Goal: Task Accomplishment & Management: Manage account settings

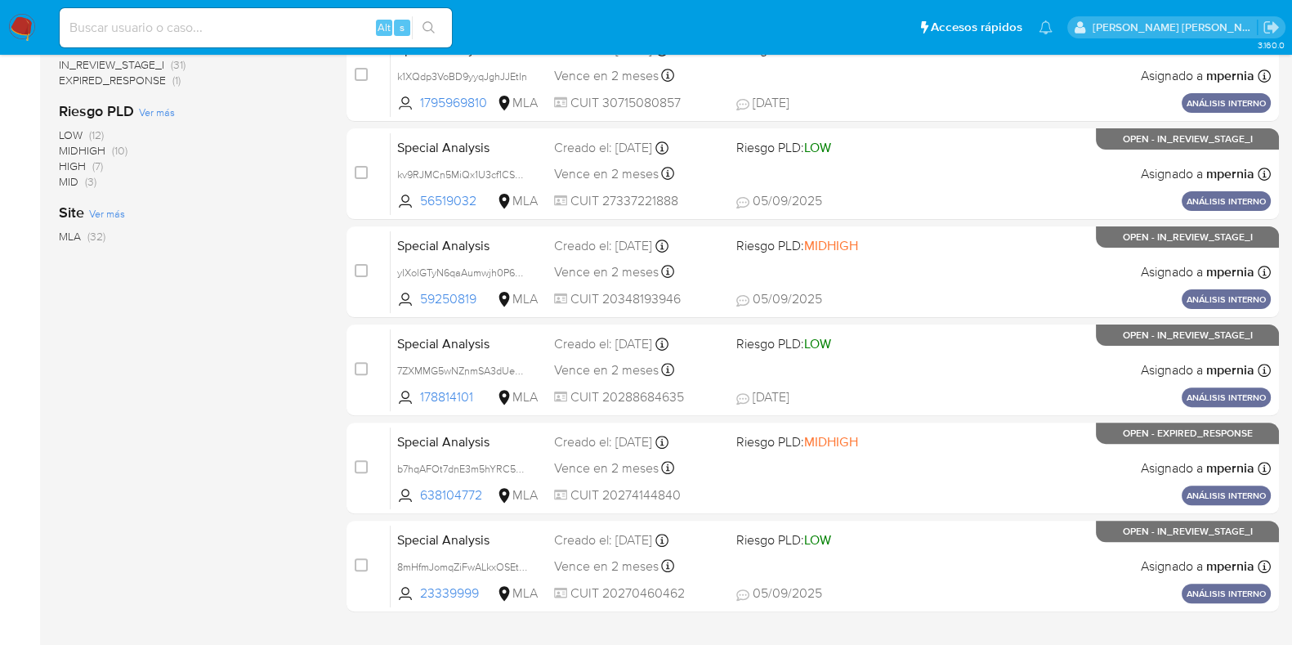
scroll to position [631, 0]
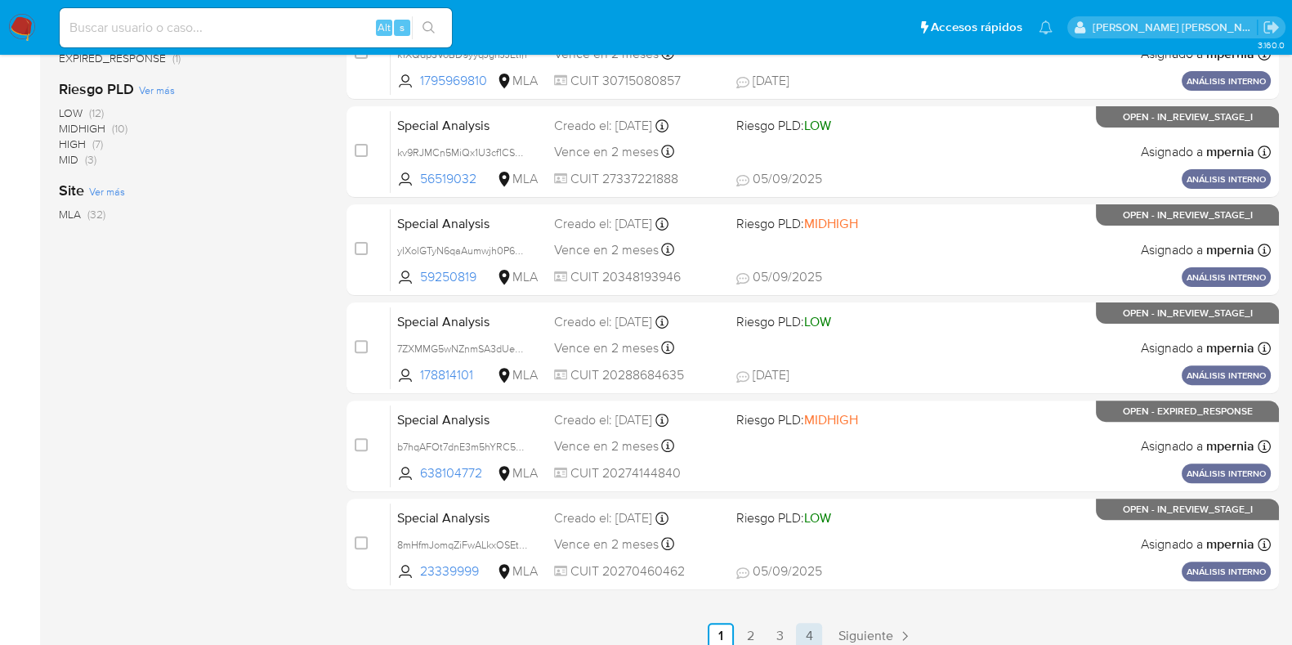
click at [815, 629] on link "4" at bounding box center [809, 636] width 26 height 26
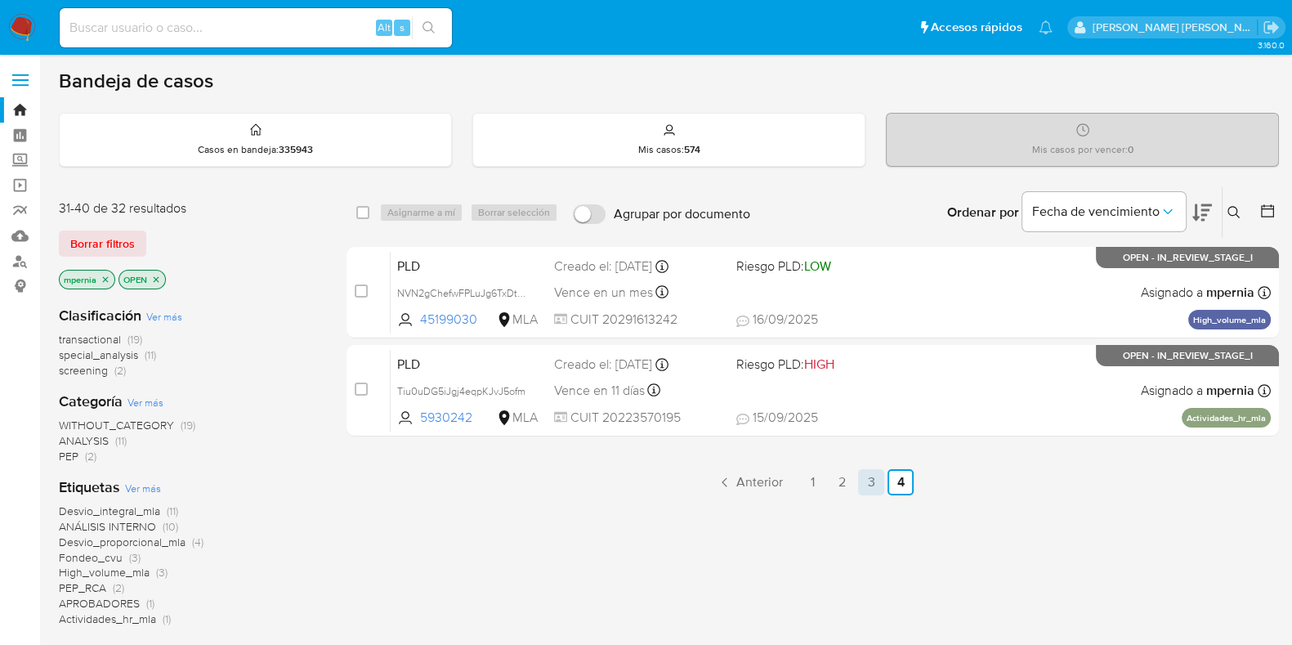
click at [874, 472] on link "3" at bounding box center [871, 482] width 26 height 26
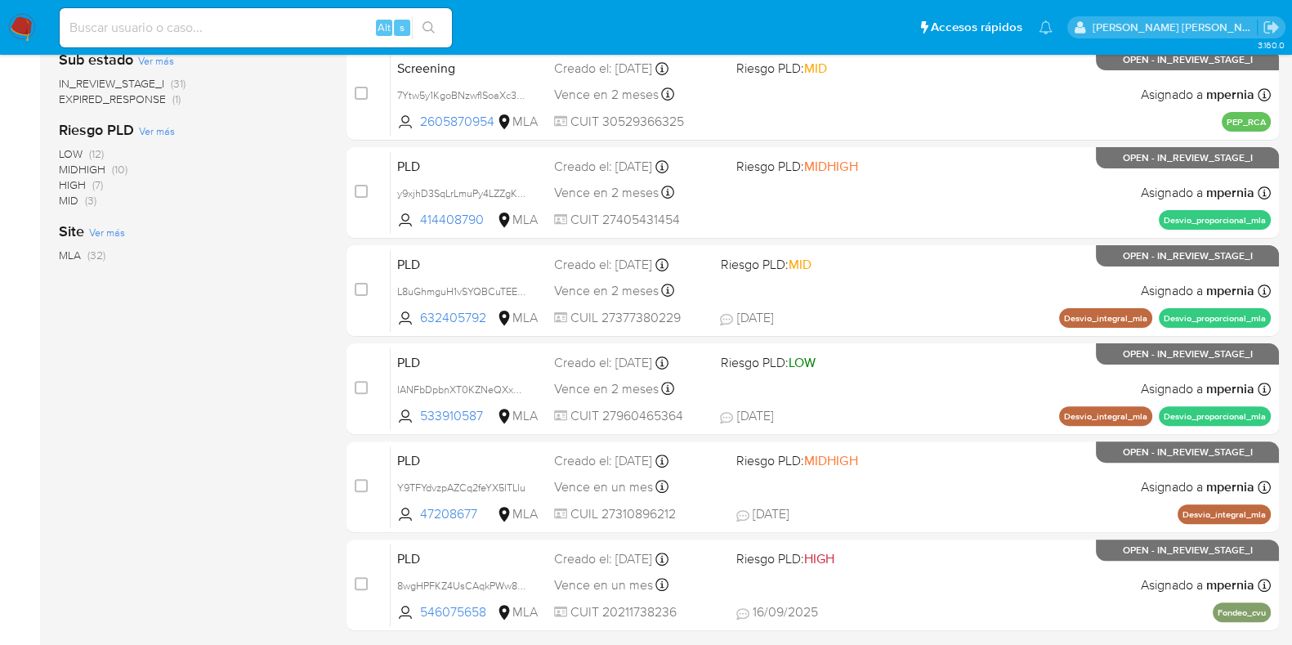
scroll to position [702, 0]
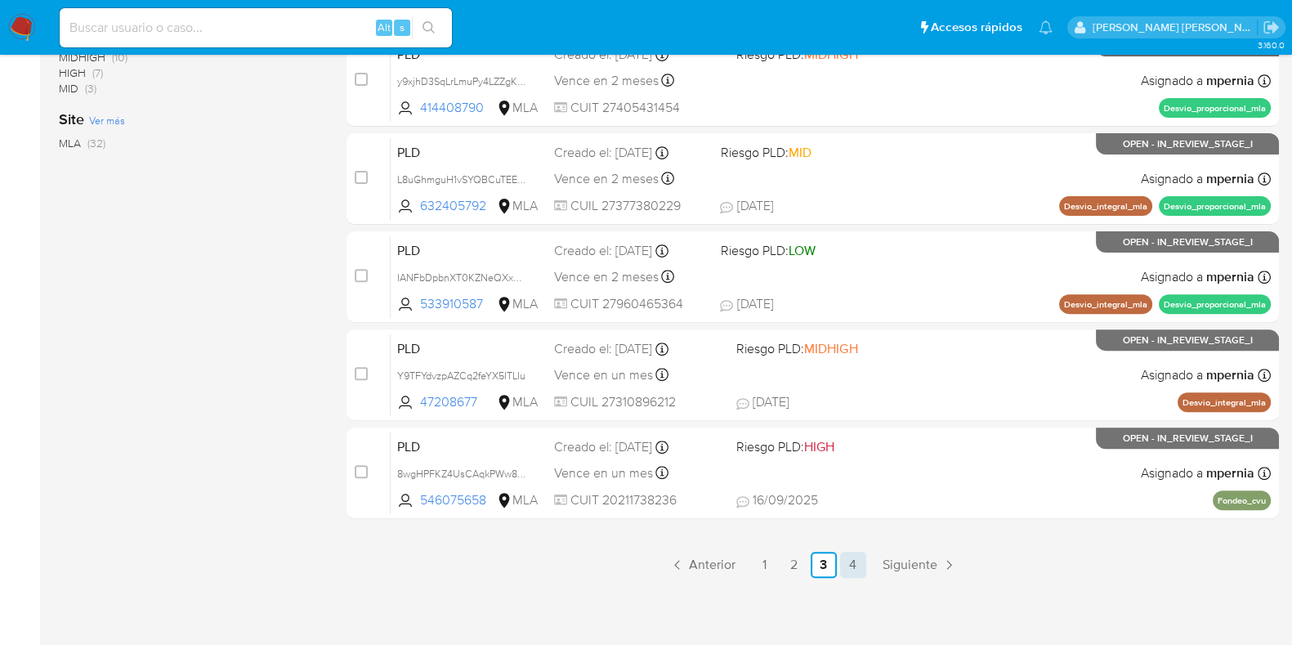
click at [854, 561] on link "4" at bounding box center [853, 565] width 26 height 26
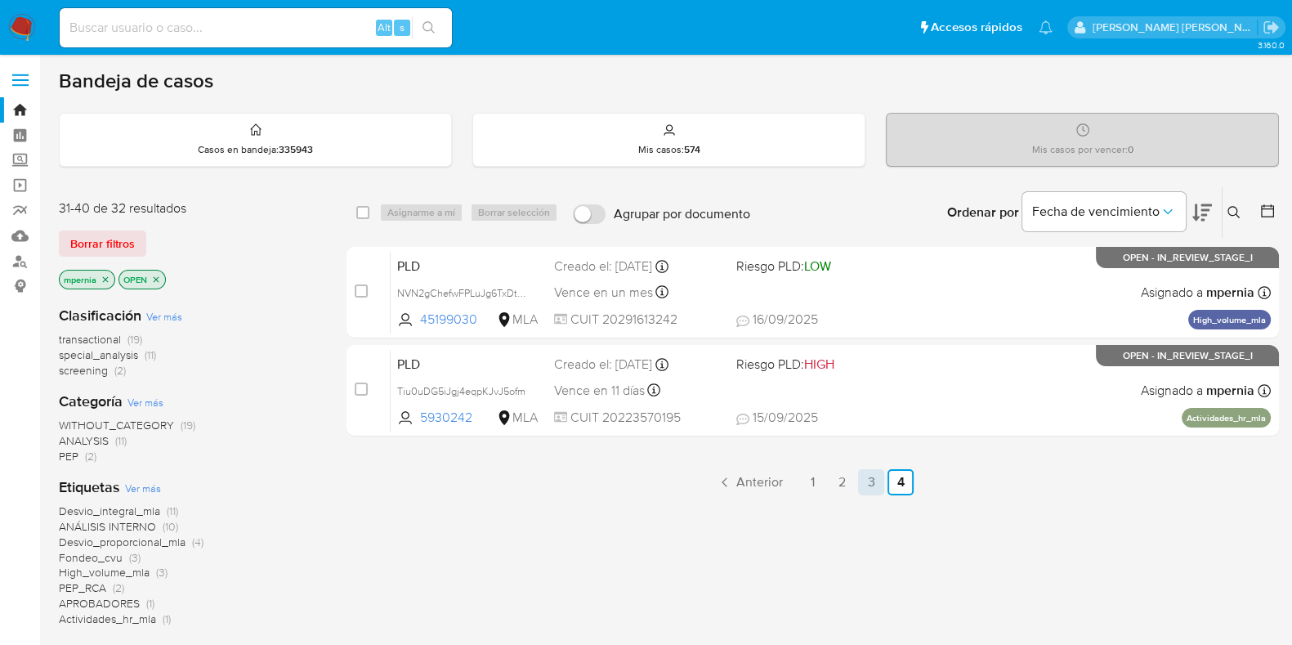
click at [867, 479] on link "3" at bounding box center [871, 482] width 26 height 26
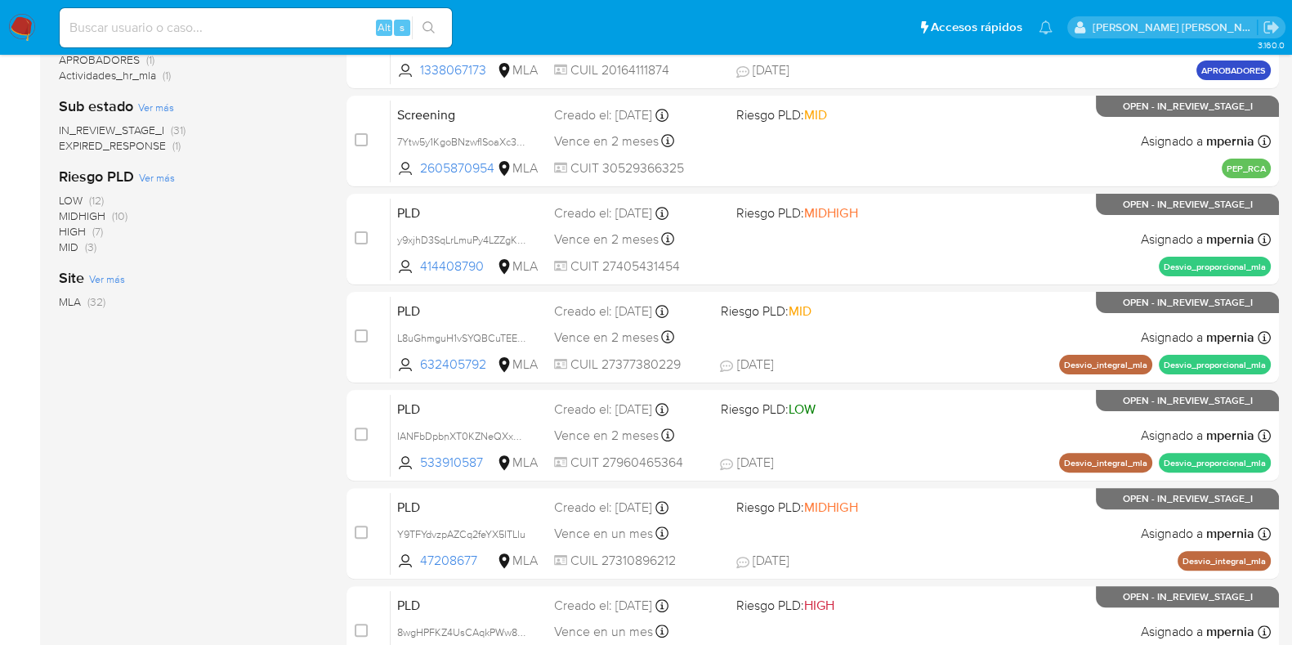
scroll to position [530, 0]
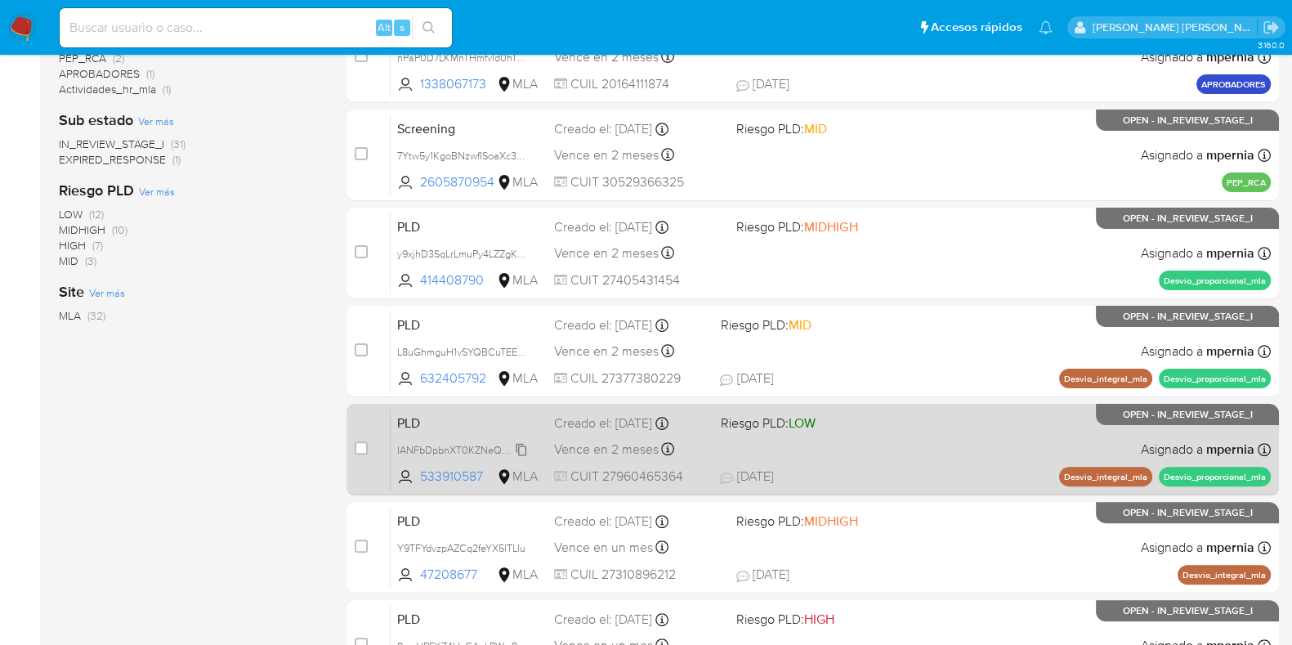
click at [521, 448] on span "IANFbDpbnXT0KZNeQXxDtfZ5" at bounding box center [467, 449] width 141 height 18
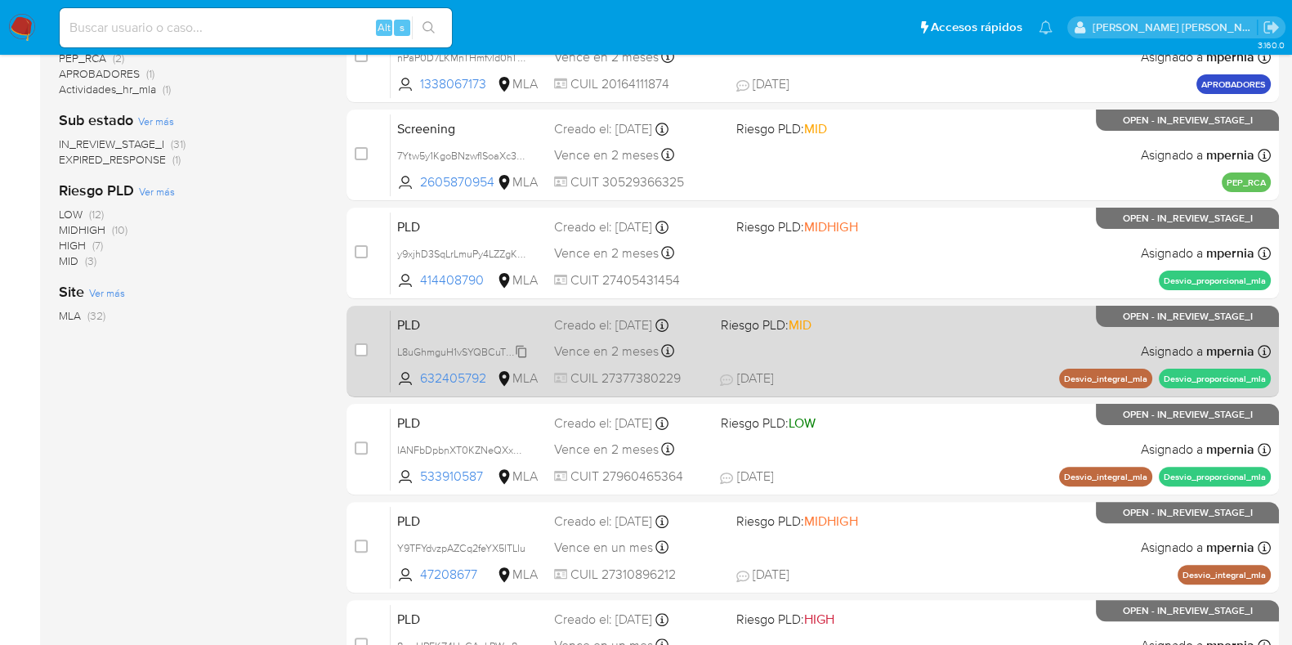
click at [523, 352] on span "L8uGhmguH1vSYQBCuTEETgIn" at bounding box center [466, 351] width 138 height 18
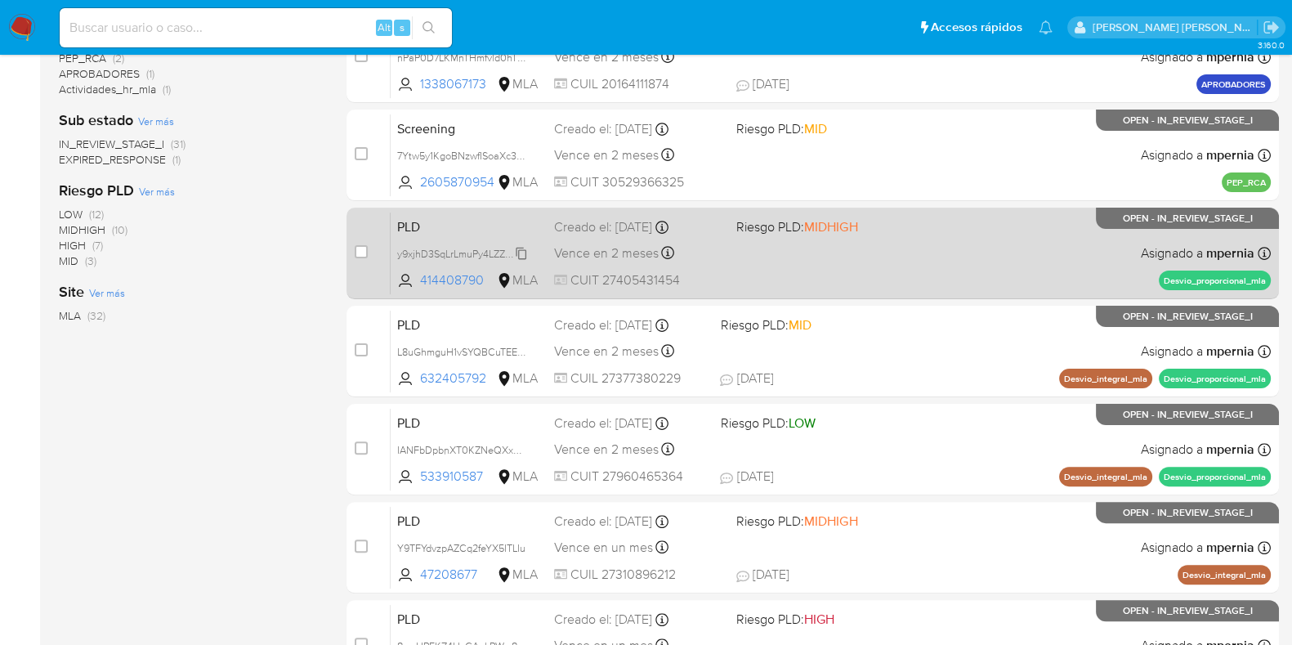
click at [518, 249] on span "y9xjhD3SqLrLmuPy4LZZgKAF" at bounding box center [463, 253] width 132 height 18
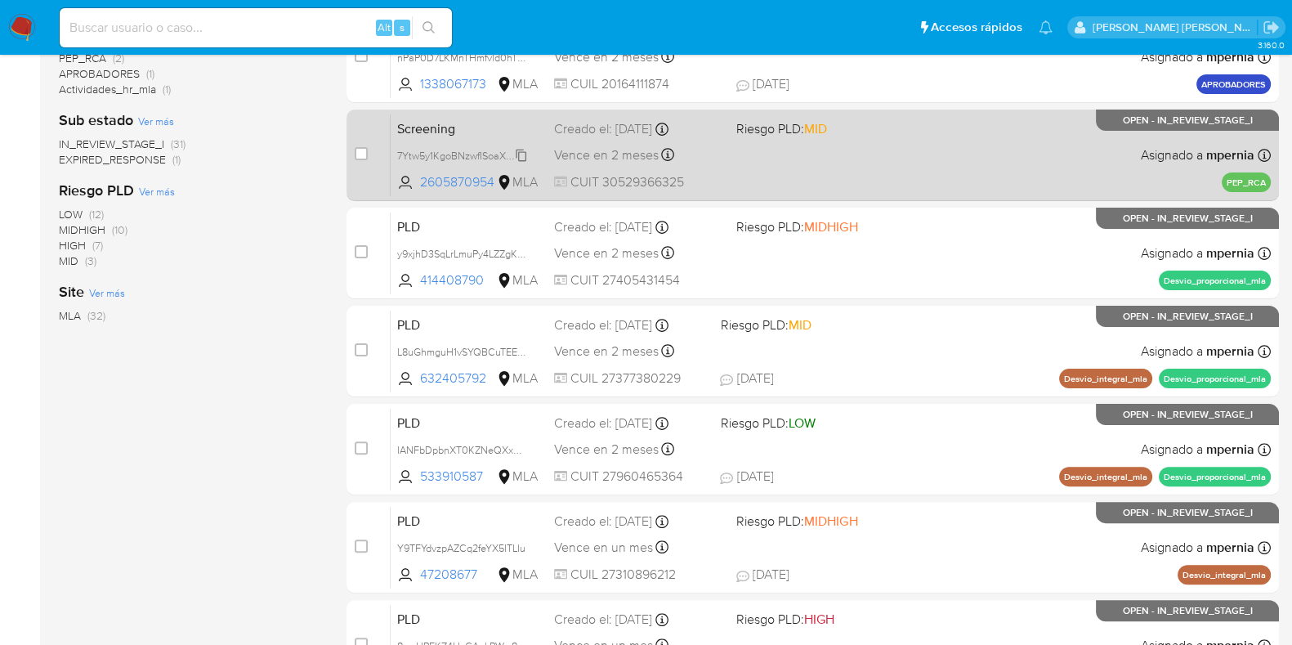
click at [520, 150] on span "7Ytw5y1KgoBNzwfISoaXc3ZB" at bounding box center [463, 154] width 132 height 18
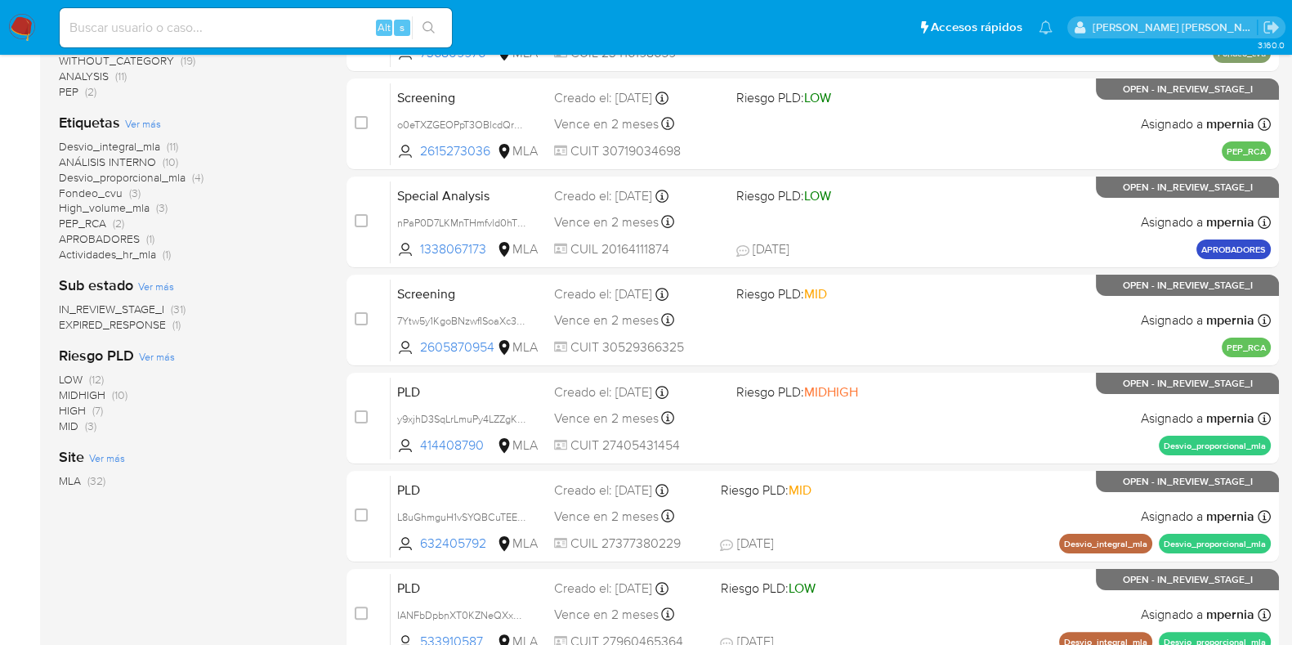
scroll to position [355, 0]
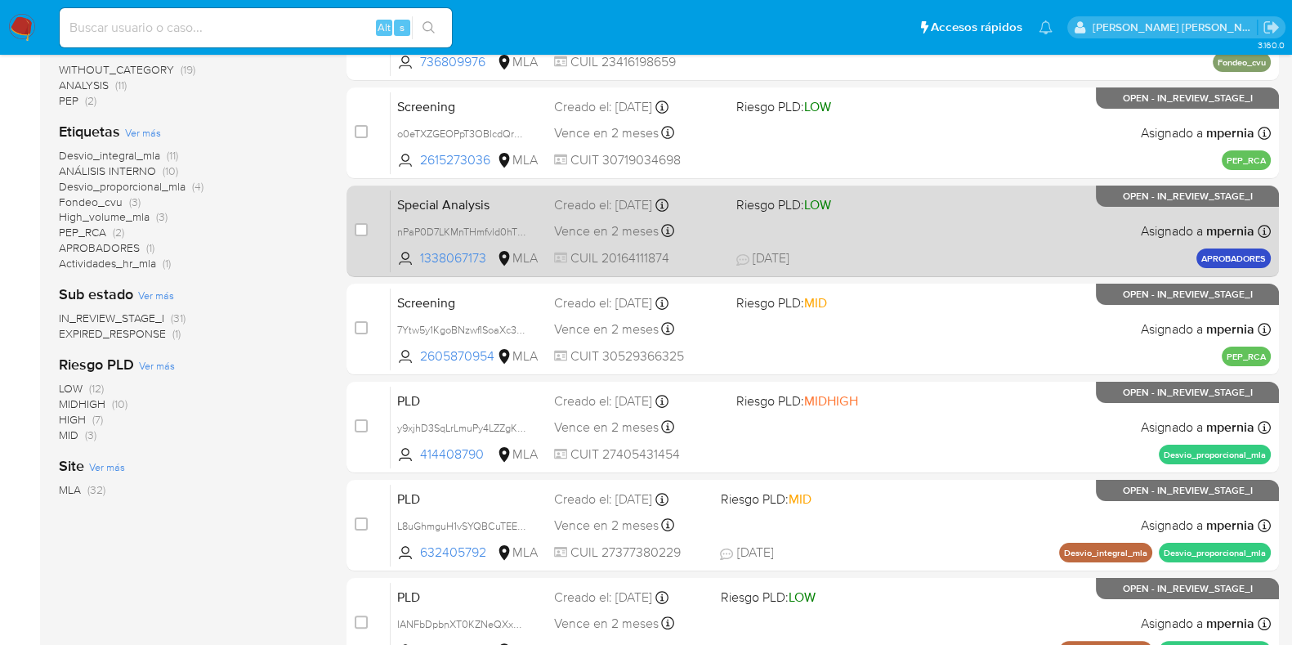
click at [597, 204] on div "Creado el: 16/09/2025 Creado el: 16/09/2025 10:10:36" at bounding box center [638, 205] width 169 height 18
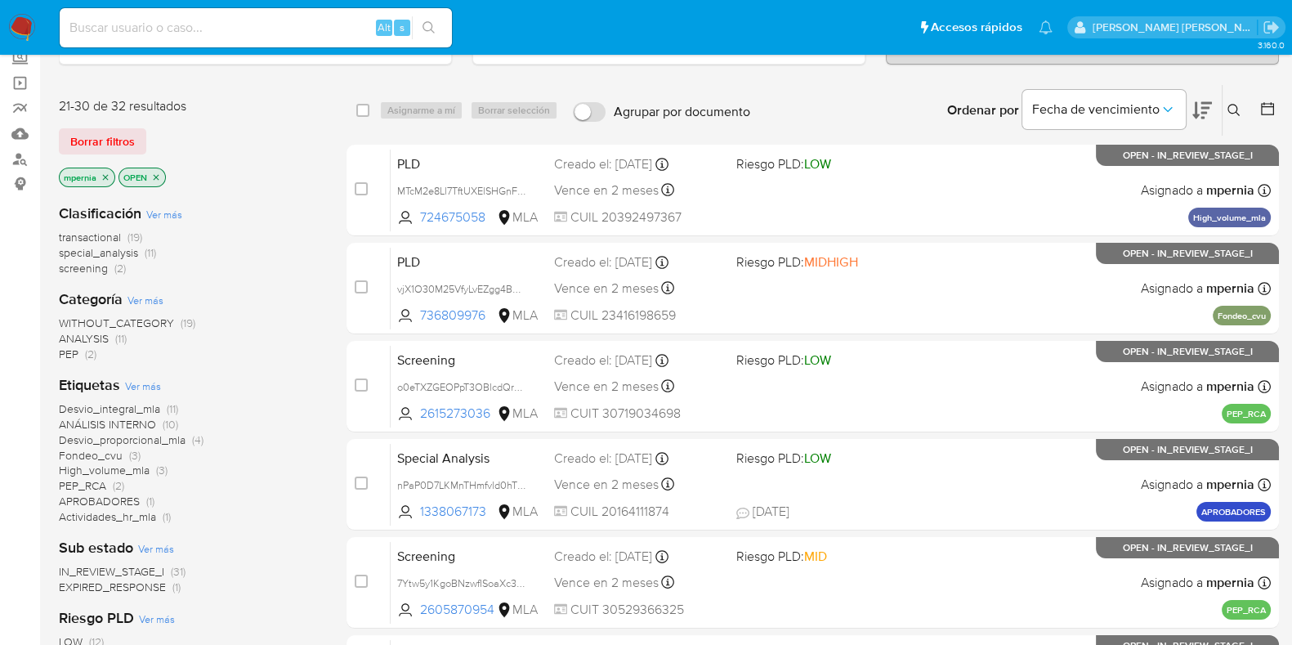
scroll to position [96, 0]
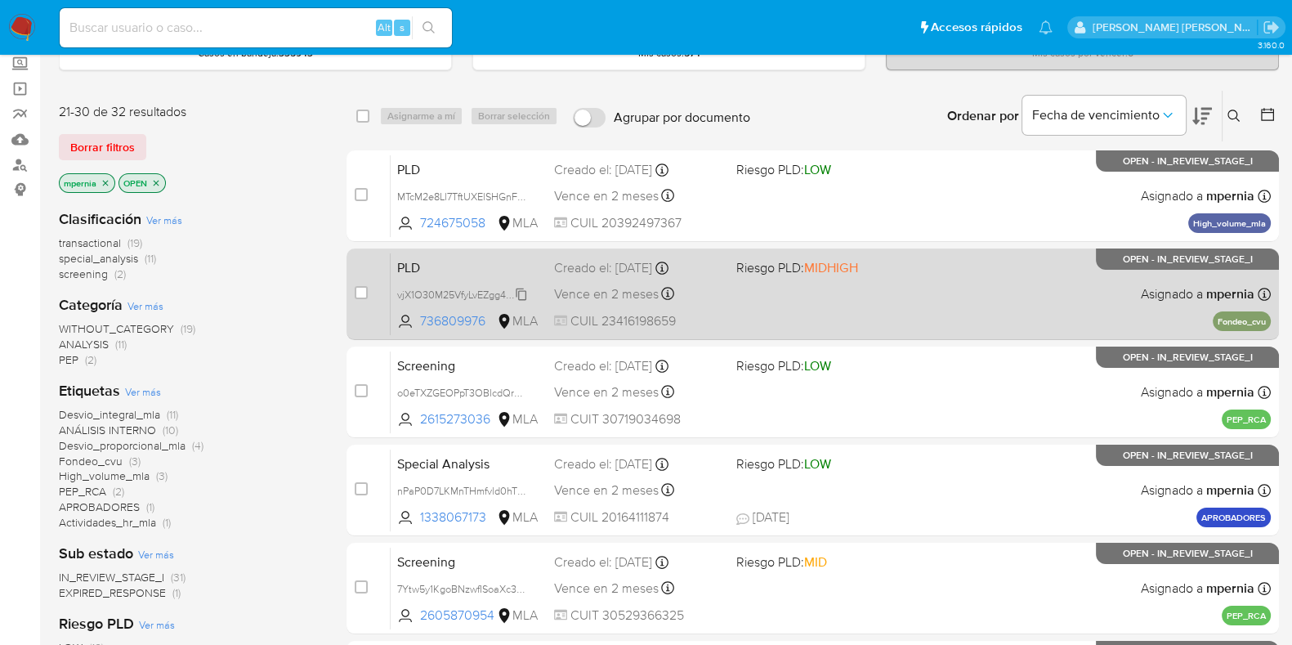
click at [523, 292] on span "vjX1O30M25VfyLvEZgg4BQNu" at bounding box center [465, 293] width 136 height 18
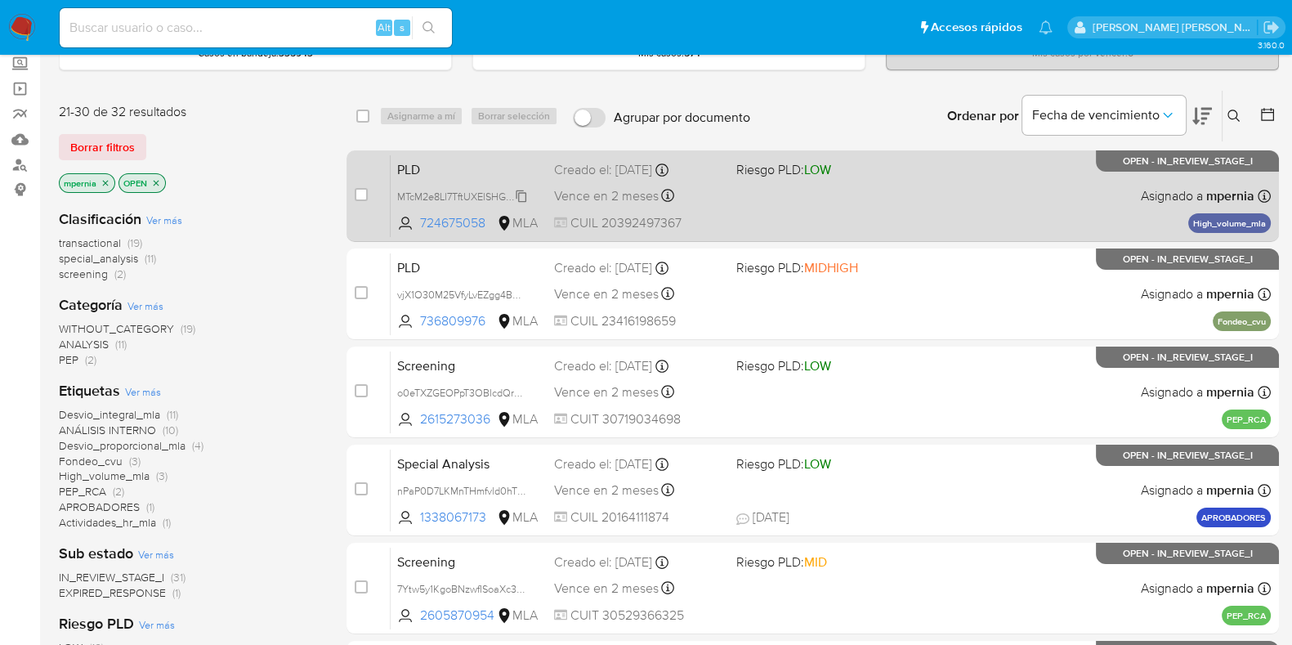
click at [521, 191] on span "MTcM2e8Ll7TftUXElSHGnFBX" at bounding box center [463, 195] width 133 height 18
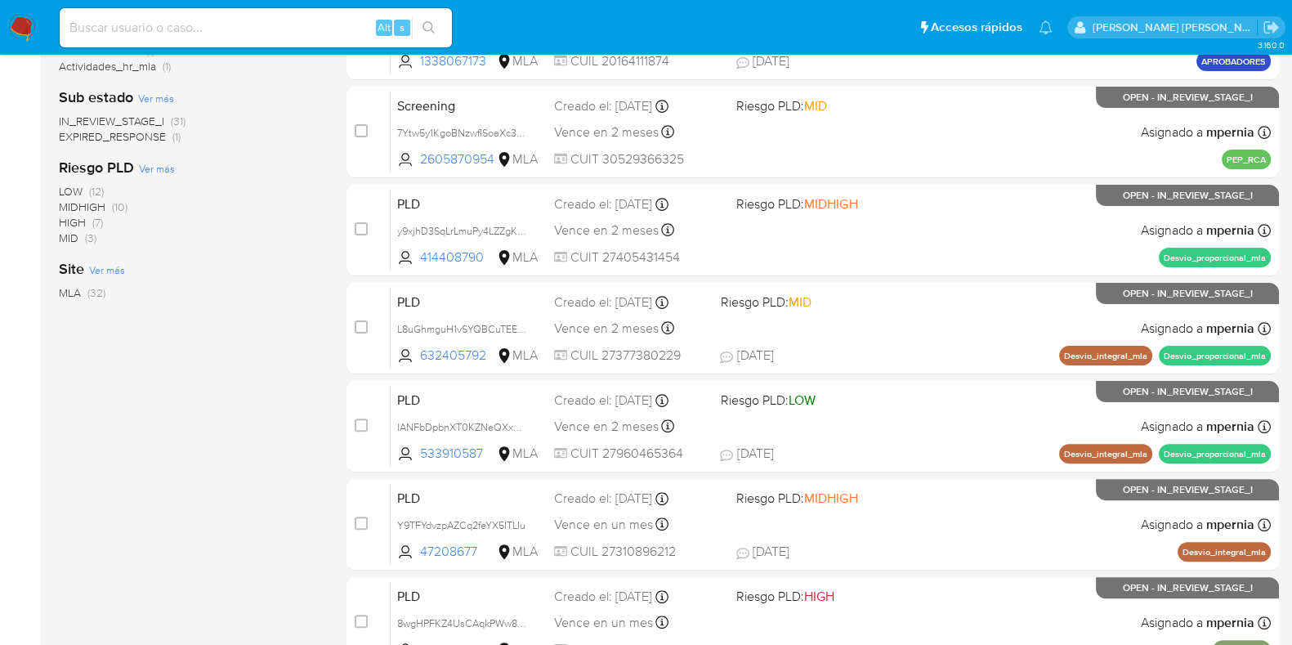
scroll to position [702, 0]
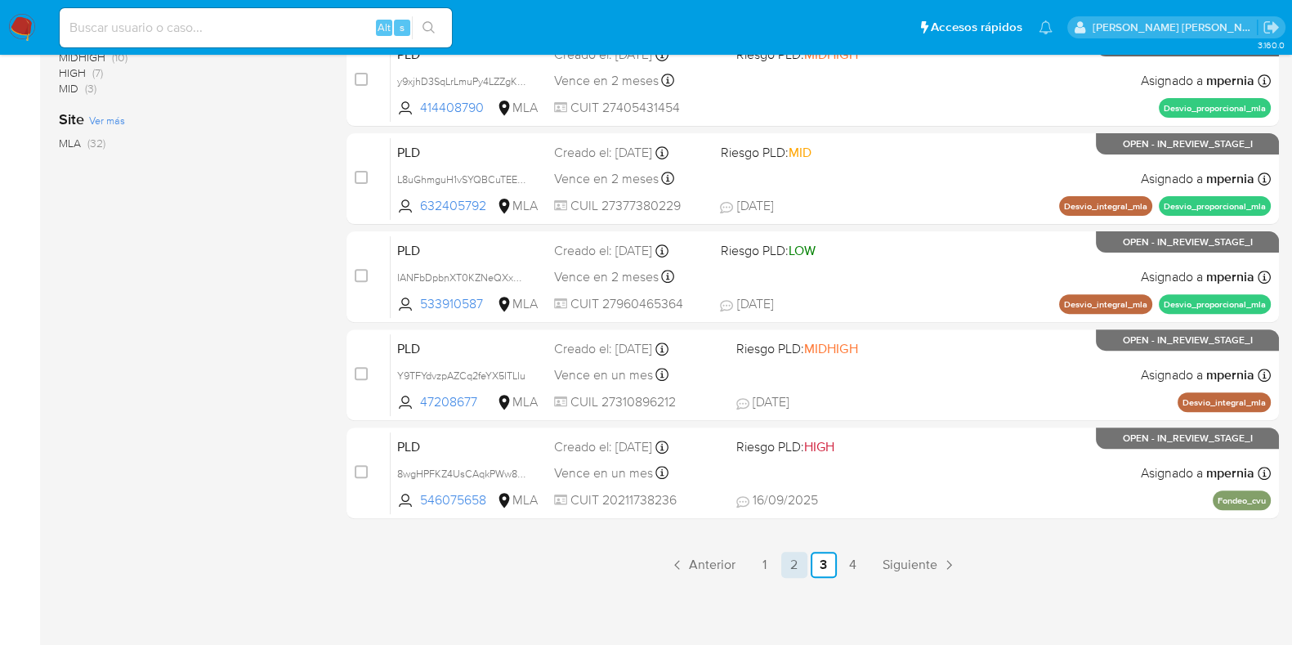
click at [798, 566] on link "2" at bounding box center [794, 565] width 26 height 26
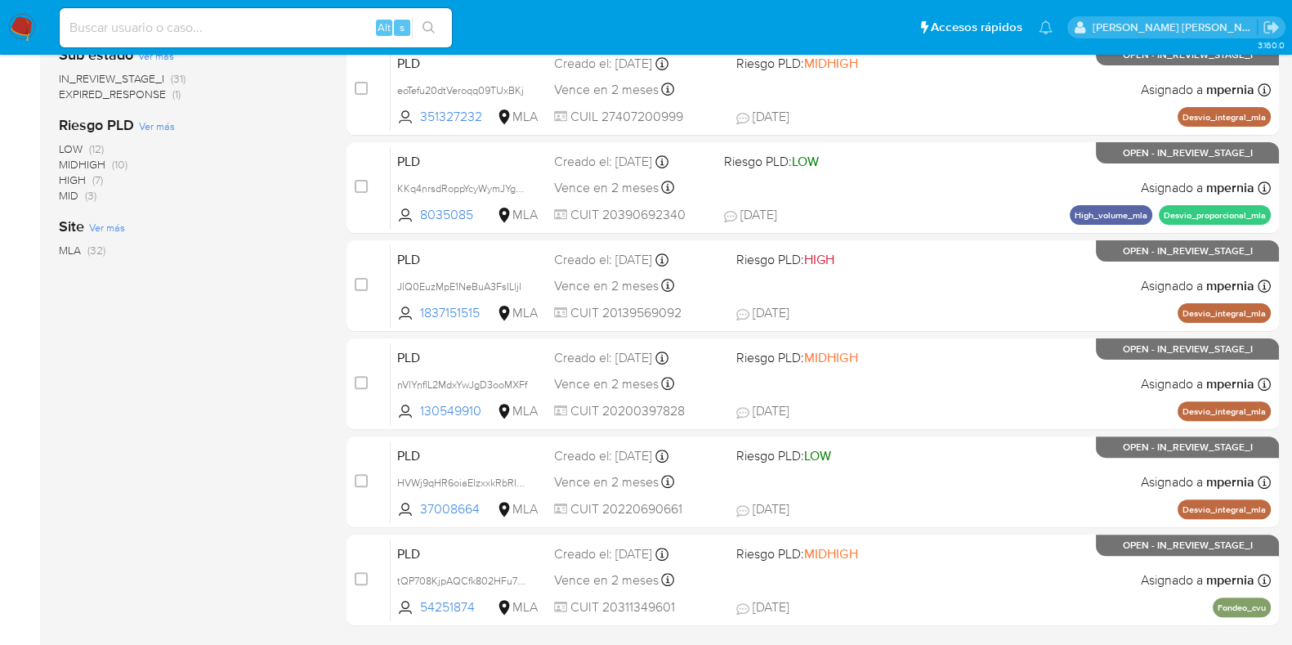
scroll to position [702, 0]
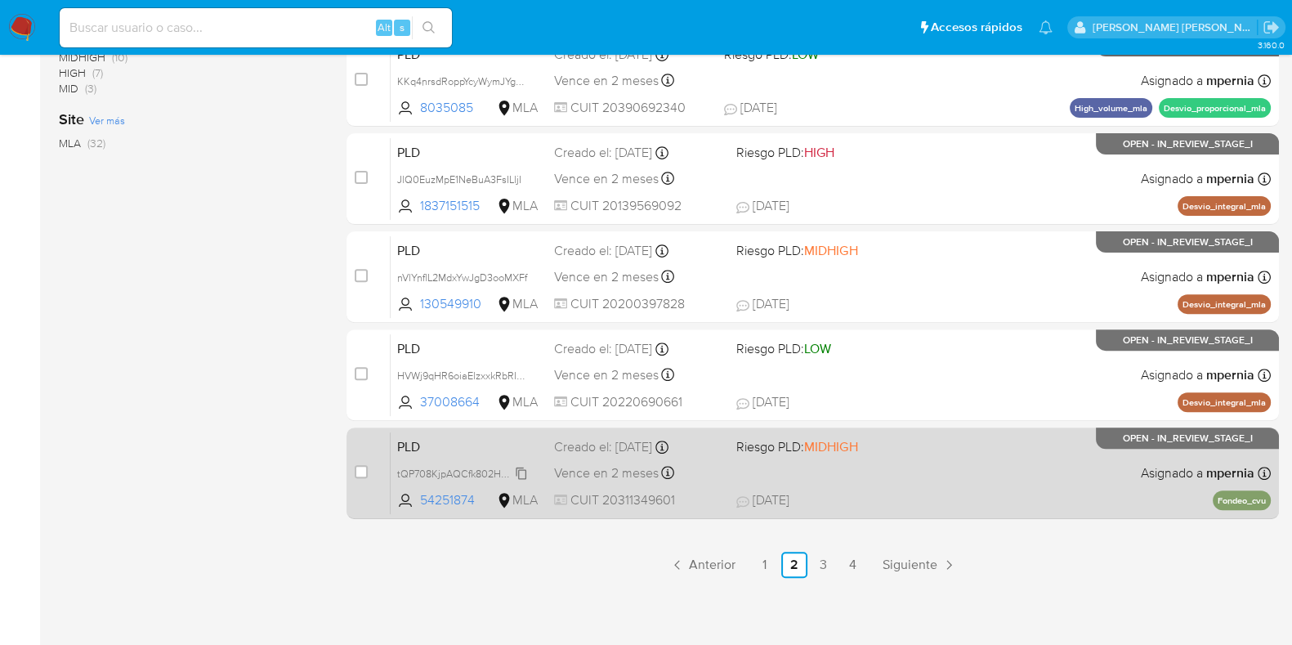
click at [523, 470] on span "tQP708KjpAQCfk802HFu7zEt" at bounding box center [464, 472] width 134 height 18
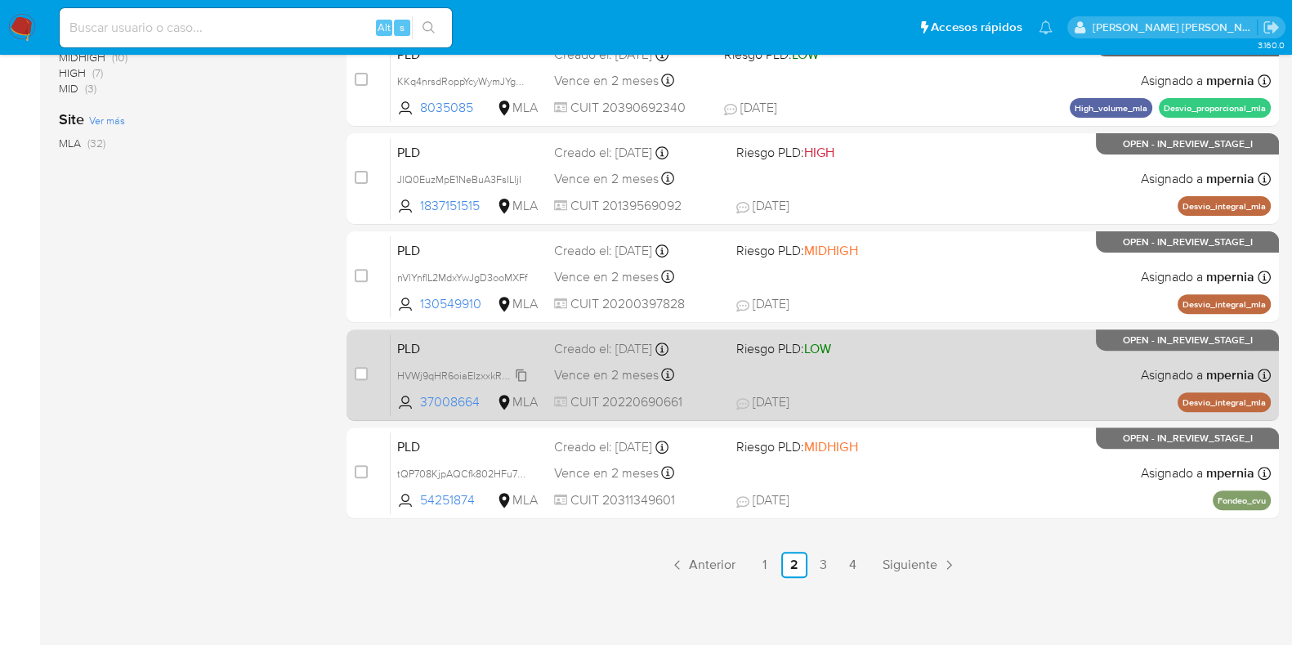
click at [521, 373] on span "HVWj9qHR6oiaElzxxkRbRIGd" at bounding box center [463, 374] width 132 height 18
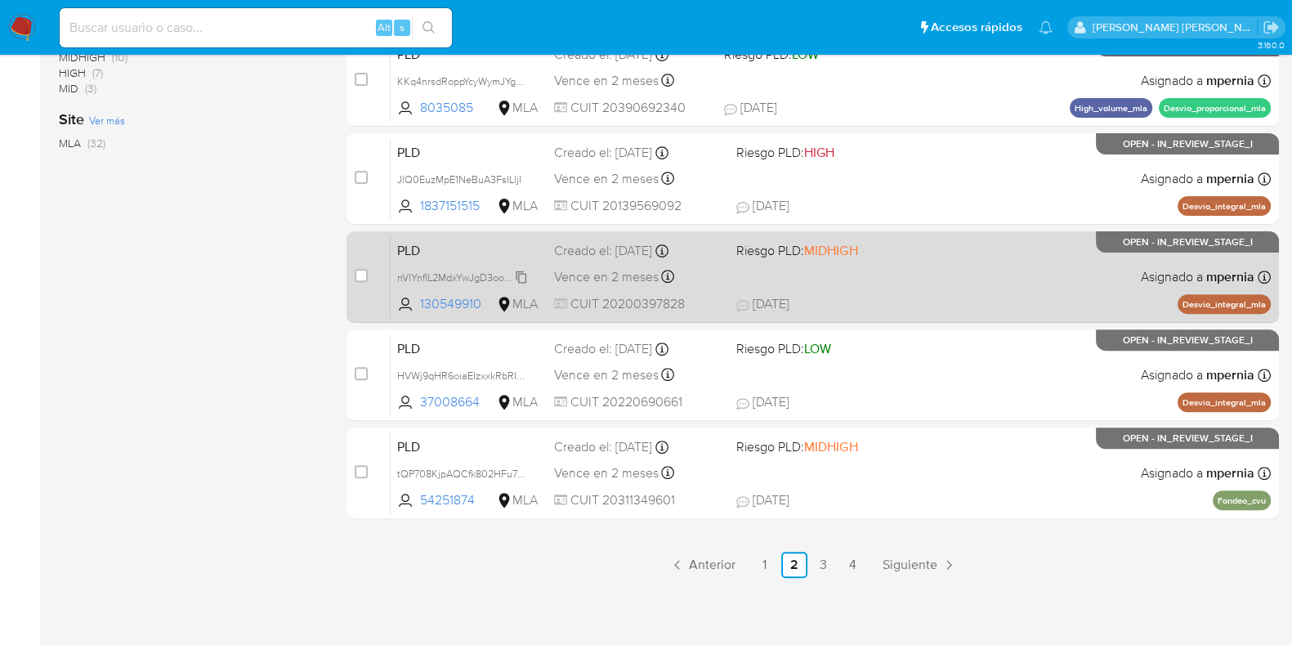
click at [519, 279] on span "nVlYnflL2MdxYwJgD3ooMXFf" at bounding box center [462, 276] width 130 height 18
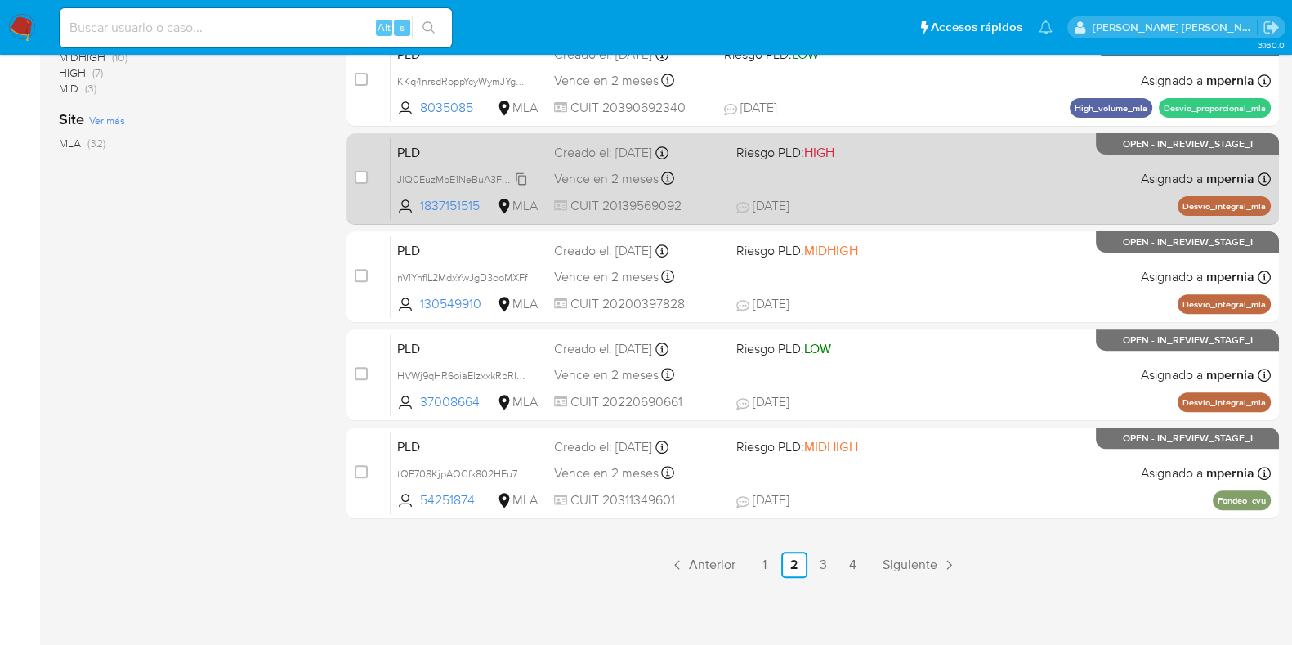
click at [521, 176] on icon at bounding box center [521, 178] width 13 height 13
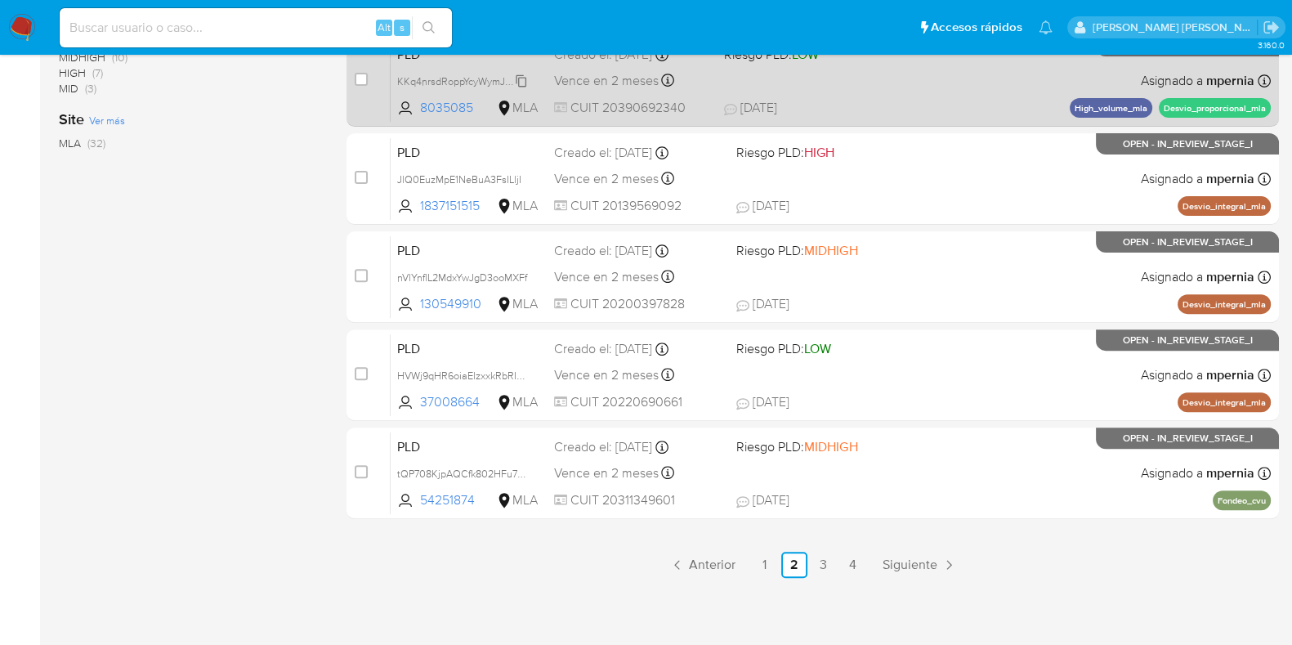
click at [525, 78] on span "KKq4nrsdRoppYcyWymJYgAUs" at bounding box center [465, 80] width 137 height 18
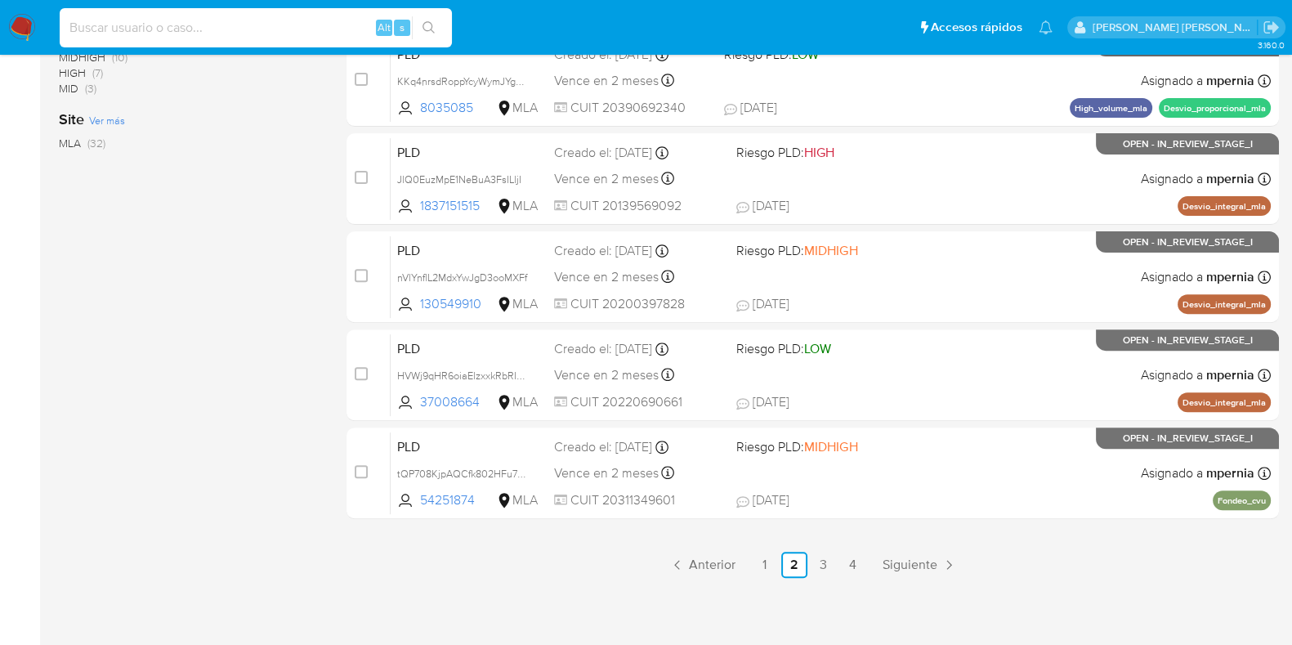
click at [293, 32] on input at bounding box center [256, 27] width 392 height 21
paste input "414408790"
type input "4"
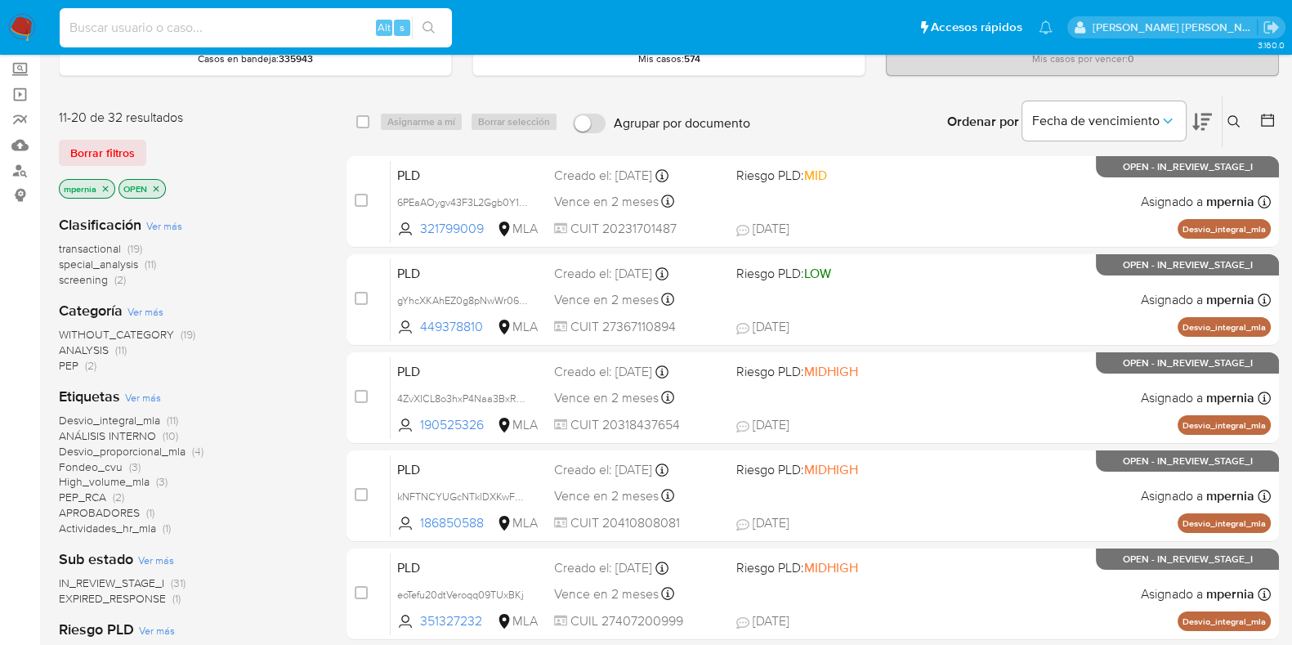
scroll to position [89, 0]
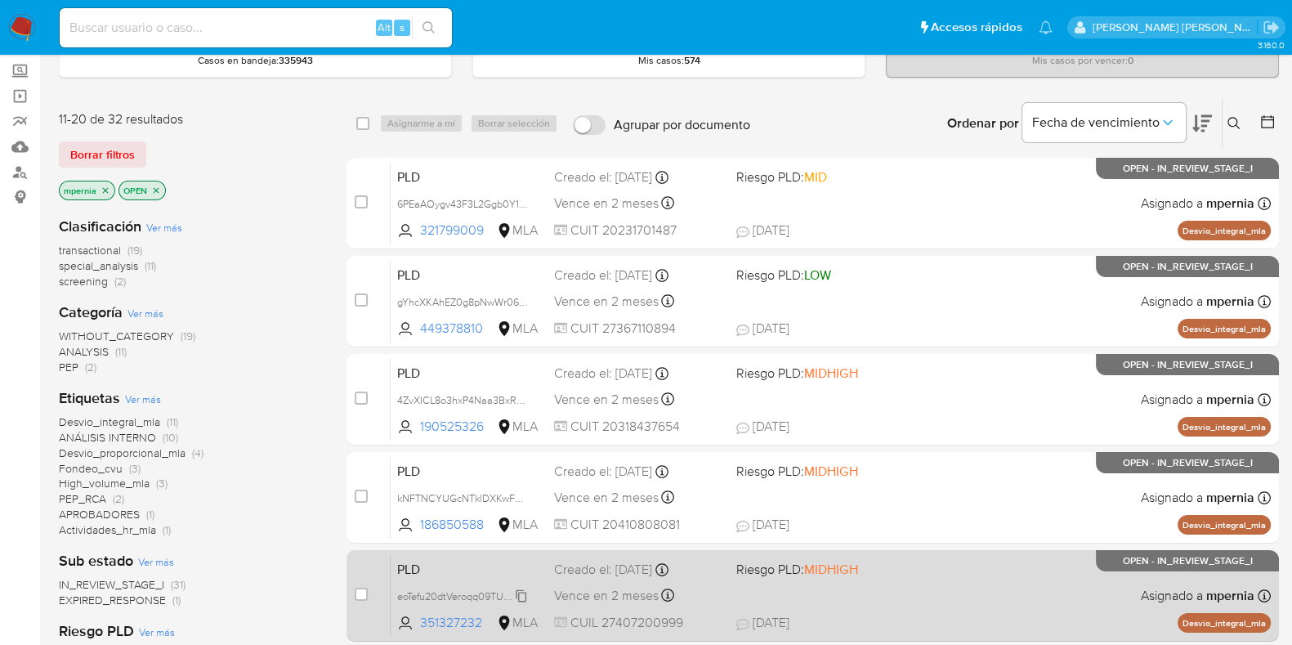
click at [524, 592] on span "eoTefu20dtVeroqq09TUxBKj" at bounding box center [460, 595] width 127 height 18
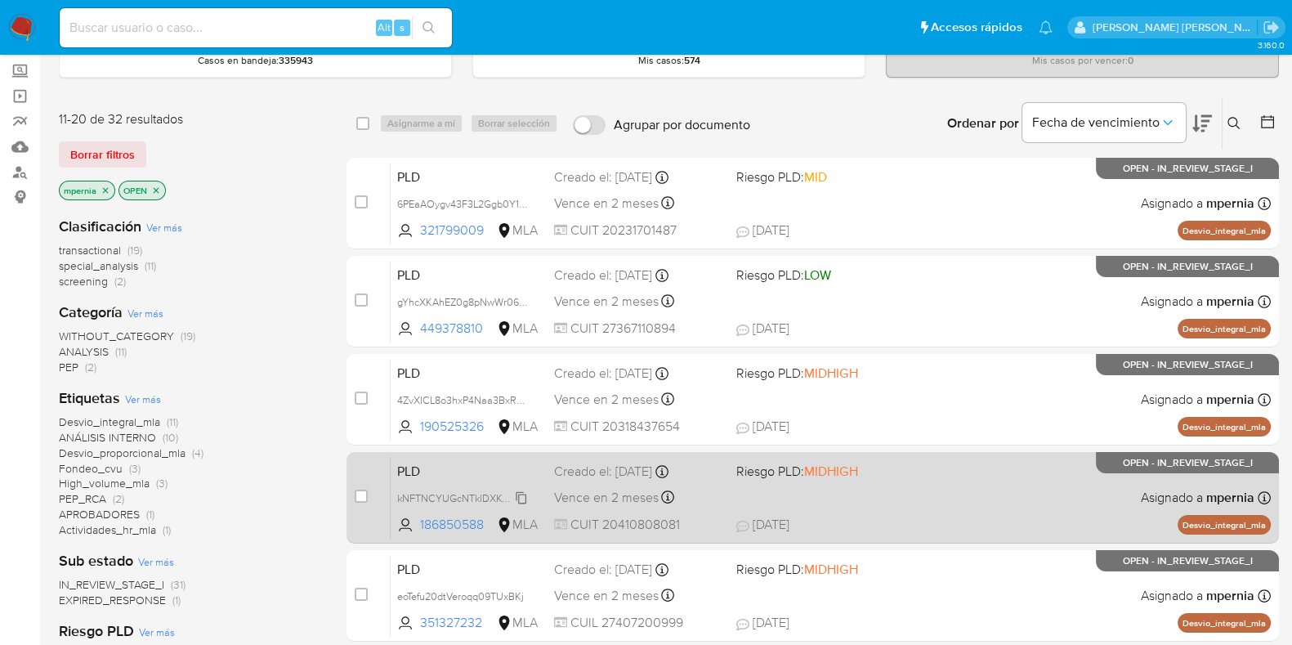
click at [522, 498] on span "kNFTNCYUGcNTklDXKwFmPgjA" at bounding box center [470, 497] width 146 height 18
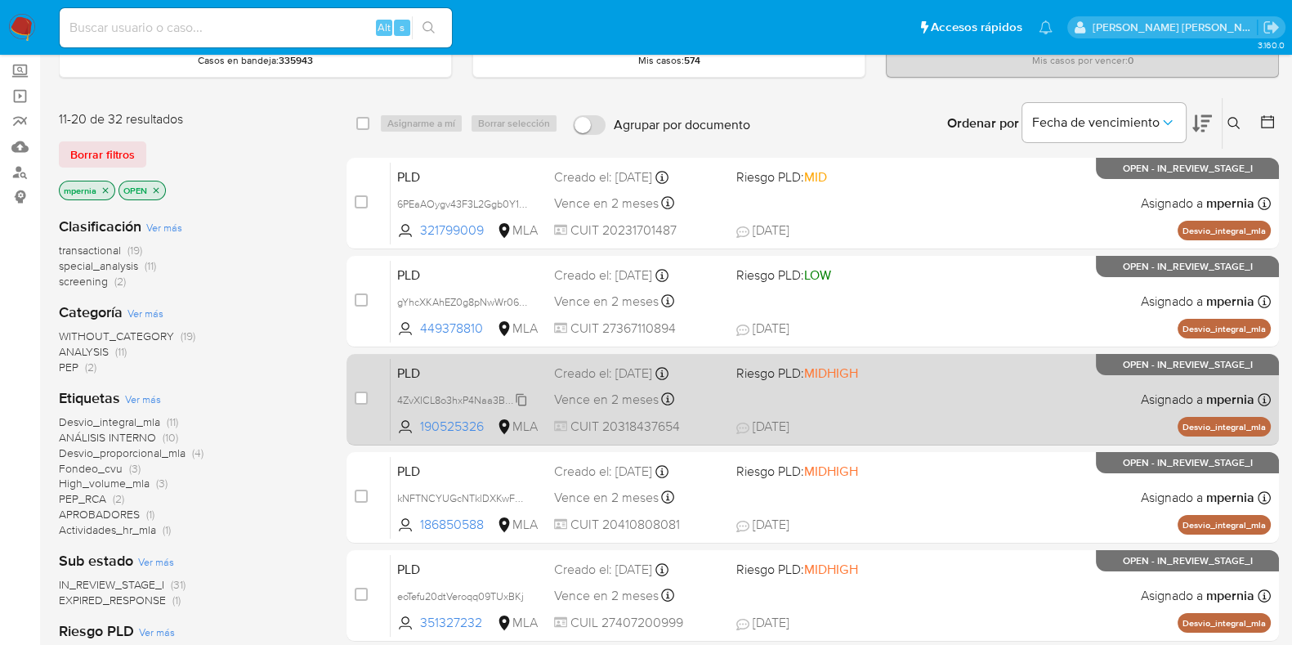
click at [525, 394] on span "4ZvXICL8o3hxP4Naa3BxRVe2" at bounding box center [465, 399] width 136 height 18
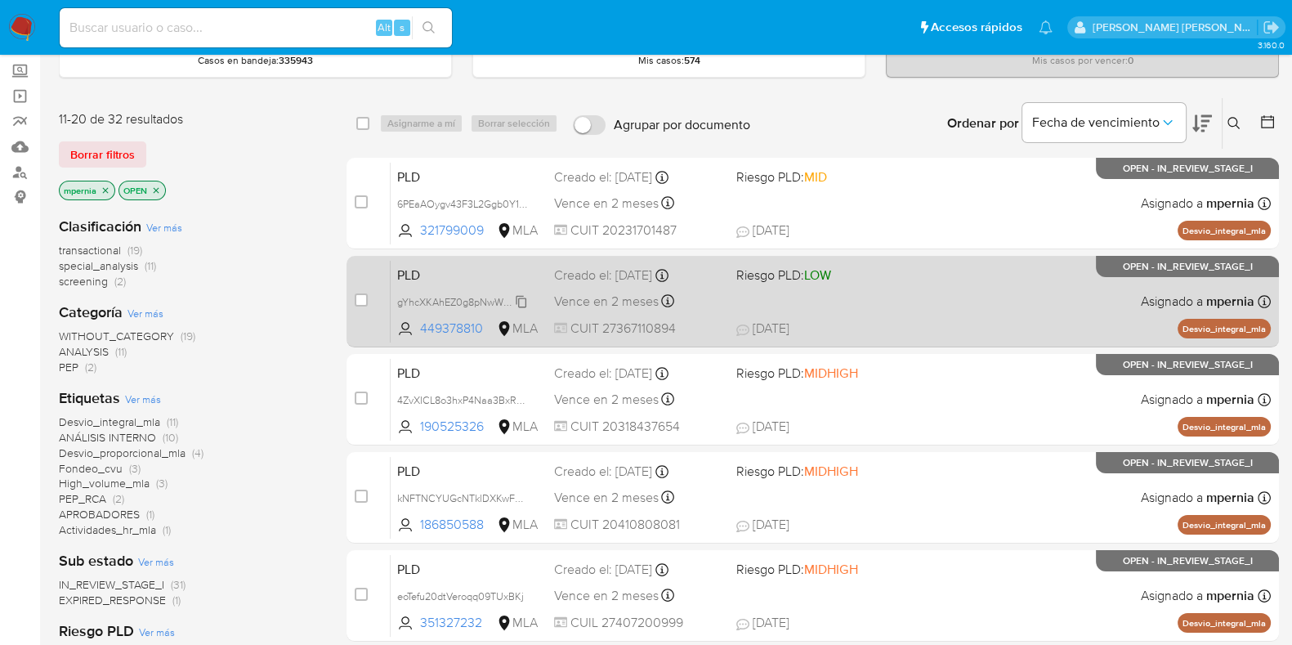
click at [521, 297] on span "gYhcXKAhEZ0g8pNwWr06DylO" at bounding box center [469, 301] width 145 height 18
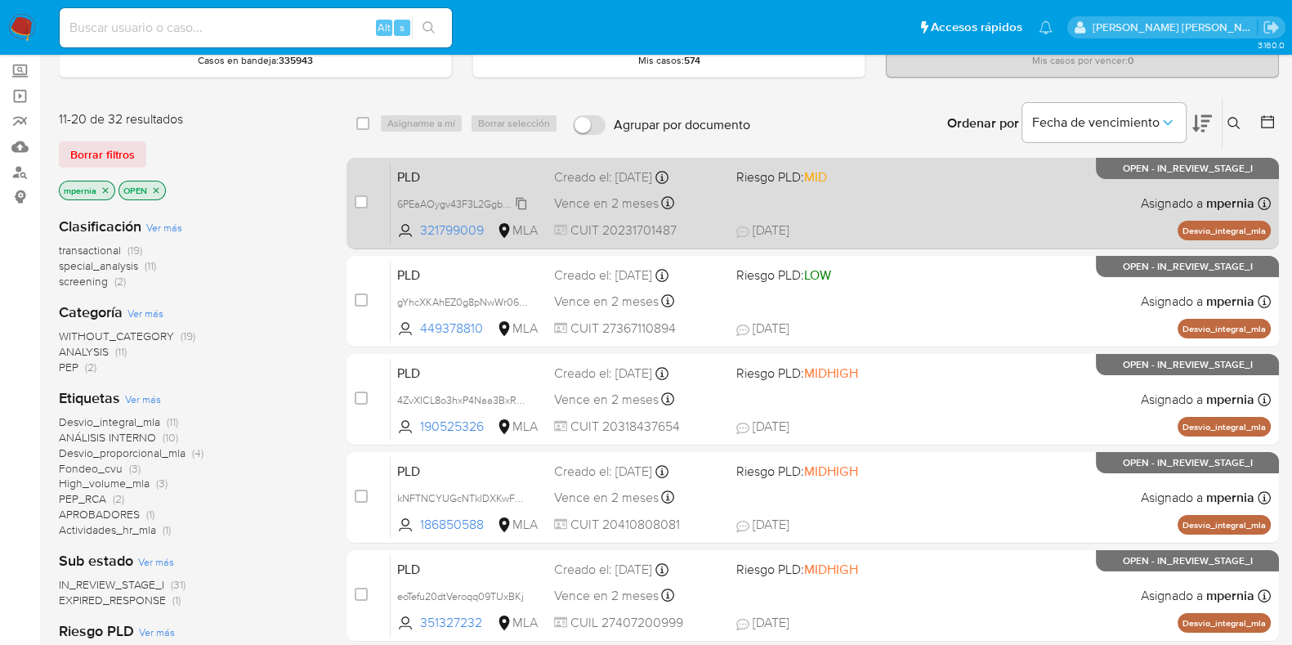
click at [524, 197] on span "6PEaAOygv43F3L2Ggb0Y1hIc" at bounding box center [464, 203] width 135 height 18
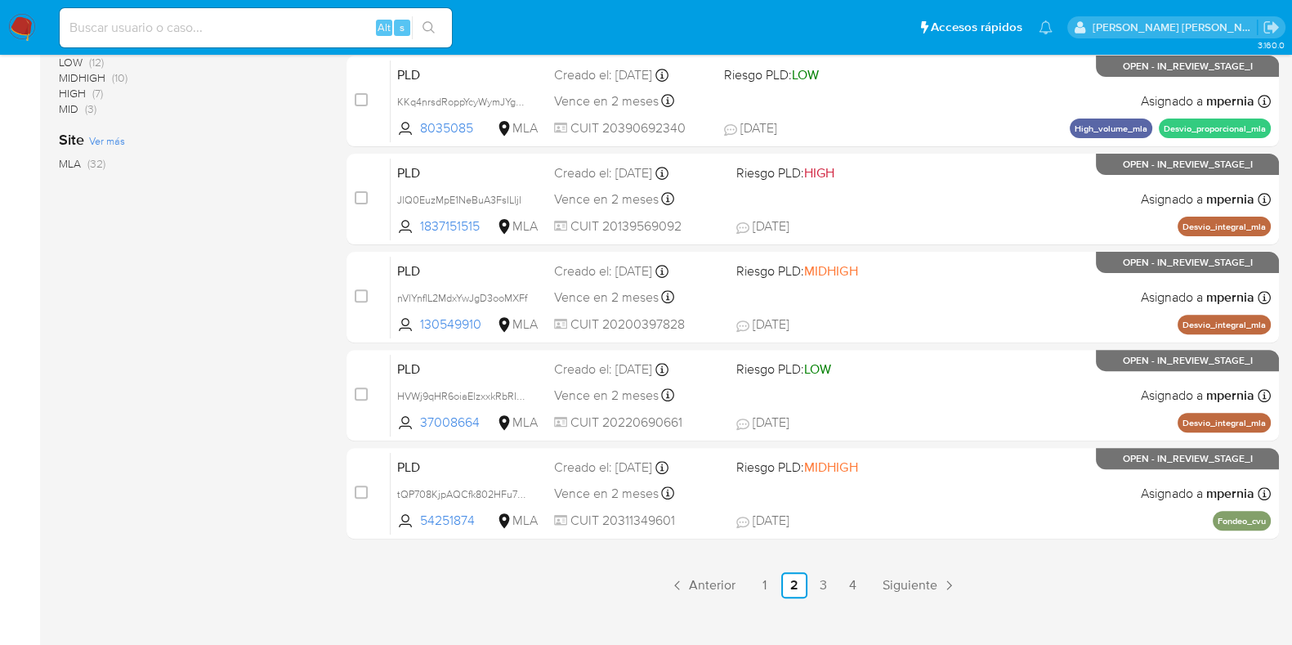
scroll to position [702, 0]
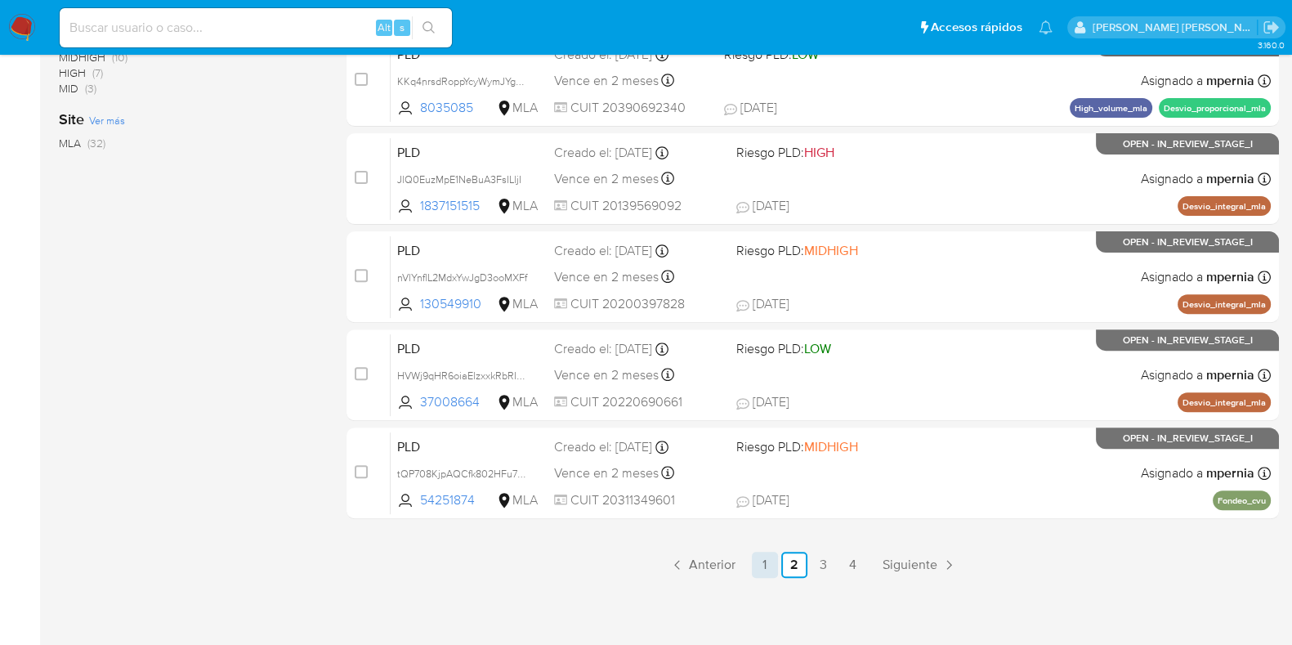
click at [766, 563] on link "1" at bounding box center [765, 565] width 26 height 26
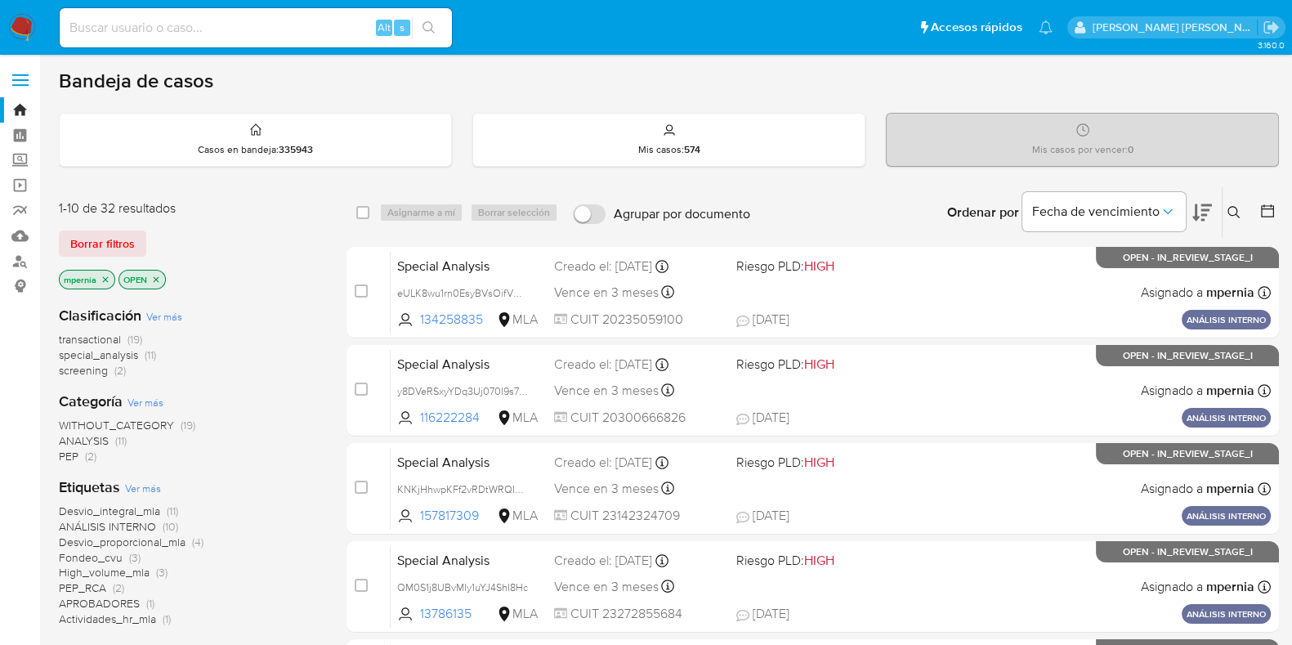
click at [116, 335] on span "transactional" at bounding box center [90, 339] width 62 height 16
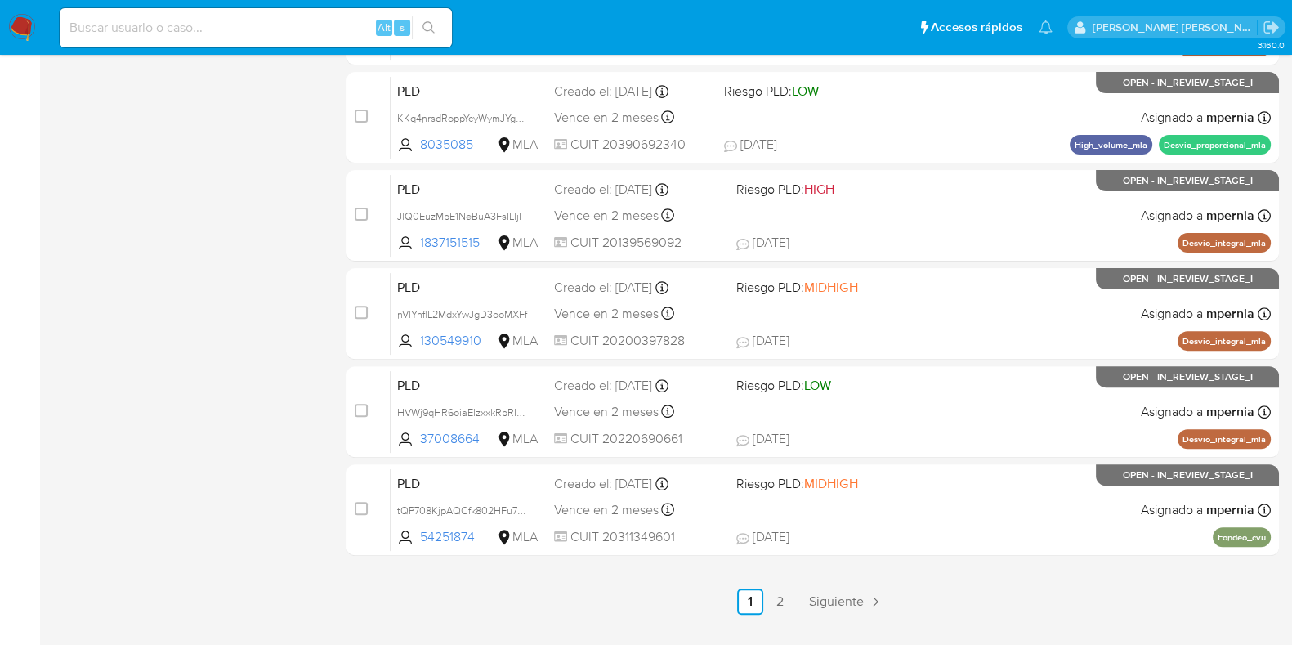
scroll to position [702, 0]
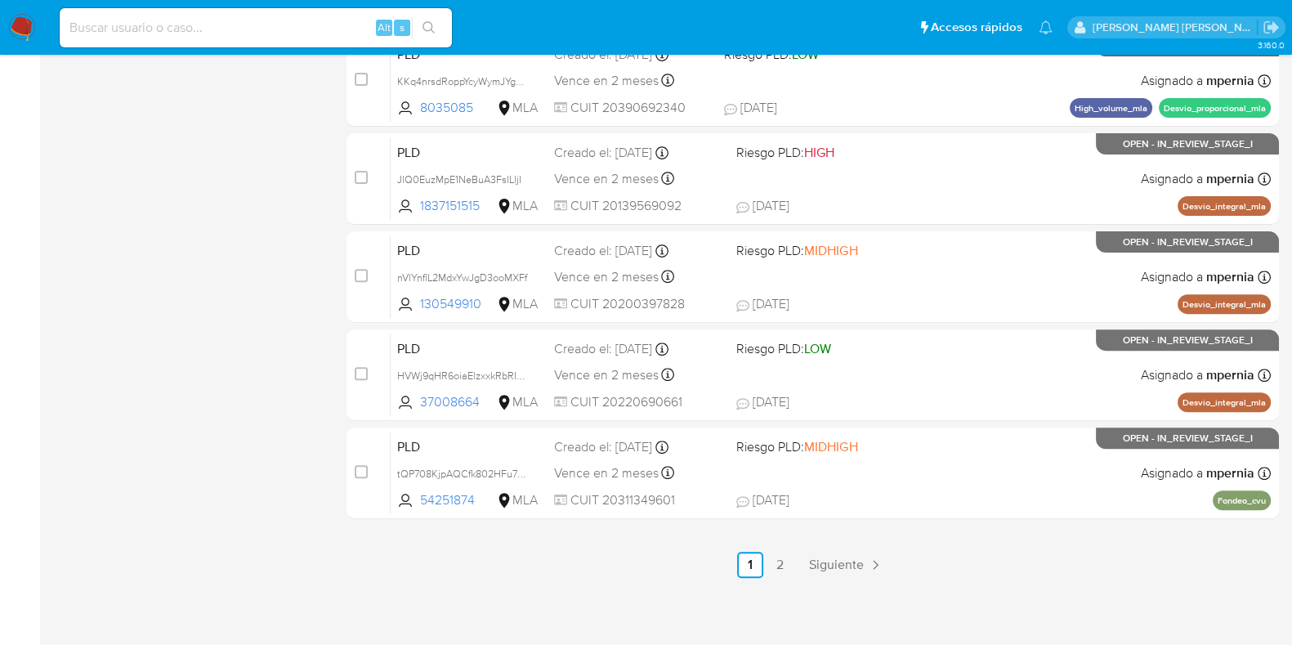
click at [781, 547] on div "select-all-cases-checkbox Asignarme a mí Borrar selección Agrupar por documento…" at bounding box center [812, 30] width 932 height 1093
click at [780, 561] on link "2" at bounding box center [779, 565] width 26 height 26
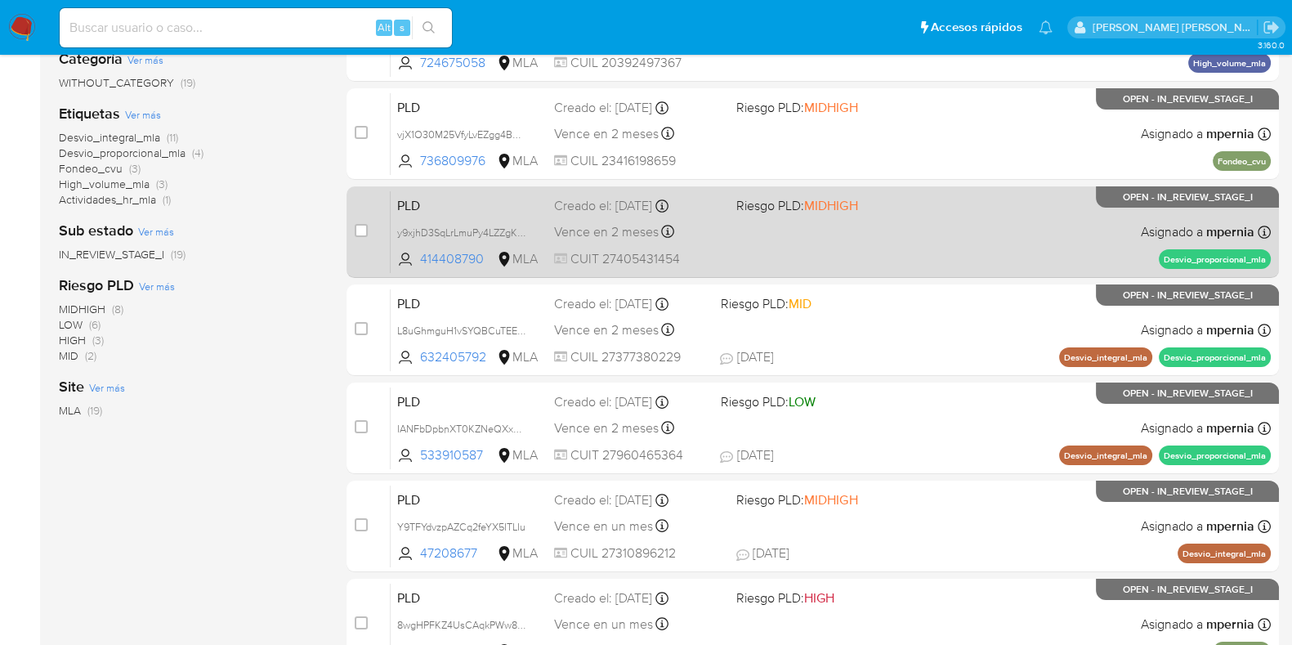
scroll to position [110, 0]
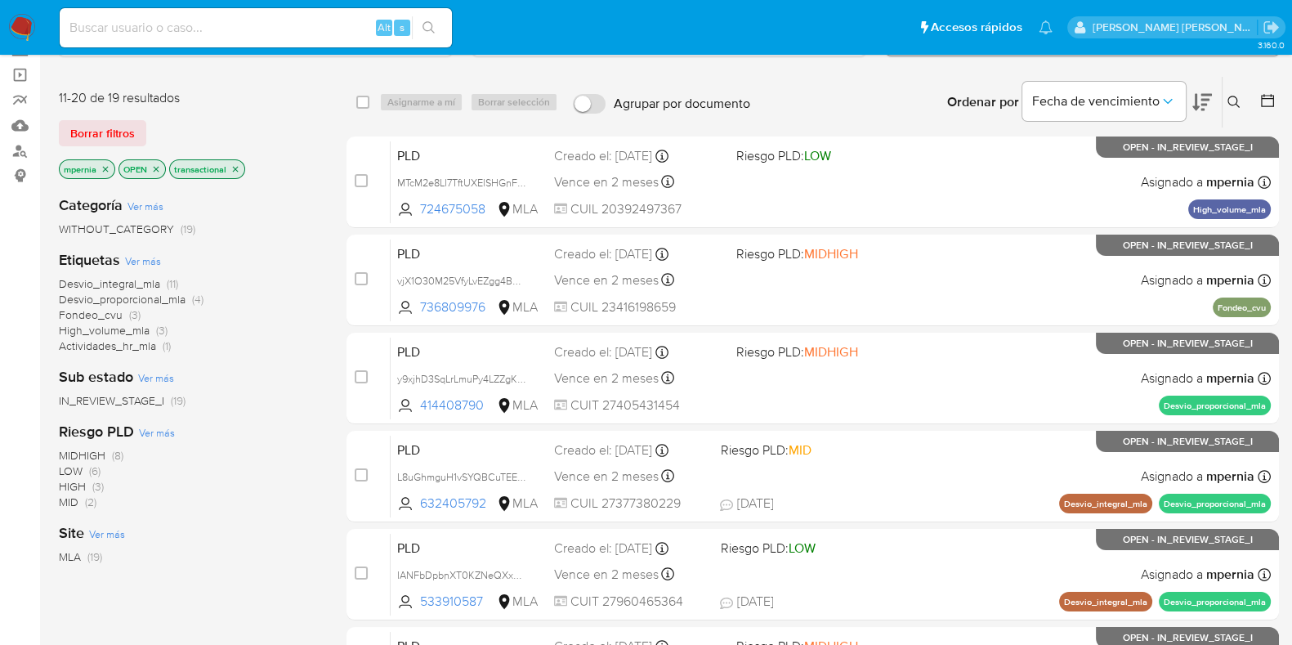
click at [317, 29] on input at bounding box center [256, 27] width 392 height 21
paste input "414408790"
type input "414408790"
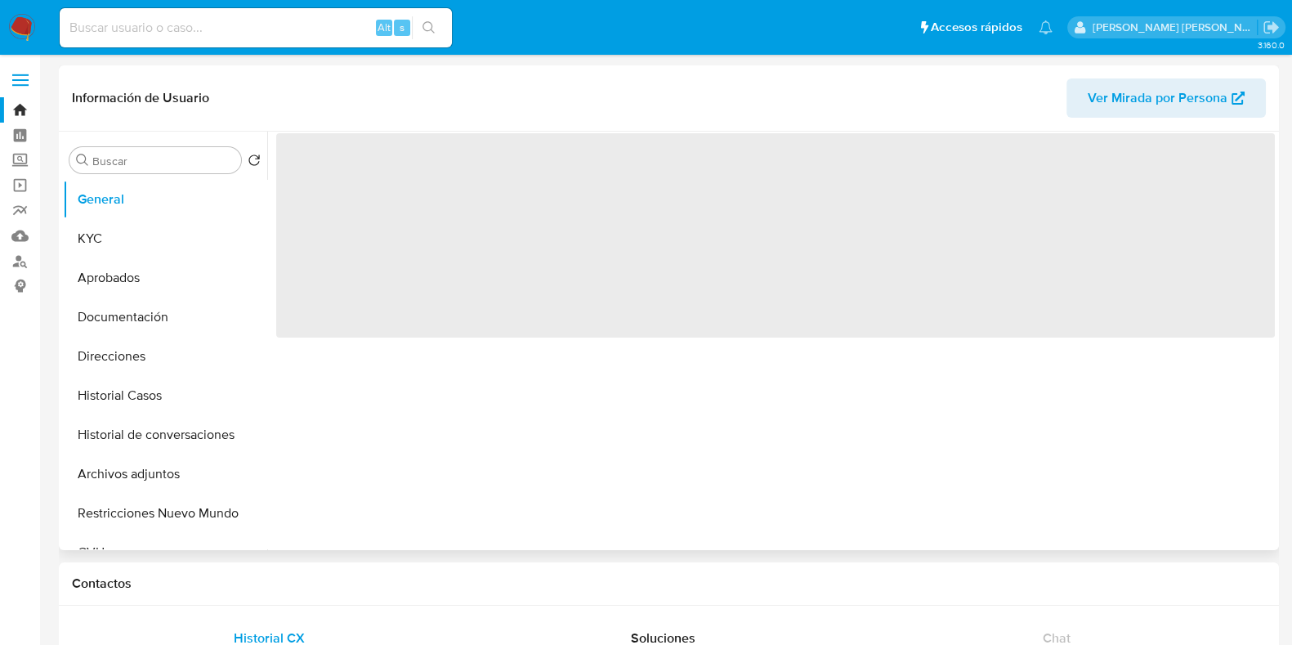
select select "10"
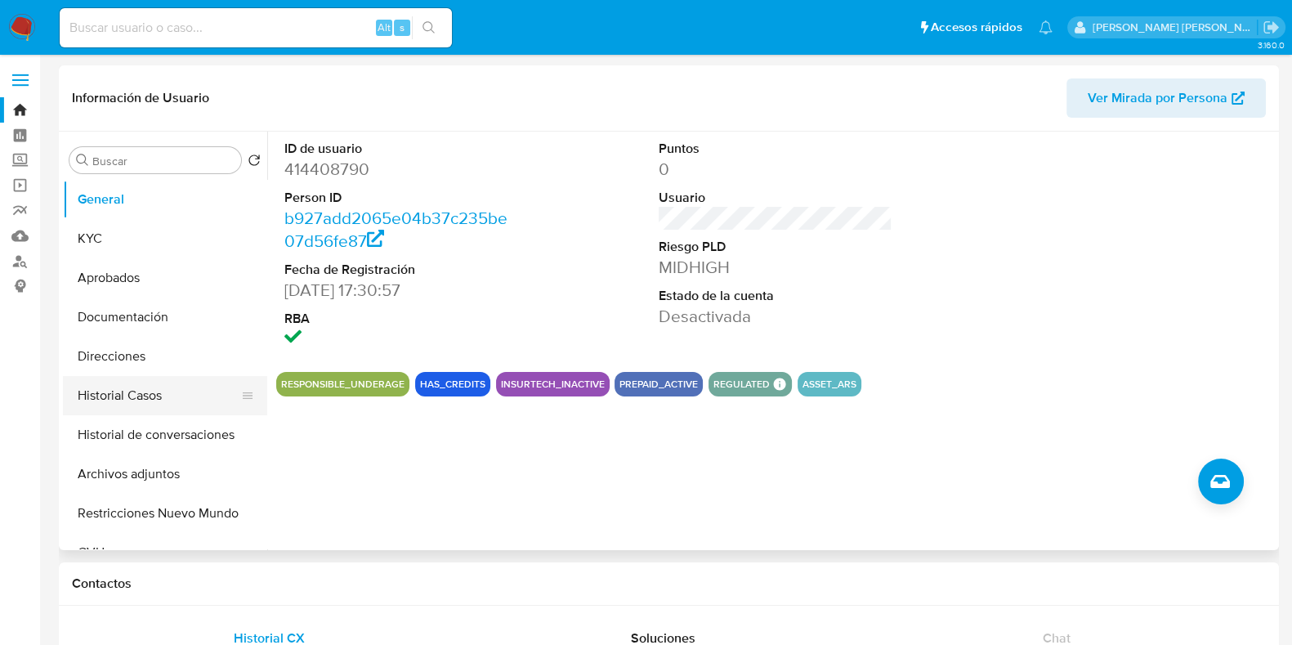
click at [118, 394] on button "Historial Casos" at bounding box center [158, 395] width 191 height 39
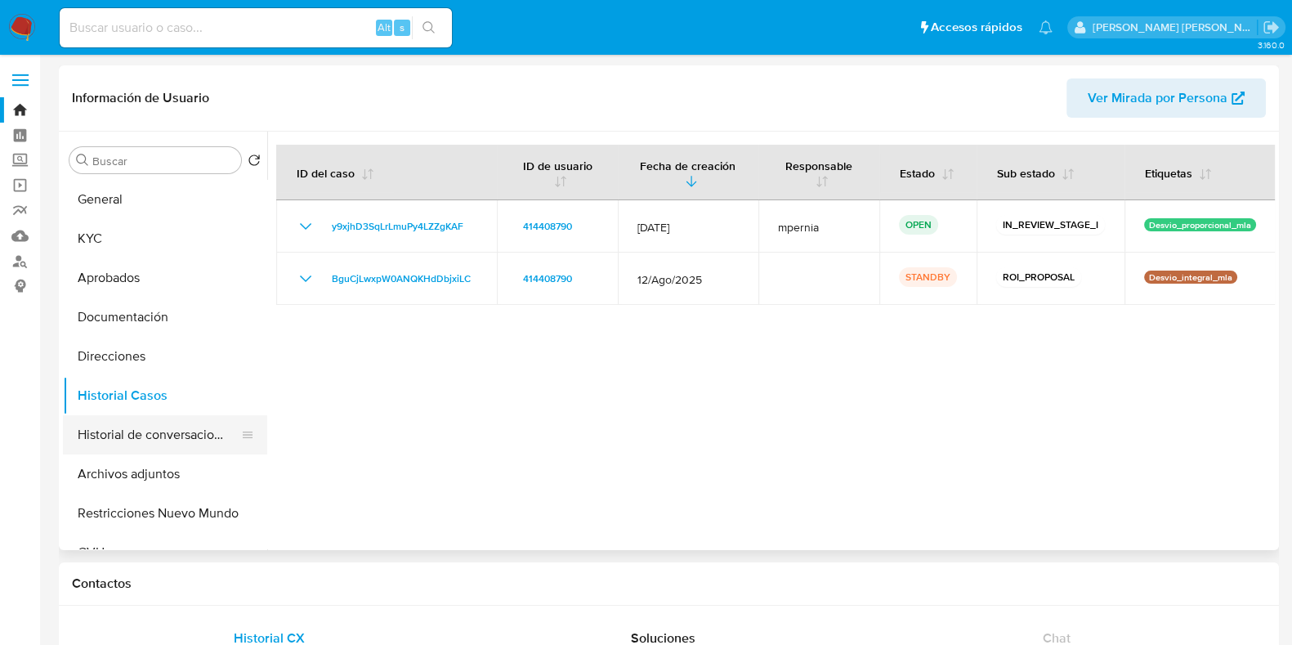
click at [118, 437] on button "Historial de conversaciones" at bounding box center [158, 434] width 191 height 39
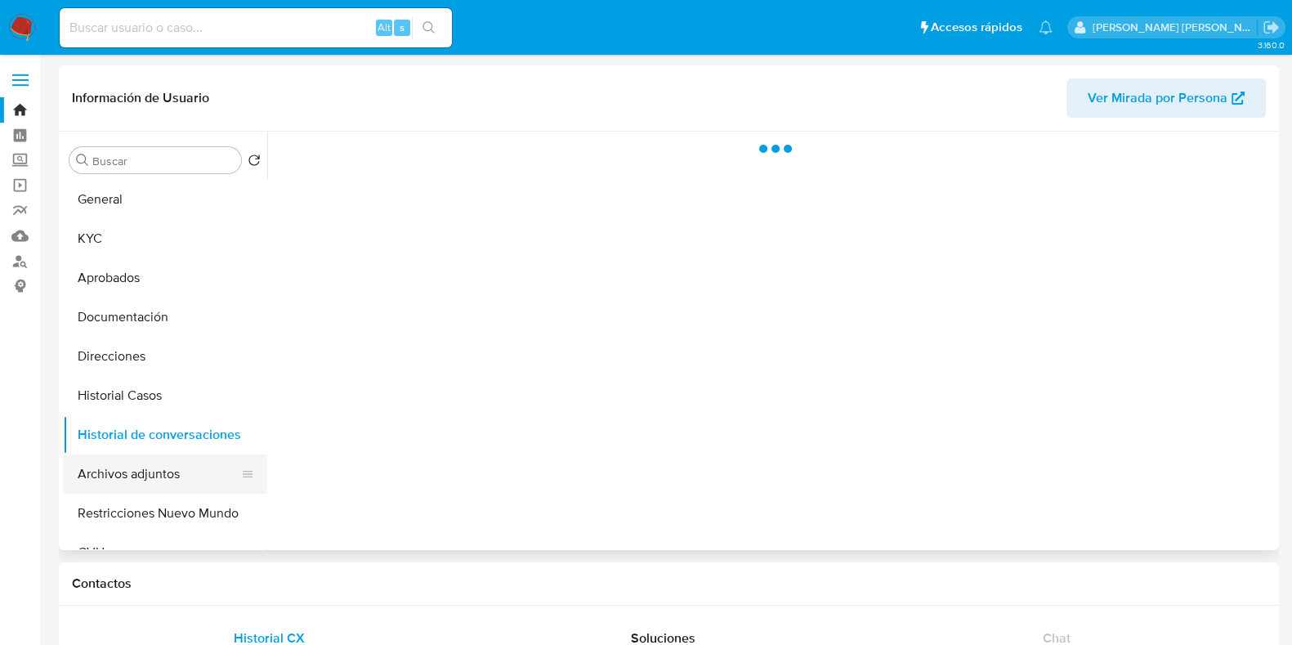
click at [115, 472] on button "Archivos adjuntos" at bounding box center [158, 473] width 191 height 39
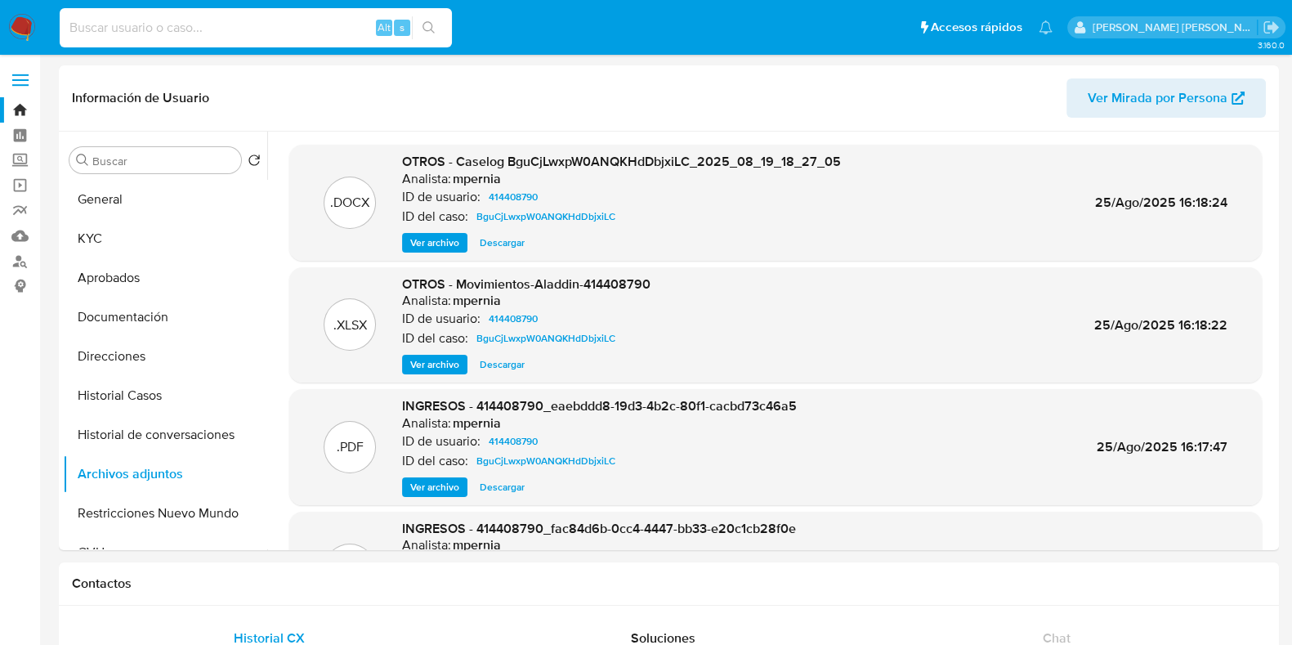
click at [117, 28] on input at bounding box center [256, 27] width 392 height 21
paste input "724675058"
type input "724675058"
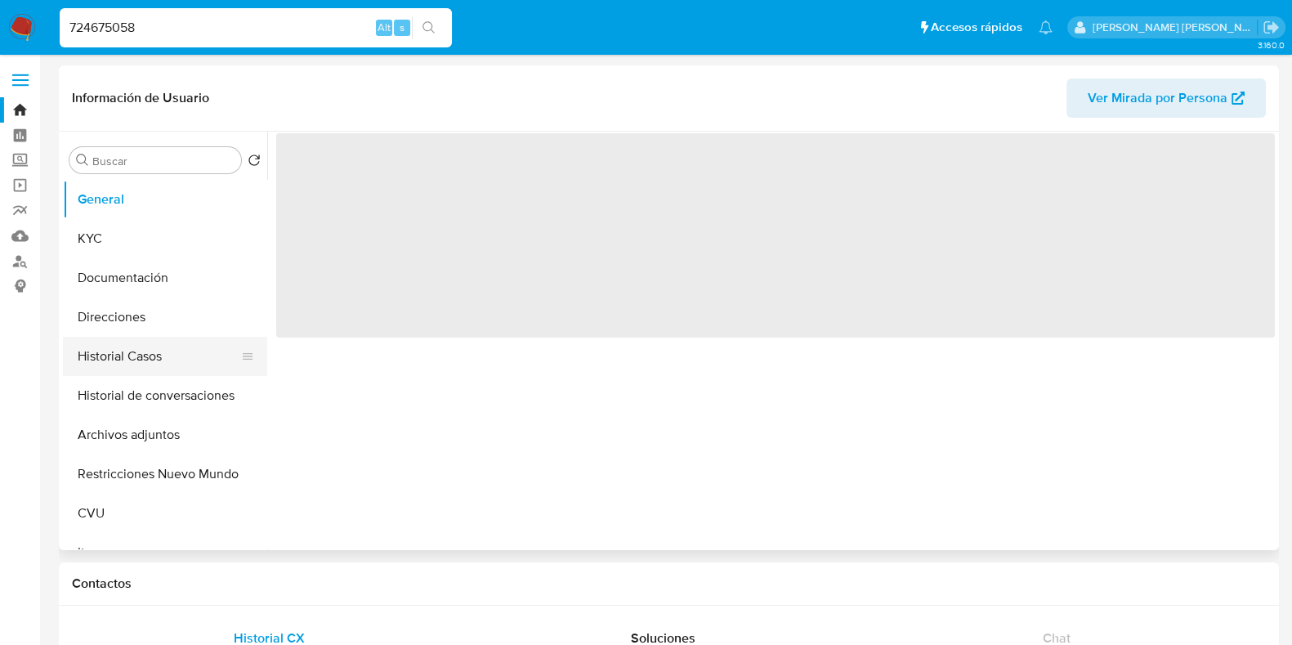
click at [157, 365] on button "Historial Casos" at bounding box center [158, 356] width 191 height 39
select select "10"
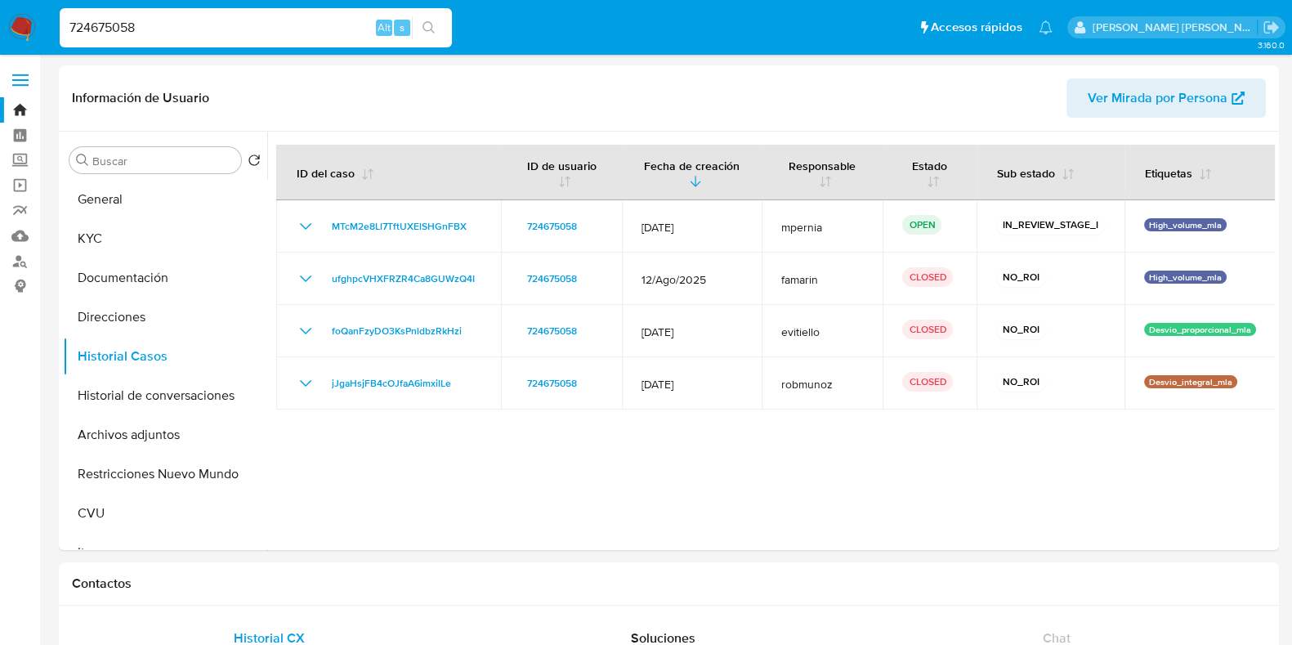
click at [123, 30] on input "724675058" at bounding box center [256, 27] width 392 height 21
paste input "36809976"
type input "736809976"
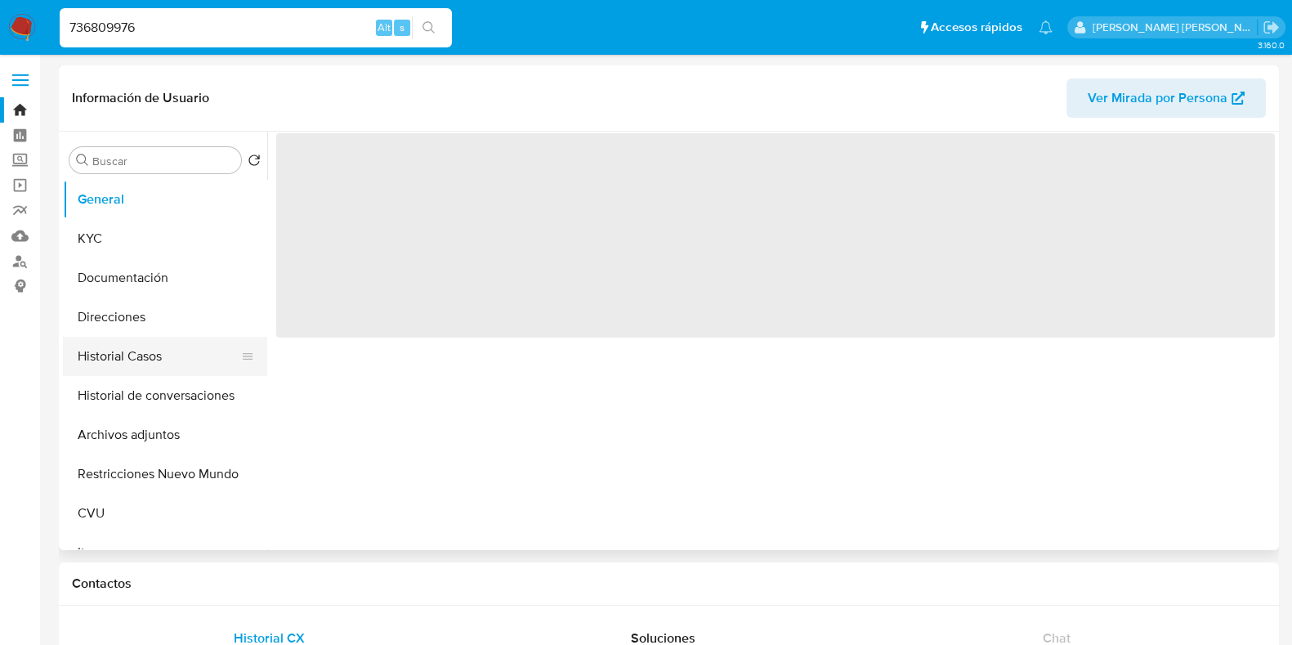
select select "10"
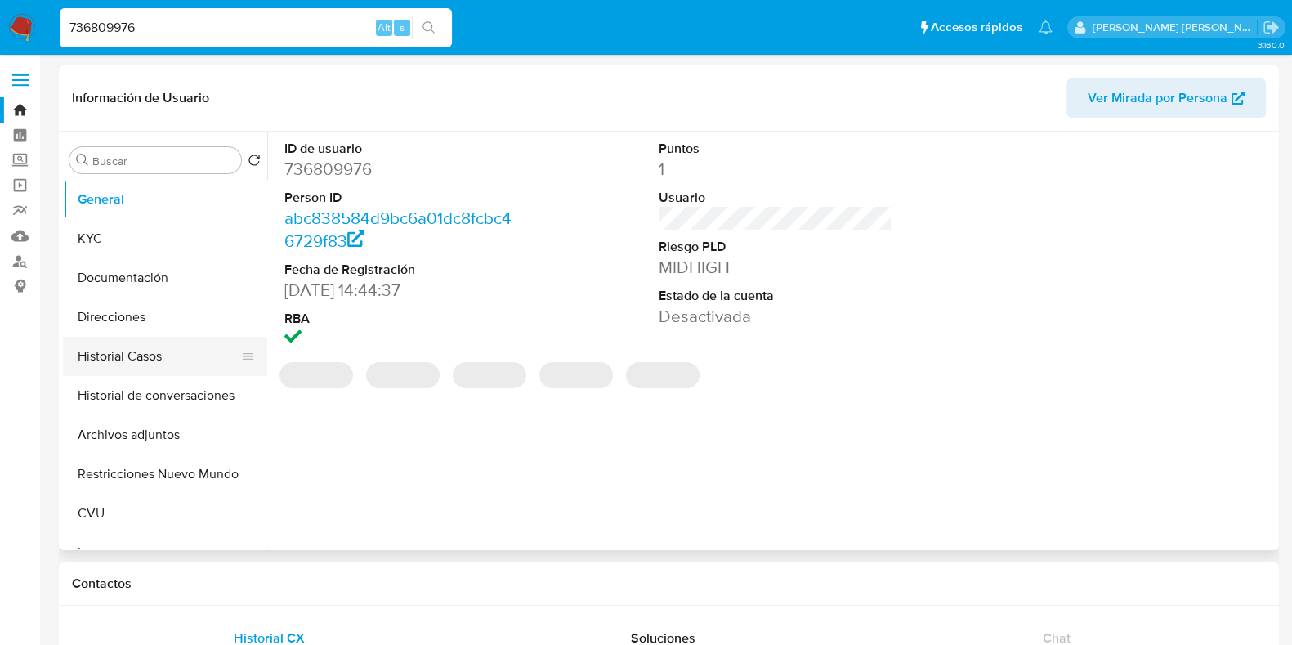
click at [142, 352] on button "Historial Casos" at bounding box center [158, 356] width 191 height 39
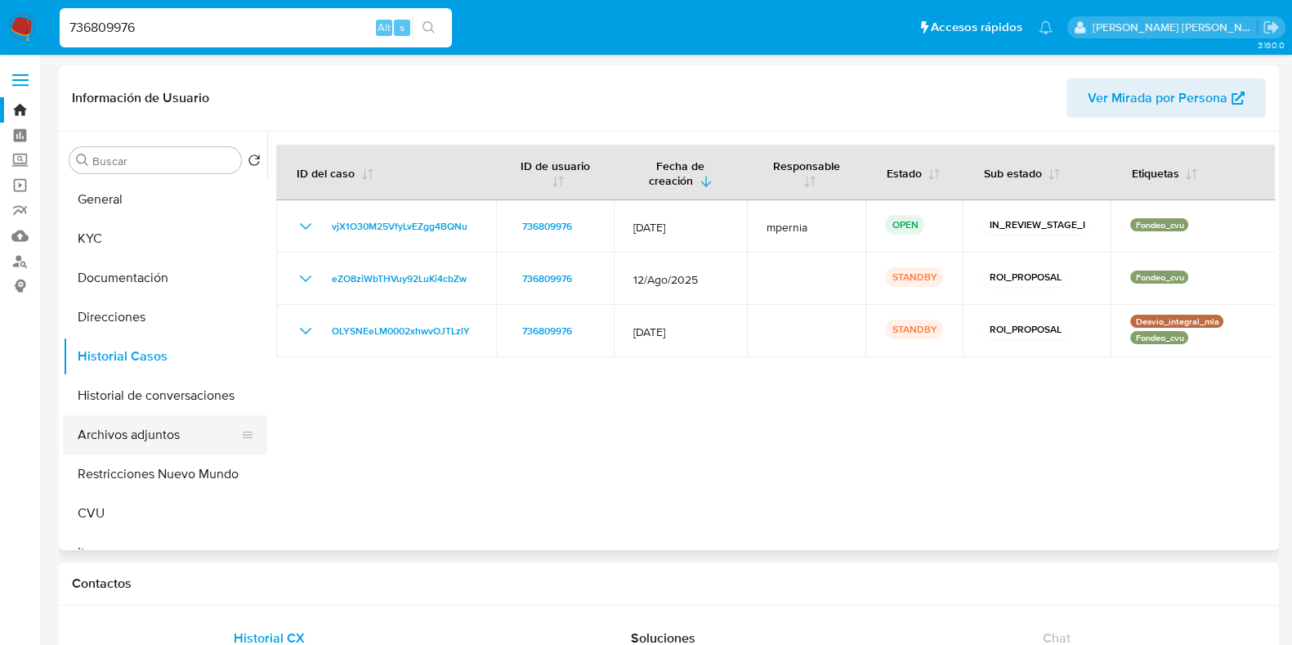
click at [144, 429] on button "Archivos adjuntos" at bounding box center [158, 434] width 191 height 39
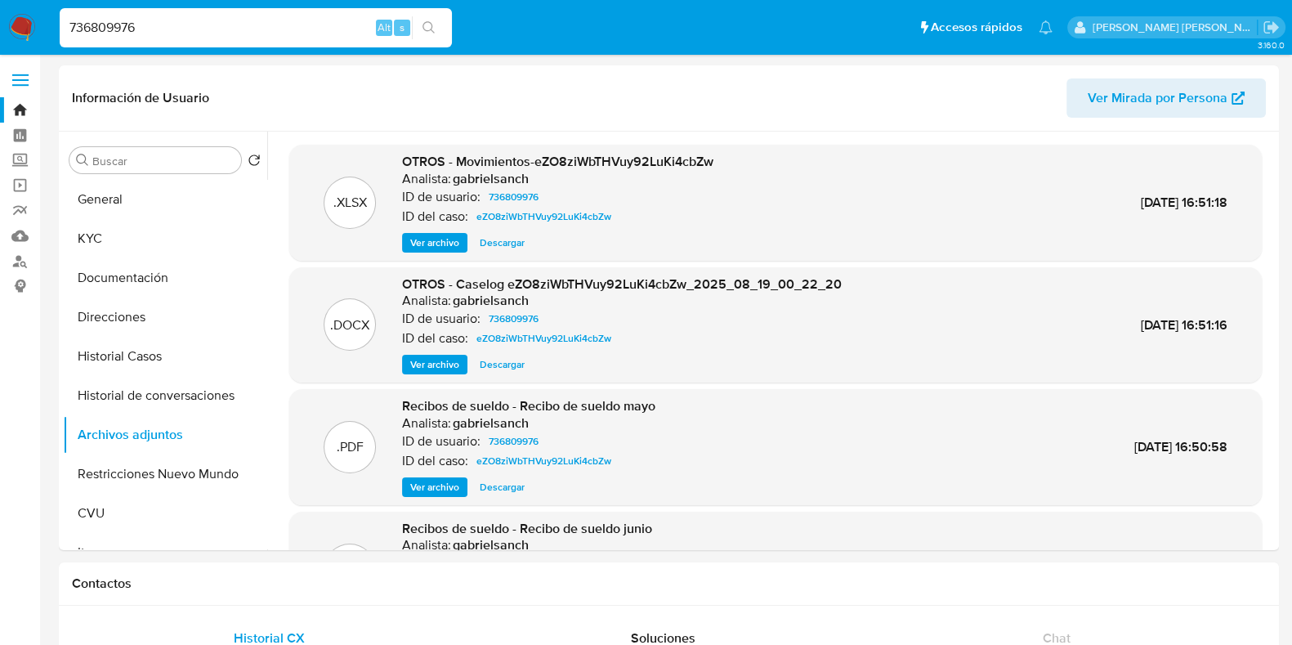
click at [101, 21] on input "736809976" at bounding box center [256, 27] width 392 height 21
paste input "414408790"
type input "414408790"
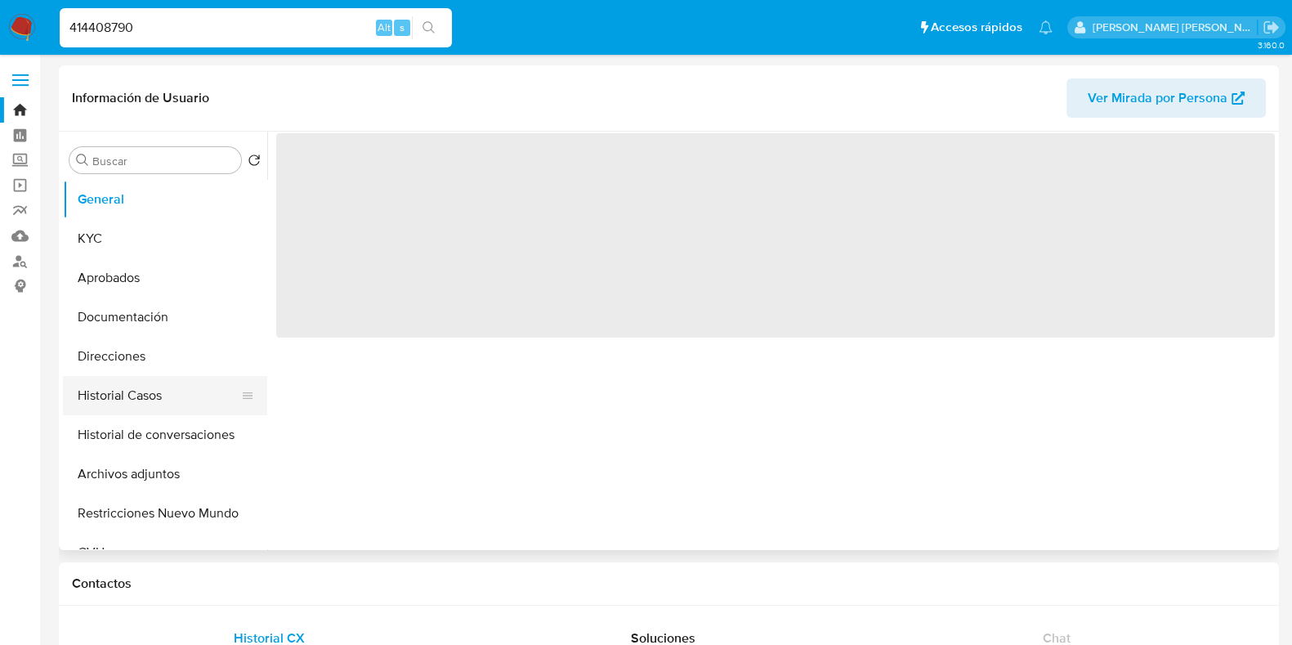
select select "10"
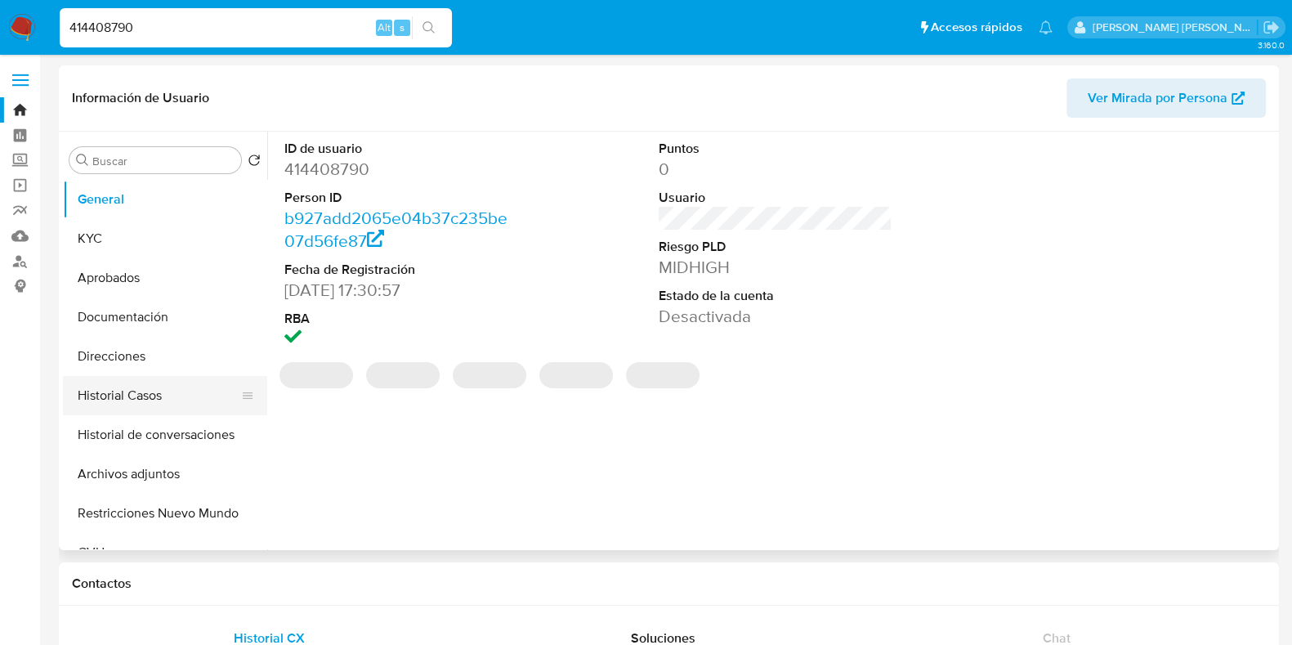
click at [132, 394] on button "Historial Casos" at bounding box center [158, 395] width 191 height 39
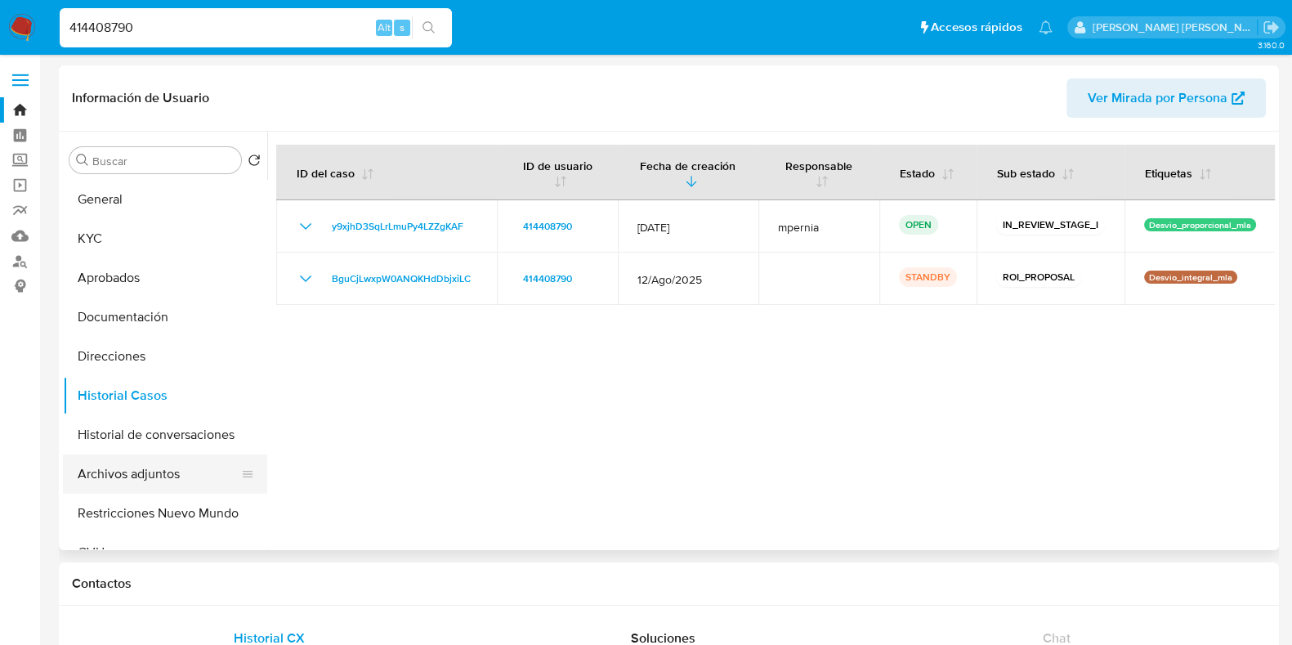
click at [132, 479] on button "Archivos adjuntos" at bounding box center [158, 473] width 191 height 39
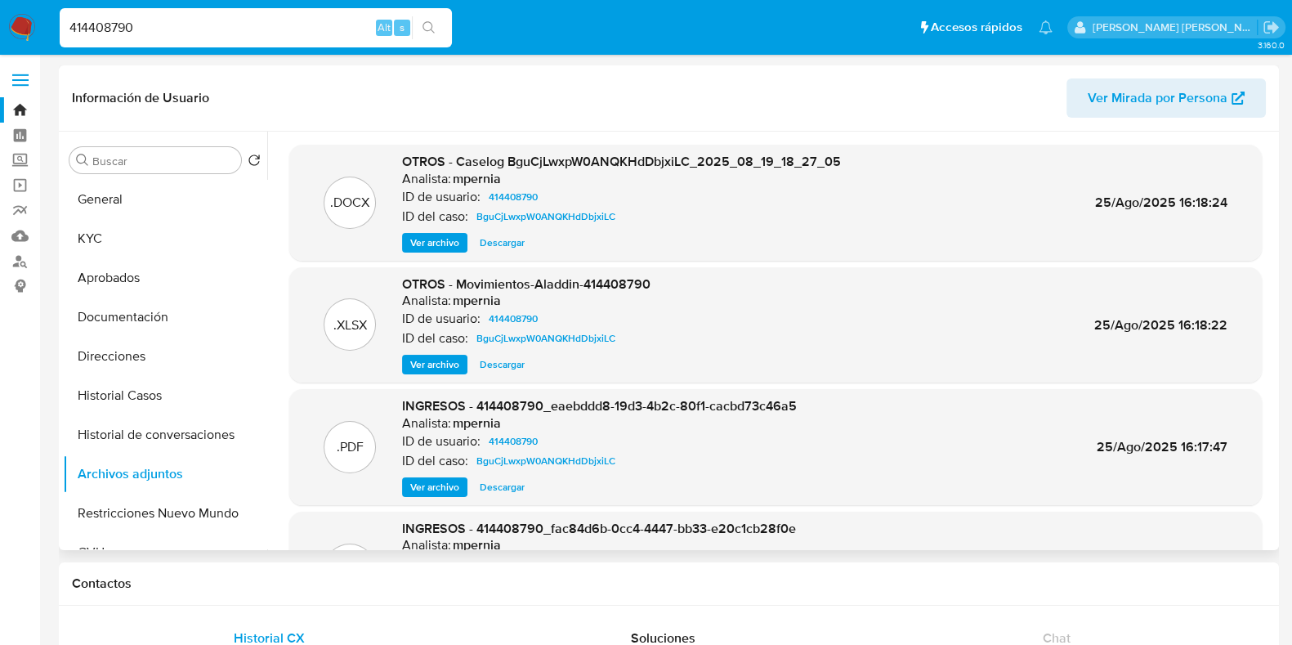
click at [440, 243] on span "Ver archivo" at bounding box center [434, 243] width 49 height 16
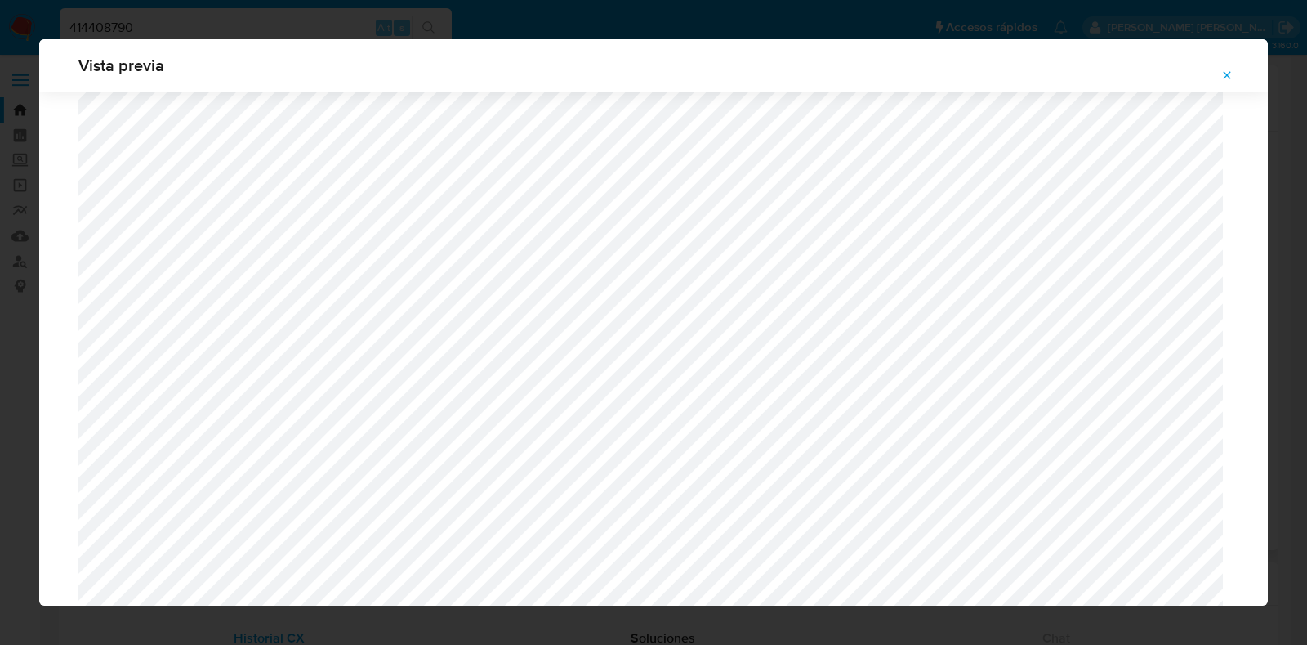
scroll to position [454, 0]
click at [1222, 82] on span "Attachment preview" at bounding box center [1227, 75] width 13 height 23
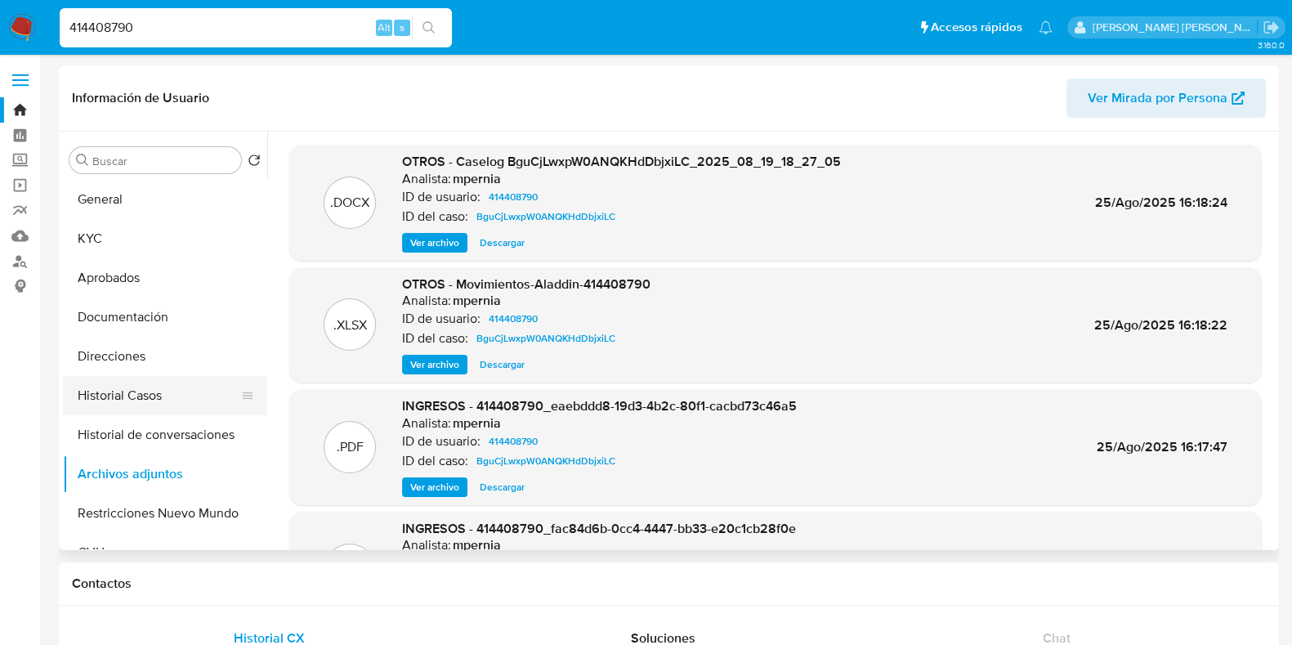
click at [106, 409] on button "Historial Casos" at bounding box center [158, 395] width 191 height 39
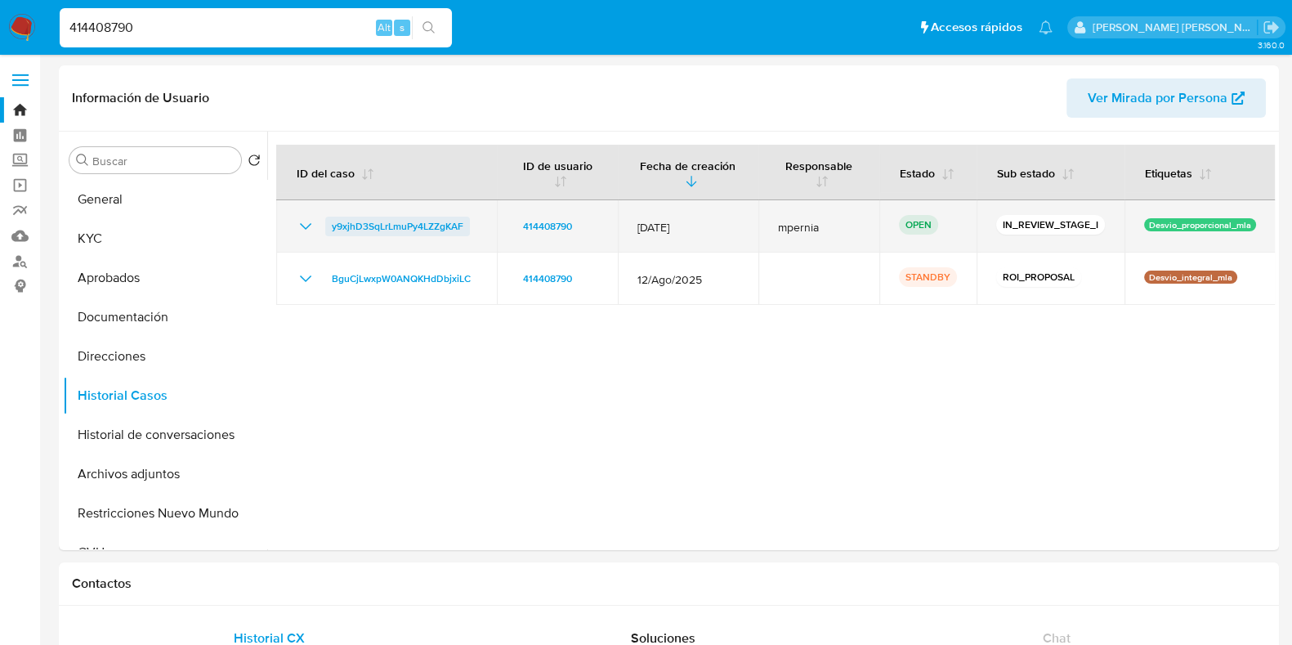
click at [406, 218] on span "y9xjhD3SqLrLmuPy4LZZgKAF" at bounding box center [398, 227] width 132 height 20
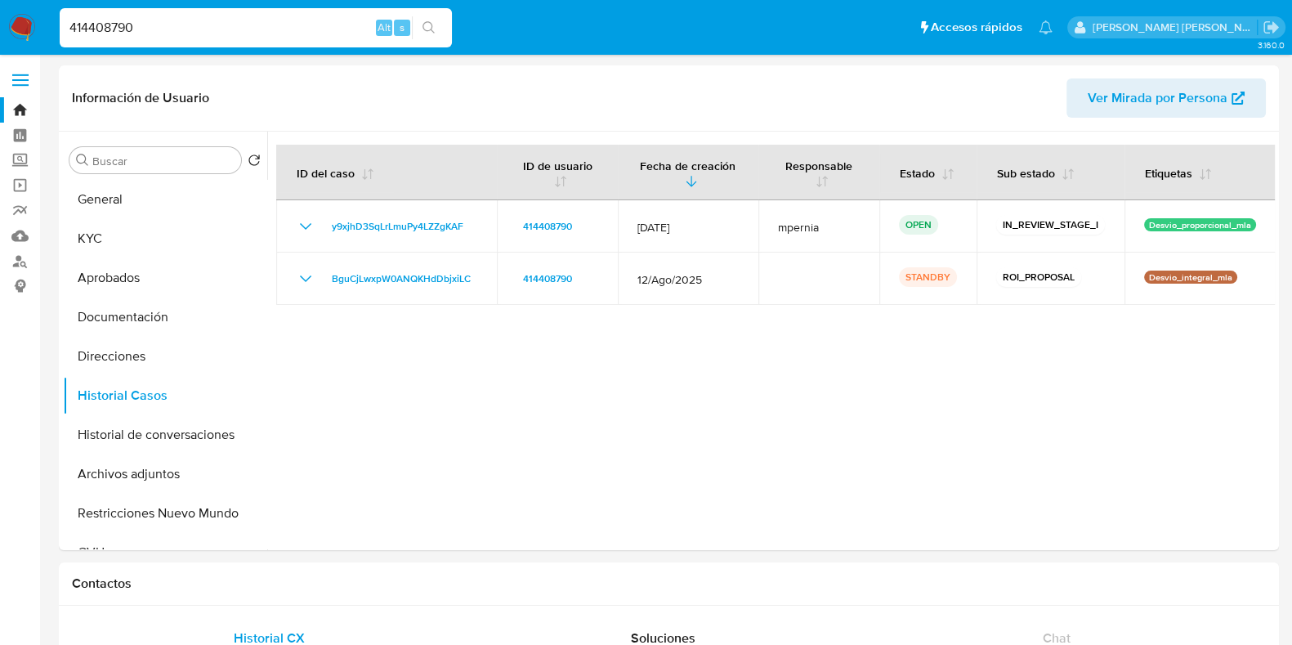
click at [114, 20] on input "414408790" at bounding box center [256, 27] width 392 height 21
paste input "724675058"
type input "724675058"
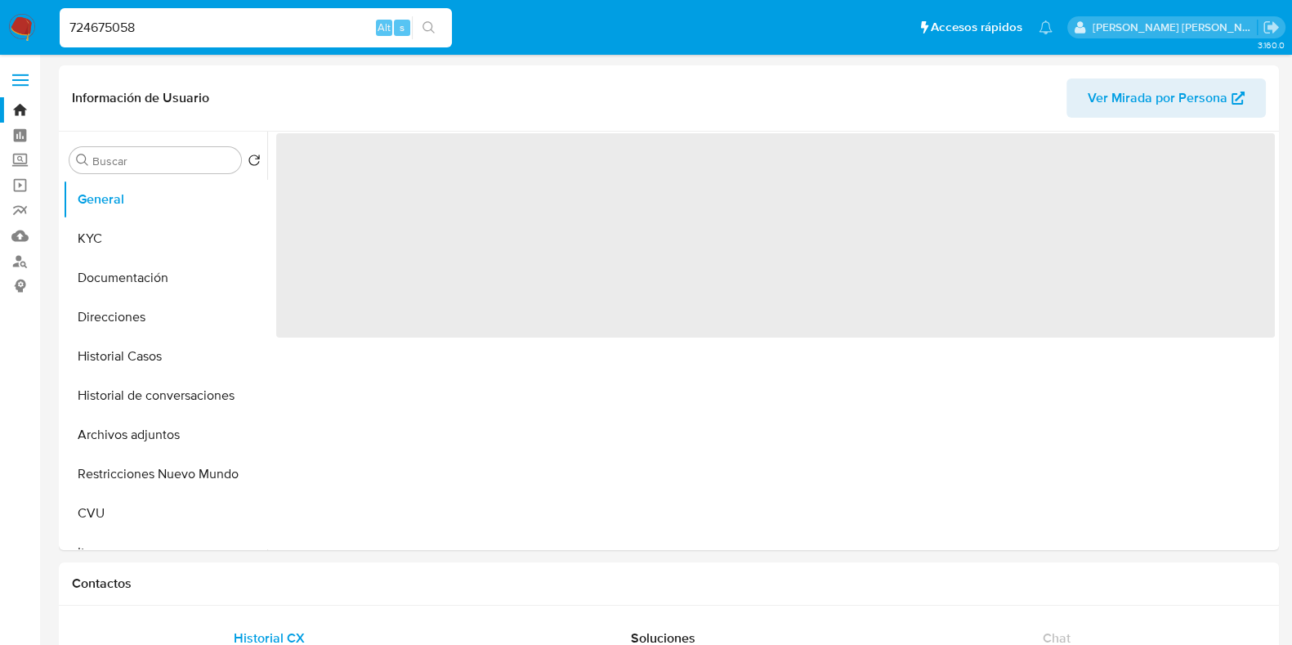
select select "10"
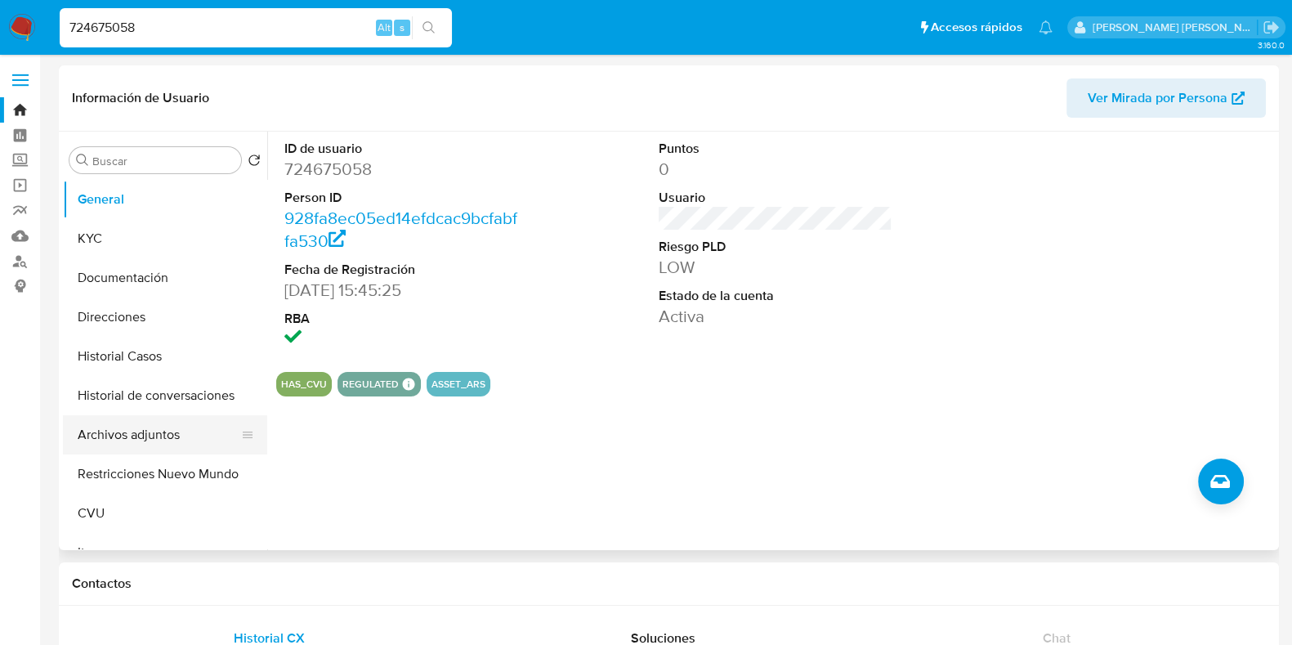
click at [143, 427] on button "Archivos adjuntos" at bounding box center [158, 434] width 191 height 39
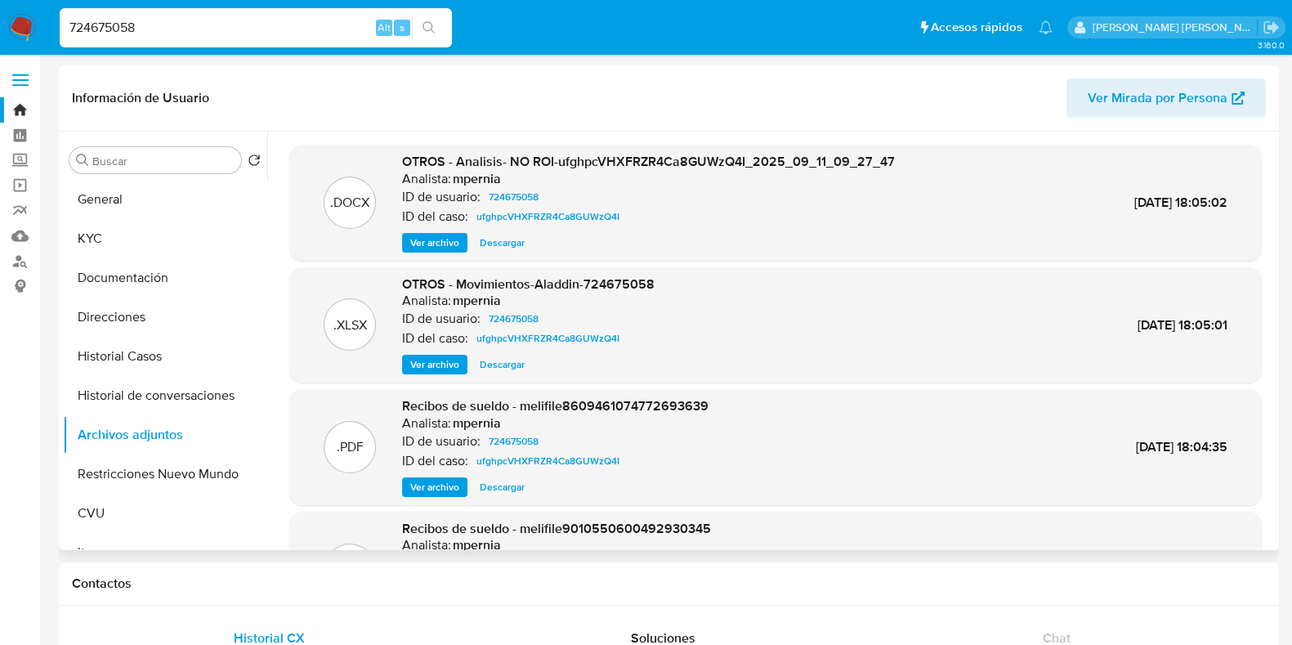
click at [431, 243] on span "Ver archivo" at bounding box center [434, 243] width 49 height 16
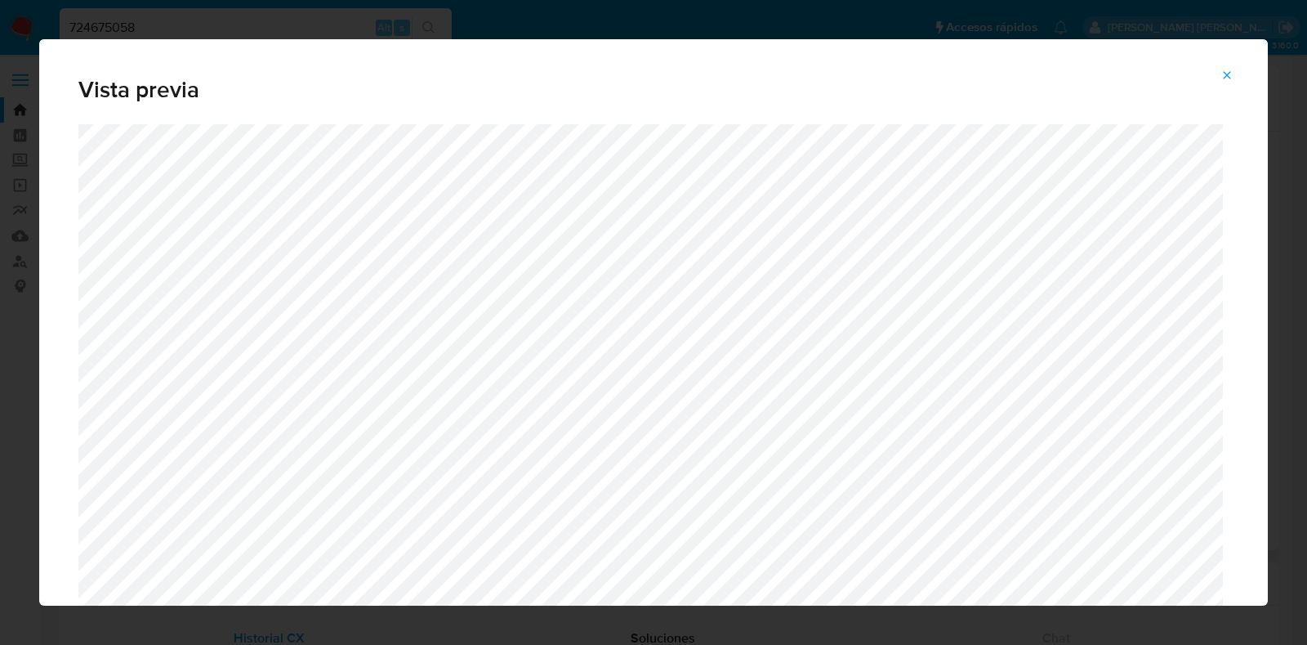
click at [1306, 312] on div "Vista previa" at bounding box center [653, 322] width 1307 height 645
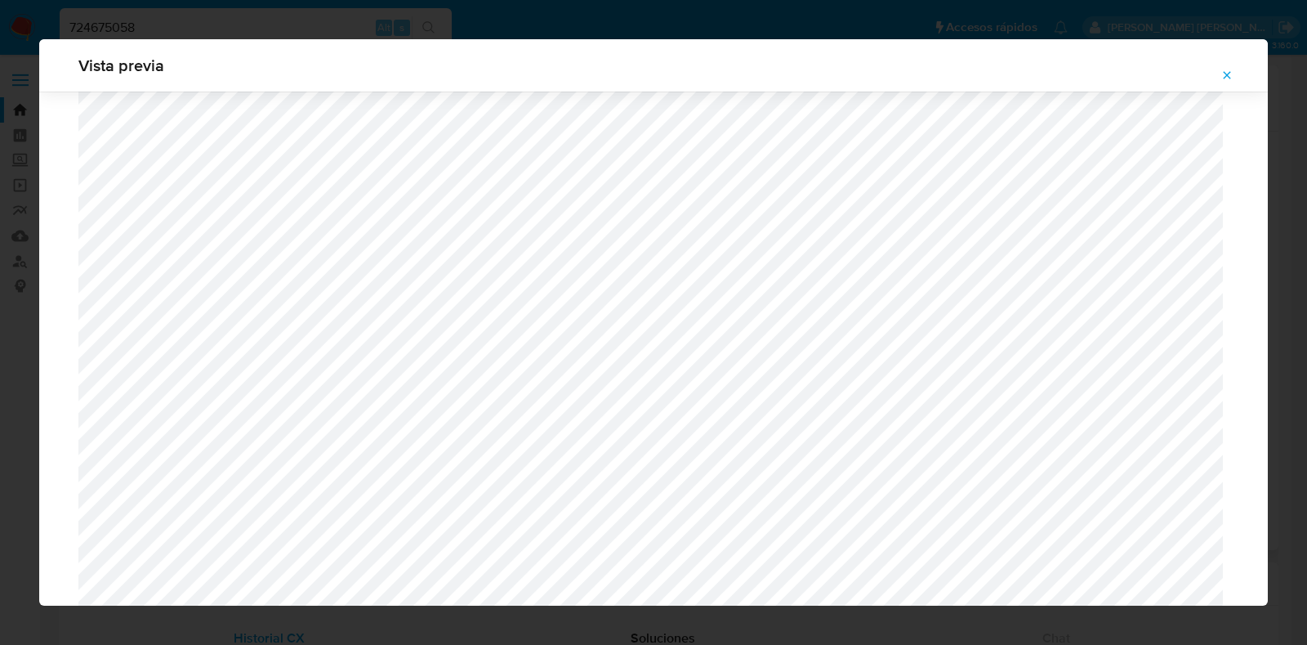
scroll to position [2289, 0]
click at [1230, 83] on span "Attachment preview" at bounding box center [1227, 75] width 13 height 23
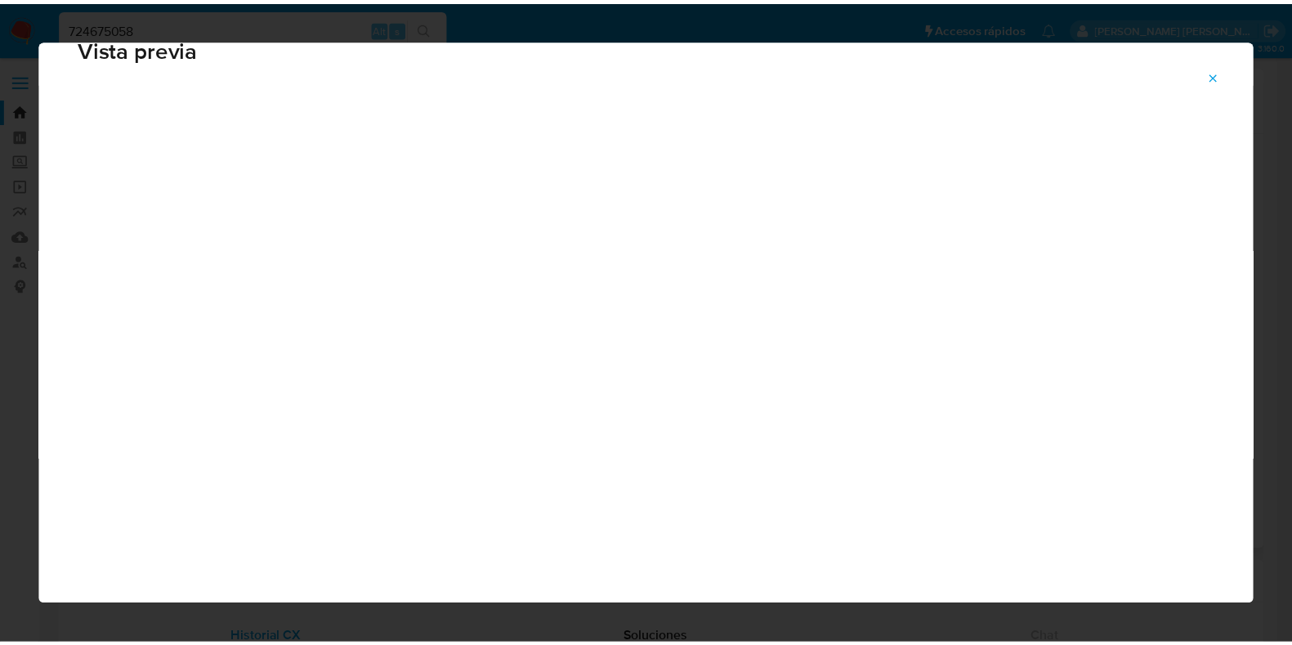
scroll to position [41, 0]
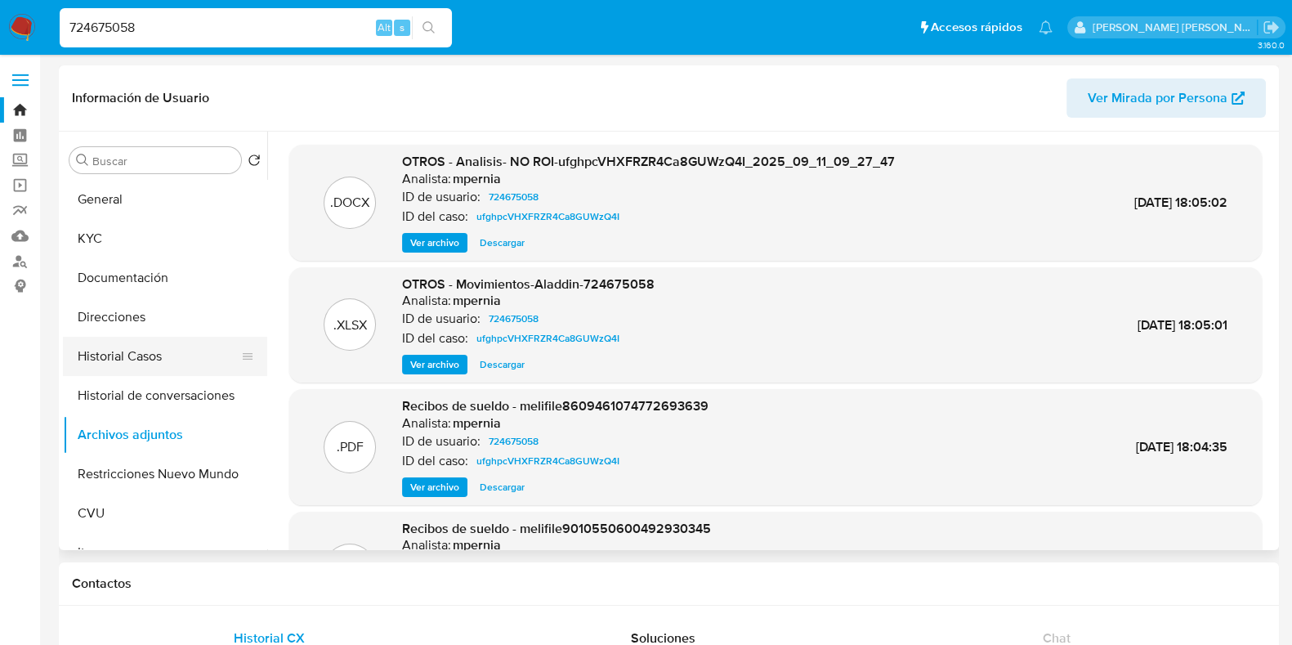
click at [101, 362] on button "Historial Casos" at bounding box center [158, 356] width 191 height 39
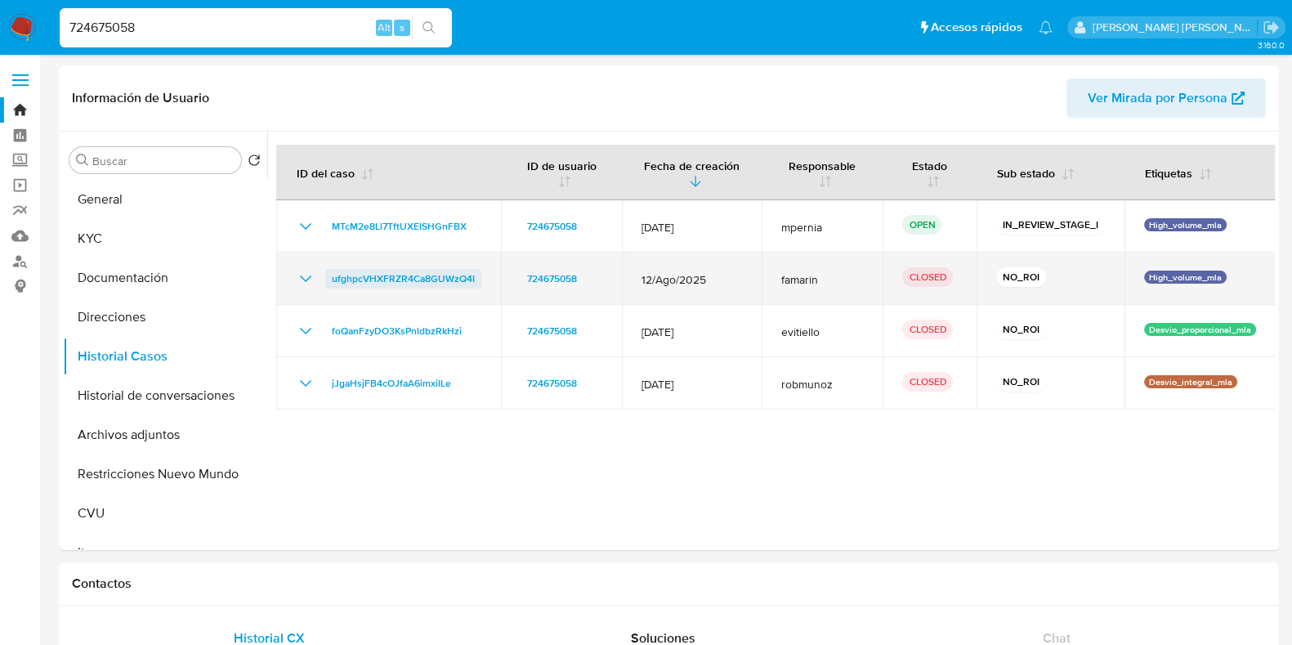
click at [409, 284] on span "ufghpcVHXFRZR4Ca8GUWzQ4I" at bounding box center [403, 279] width 143 height 20
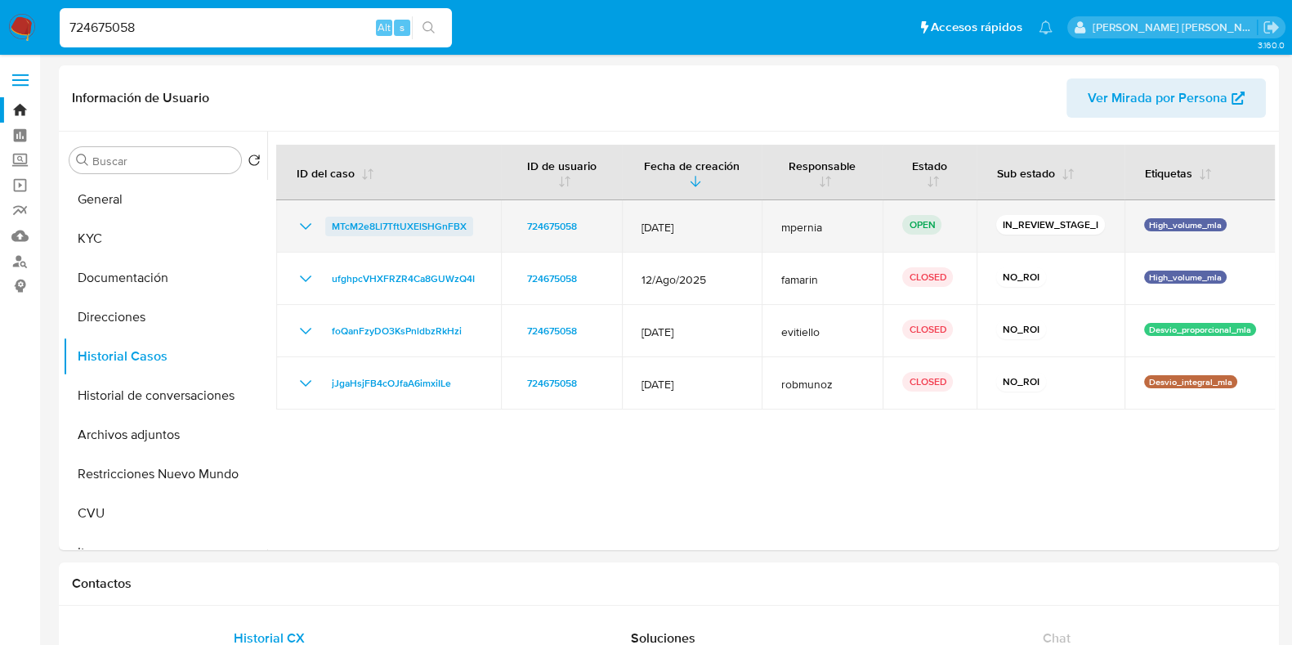
click at [360, 230] on span "MTcM2e8Ll7TftUXElSHGnFBX" at bounding box center [399, 227] width 135 height 20
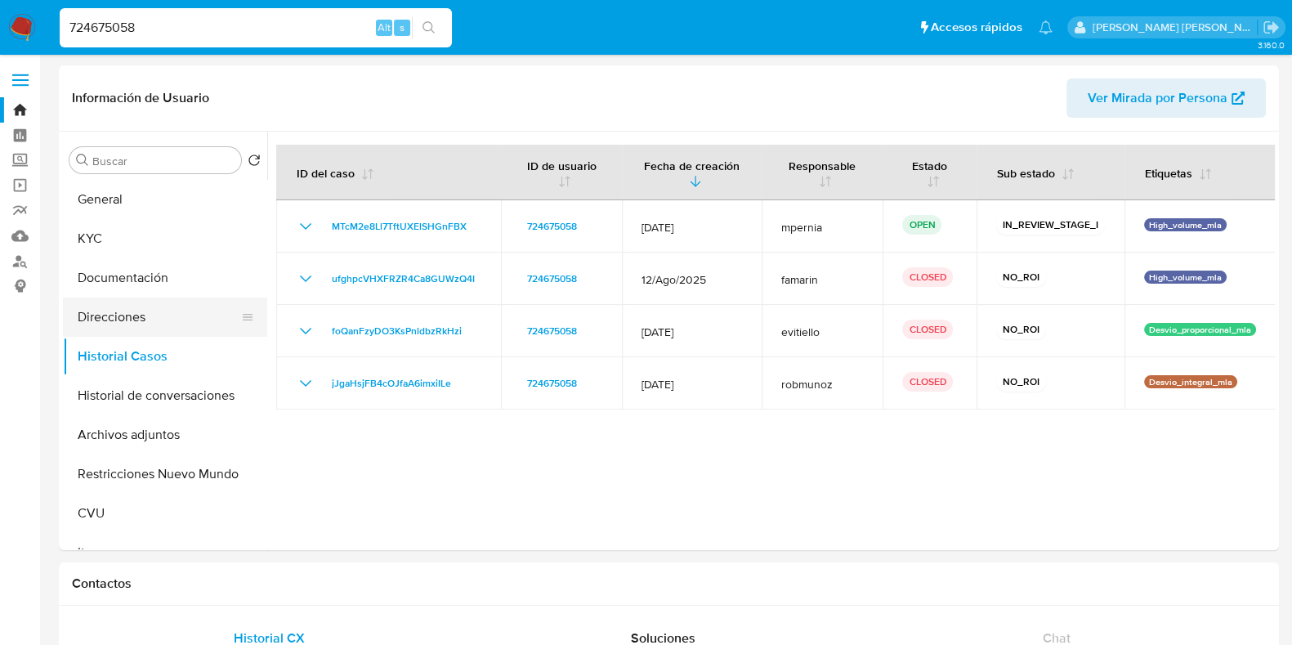
click at [127, 304] on button "Direcciones" at bounding box center [158, 316] width 191 height 39
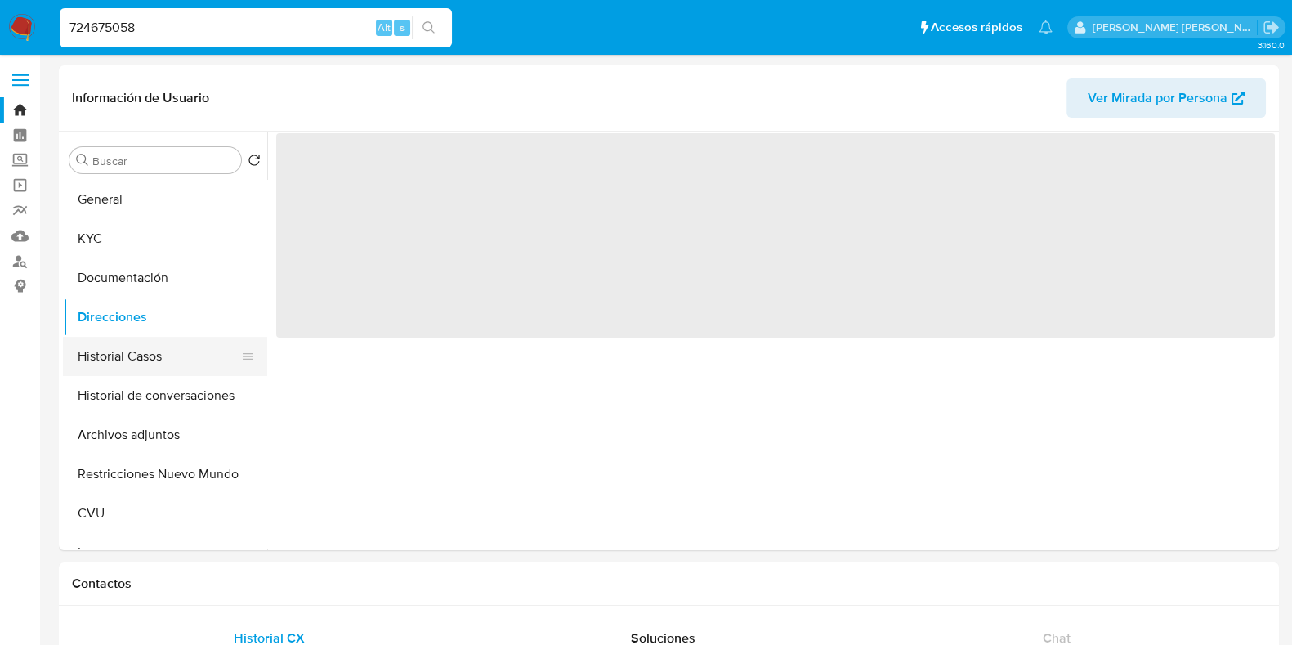
click at [128, 349] on button "Historial Casos" at bounding box center [158, 356] width 191 height 39
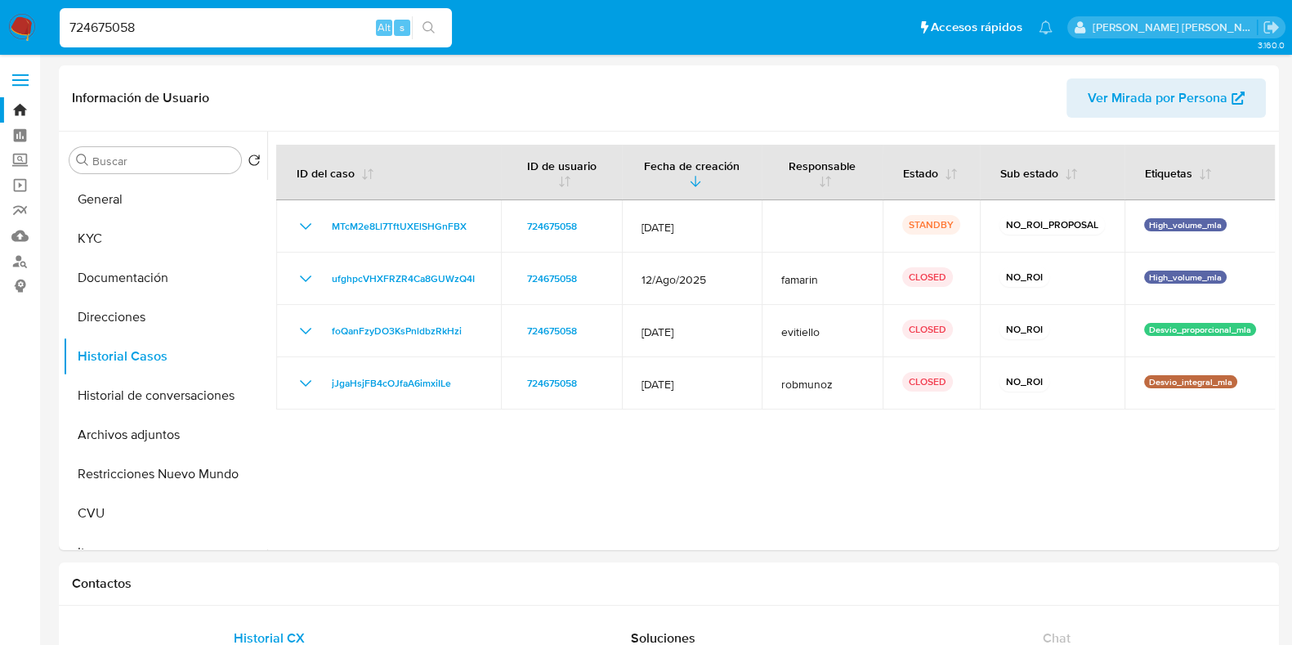
click at [118, 29] on input "724675058" at bounding box center [256, 27] width 392 height 21
paste input "533910587"
type input "533910587"
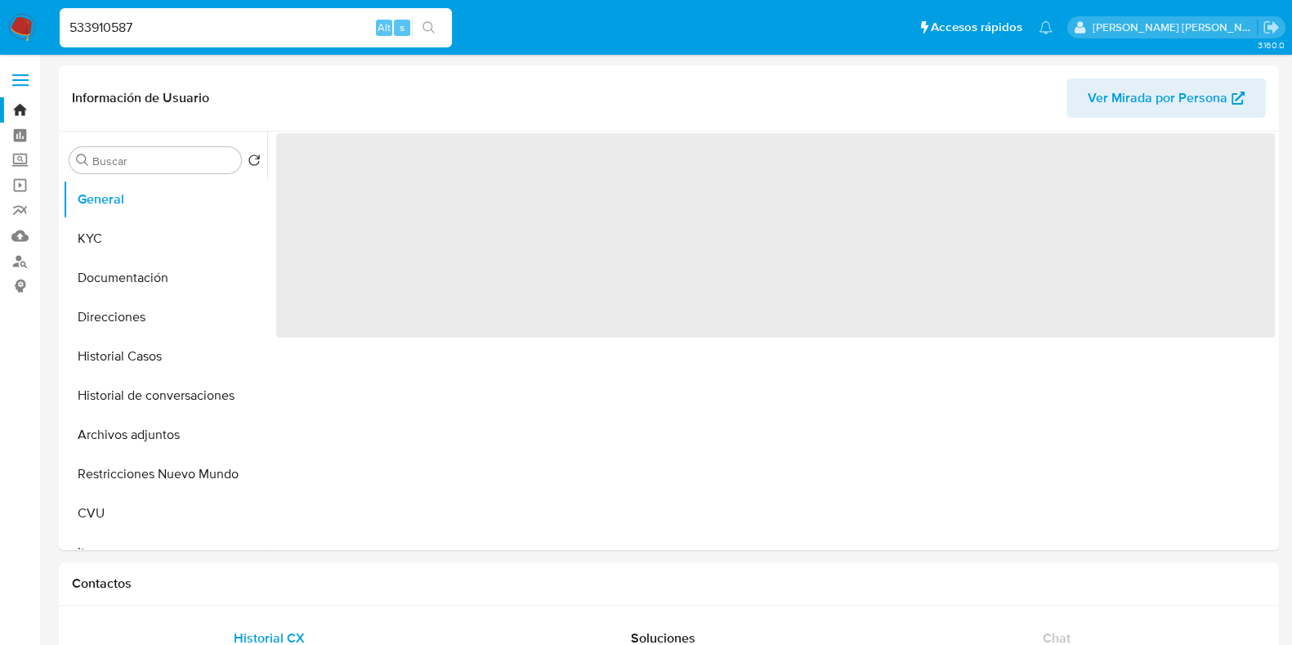
select select "10"
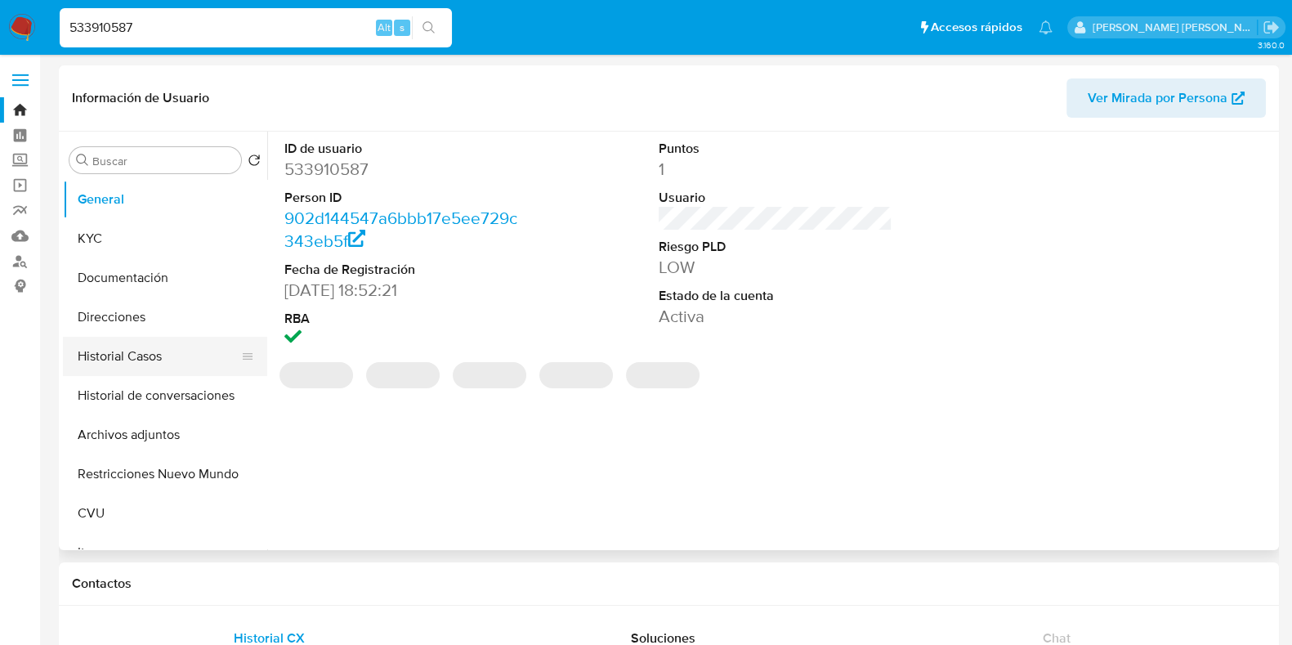
click at [114, 366] on button "Historial Casos" at bounding box center [158, 356] width 191 height 39
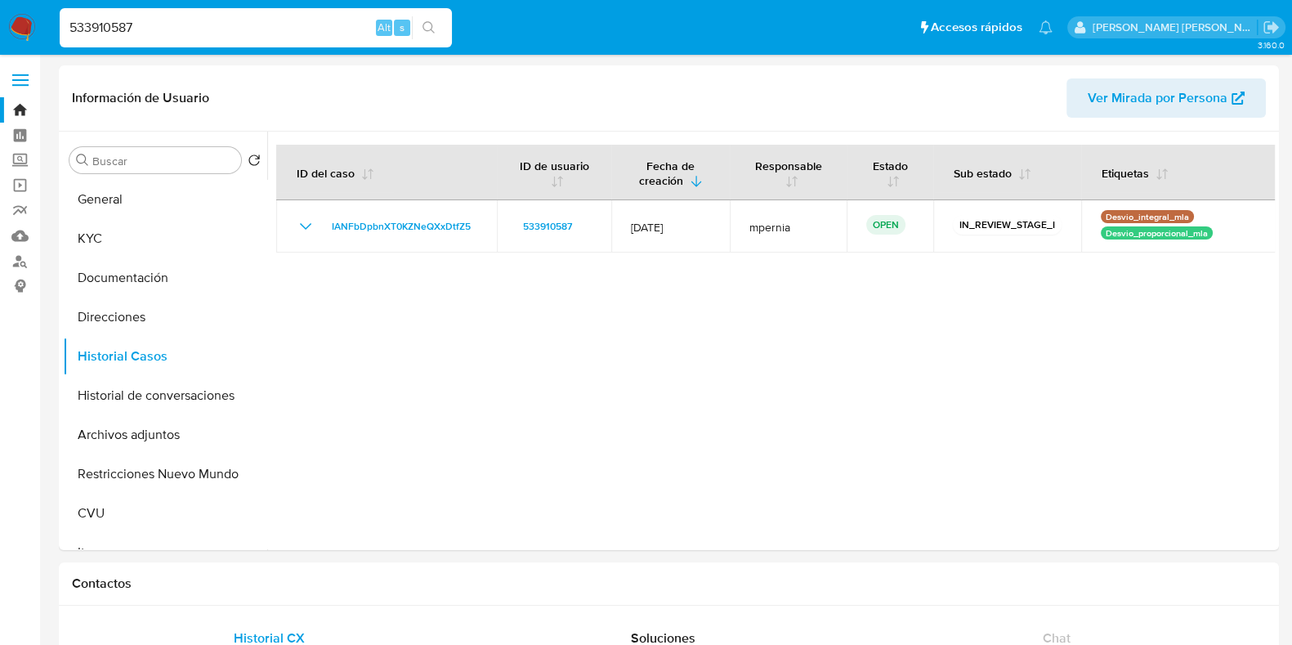
click at [97, 29] on input "533910587" at bounding box center [256, 27] width 392 height 21
paste input "632405792"
type input "632405792"
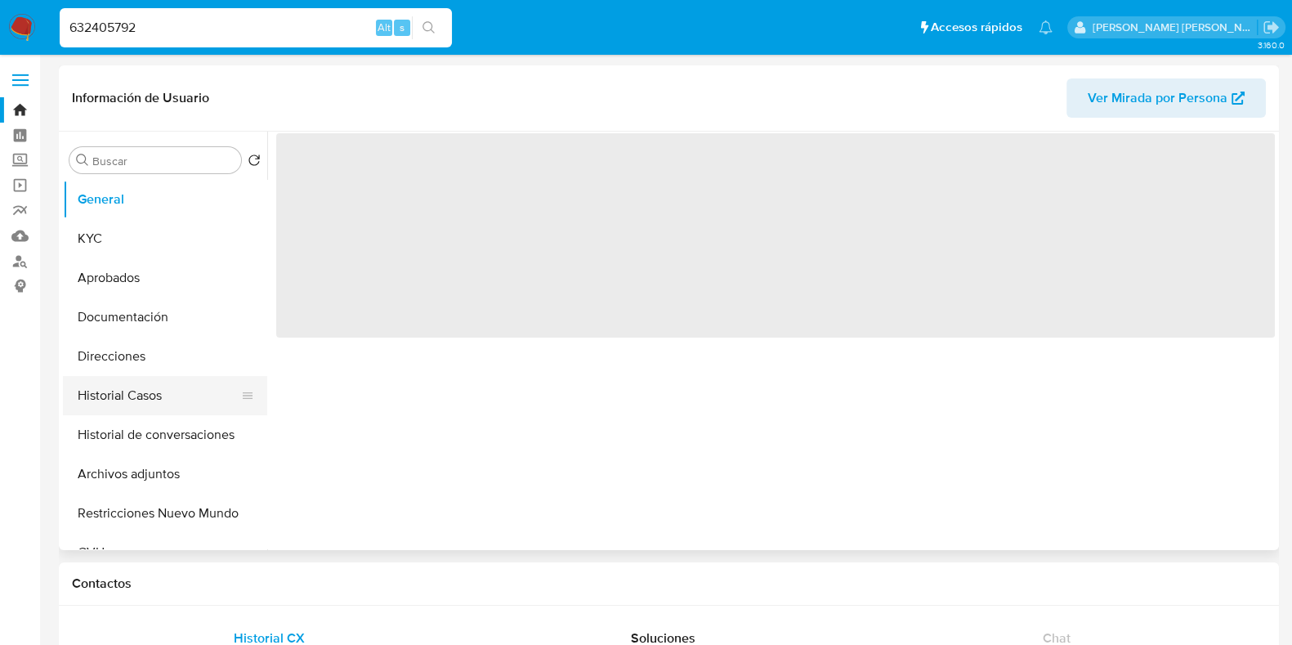
select select "10"
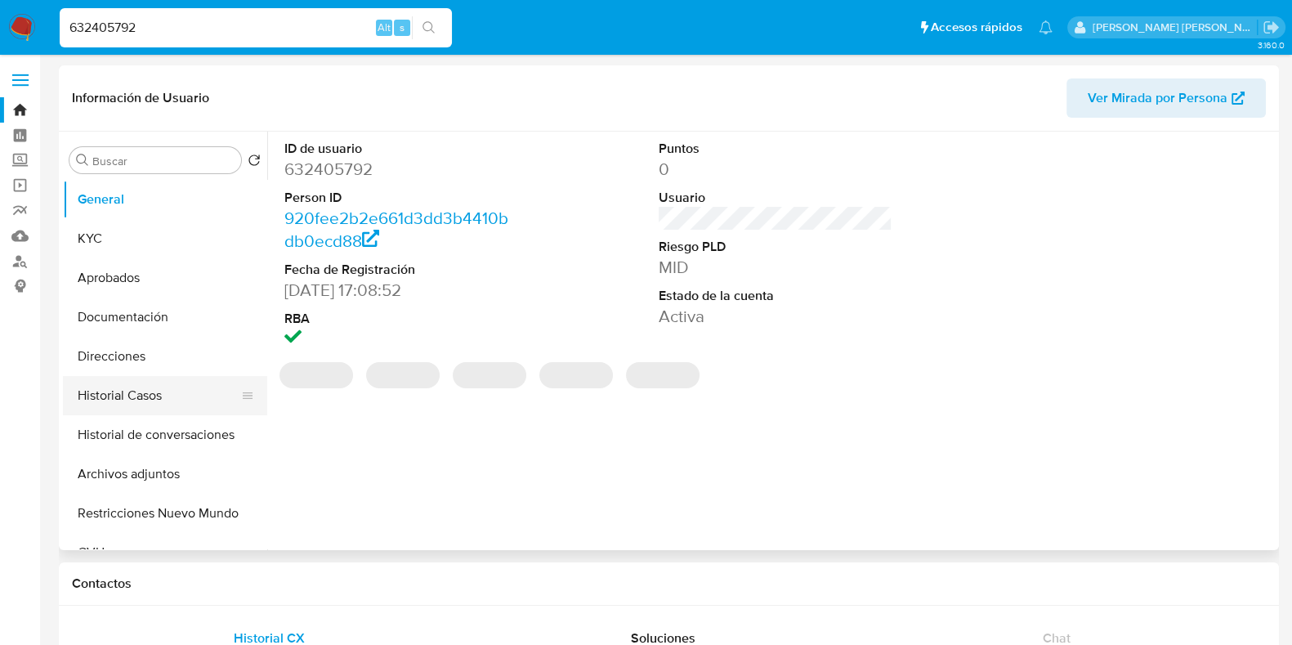
click at [112, 387] on button "Historial Casos" at bounding box center [158, 395] width 191 height 39
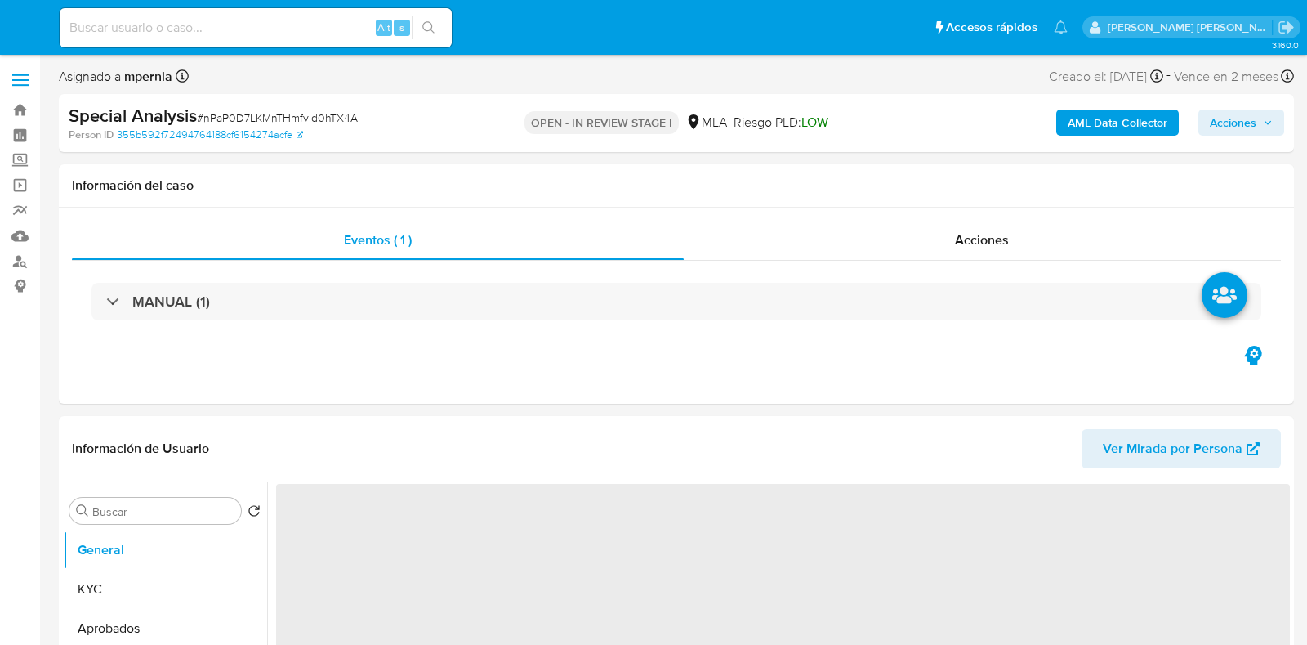
select select "10"
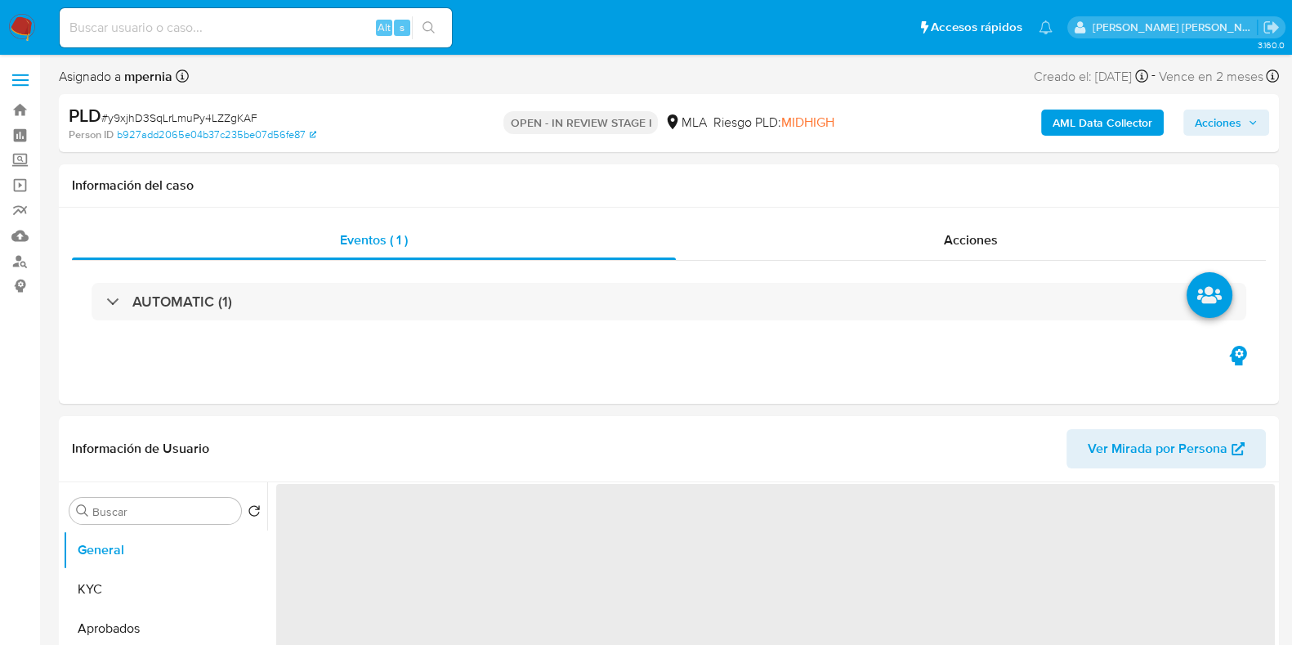
select select "10"
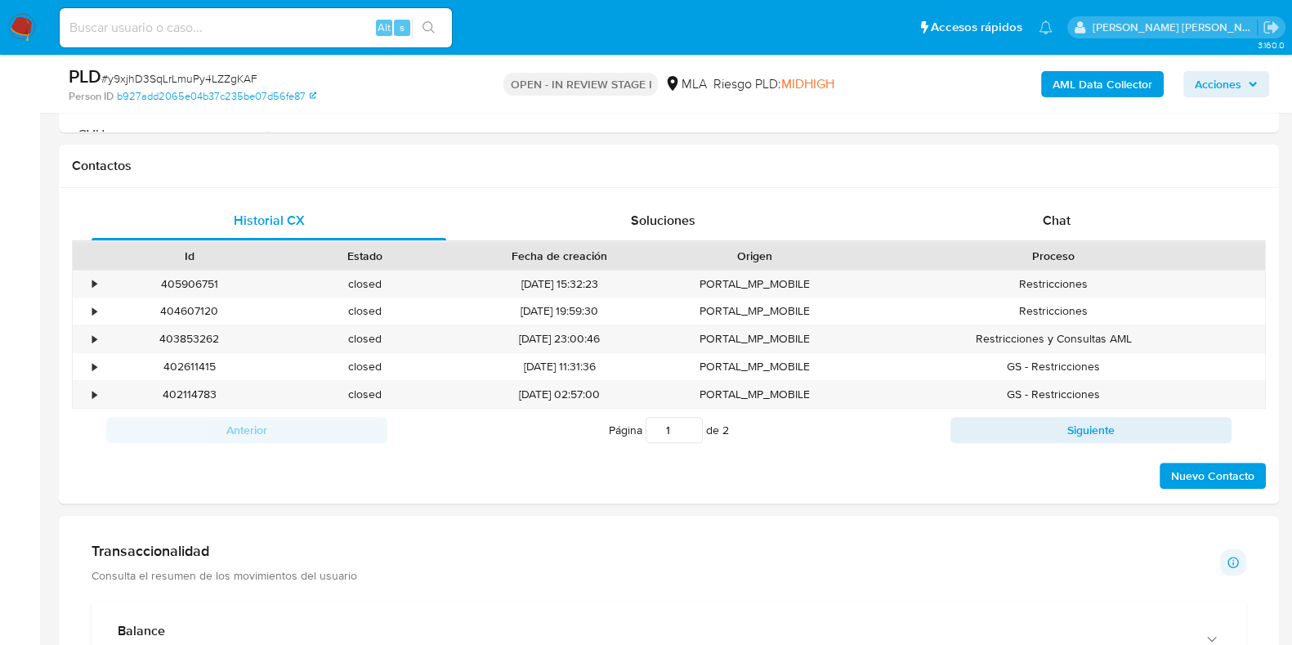
scroll to position [717, 0]
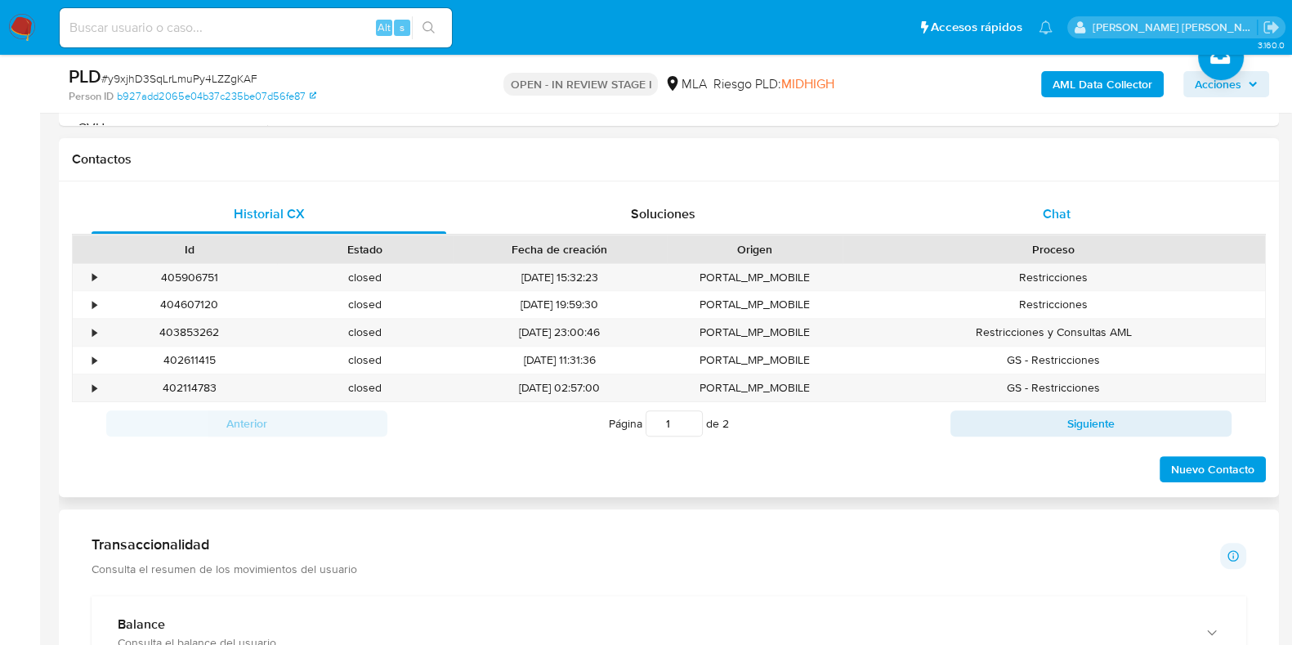
click at [1054, 216] on span "Chat" at bounding box center [1057, 213] width 28 height 19
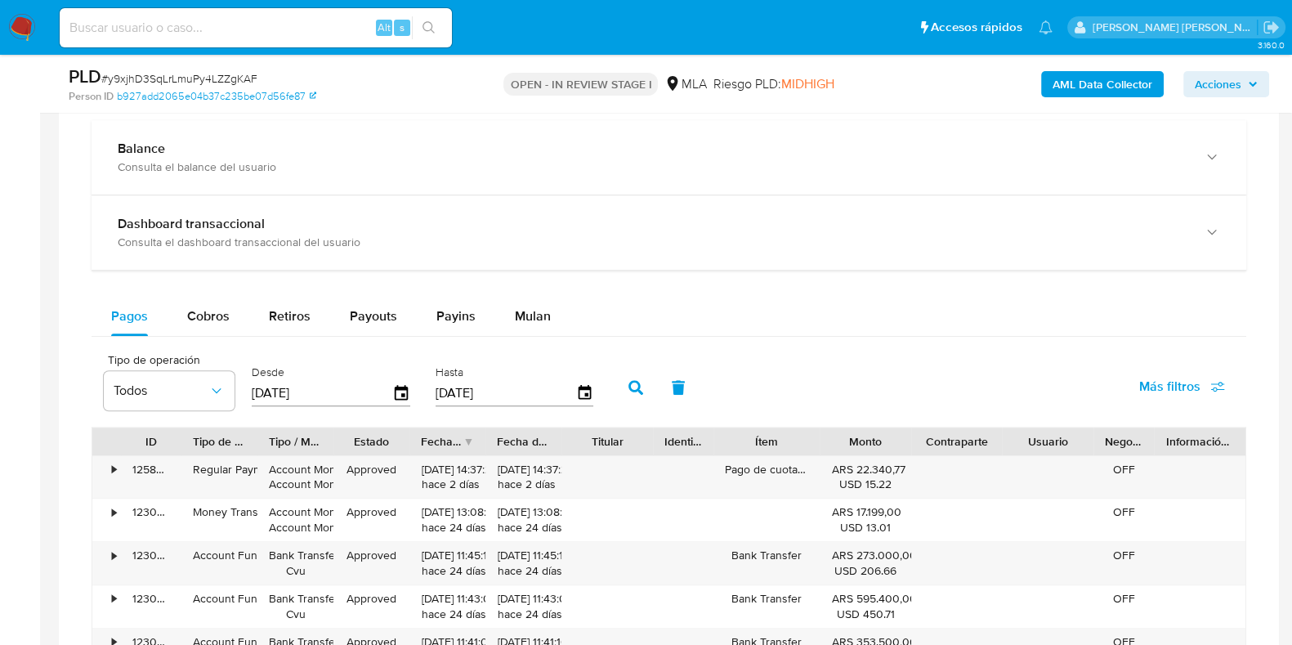
scroll to position [1463, 0]
click at [519, 320] on span "Mulan" at bounding box center [533, 315] width 36 height 19
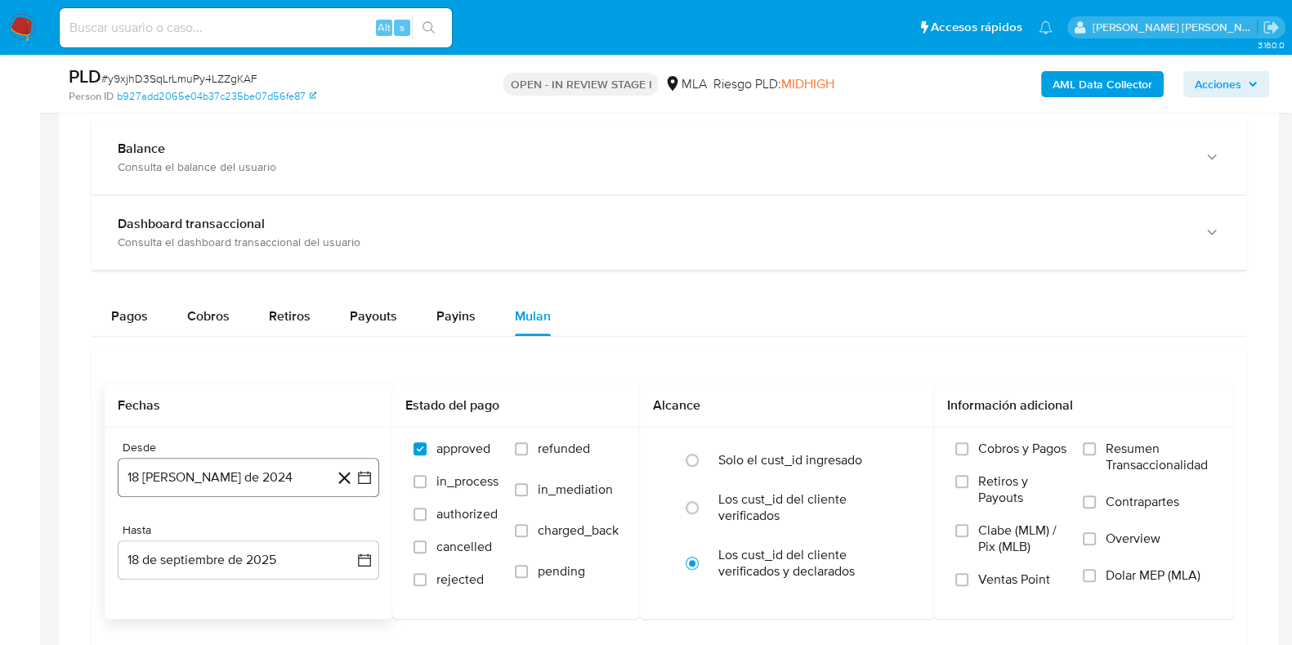
click at [232, 471] on button "18 de agosto de 2024" at bounding box center [248, 477] width 261 height 39
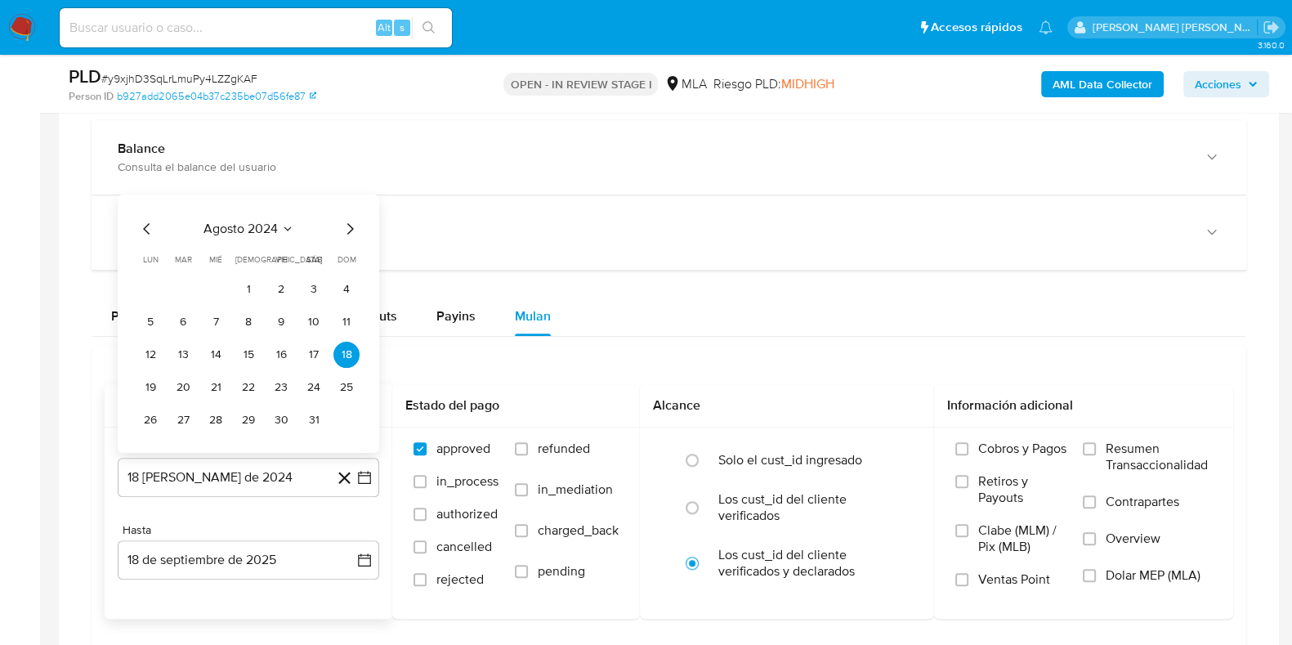
click at [288, 233] on button "agosto 2024" at bounding box center [248, 228] width 91 height 16
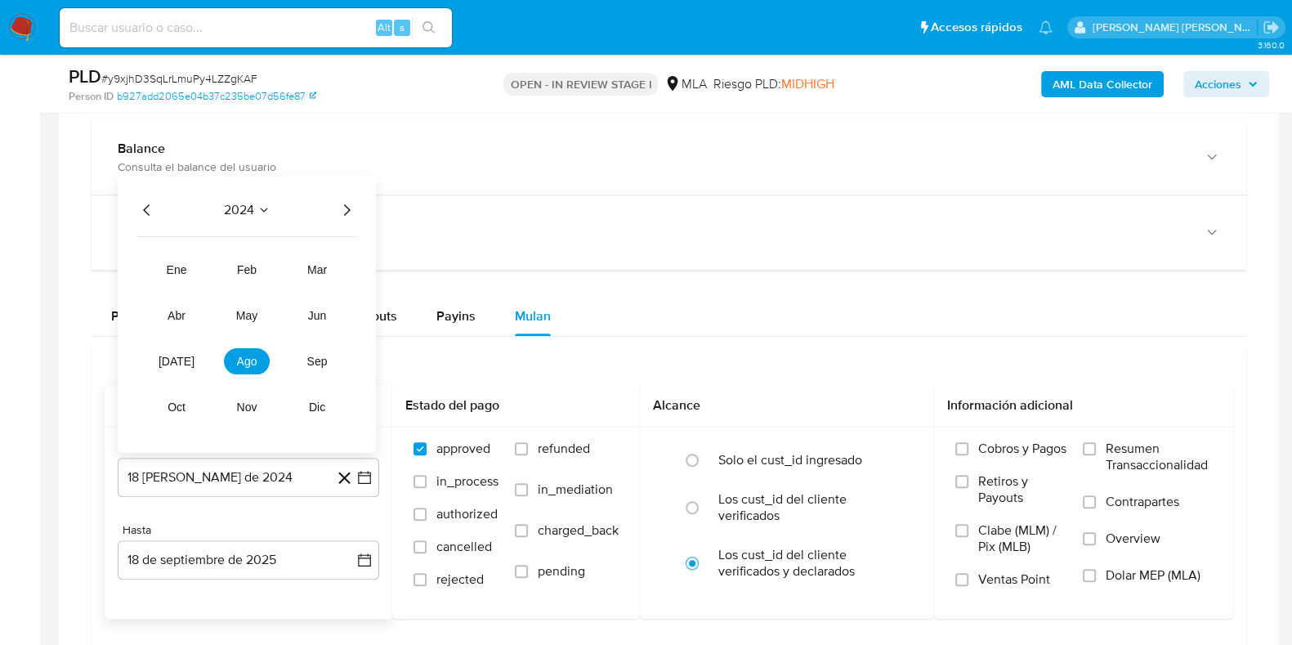
click at [341, 203] on icon "Año siguiente" at bounding box center [347, 209] width 20 height 20
click at [169, 313] on span "abr" at bounding box center [177, 314] width 18 height 13
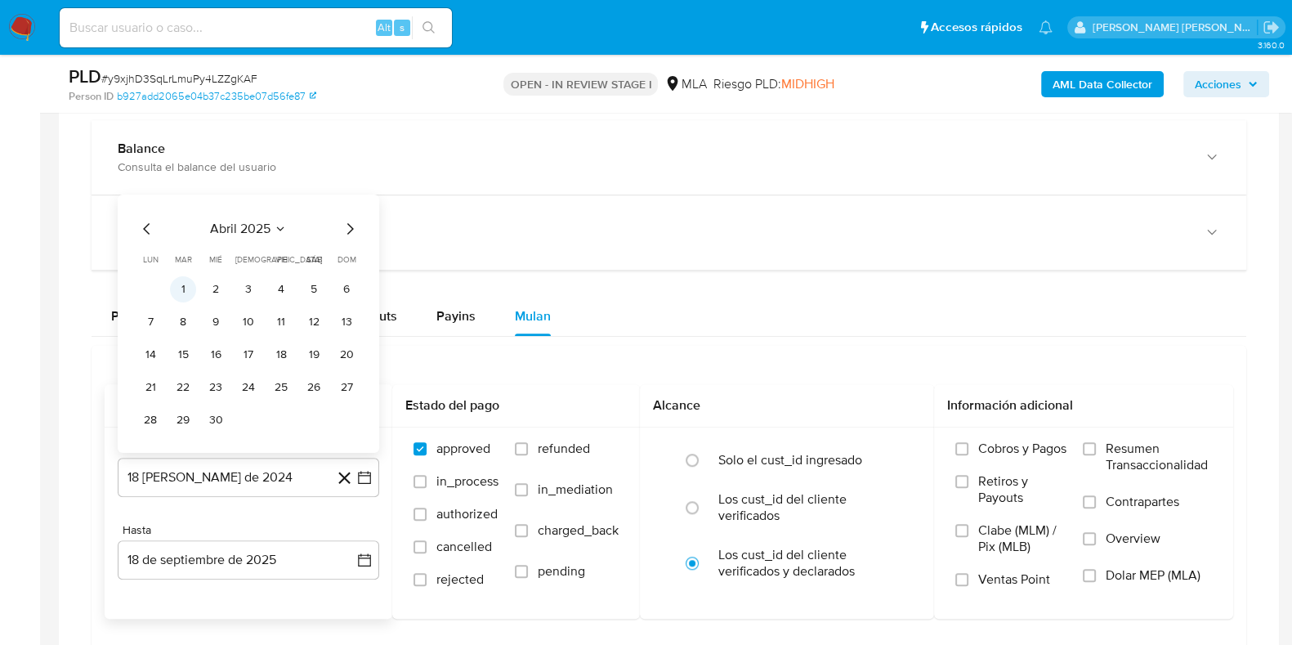
click at [185, 278] on button "1" at bounding box center [183, 288] width 26 height 26
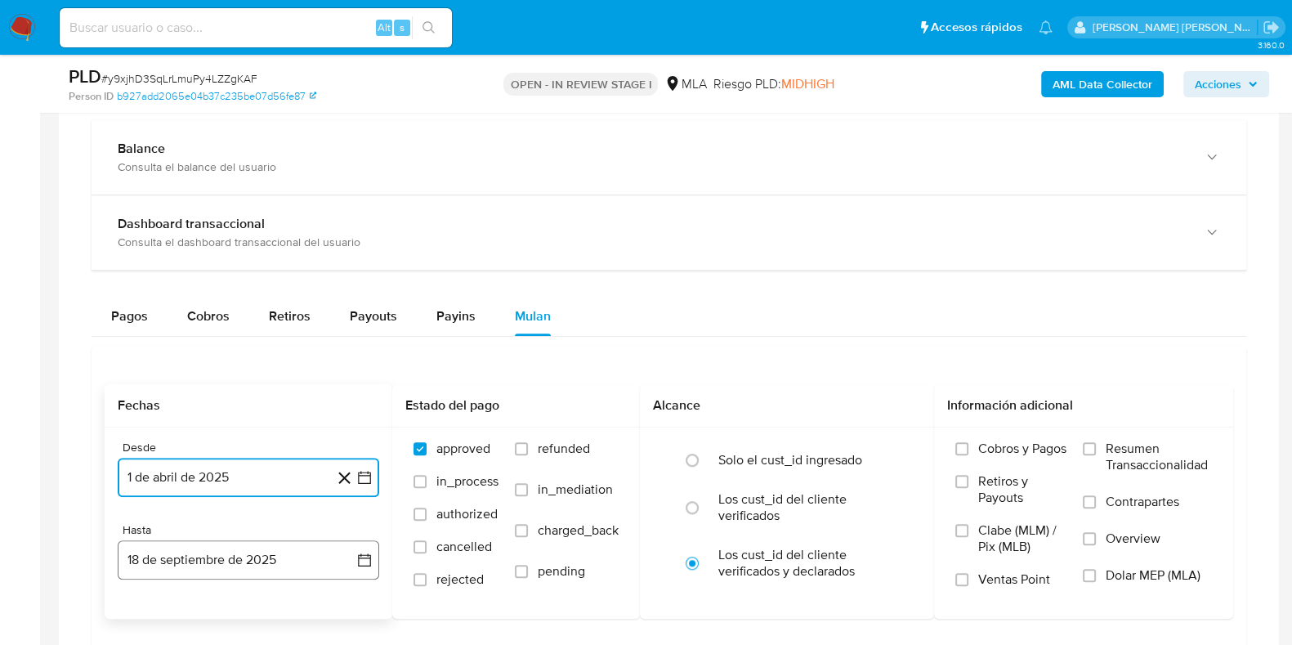
click at [191, 565] on button "18 de septiembre de 2025" at bounding box center [248, 559] width 261 height 39
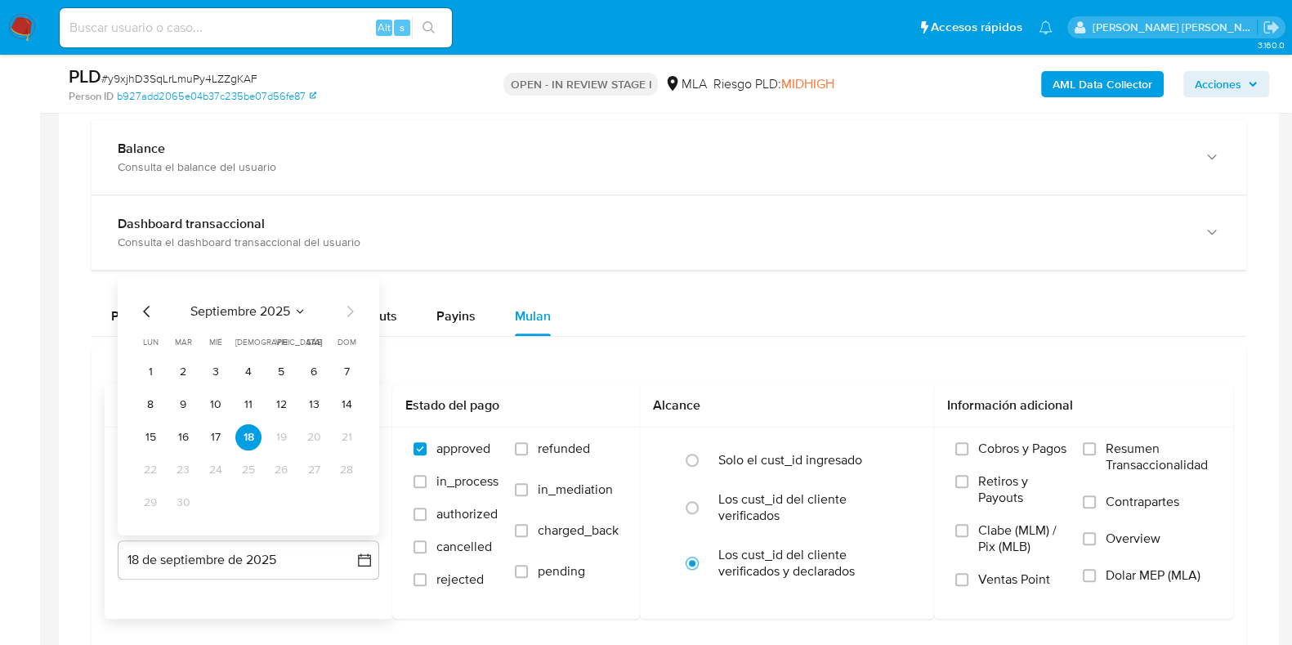
click at [145, 307] on icon "Mes anterior" at bounding box center [146, 310] width 7 height 11
click at [340, 496] on button "31" at bounding box center [346, 502] width 26 height 26
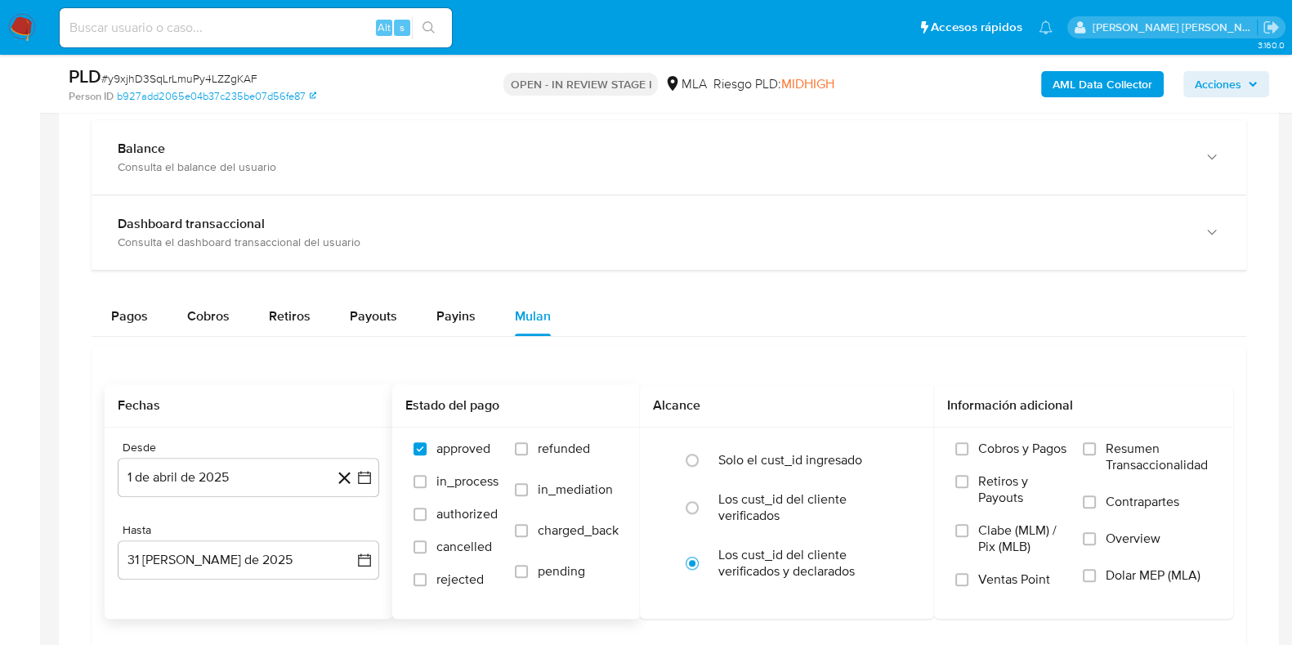
click at [539, 454] on span "refunded" at bounding box center [564, 448] width 52 height 16
click at [528, 454] on input "refunded" at bounding box center [521, 448] width 13 height 13
checkbox input "true"
click at [1121, 567] on span "Dolar MEP (MLA)" at bounding box center [1153, 575] width 95 height 16
click at [1096, 569] on input "Dolar MEP (MLA)" at bounding box center [1089, 575] width 13 height 13
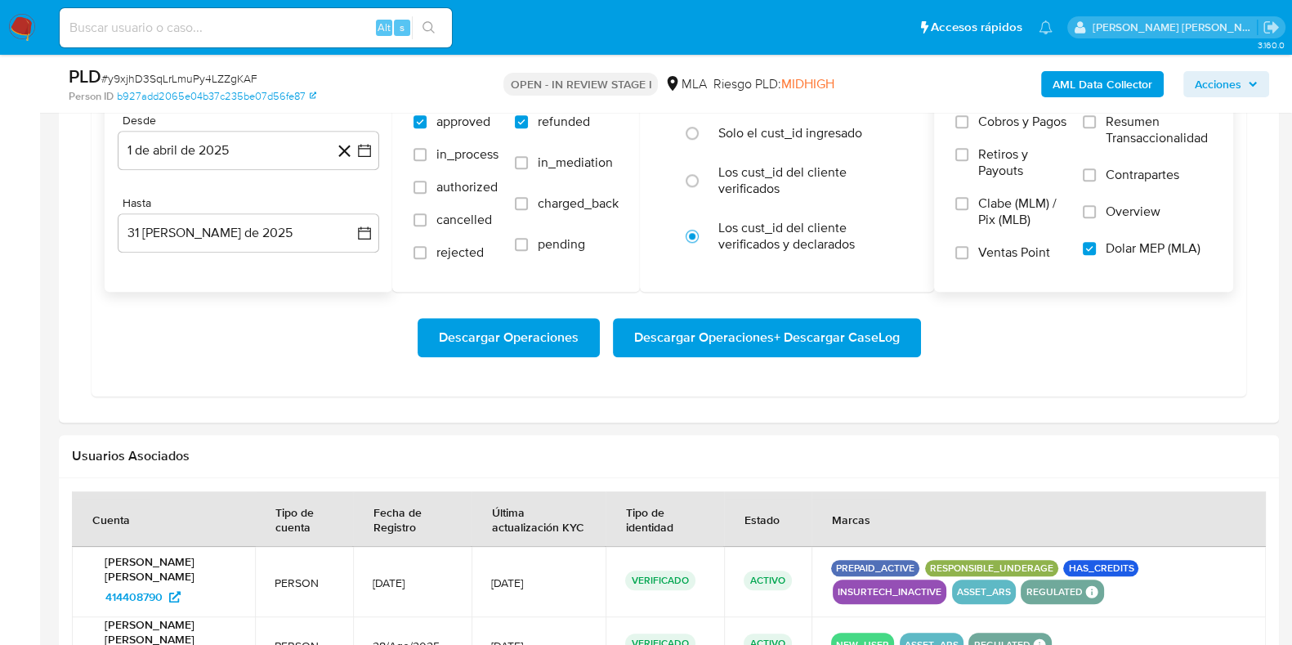
scroll to position [1800, 0]
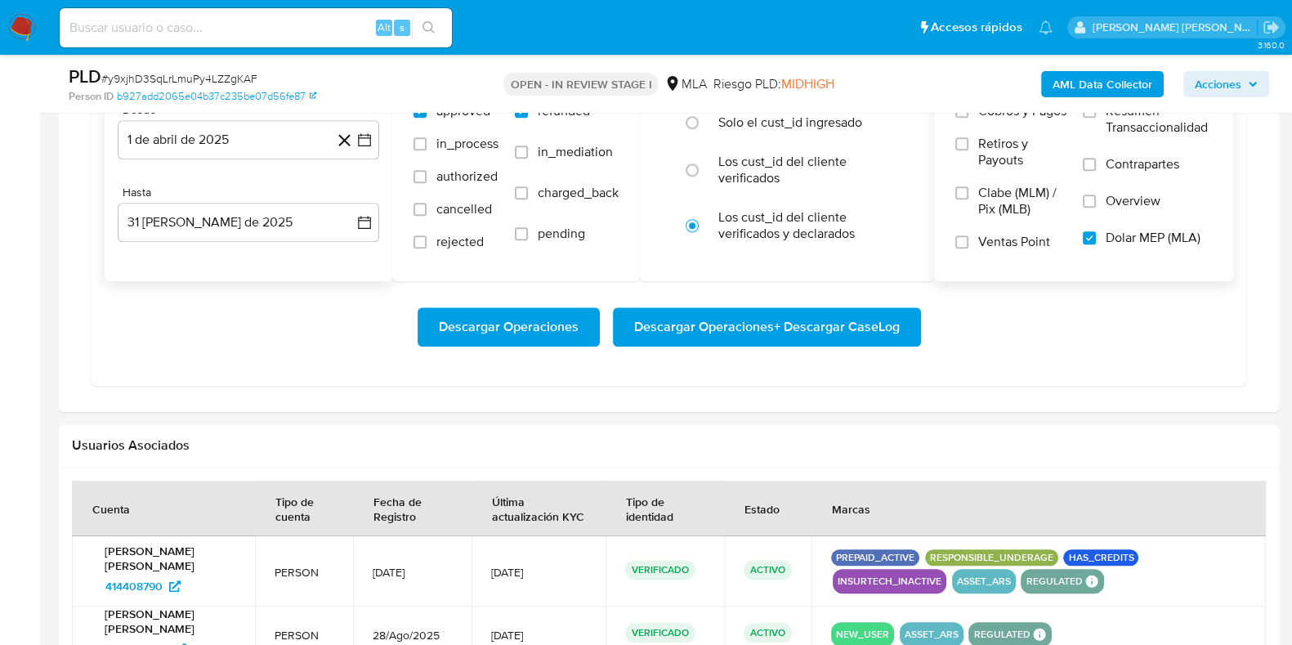
click at [760, 315] on span "Descargar Operaciones + Descargar CaseLog" at bounding box center [767, 327] width 266 height 36
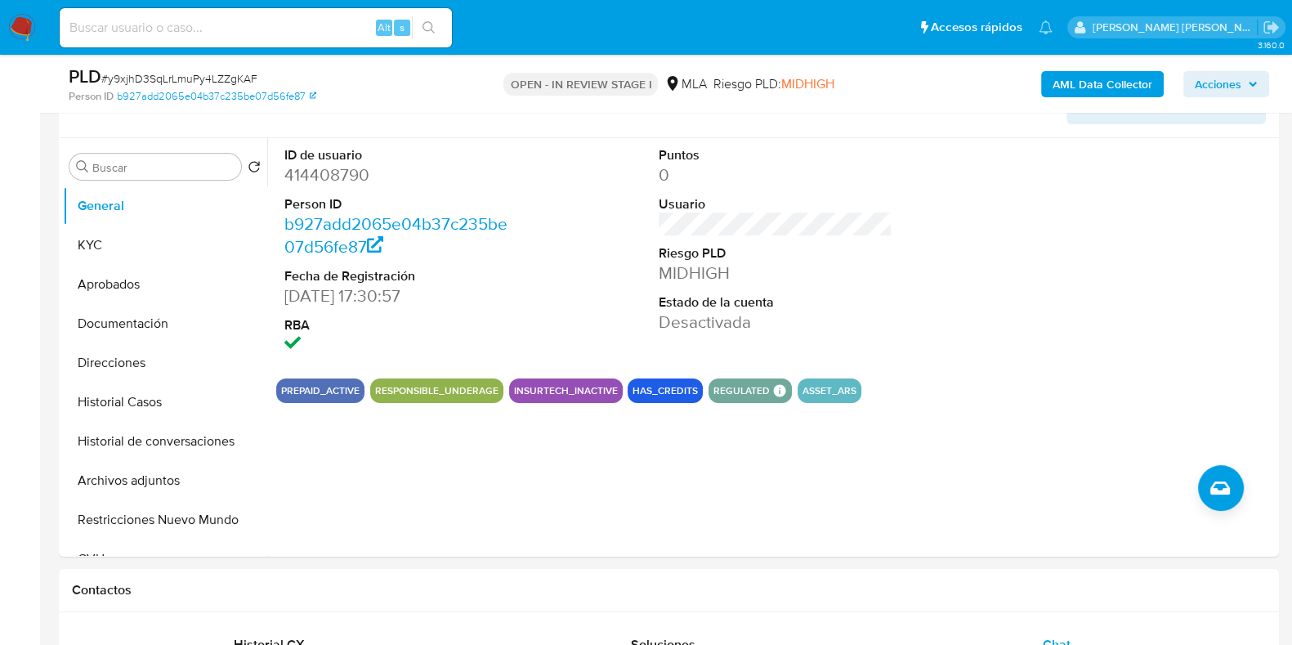
scroll to position [279, 0]
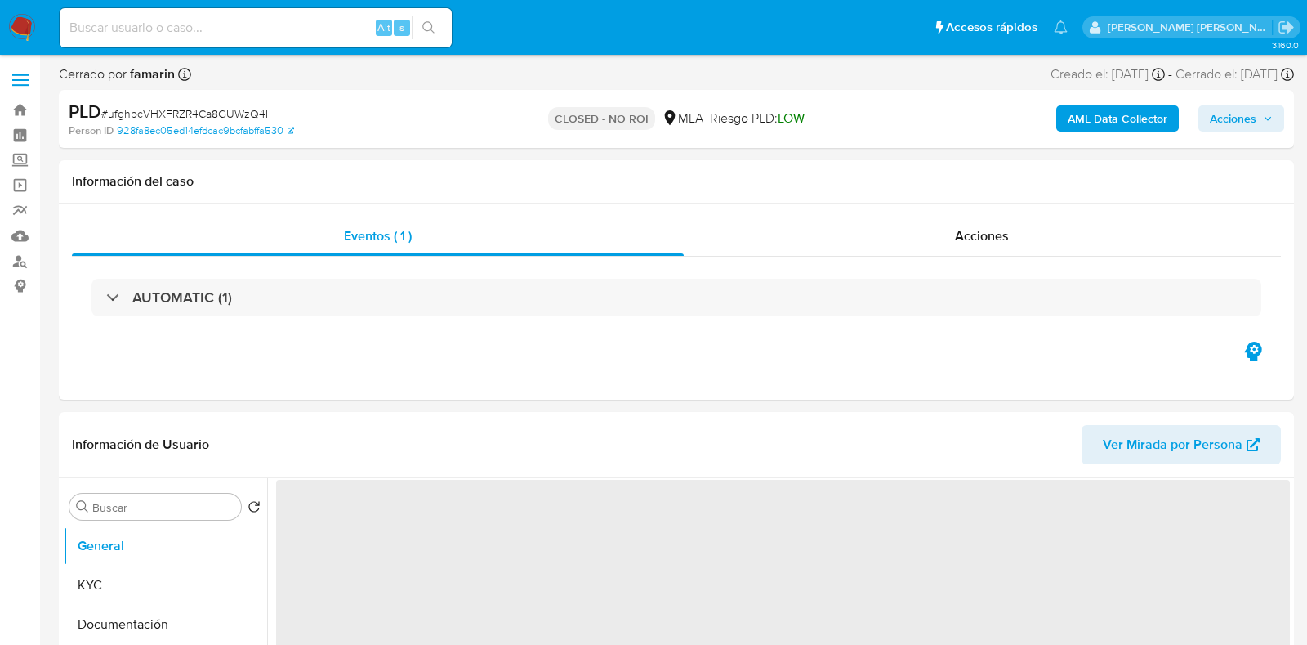
select select "10"
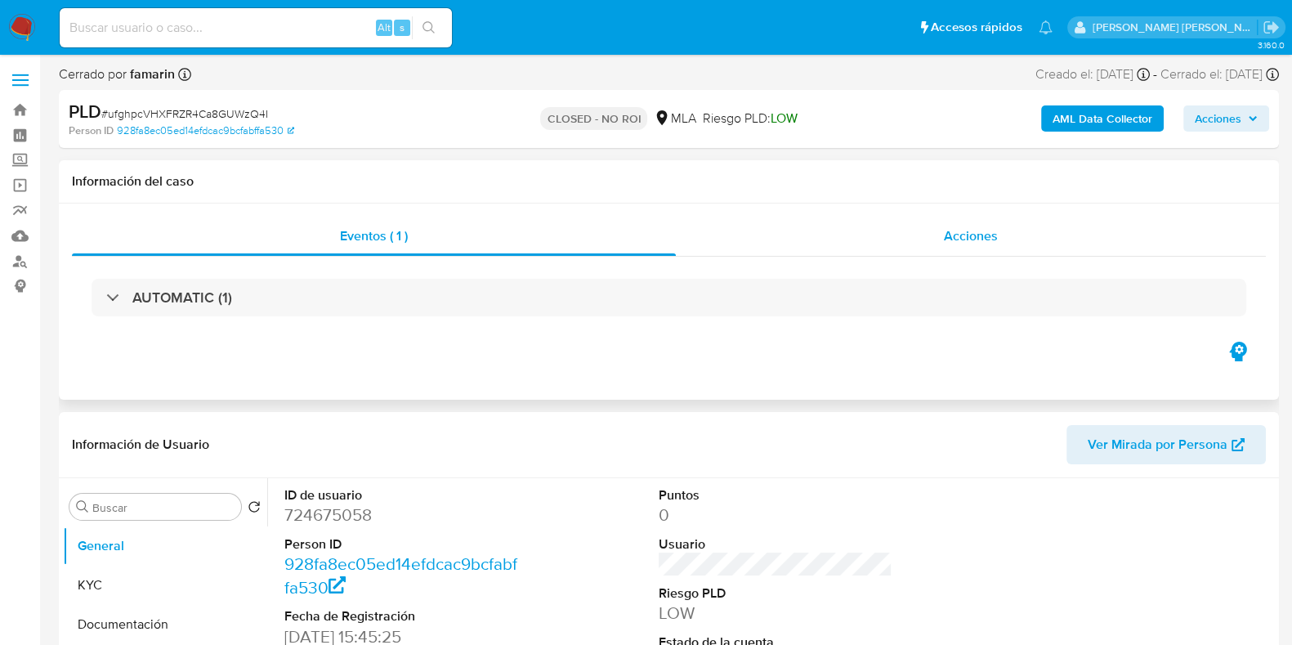
click at [995, 238] on span "Acciones" at bounding box center [971, 235] width 54 height 19
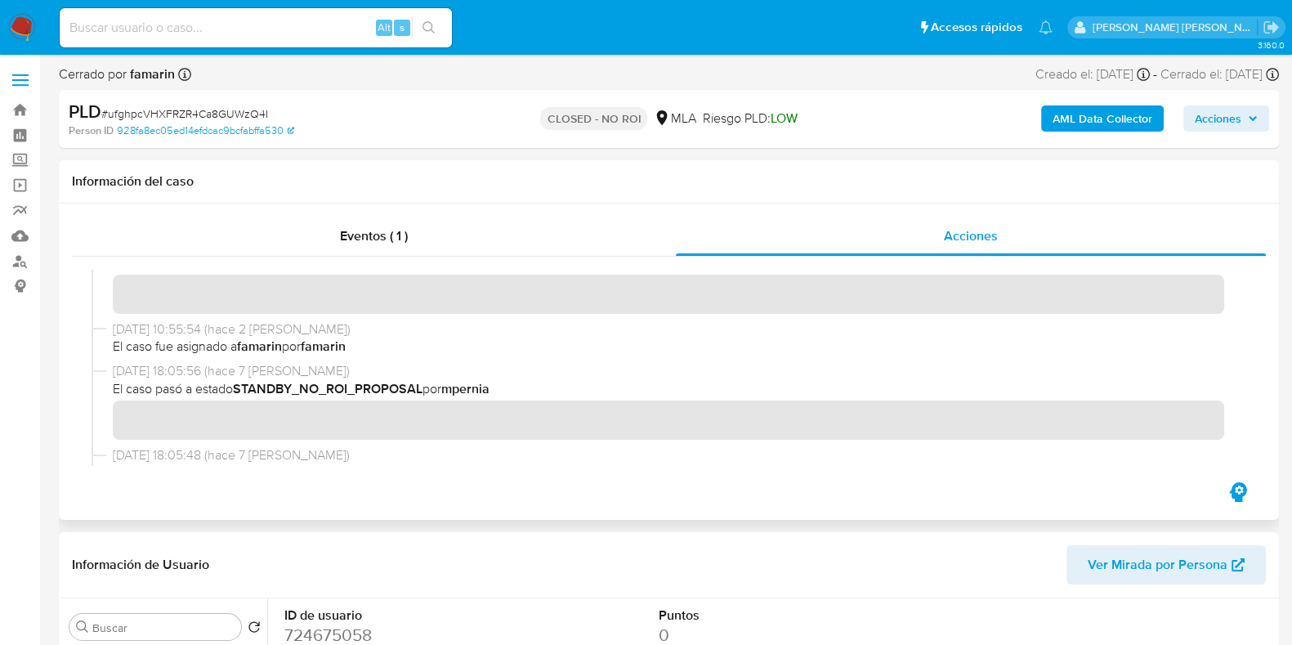
scroll to position [167, 0]
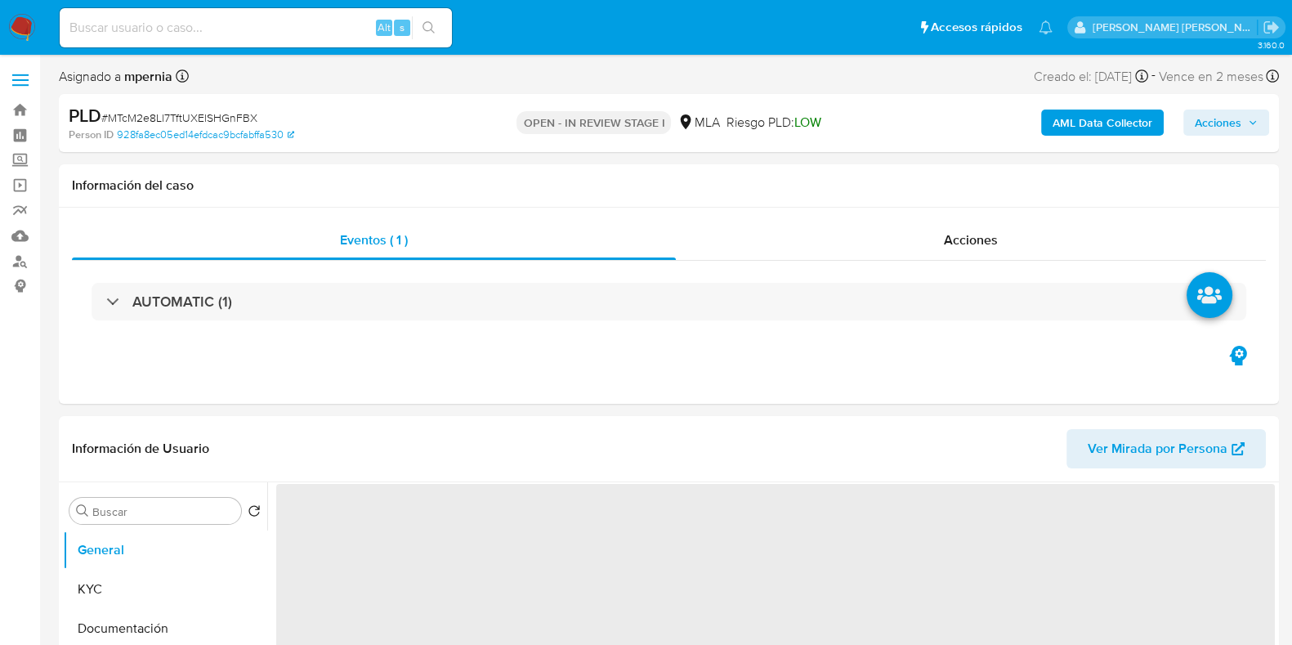
select select "10"
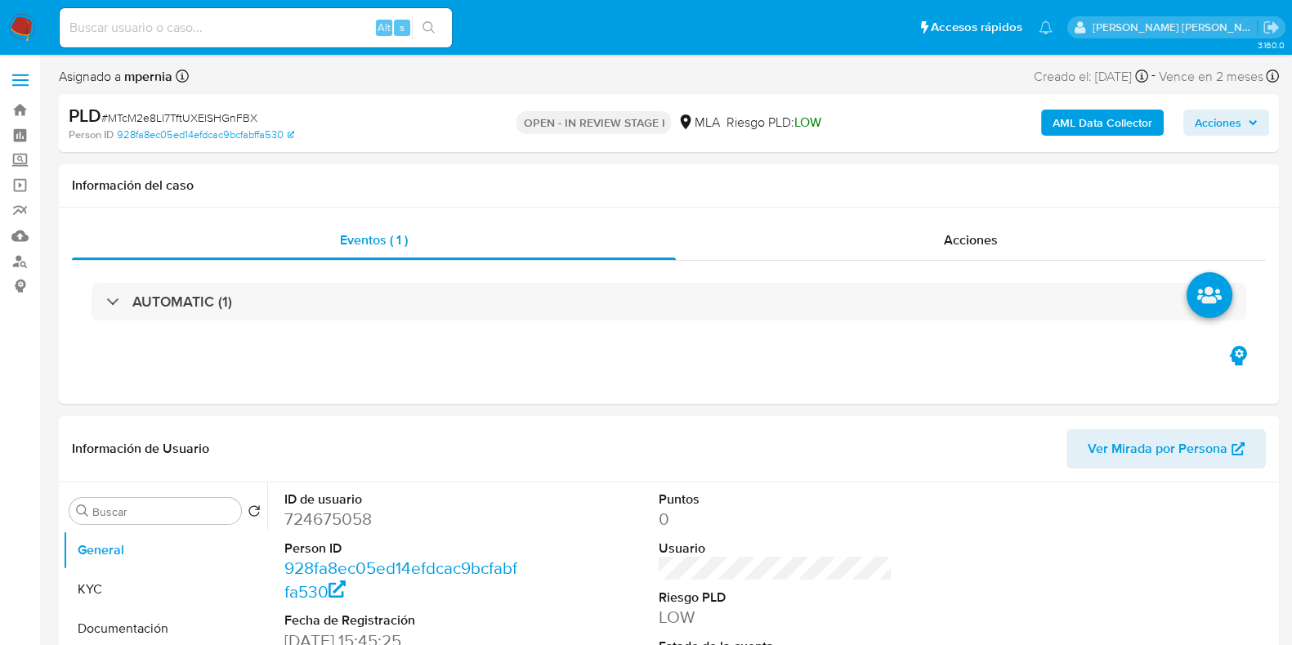
click at [1245, 118] on span "Acciones" at bounding box center [1226, 122] width 63 height 23
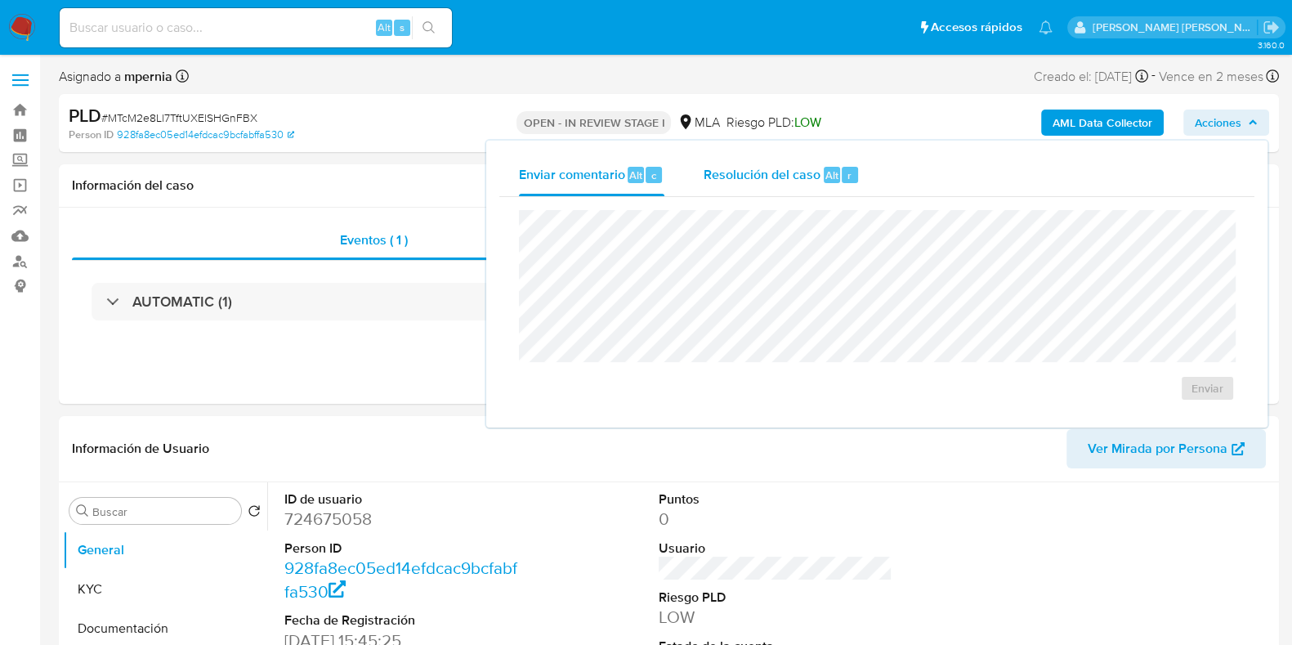
click at [817, 184] on div "Resolución del caso Alt r" at bounding box center [782, 175] width 156 height 42
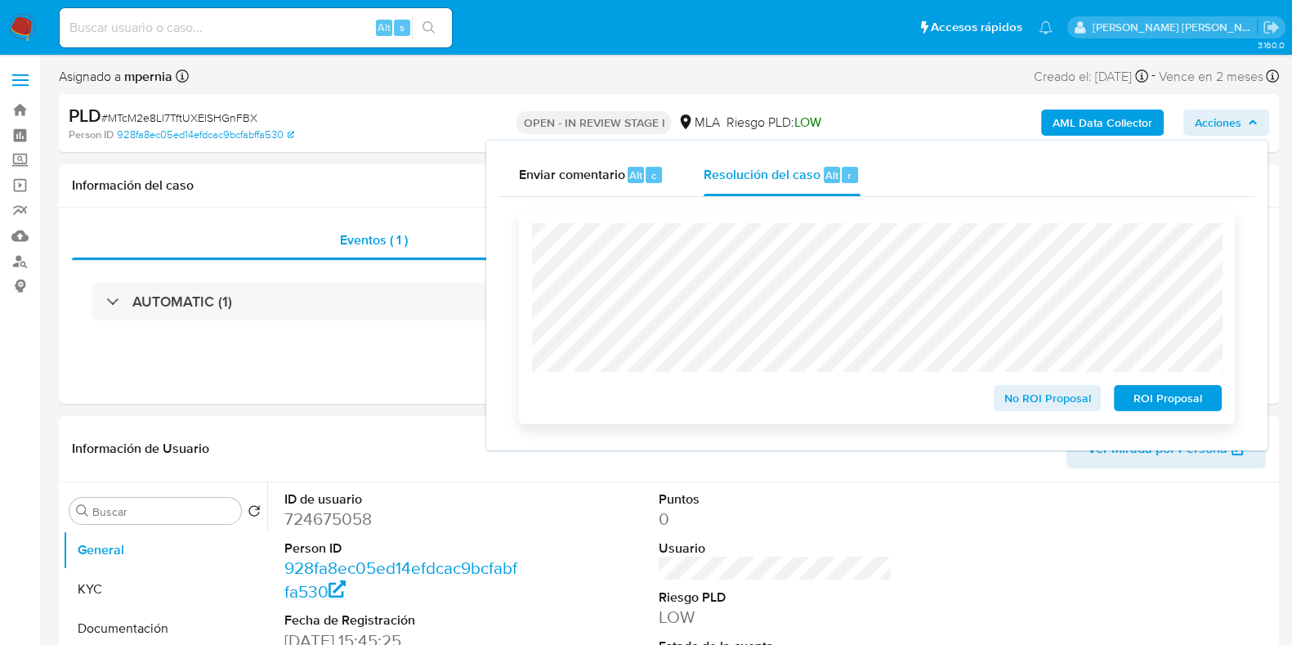
click at [1041, 392] on span "No ROI Proposal" at bounding box center [1047, 398] width 85 height 23
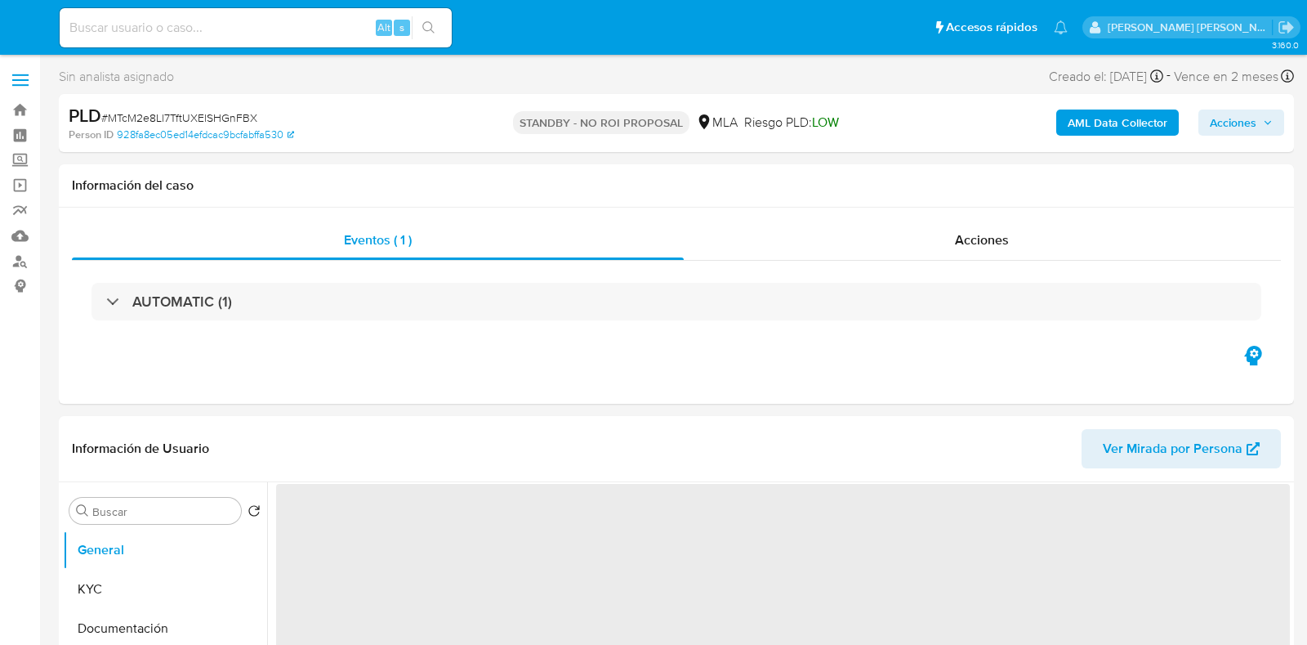
select select "10"
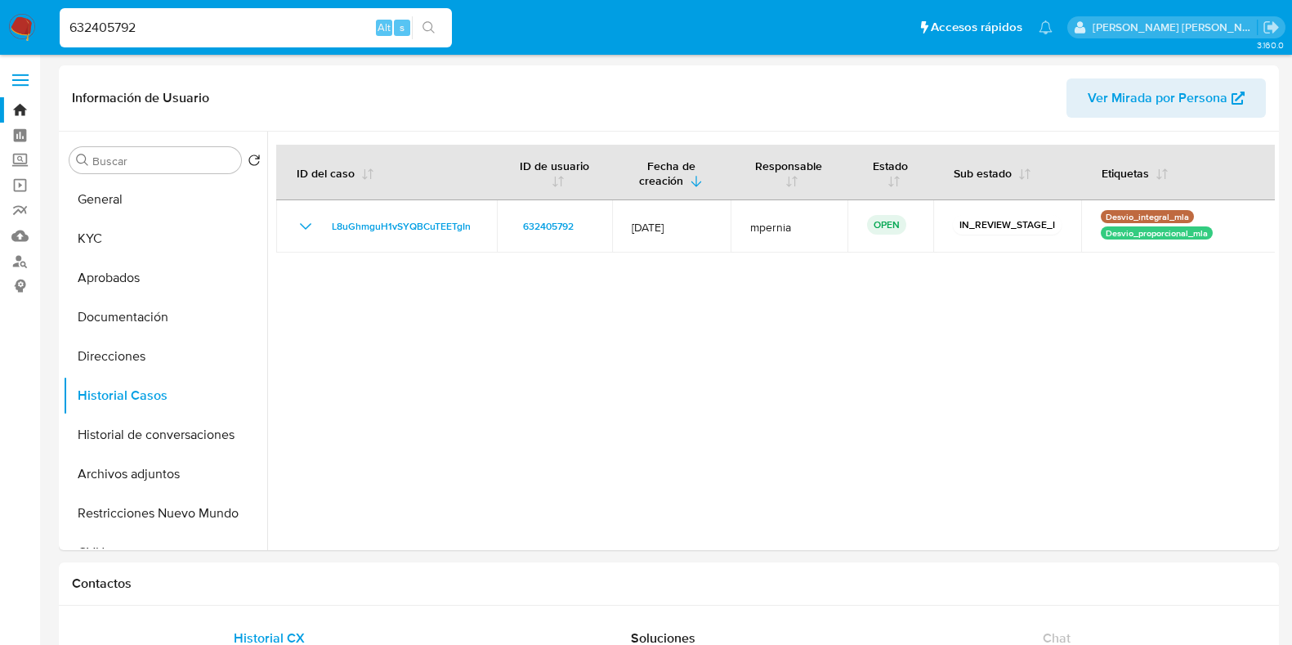
select select "10"
click at [120, 25] on input "632405792" at bounding box center [256, 27] width 392 height 21
click at [116, 27] on input "632405792" at bounding box center [256, 27] width 392 height 21
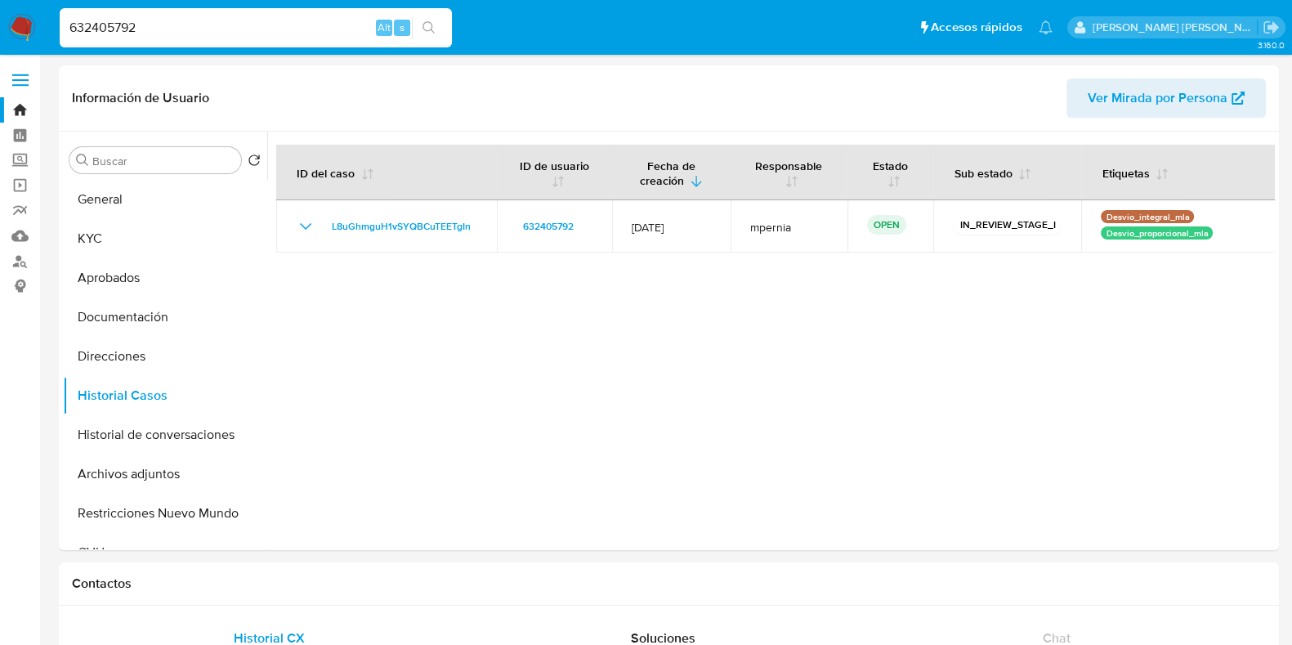
paste input "54251874"
type input "54251874"
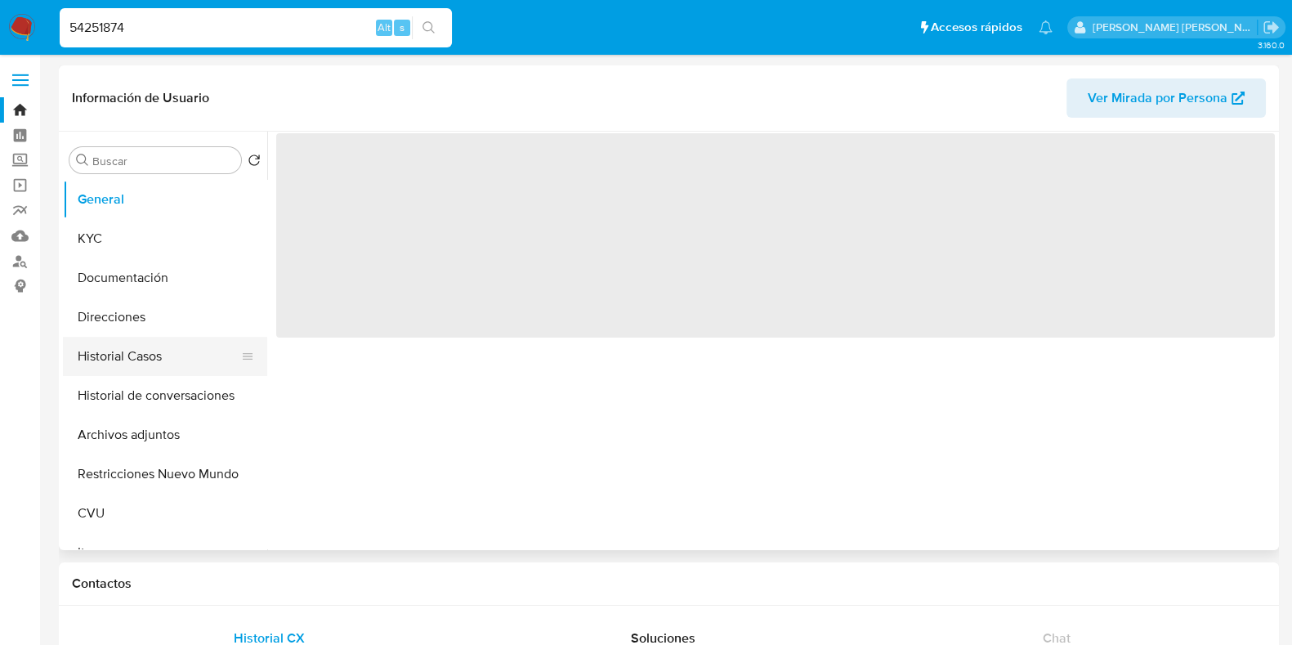
click at [143, 367] on button "Historial Casos" at bounding box center [158, 356] width 191 height 39
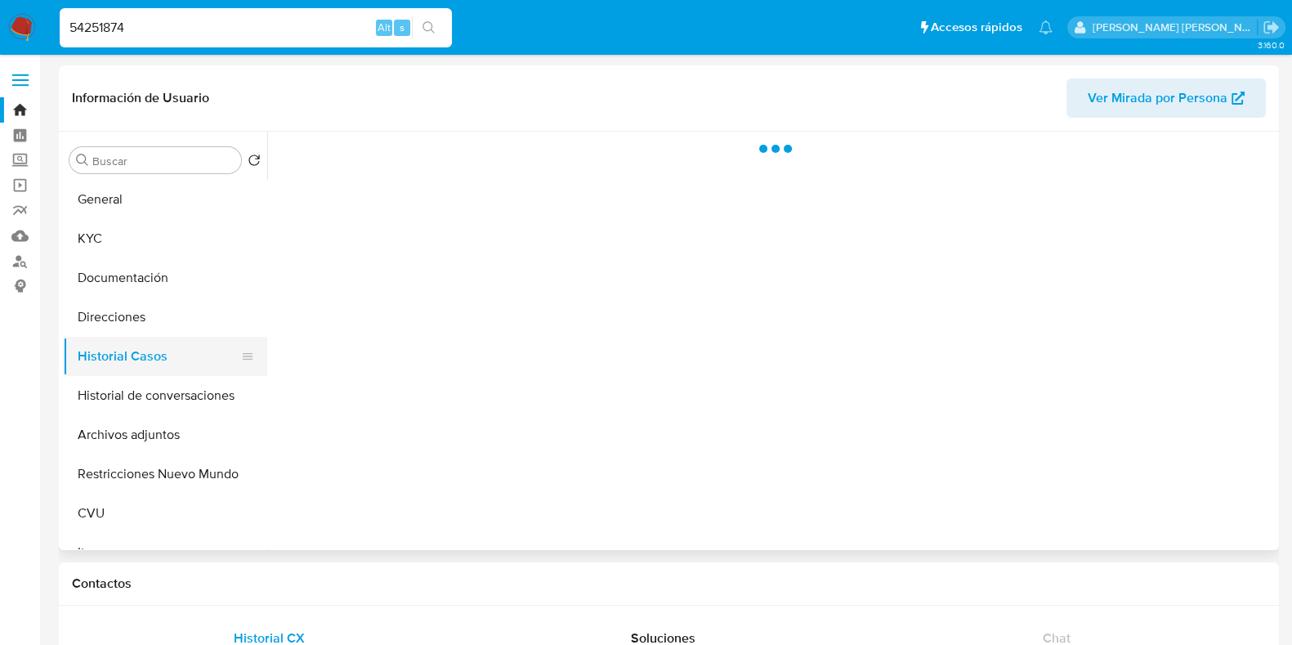
select select "10"
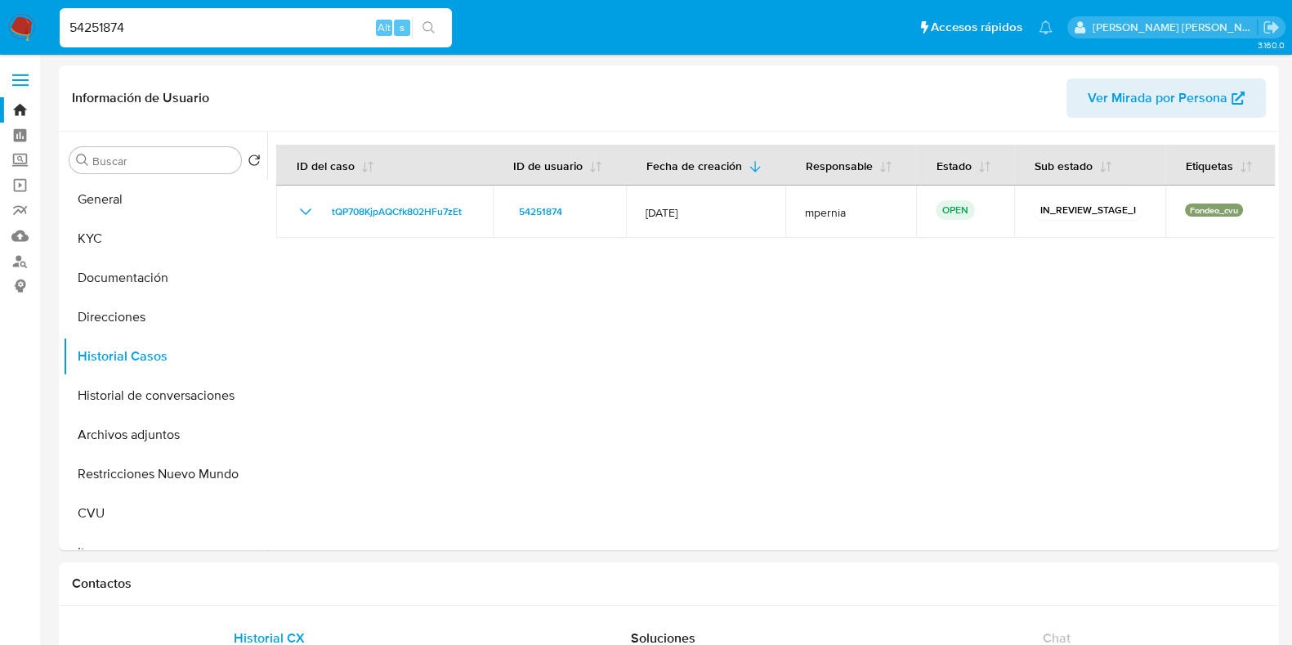
click at [89, 27] on input "54251874" at bounding box center [256, 27] width 392 height 21
paste input "3700866"
type input "37008664"
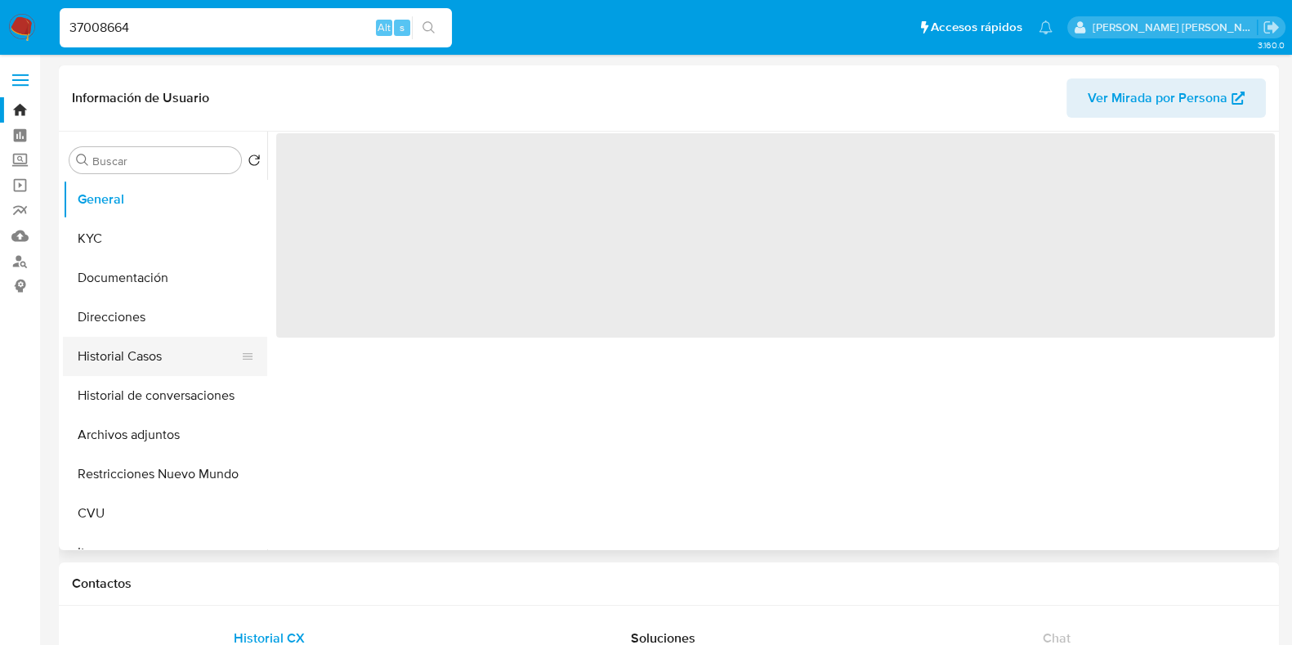
click at [139, 358] on button "Historial Casos" at bounding box center [158, 356] width 191 height 39
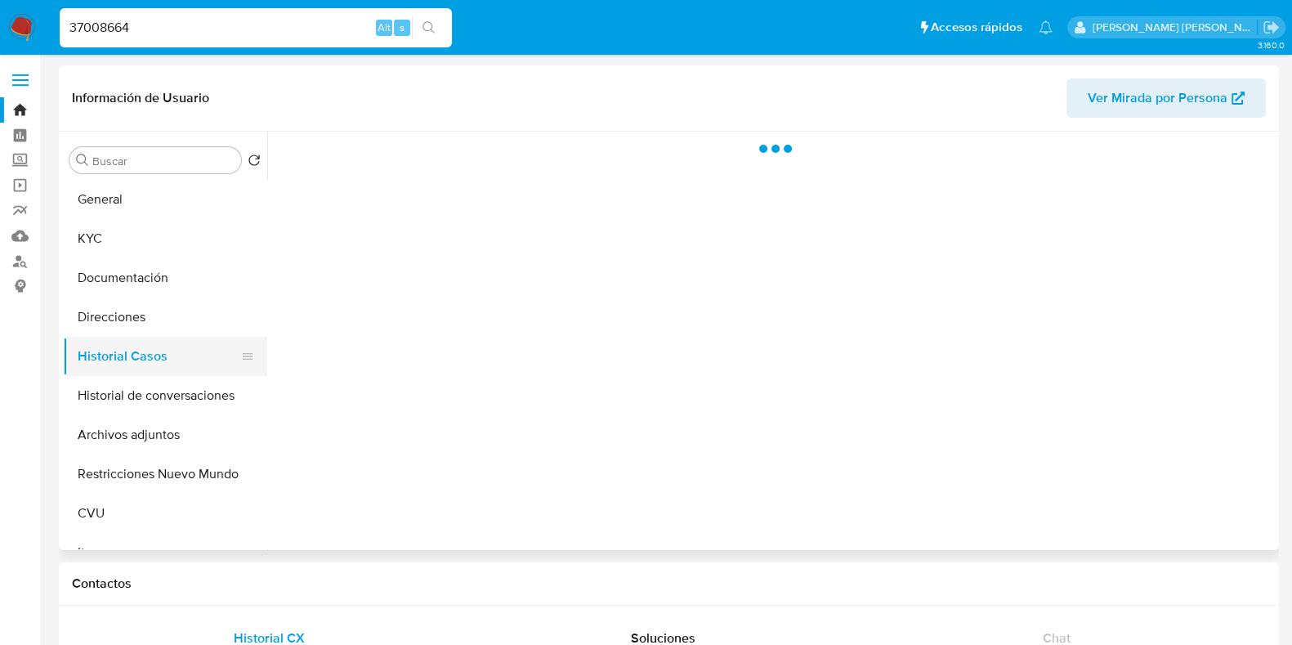
select select "10"
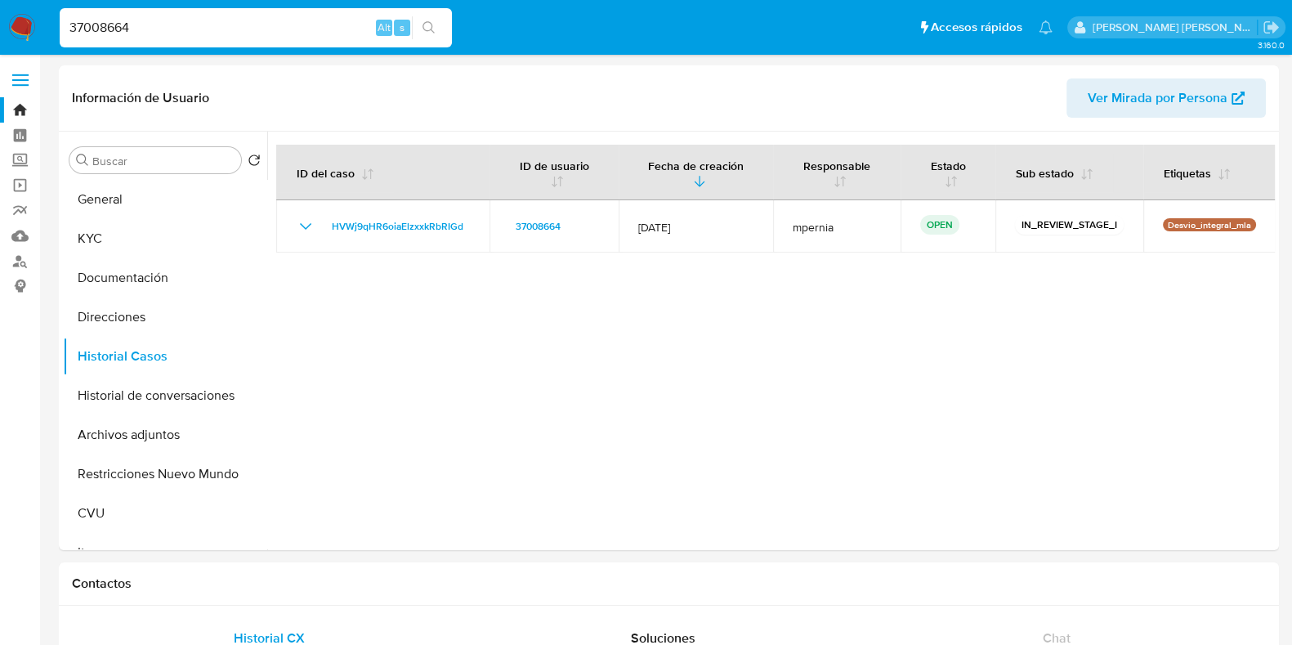
click at [105, 17] on input "37008664" at bounding box center [256, 27] width 392 height 21
paste input "130549910"
type input "130549910"
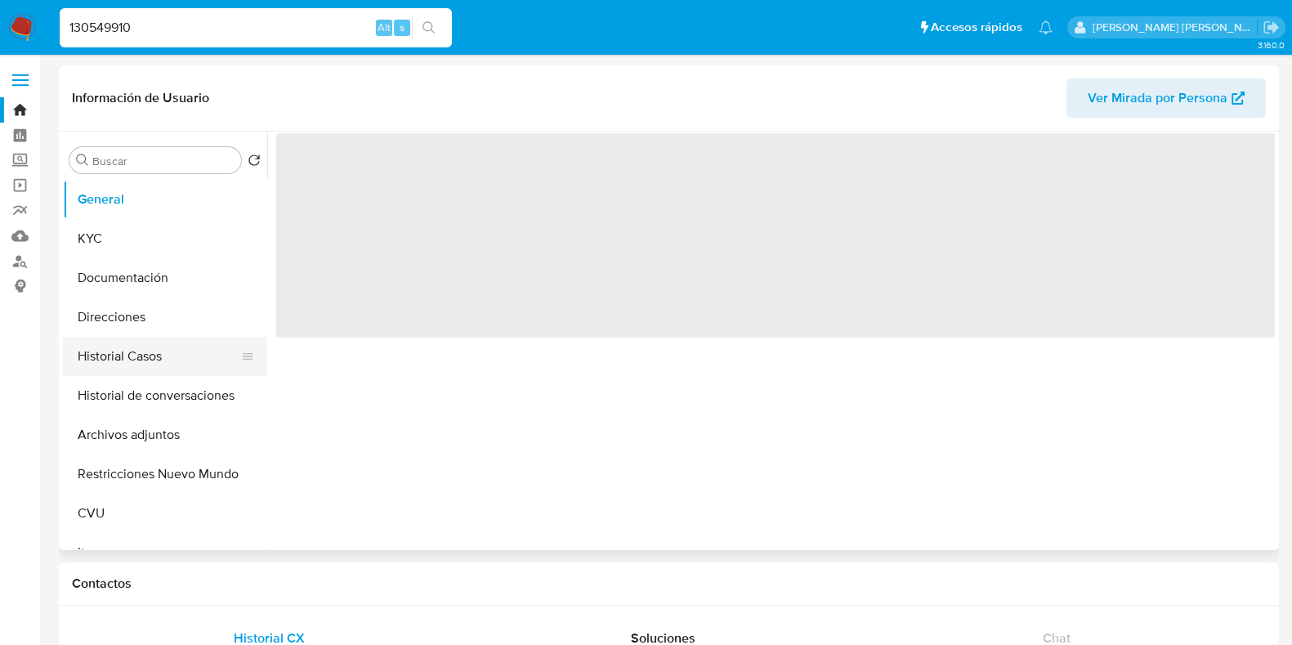
select select "10"
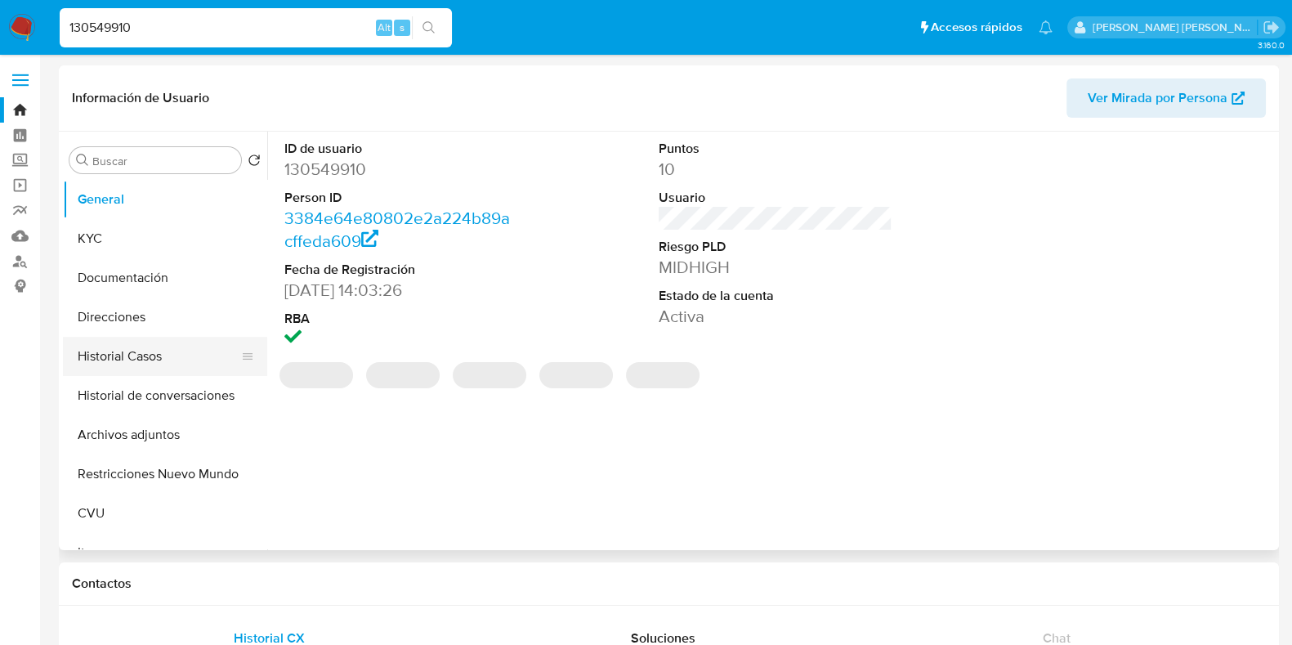
click at [142, 370] on button "Historial Casos" at bounding box center [158, 356] width 191 height 39
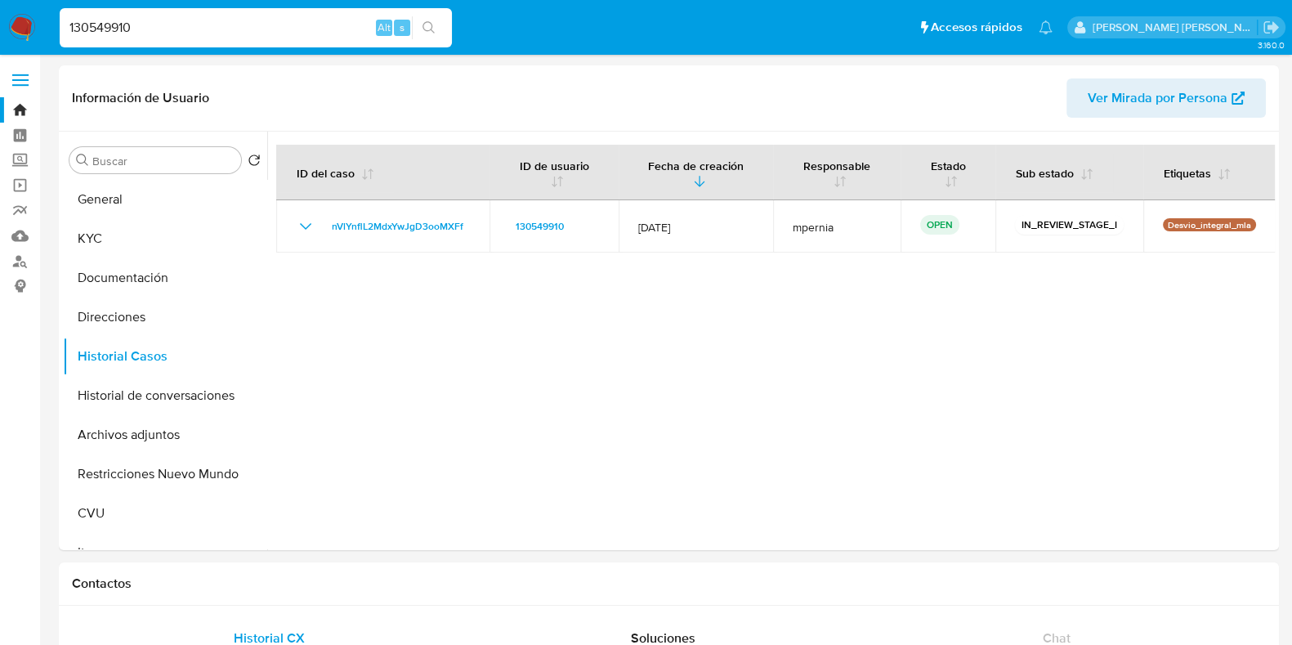
click at [125, 23] on input "130549910" at bounding box center [256, 27] width 392 height 21
paste input "837151515"
type input "1837151515"
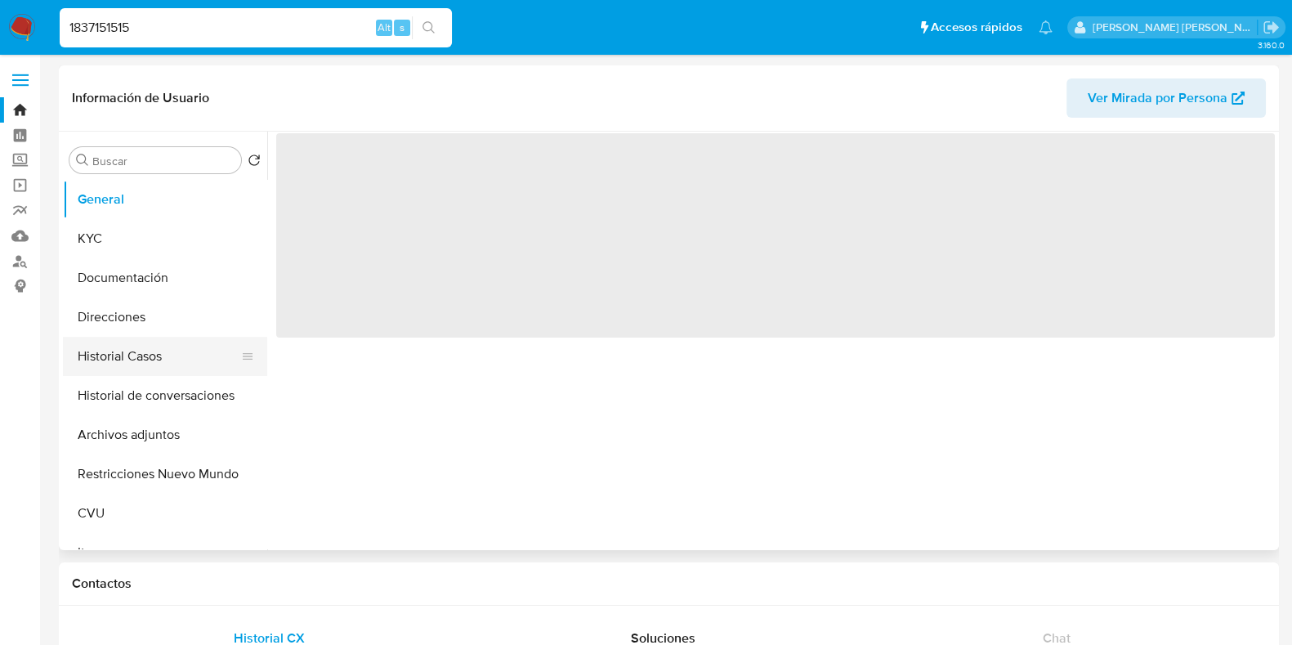
click at [129, 350] on button "Historial Casos" at bounding box center [158, 356] width 191 height 39
select select "10"
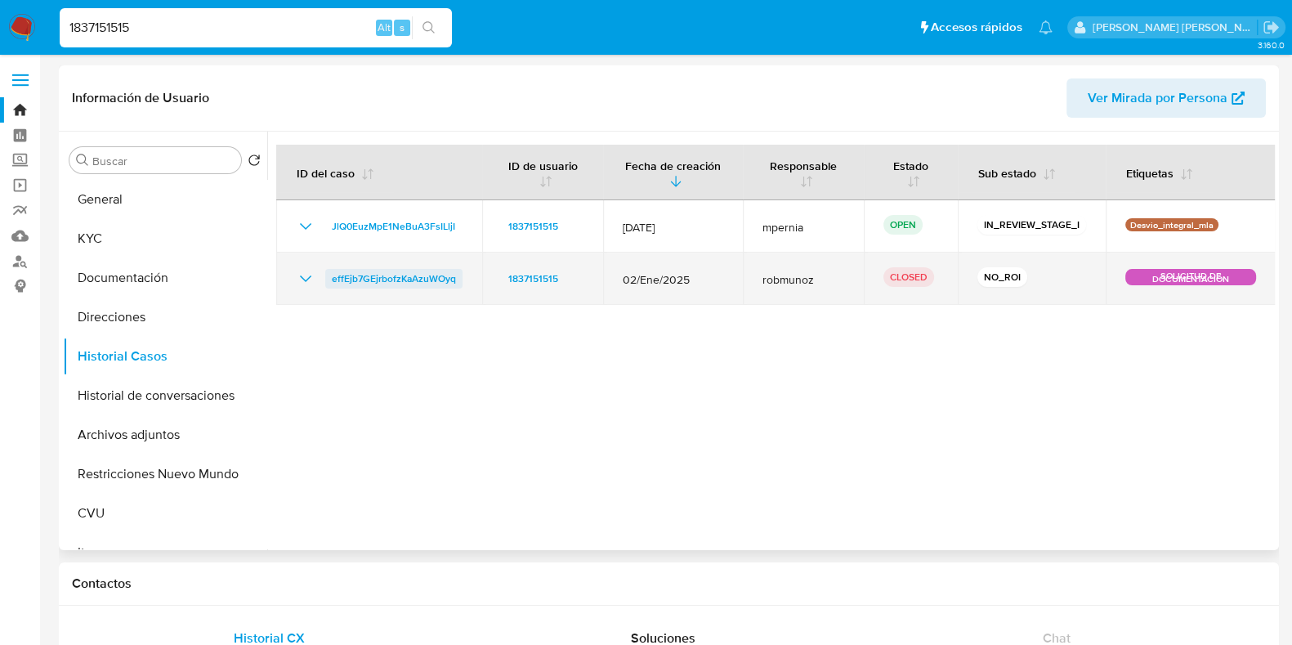
click at [378, 274] on span "effEjb7GEjrbofzKaAzuWOyq" at bounding box center [394, 279] width 124 height 20
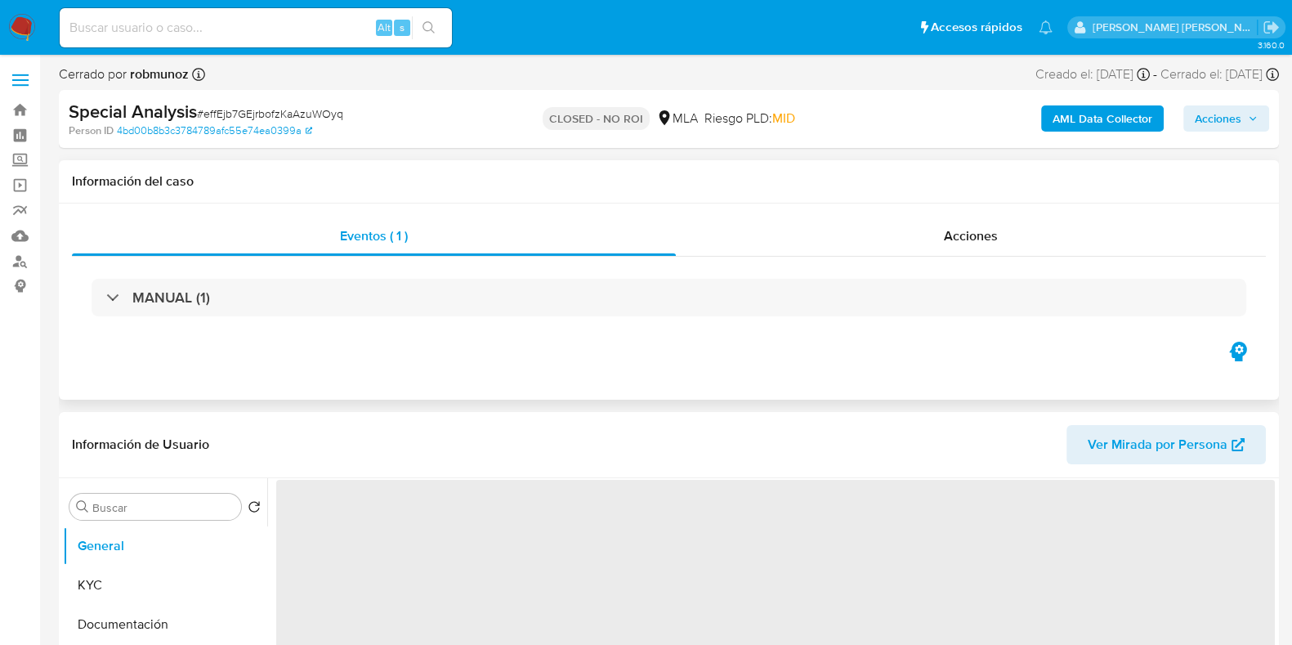
select select "10"
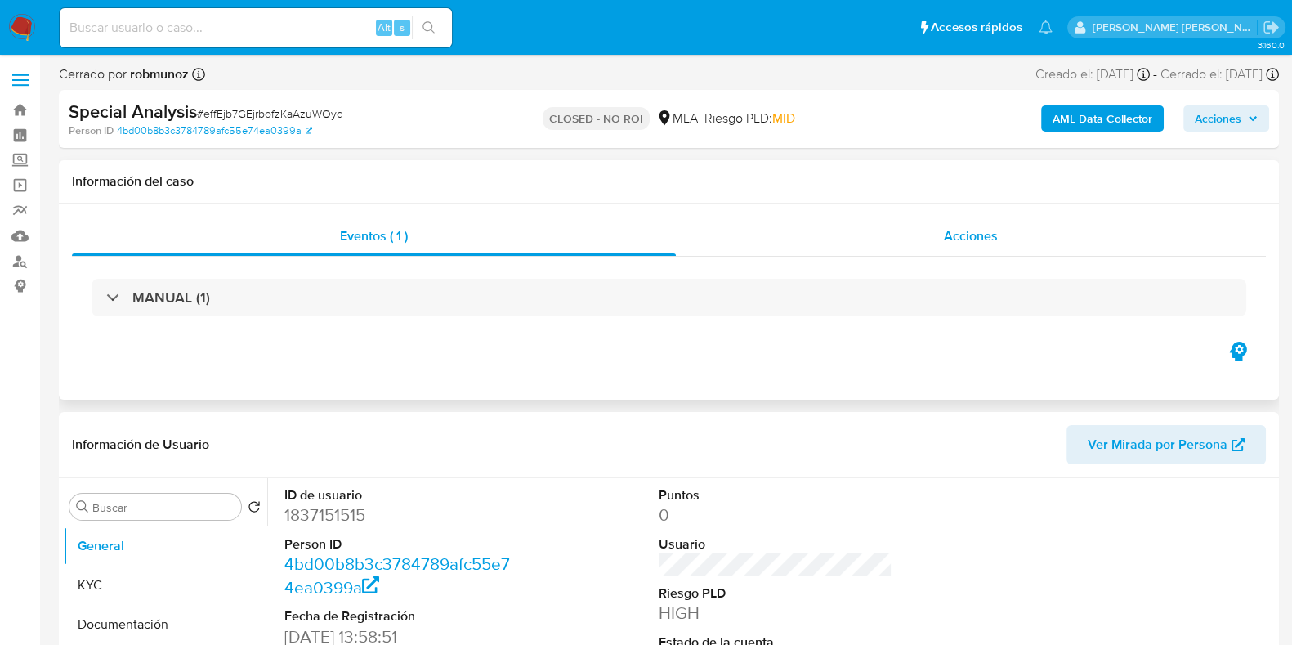
click at [1019, 240] on div "Acciones" at bounding box center [971, 236] width 590 height 39
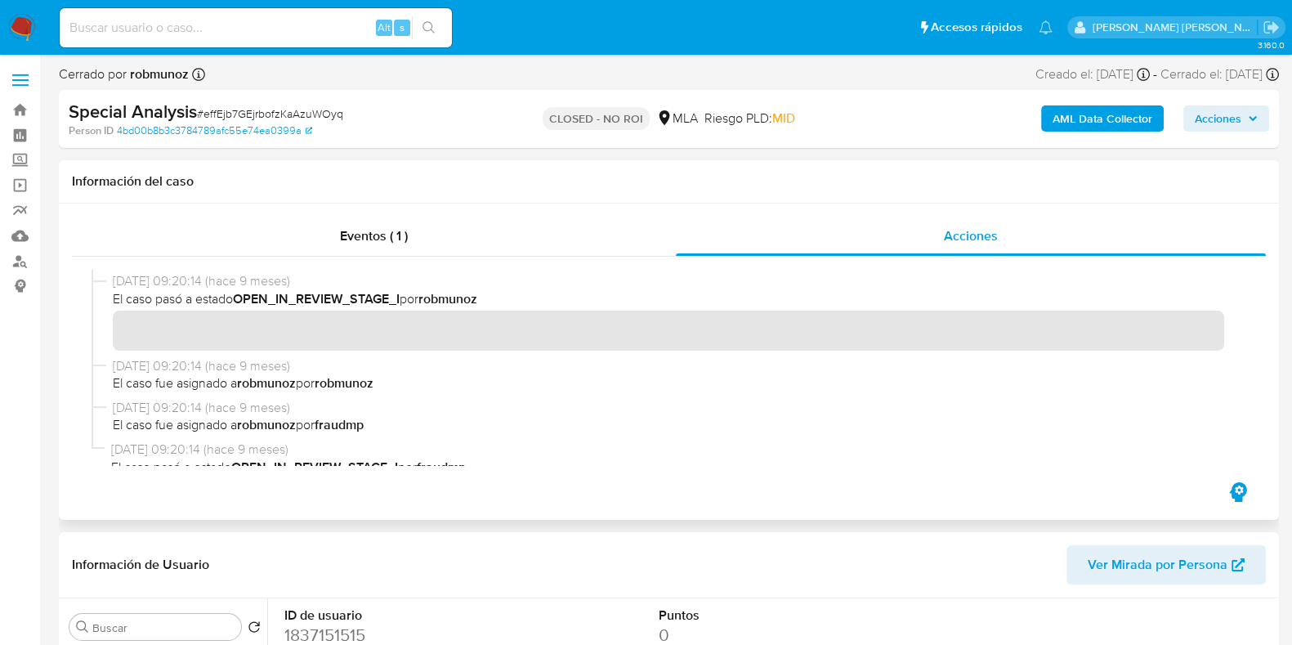
scroll to position [1122, 0]
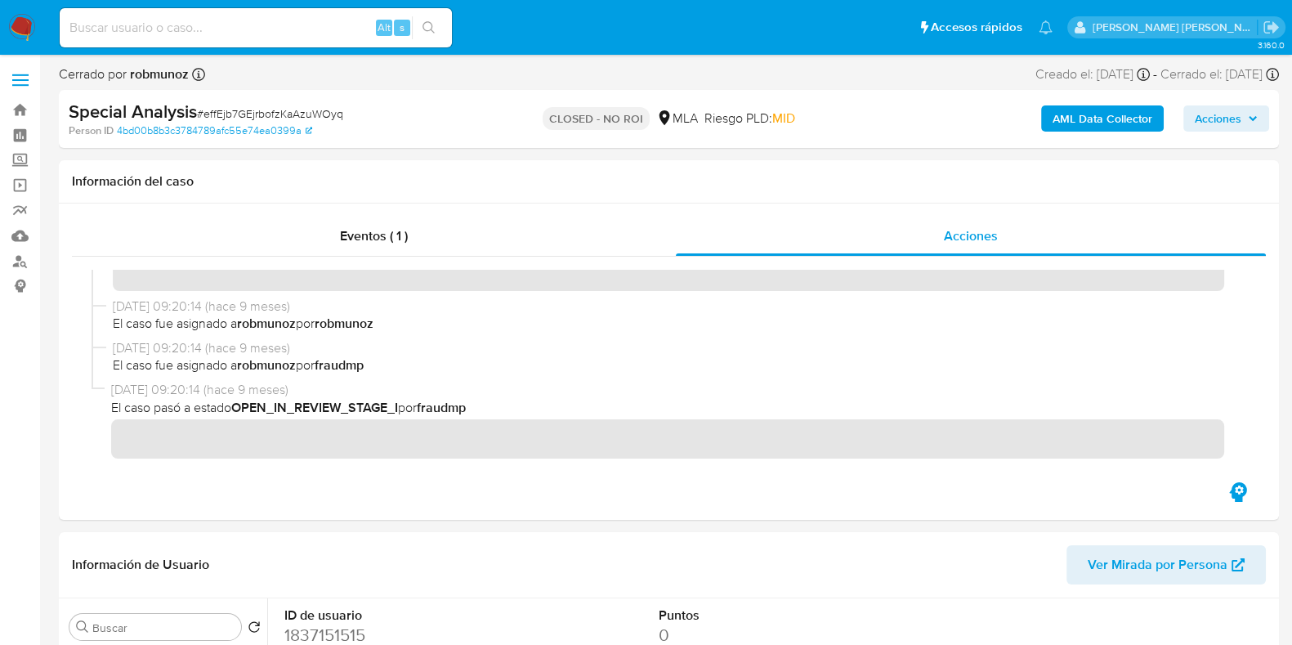
click at [119, 31] on input at bounding box center [256, 27] width 392 height 21
paste input "8035085"
type input "8035085"
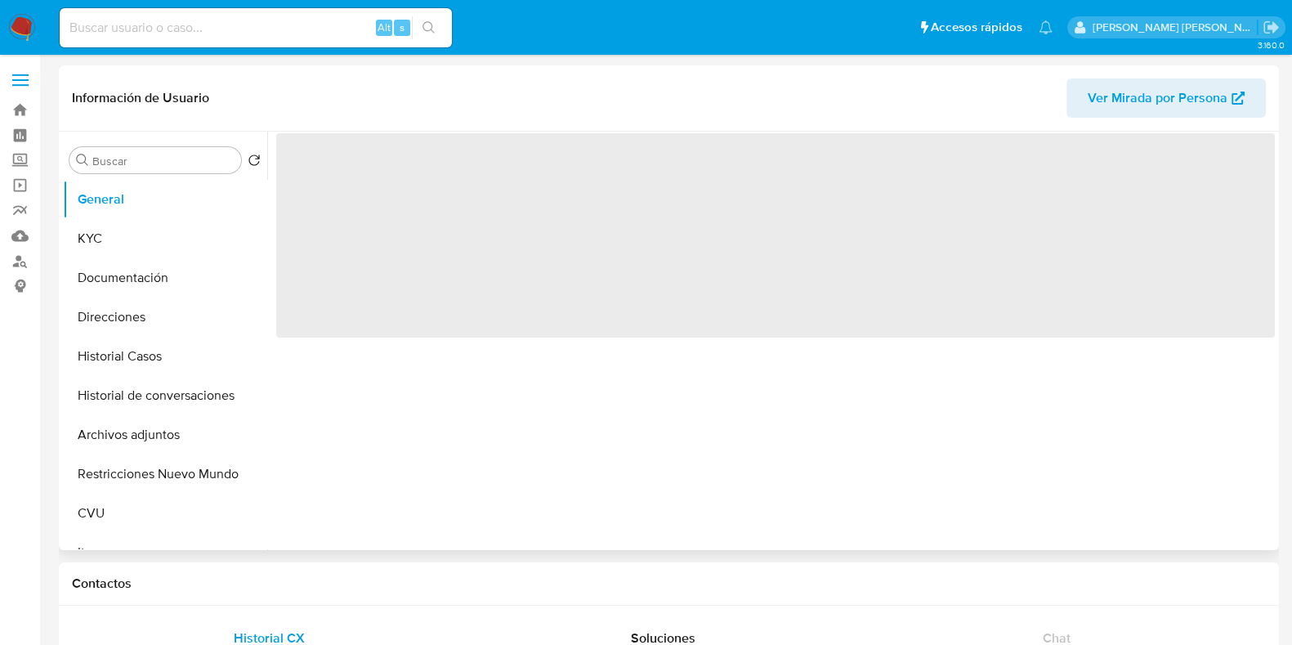
select select "10"
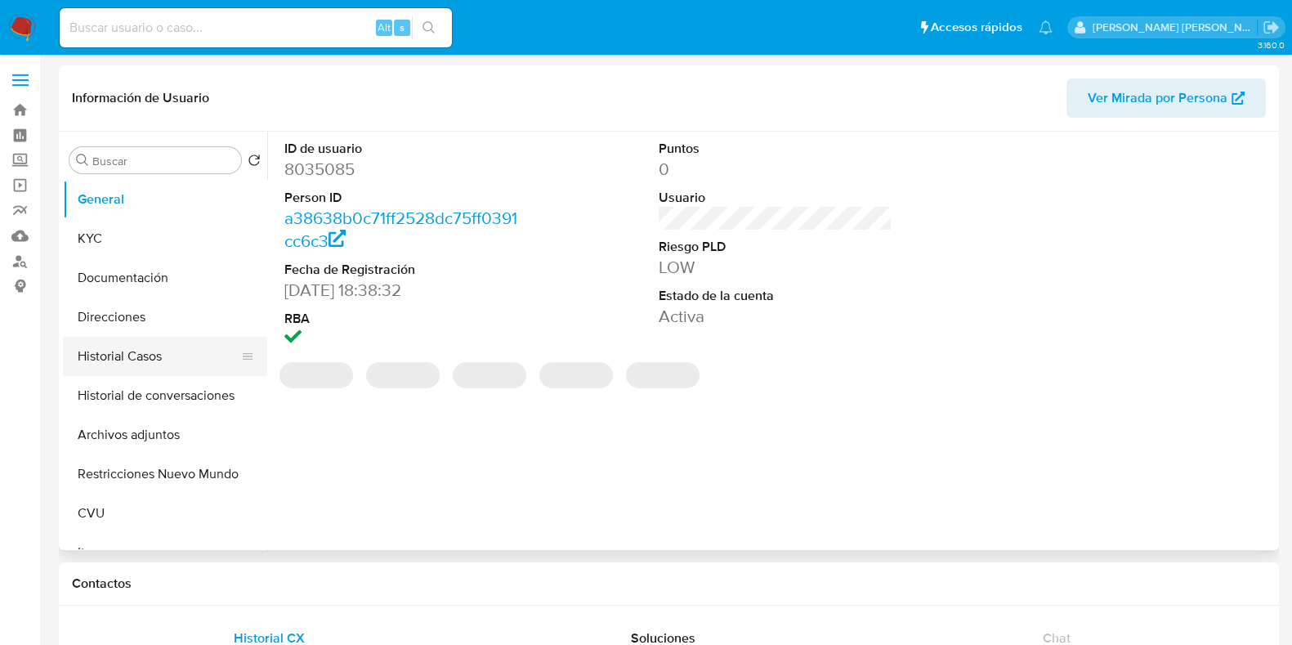
click at [123, 358] on button "Historial Casos" at bounding box center [158, 356] width 191 height 39
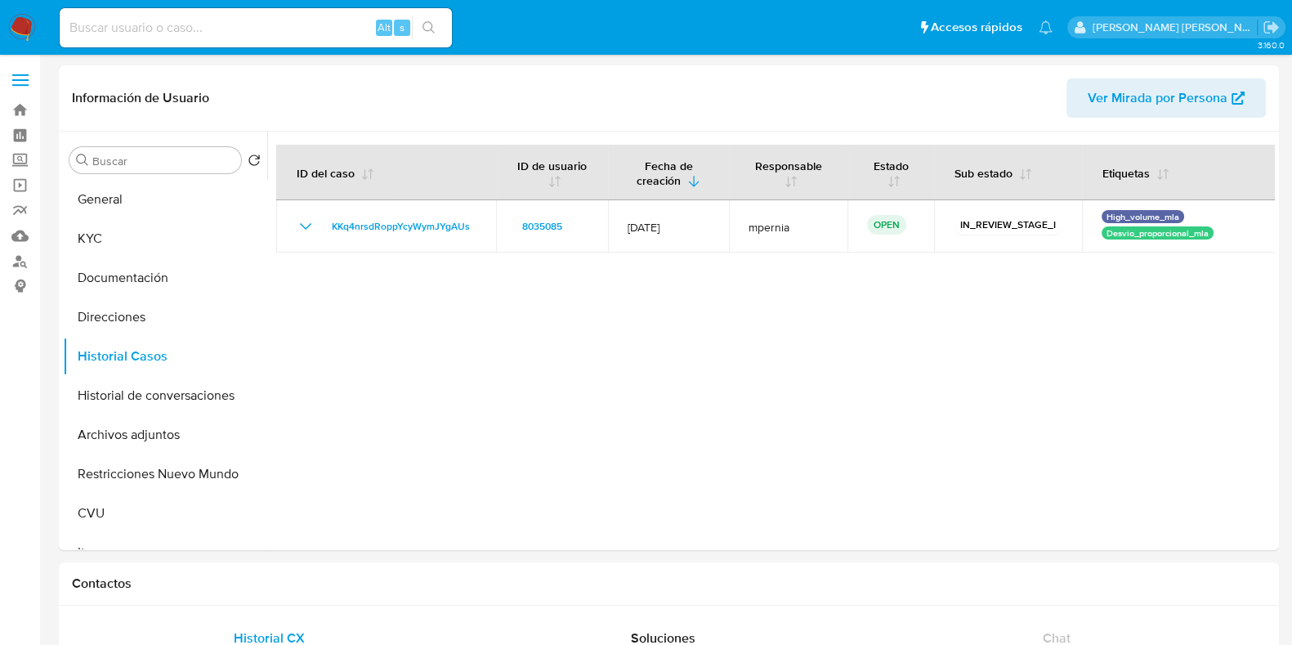
click at [135, 28] on input at bounding box center [256, 27] width 392 height 21
paste input "351327232"
type input "351327232"
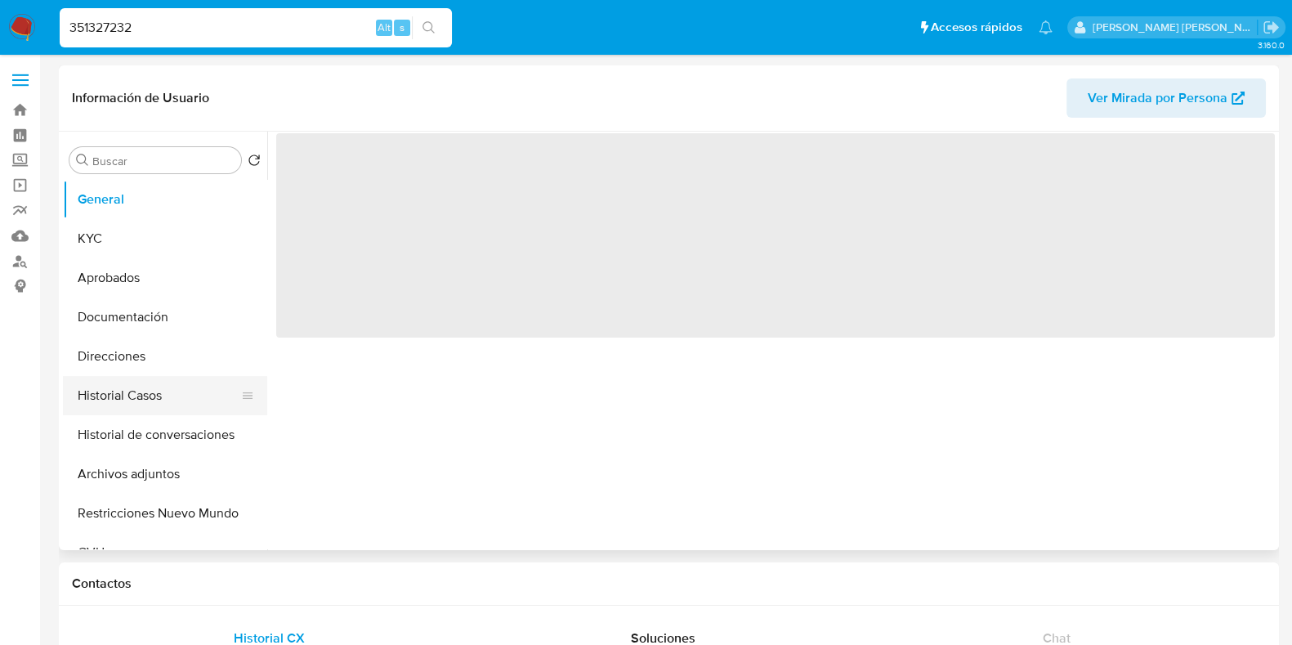
select select "10"
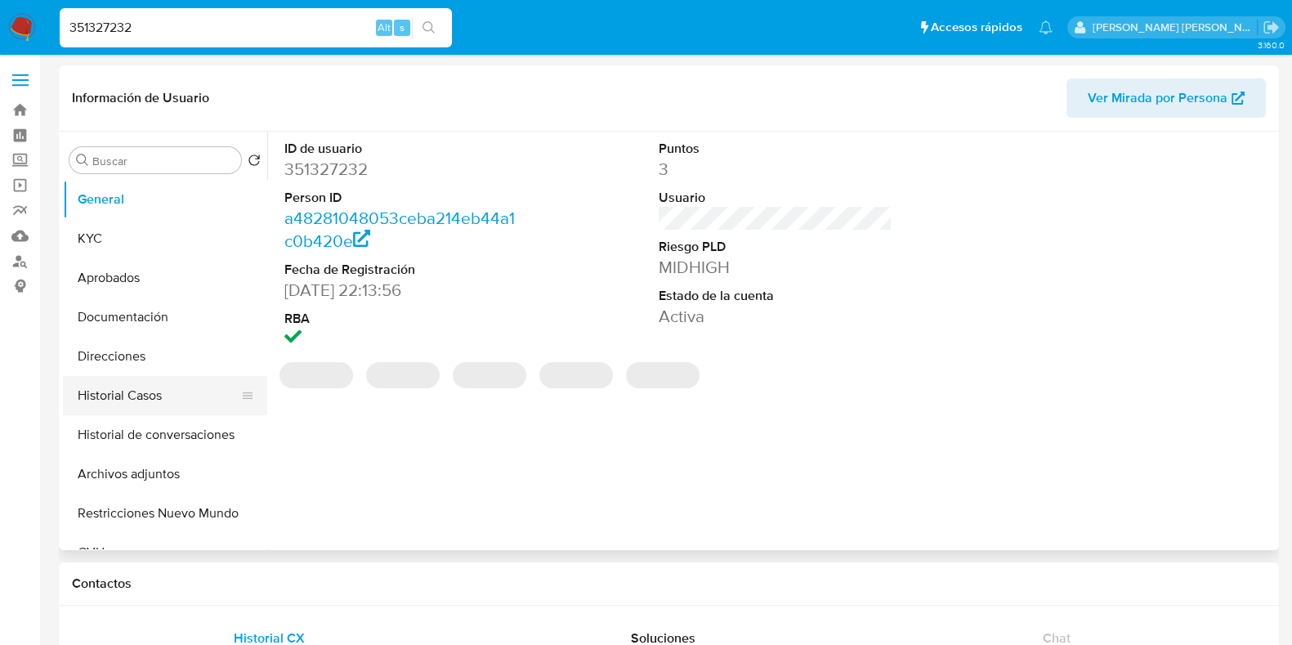
click at [123, 408] on button "Historial Casos" at bounding box center [158, 395] width 191 height 39
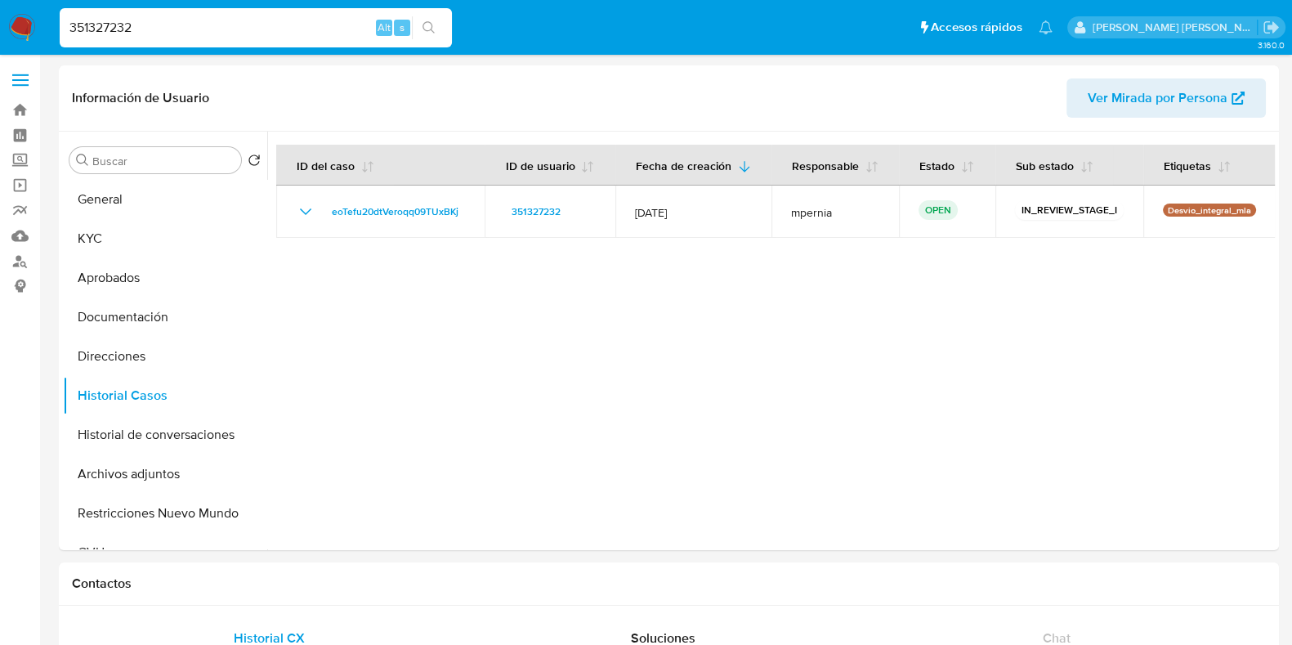
click at [94, 21] on input "351327232" at bounding box center [256, 27] width 392 height 21
paste input "186850588"
type input "186850588"
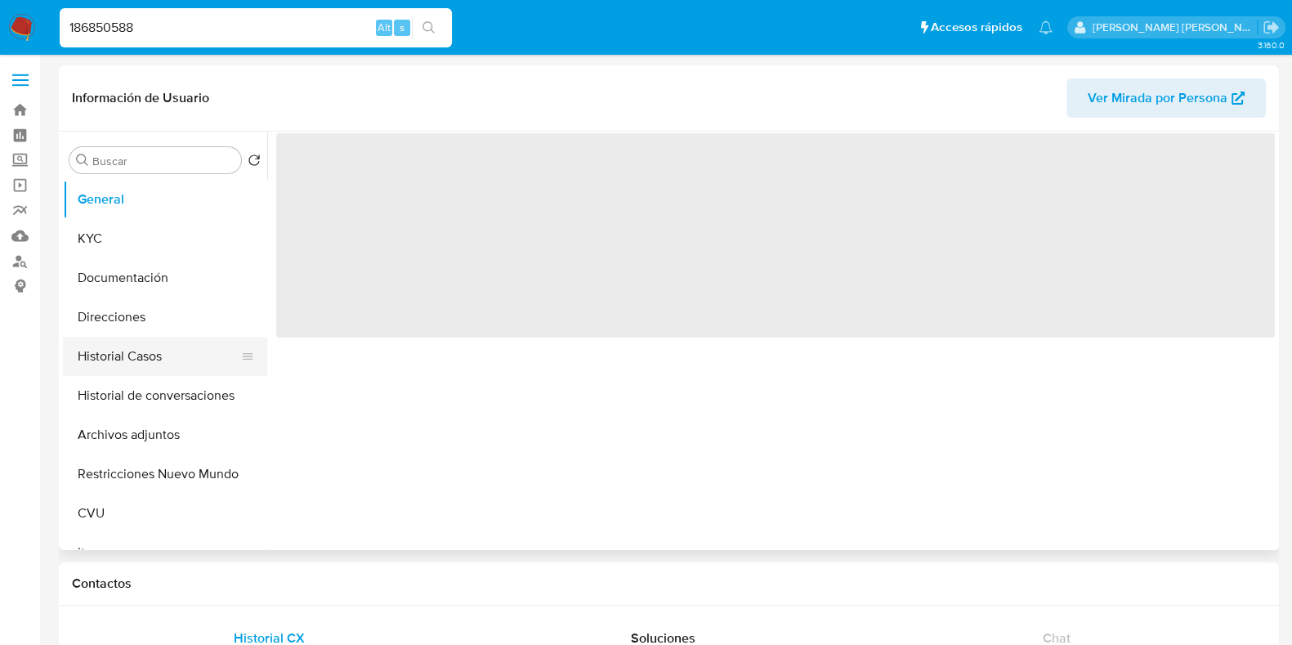
select select "10"
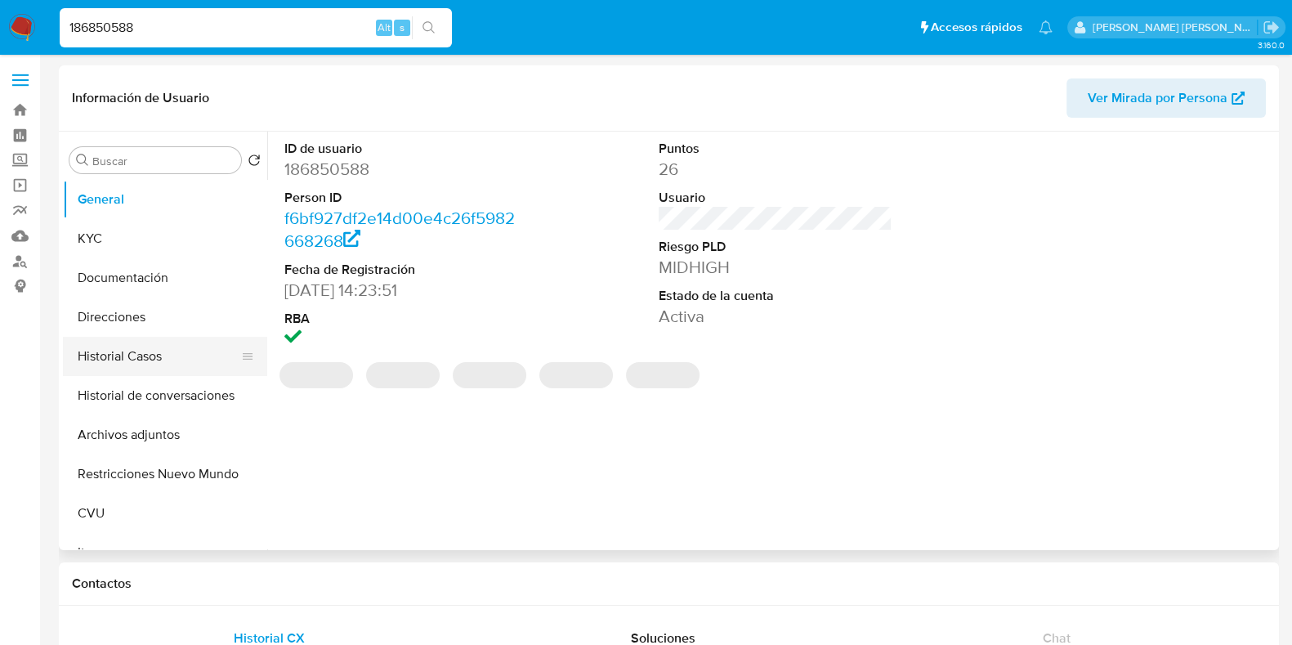
click at [129, 368] on button "Historial Casos" at bounding box center [158, 356] width 191 height 39
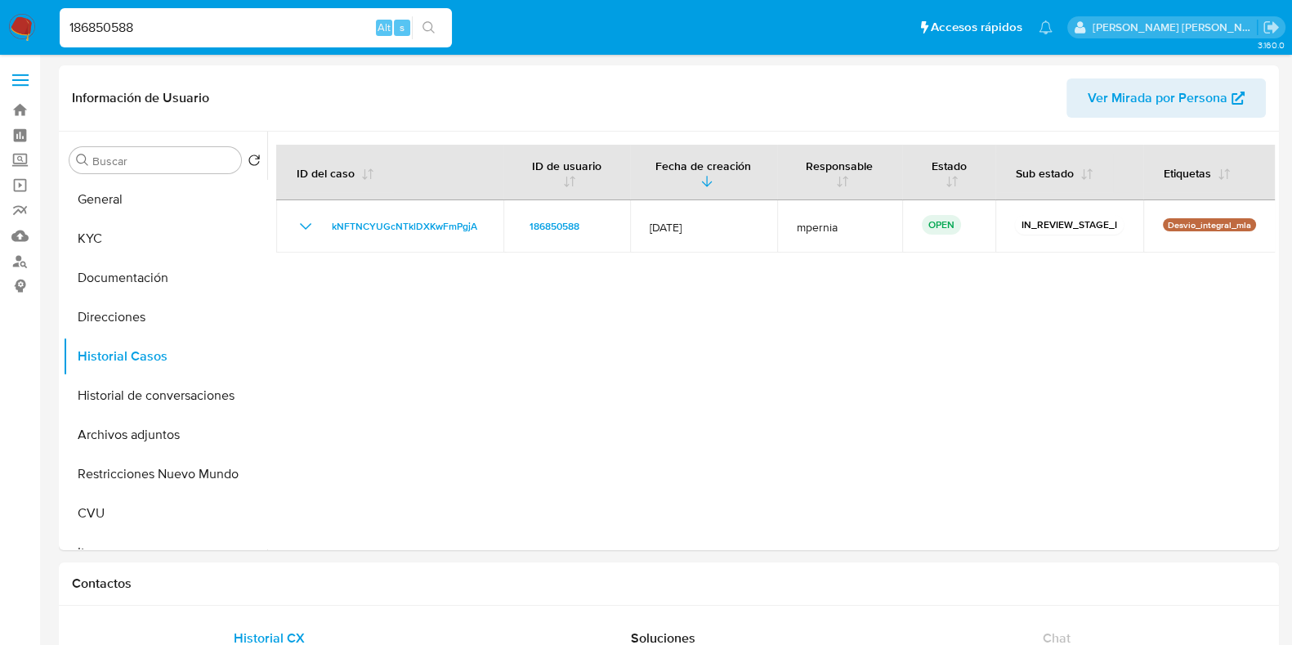
click at [117, 34] on input "186850588" at bounding box center [256, 27] width 392 height 21
paste input "90525326"
type input "190525326"
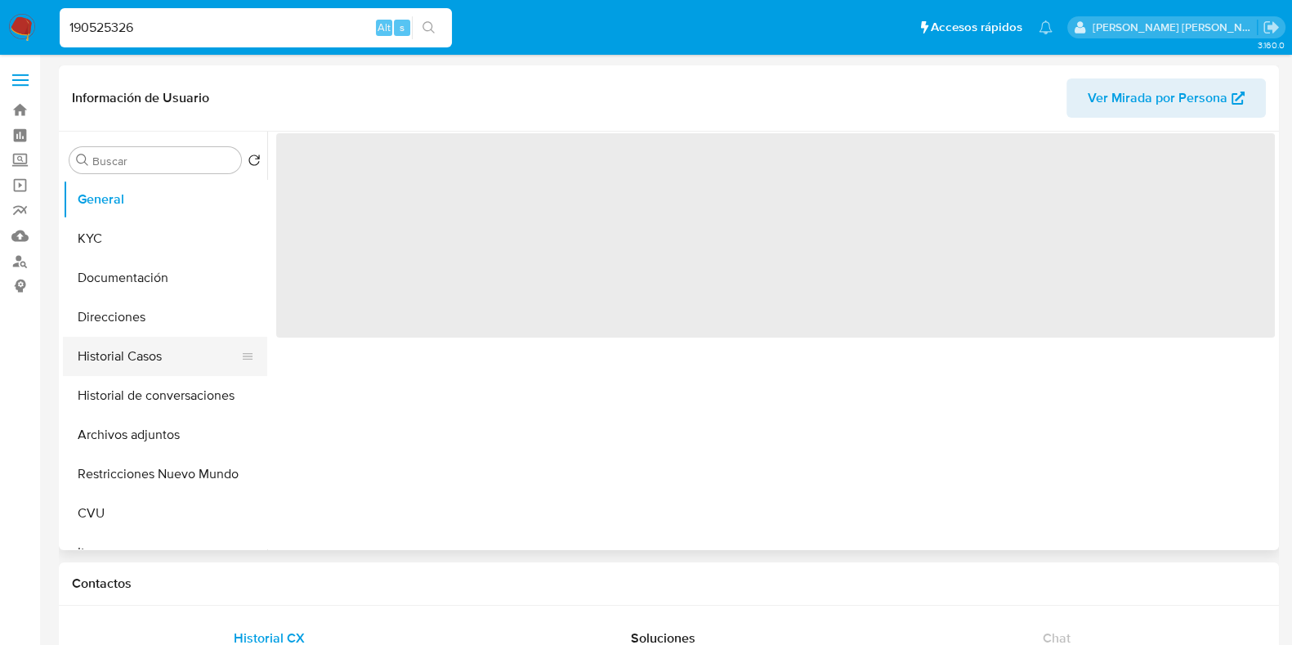
select select "10"
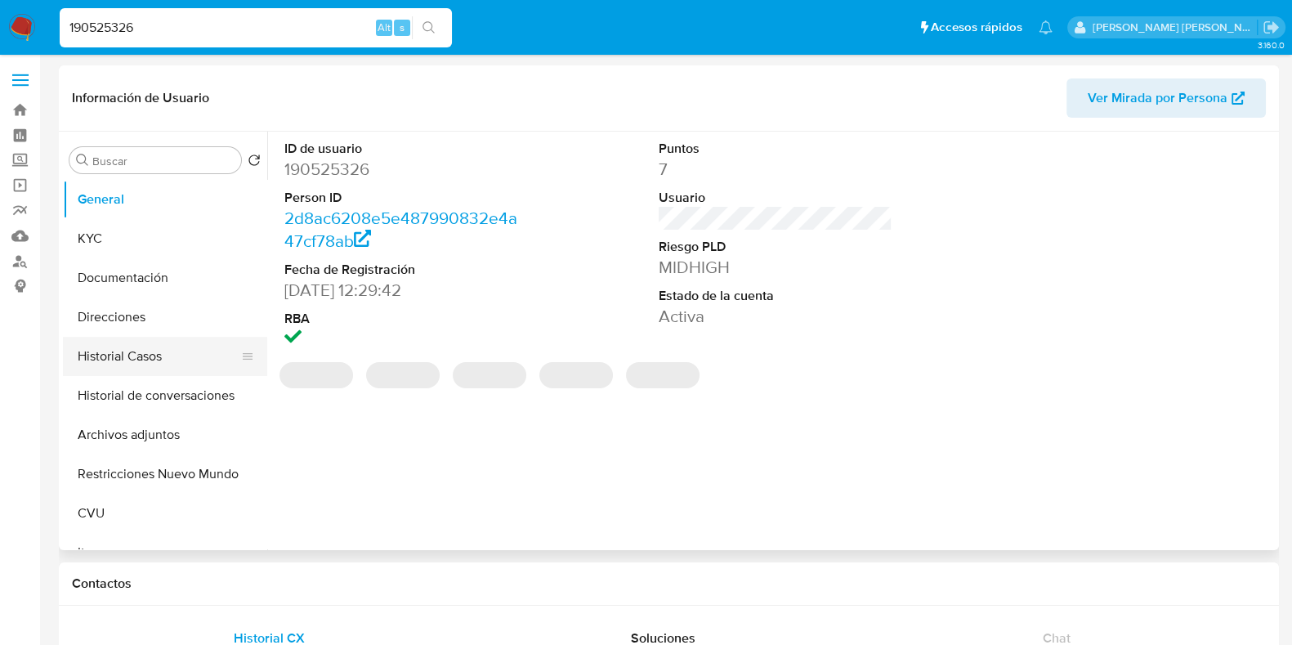
click at [155, 353] on button "Historial Casos" at bounding box center [158, 356] width 191 height 39
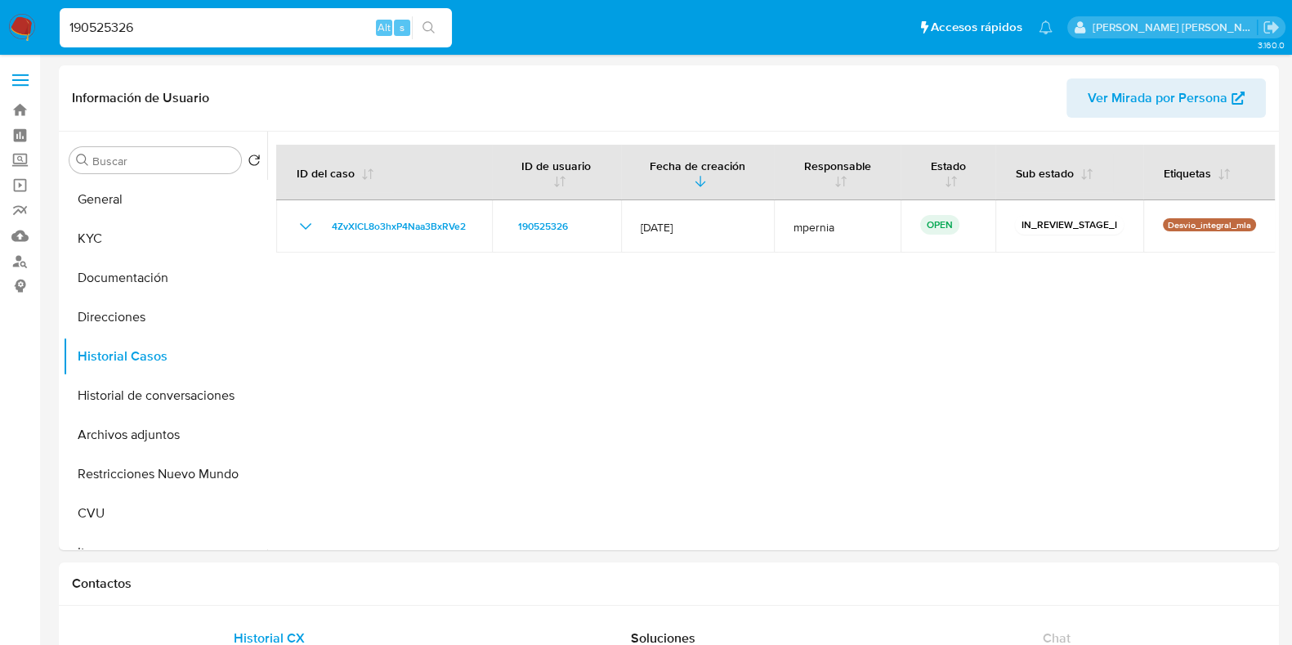
click at [98, 34] on input "190525326" at bounding box center [256, 27] width 392 height 21
paste input "449378810"
type input "449378810"
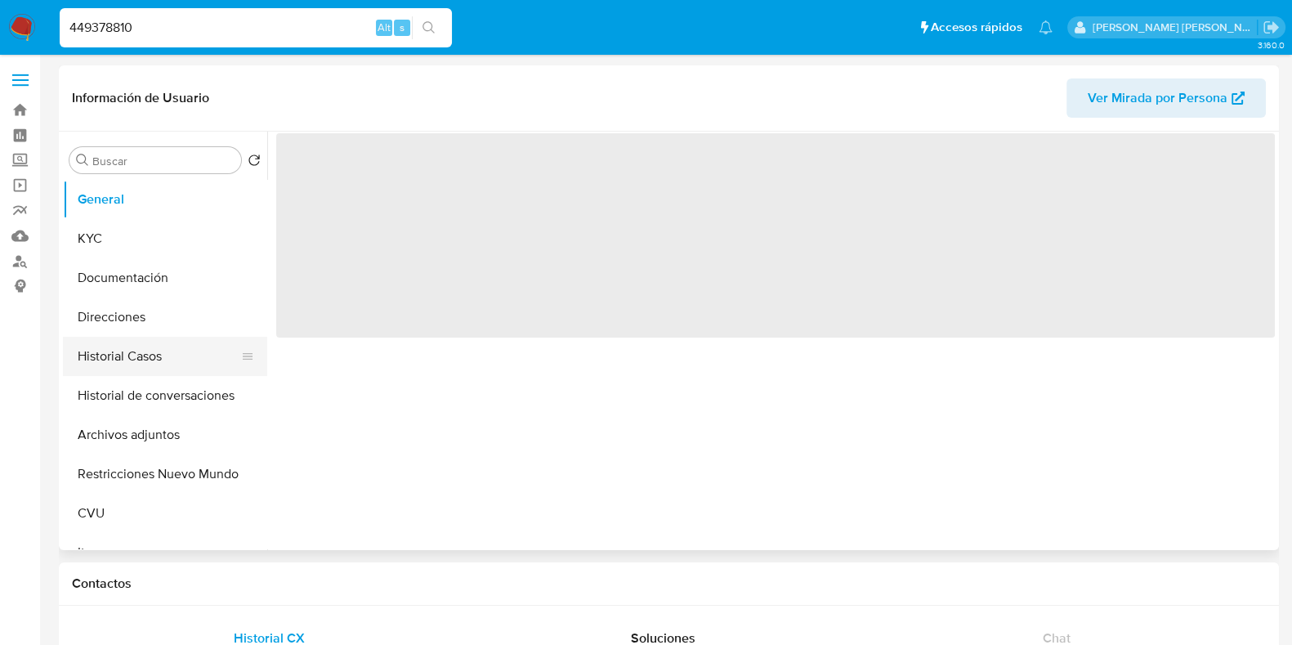
click at [127, 362] on button "Historial Casos" at bounding box center [158, 356] width 191 height 39
select select "10"
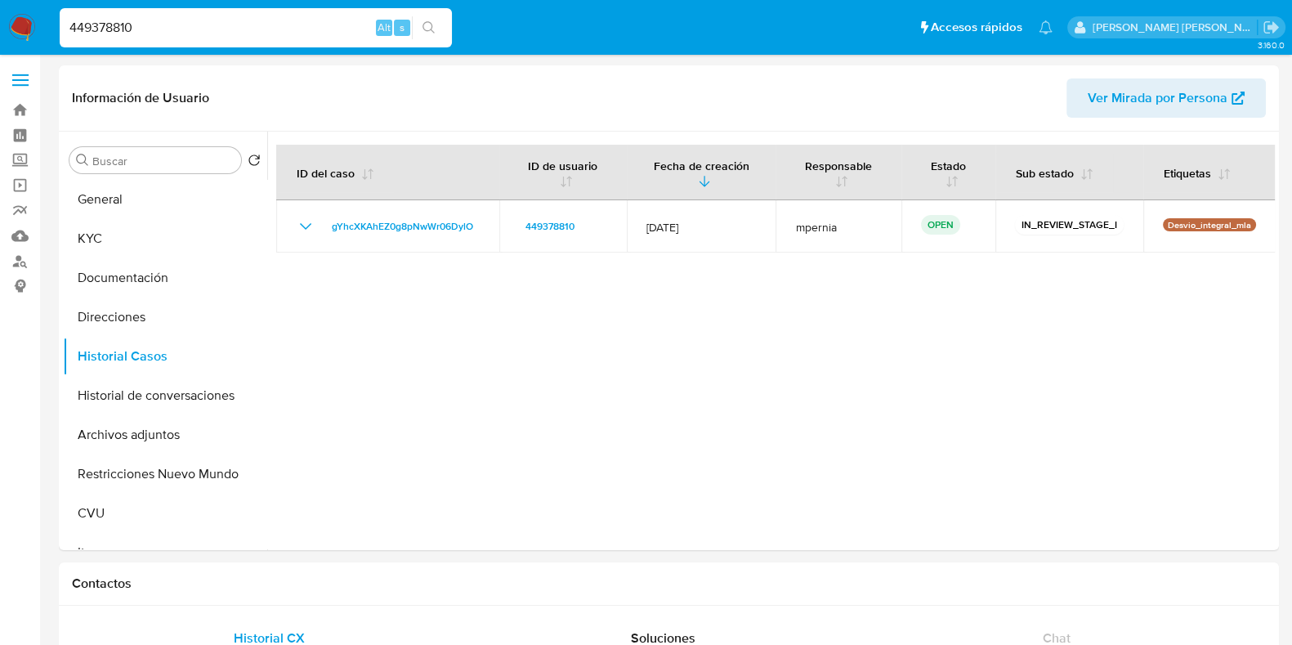
click at [103, 17] on input "449378810" at bounding box center [256, 27] width 392 height 21
paste input "321799009"
type input "321799009"
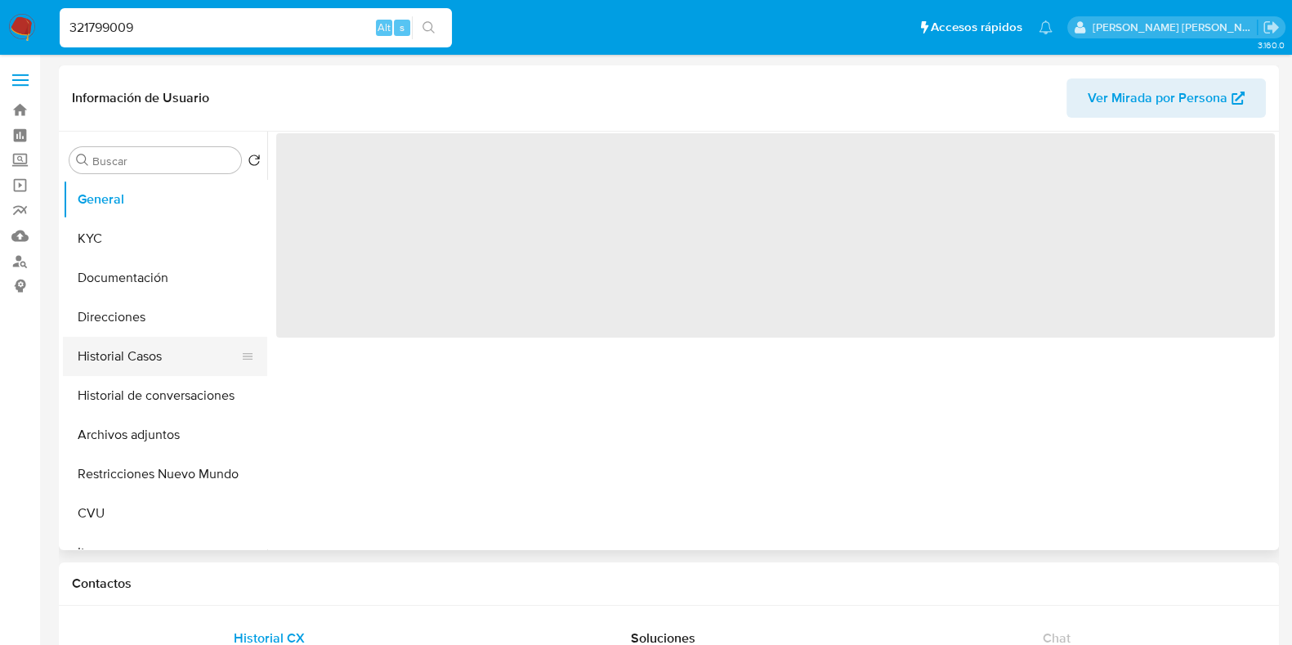
click at [149, 341] on button "Historial Casos" at bounding box center [158, 356] width 191 height 39
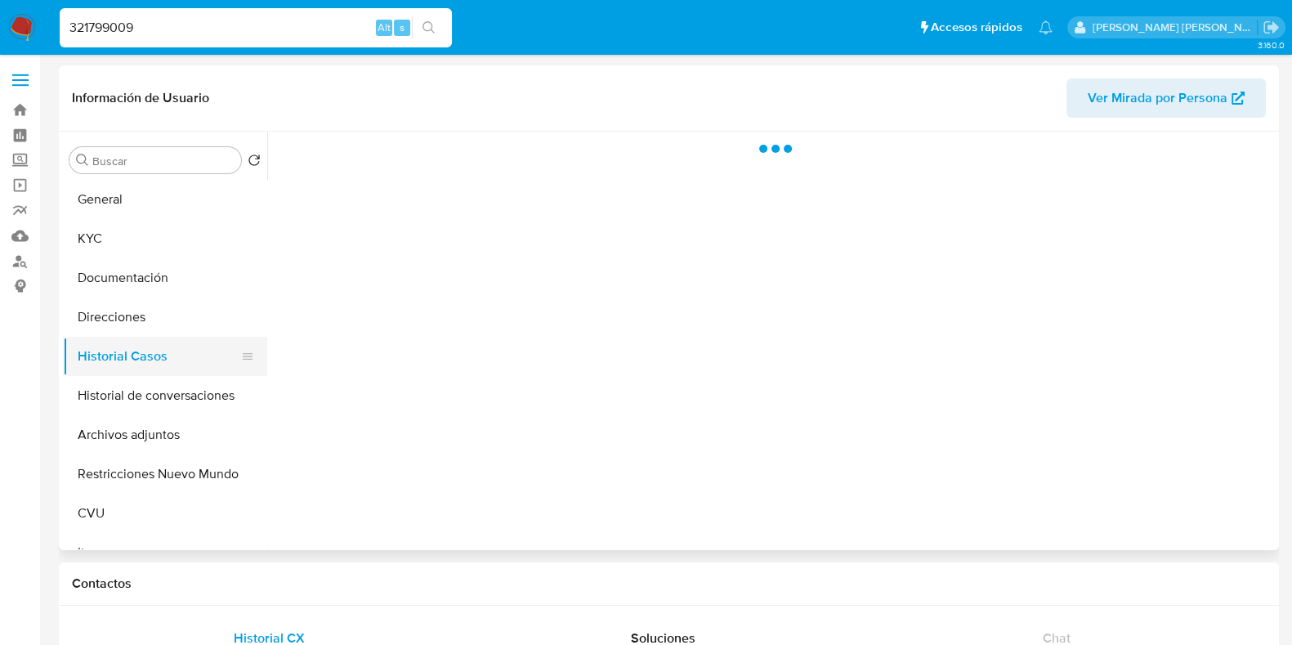
select select "10"
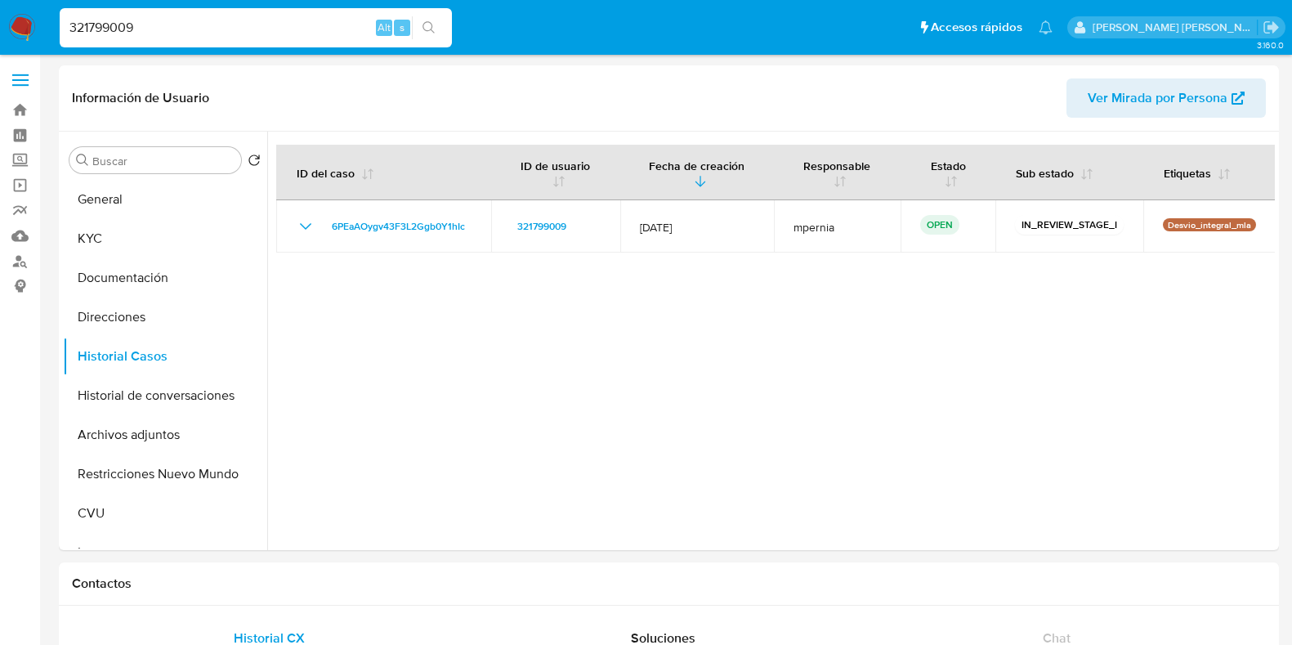
select select "10"
click at [123, 23] on input "321799009" at bounding box center [256, 27] width 392 height 21
paste input "5930242"
type input "5930242"
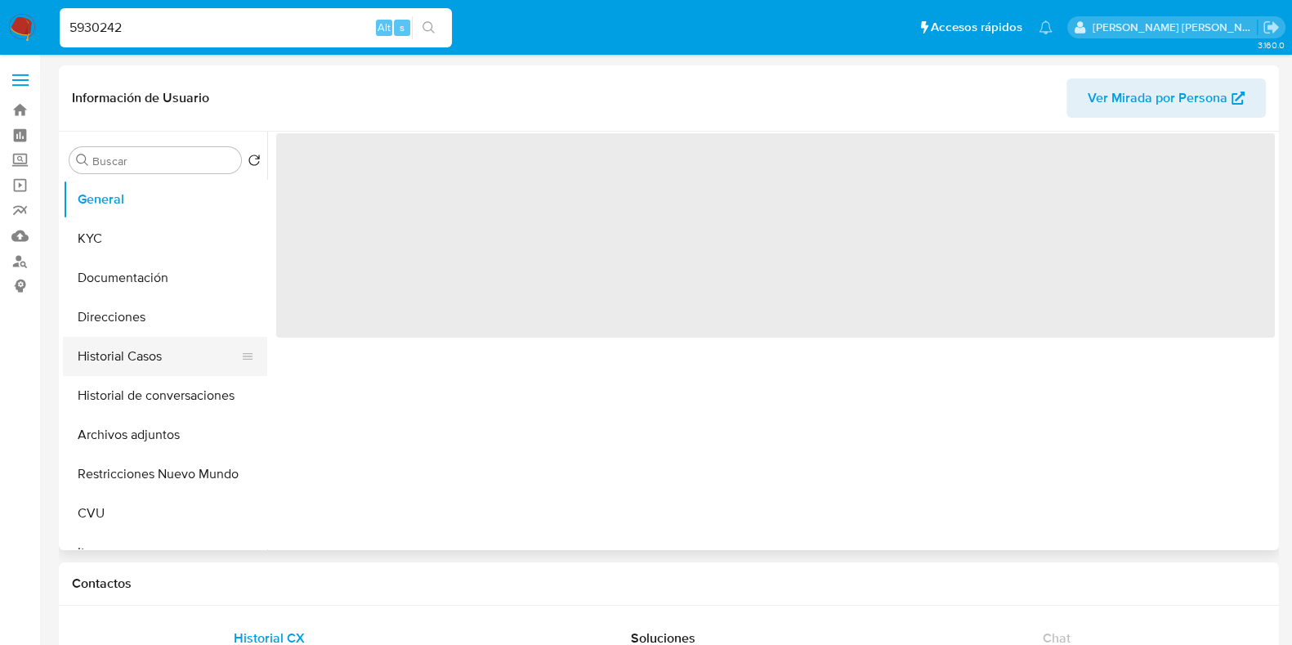
click at [121, 359] on button "Historial Casos" at bounding box center [158, 356] width 191 height 39
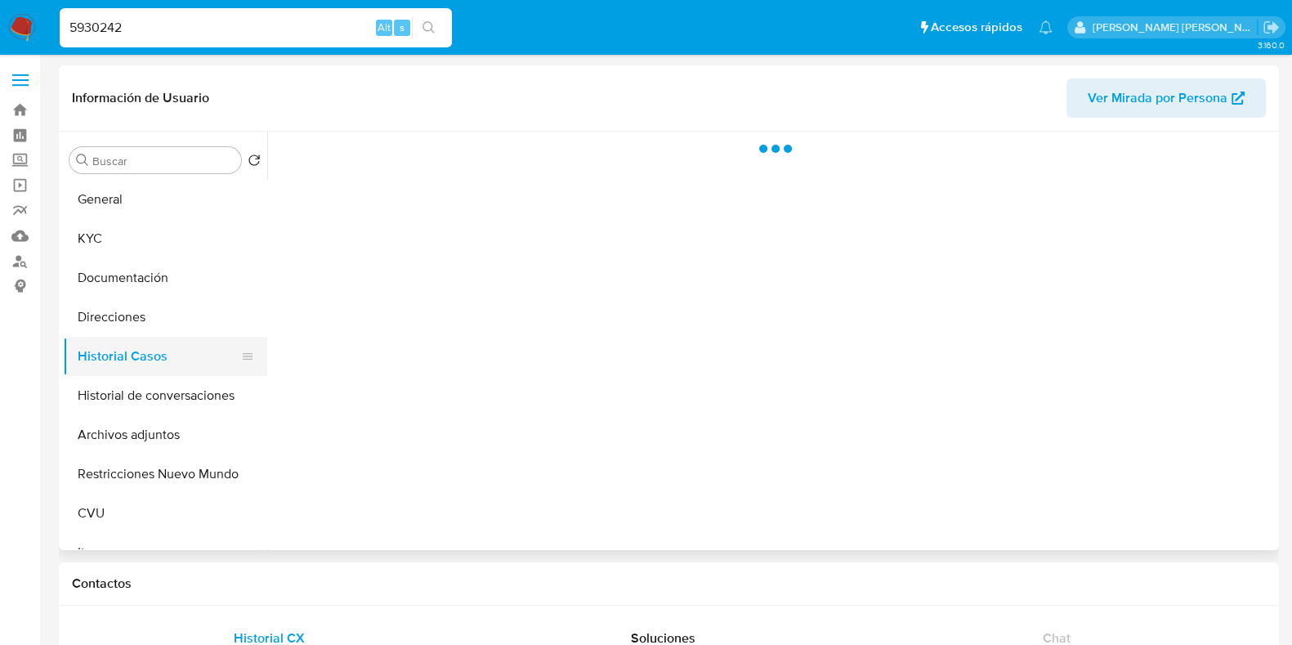
select select "10"
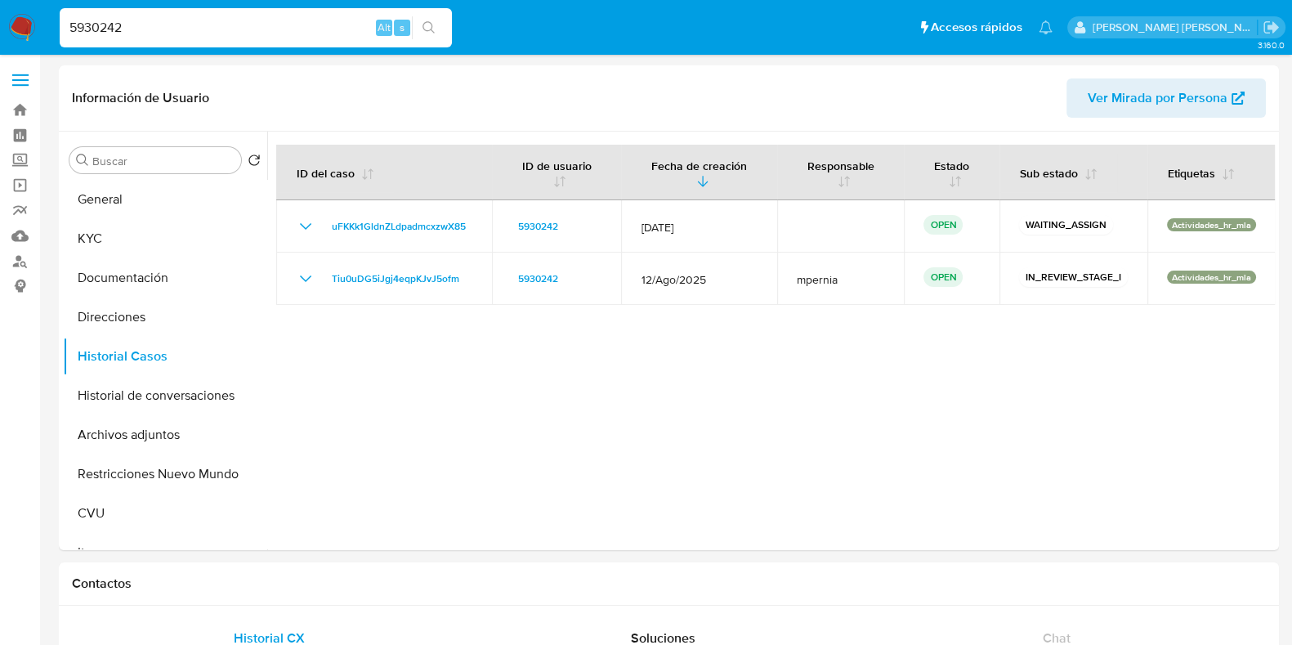
drag, startPoint x: 172, startPoint y: 34, endPoint x: 0, endPoint y: 18, distance: 172.4
click at [0, 18] on nav "Pausado Ver notificaciones 5930242 Alt s Accesos rápidos Presiona las siguiente…" at bounding box center [646, 27] width 1292 height 55
paste input "1079319707"
type input "1079319707"
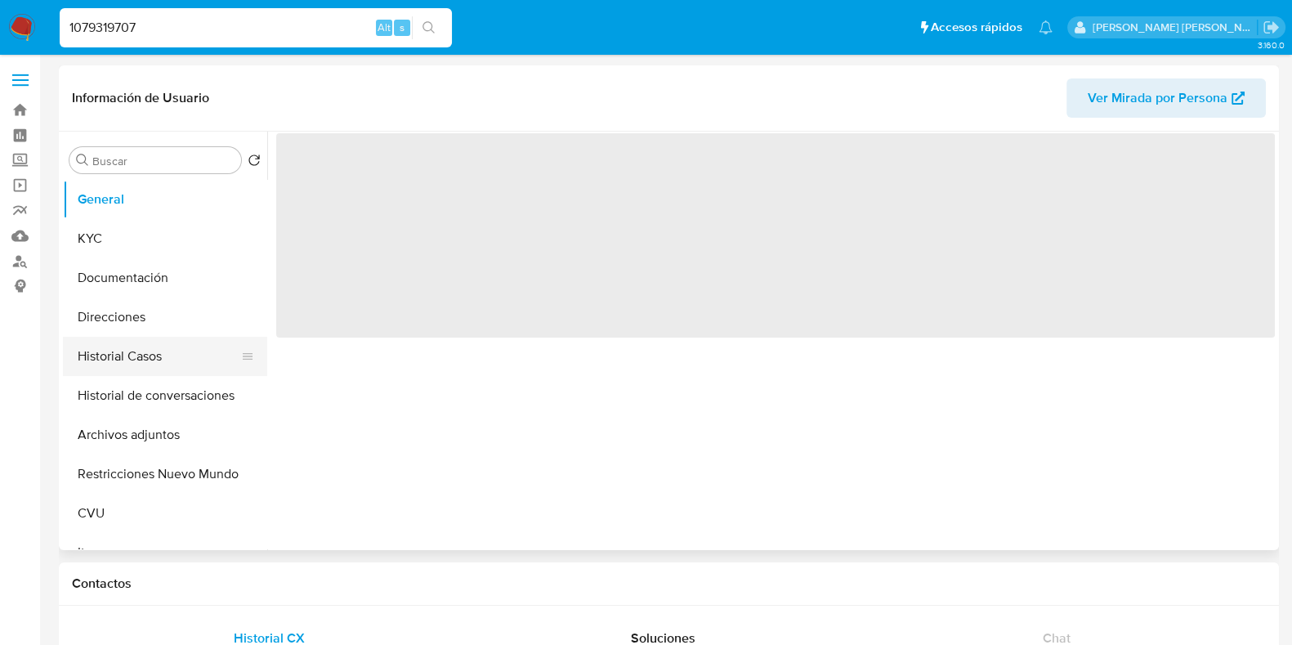
click at [114, 340] on button "Historial Casos" at bounding box center [158, 356] width 191 height 39
select select "10"
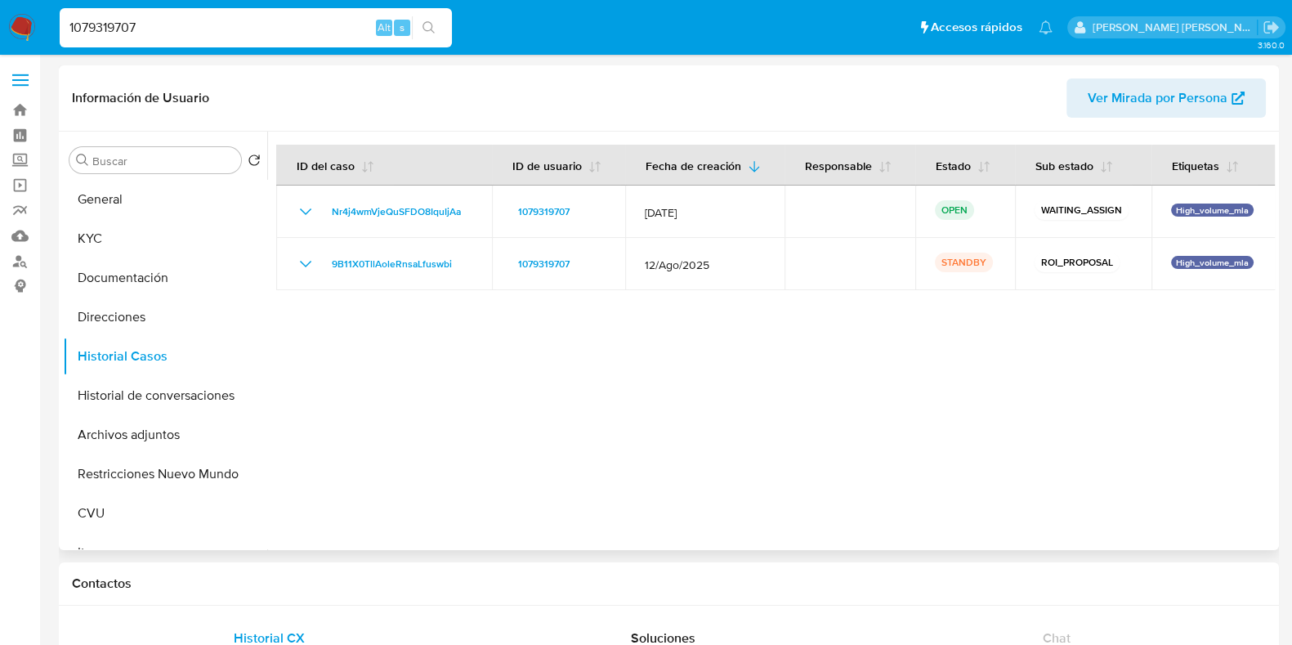
drag, startPoint x: 477, startPoint y: 447, endPoint x: 486, endPoint y: 302, distance: 144.9
click at [476, 445] on div at bounding box center [771, 341] width 1008 height 418
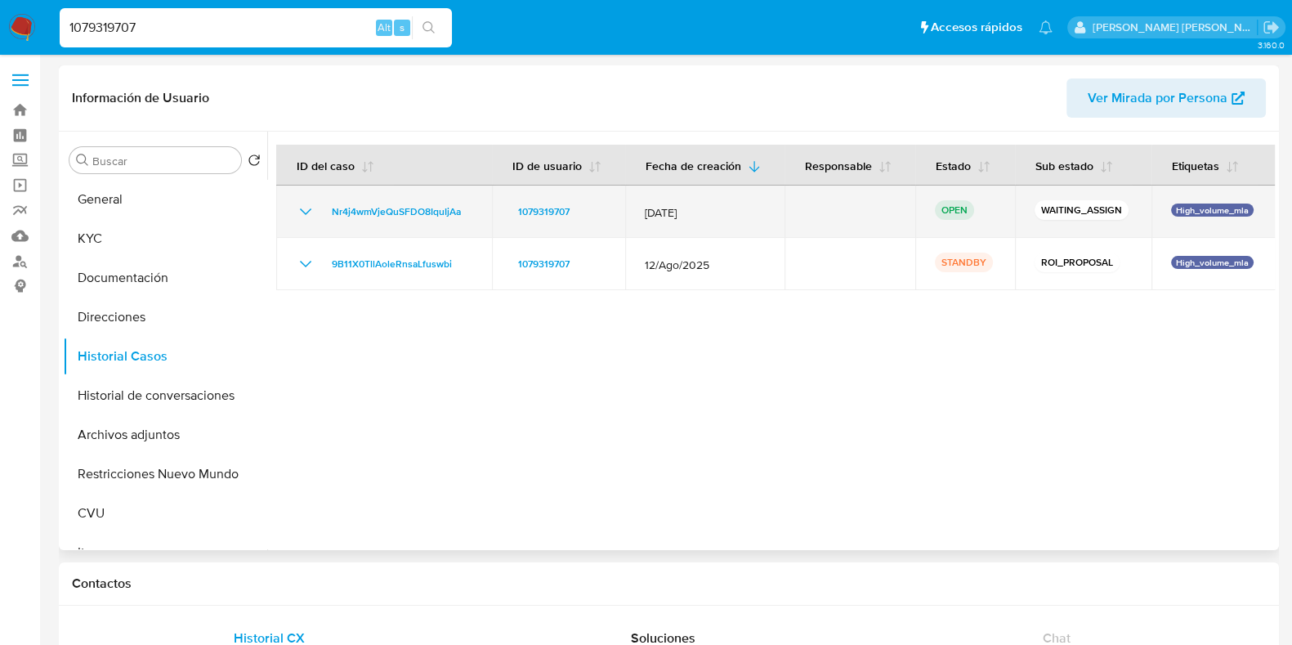
drag, startPoint x: 467, startPoint y: 214, endPoint x: 317, endPoint y: 218, distance: 149.6
click at [317, 218] on div "Nr4j4wmVjeQuSFDO8IquIjAa" at bounding box center [384, 212] width 177 height 20
drag, startPoint x: 1035, startPoint y: 206, endPoint x: 1124, endPoint y: 206, distance: 89.1
click at [1124, 206] on div "WAITING_ASSIGN" at bounding box center [1083, 211] width 97 height 23
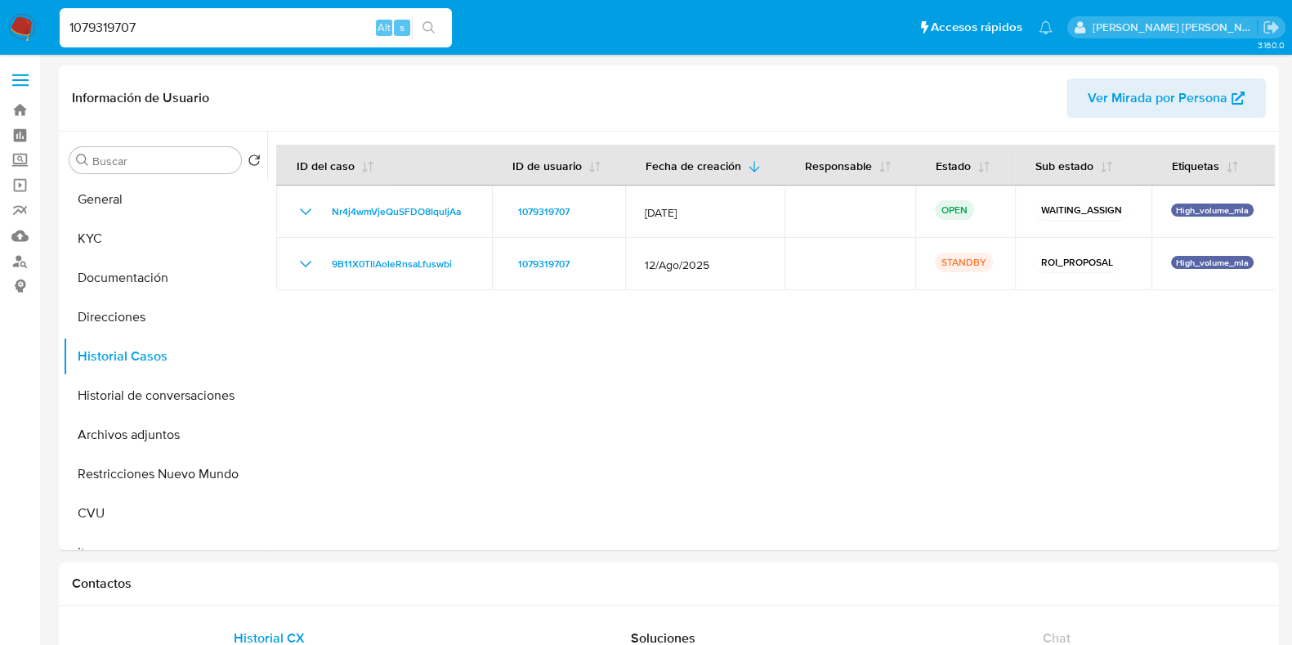
drag, startPoint x: 174, startPoint y: 29, endPoint x: 0, endPoint y: 38, distance: 174.3
click at [0, 38] on nav "Pausado Ver notificaciones 1079319707 Alt s Accesos rápidos Presiona las siguie…" at bounding box center [646, 27] width 1292 height 55
paste input "45199030"
type input "45199030"
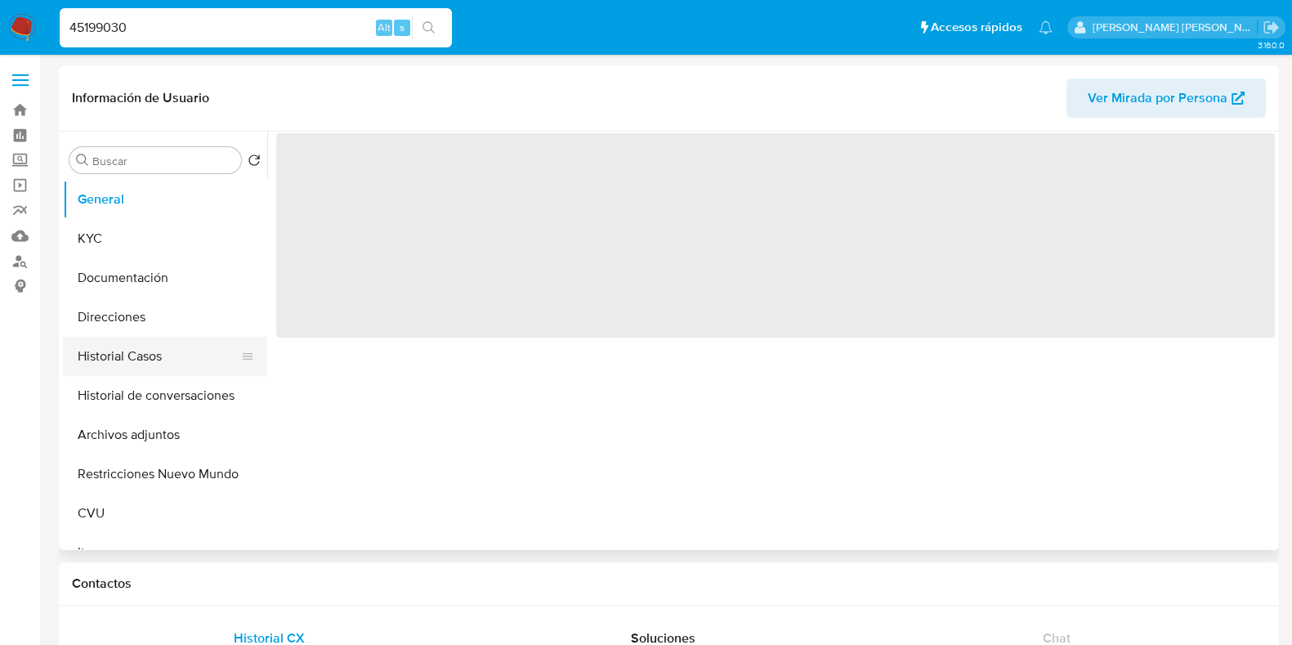
select select "10"
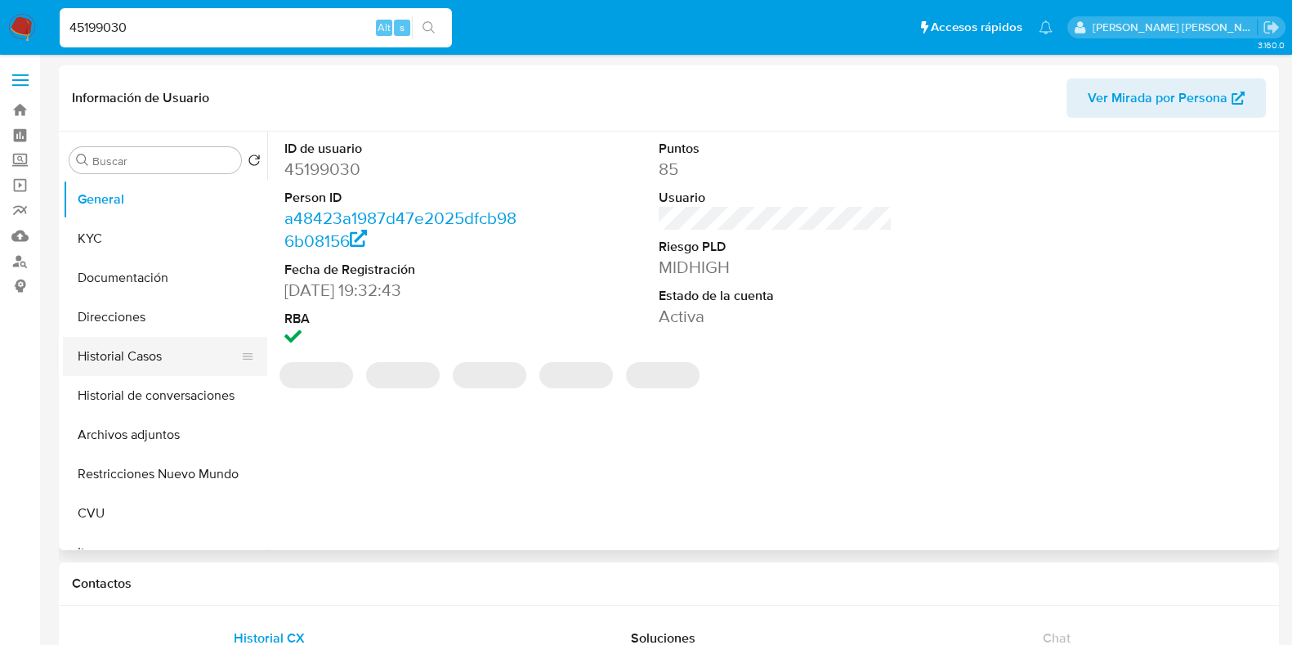
click at [115, 353] on button "Historial Casos" at bounding box center [158, 356] width 191 height 39
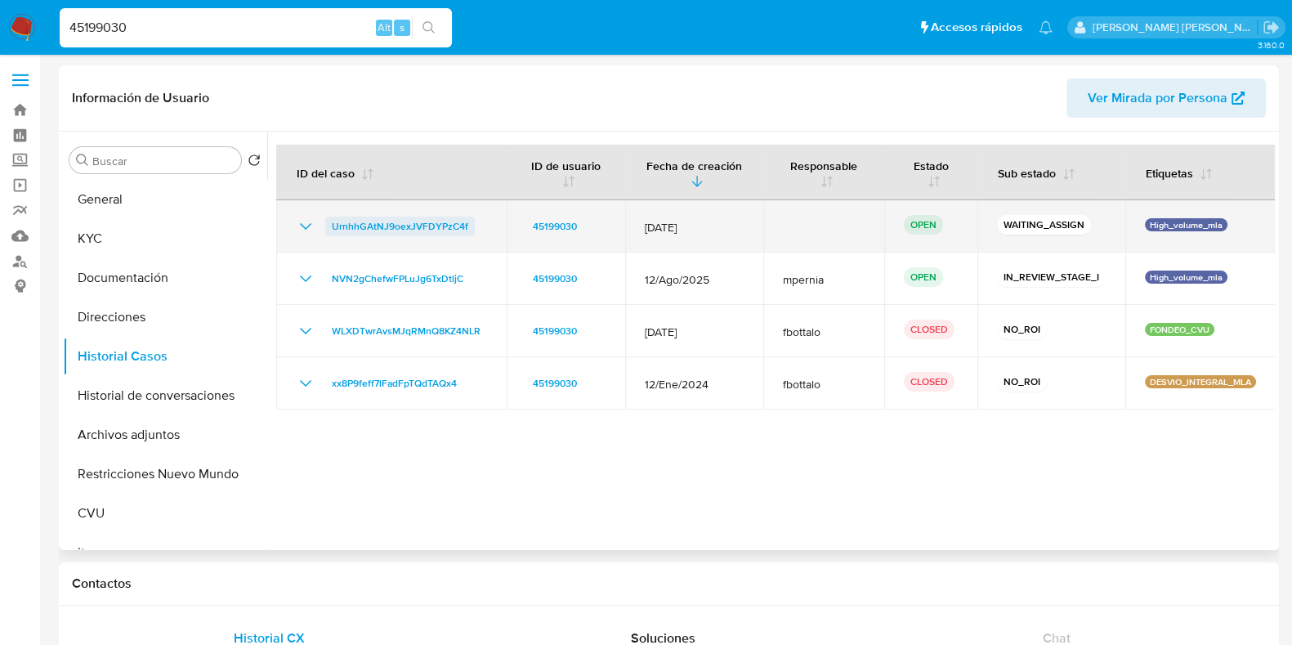
drag, startPoint x: 478, startPoint y: 229, endPoint x: 328, endPoint y: 230, distance: 150.4
click at [328, 230] on div "UrnhhGAtNJ9oexJVFDYPzC4f" at bounding box center [391, 227] width 191 height 20
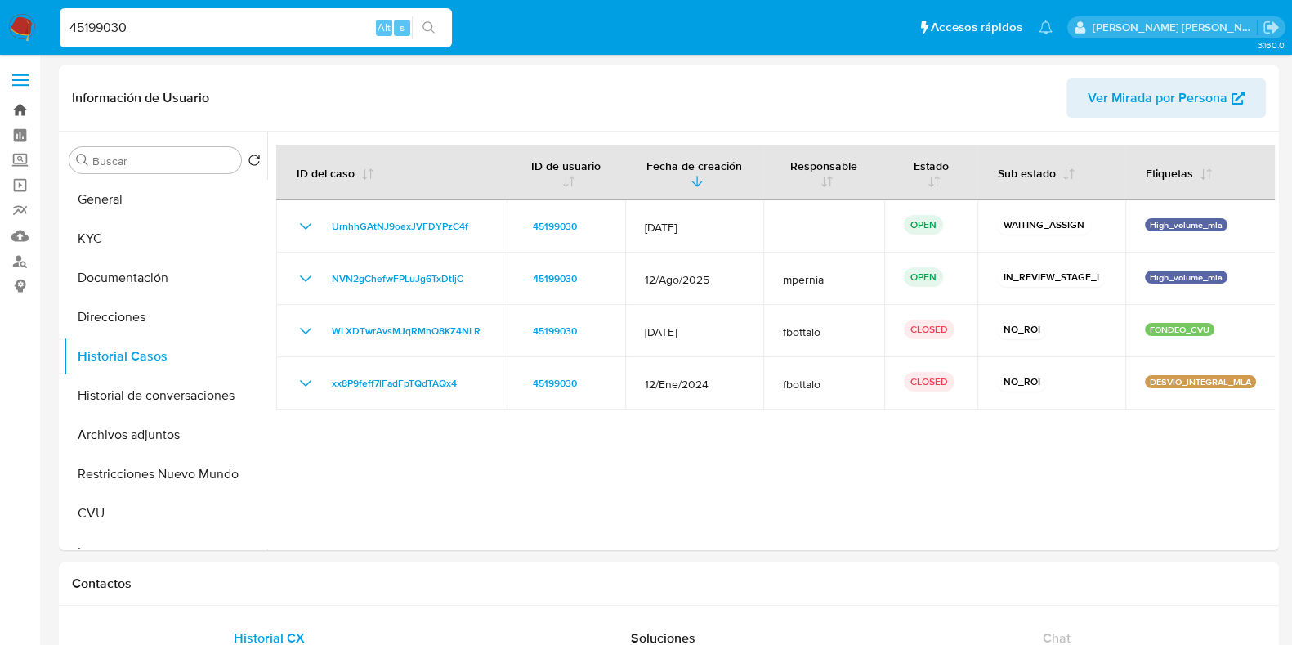
click at [25, 112] on link "Bandeja" at bounding box center [97, 109] width 194 height 25
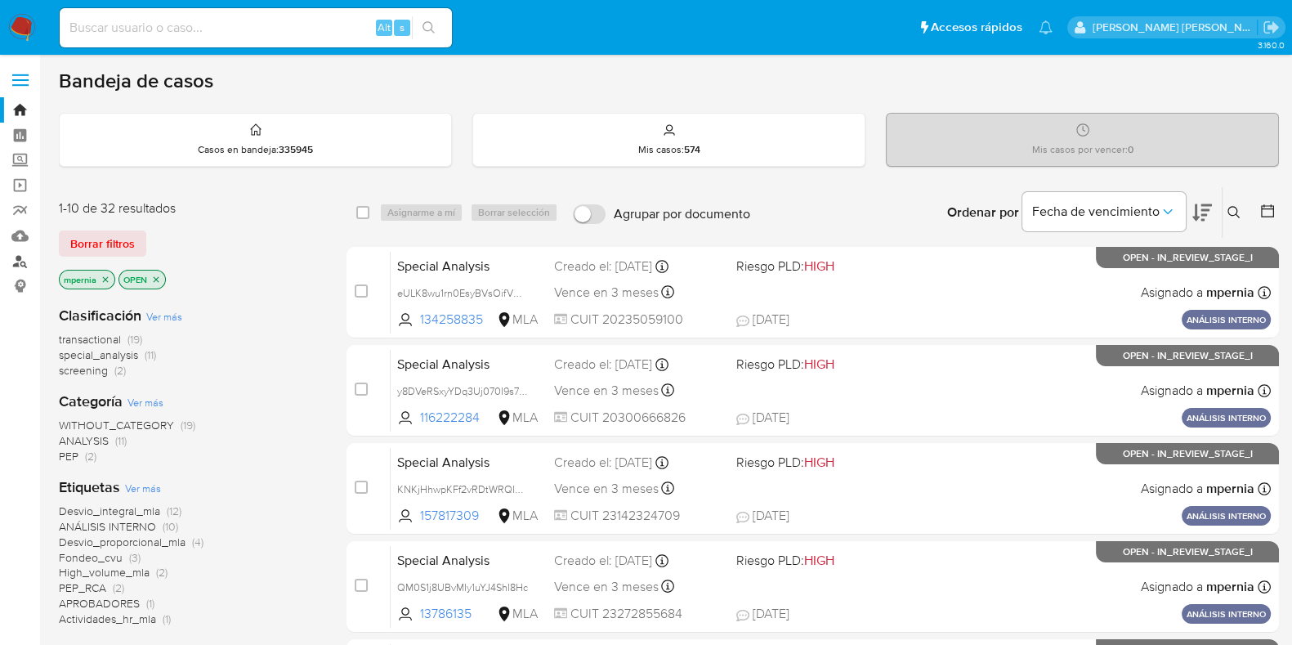
click at [26, 265] on link "Buscador de personas" at bounding box center [97, 260] width 194 height 25
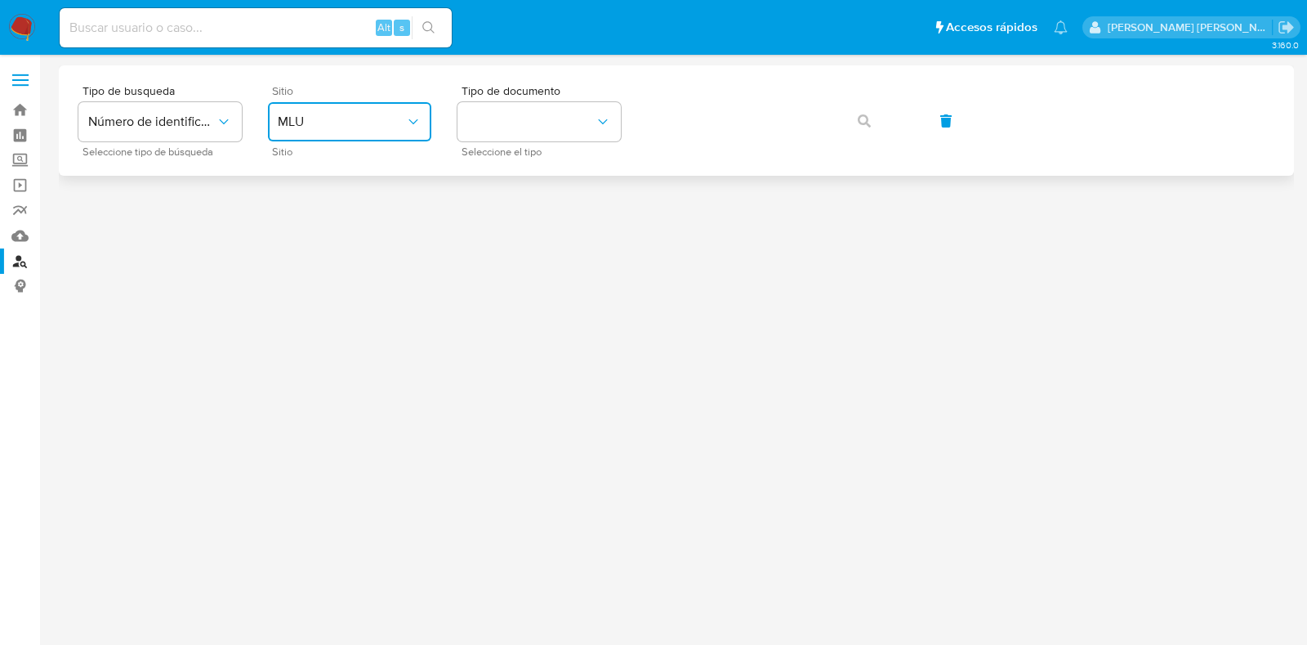
click at [401, 124] on span "MLU" at bounding box center [341, 122] width 127 height 16
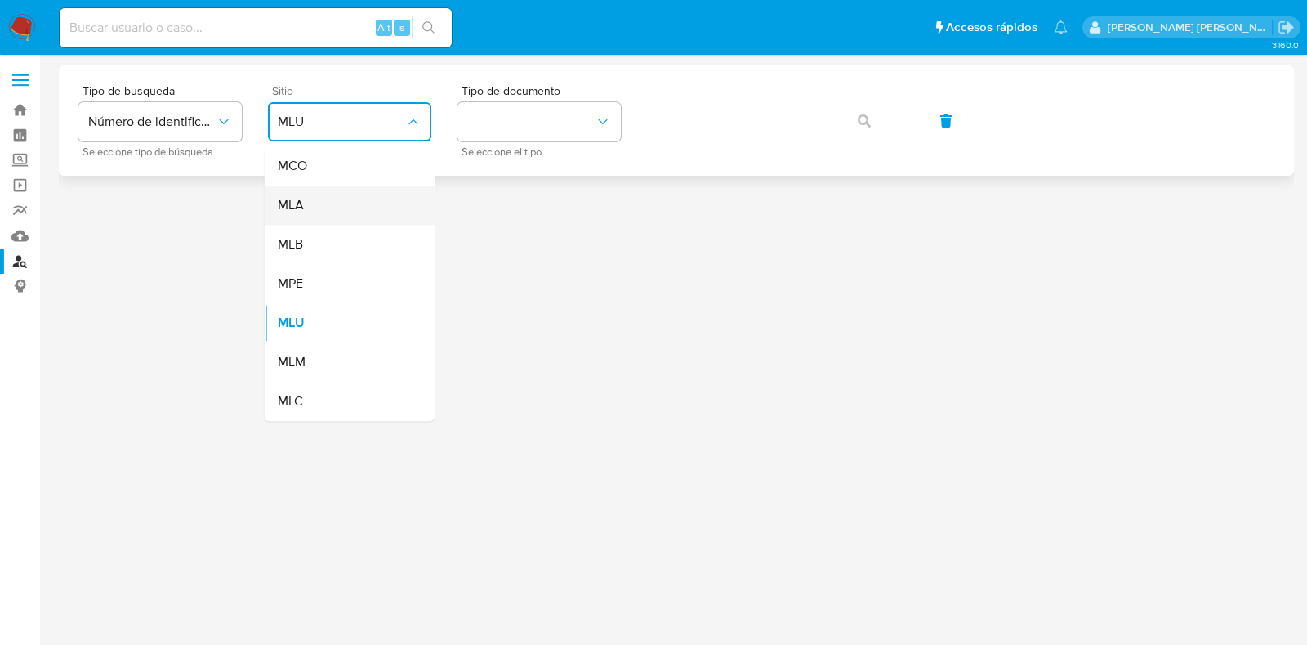
click at [308, 203] on div "MLA" at bounding box center [345, 204] width 134 height 39
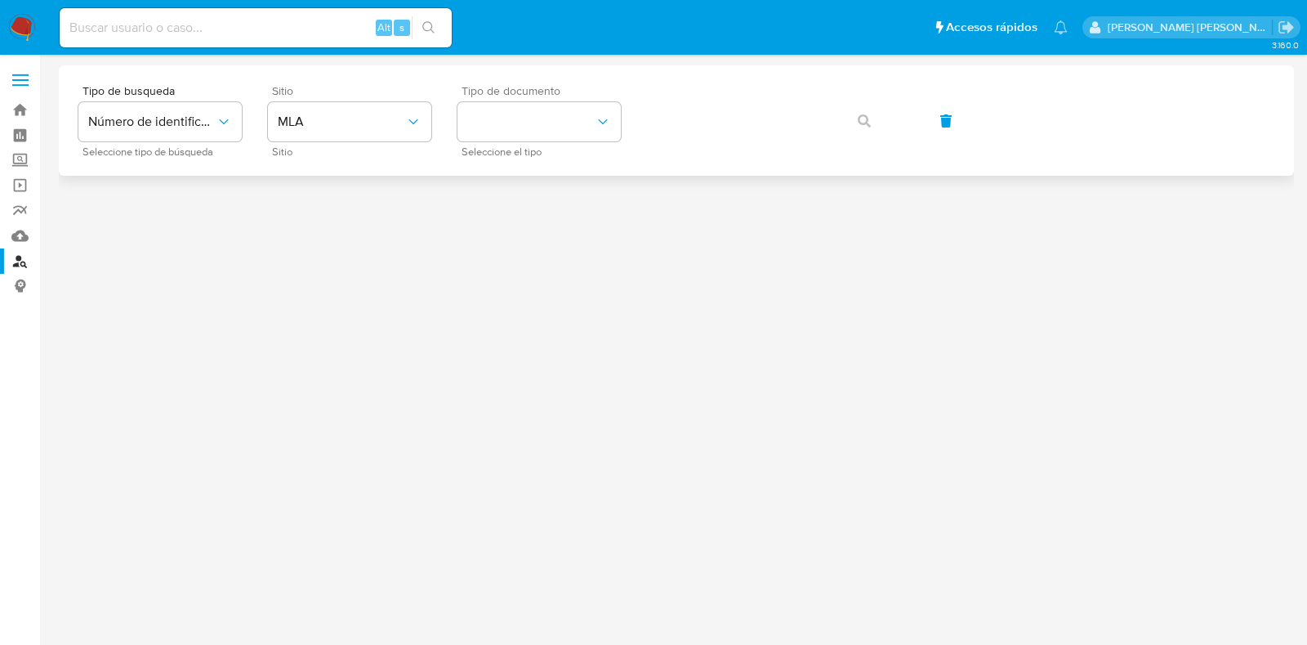
click at [609, 145] on div "Tipo de documento Seleccione el tipo" at bounding box center [539, 120] width 163 height 71
click at [602, 136] on button "identificationType" at bounding box center [539, 121] width 163 height 39
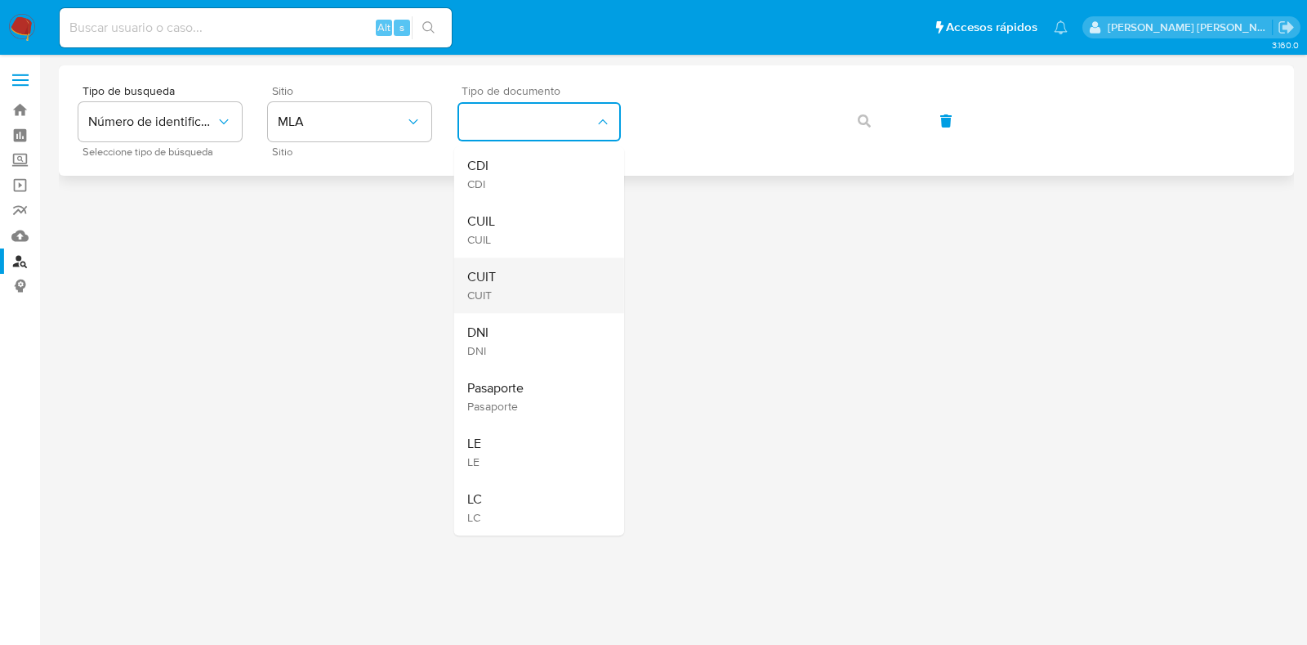
click at [489, 270] on span "CUIT" at bounding box center [481, 277] width 29 height 16
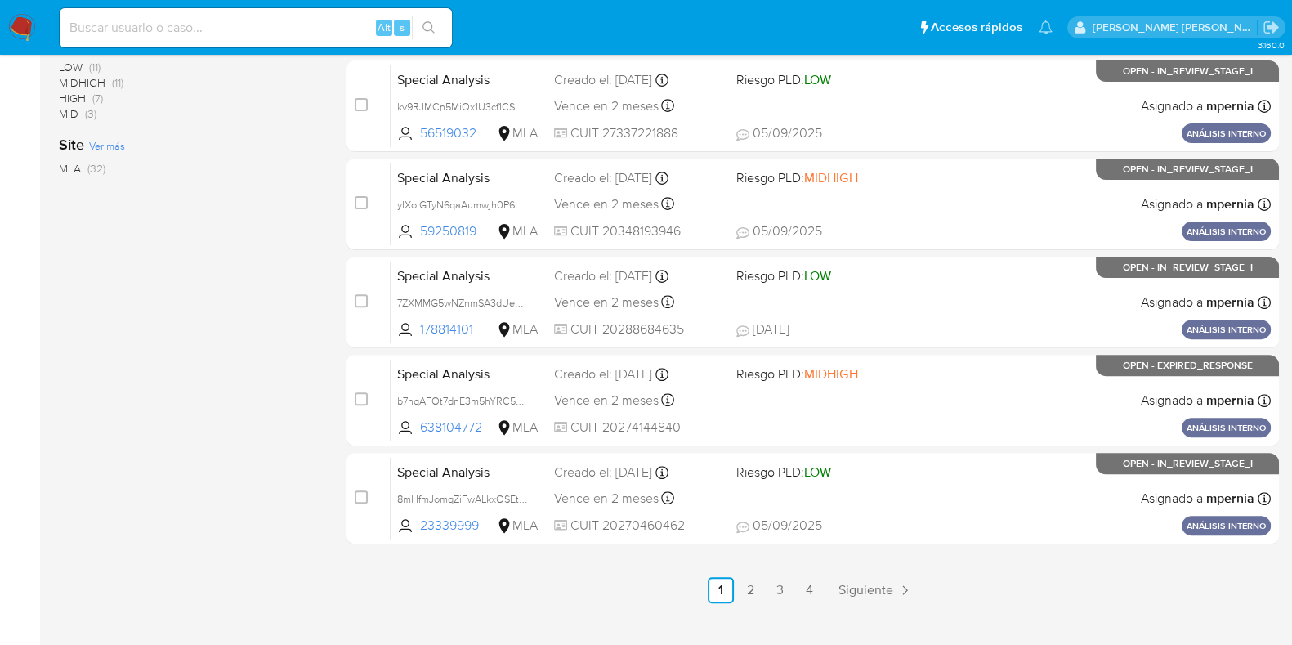
scroll to position [673, 0]
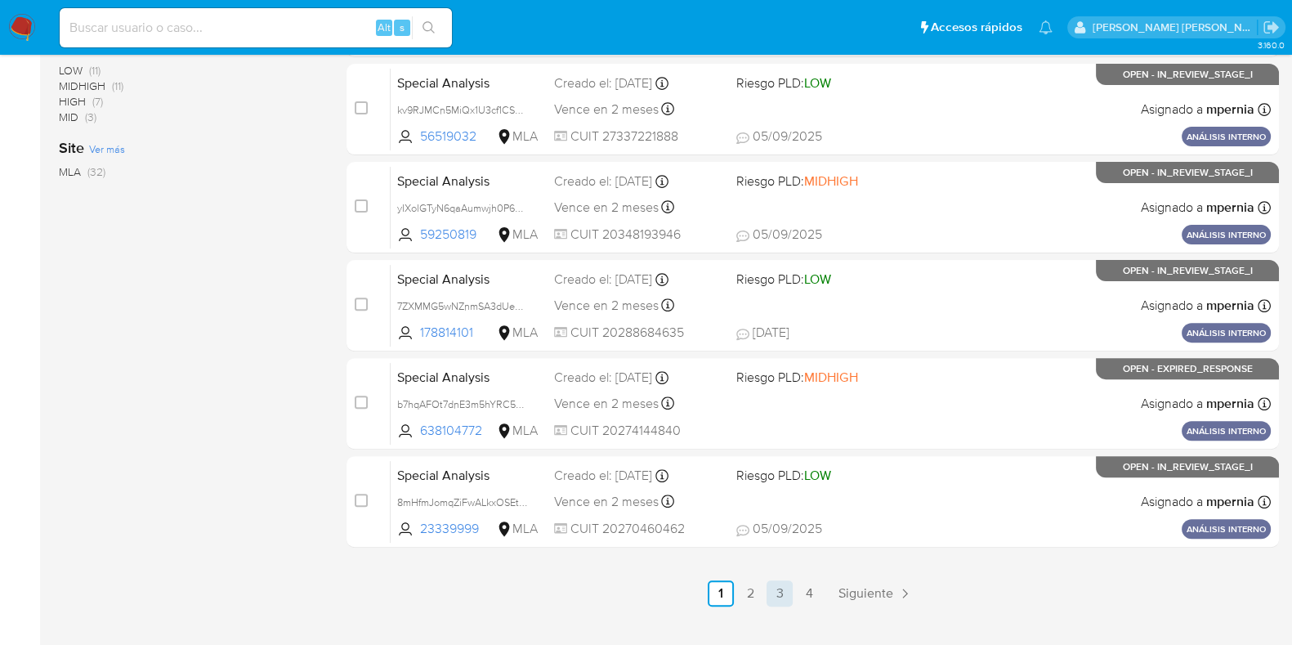
click at [783, 589] on link "3" at bounding box center [779, 593] width 26 height 26
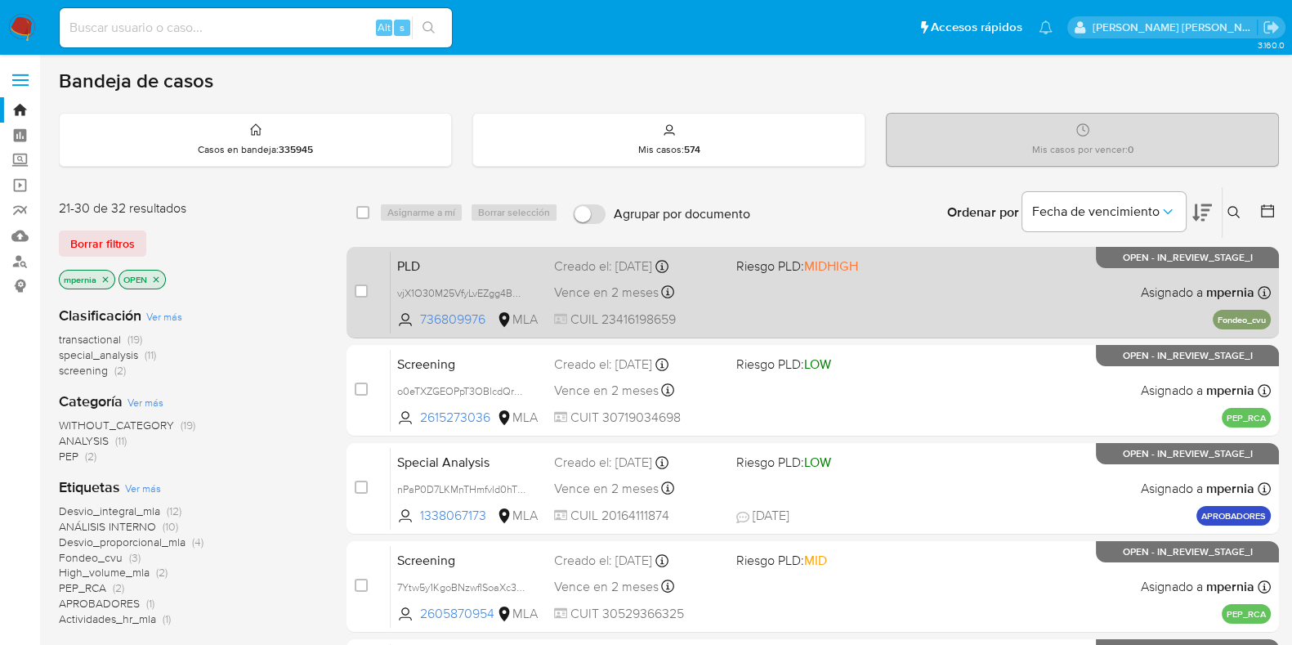
click at [578, 302] on div "PLD vjX1O30M25VfyLvEZgg4BQNu 736809976 MLA Riesgo PLD: MIDHIGH Creado el: 12/09…" at bounding box center [831, 292] width 880 height 83
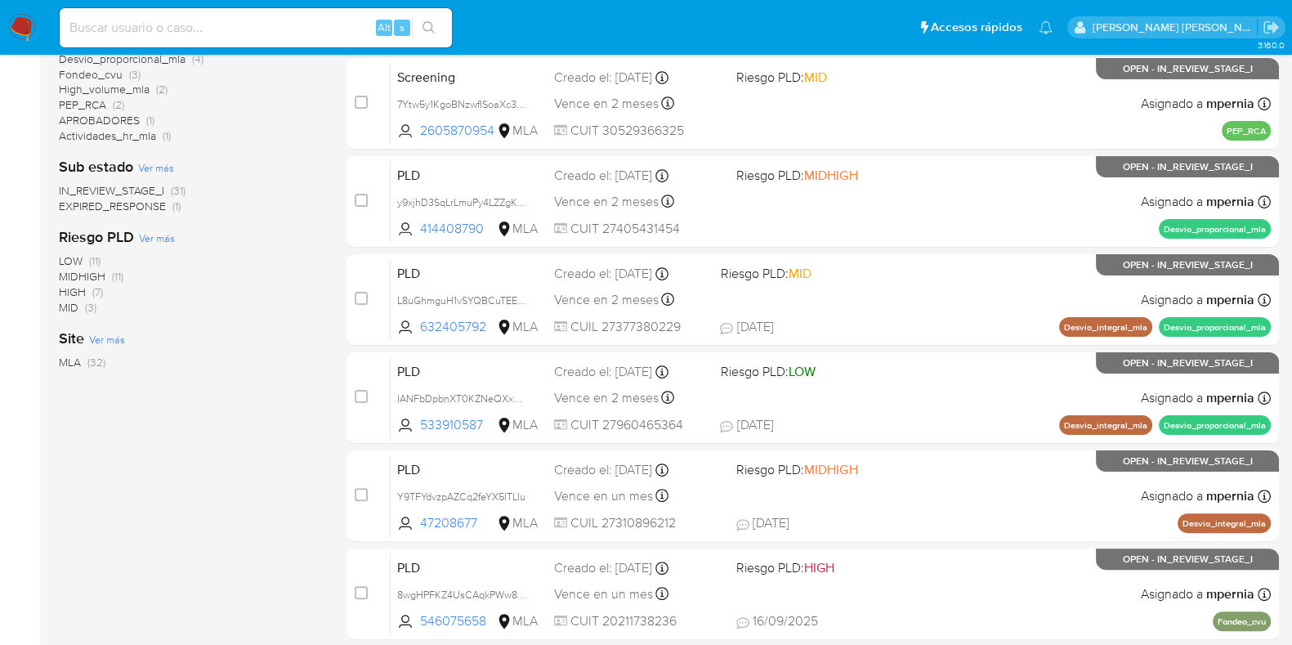
scroll to position [487, 0]
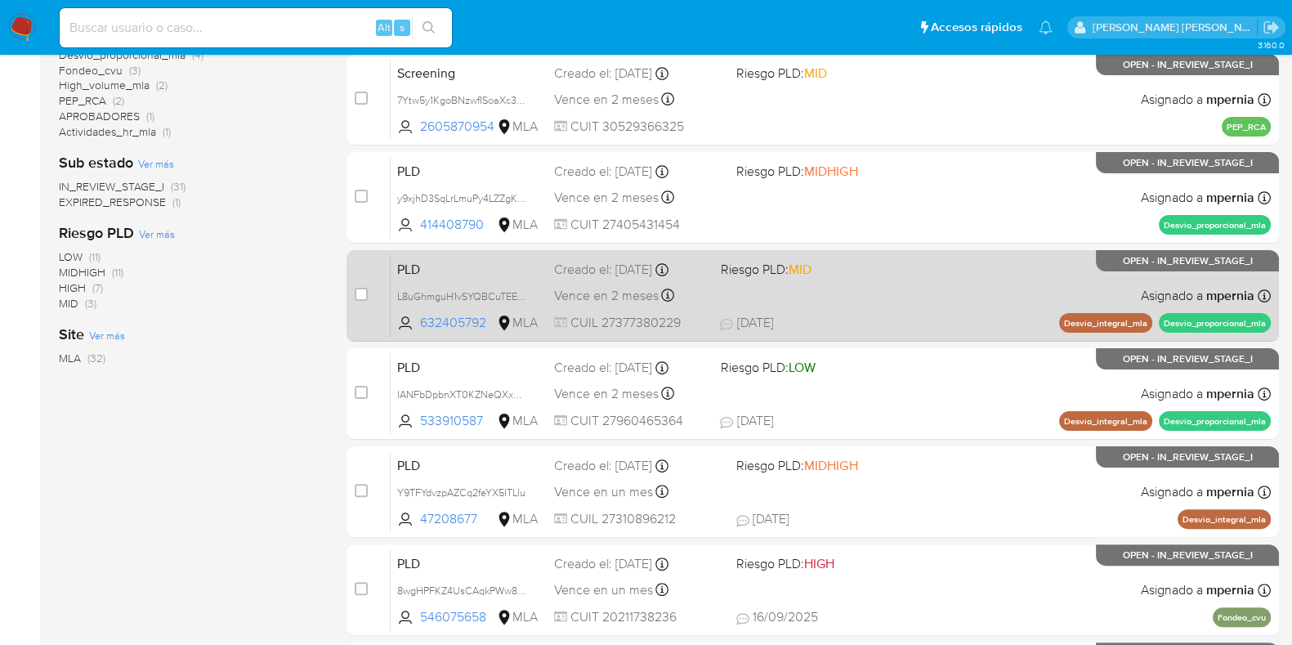
click at [583, 287] on span "Vence en 2 meses" at bounding box center [606, 296] width 105 height 18
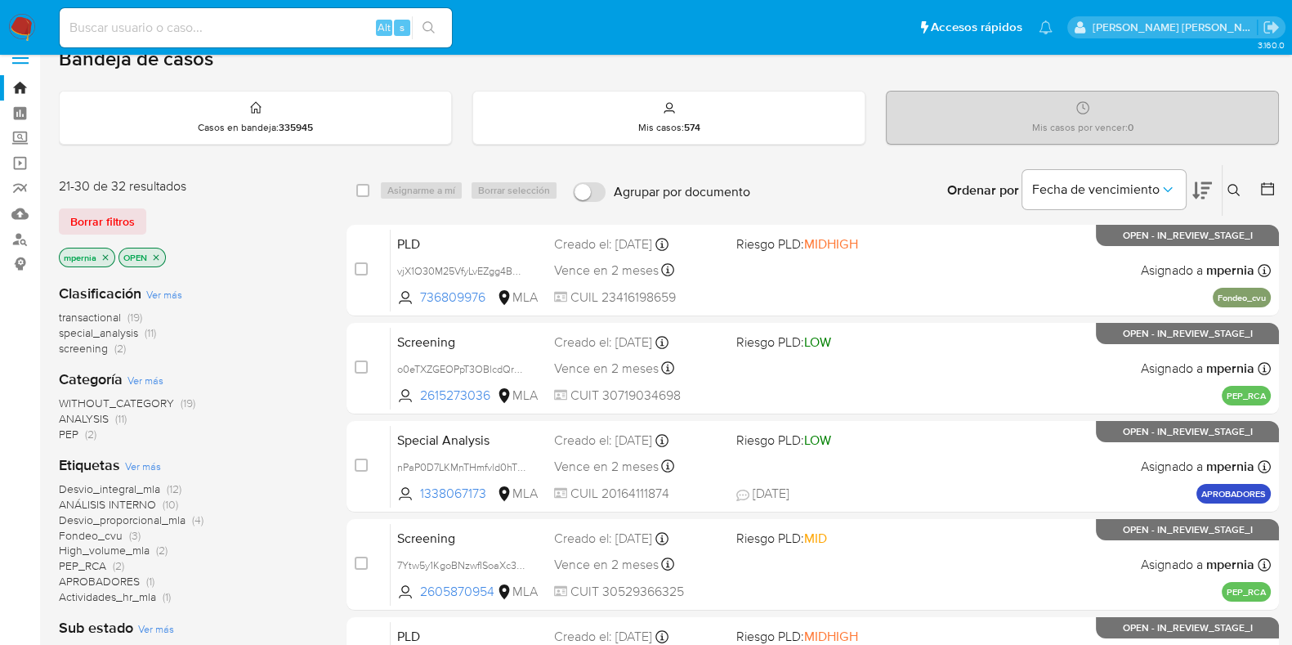
scroll to position [0, 0]
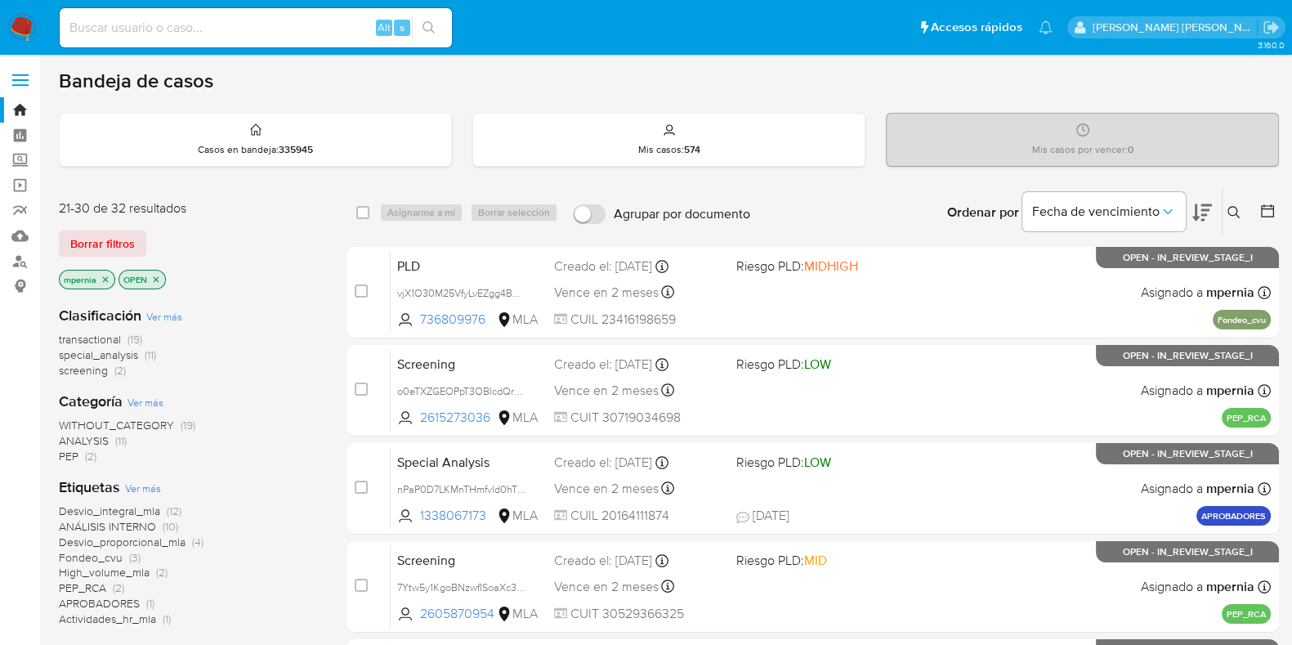
click at [1200, 208] on icon at bounding box center [1202, 213] width 20 height 20
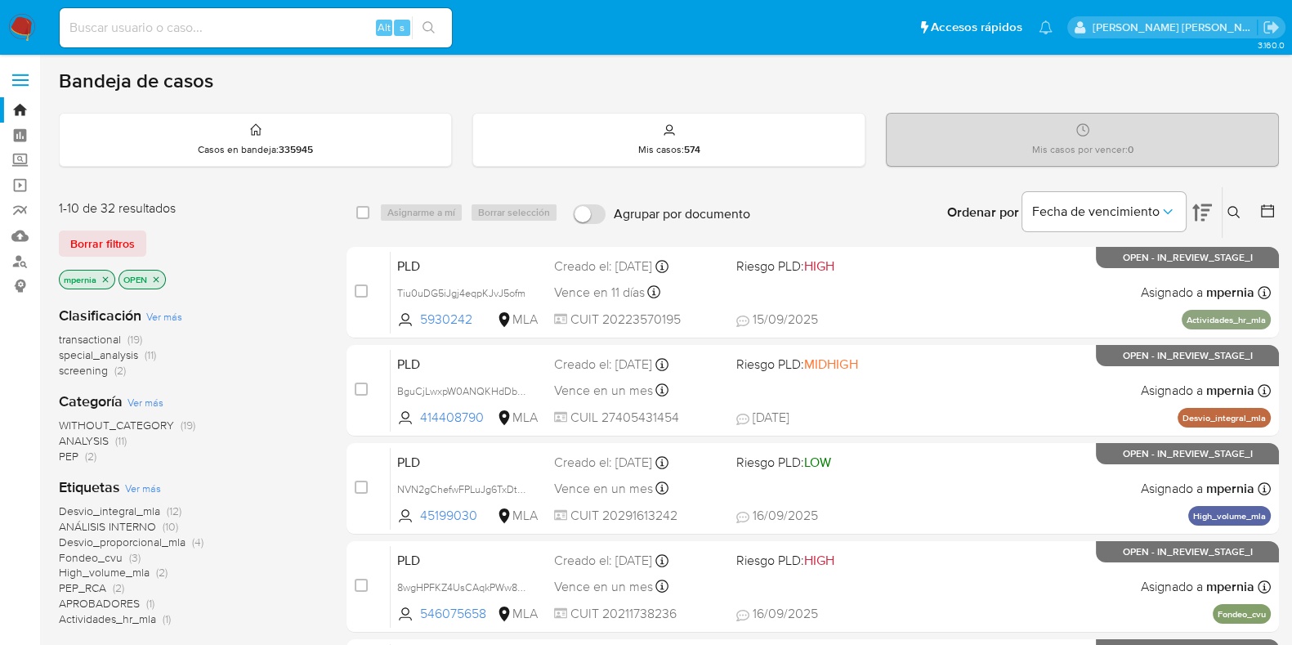
click at [1264, 213] on icon at bounding box center [1267, 211] width 16 height 16
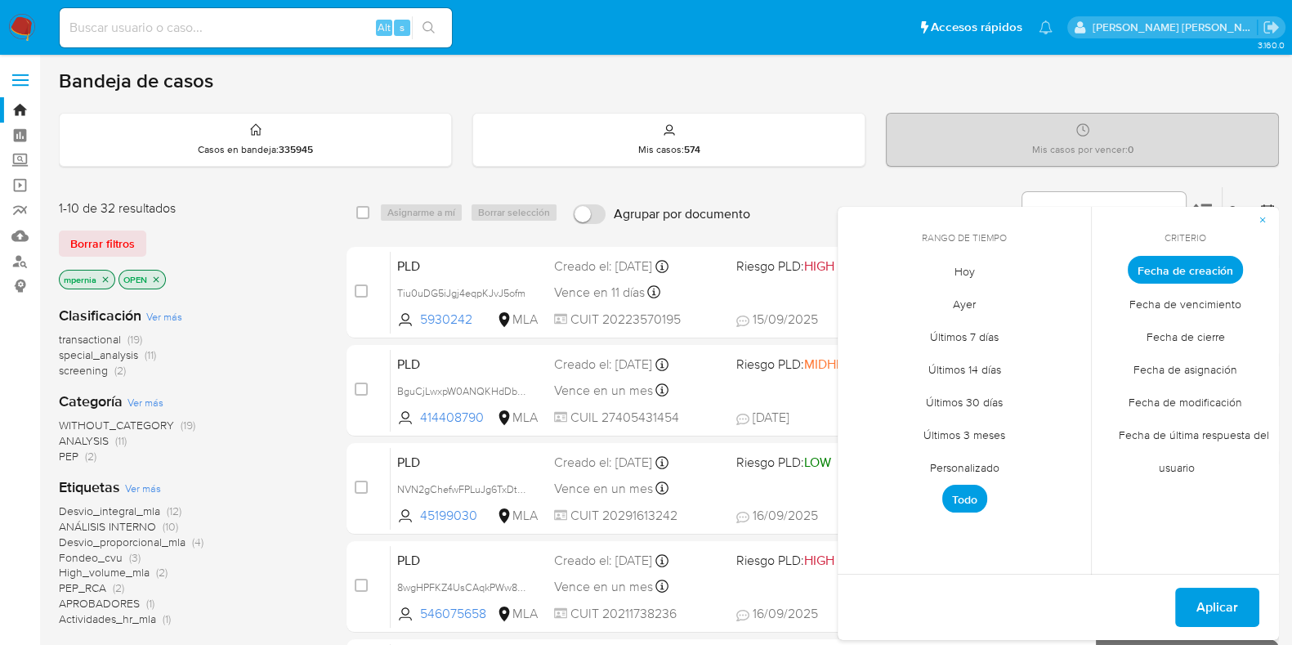
click at [1210, 434] on span "Fecha de última respuesta del usuario" at bounding box center [1186, 451] width 168 height 66
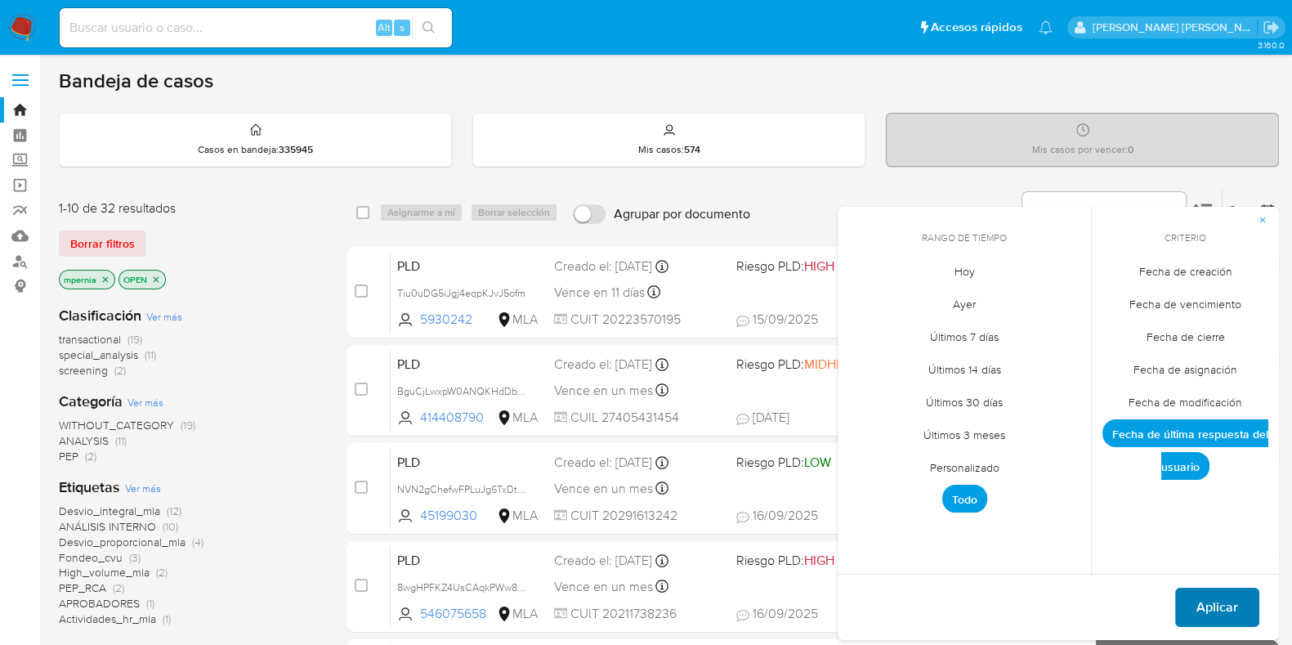
click at [1213, 600] on span "Aplicar" at bounding box center [1217, 607] width 42 height 36
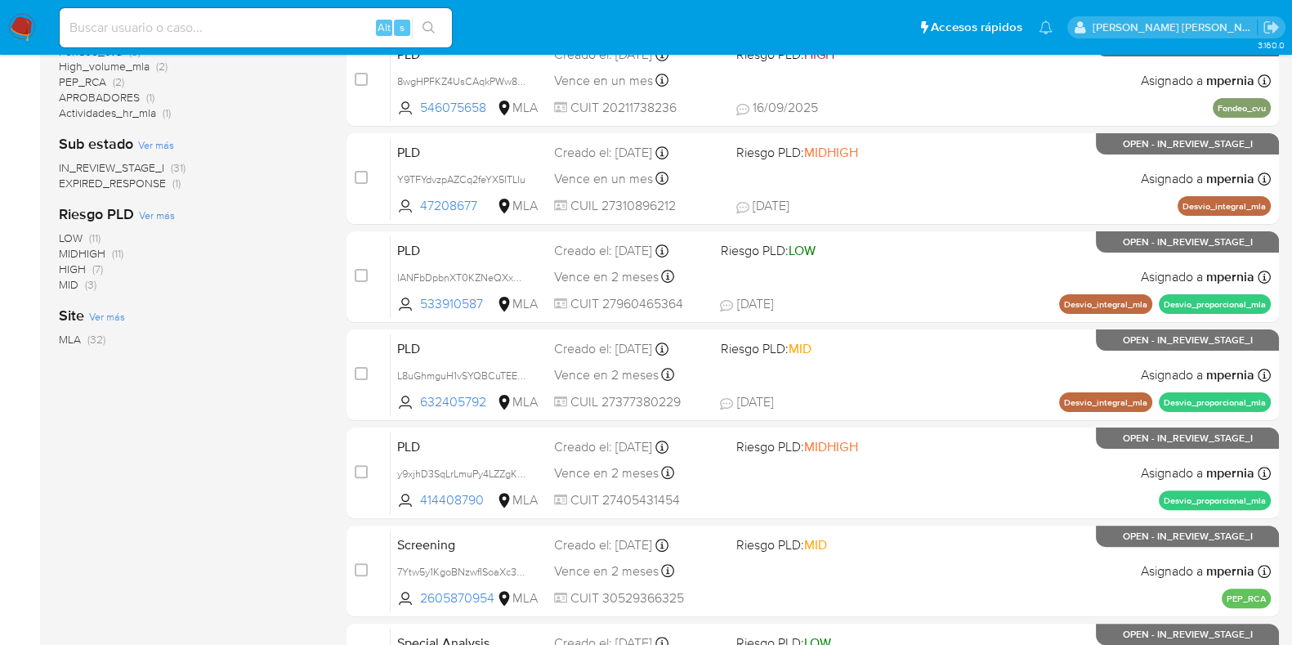
scroll to position [391, 0]
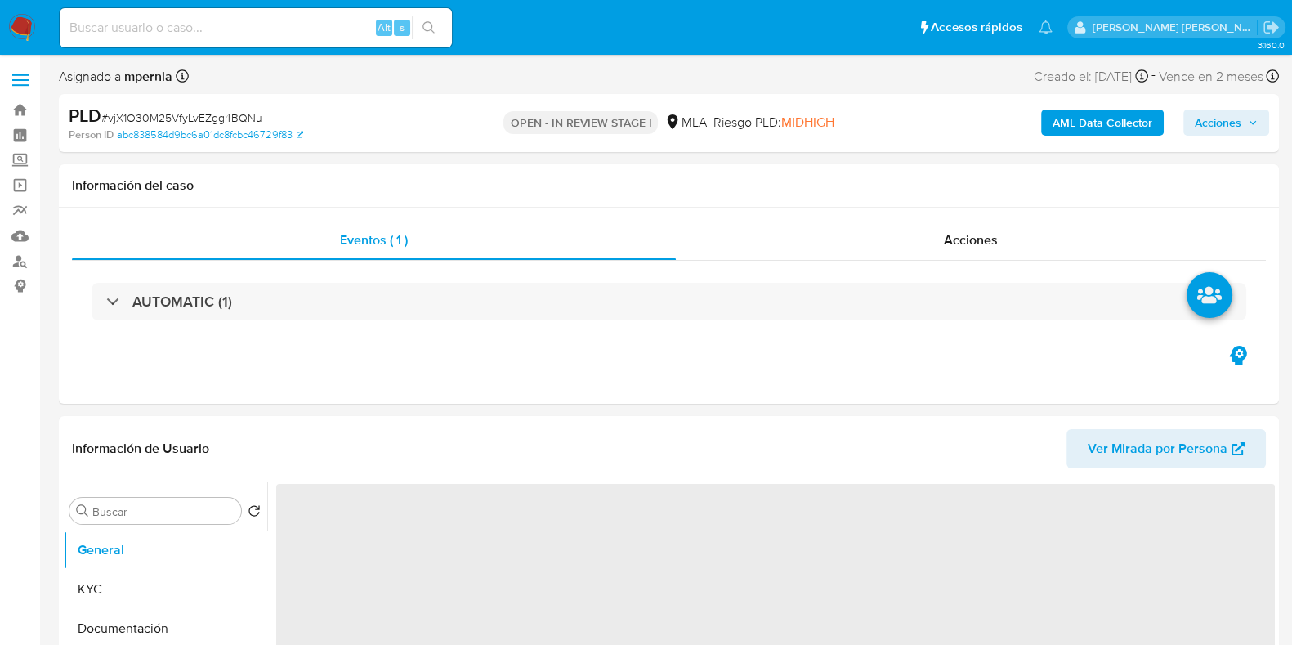
select select "10"
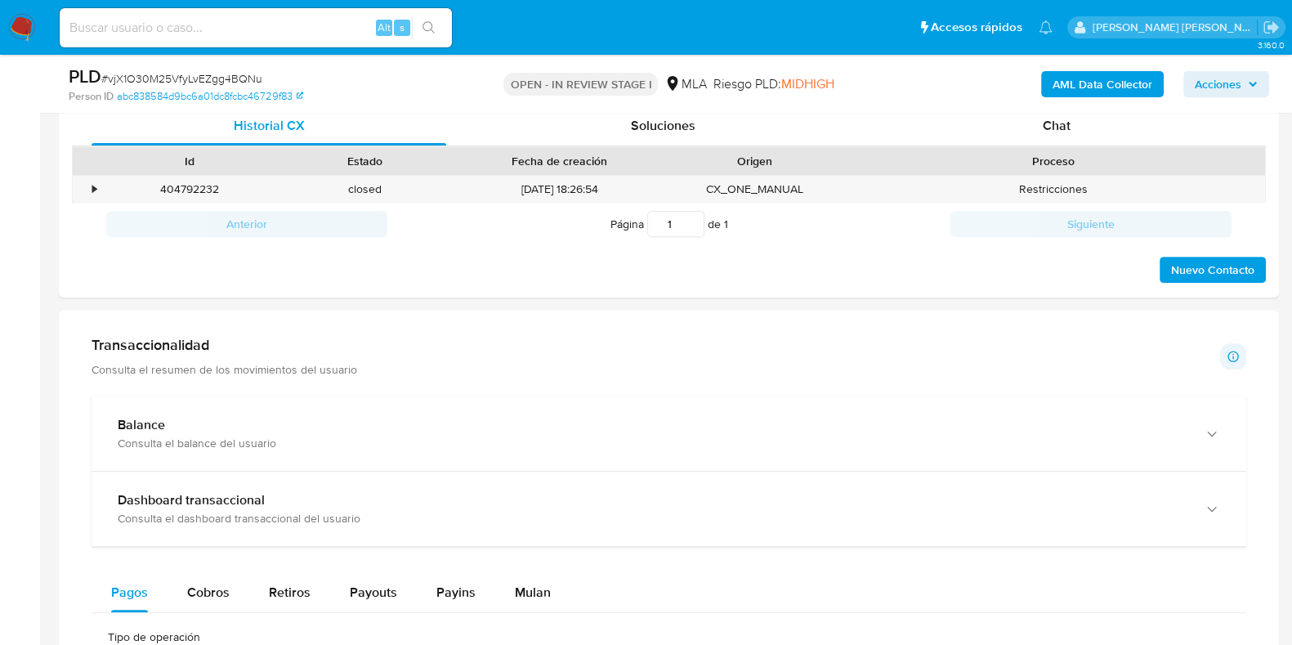
scroll to position [808, 0]
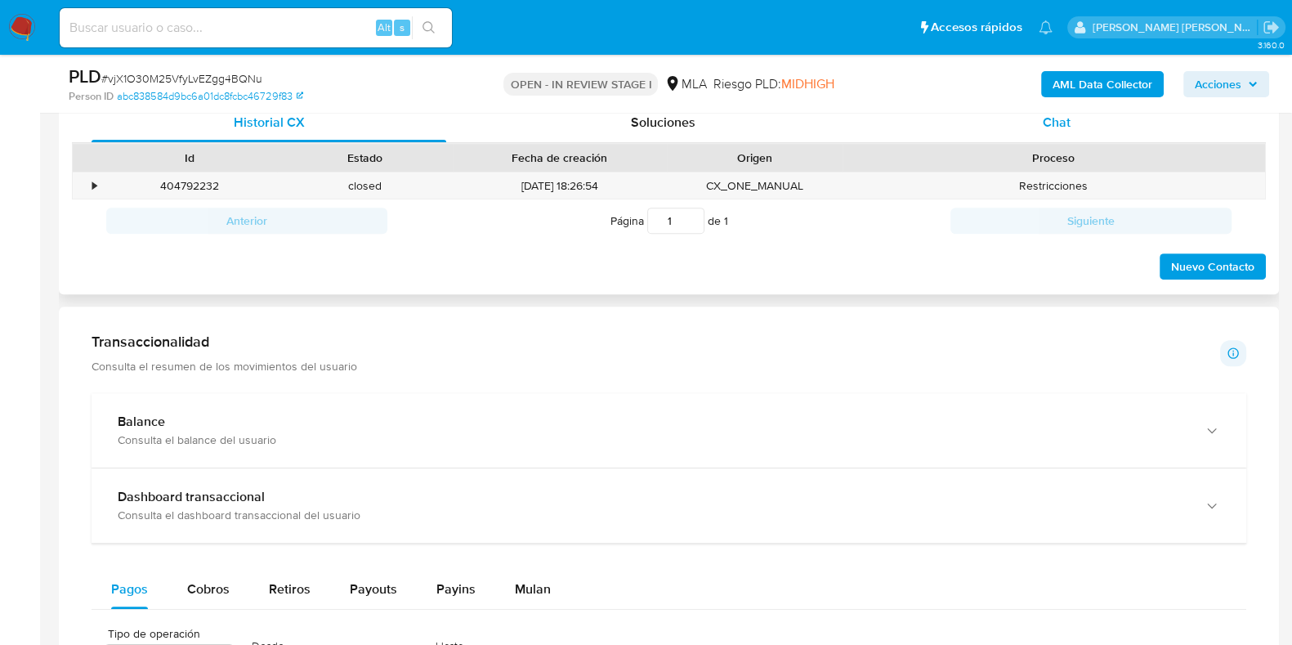
click at [1066, 129] on span "Chat" at bounding box center [1057, 122] width 28 height 19
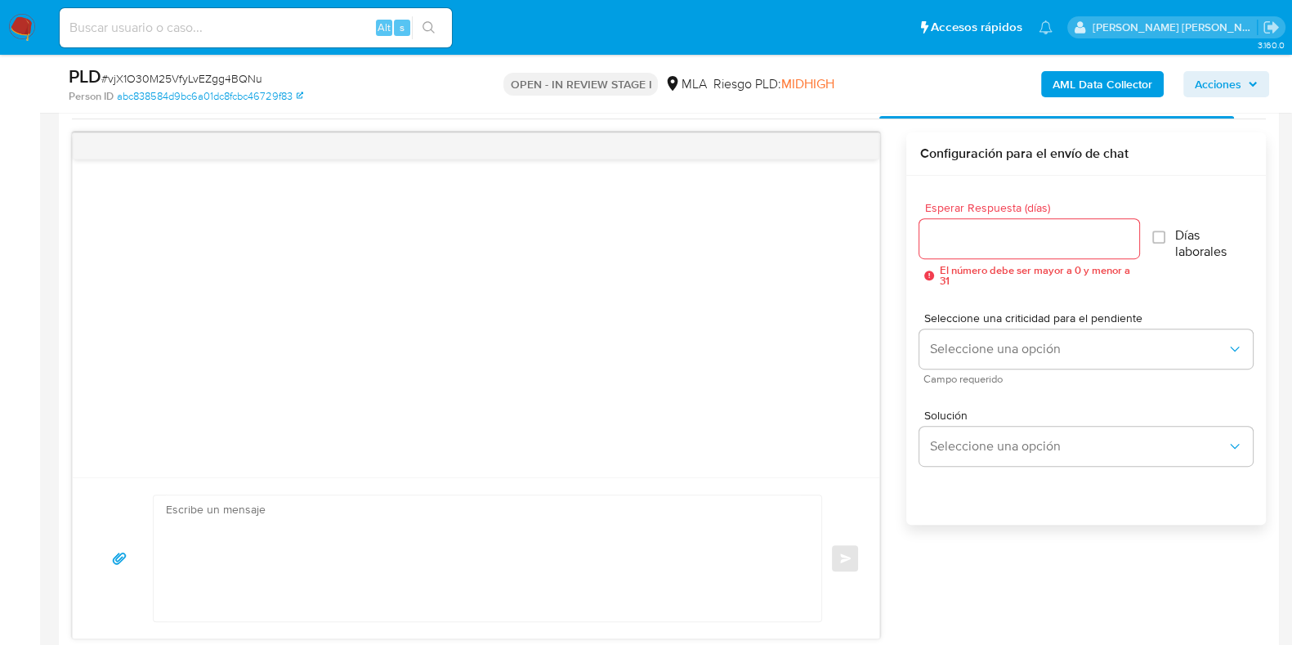
scroll to position [807, 0]
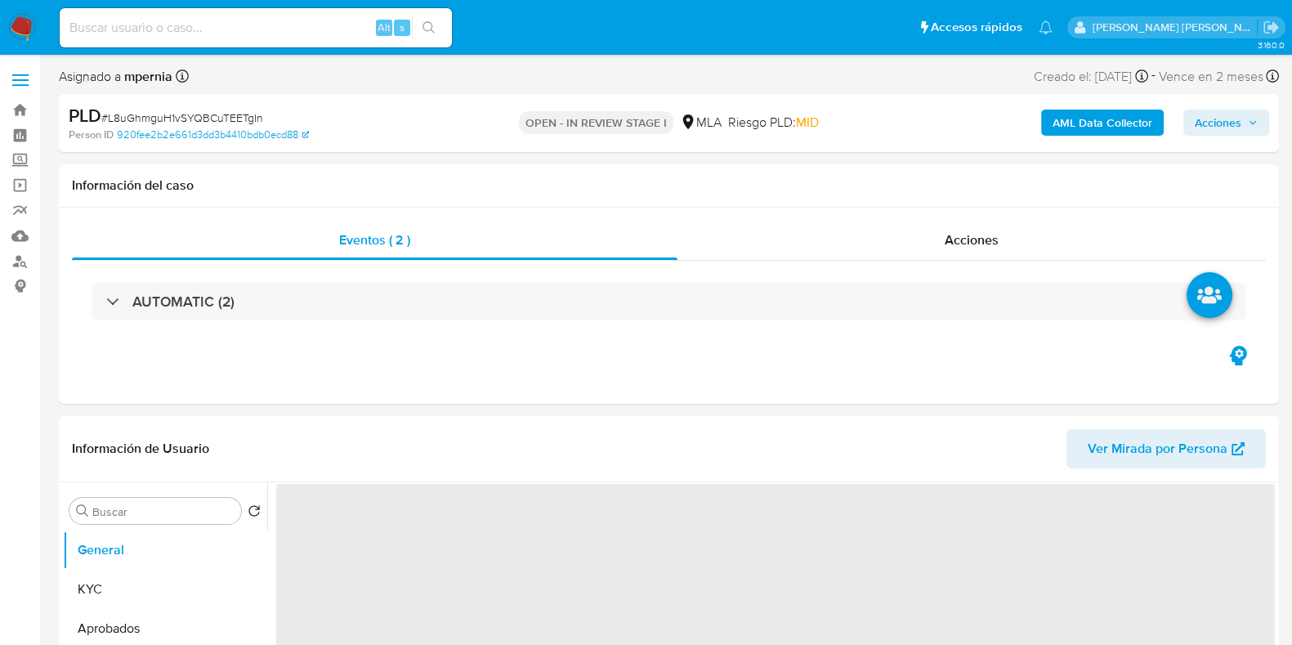
select select "10"
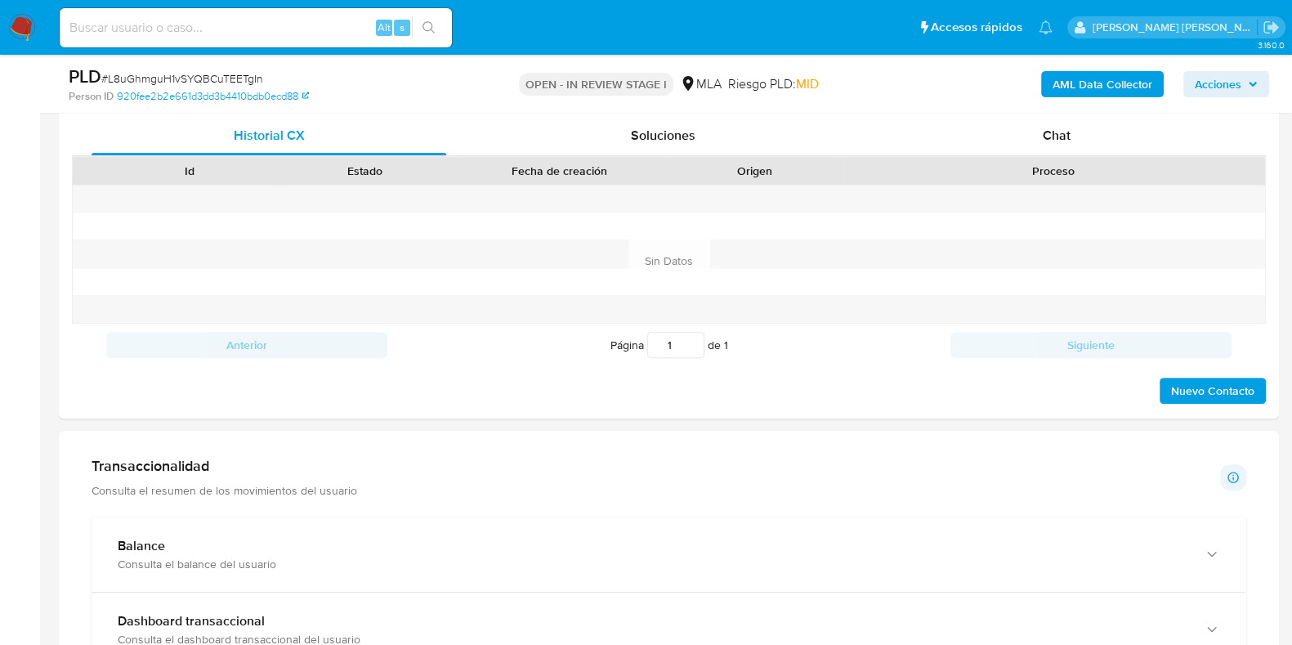
scroll to position [772, 0]
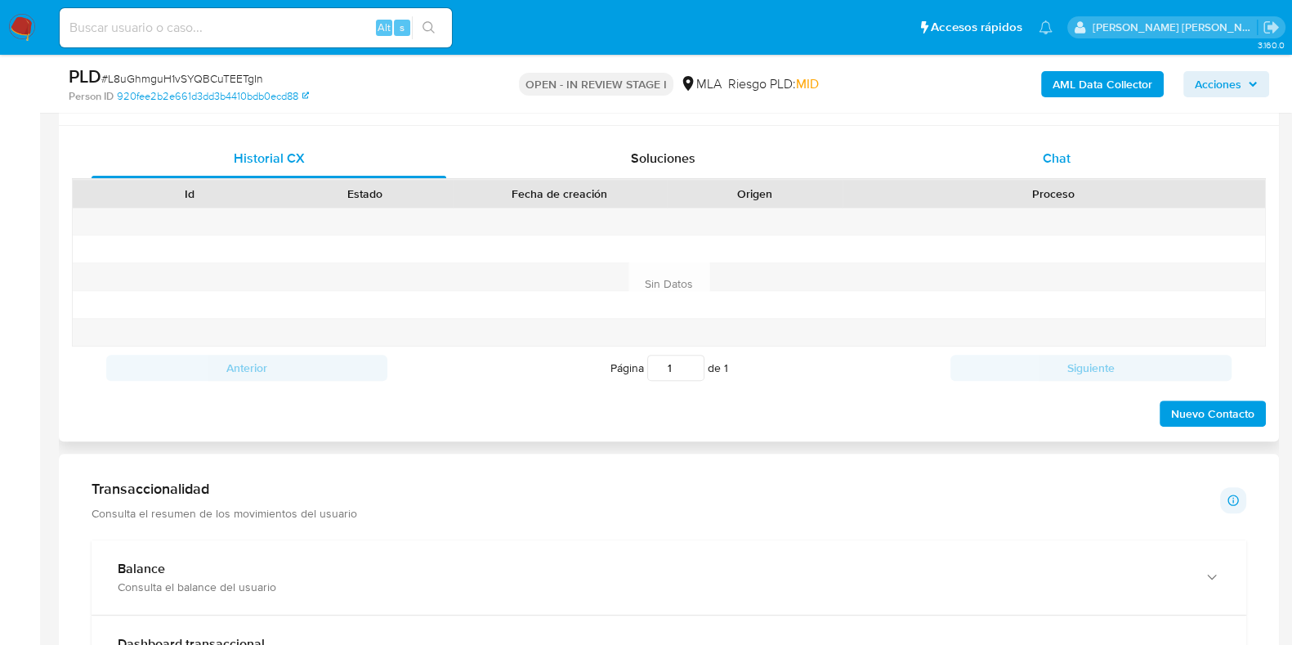
click at [1046, 160] on span "Chat" at bounding box center [1057, 158] width 28 height 19
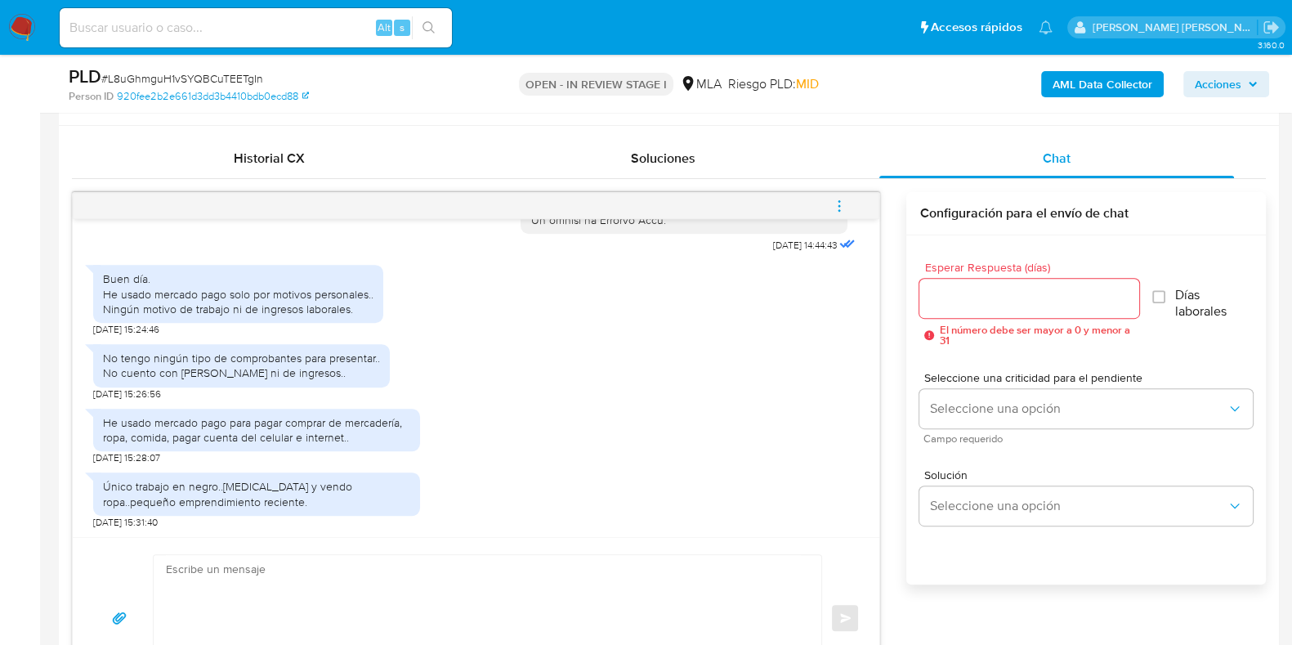
scroll to position [894, 0]
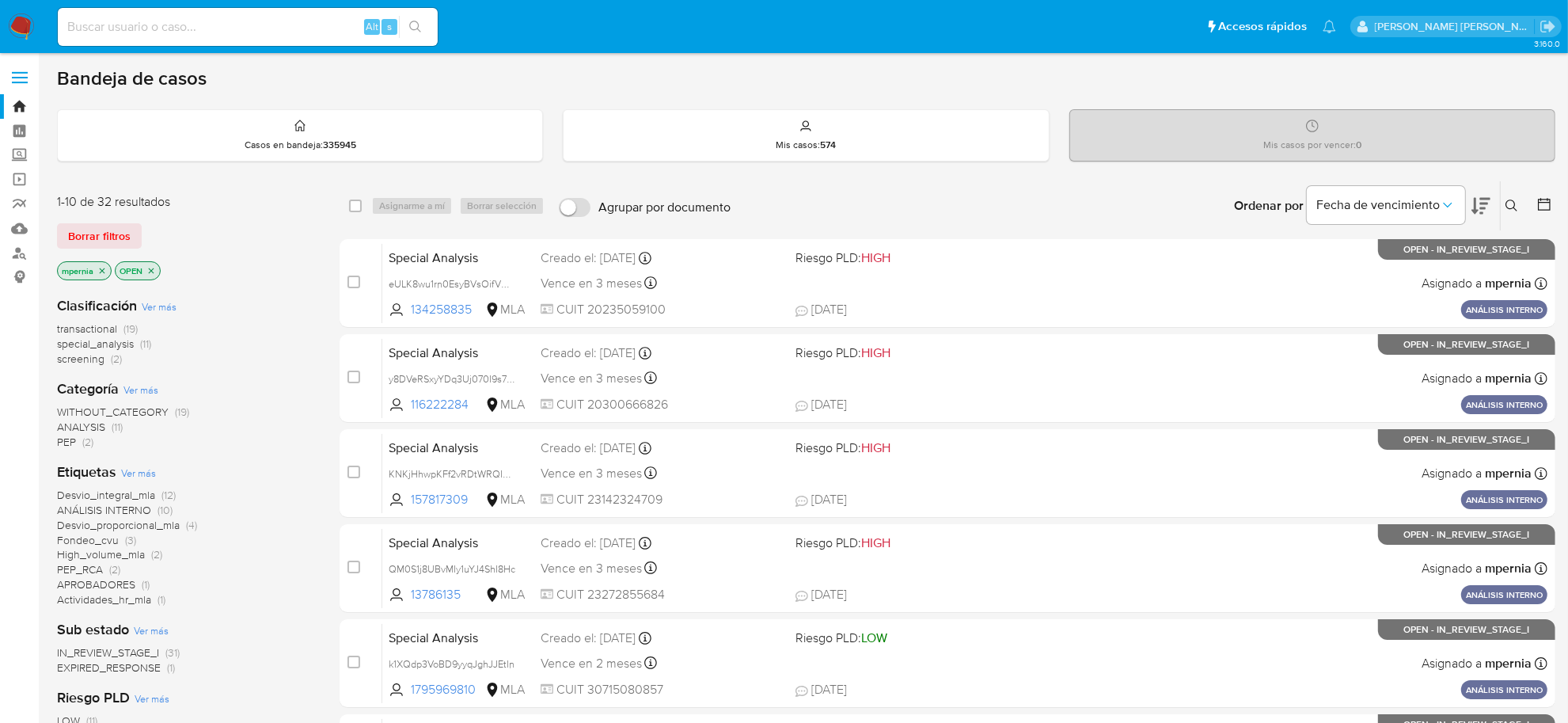
click at [216, 20] on input at bounding box center [248, 26] width 380 height 20
paste input "UnbHStkYfLkSr6VrFap3K4JM"
type input "UnbHStkYfLkSr6VrFap3K4JM"
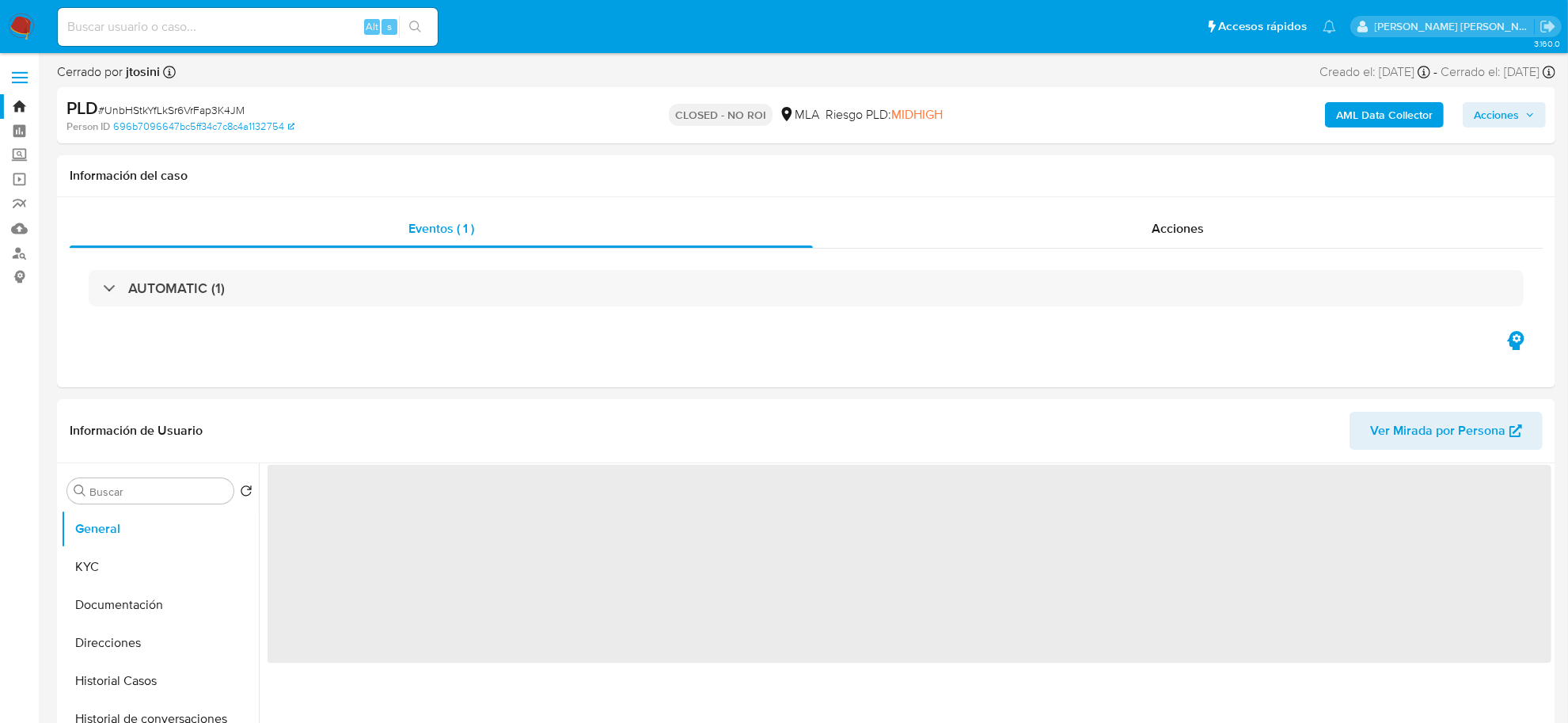
select select "10"
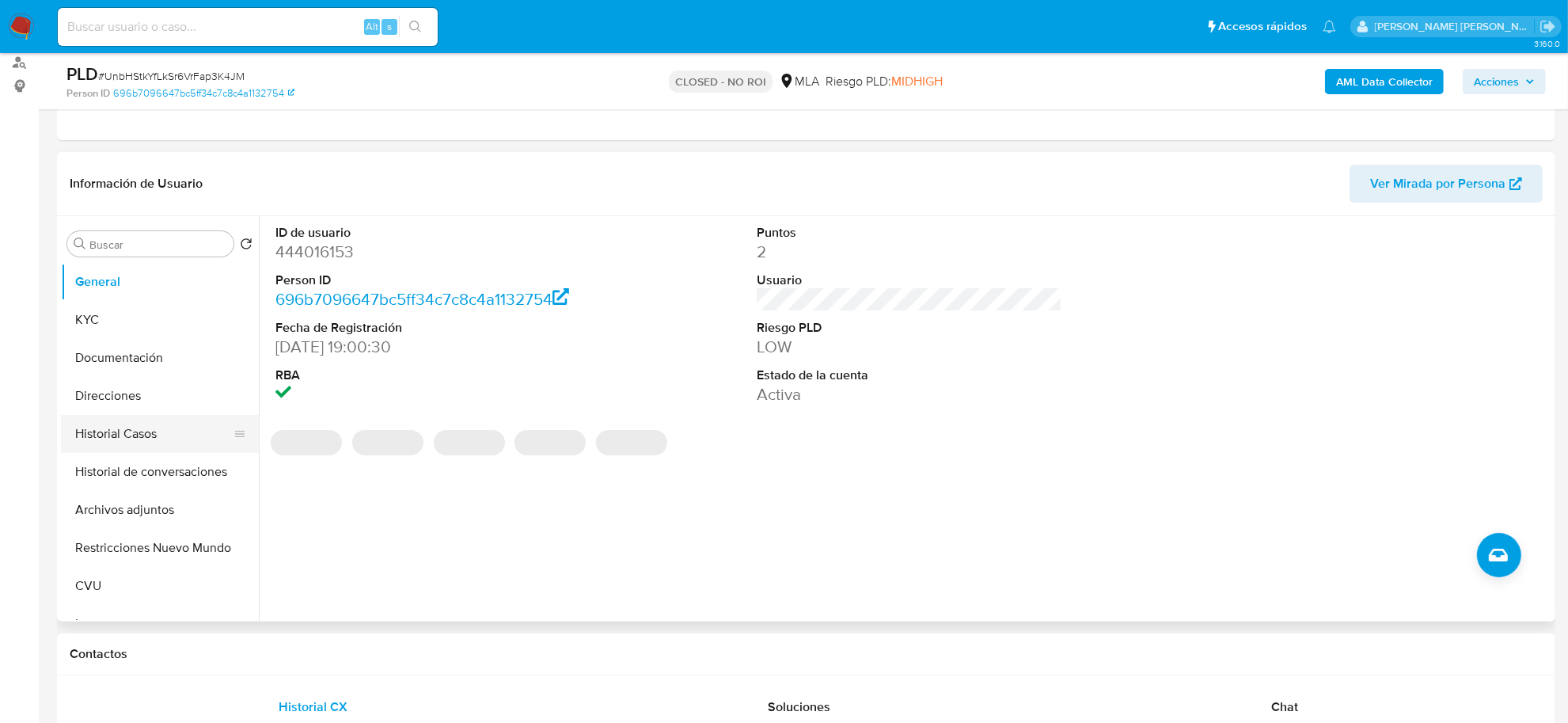
scroll to position [198, 0]
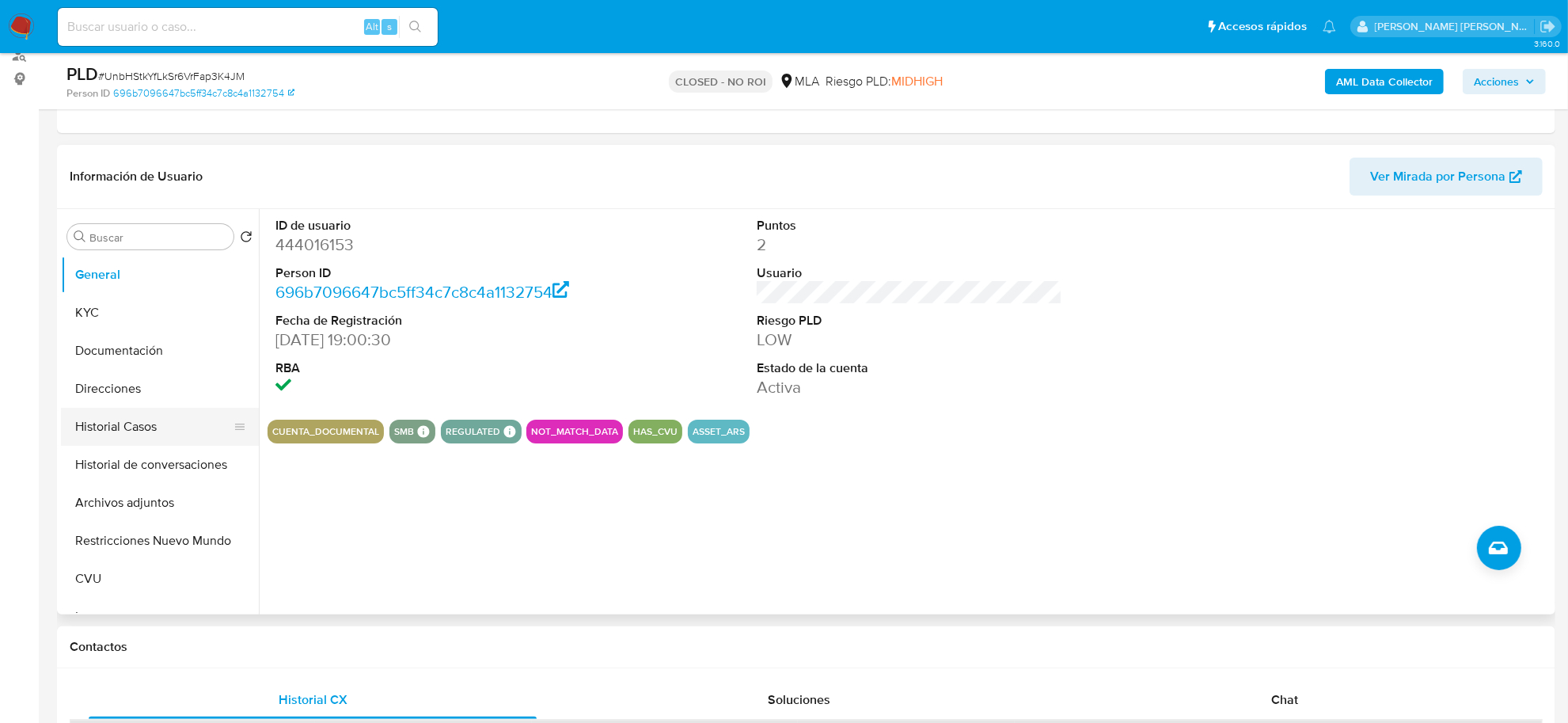
click at [139, 434] on button "Historial Casos" at bounding box center [153, 426] width 185 height 38
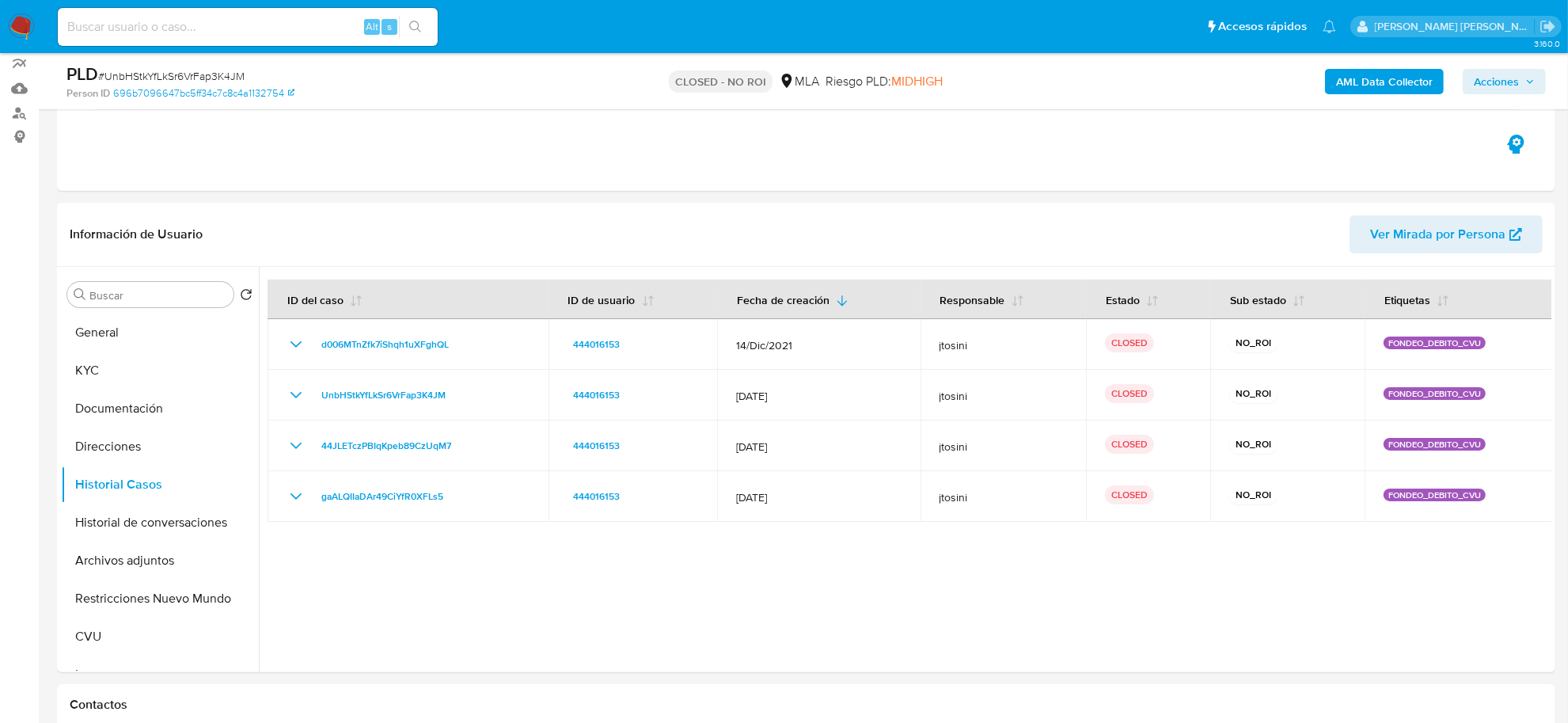
scroll to position [131, 0]
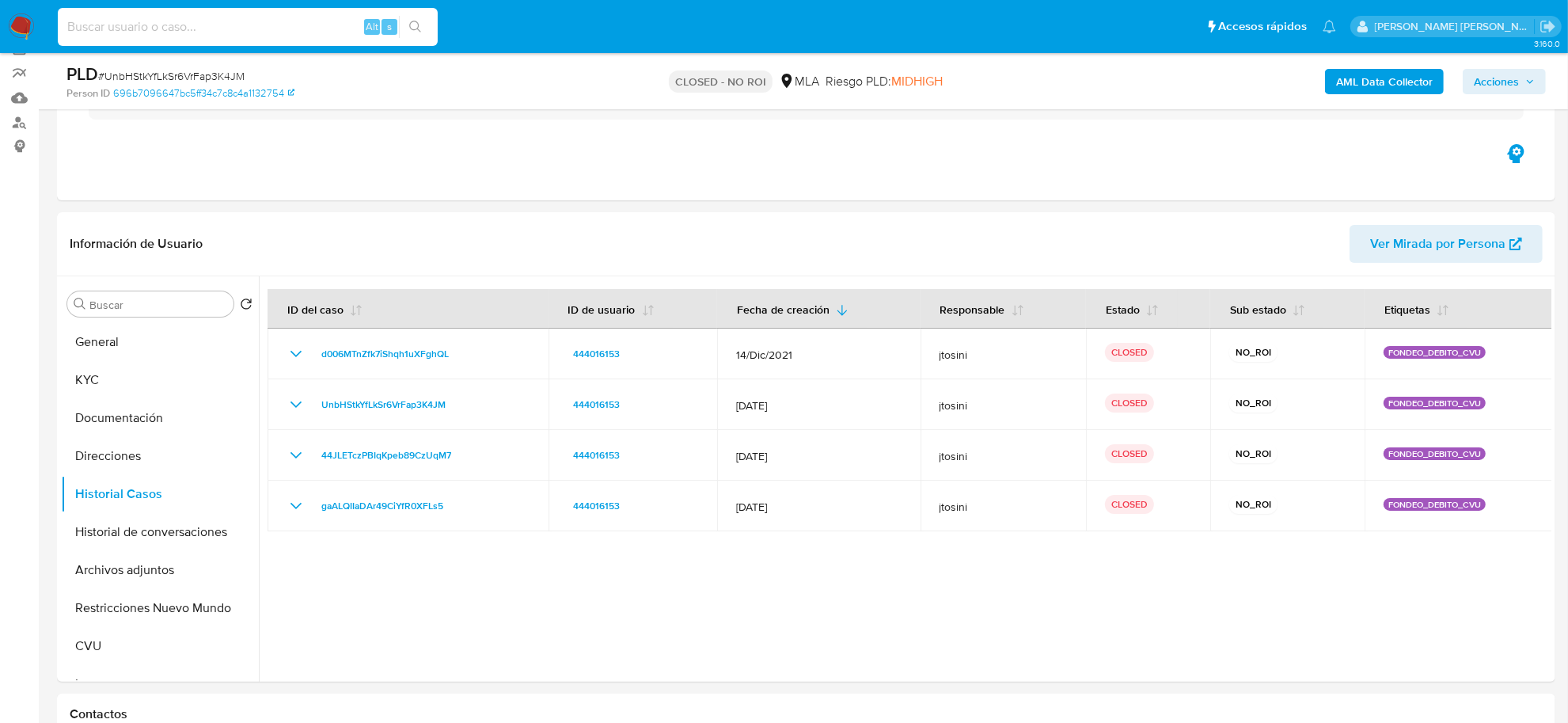
click at [207, 25] on input at bounding box center [248, 26] width 380 height 20
paste input "SOusuafLOZbgEv2LMIkXqiQU"
type input "SOusuafLOZbgEv2LMIkXqiQU"
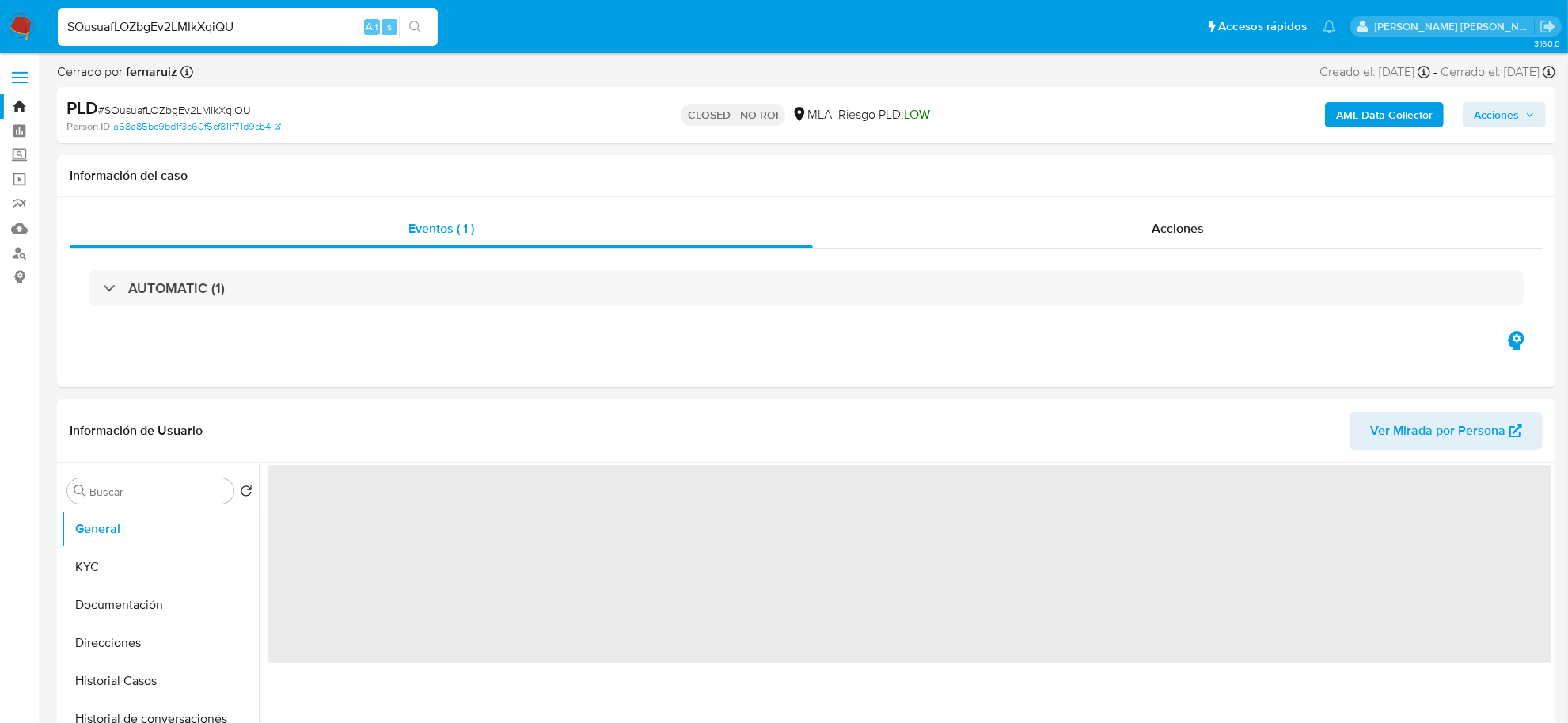
select select "10"
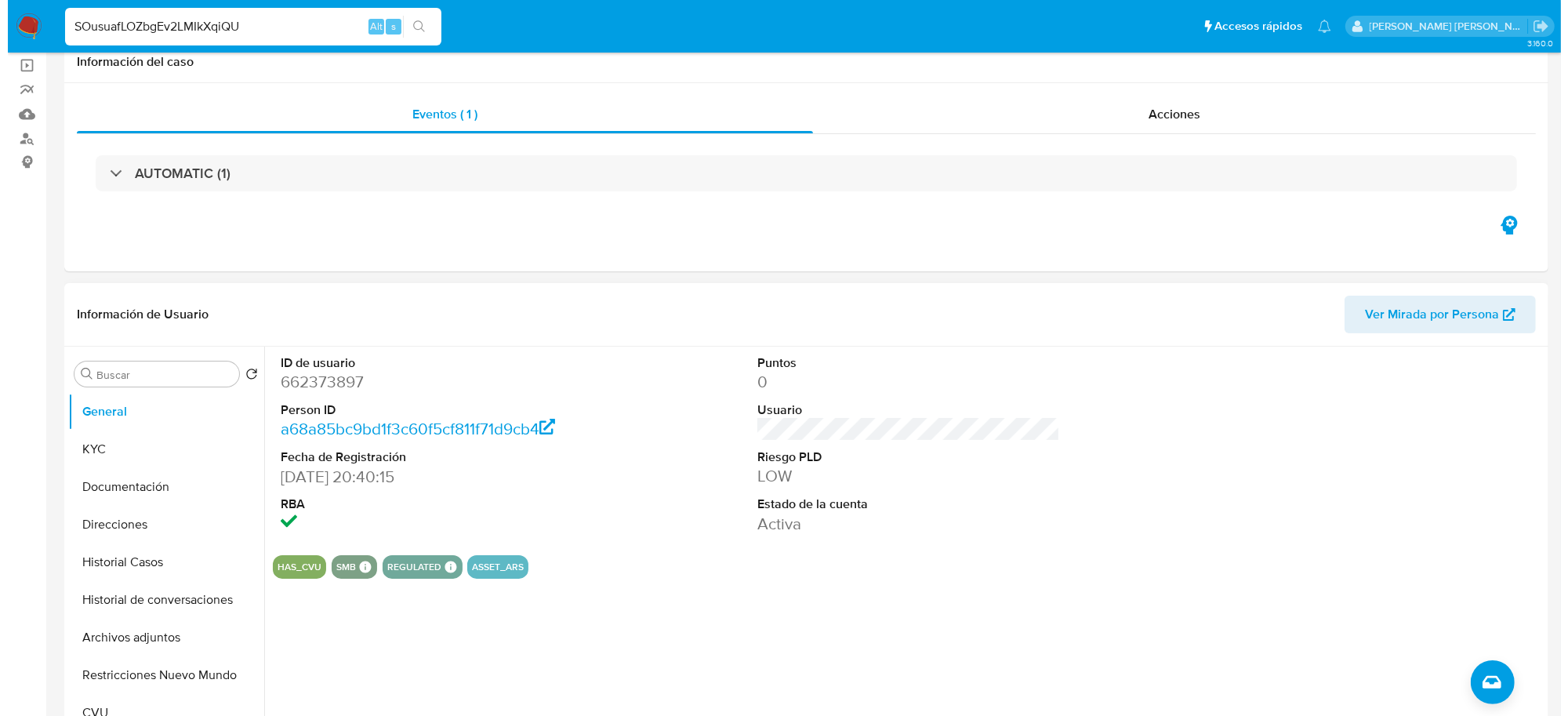
scroll to position [294, 0]
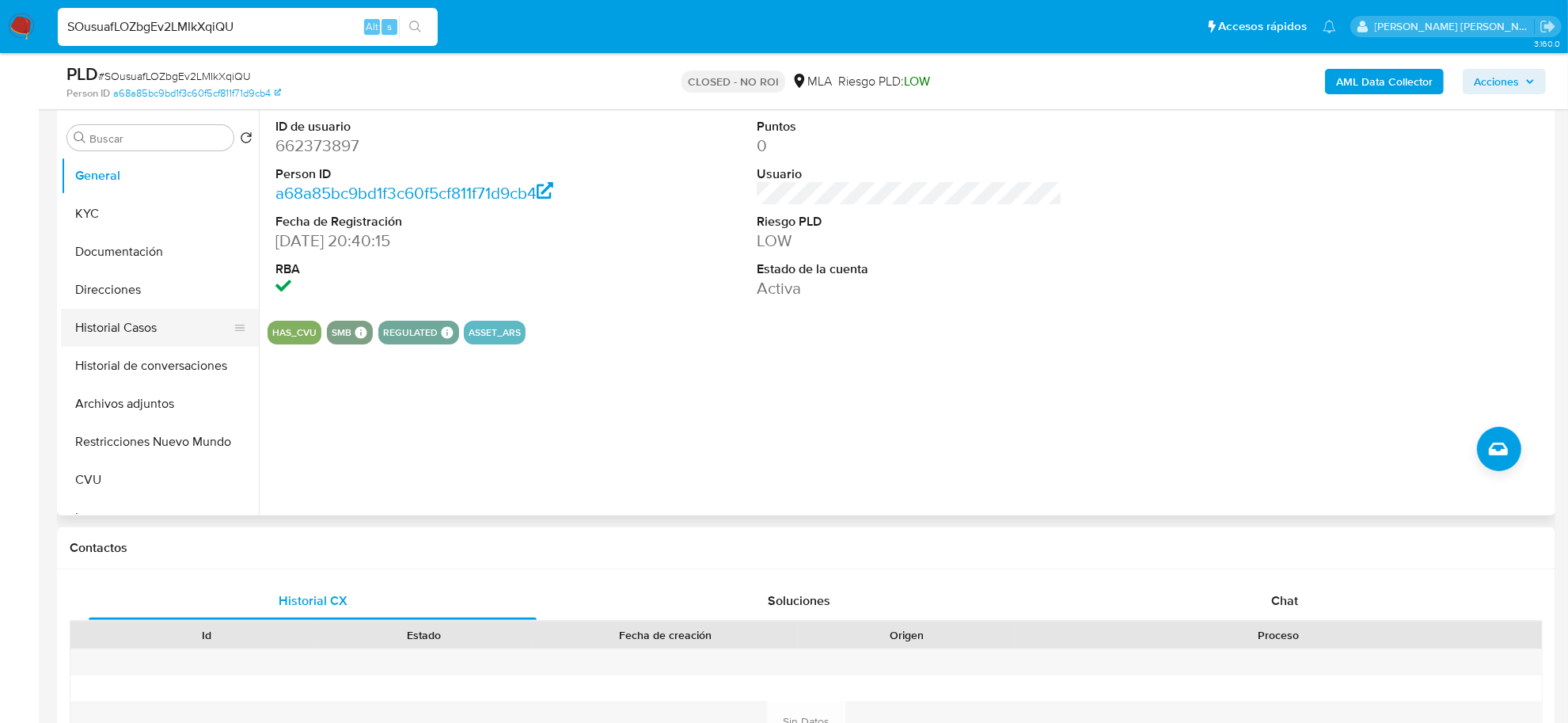
click at [124, 318] on button "Historial Casos" at bounding box center [153, 328] width 185 height 38
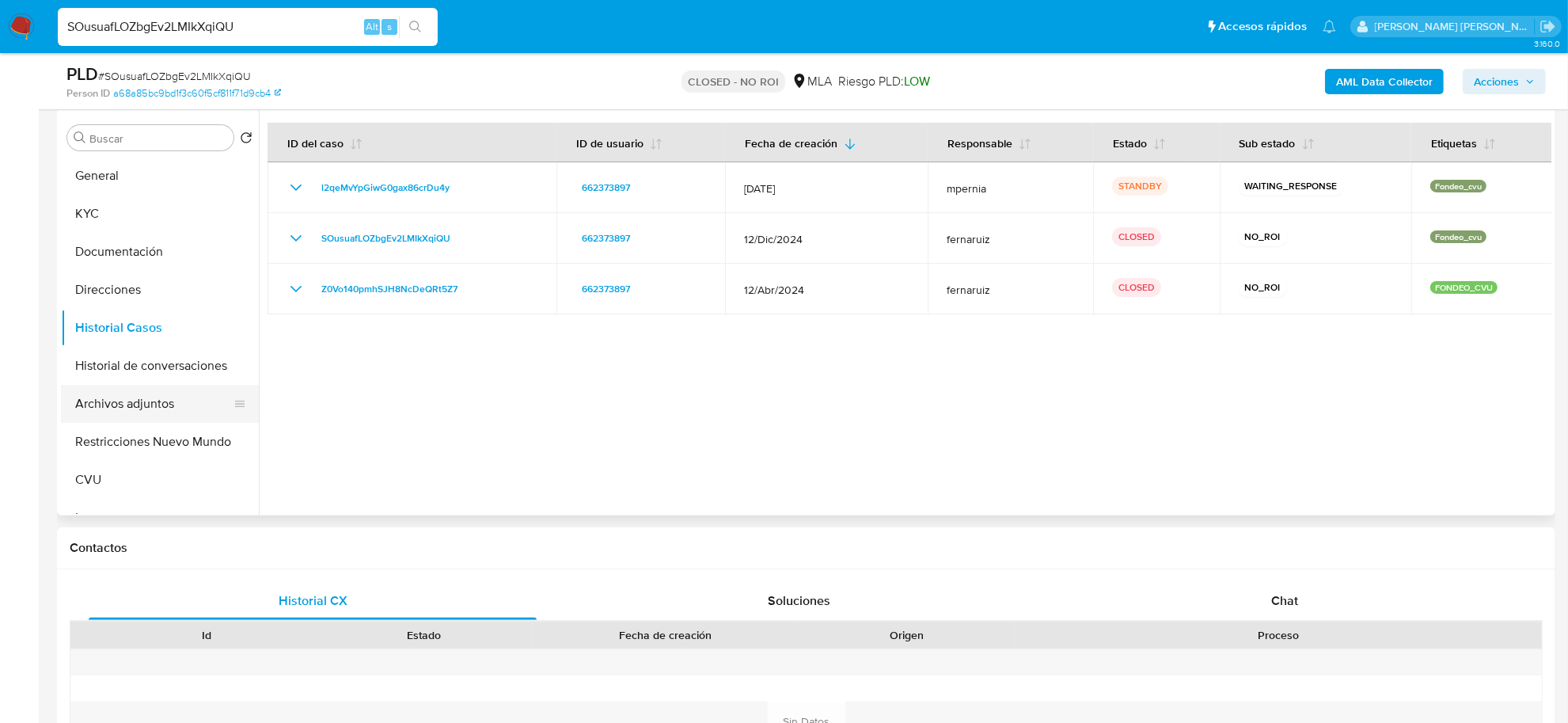
click at [112, 392] on button "Archivos adjuntos" at bounding box center [153, 403] width 185 height 38
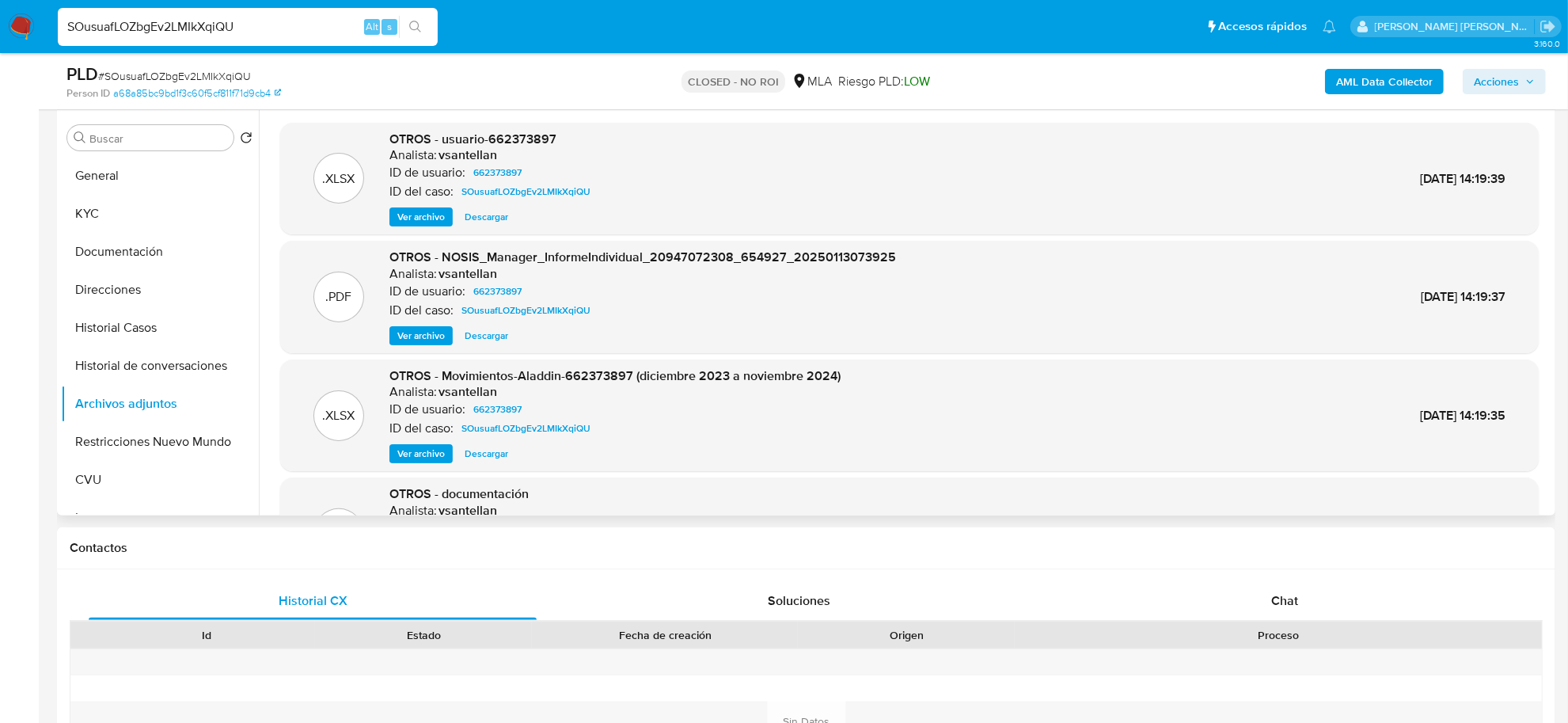
click at [413, 218] on span "Ver archivo" at bounding box center [420, 217] width 47 height 16
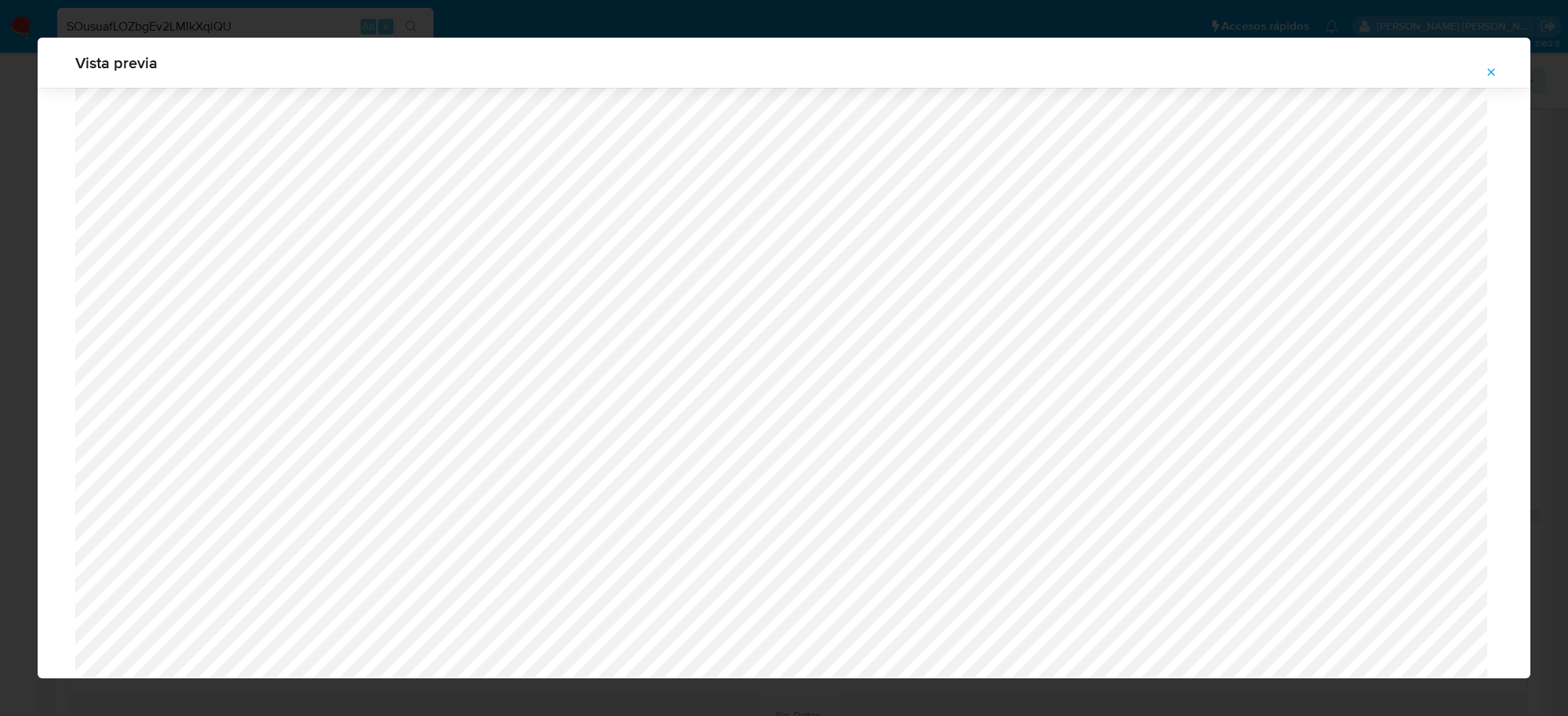
scroll to position [0, 0]
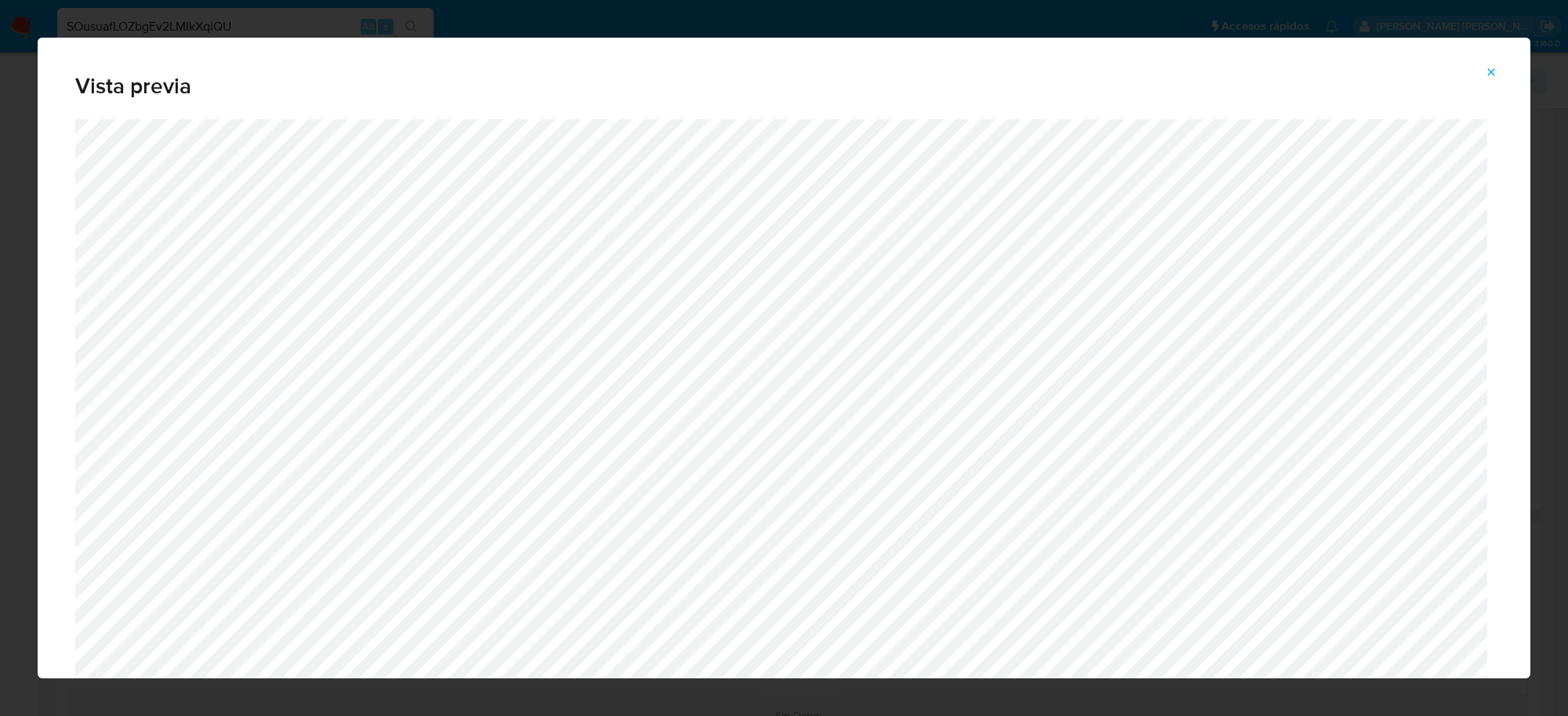
click at [1239, 73] on icon "Attachment preview" at bounding box center [1491, 72] width 12 height 12
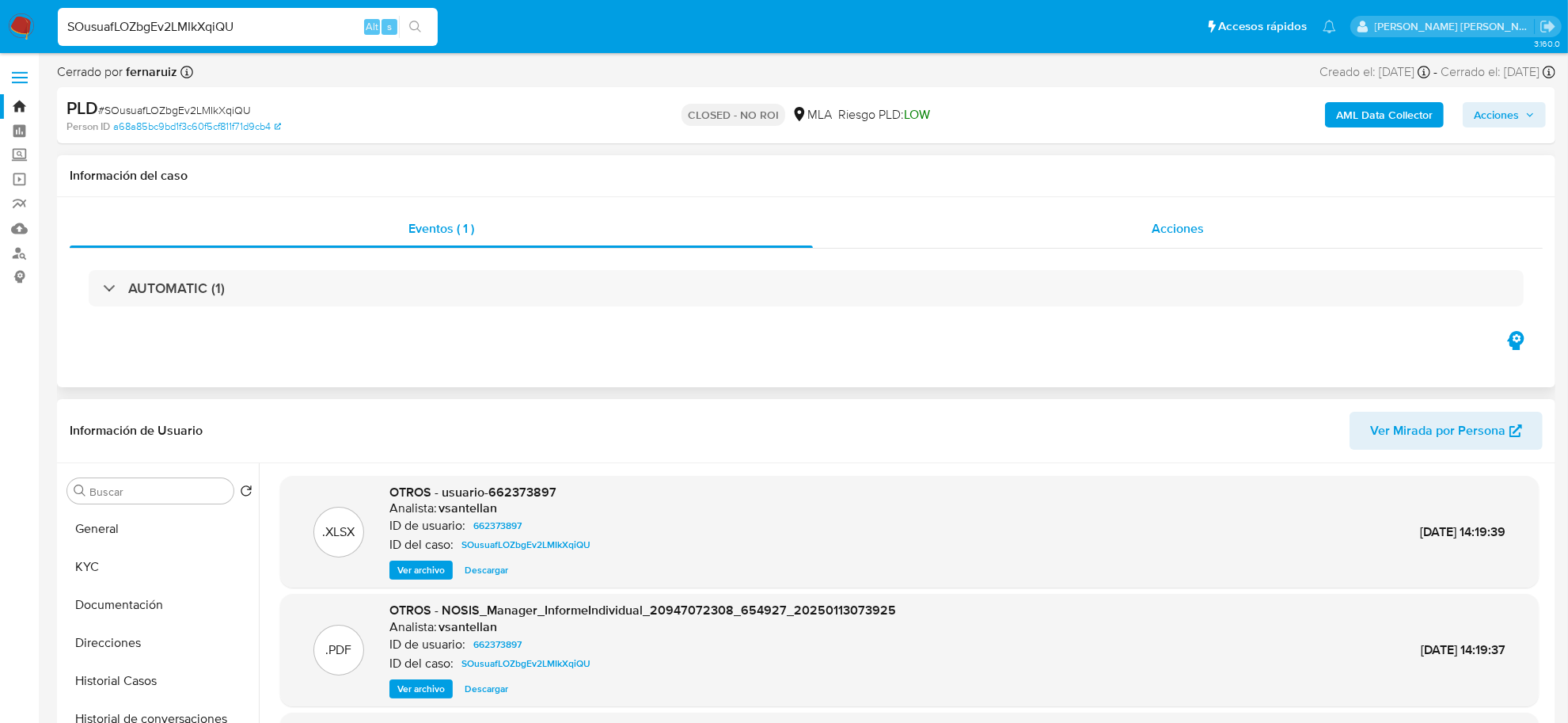
click at [1169, 232] on span "Acciones" at bounding box center [1178, 228] width 52 height 18
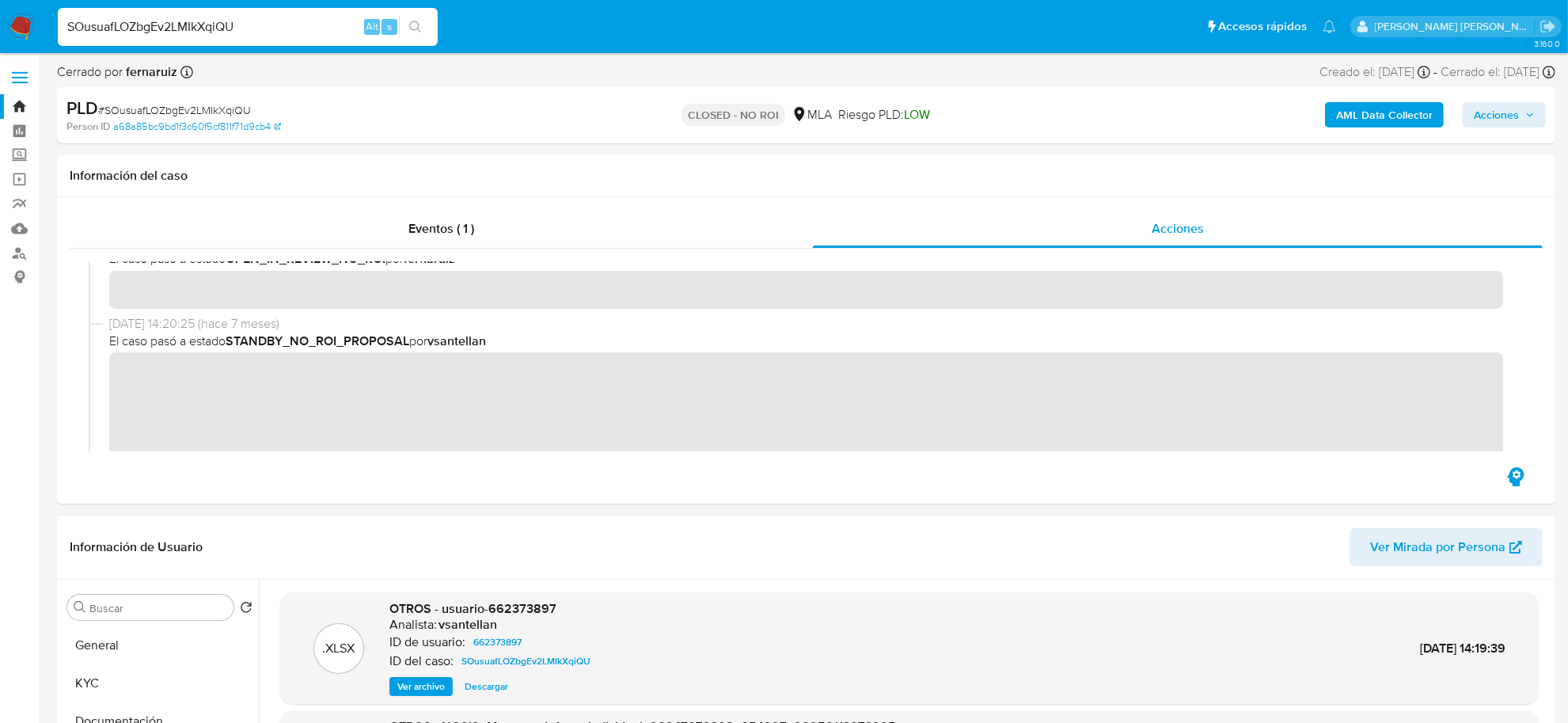
scroll to position [198, 0]
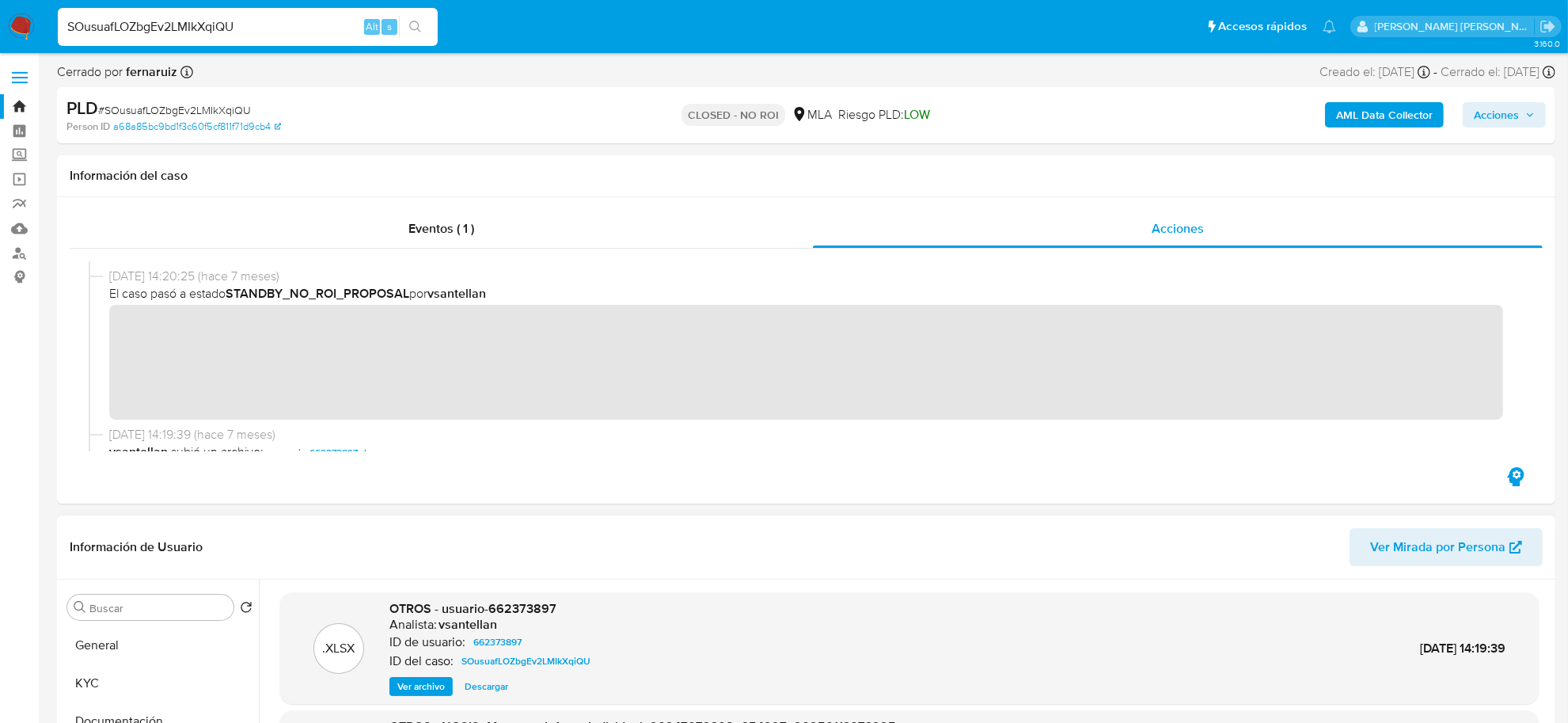
click at [167, 17] on input "SOusuafLOZbgEv2LMIkXqiQU" at bounding box center [248, 26] width 380 height 20
paste input "1OJ6jkKO980GtQjMRZgMYgf"
type input "S1OJ6jkKO980GtQjMRZgMYgf"
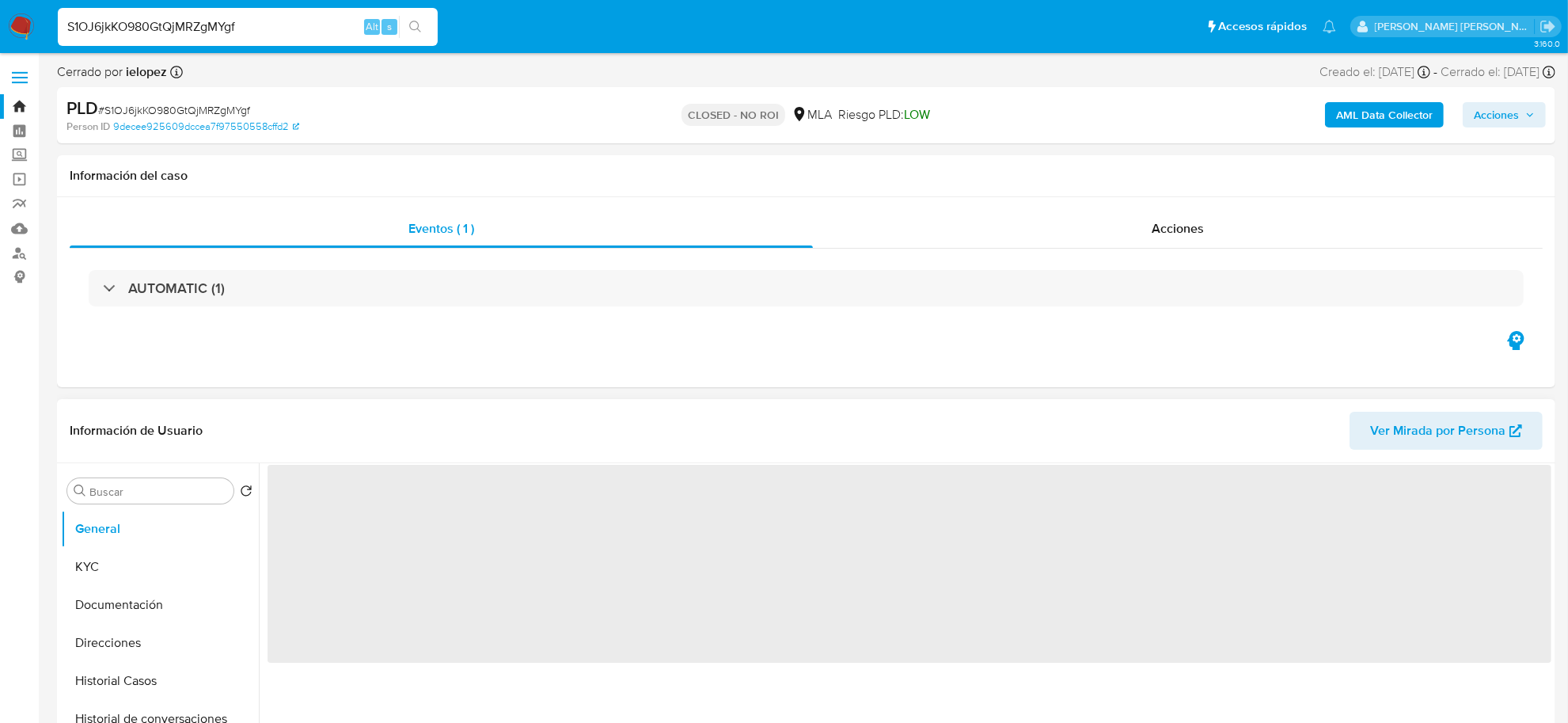
select select "10"
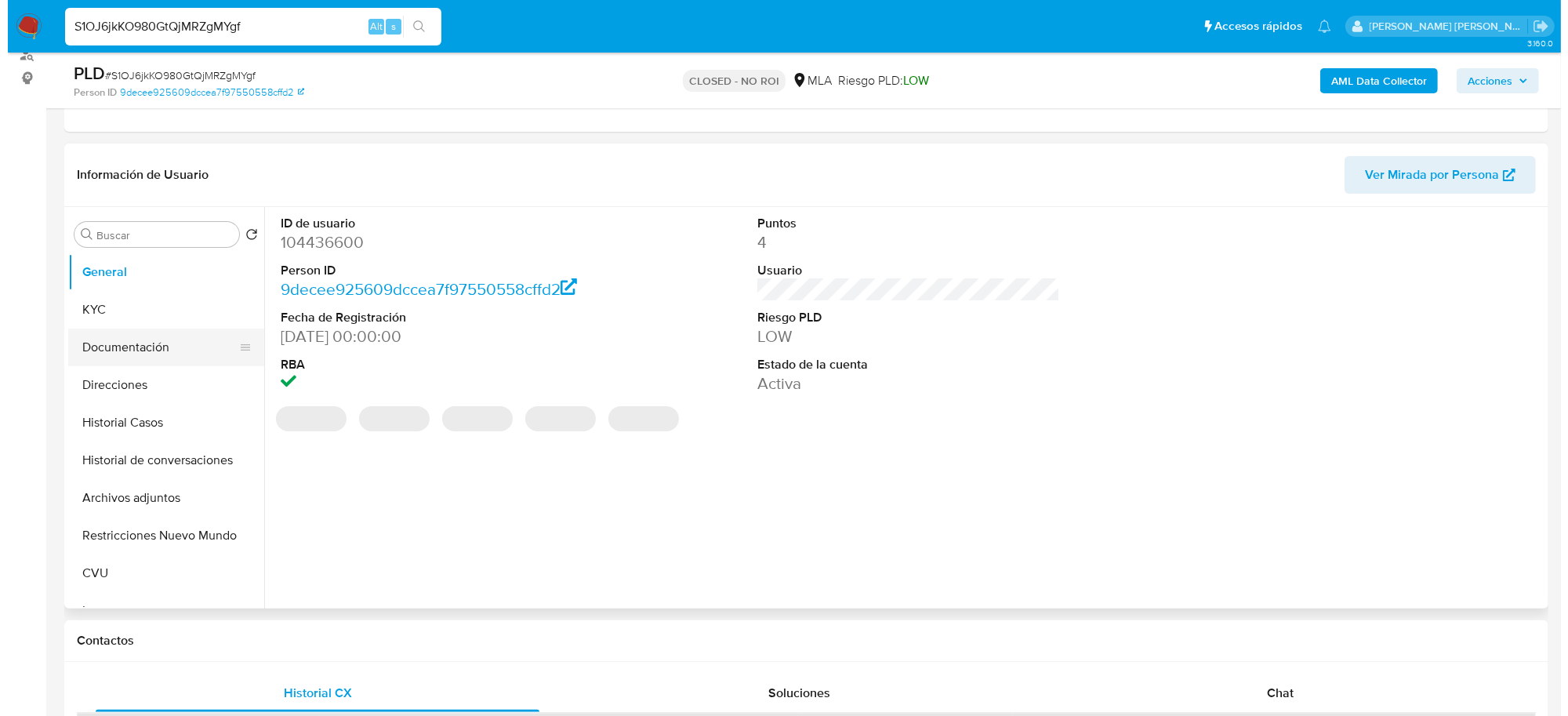
scroll to position [98, 0]
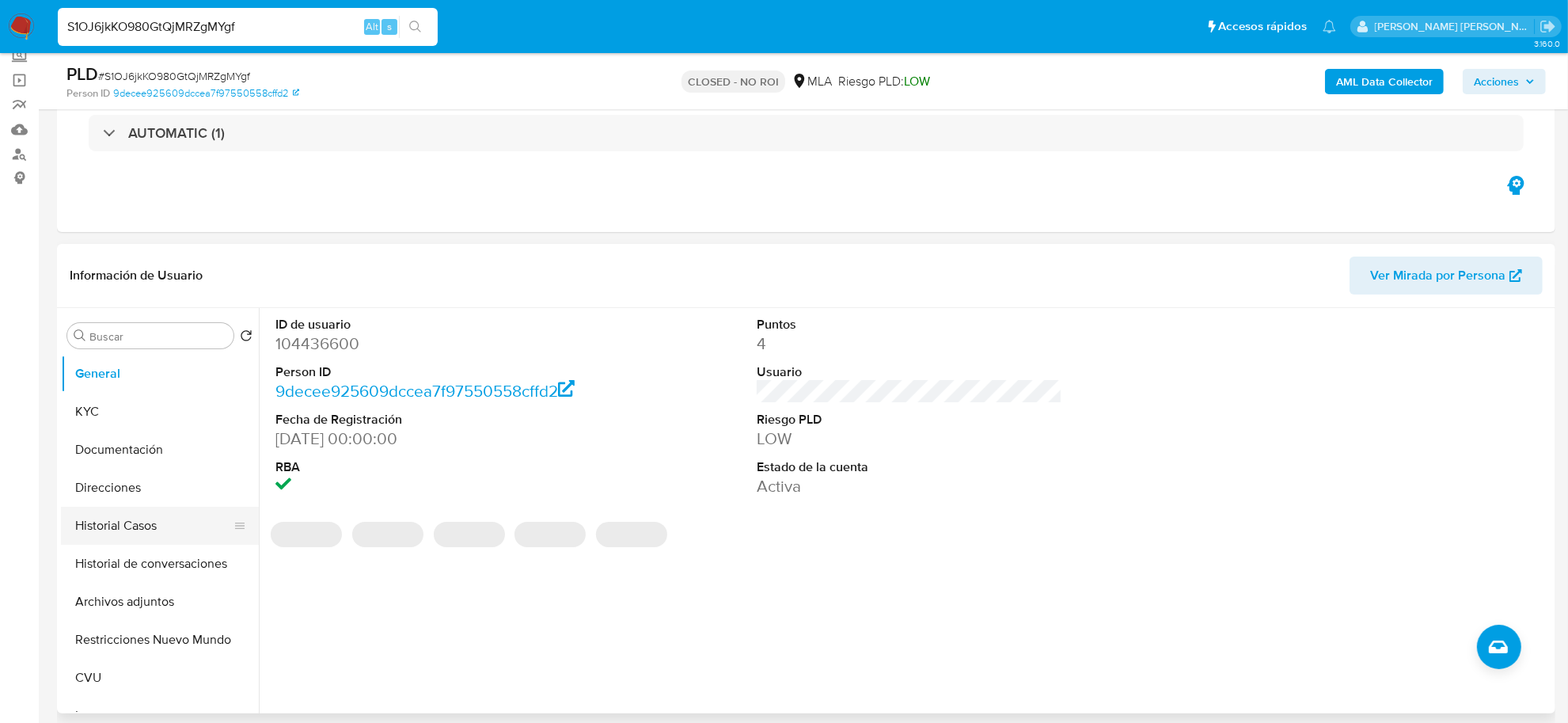
click at [123, 517] on button "Historial Casos" at bounding box center [153, 525] width 185 height 38
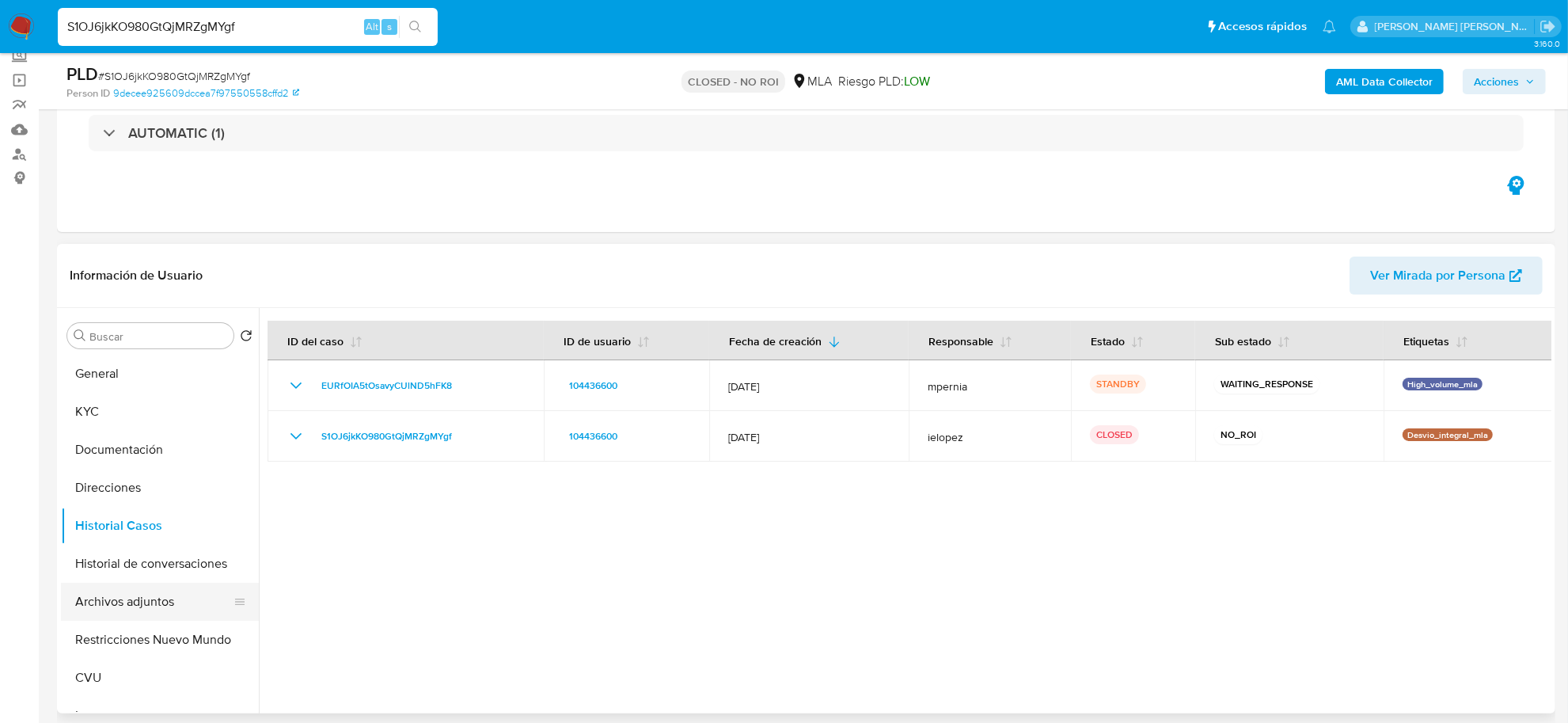
click at [161, 595] on button "Archivos adjuntos" at bounding box center [153, 601] width 185 height 38
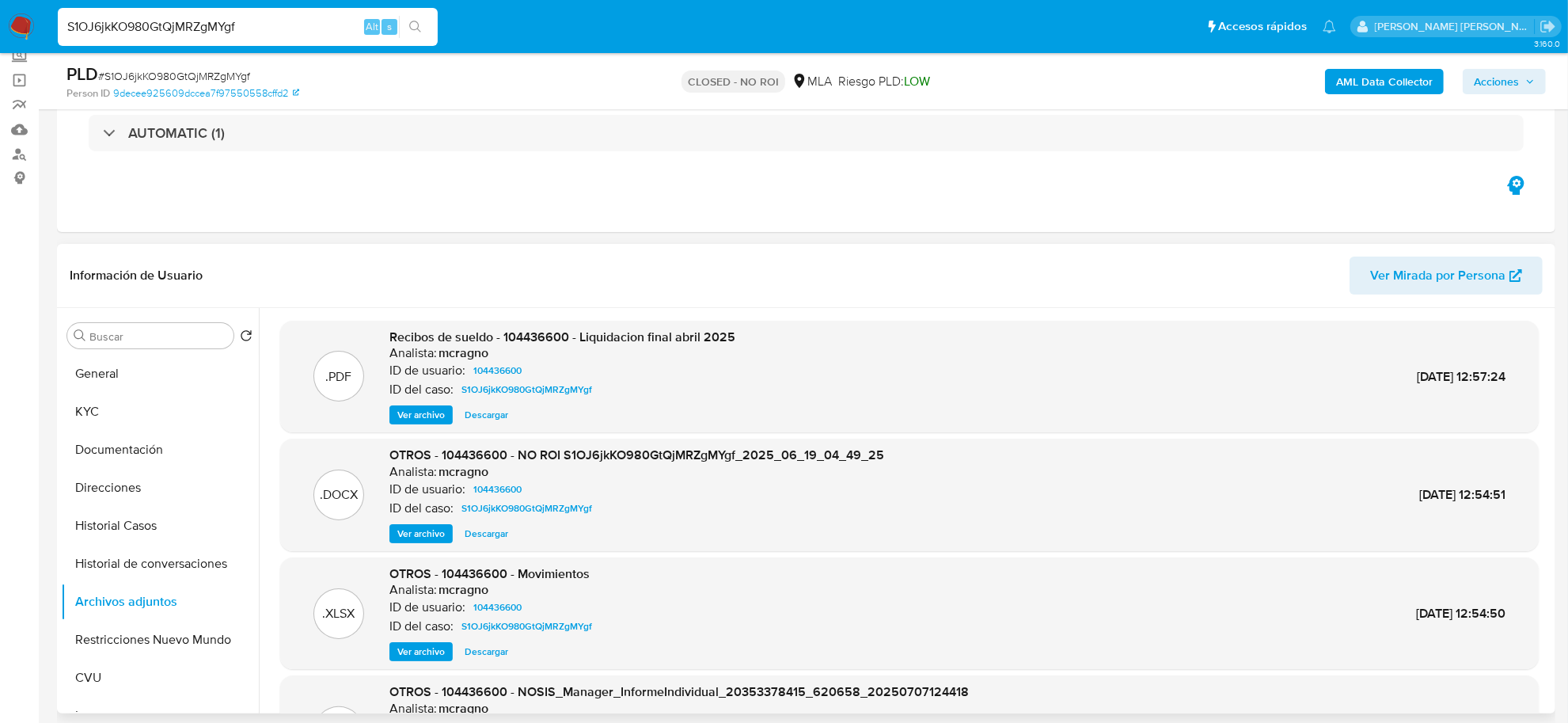
click at [423, 531] on span "Ver archivo" at bounding box center [420, 534] width 47 height 16
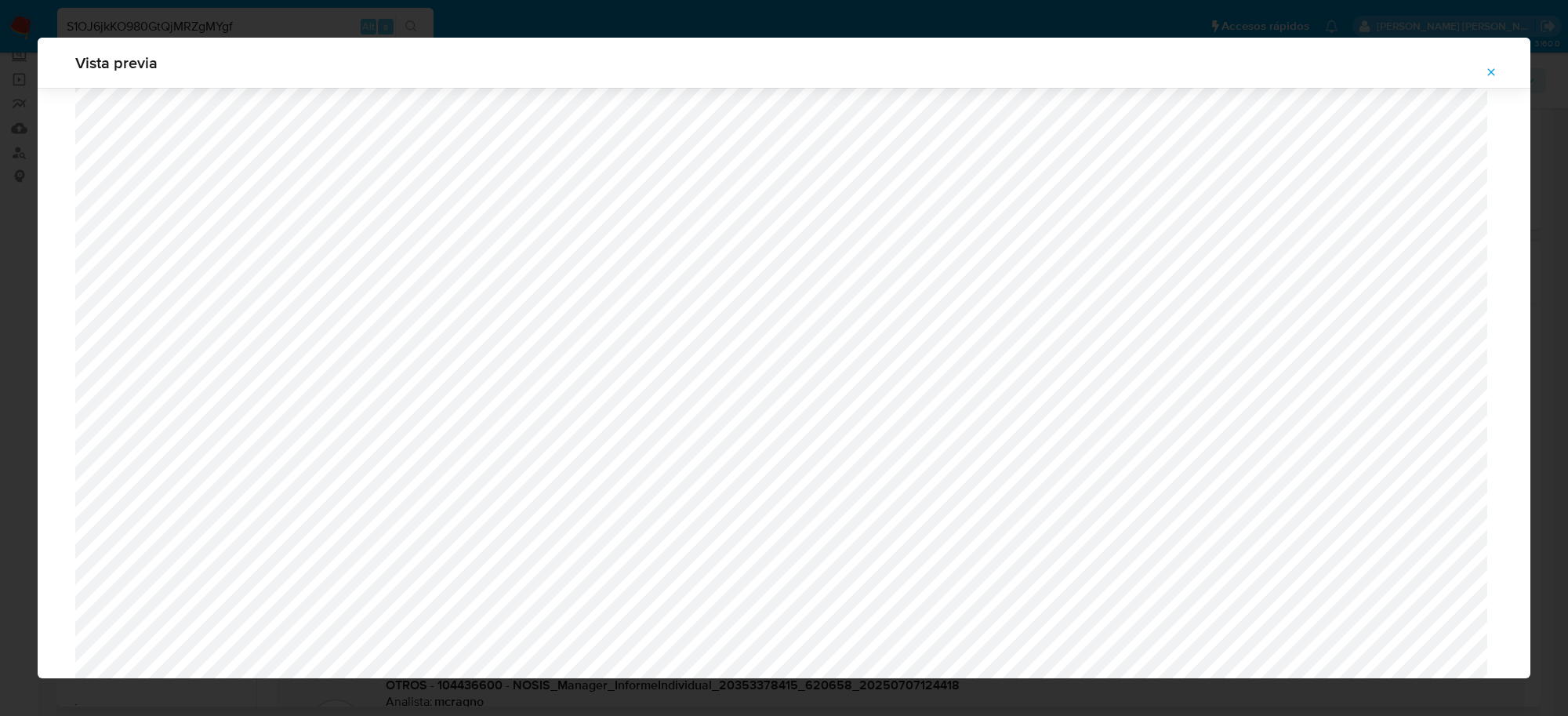
scroll to position [263, 0]
click at [1239, 72] on icon "Attachment preview" at bounding box center [1491, 71] width 7 height 7
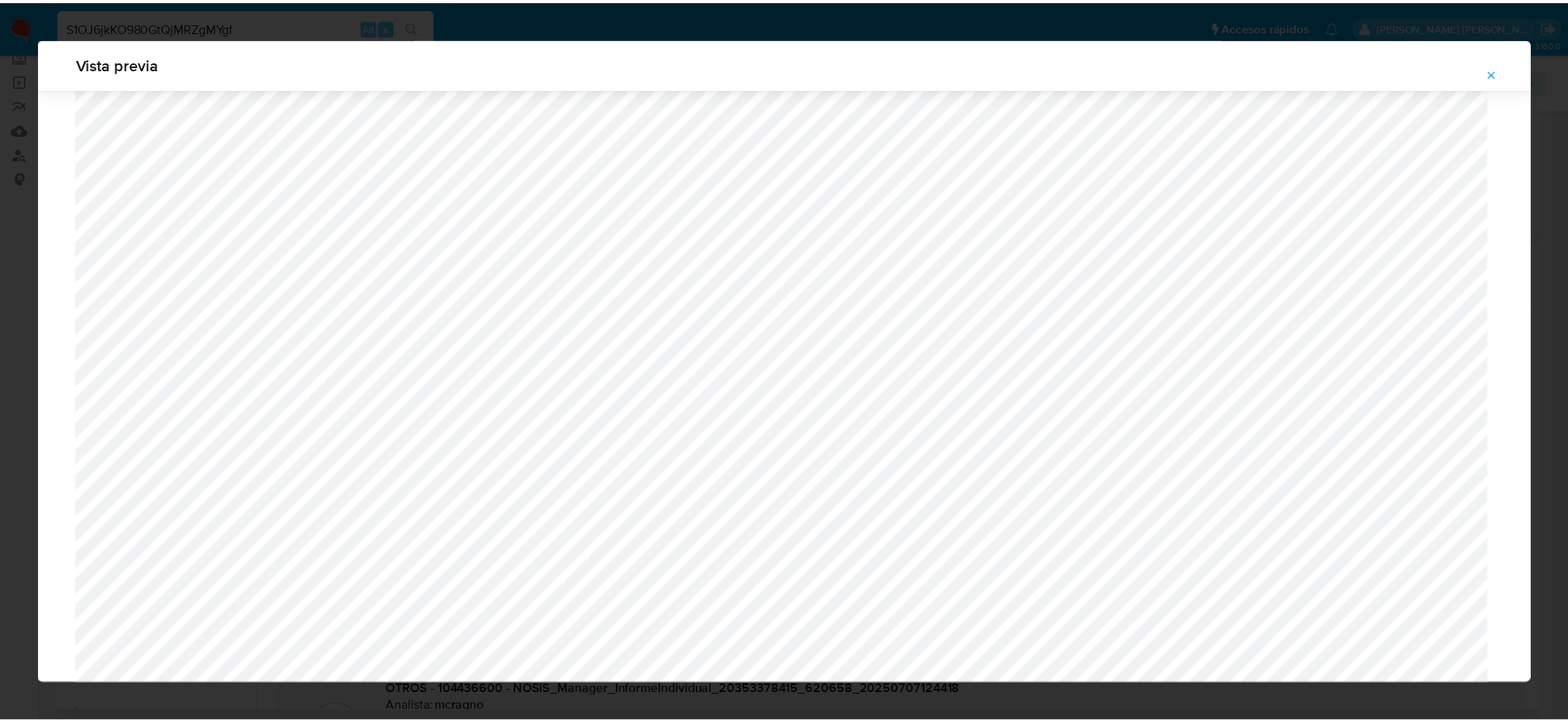
scroll to position [0, 0]
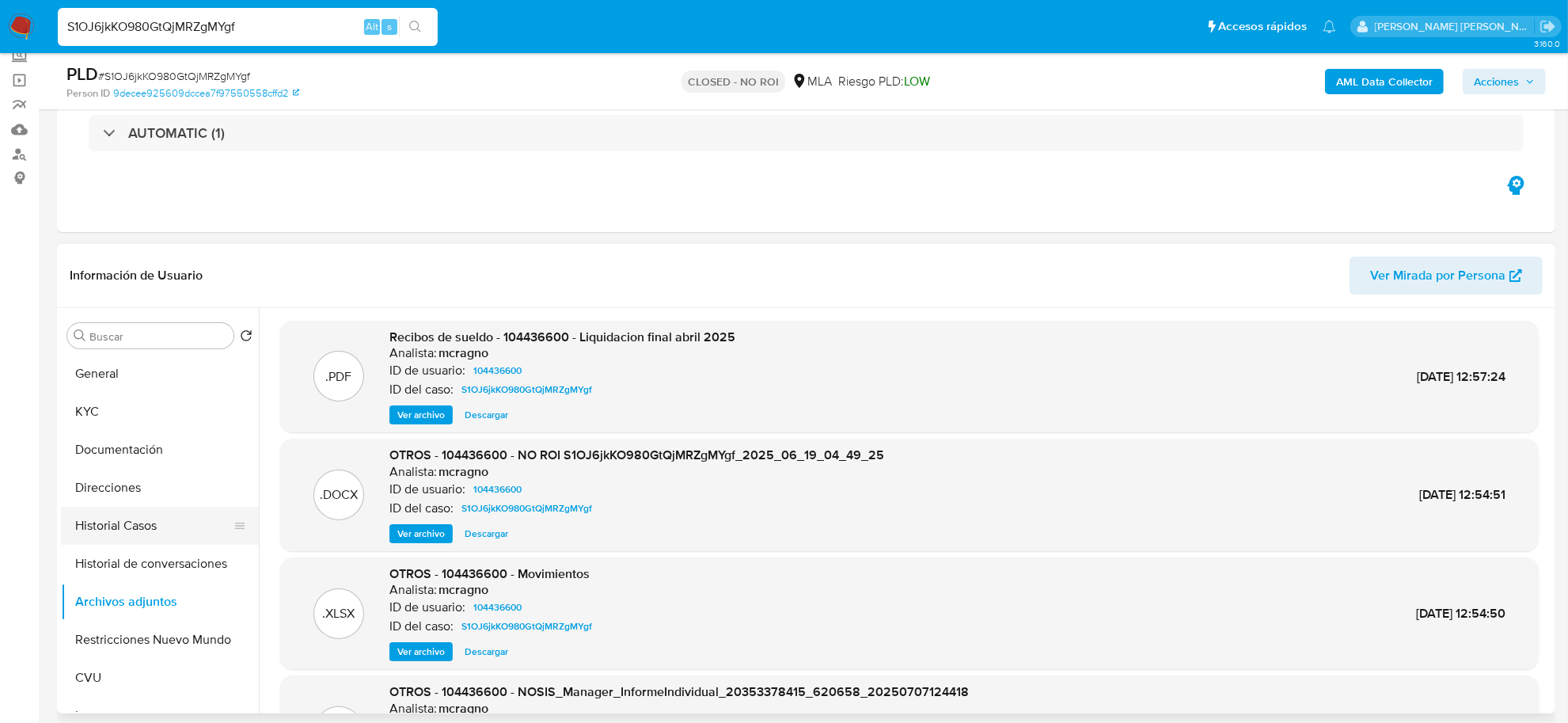
click at [149, 513] on button "Historial Casos" at bounding box center [153, 525] width 185 height 38
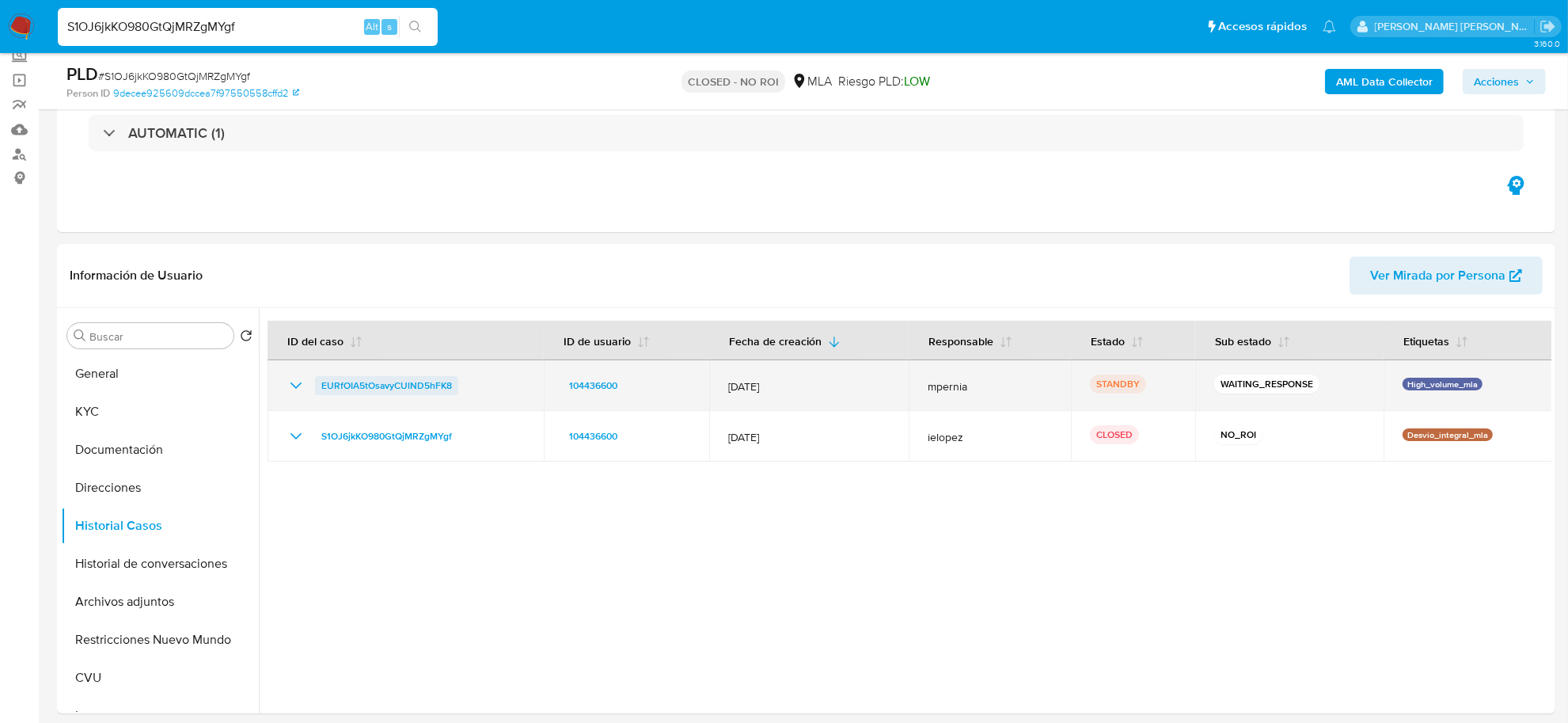
click at [410, 387] on span "EURfOIA5tOsavyCUlND5hFK8" at bounding box center [386, 386] width 131 height 19
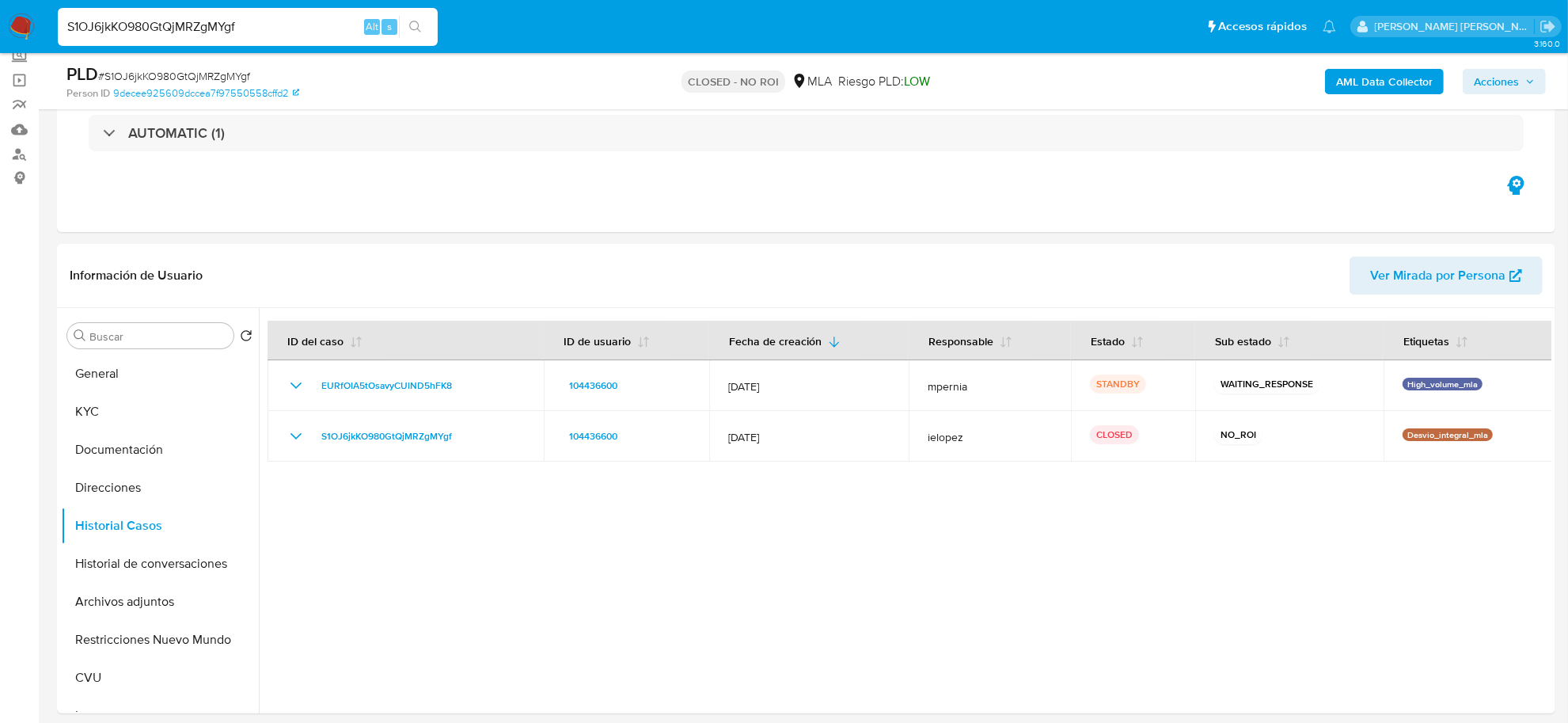
click at [176, 36] on input "S1OJ6jkKO980GtQjMRZgMYgf" at bounding box center [248, 26] width 380 height 20
click at [176, 34] on input "S1OJ6jkKO980GtQjMRZgMYgf" at bounding box center [248, 26] width 380 height 20
paste input "XjdYL5mtlUFcgaUV4jPG2zun"
type input "XjdYL5mtlUFcgaUV4jPG2zun"
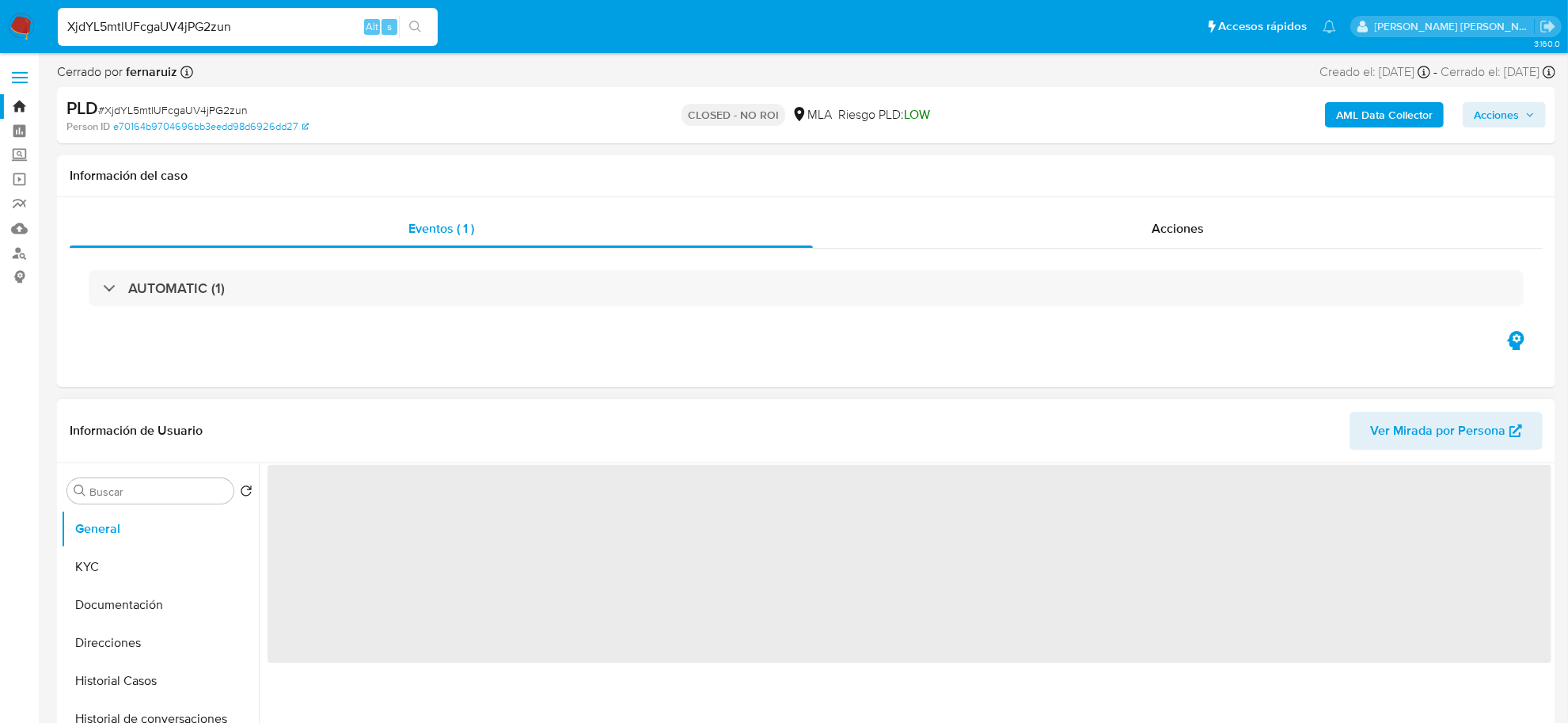
select select "10"
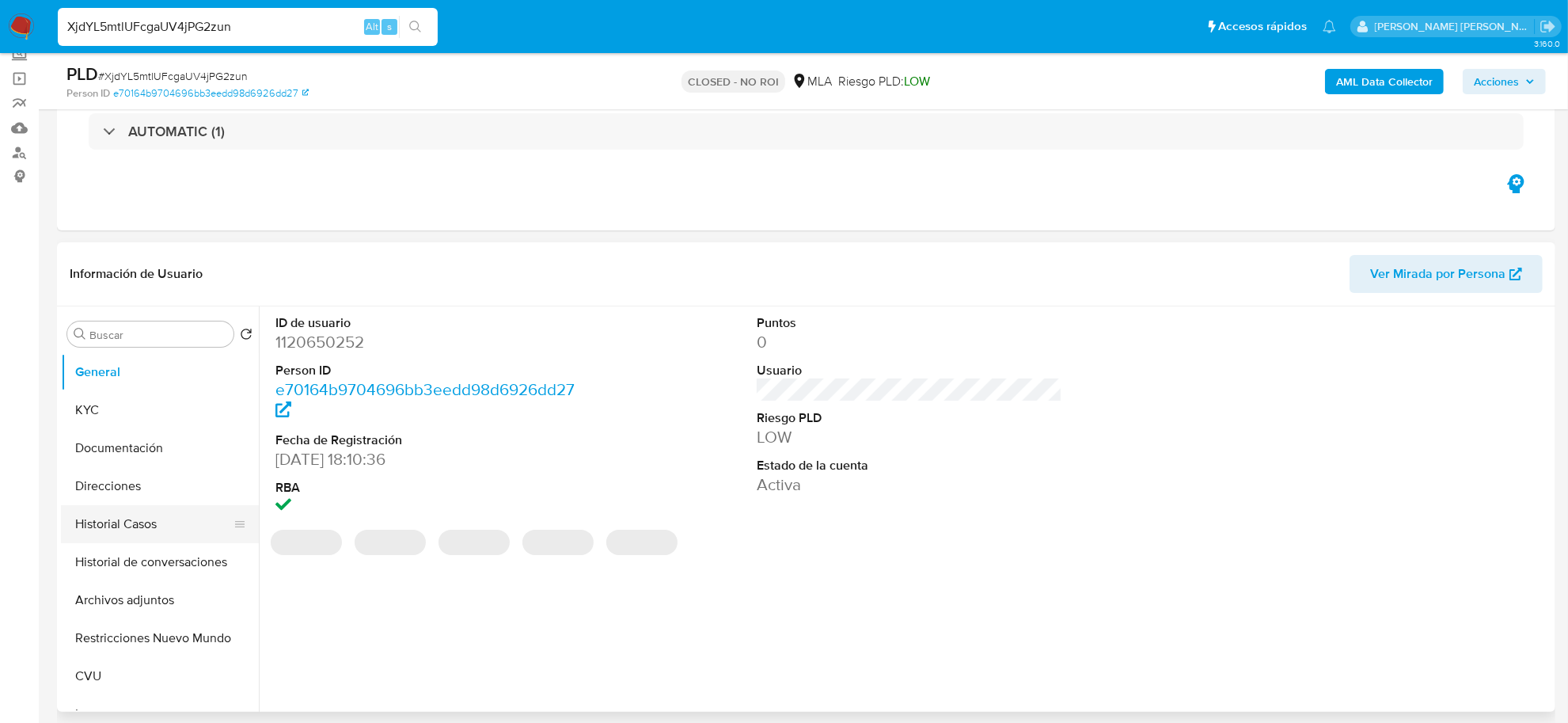
scroll to position [198, 0]
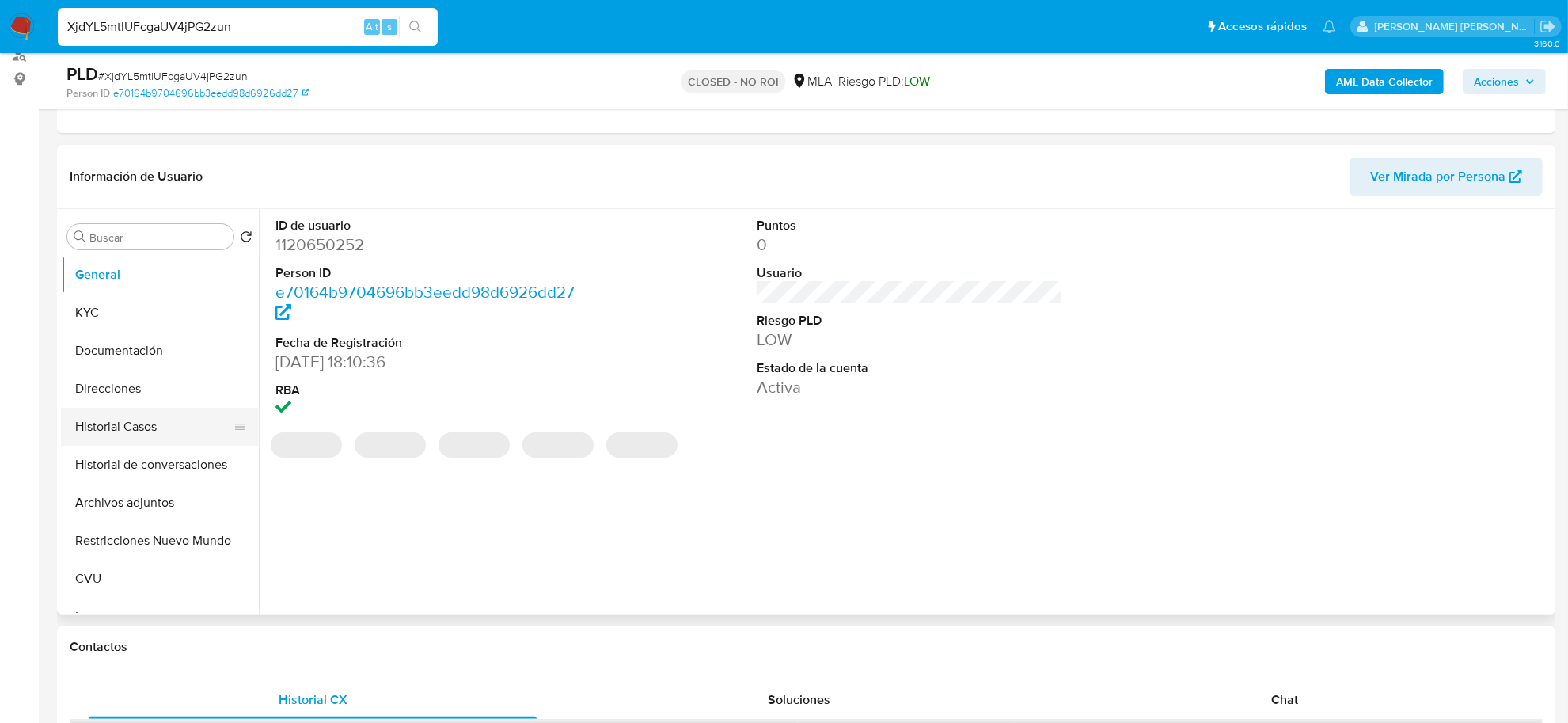
click at [167, 429] on button "Historial Casos" at bounding box center [153, 426] width 185 height 38
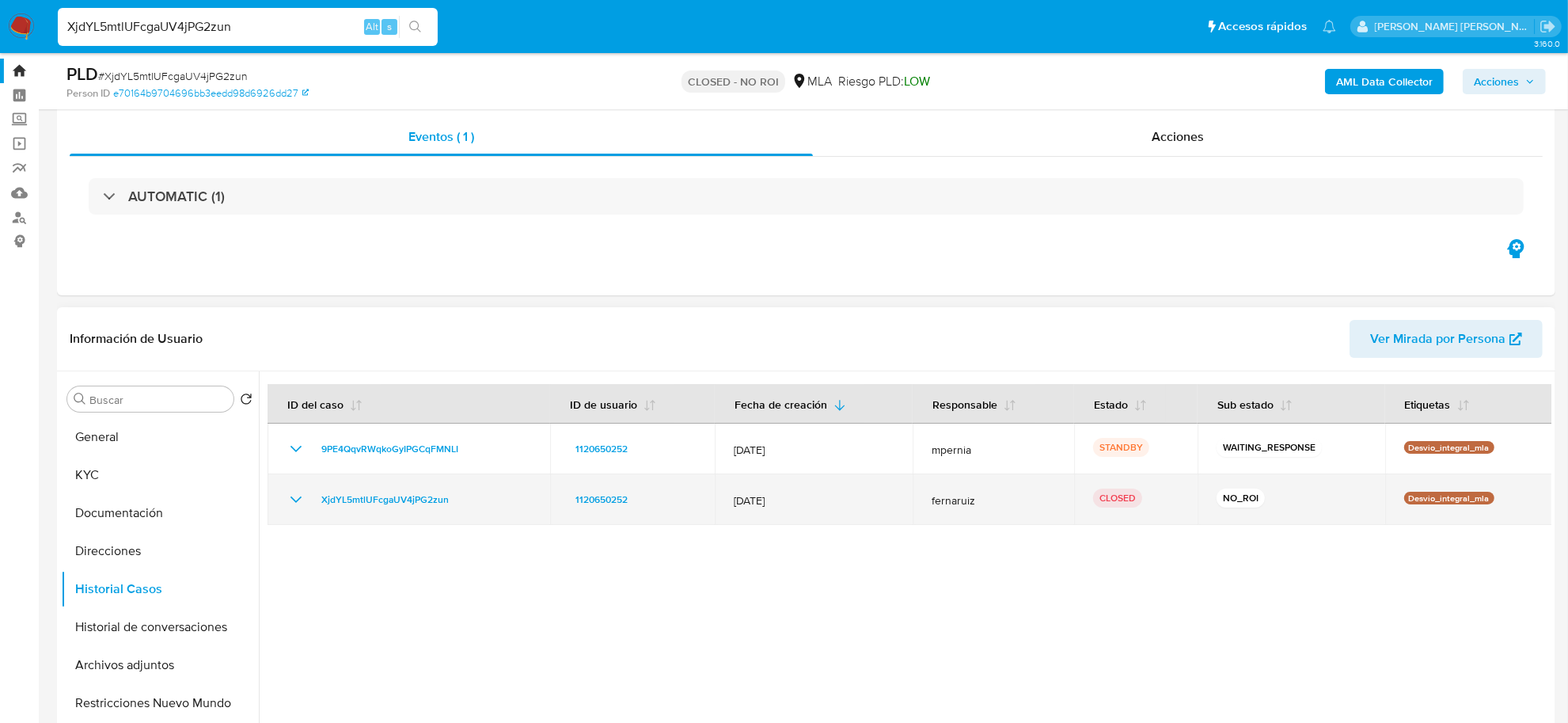
scroll to position [0, 0]
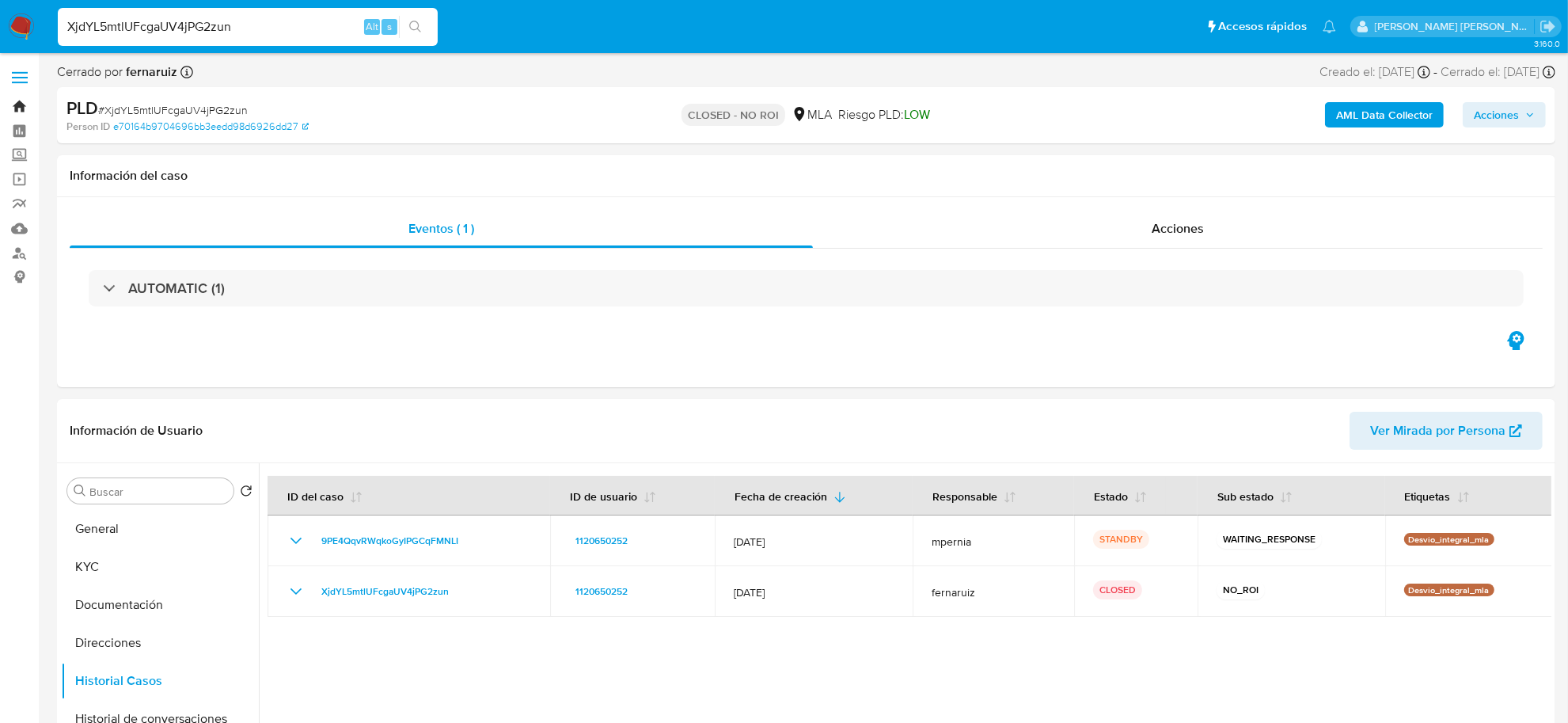
click at [20, 105] on link "Bandeja" at bounding box center [94, 106] width 188 height 24
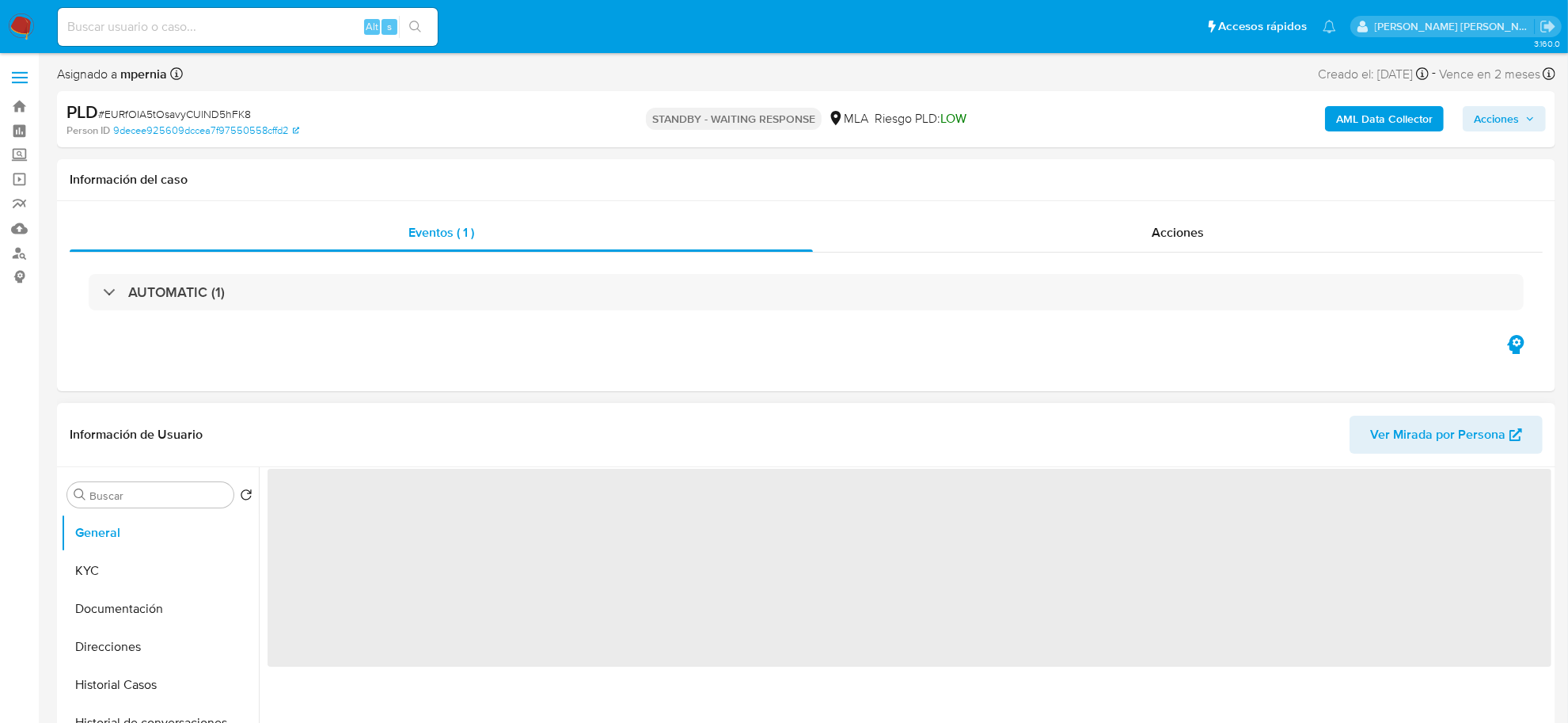
select select "10"
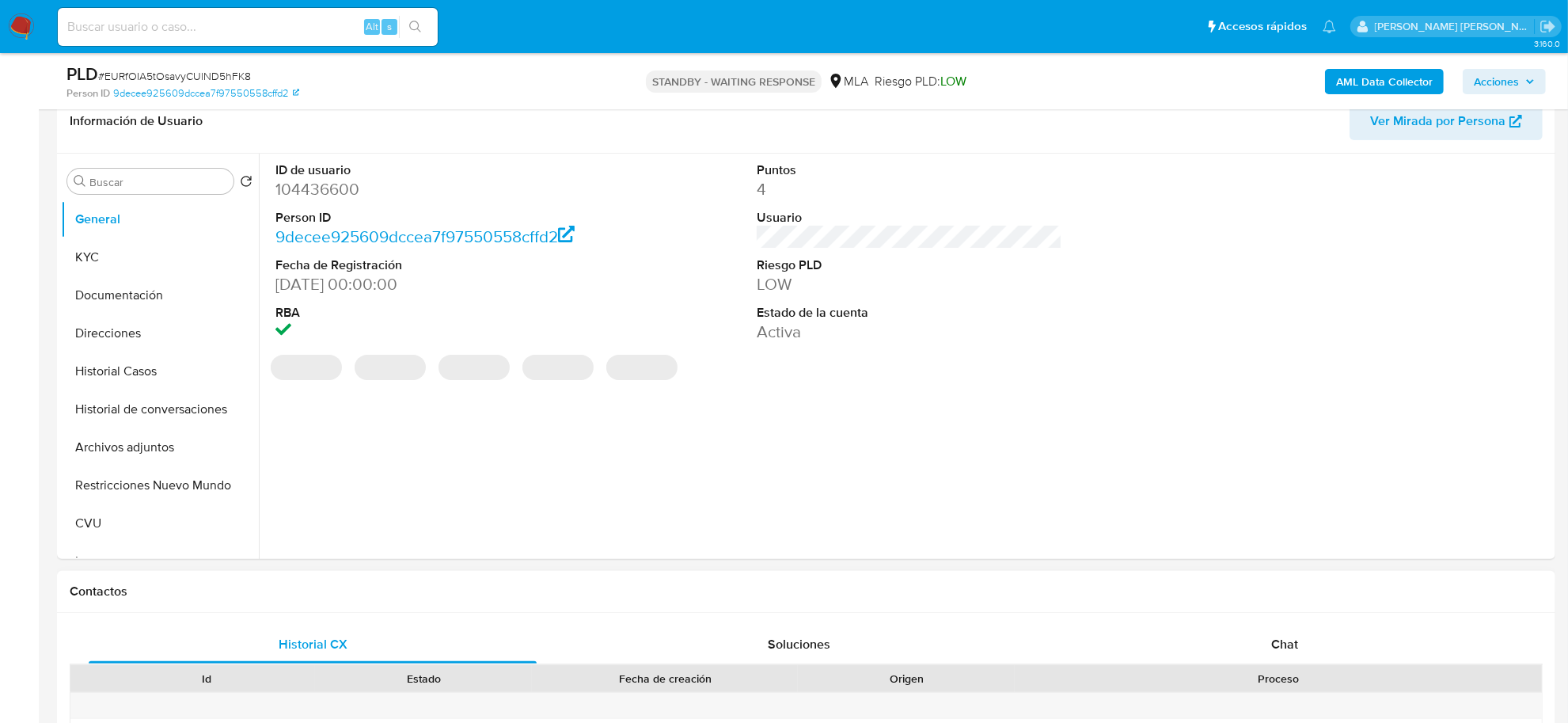
scroll to position [297, 0]
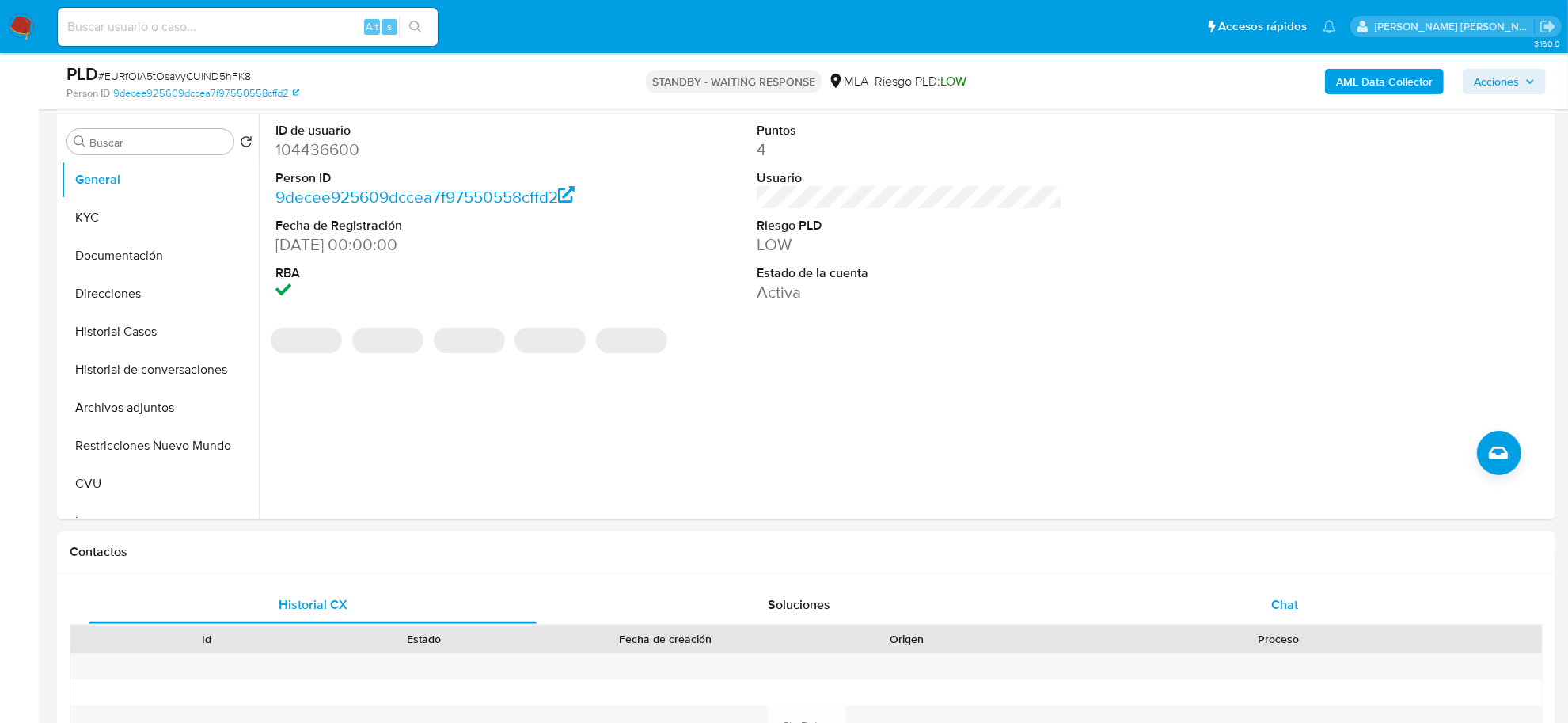
click at [1286, 592] on div "Chat" at bounding box center [1284, 605] width 448 height 38
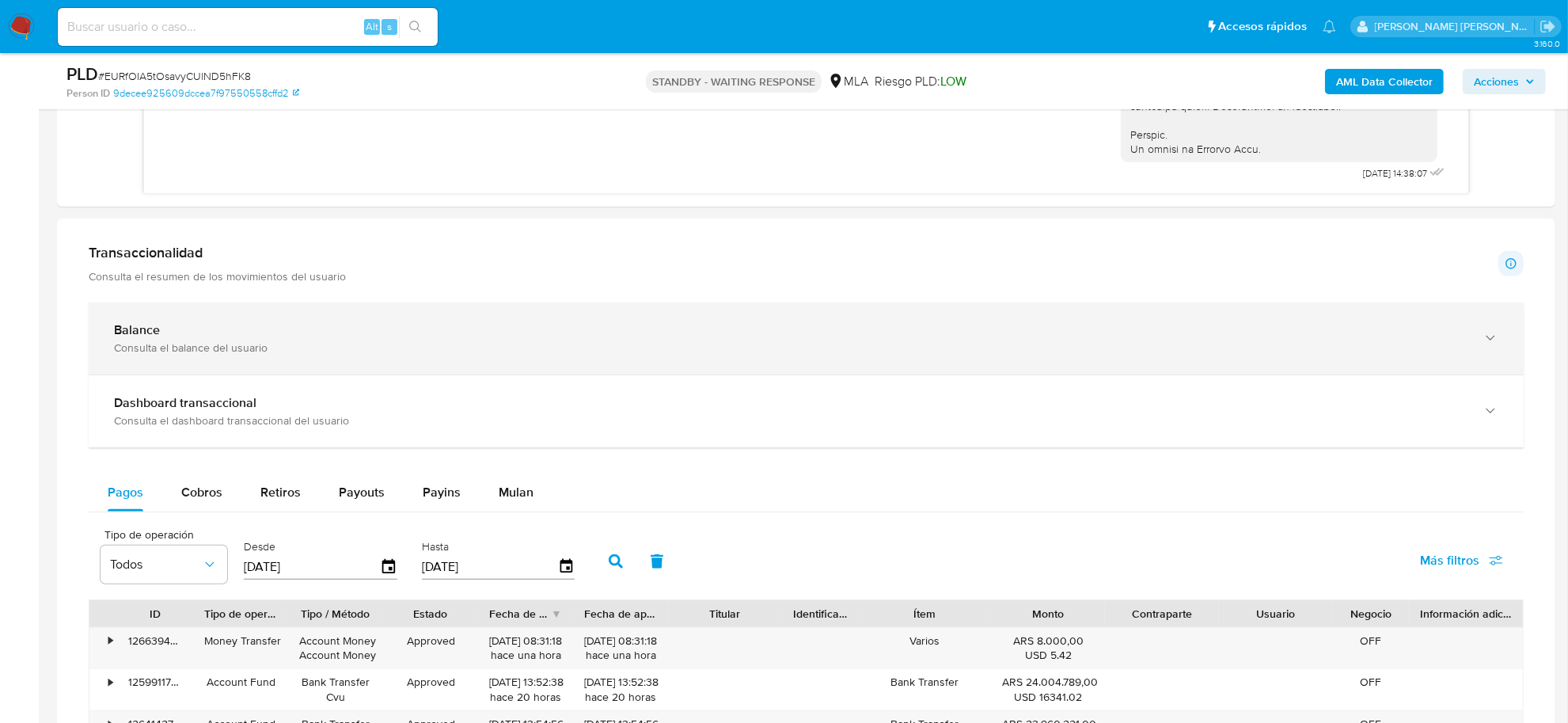
scroll to position [1386, 0]
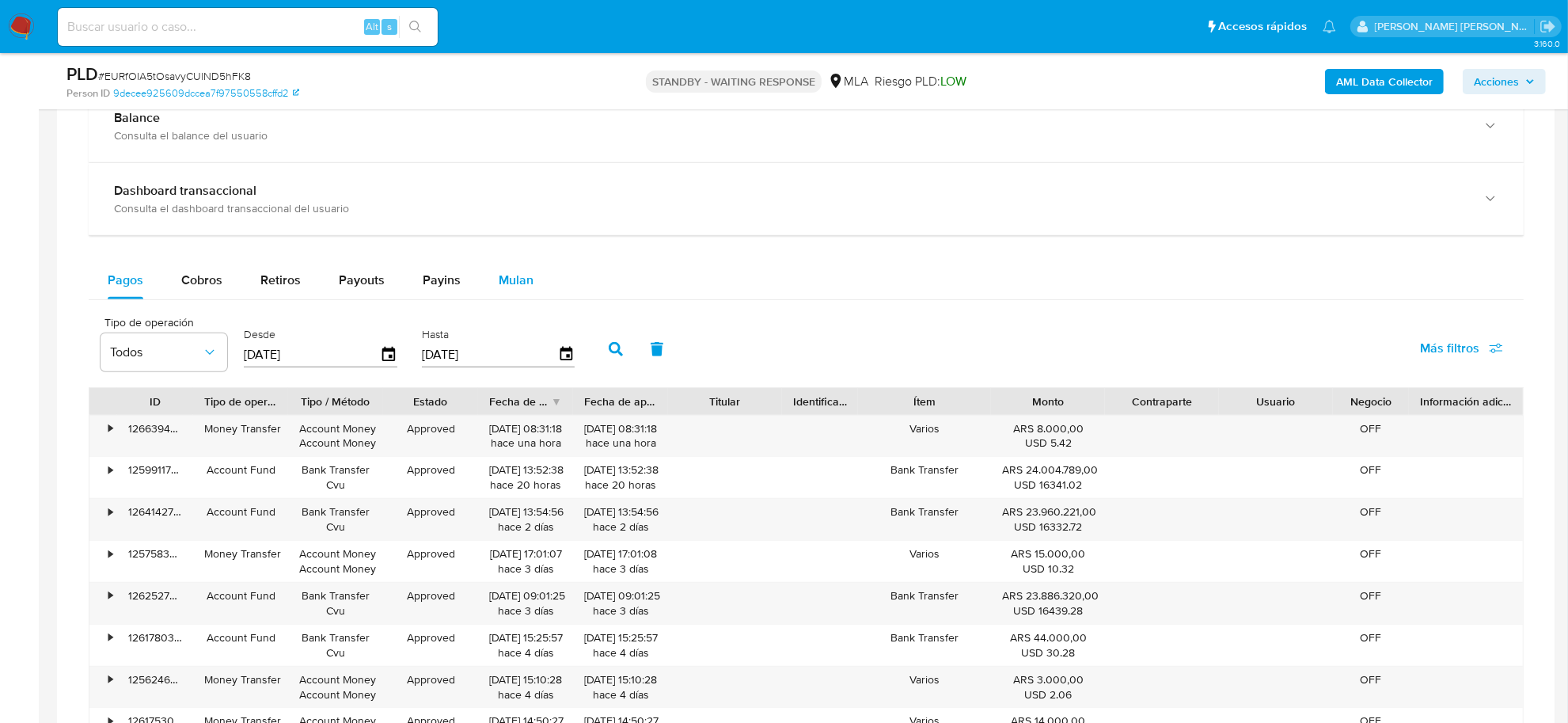
click at [499, 278] on span "Mulan" at bounding box center [516, 279] width 35 height 18
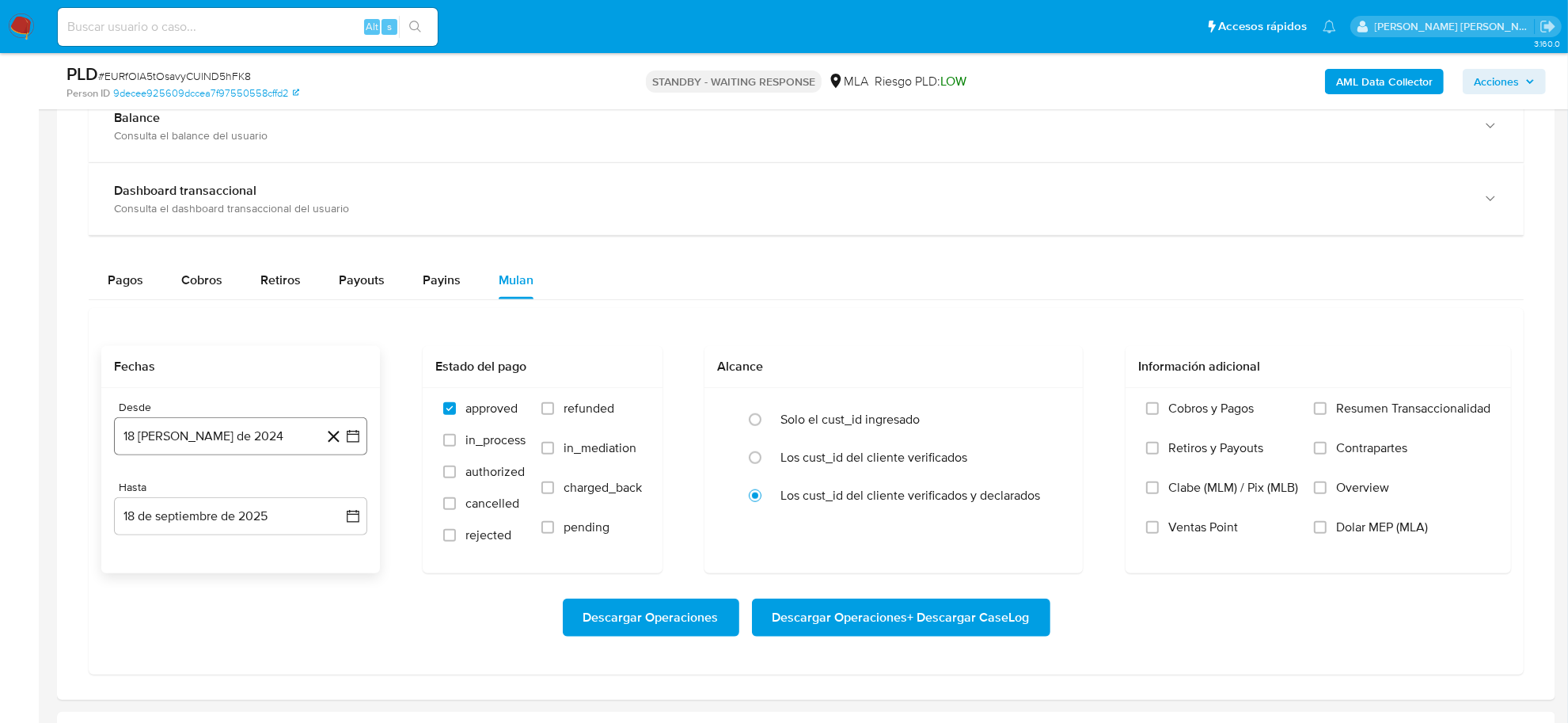
click at [206, 432] on button "18 de agosto de 2024" at bounding box center [240, 436] width 253 height 38
click at [282, 493] on icon "Seleccionar mes y año" at bounding box center [278, 492] width 13 height 13
click at [342, 495] on icon "Año siguiente" at bounding box center [336, 492] width 19 height 19
click at [306, 596] on span "jun" at bounding box center [307, 594] width 18 height 13
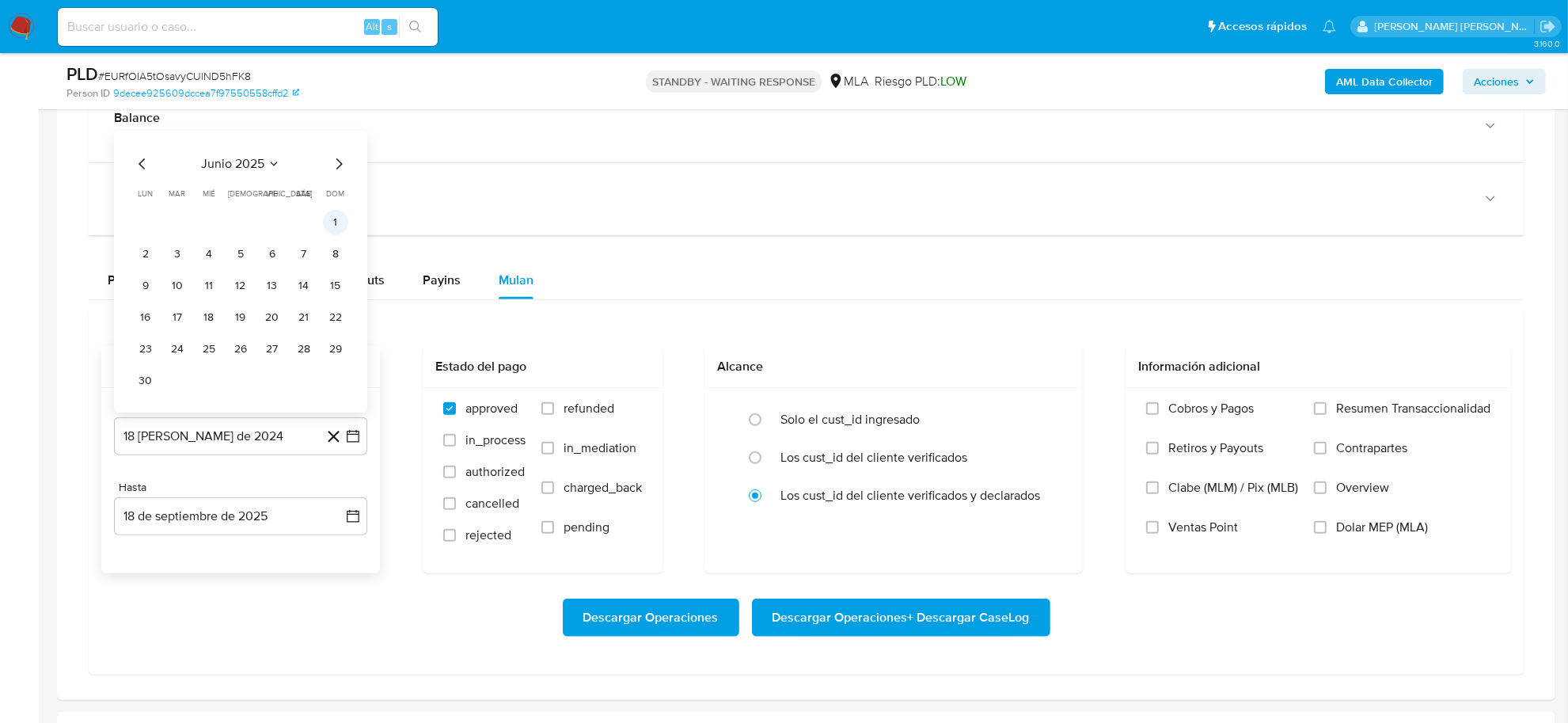
click at [335, 228] on button "1" at bounding box center [335, 223] width 25 height 25
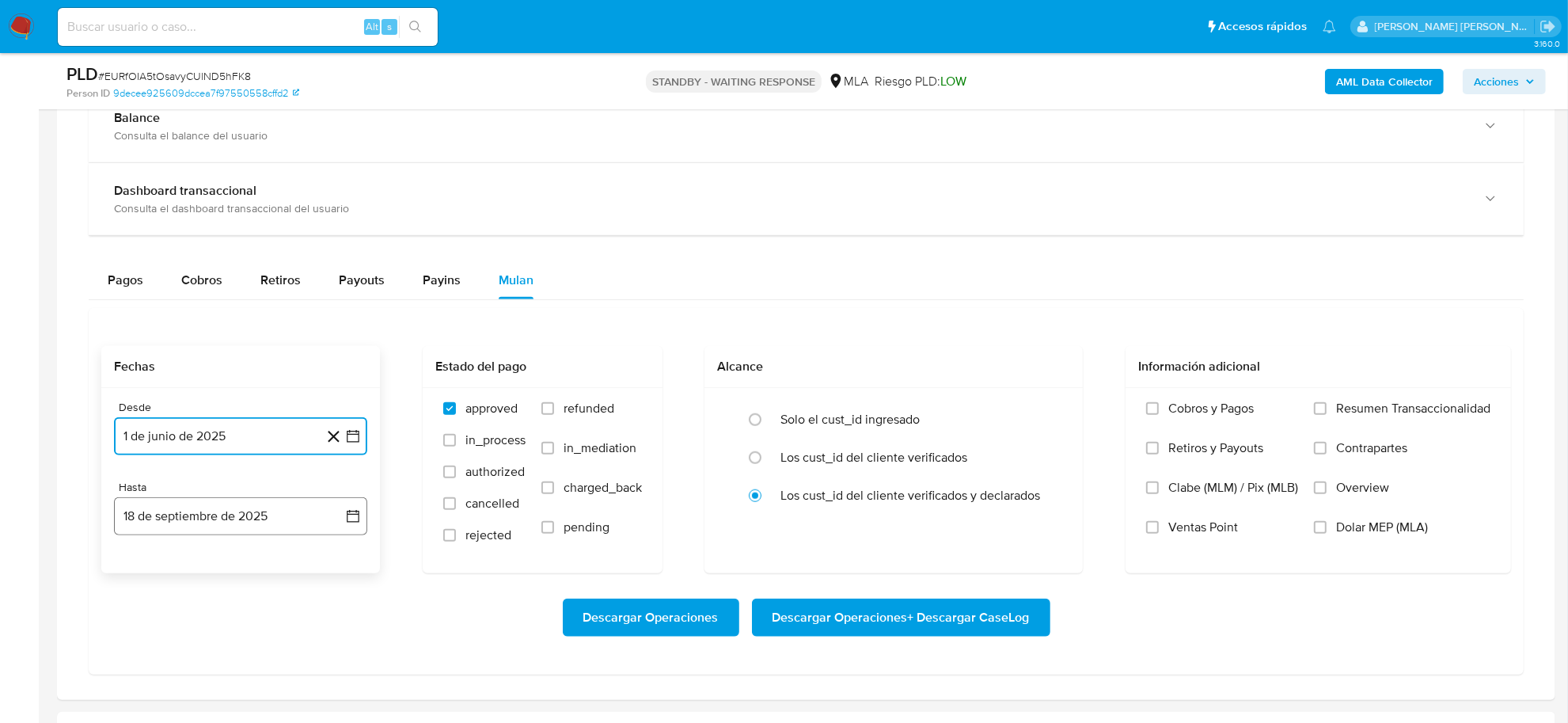
click at [149, 516] on button "18 de septiembre de 2025" at bounding box center [240, 516] width 253 height 38
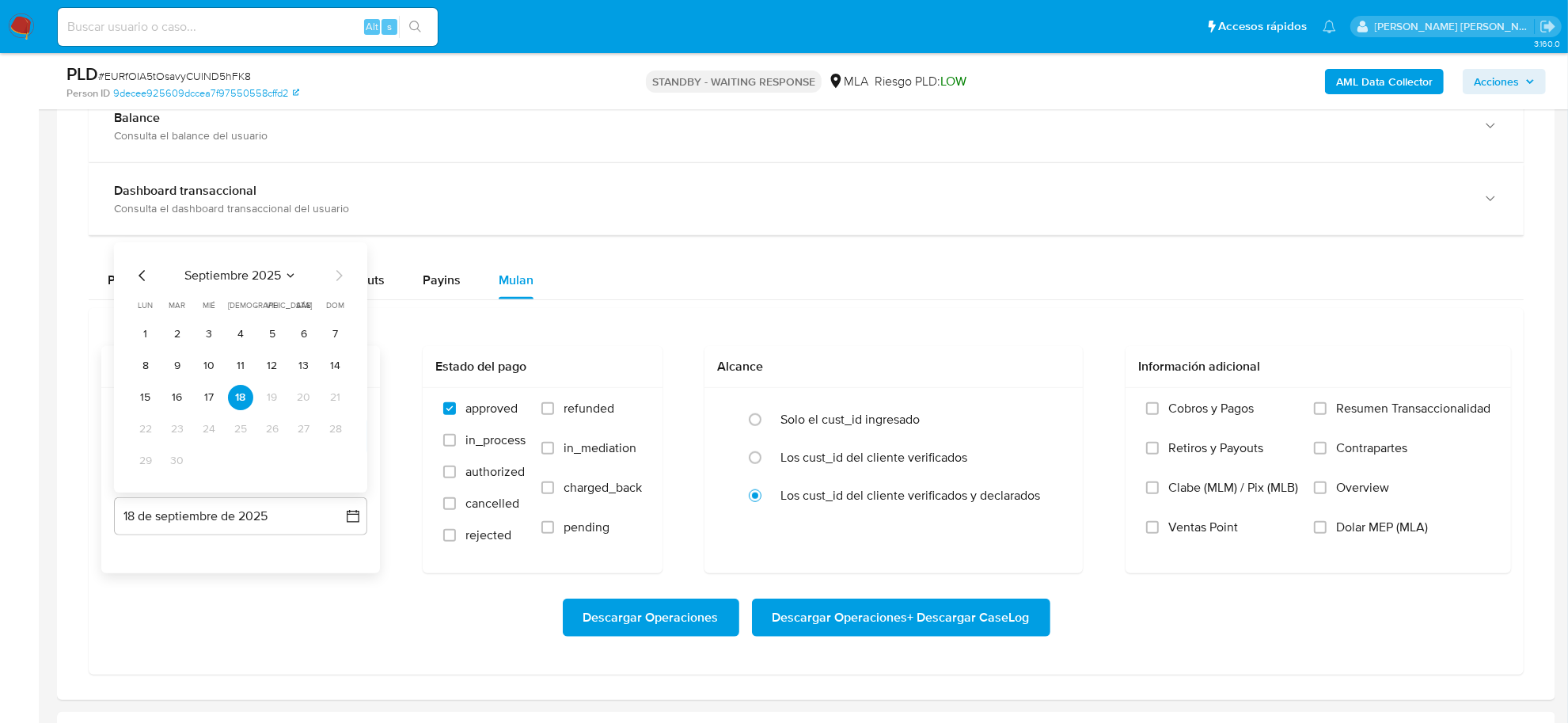
click at [145, 281] on icon "Mes anterior" at bounding box center [142, 276] width 19 height 19
click at [337, 468] on button "31" at bounding box center [335, 461] width 25 height 25
click at [564, 406] on span "refunded" at bounding box center [589, 408] width 50 height 16
click at [554, 406] on input "refunded" at bounding box center [547, 408] width 13 height 13
checkbox input "true"
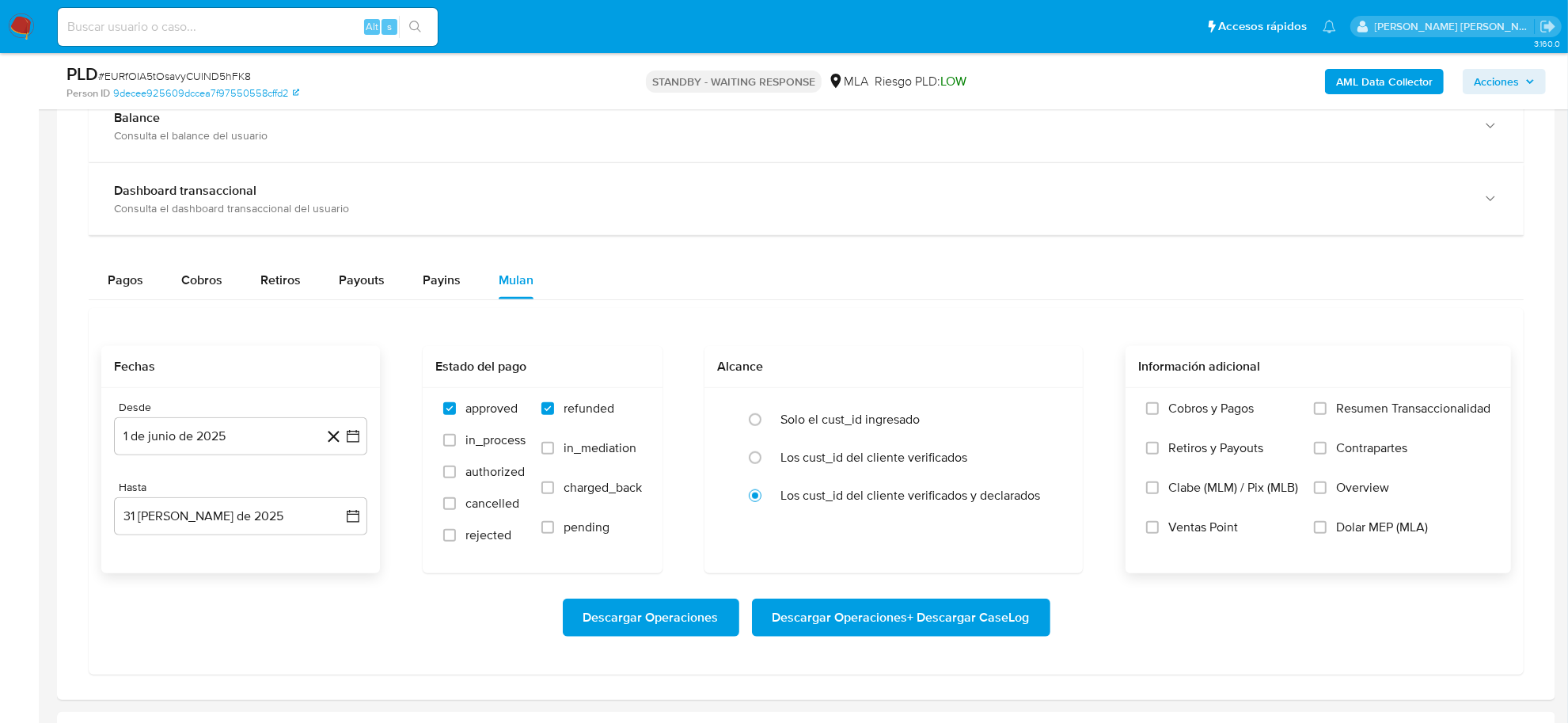
click at [1370, 539] on label "Dolar MEP (MLA)" at bounding box center [1401, 539] width 176 height 40
click at [1327, 534] on input "Dolar MEP (MLA)" at bounding box center [1319, 527] width 13 height 13
click at [946, 634] on span "Descargar Operaciones + Descargar CaseLog" at bounding box center [902, 617] width 258 height 35
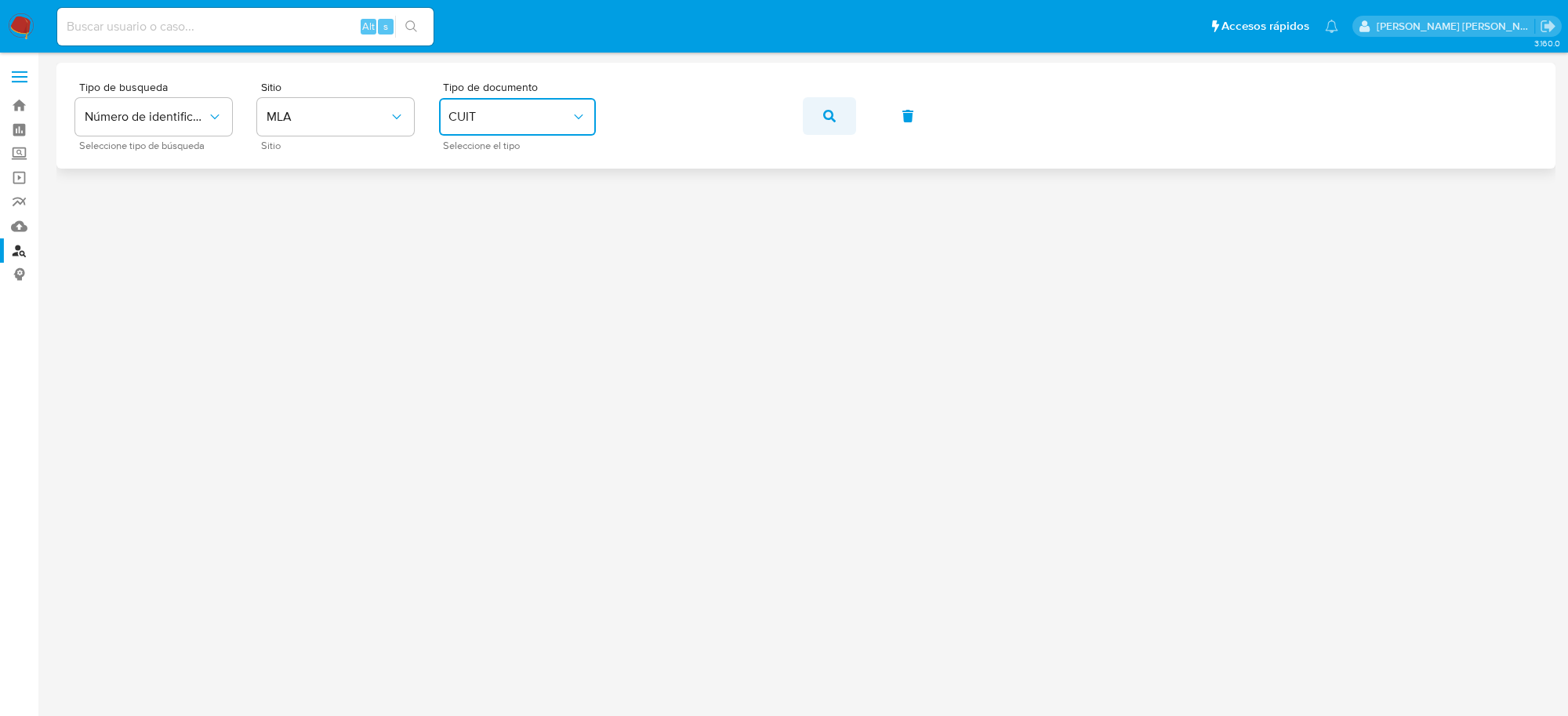
click at [833, 122] on span "button" at bounding box center [829, 116] width 12 height 35
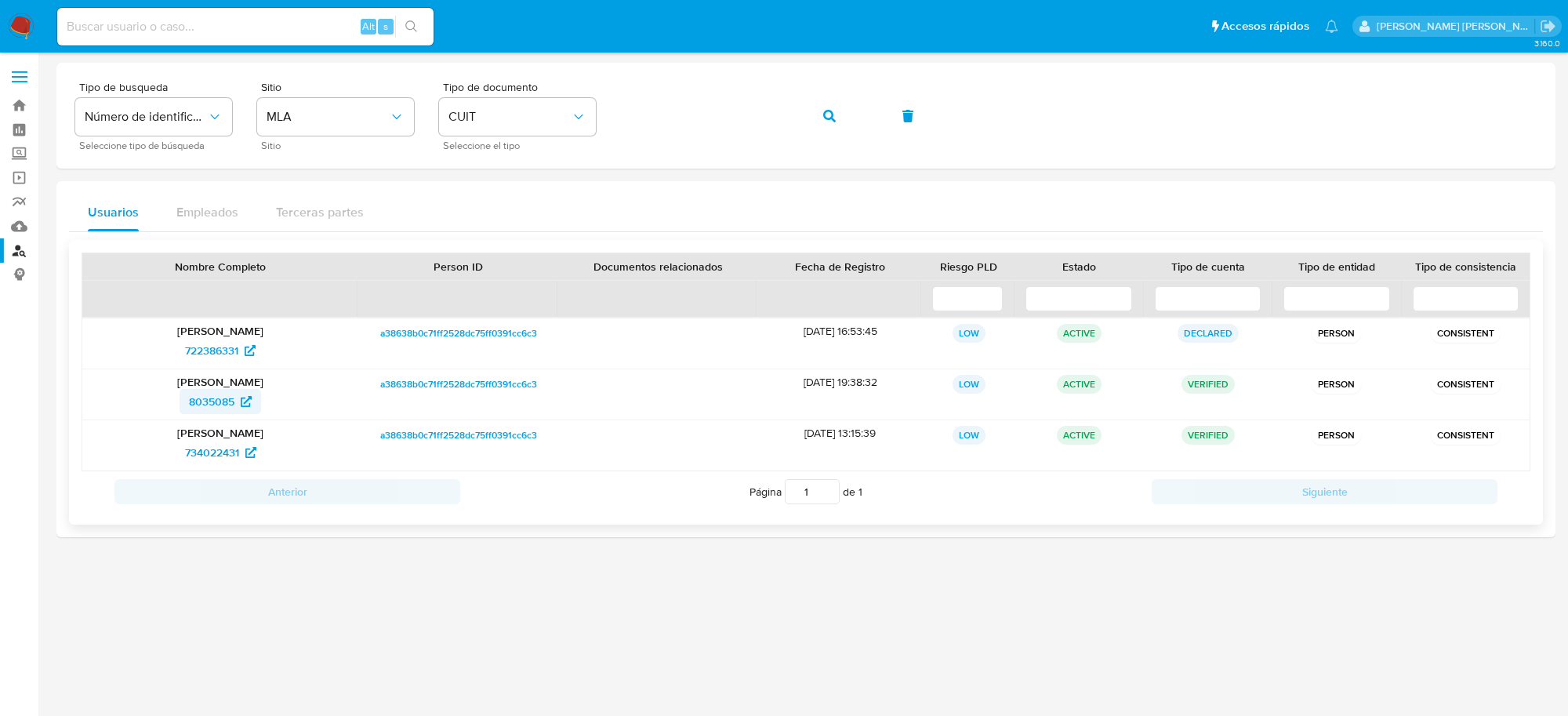
click at [195, 396] on span "8035085" at bounding box center [211, 401] width 45 height 25
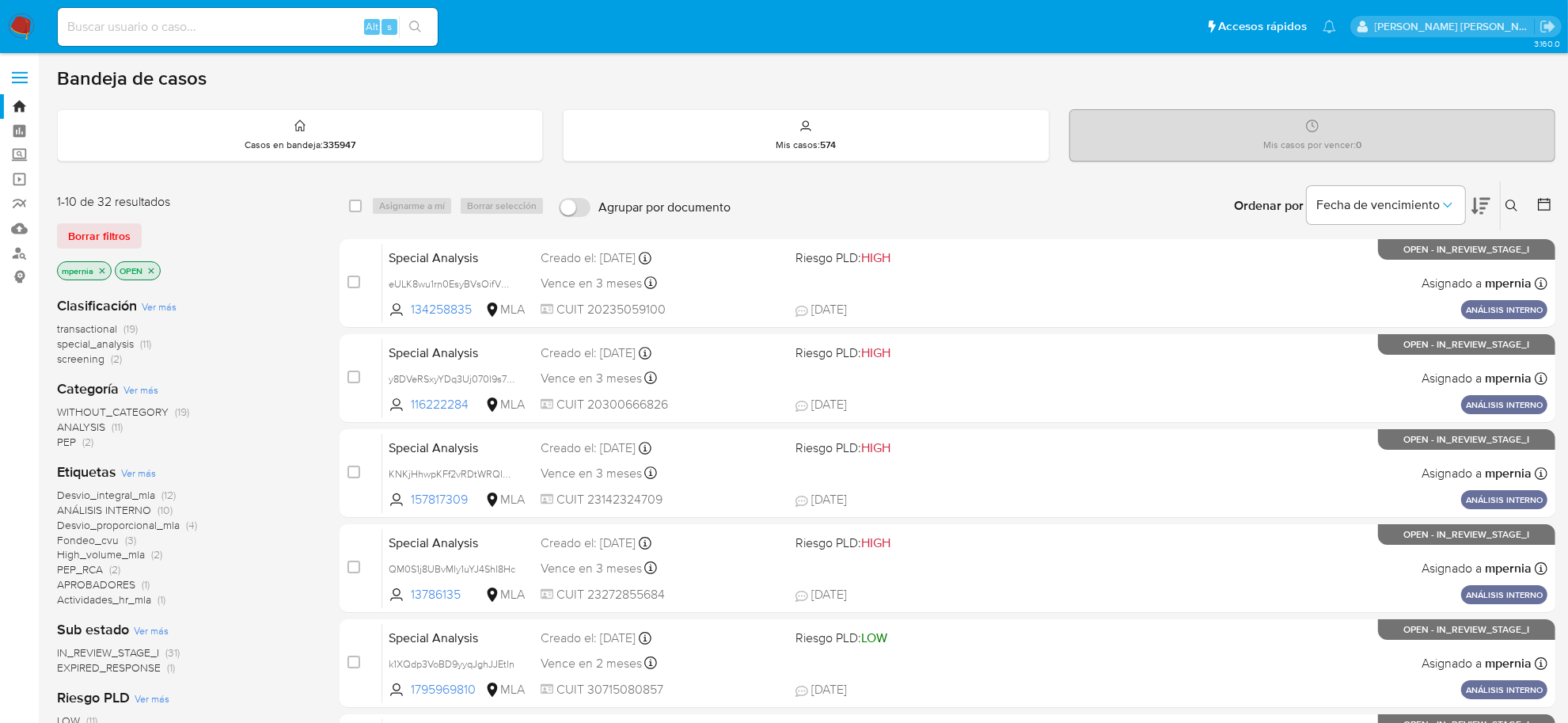
click at [101, 267] on icon "close-filter" at bounding box center [103, 270] width 6 height 6
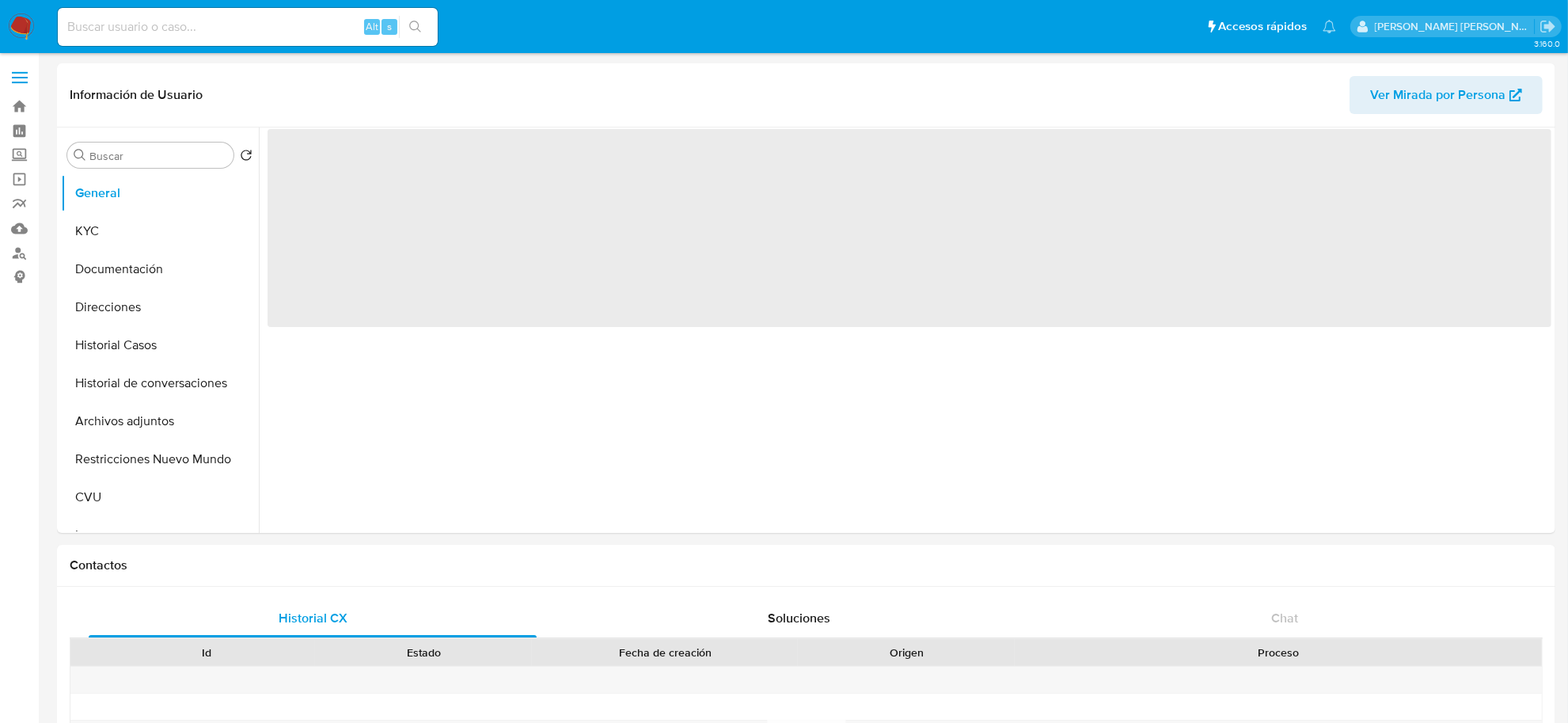
select select "10"
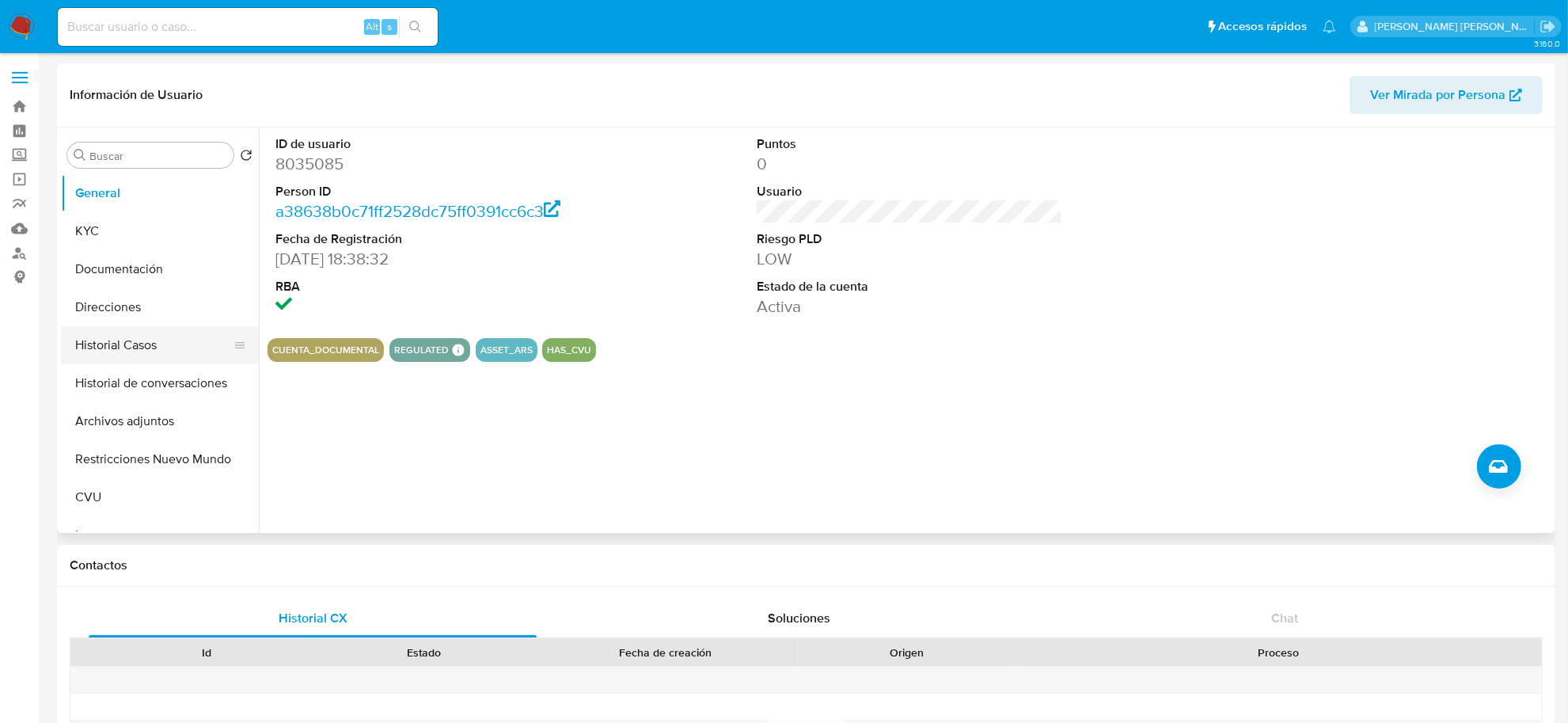
click at [152, 332] on button "Historial Casos" at bounding box center [153, 345] width 185 height 38
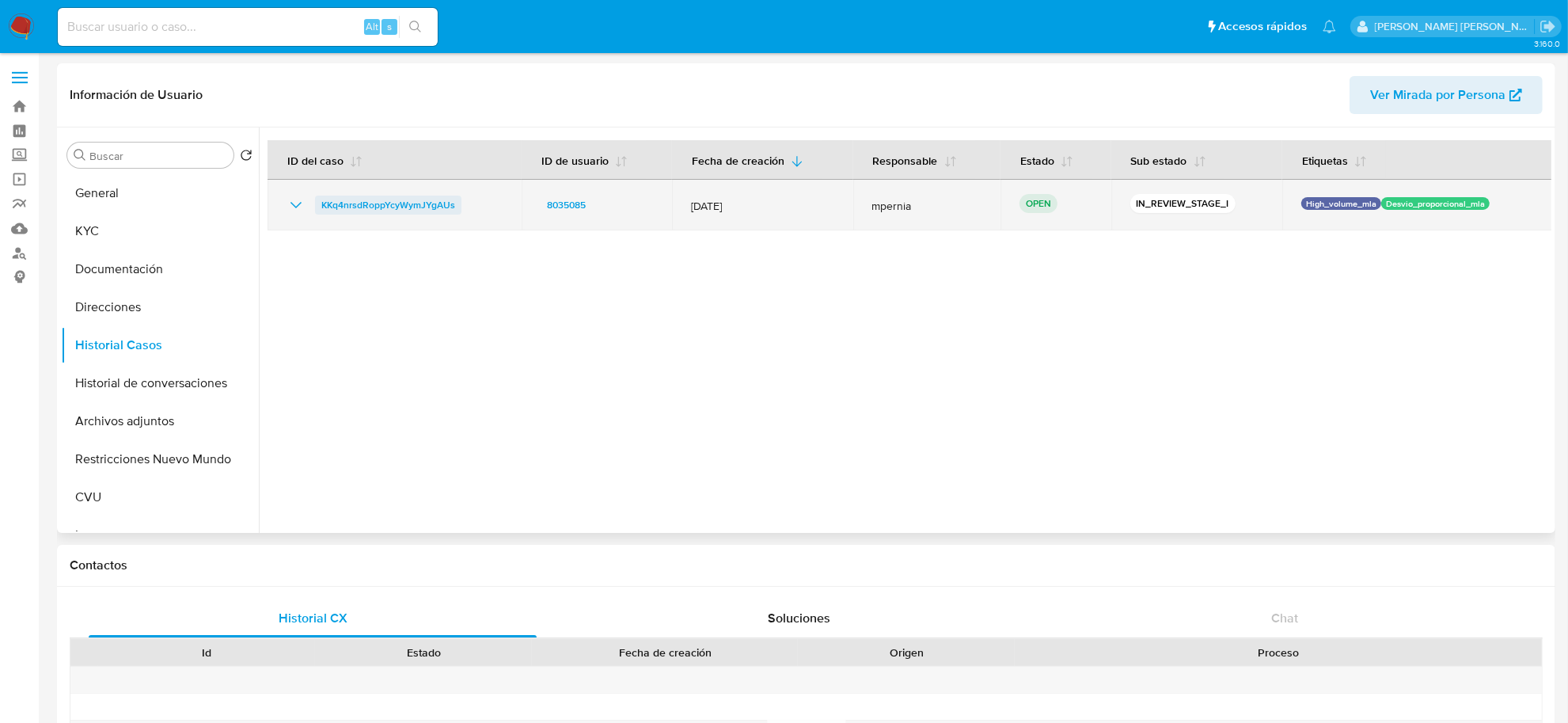
click at [394, 202] on span "KKq4nrsdRoppYcyWymJYgAUs" at bounding box center [388, 205] width 134 height 19
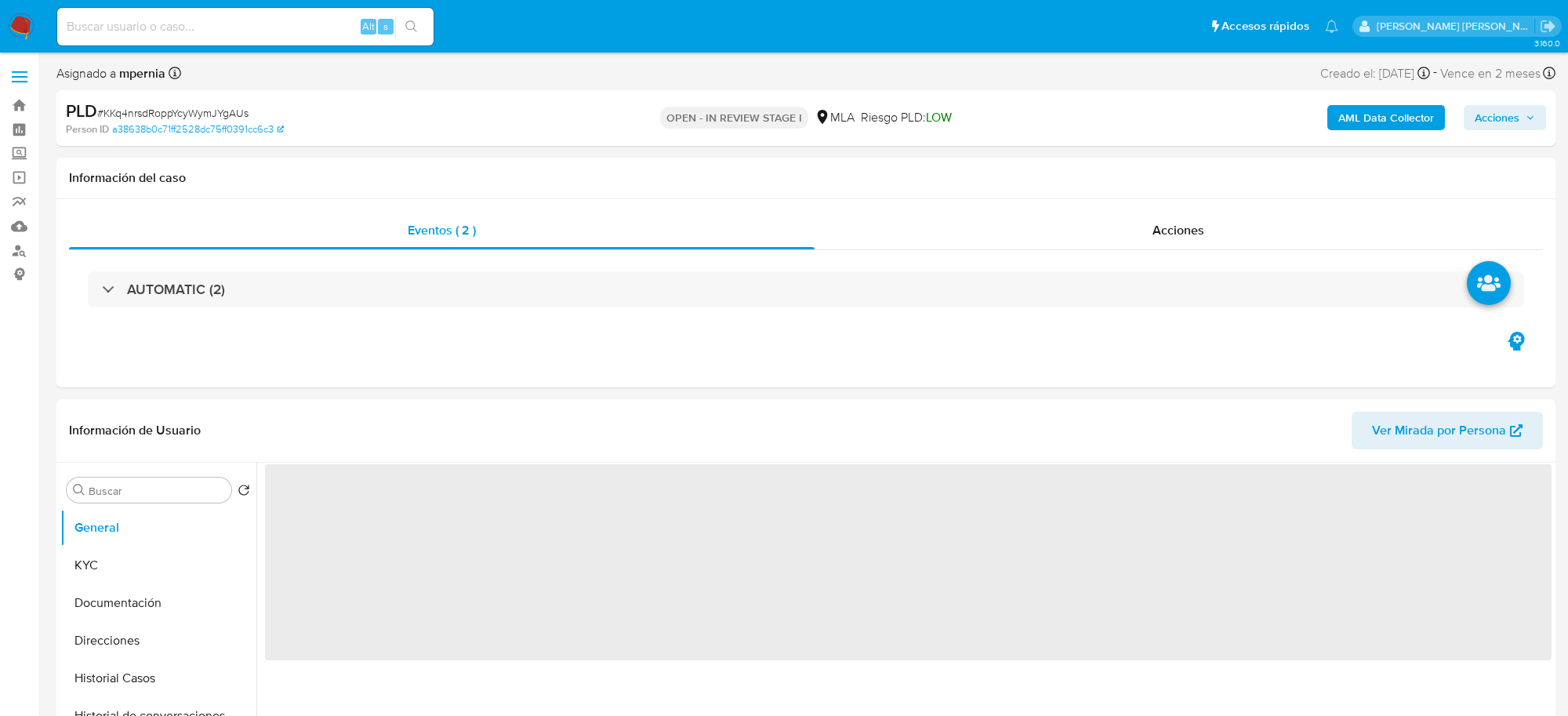
select select "10"
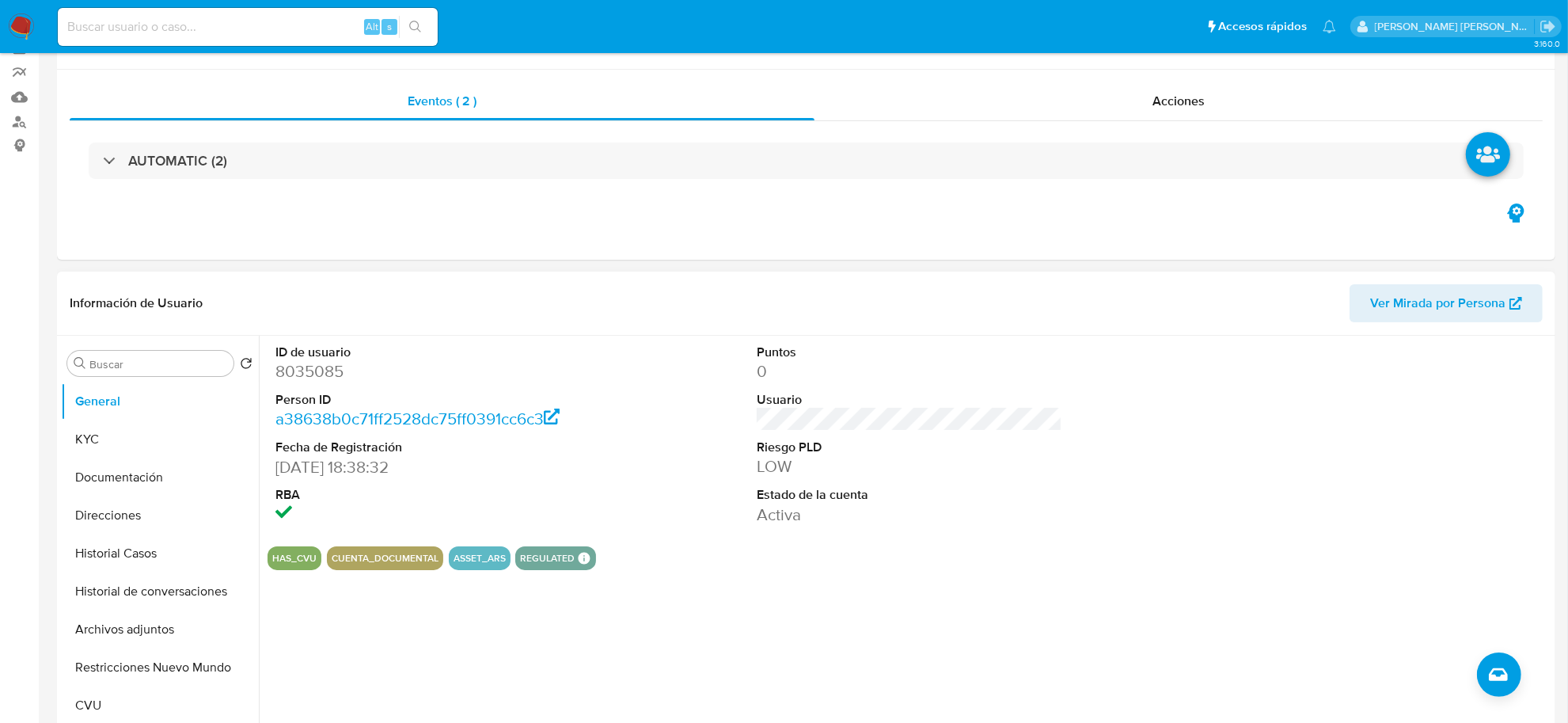
scroll to position [396, 0]
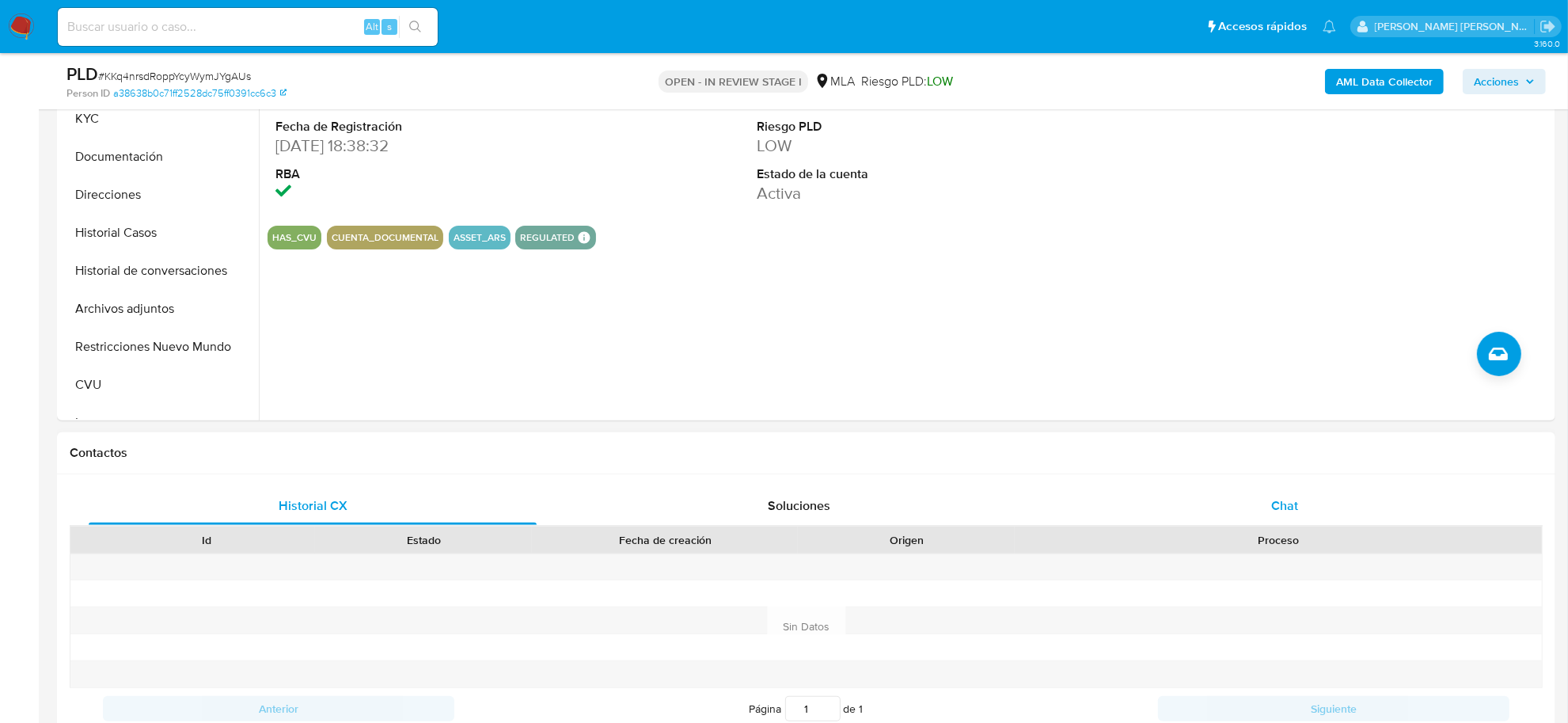
click at [1265, 518] on div "Chat" at bounding box center [1284, 506] width 448 height 38
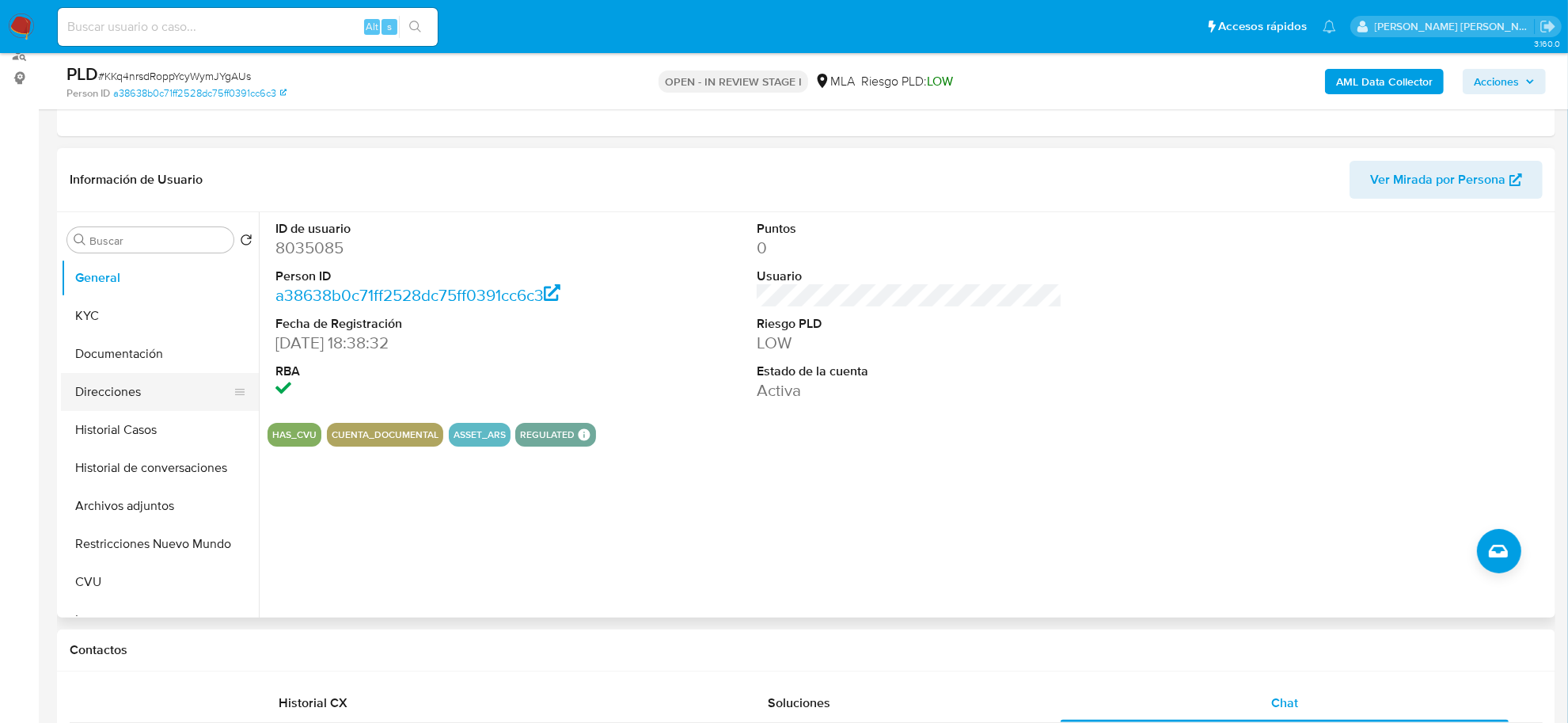
scroll to position [198, 0]
click at [115, 362] on button "Documentación" at bounding box center [153, 354] width 185 height 38
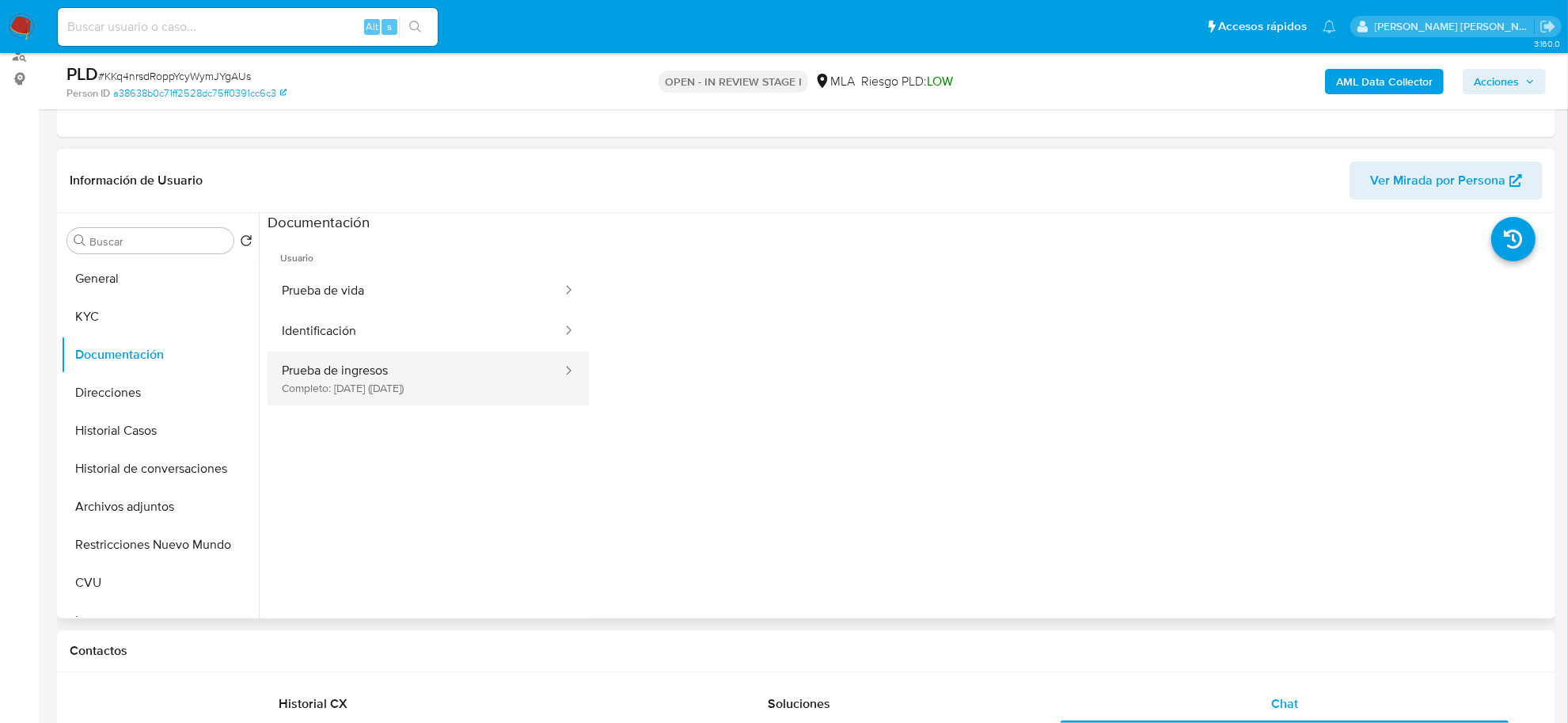
click at [387, 382] on button "Prueba de ingresos Completo: 19/03/2025 (hace 6 meses)" at bounding box center [415, 379] width 296 height 54
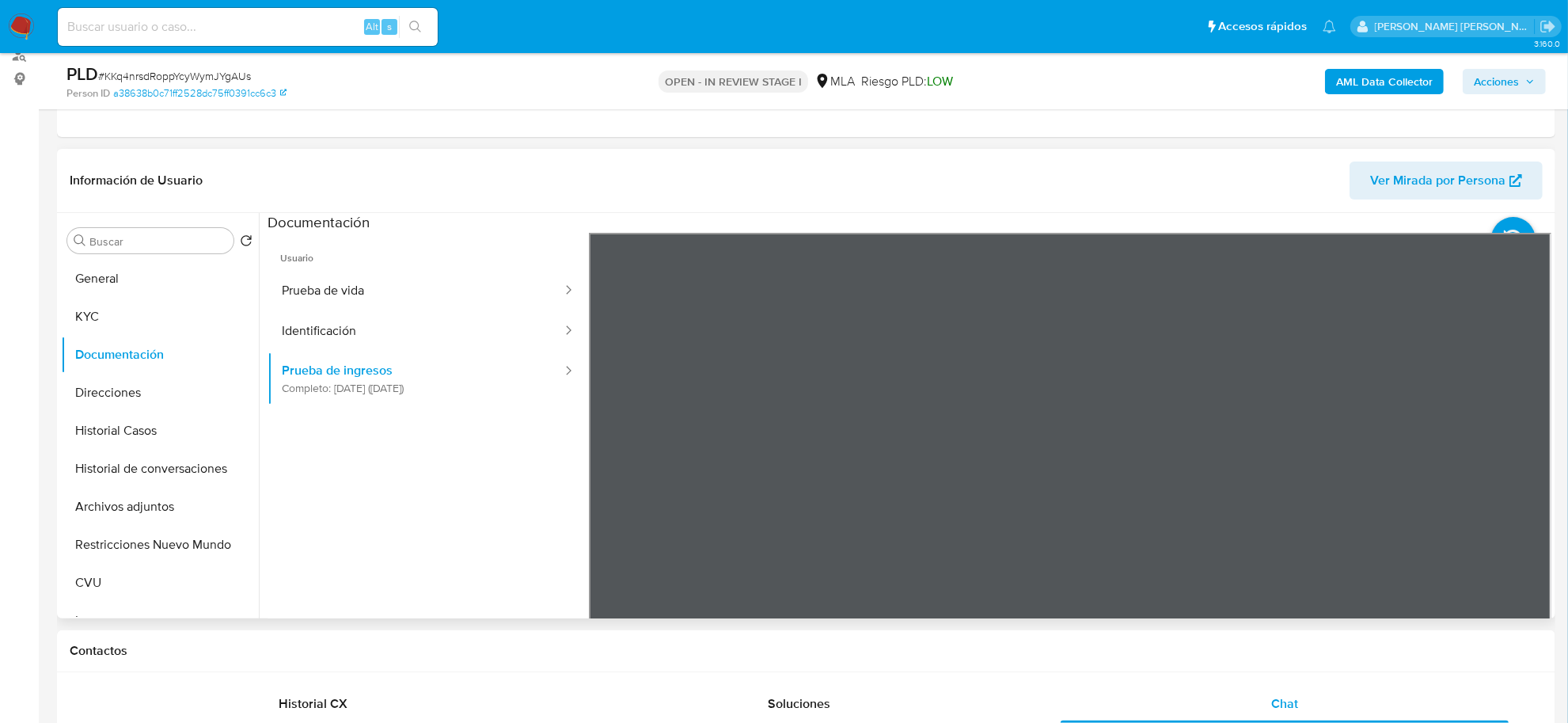
click at [1436, 174] on span "Ver Mirada por Persona" at bounding box center [1438, 180] width 136 height 38
click at [135, 314] on button "KYC" at bounding box center [153, 316] width 185 height 38
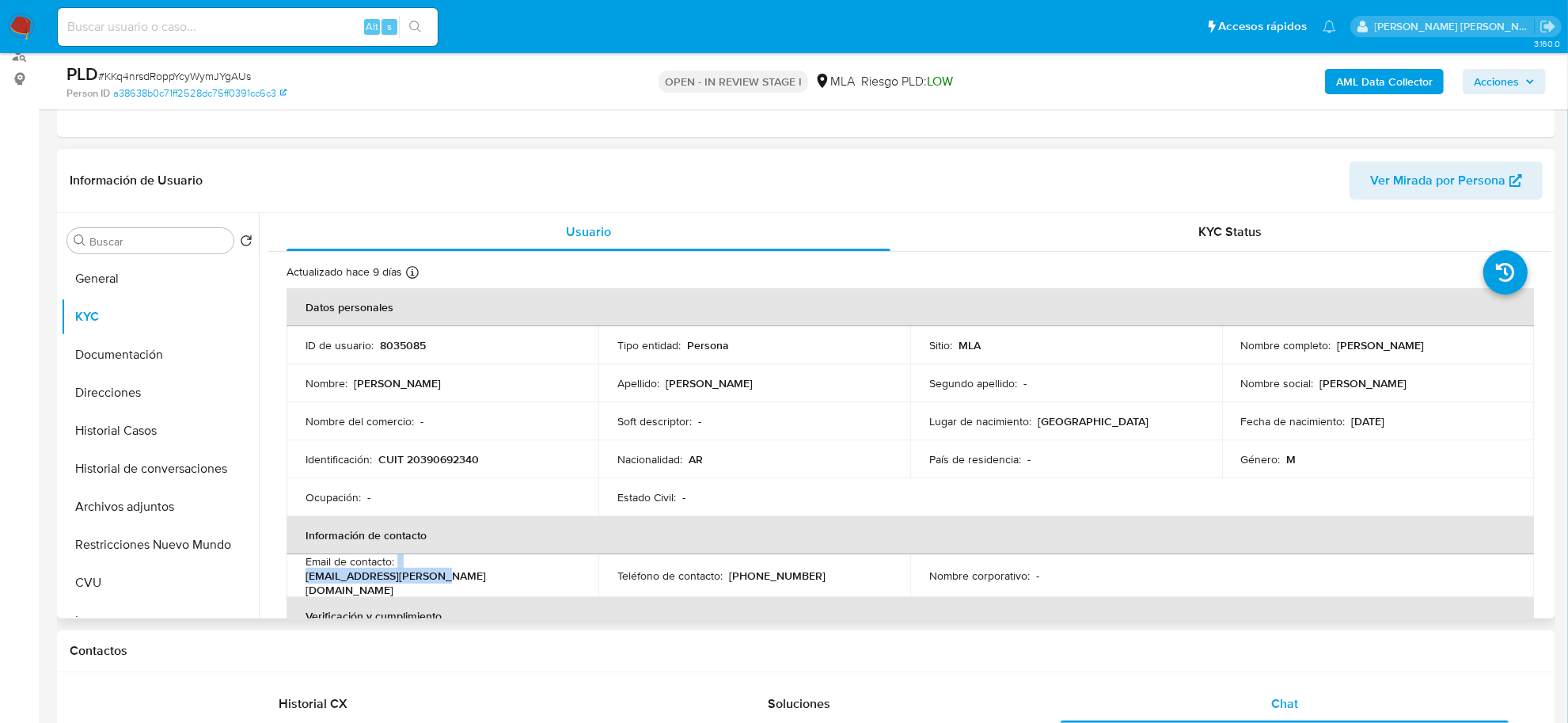
drag, startPoint x: 398, startPoint y: 576, endPoint x: 533, endPoint y: 572, distance: 135.1
click at [533, 572] on div "Email de contacto : agus-altuna@hotmail.com" at bounding box center [442, 576] width 274 height 43
copy div "agus-altuna@hotmail.com"
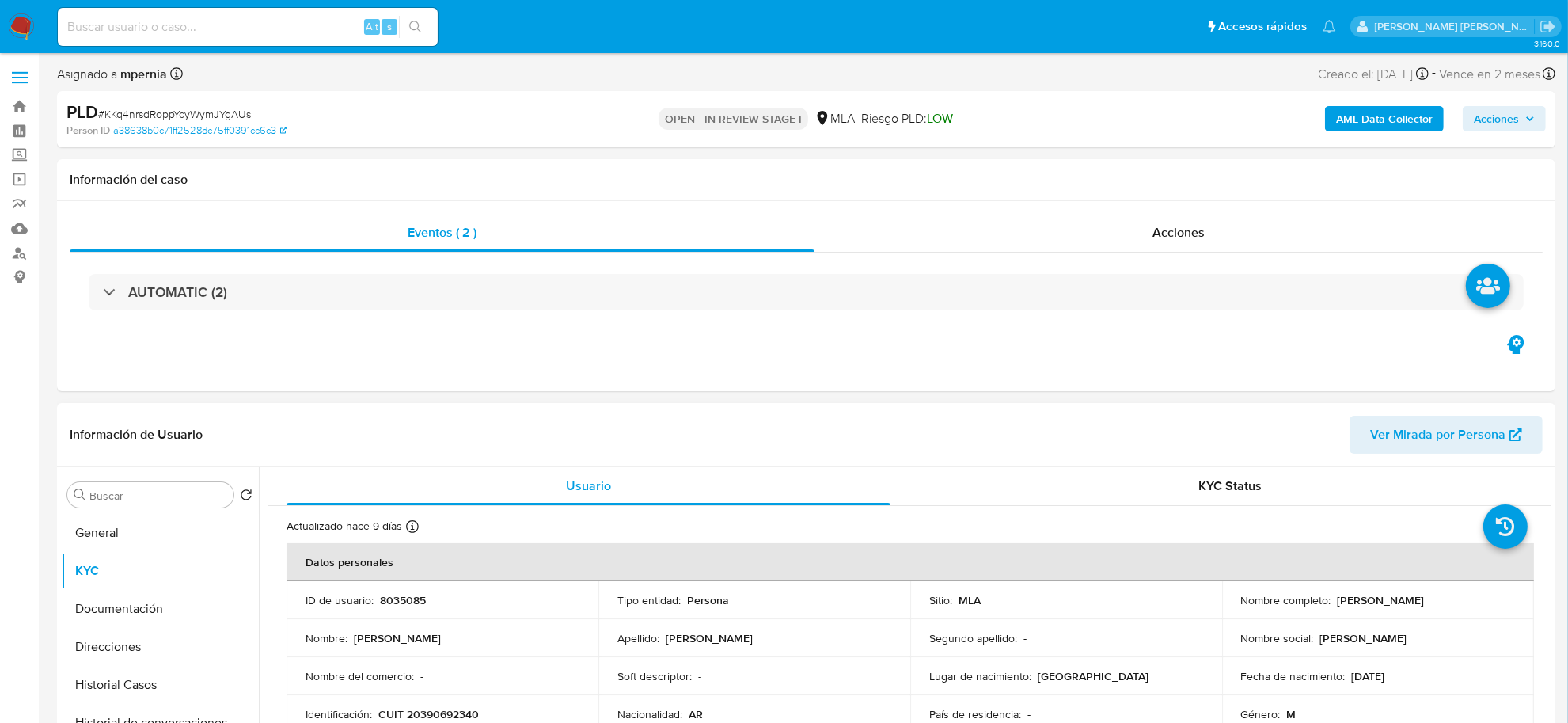
drag, startPoint x: 1359, startPoint y: 604, endPoint x: 1371, endPoint y: 596, distance: 14.4
click at [1419, 607] on div "Nombre completo : Agustin Altuna" at bounding box center [1377, 600] width 274 height 15
click at [97, 607] on button "Documentación" at bounding box center [153, 609] width 185 height 38
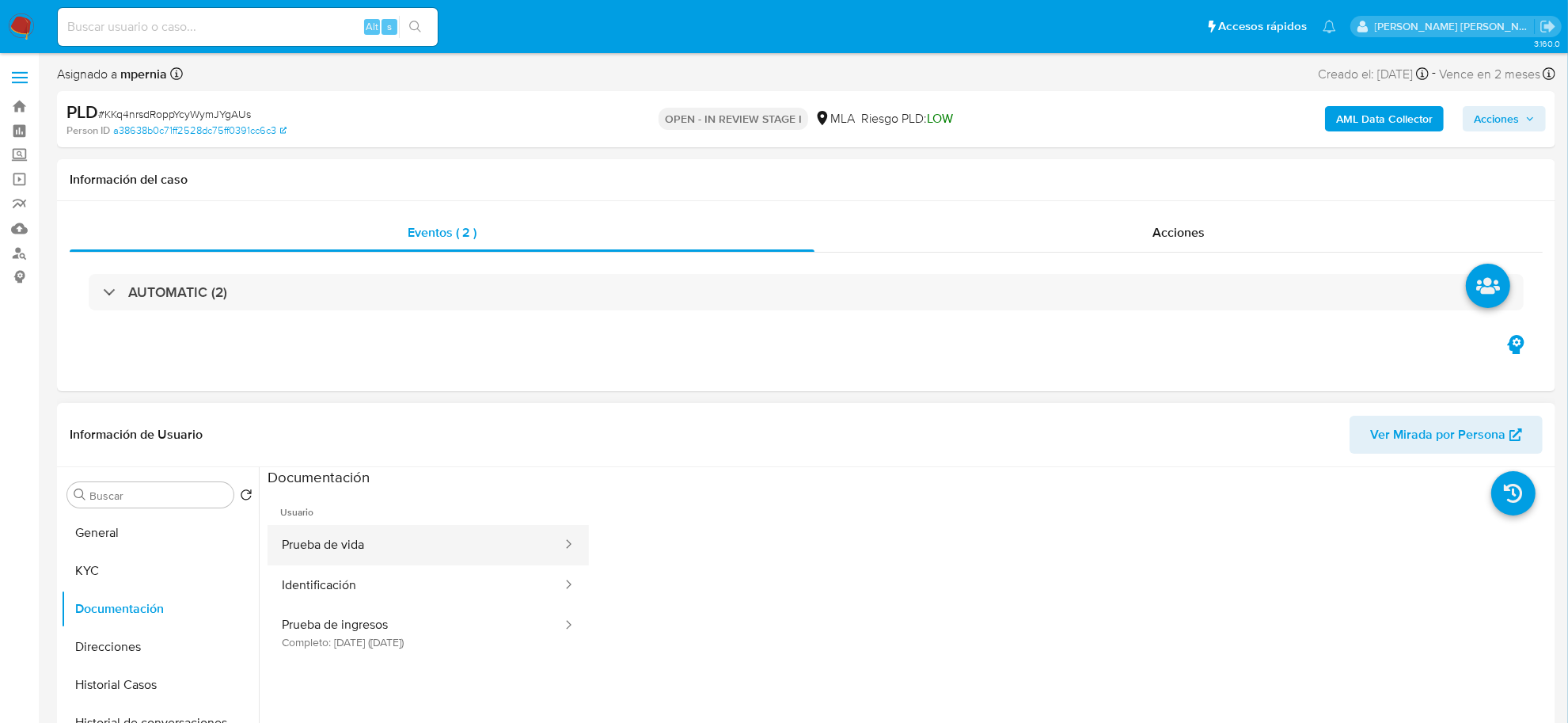
click at [402, 547] on button "Prueba de vida" at bounding box center [415, 546] width 296 height 41
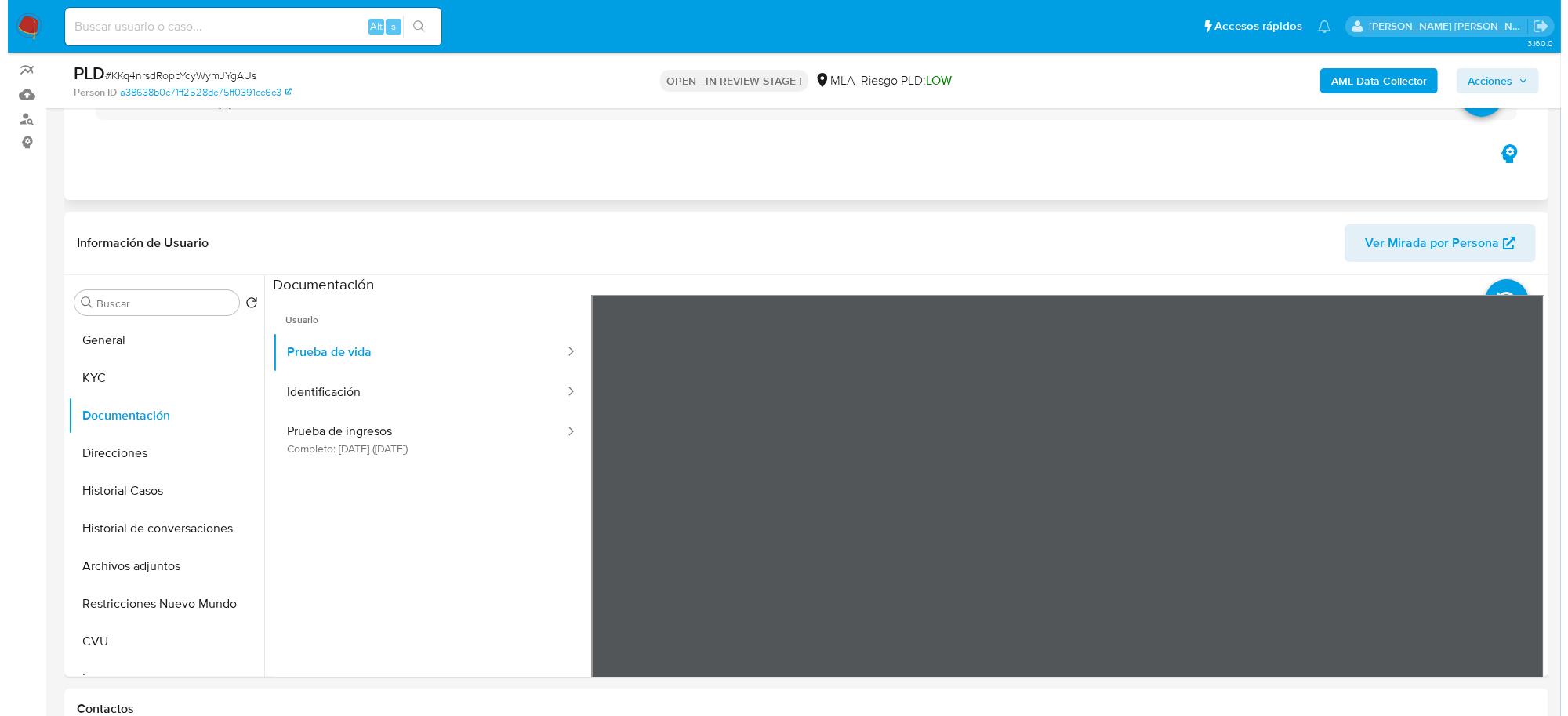
scroll to position [294, 0]
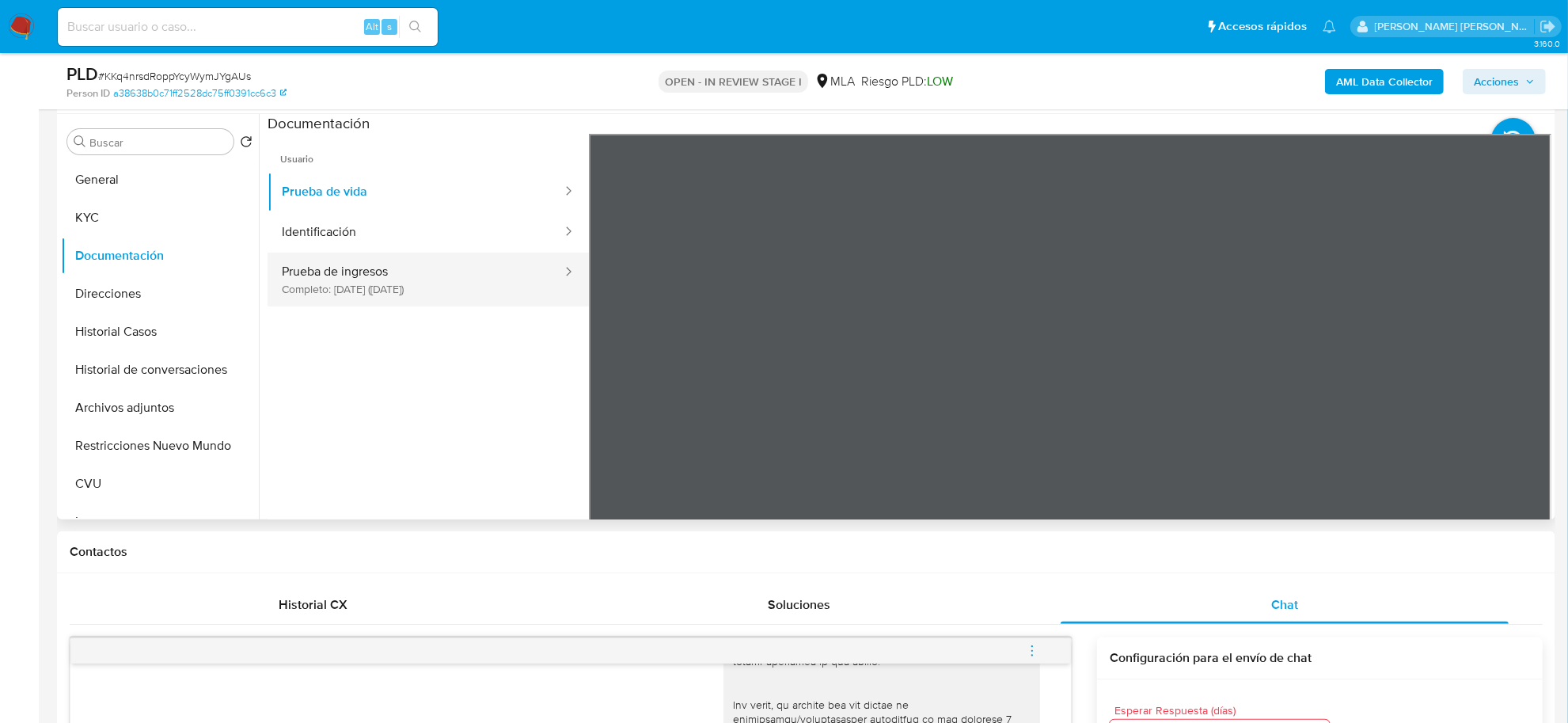
click at [369, 273] on button "Prueba de ingresos Completo: 19/03/2025 (hace 6 meses)" at bounding box center [415, 280] width 296 height 54
click at [1353, 72] on b "AML Data Collector" at bounding box center [1384, 81] width 97 height 25
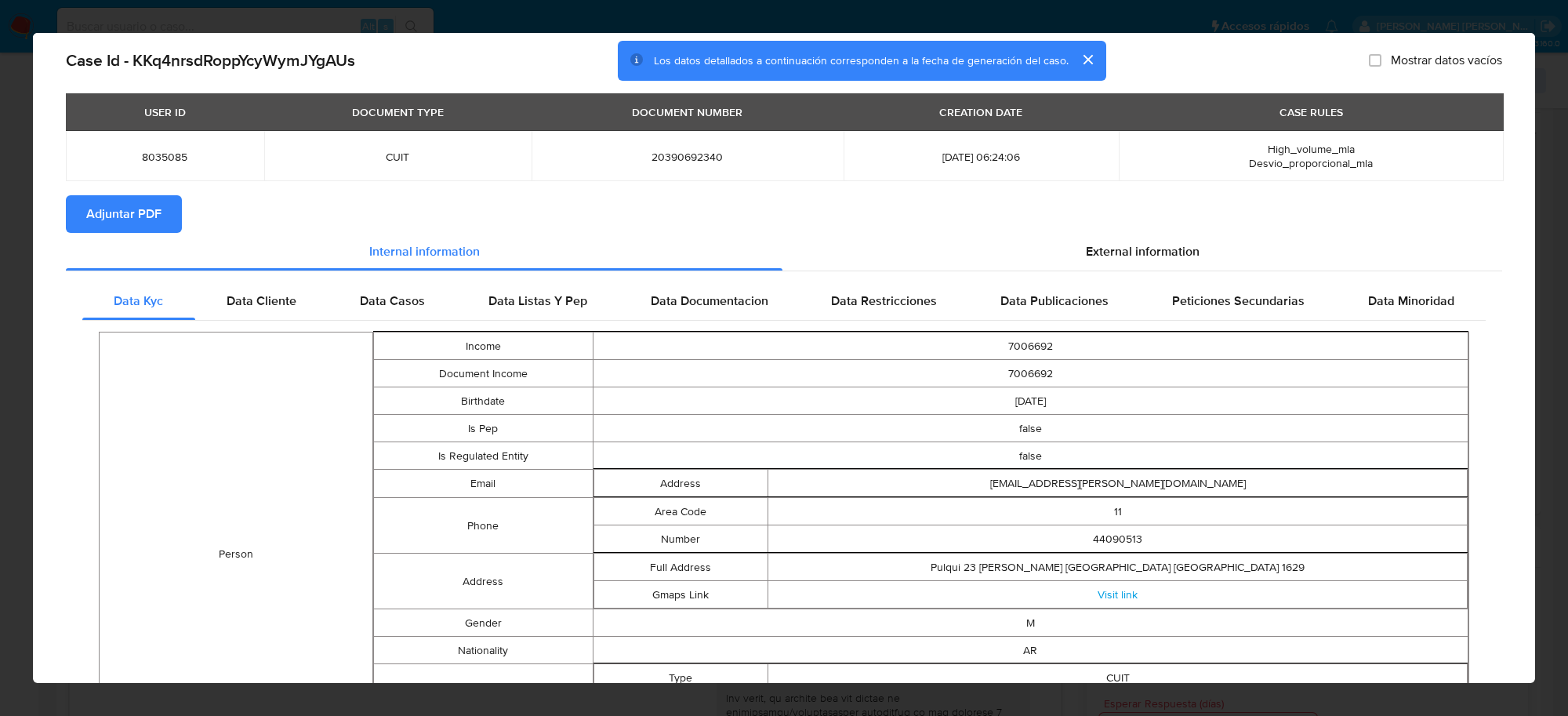
scroll to position [0, 0]
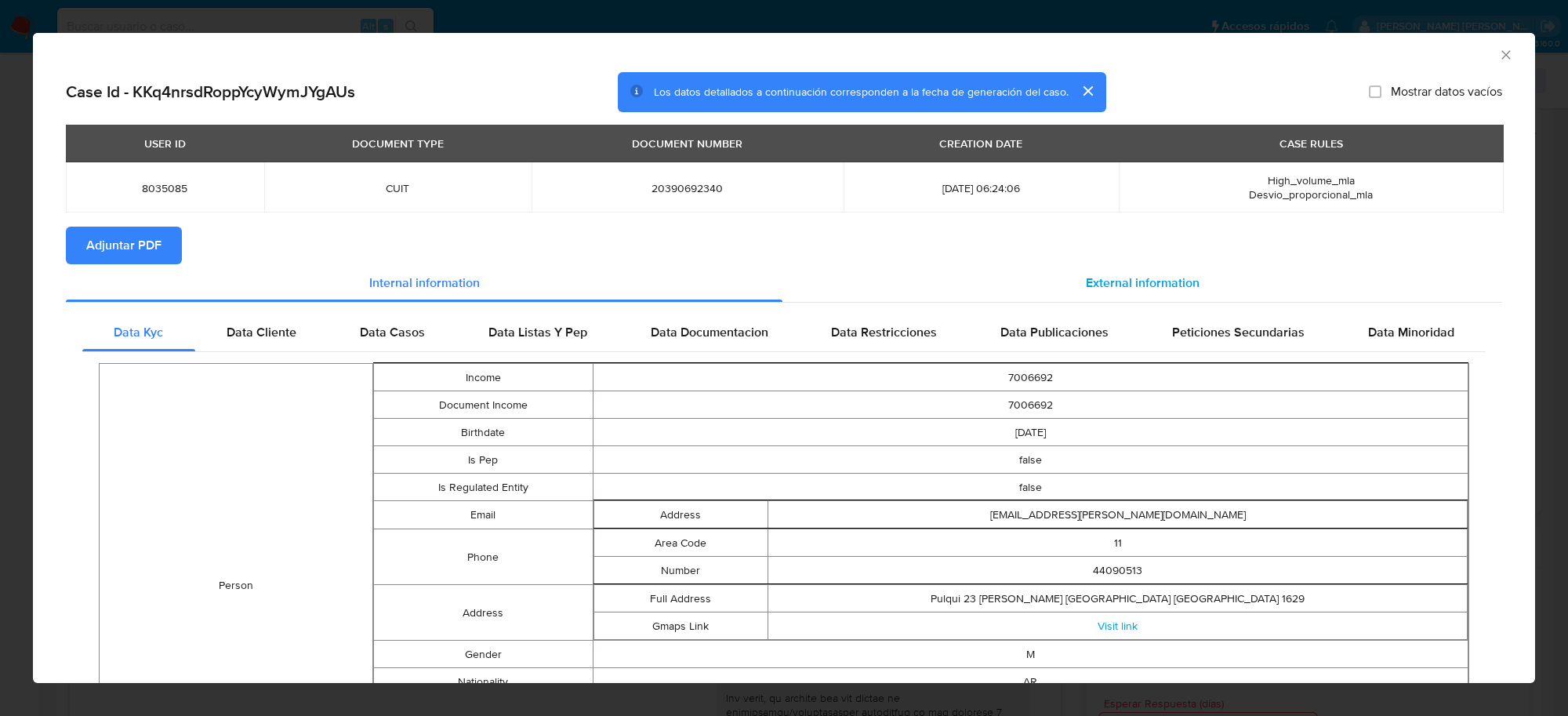
click at [1108, 287] on span "External information" at bounding box center [1143, 282] width 113 height 18
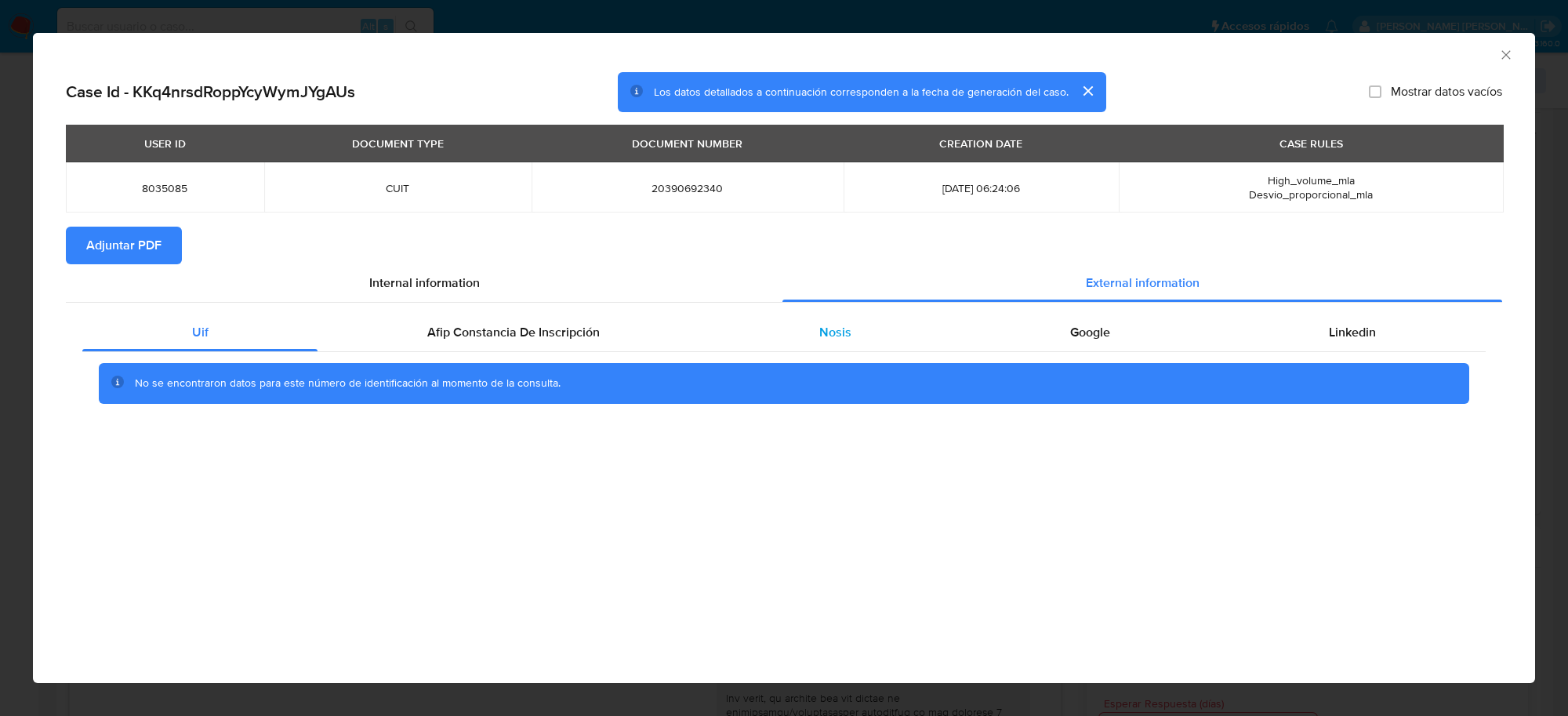
click at [867, 329] on div "Nosis" at bounding box center [835, 332] width 250 height 37
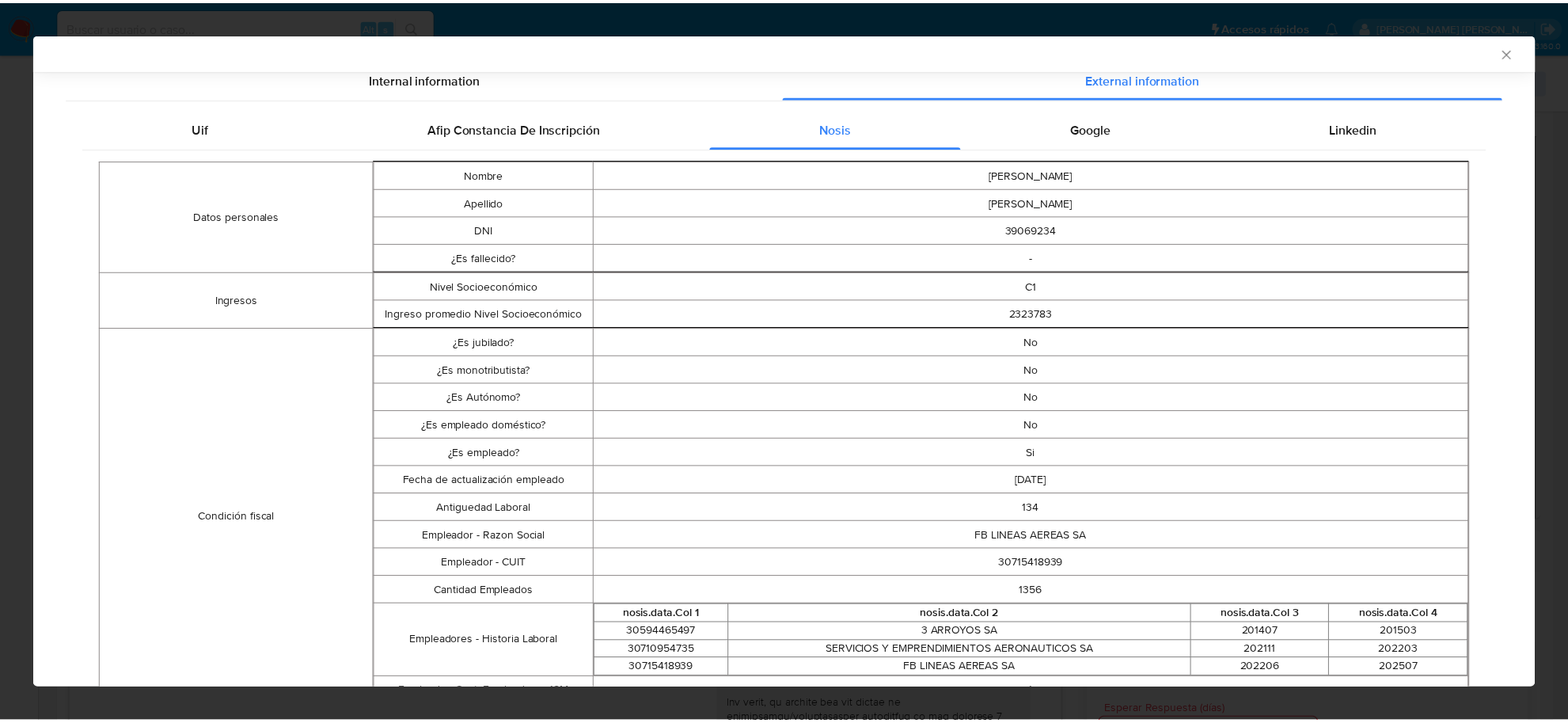
scroll to position [393, 0]
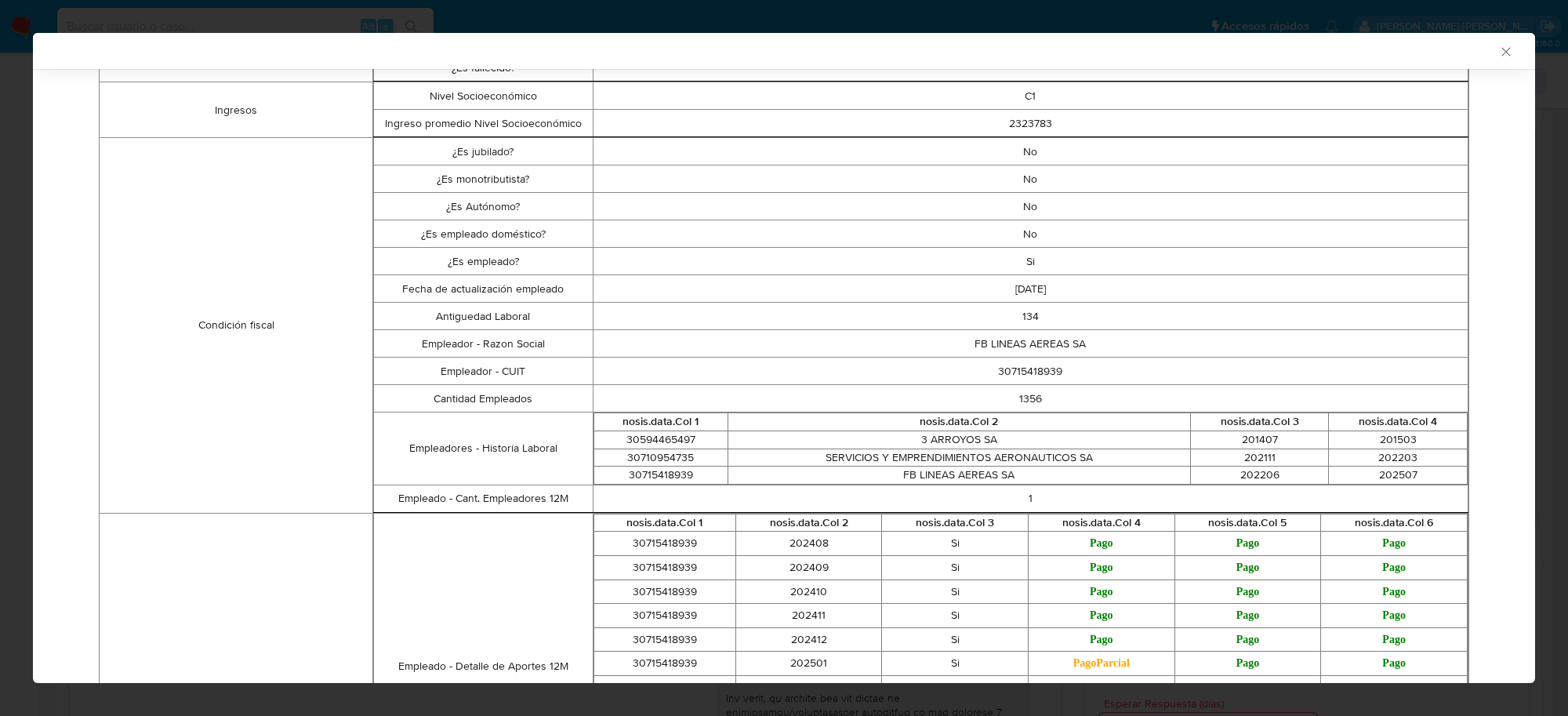
click at [1013, 372] on td "30715418939" at bounding box center [1031, 371] width 876 height 28
click at [1013, 371] on td "30715418939" at bounding box center [1031, 371] width 876 height 28
copy td "30715418939"
click at [1499, 48] on icon "Cerrar ventana" at bounding box center [1507, 52] width 15 height 15
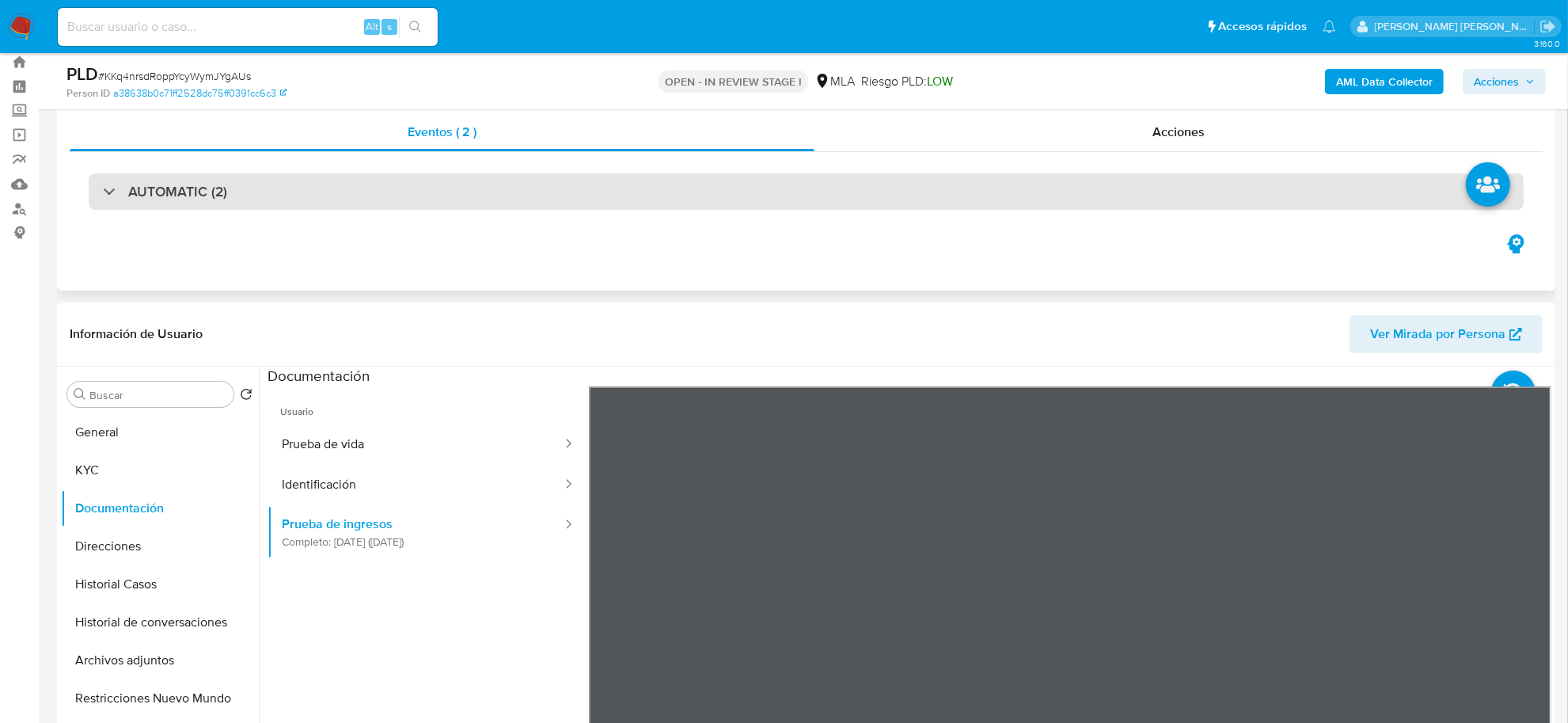
scroll to position [0, 0]
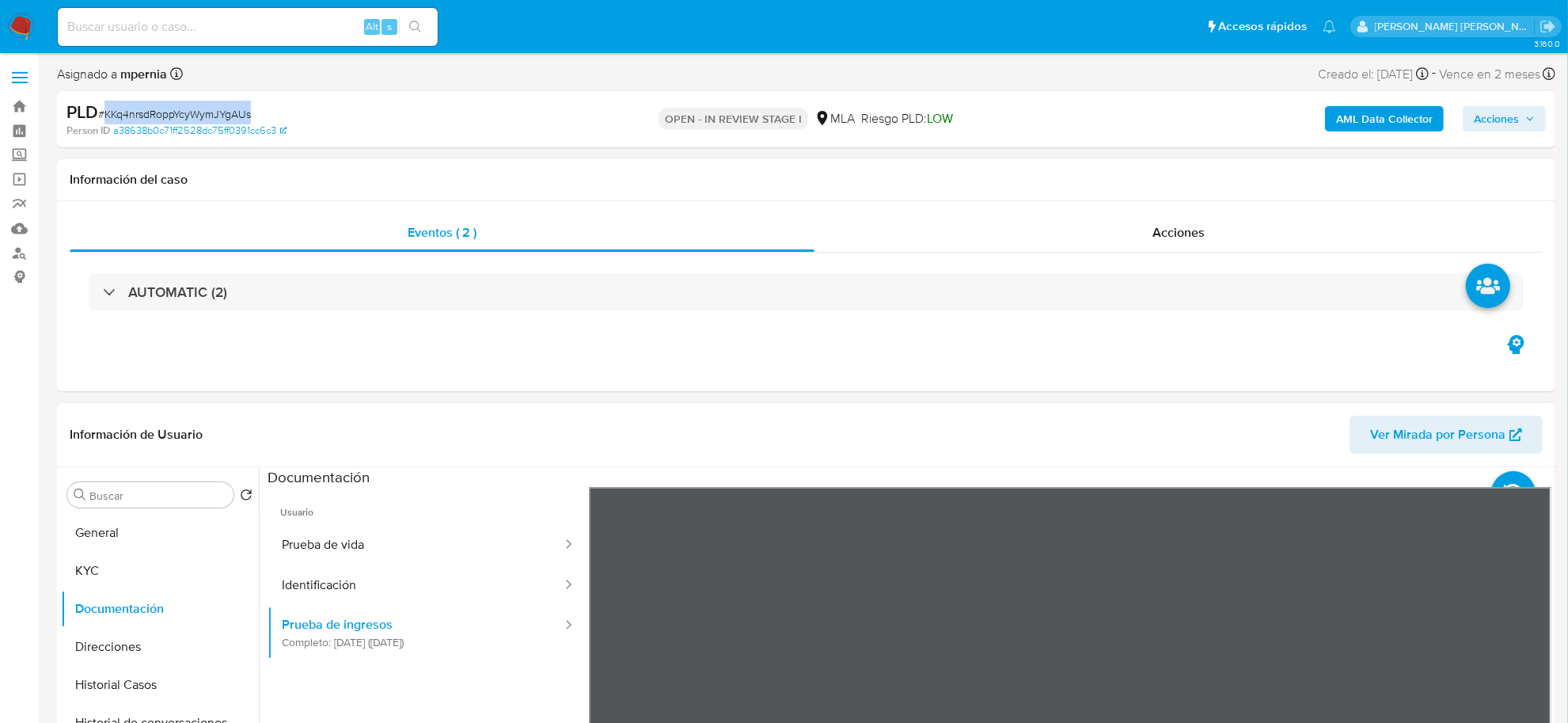
drag, startPoint x: 215, startPoint y: 110, endPoint x: 102, endPoint y: 112, distance: 113.0
click at [102, 112] on div "PLD # KKq4nrsdRoppYcyWymJYgAUs" at bounding box center [310, 112] width 487 height 24
copy span "KKq4nrsdRoppYcyWymJYgAUs"
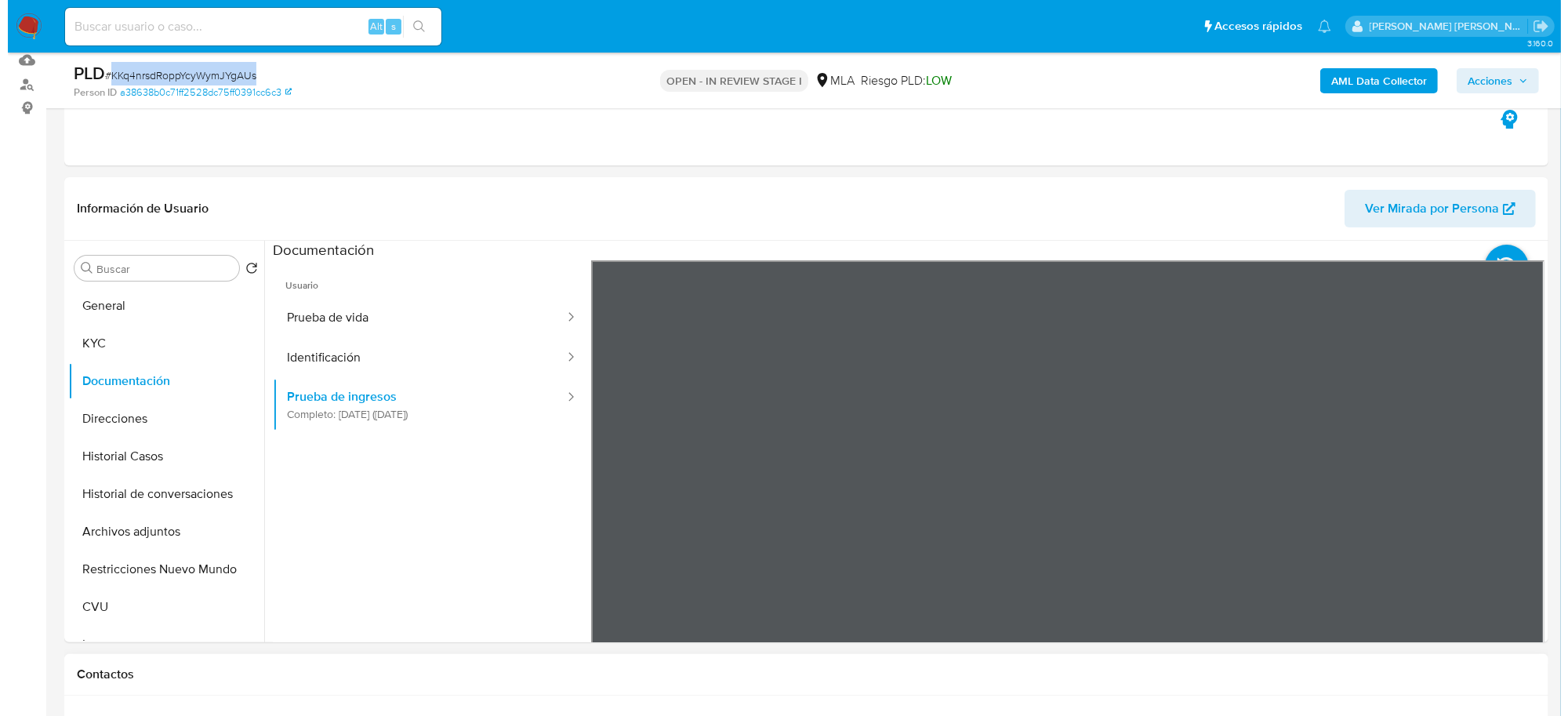
scroll to position [98, 0]
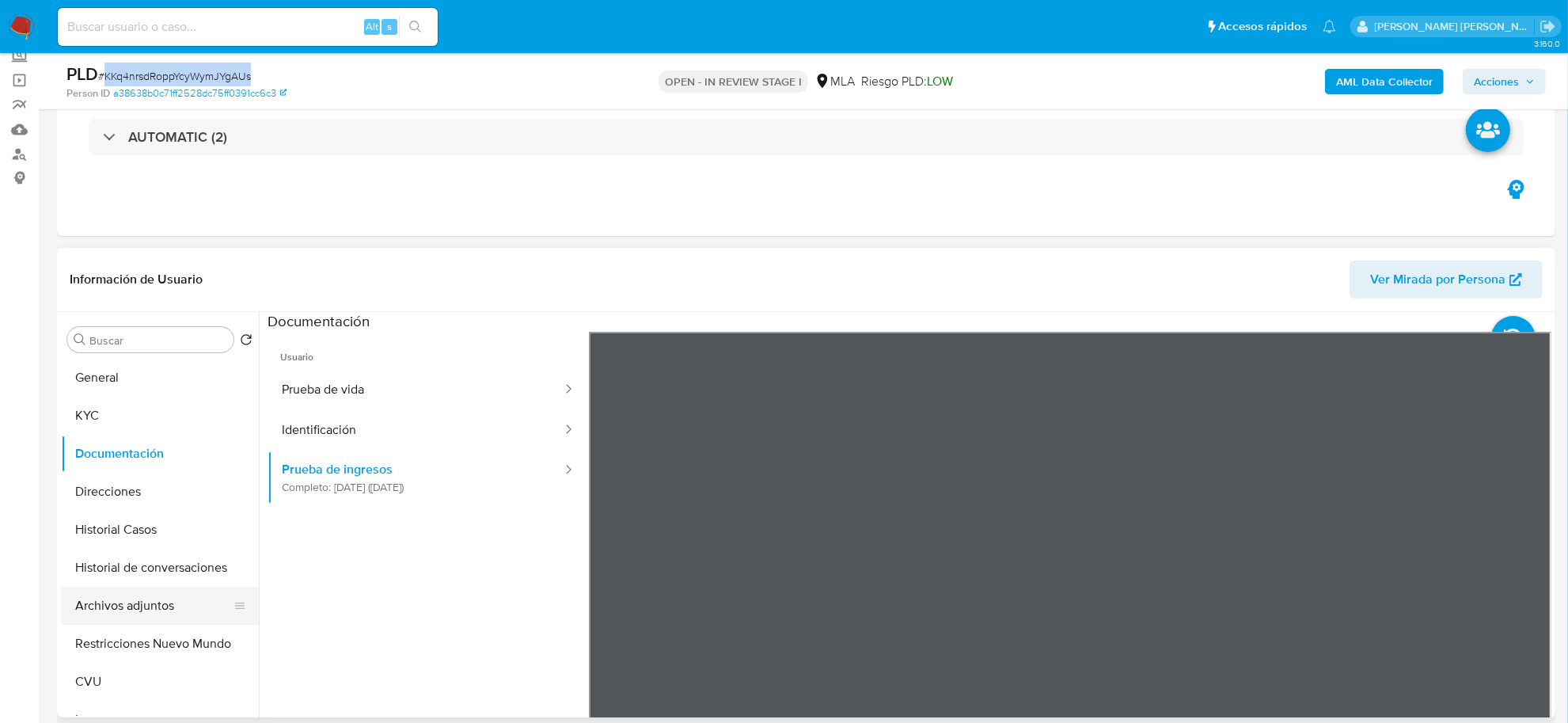
drag, startPoint x: 137, startPoint y: 613, endPoint x: 163, endPoint y: 612, distance: 26.0
click at [139, 613] on button "Archivos adjuntos" at bounding box center [153, 606] width 185 height 38
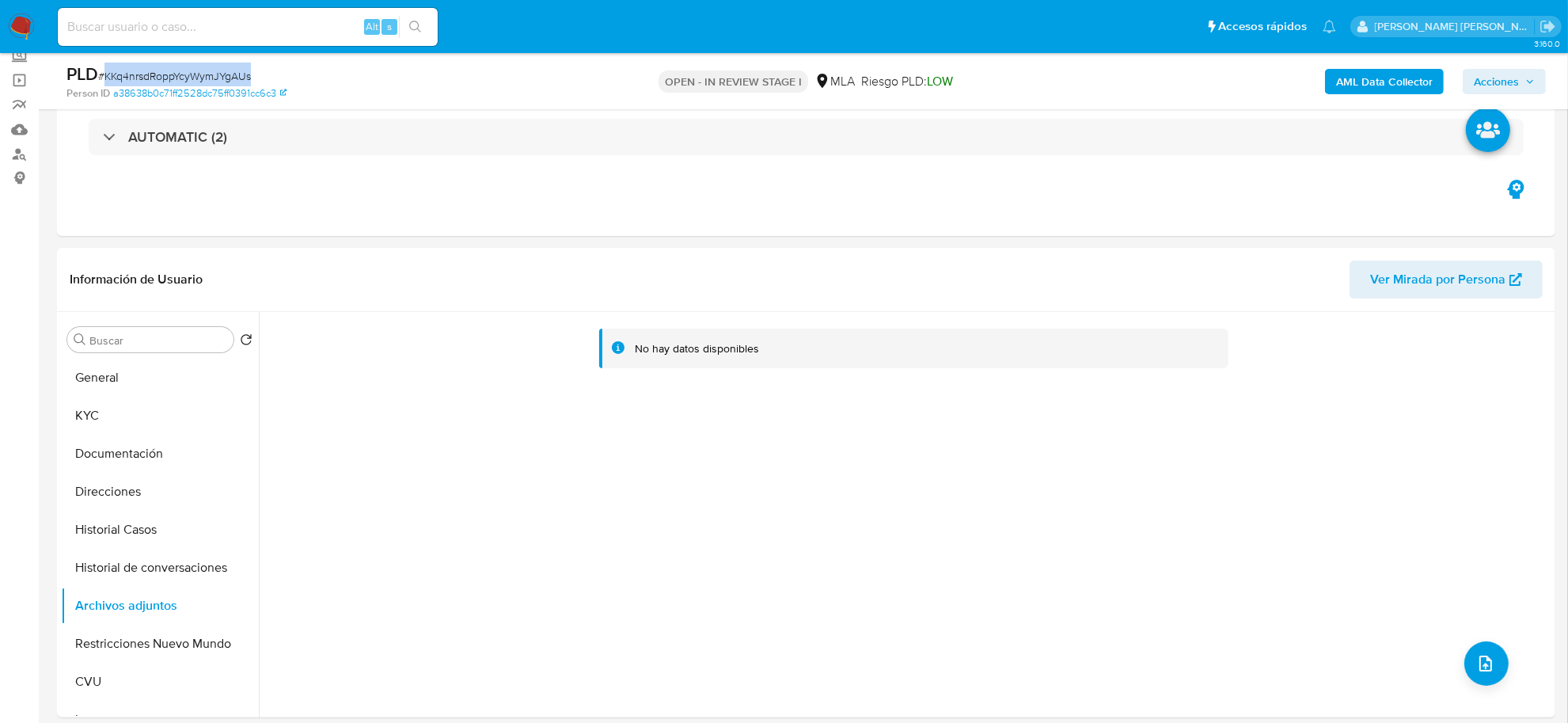
click at [1352, 74] on b "AML Data Collector" at bounding box center [1384, 81] width 97 height 25
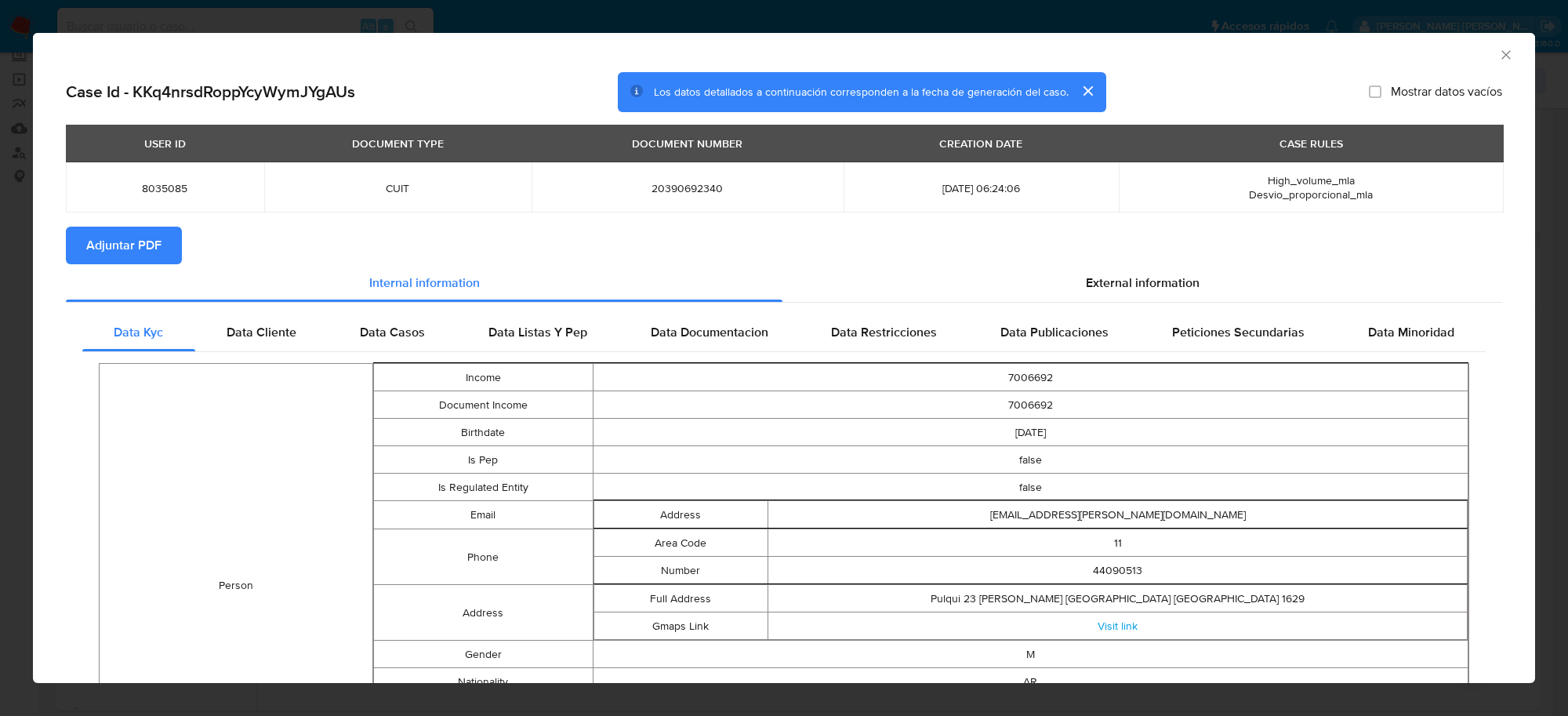
click at [120, 240] on span "Adjuntar PDF" at bounding box center [124, 246] width 75 height 35
click at [1499, 60] on icon "Cerrar ventana" at bounding box center [1507, 55] width 15 height 15
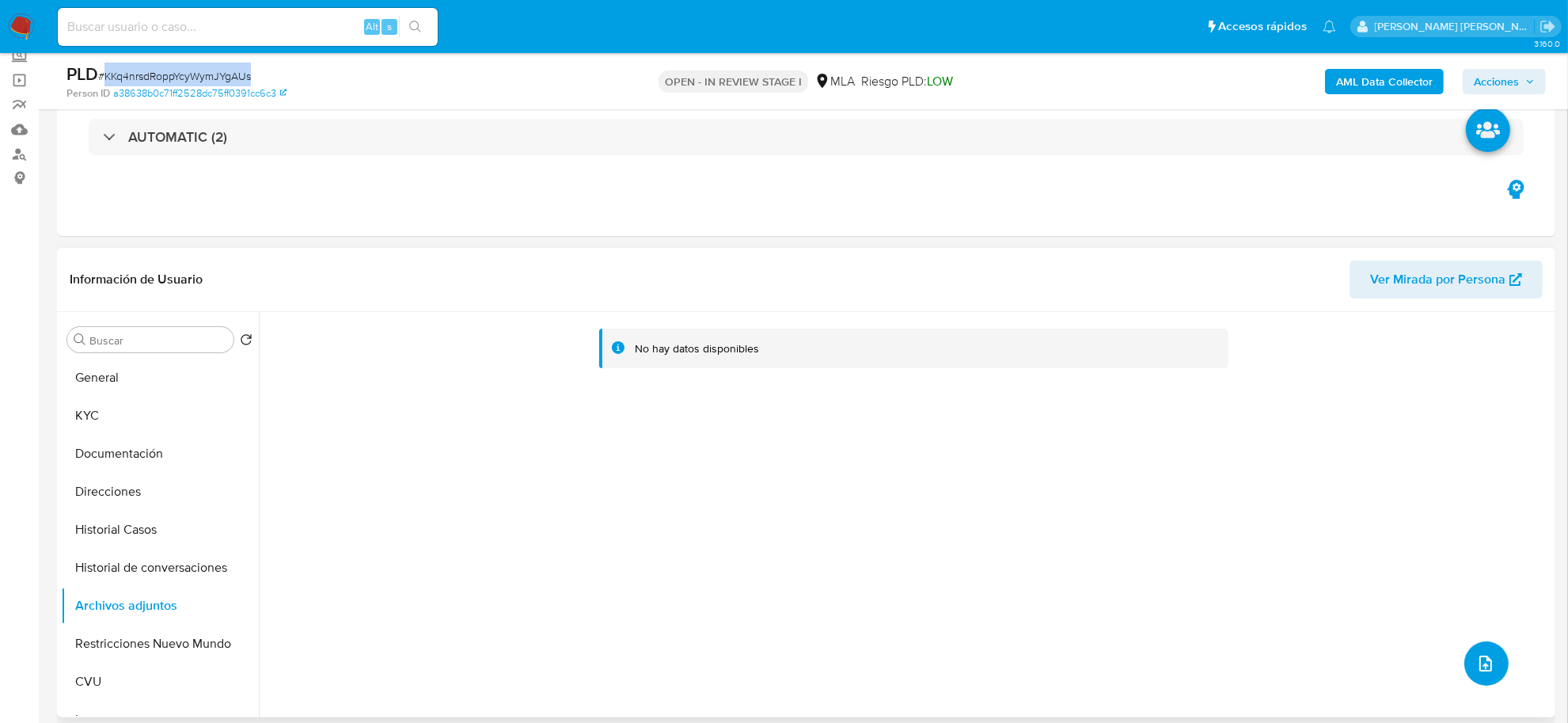
click at [1500, 670] on button "upload-file" at bounding box center [1487, 664] width 45 height 45
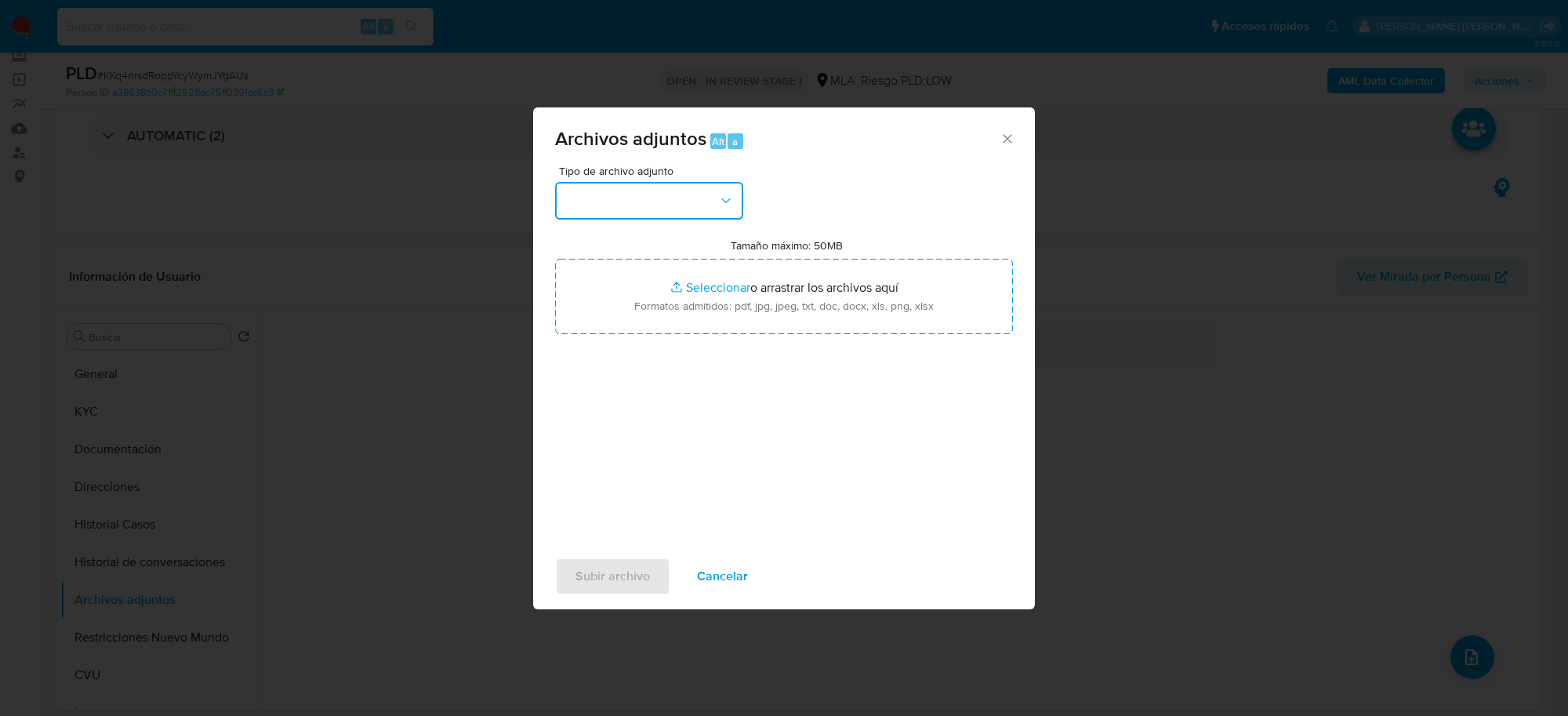
click at [643, 217] on button "button" at bounding box center [650, 201] width 188 height 37
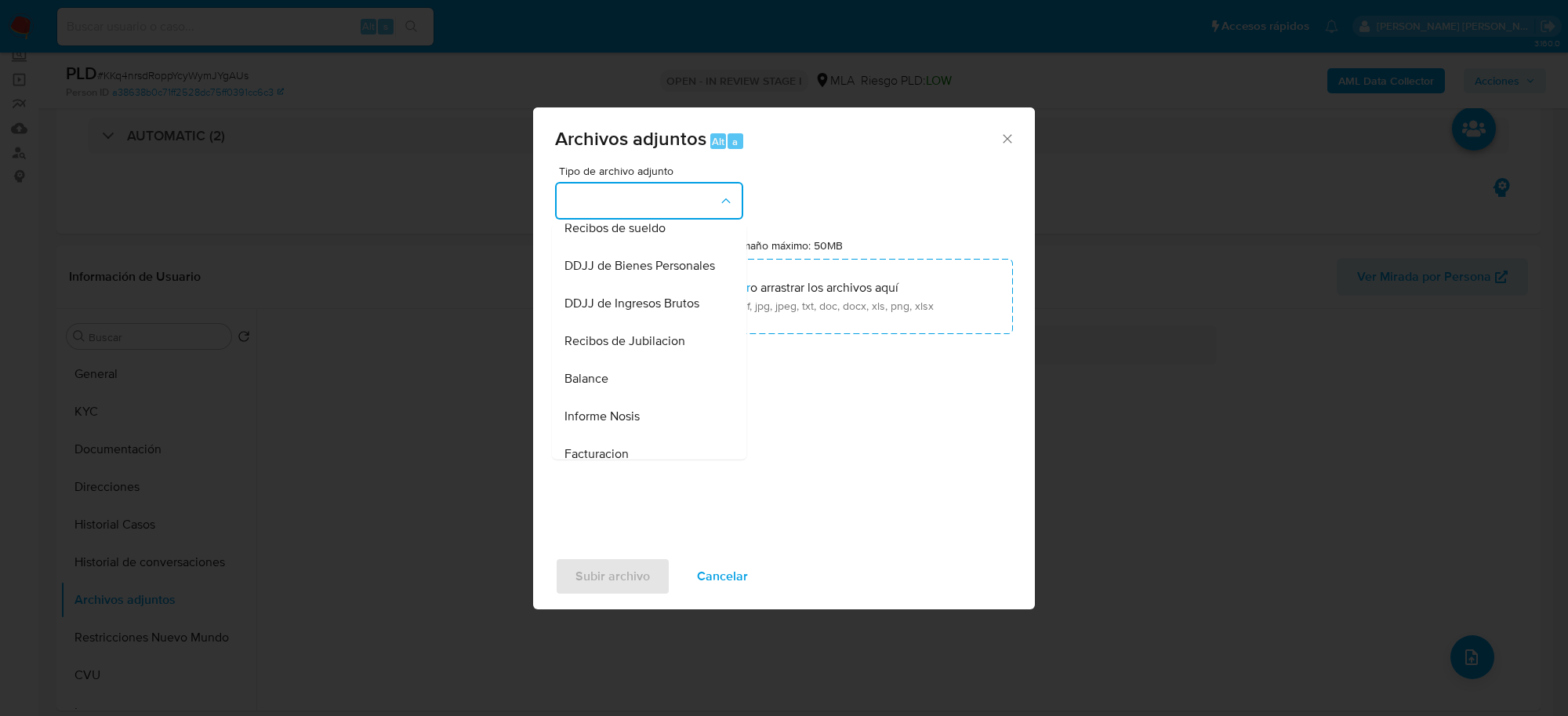
scroll to position [414, 0]
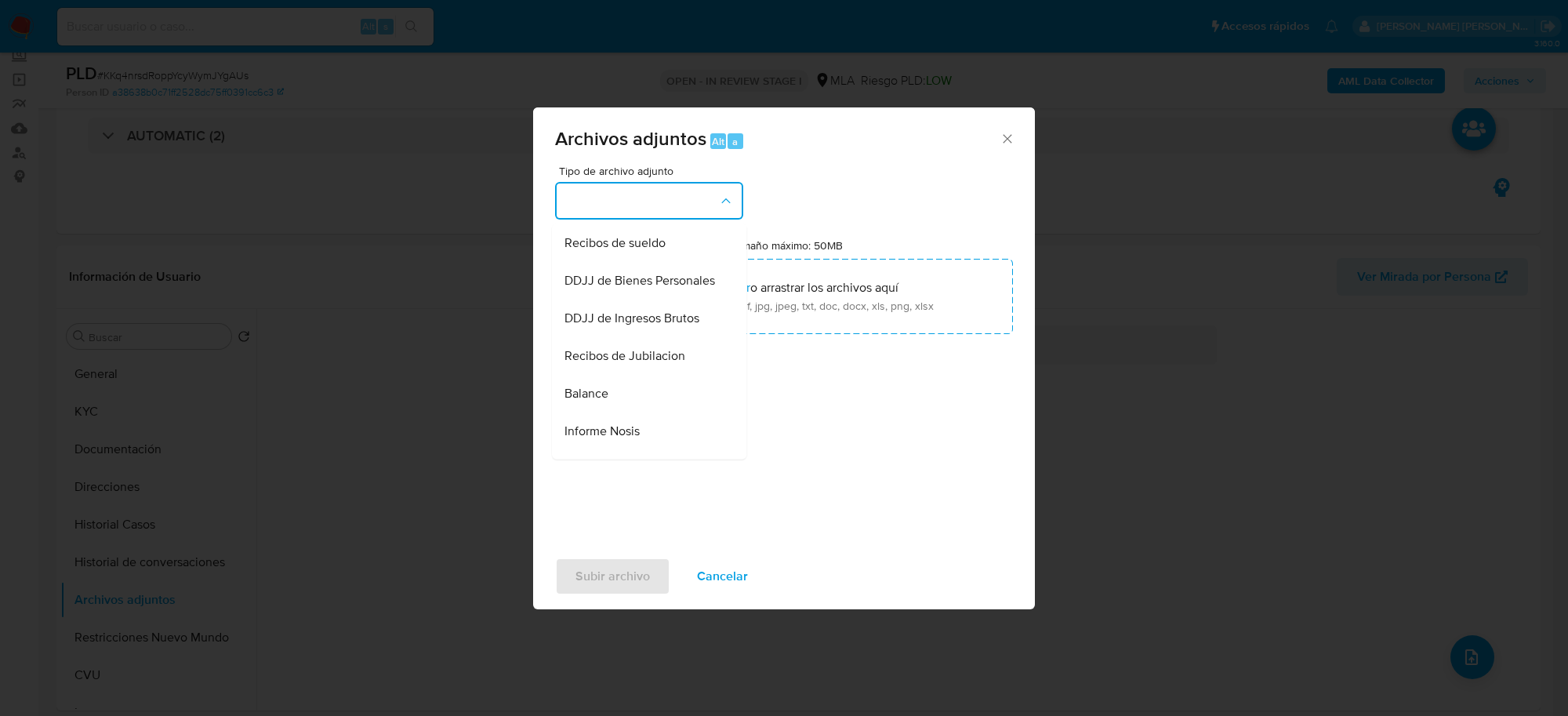
click at [577, 248] on div "Recibos de sueldo" at bounding box center [644, 244] width 160 height 37
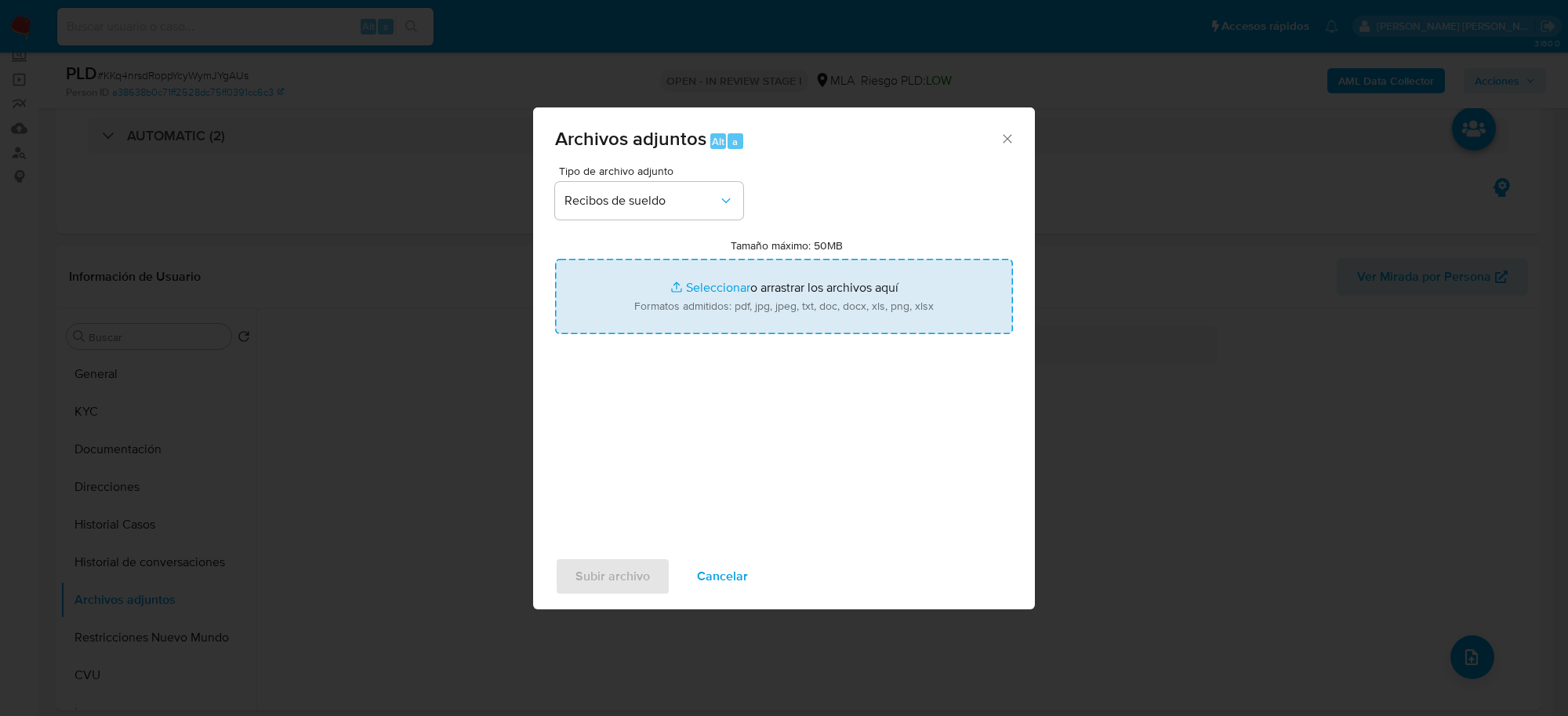
type input "C:\fakepath\recibo febrero 2025.png"
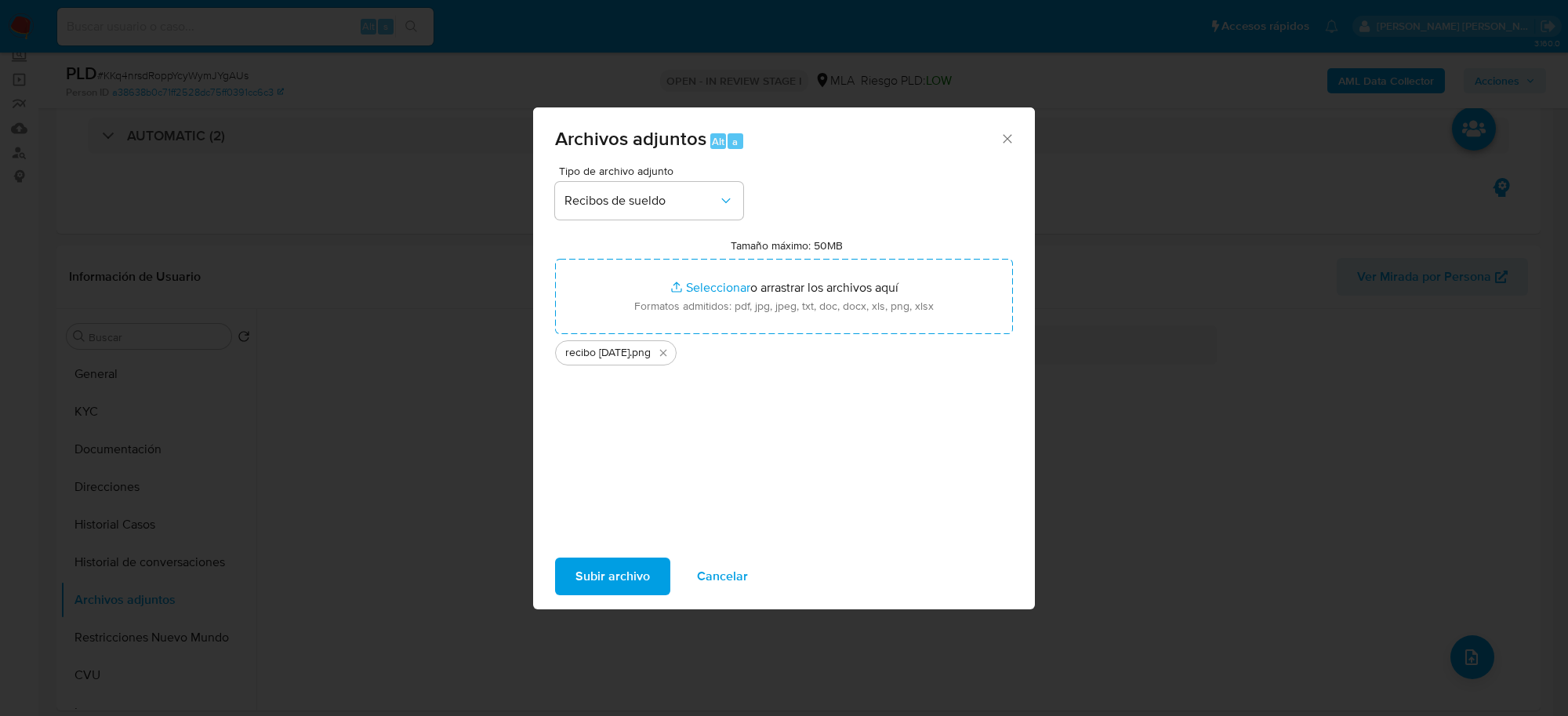
click at [626, 570] on span "Subir archivo" at bounding box center [613, 577] width 75 height 35
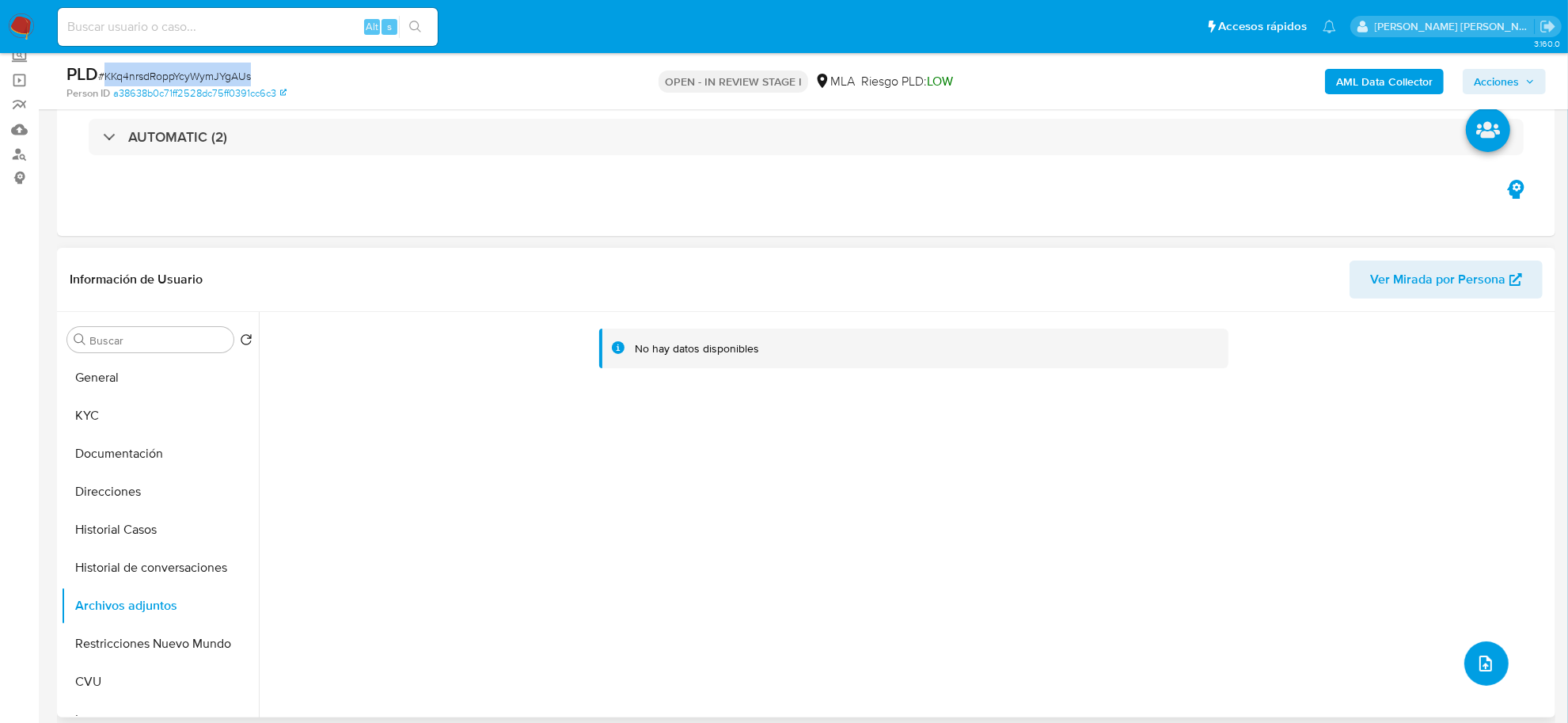
click at [1476, 668] on icon "upload-file" at bounding box center [1486, 664] width 19 height 19
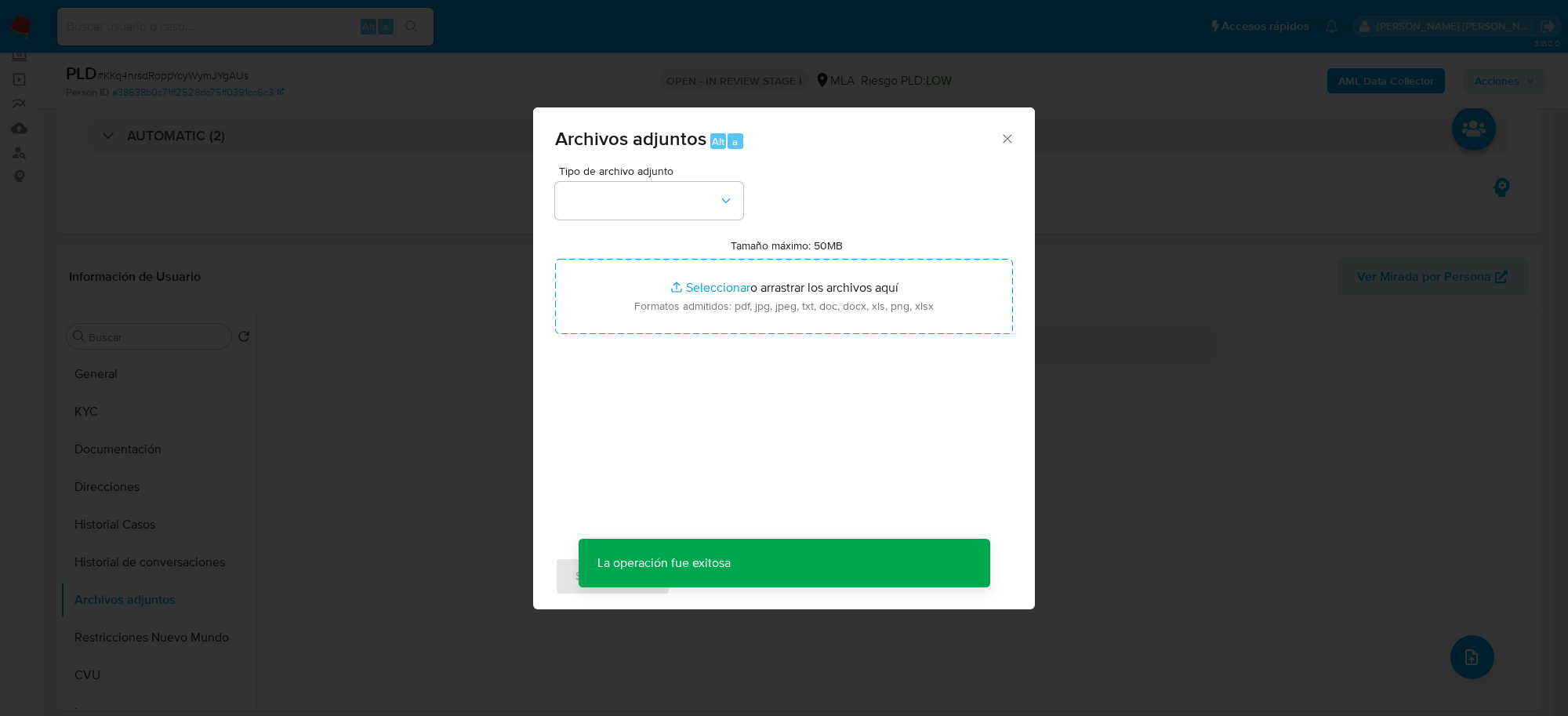
click at [606, 177] on span "Tipo de archivo adjunto" at bounding box center [653, 170] width 188 height 11
click at [604, 199] on button "button" at bounding box center [650, 201] width 188 height 37
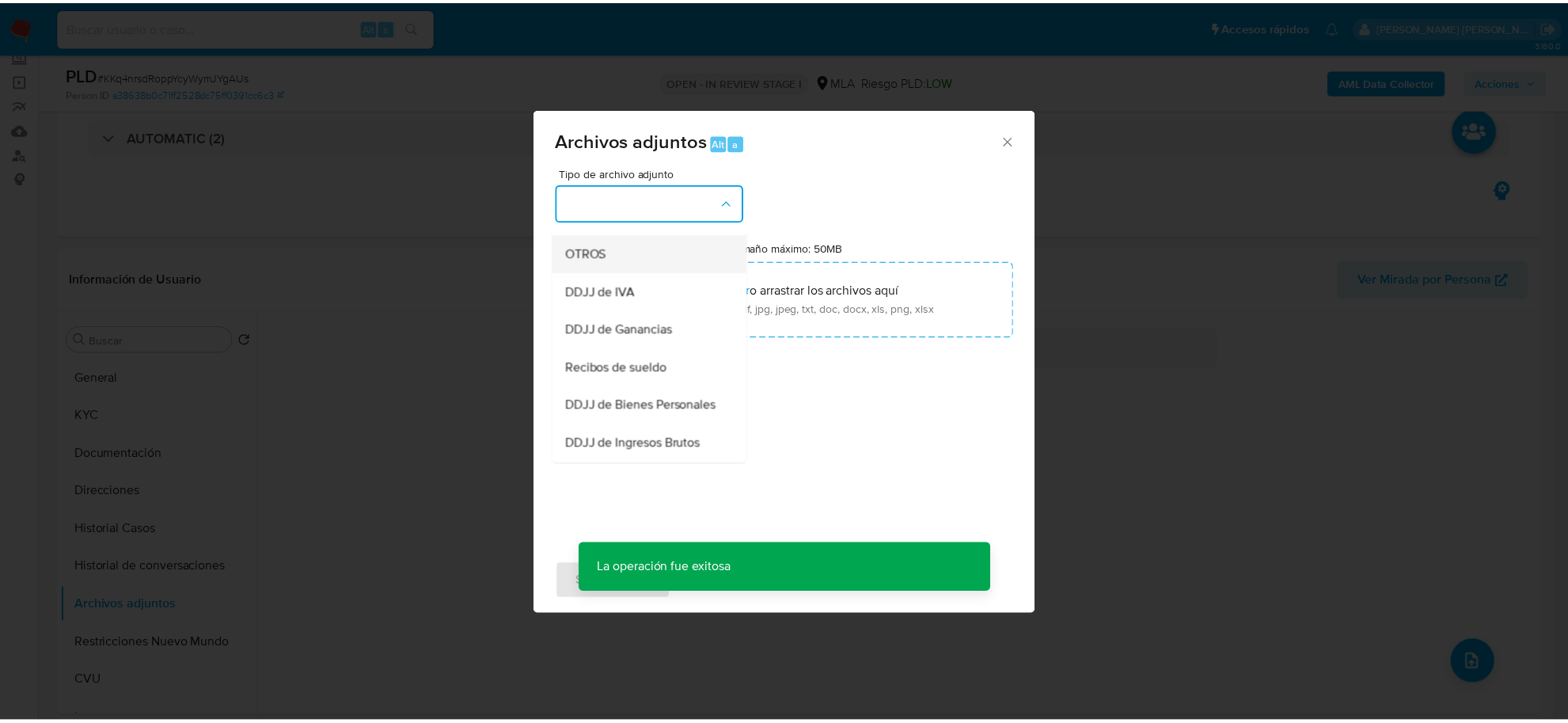
scroll to position [297, 0]
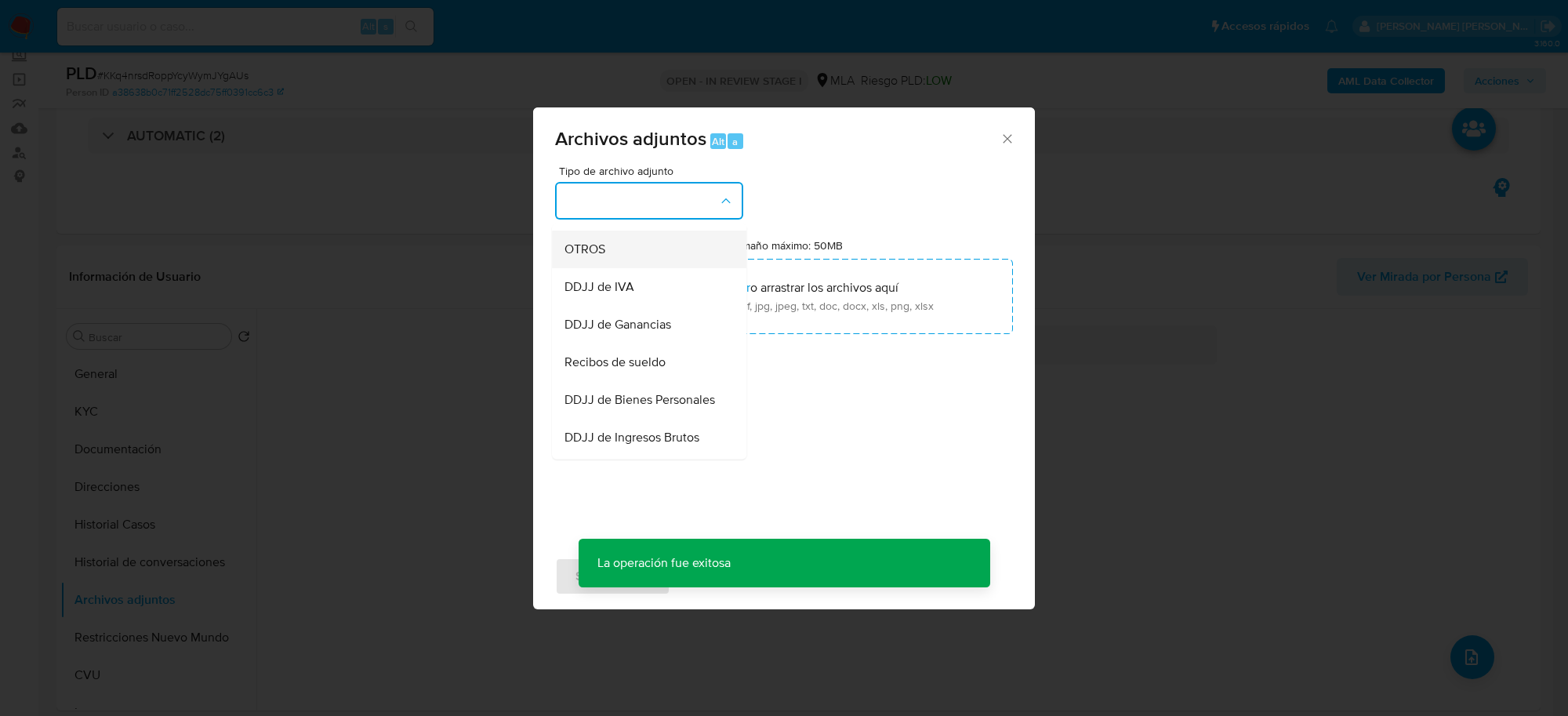
click at [617, 269] on div "OTROS" at bounding box center [644, 250] width 160 height 37
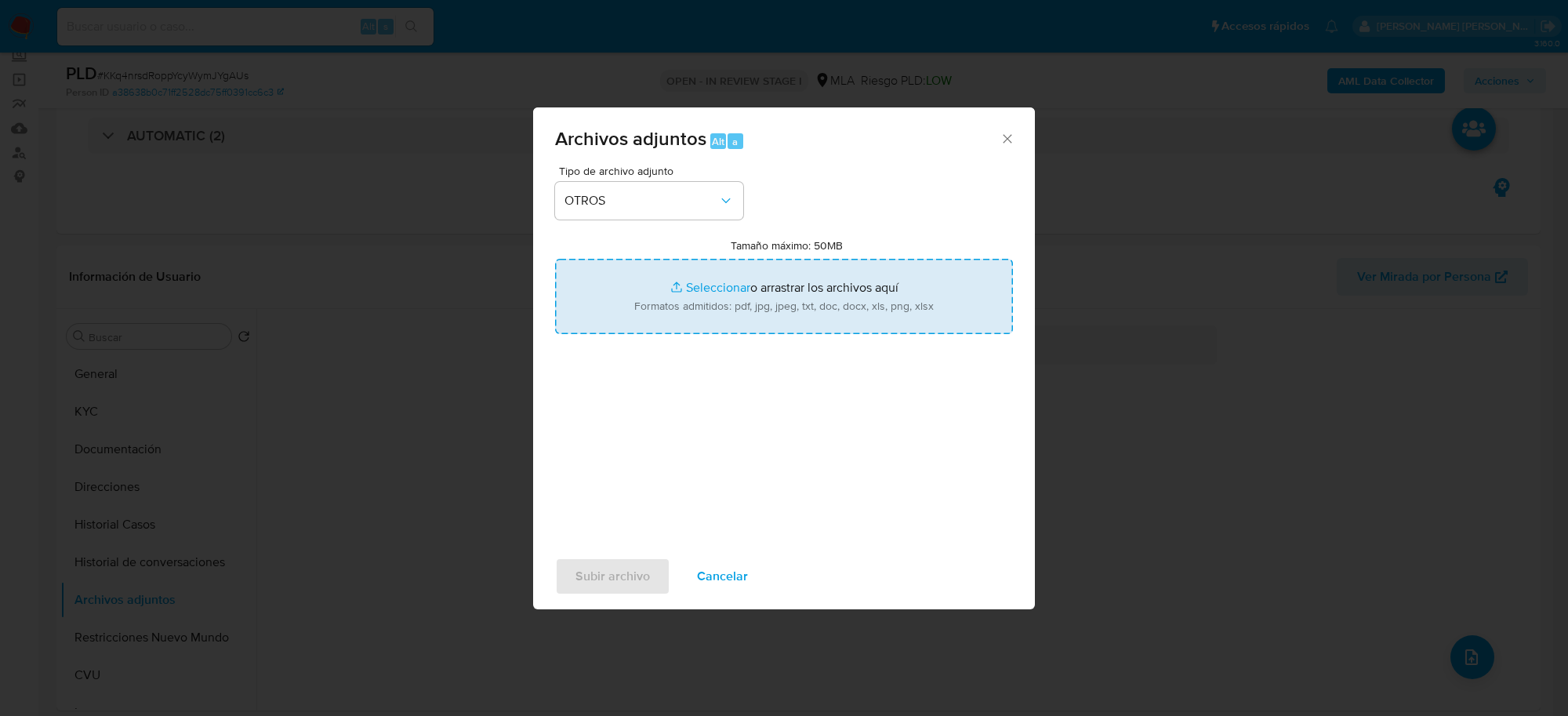
type input "C:\fakepath\Movimientos-Aladdin-8035085.xlsx"
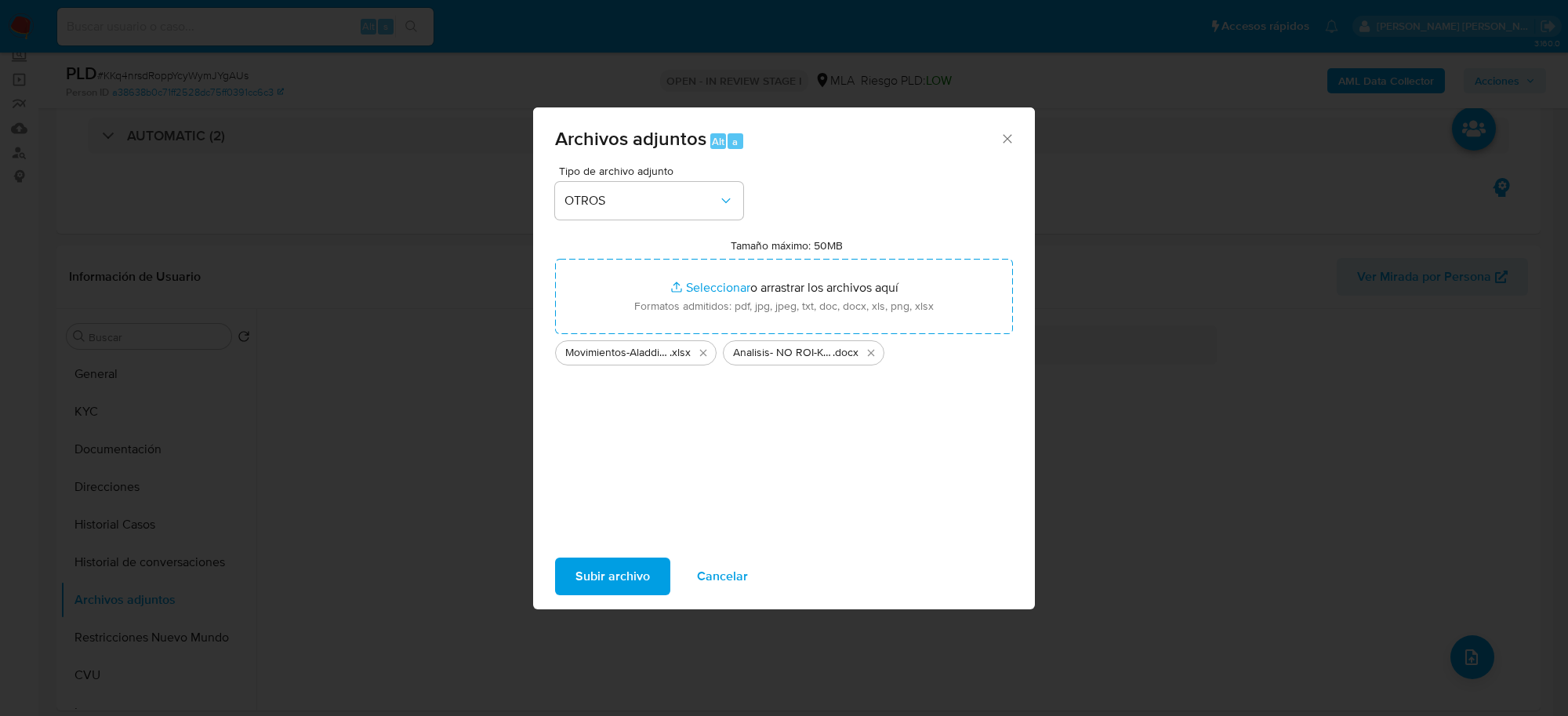
click at [610, 582] on span "Subir archivo" at bounding box center [613, 577] width 75 height 35
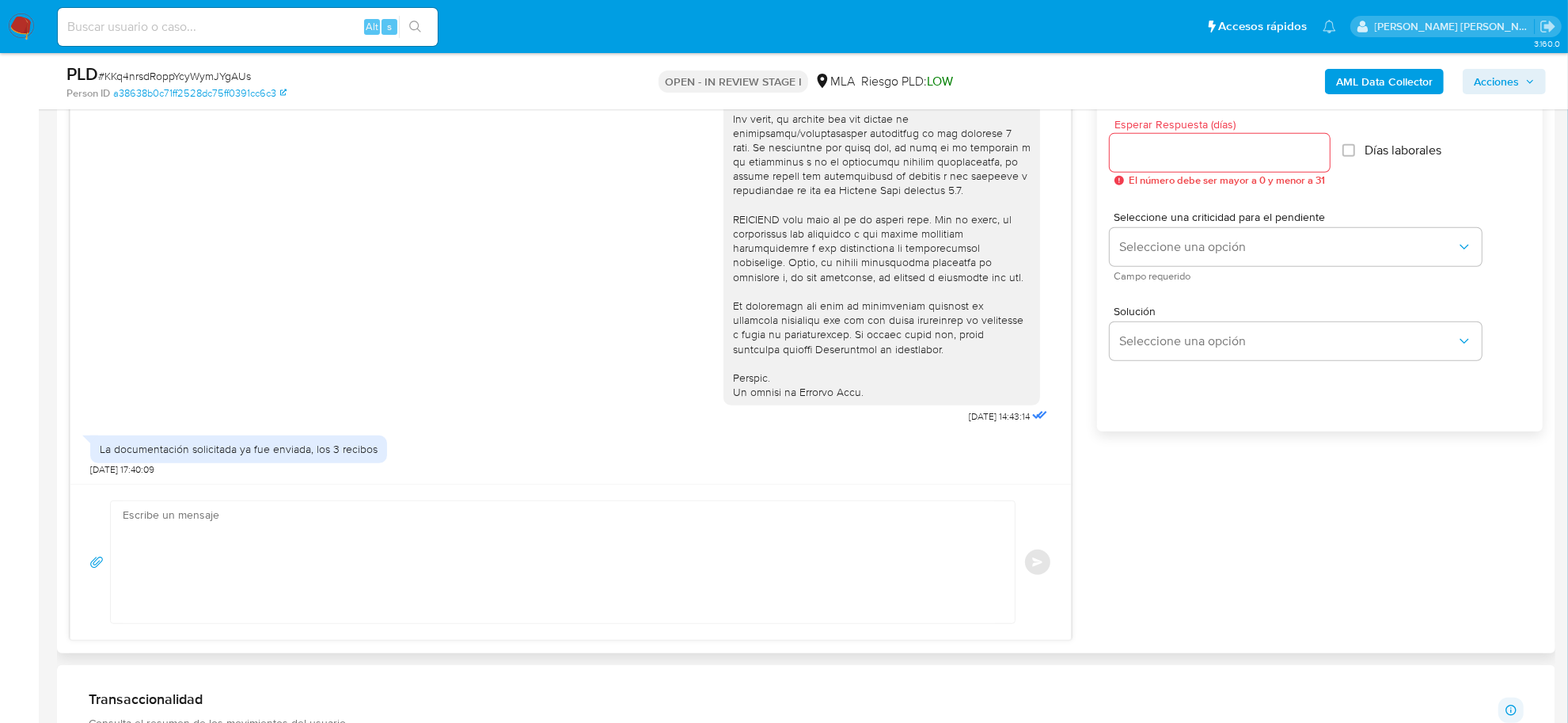
scroll to position [891, 0]
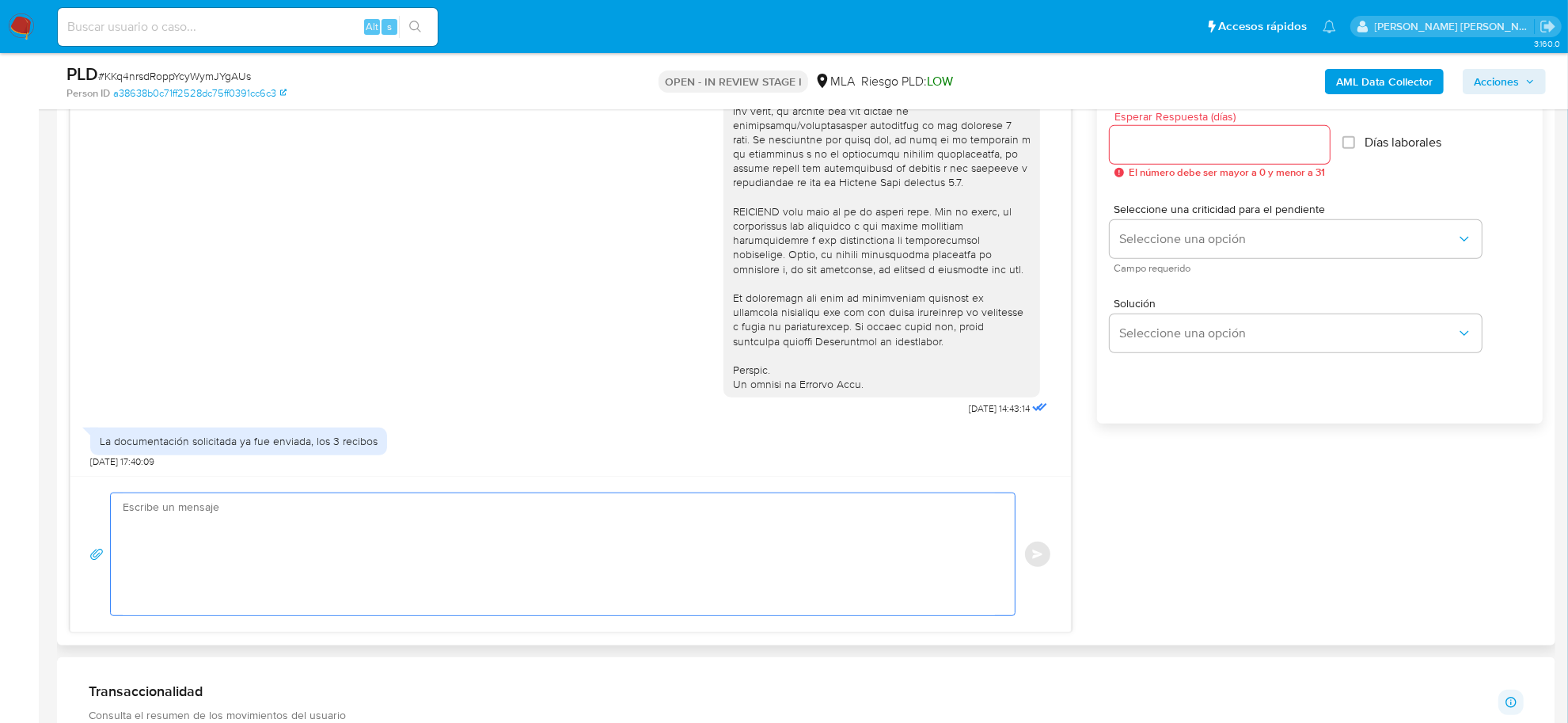
click at [351, 547] on textarea at bounding box center [559, 554] width 873 height 122
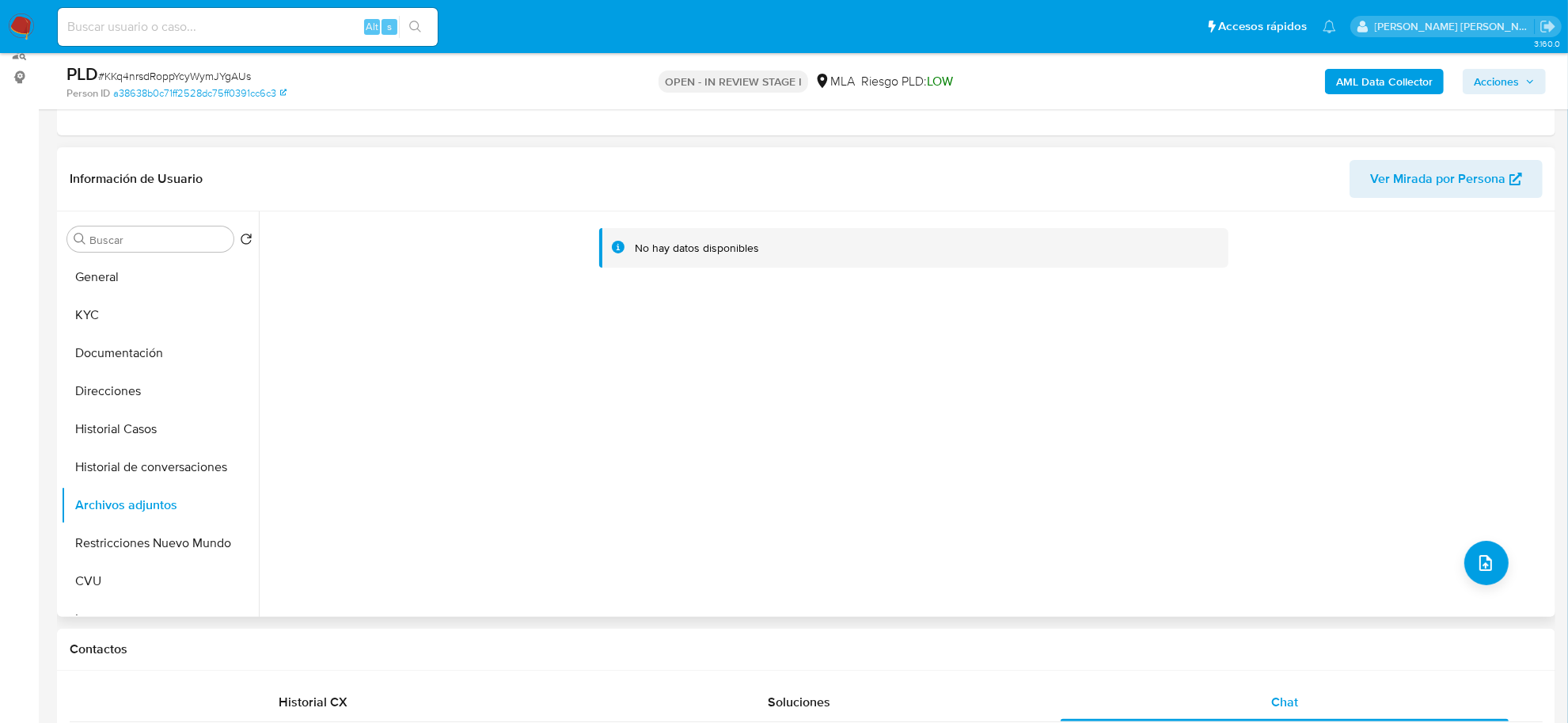
scroll to position [198, 0]
click at [102, 305] on button "KYC" at bounding box center [153, 316] width 185 height 38
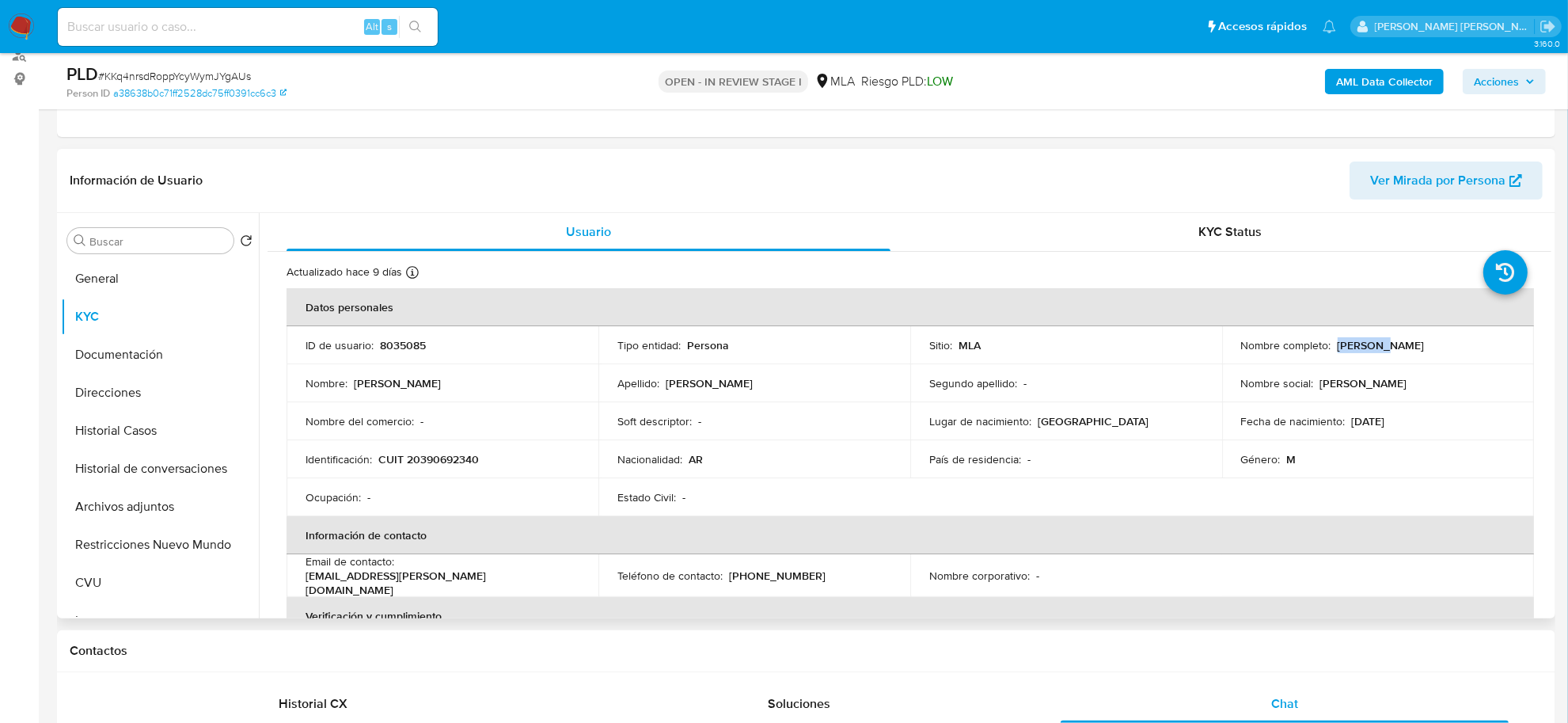
drag, startPoint x: 1335, startPoint y: 341, endPoint x: 1371, endPoint y: 349, distance: 36.9
click at [1371, 349] on p "Agustin Altuna" at bounding box center [1381, 345] width 87 height 15
copy p "Agustin"
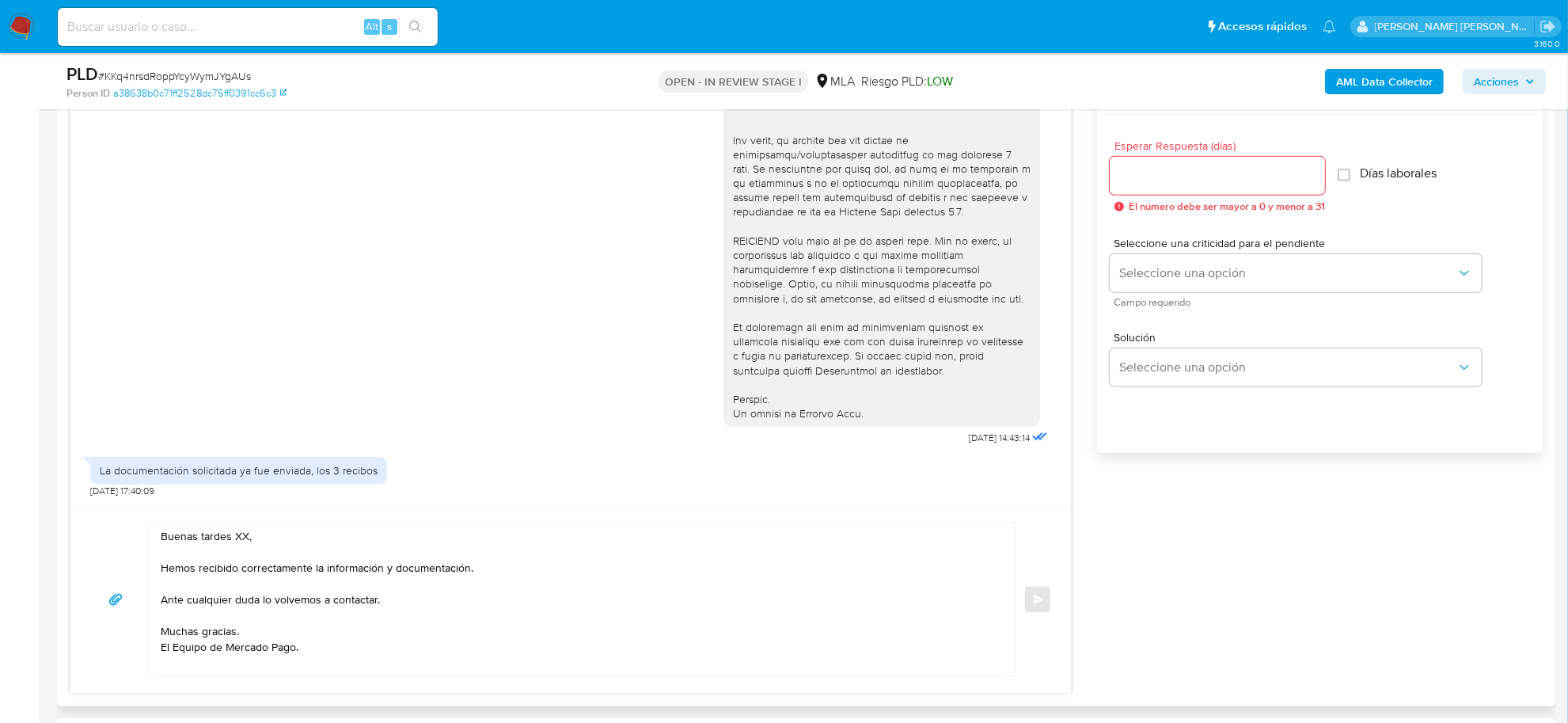
scroll to position [891, 0]
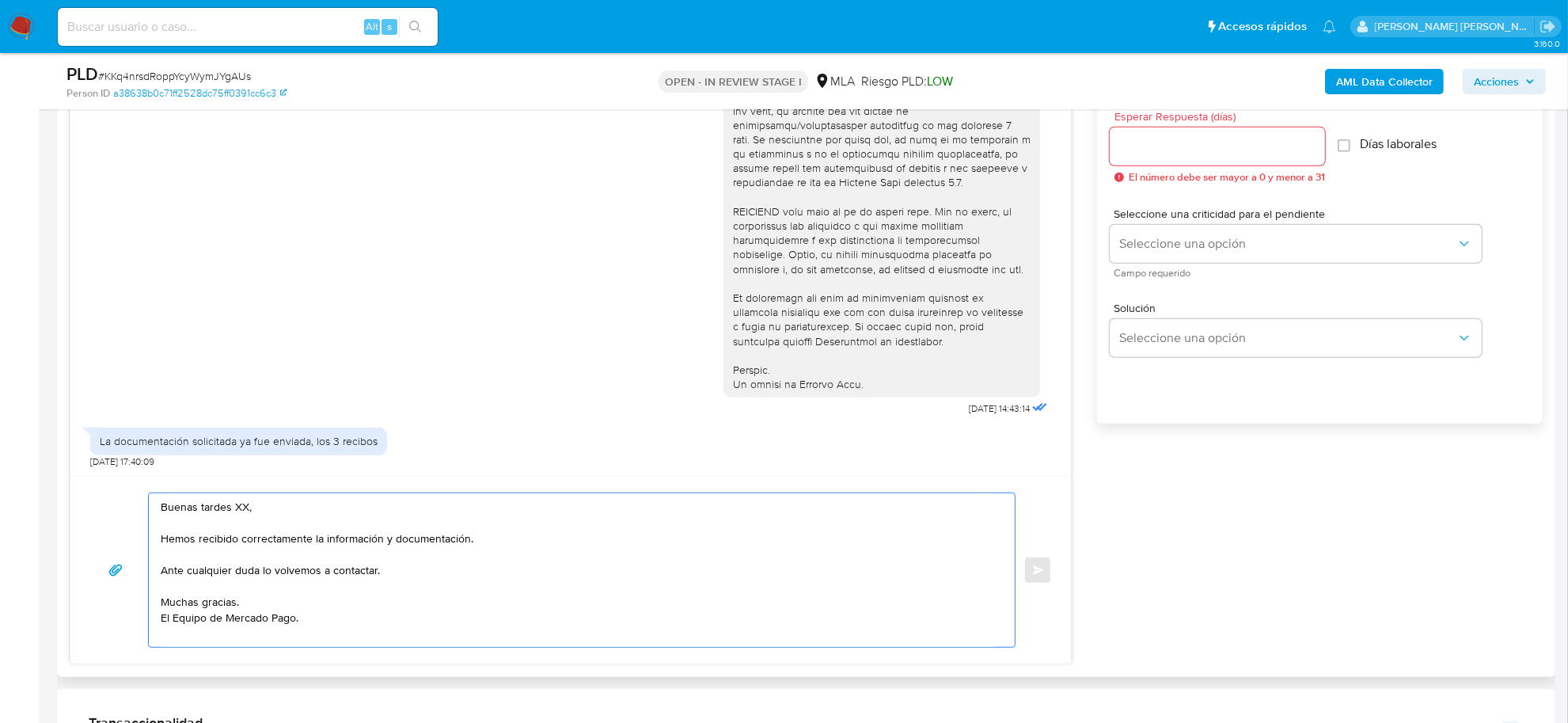
click at [236, 508] on textarea "Buenas tardes XX, Hemos recibido correctamente la información y documentación. …" at bounding box center [577, 570] width 834 height 154
paste textarea "Agustin"
click at [270, 539] on textarea "Buenas tardes Agustin, Hemos recibido correctamente la información y documentac…" at bounding box center [577, 570] width 834 height 154
click at [275, 540] on textarea "Buenas tardes Agustin, Hemos recibido correctamente la información y documentac…" at bounding box center [577, 570] width 834 height 154
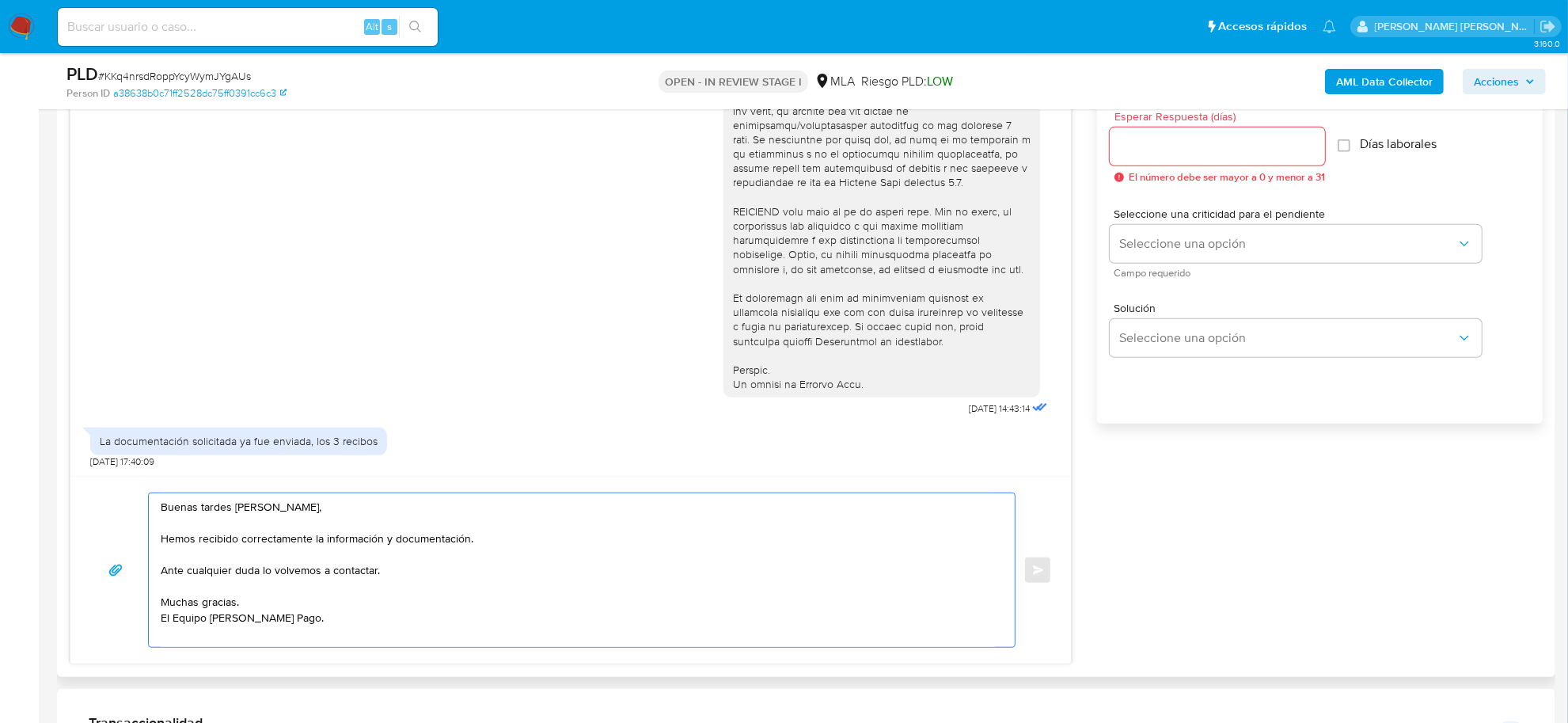
click at [275, 540] on textarea "Buenas tardes Agustin, Hemos recibido correctamente la información y documentac…" at bounding box center [577, 570] width 834 height 154
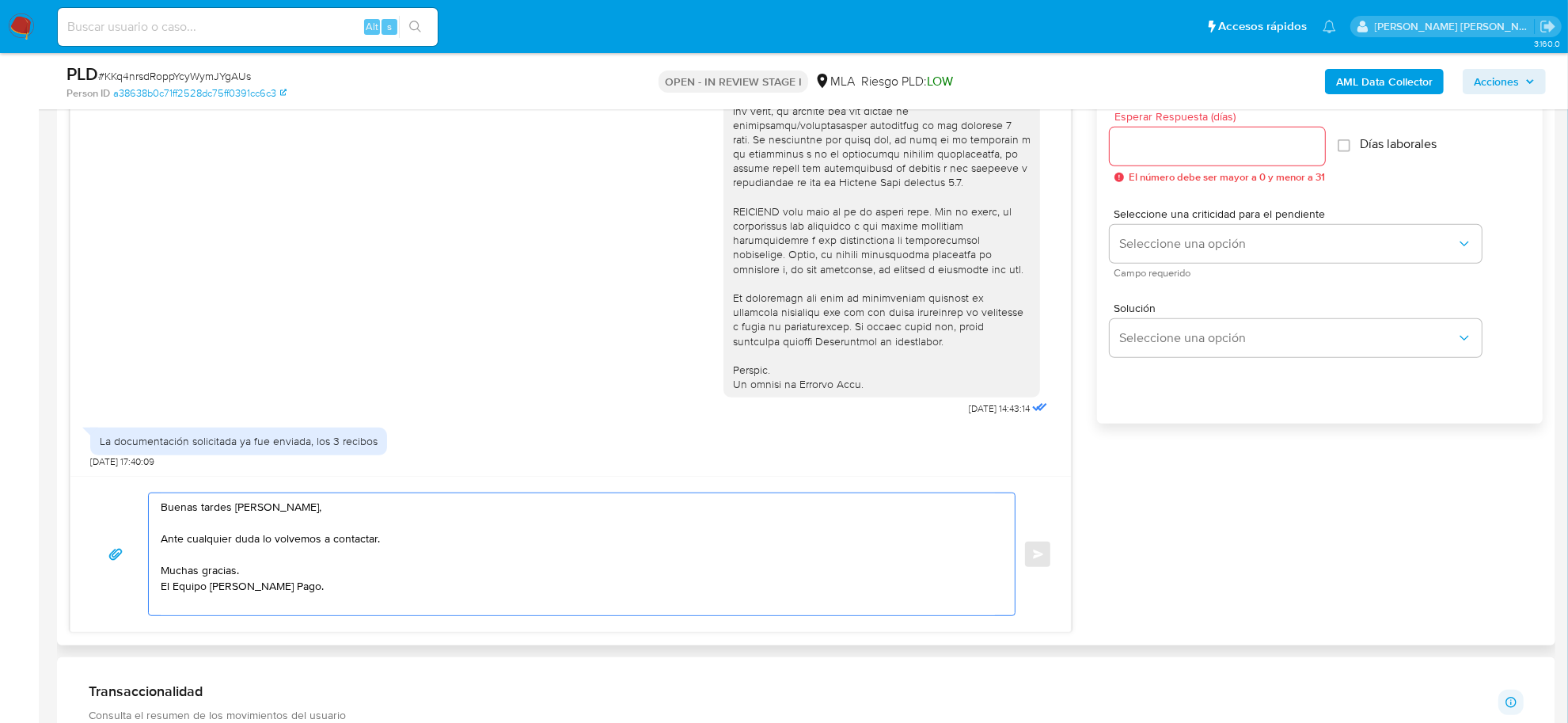
click at [191, 570] on textarea "Buenas tardes Agustin, Ante cualquier duda lo volvemos a contactar. Muchas grac…" at bounding box center [577, 554] width 834 height 122
click at [163, 525] on textarea "Buenas tardes Agustin, Muchas gracias. Ante cualquier duda lo volvemos a contac…" at bounding box center [577, 554] width 834 height 122
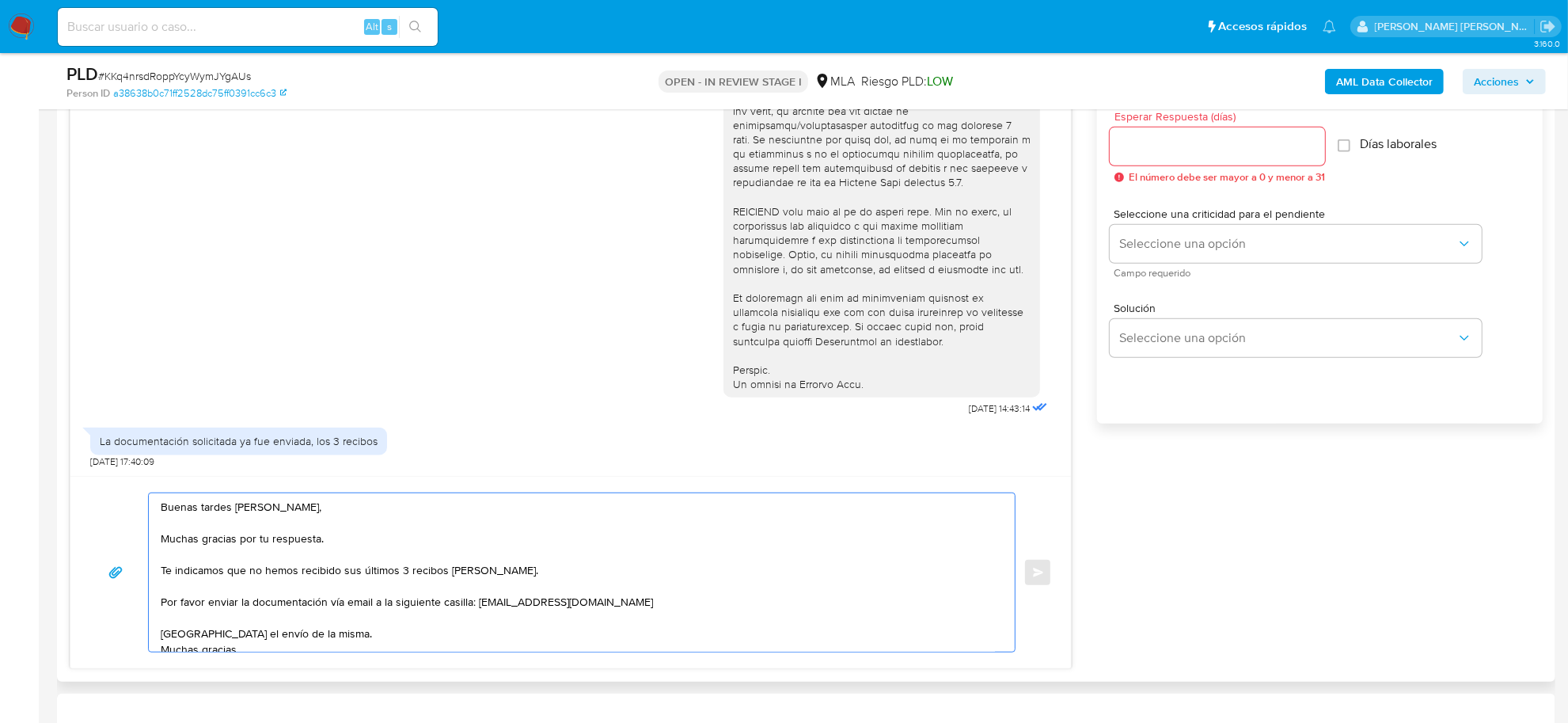
click at [330, 608] on textarea "Buenas tardes Agustin, Muchas gracias por tu respuesta. Te indicamos que no hem…" at bounding box center [577, 572] width 834 height 158
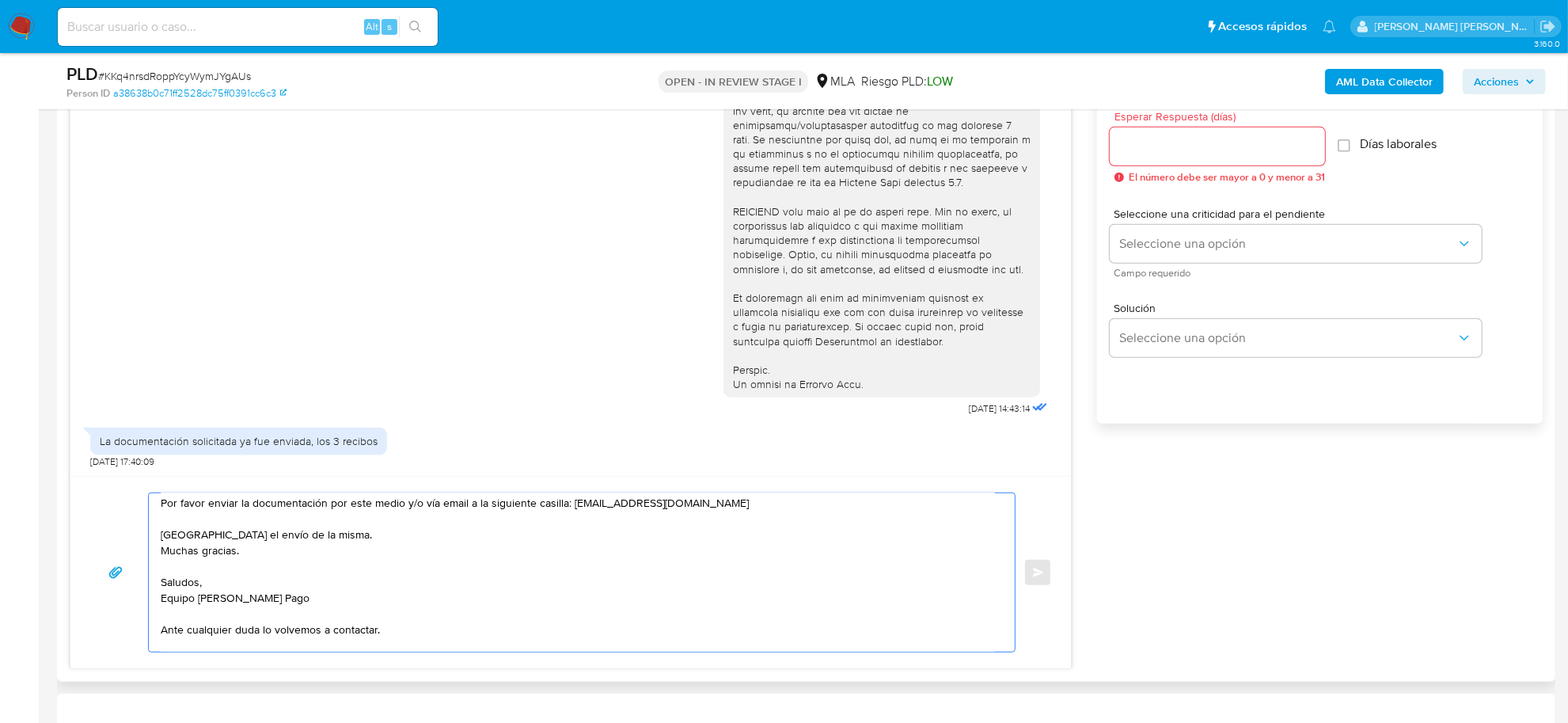
click at [184, 552] on textarea "Buenas tardes Agustin, Muchas gracias por tu respuesta. Te indicamos que no hem…" at bounding box center [577, 572] width 834 height 158
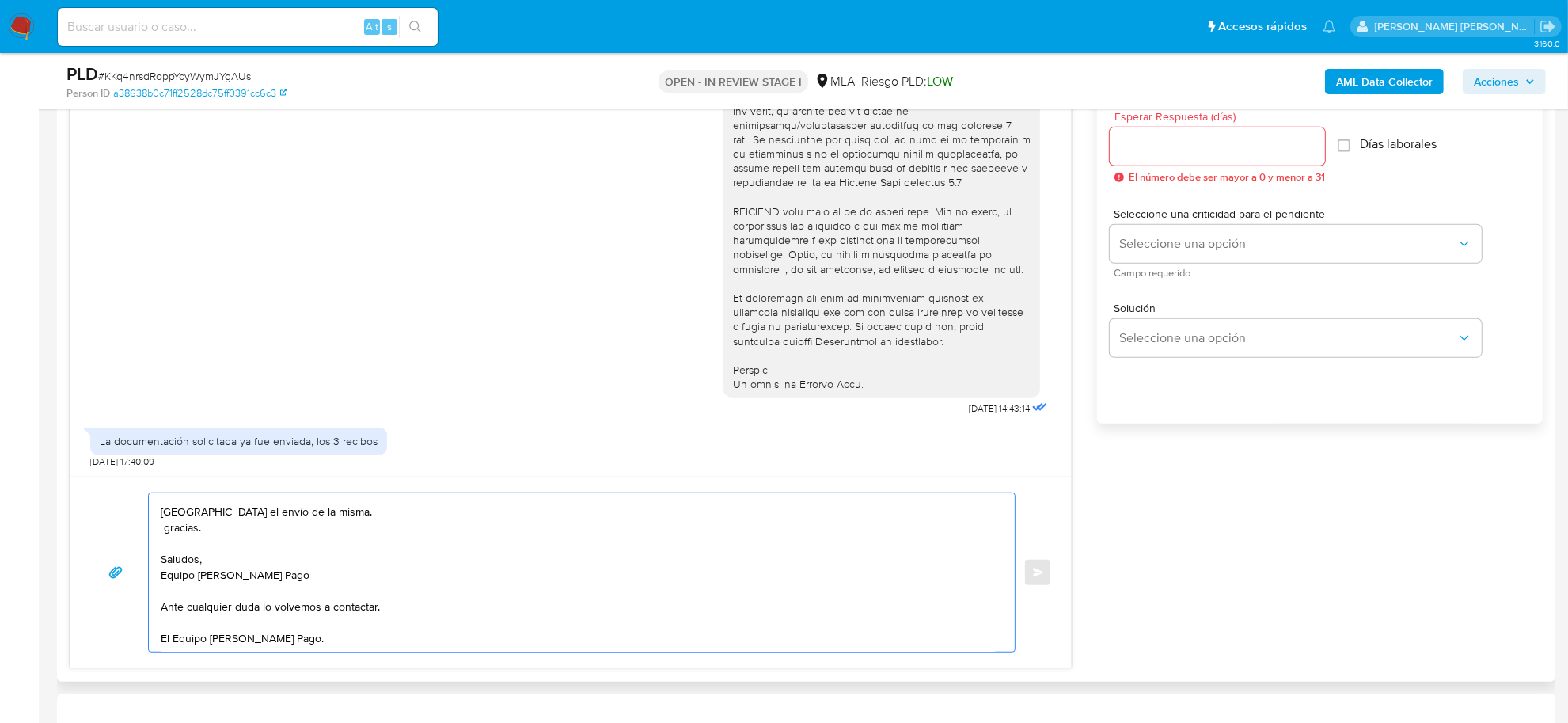
drag, startPoint x: 163, startPoint y: 617, endPoint x: 279, endPoint y: 659, distance: 123.4
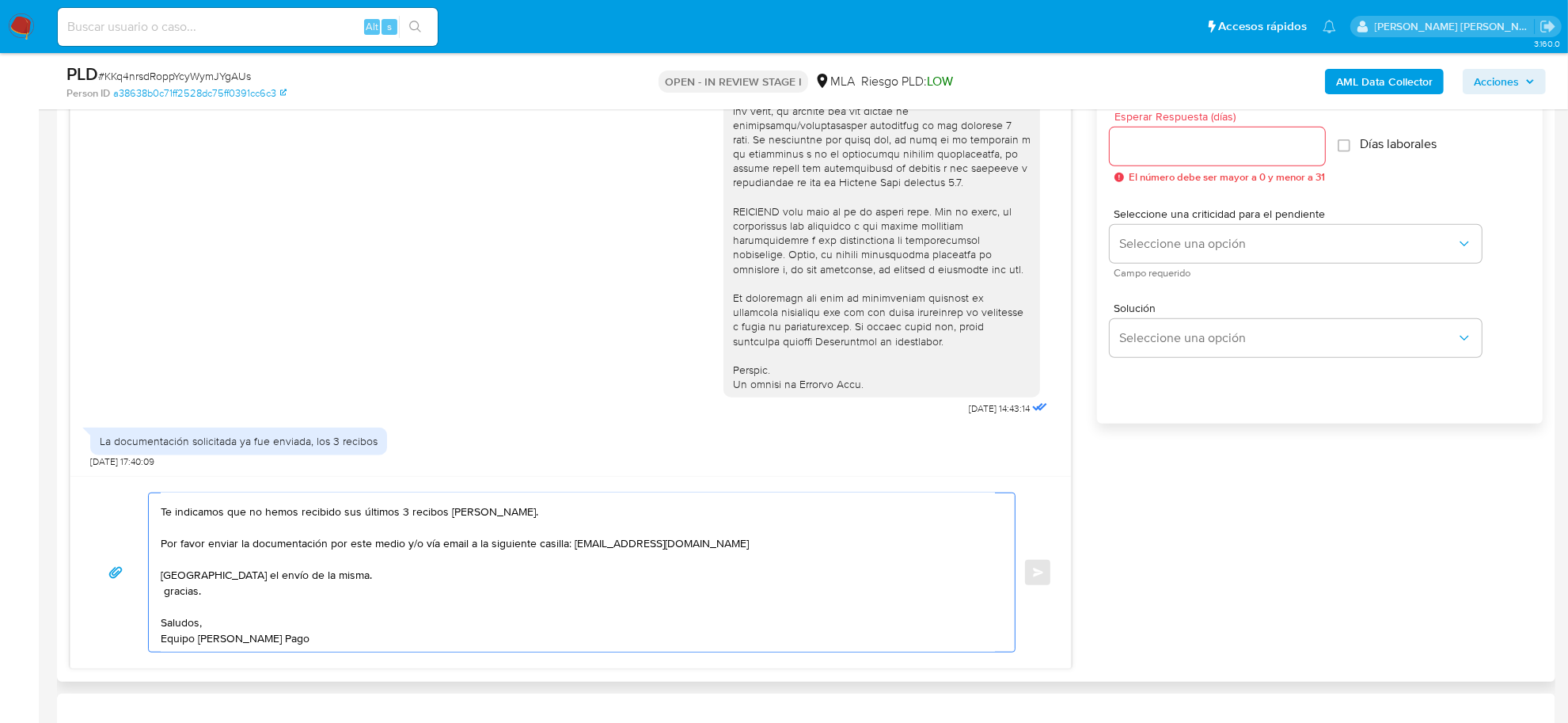
scroll to position [58, 0]
click at [167, 591] on textarea "Buenas tardes Agustin, Muchas gracias por tu respuesta. Te indicamos que no hem…" at bounding box center [577, 572] width 834 height 158
click at [174, 599] on textarea "Buenas tardes Agustin, Muchas gracias por tu respuesta. Te indicamos que no hem…" at bounding box center [577, 572] width 834 height 158
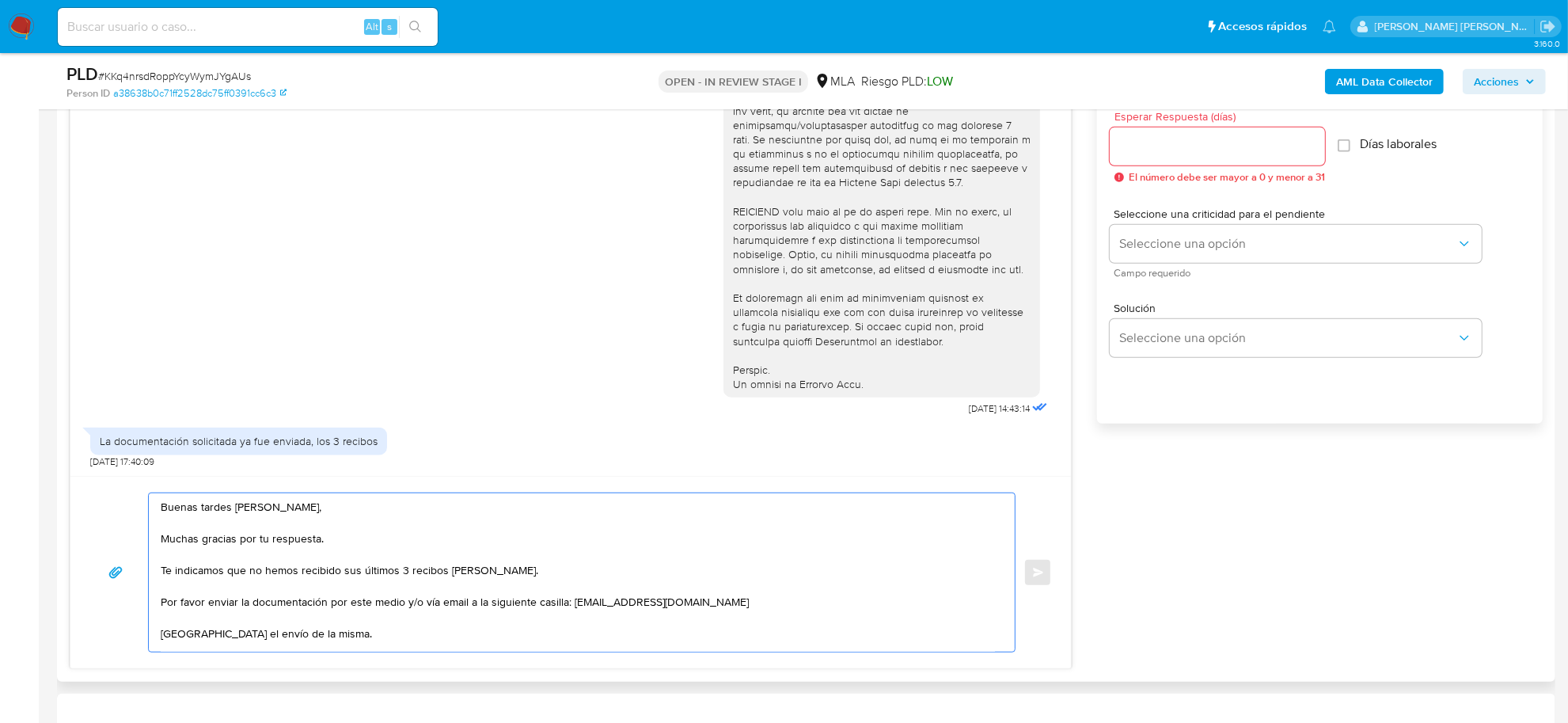
scroll to position [1431, 0]
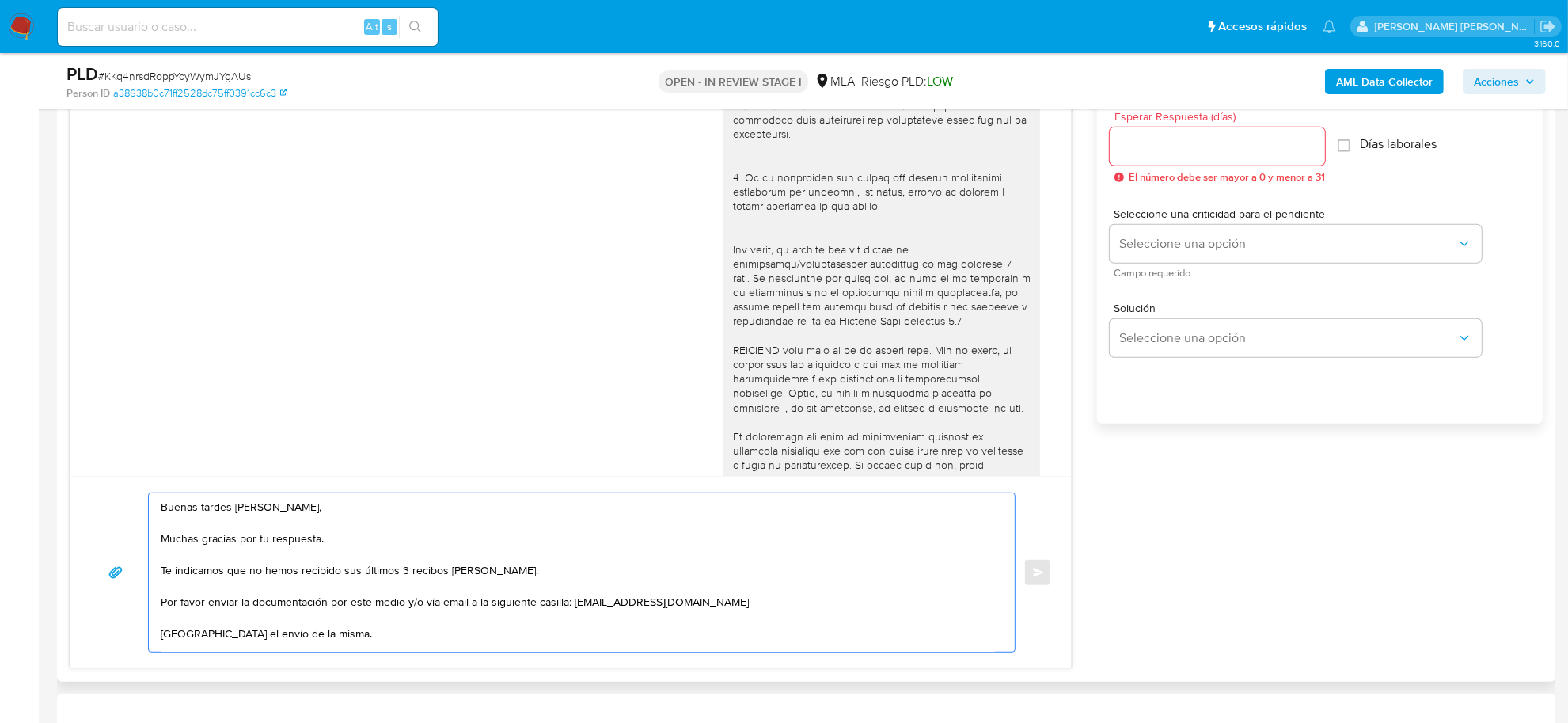
type textarea "Buenas tardes Agustin, Muchas gracias por tu respuesta. Te indicamos que no hem…"
click at [1152, 142] on input "Esperar Respuesta (días)" at bounding box center [1217, 146] width 215 height 20
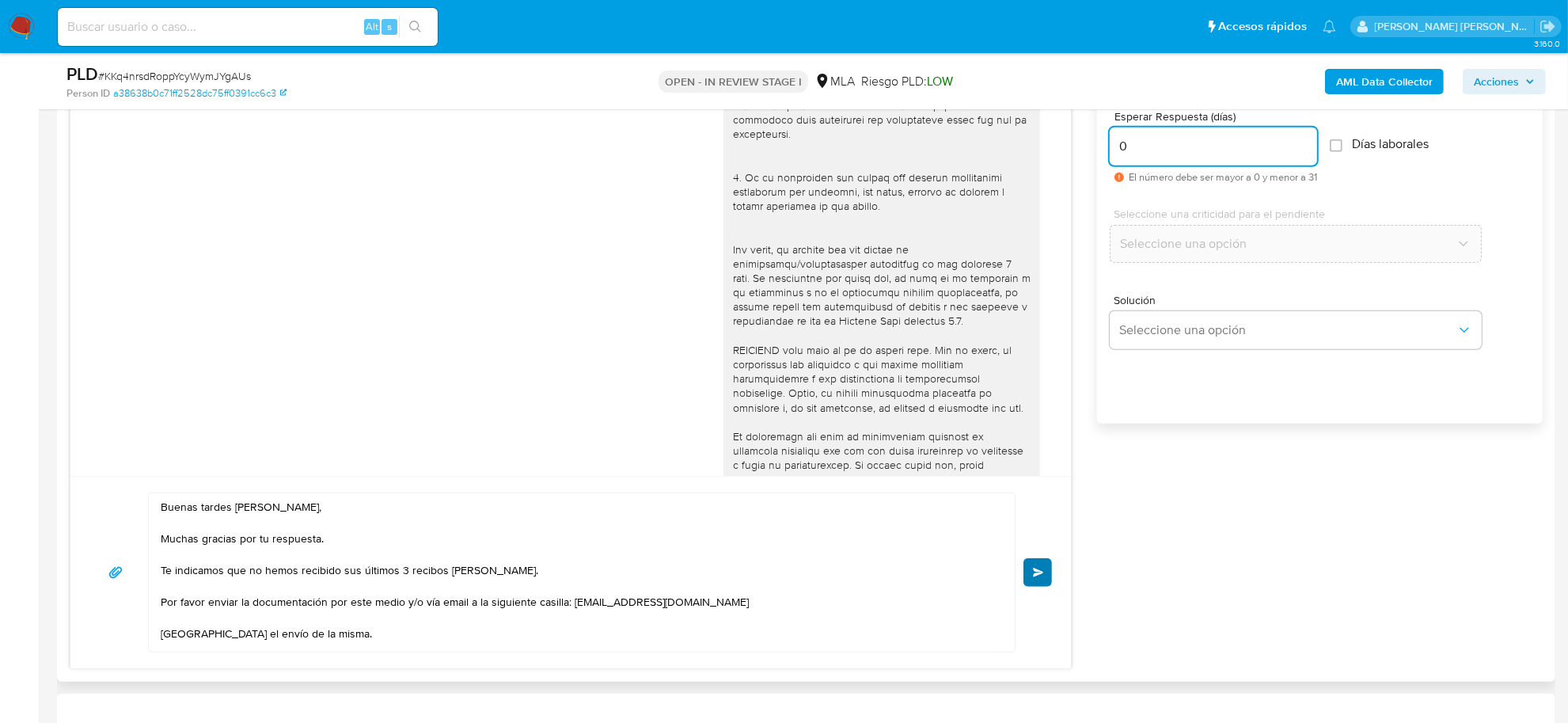
type input "0"
click at [1043, 579] on button "Enviar" at bounding box center [1037, 572] width 28 height 28
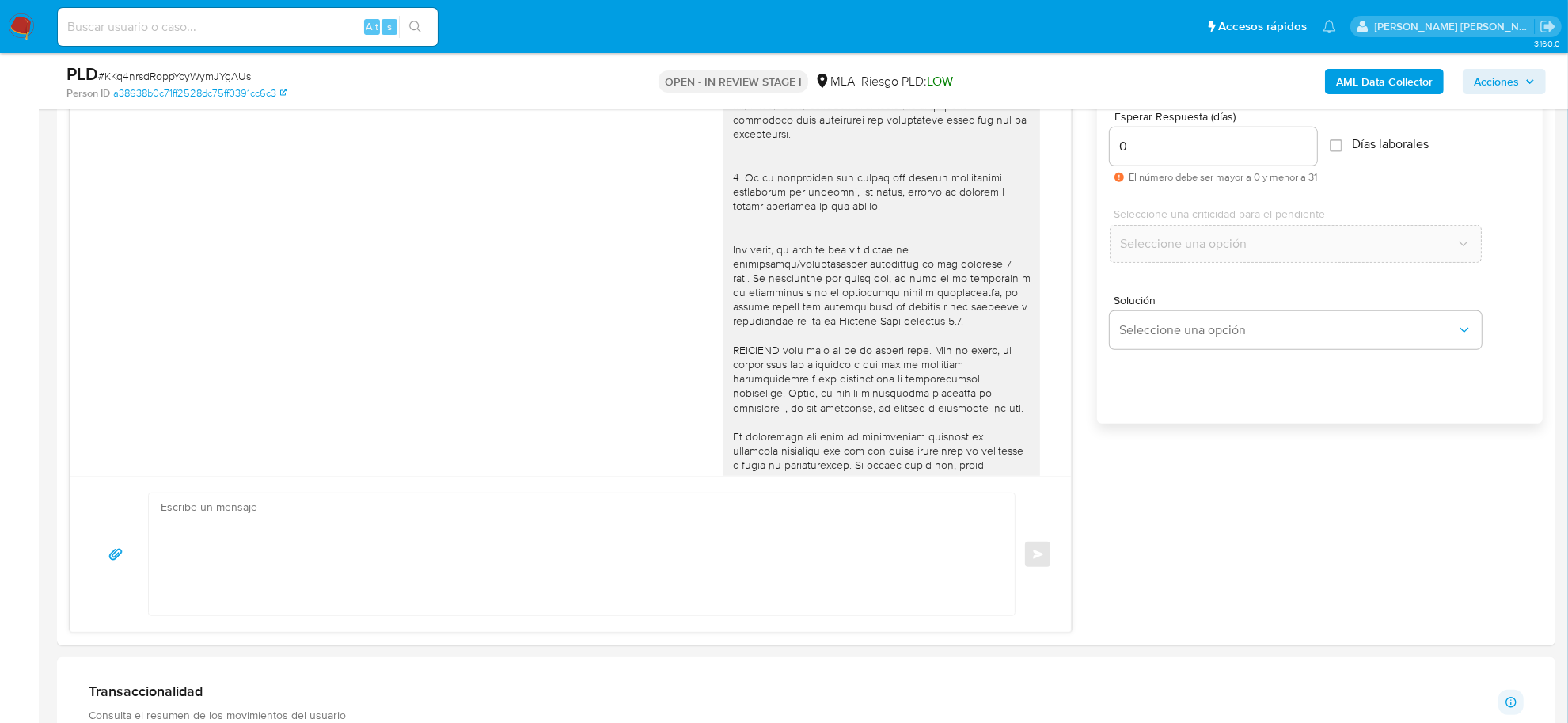
scroll to position [1893, 0]
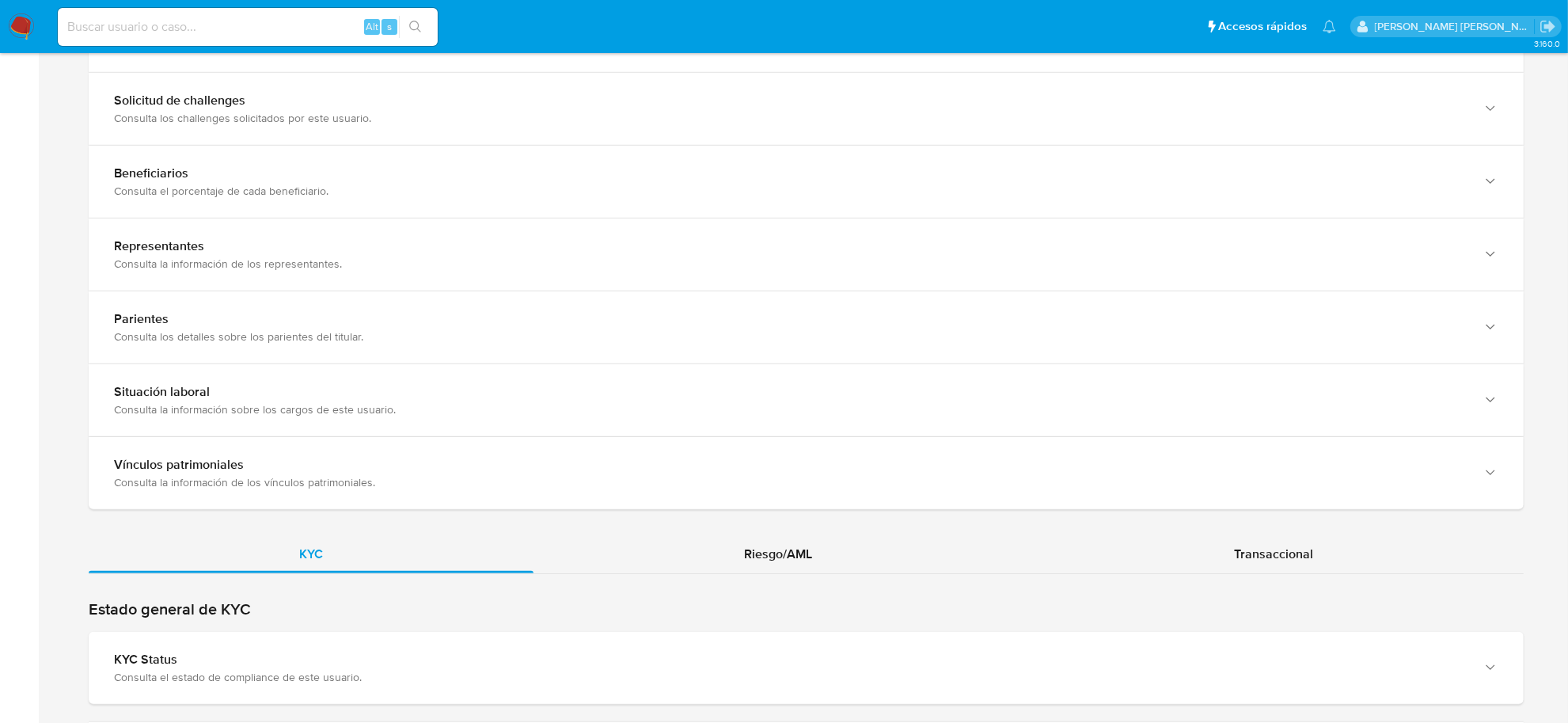
scroll to position [1287, 0]
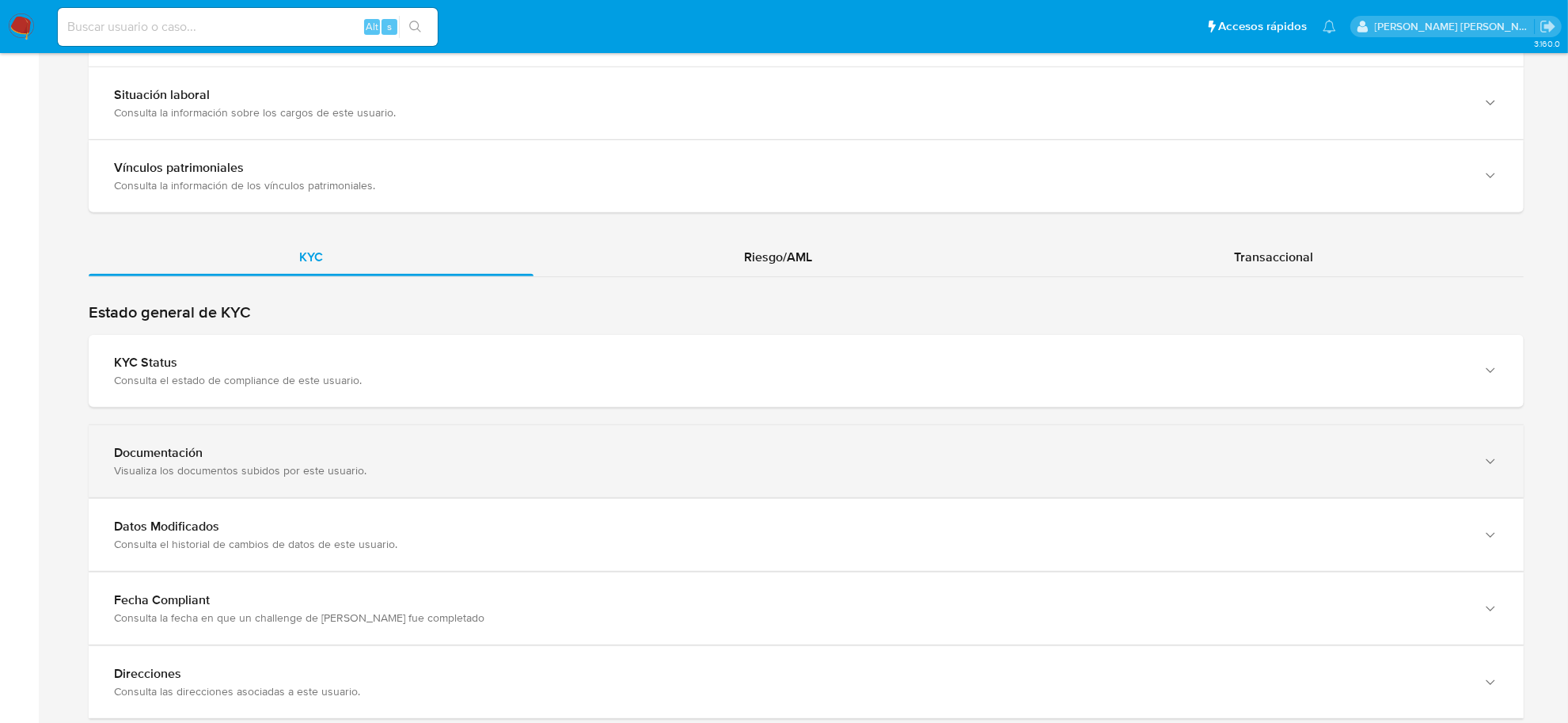
click at [284, 452] on div "Documentación" at bounding box center [790, 453] width 1353 height 16
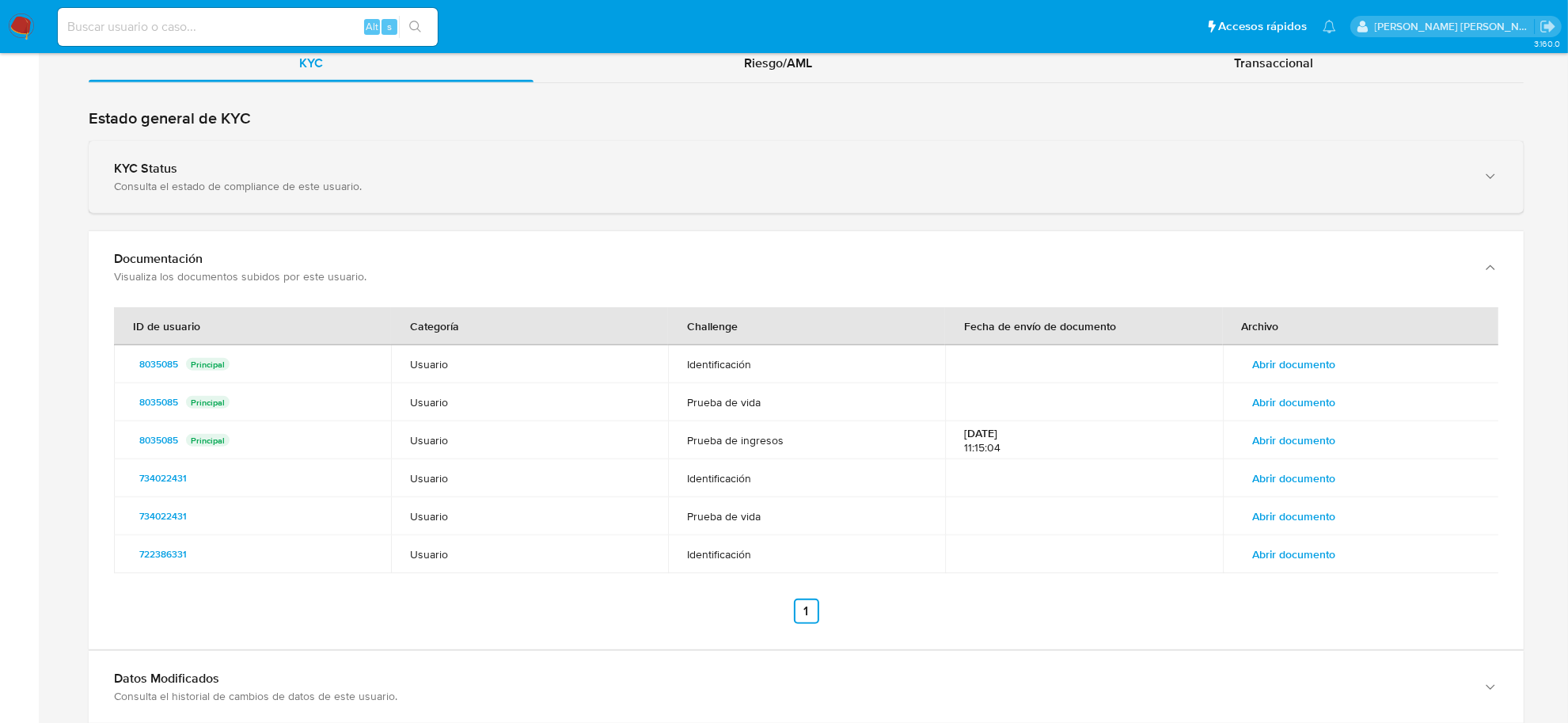
scroll to position [1485, 0]
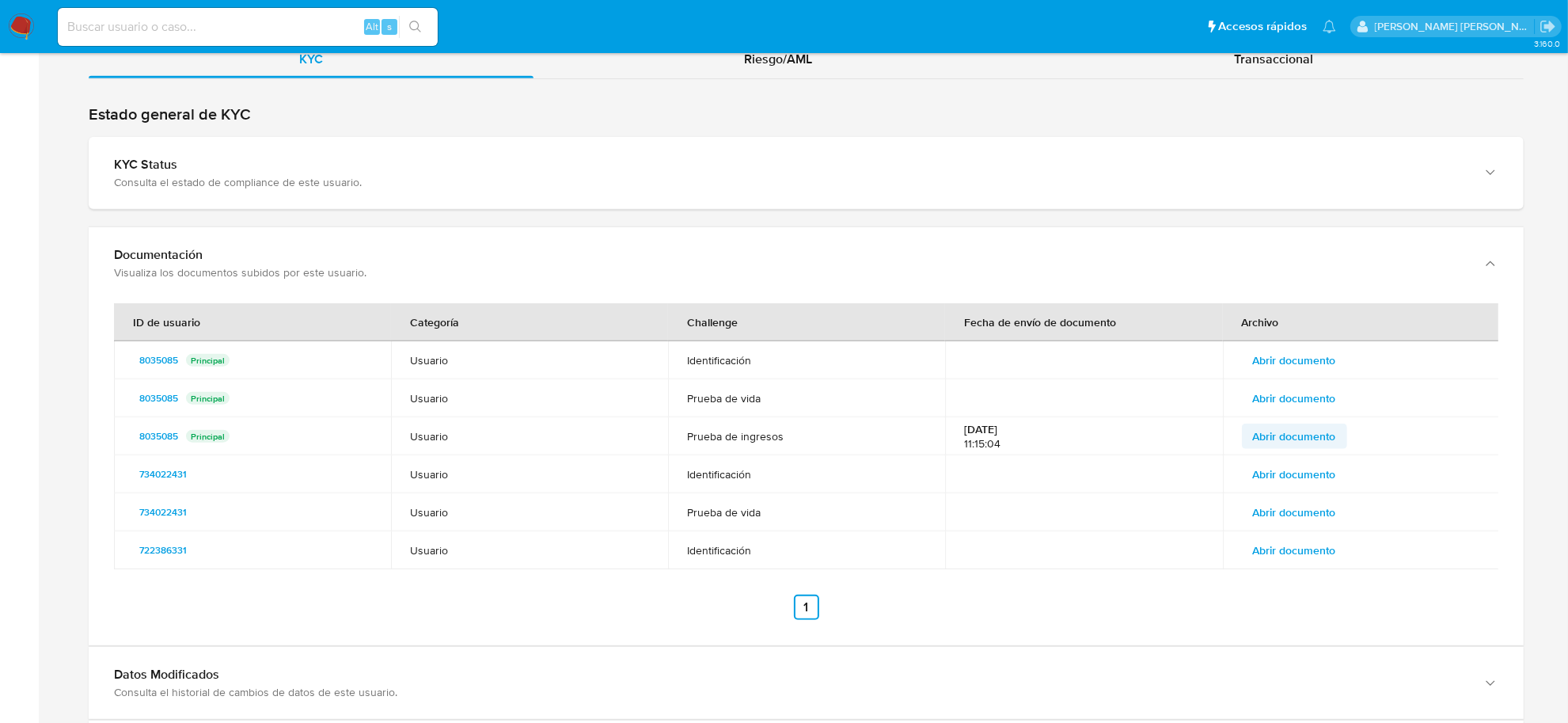
click at [1288, 445] on span "Abrir documento" at bounding box center [1295, 436] width 83 height 22
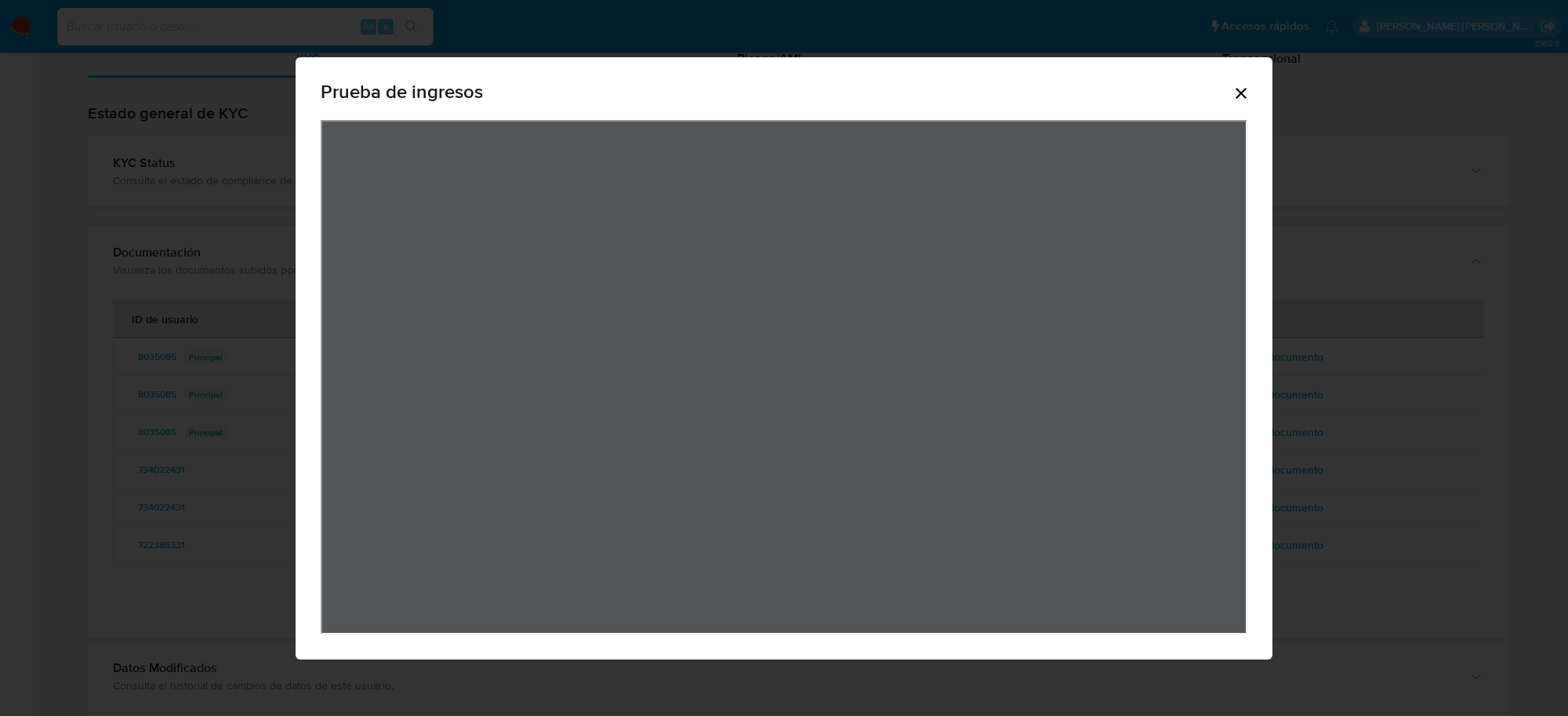
click at [1240, 100] on icon "Cerrar" at bounding box center [1242, 93] width 19 height 19
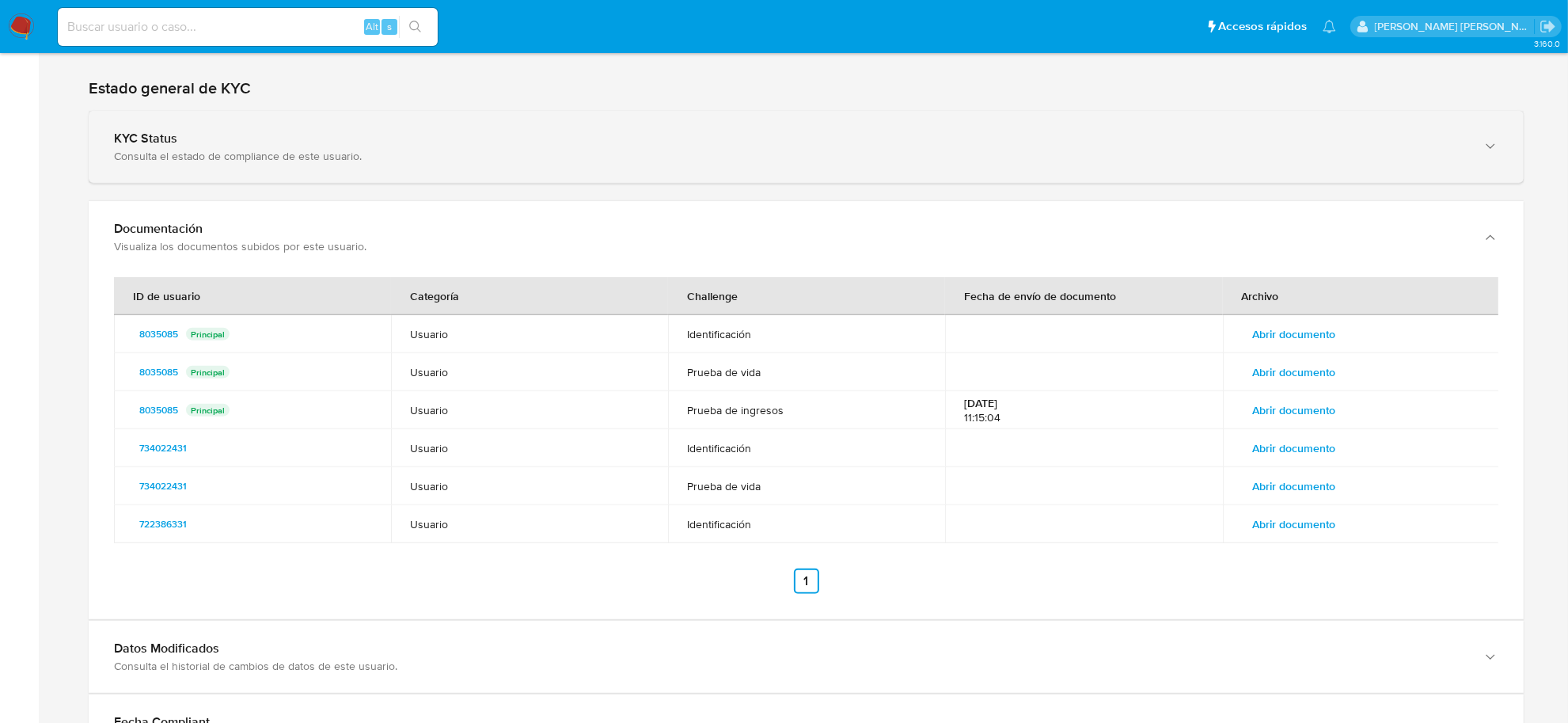
scroll to position [1242, 0]
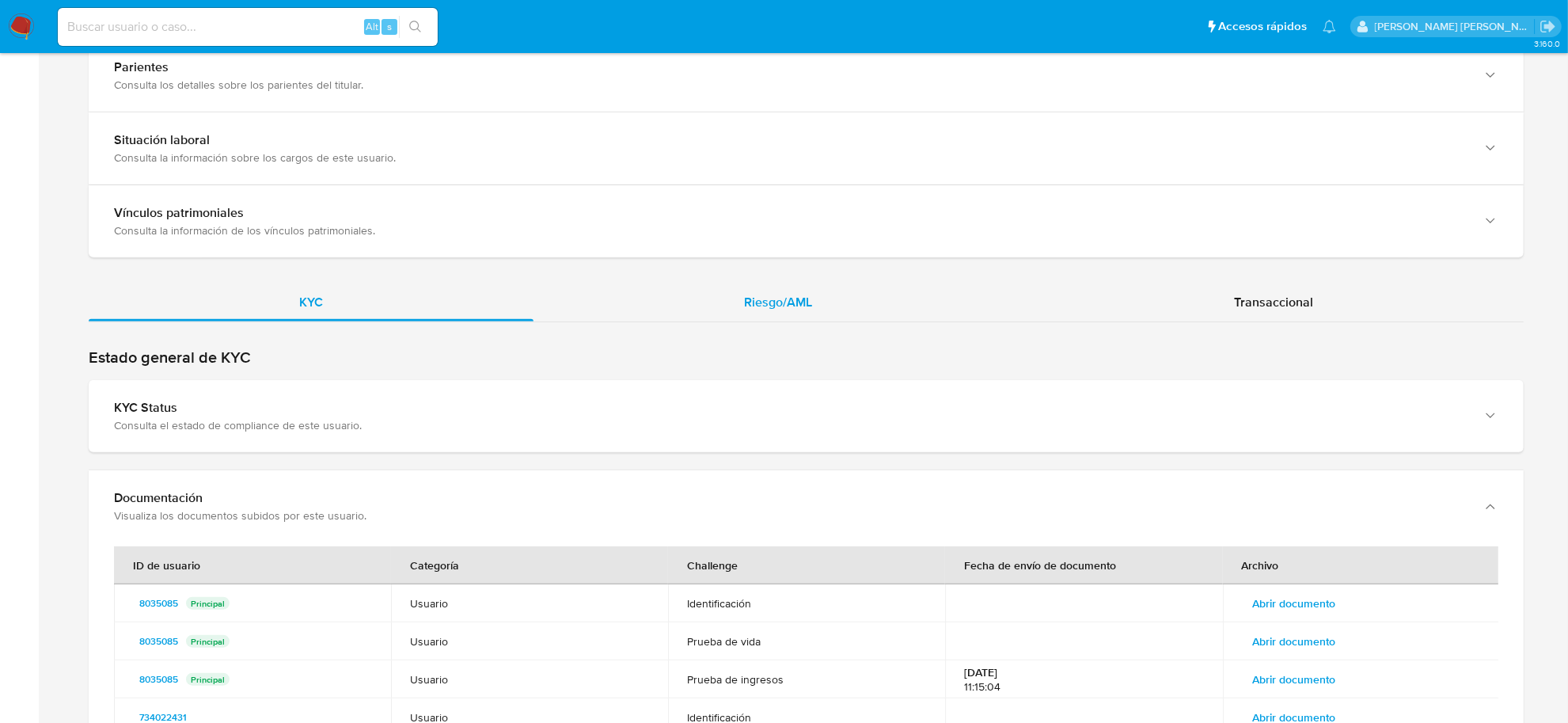
click at [726, 310] on div "Riesgo/AML" at bounding box center [778, 302] width 489 height 38
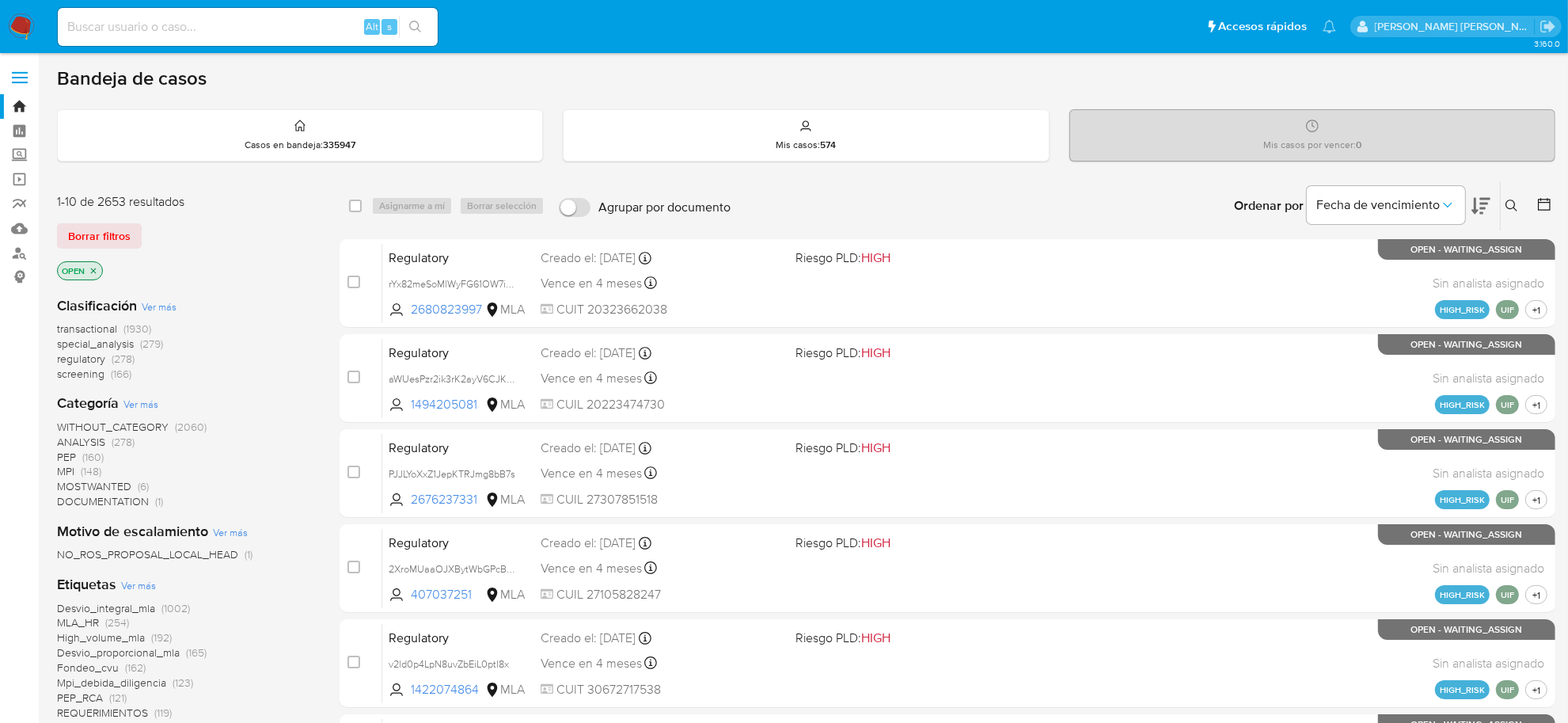
click at [1513, 214] on button at bounding box center [1513, 206] width 26 height 19
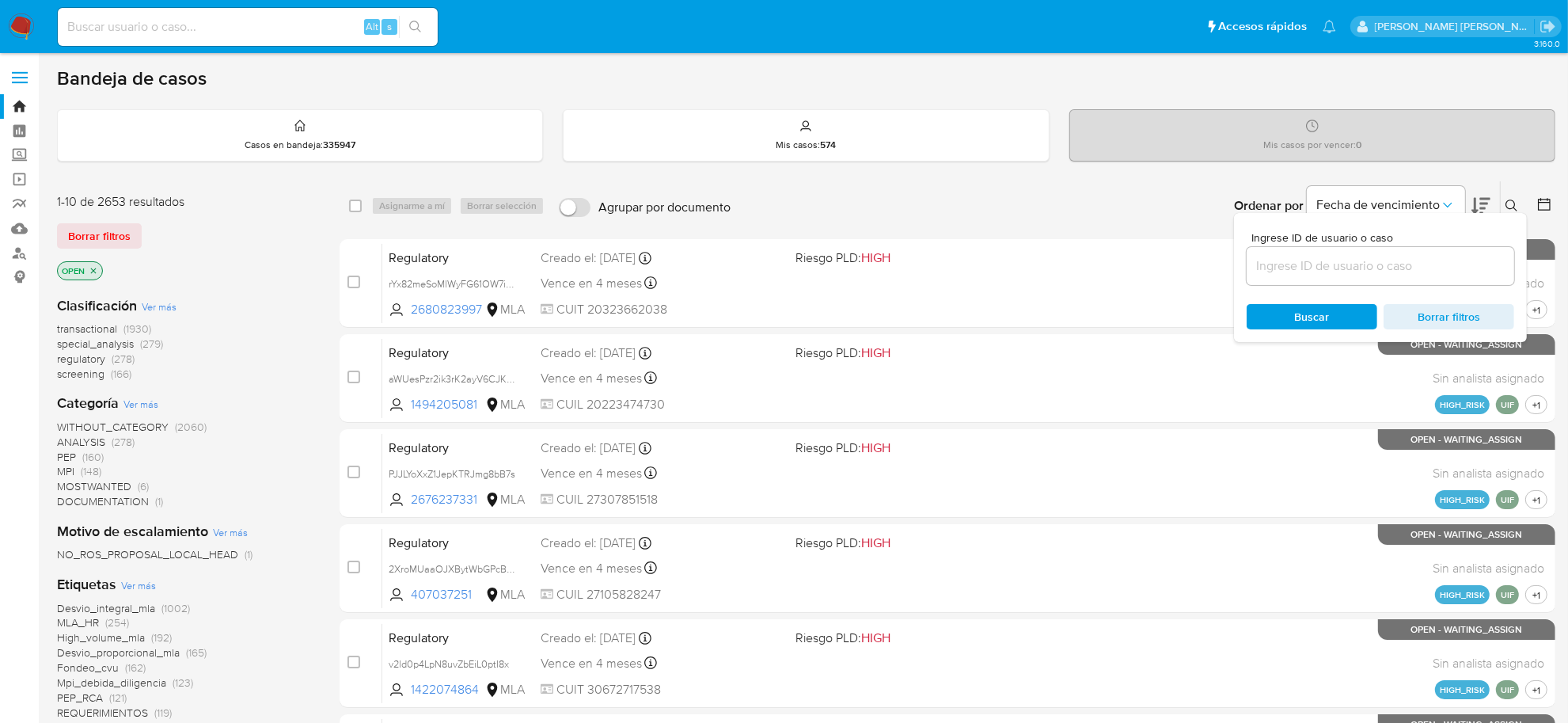
click at [1407, 270] on input at bounding box center [1380, 266] width 267 height 20
type input "KKq4nrsdRoppYcyWymJYgAUs"
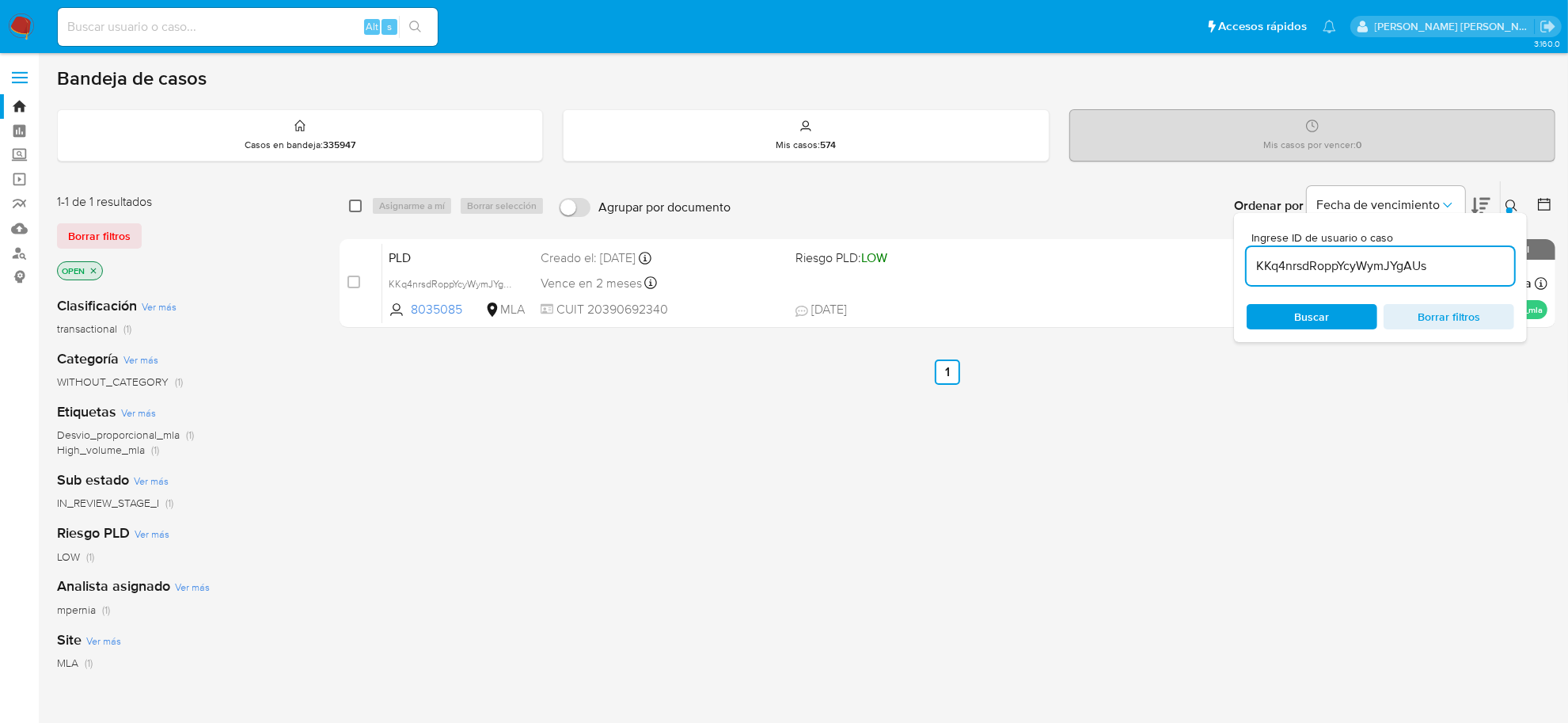
click at [354, 210] on input "checkbox" at bounding box center [354, 205] width 13 height 13
checkbox input "true"
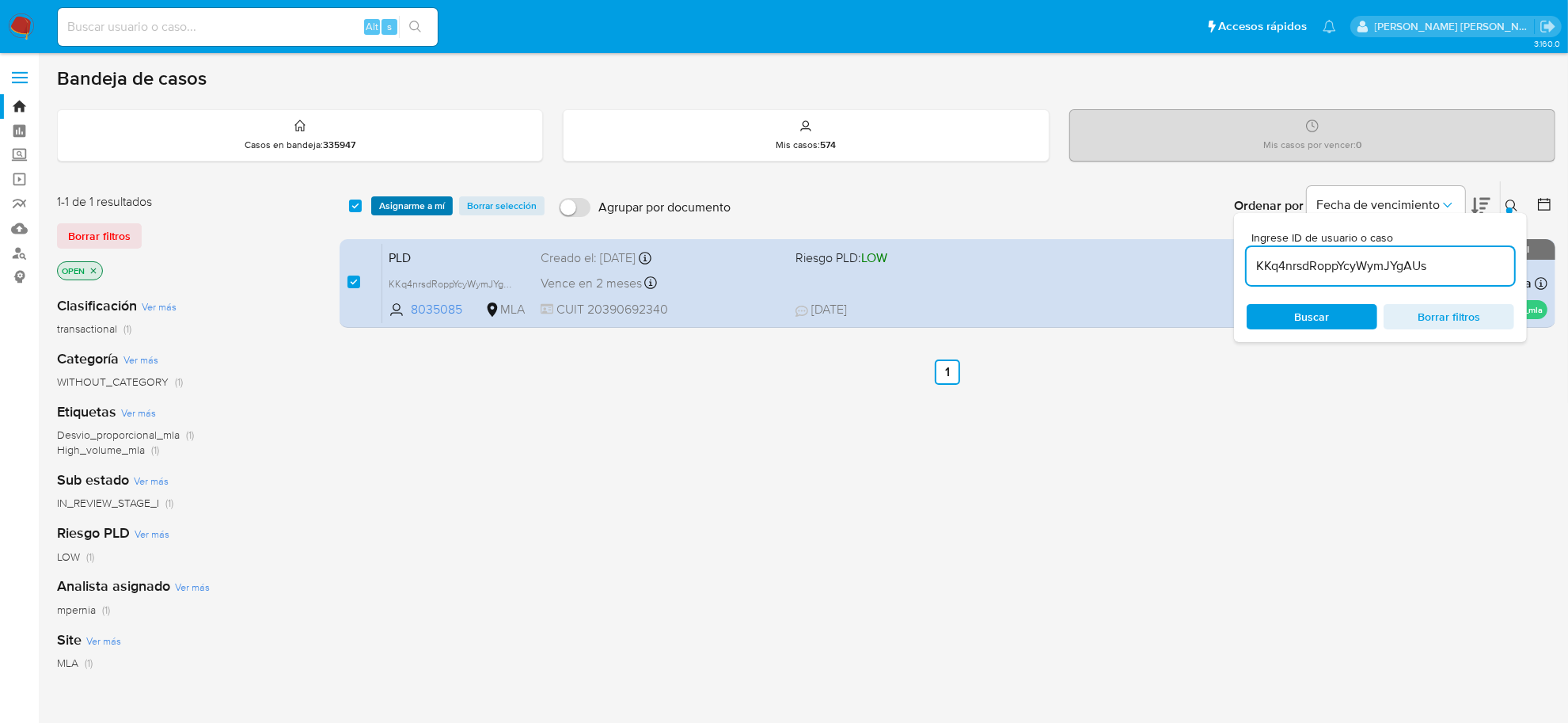
click at [417, 204] on span "Asignarme a mí" at bounding box center [412, 205] width 66 height 16
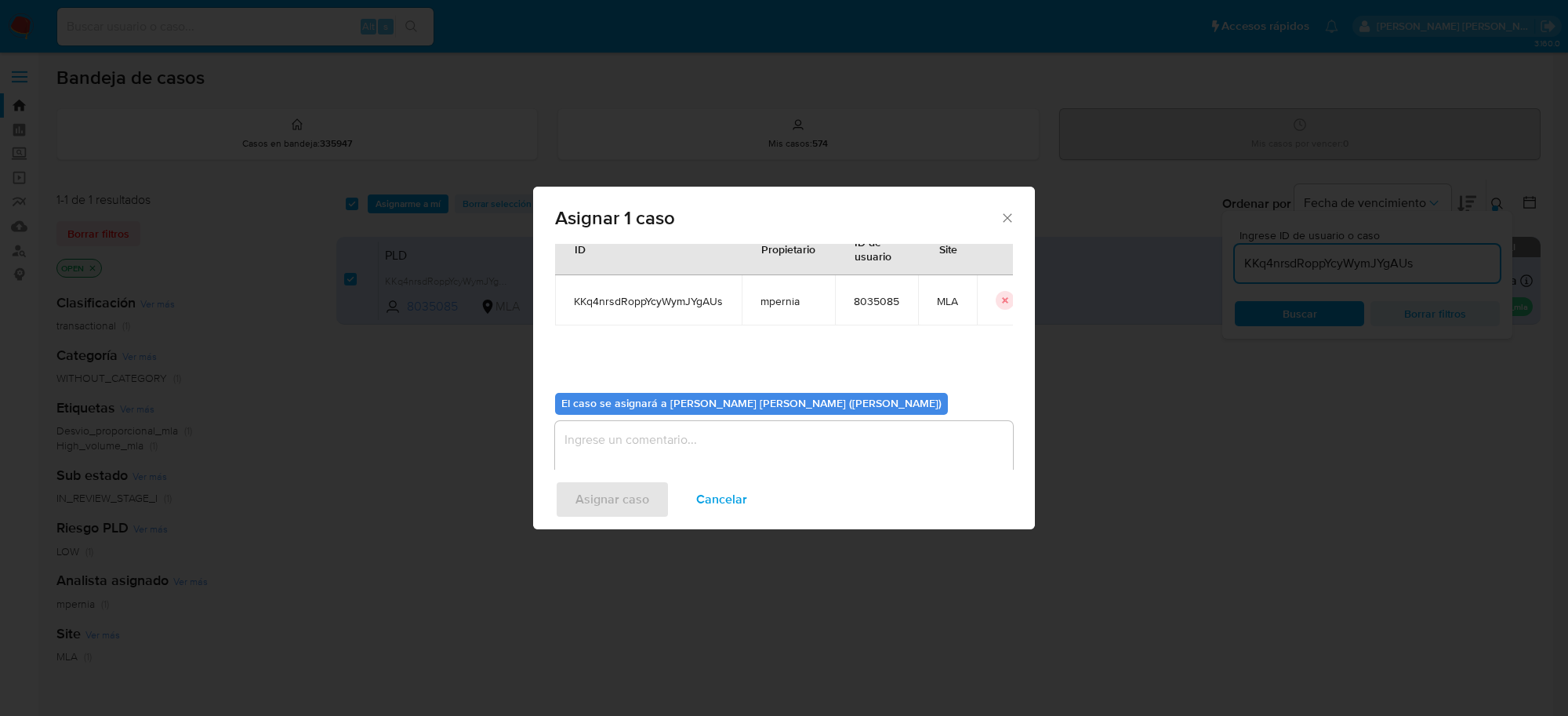
scroll to position [80, 0]
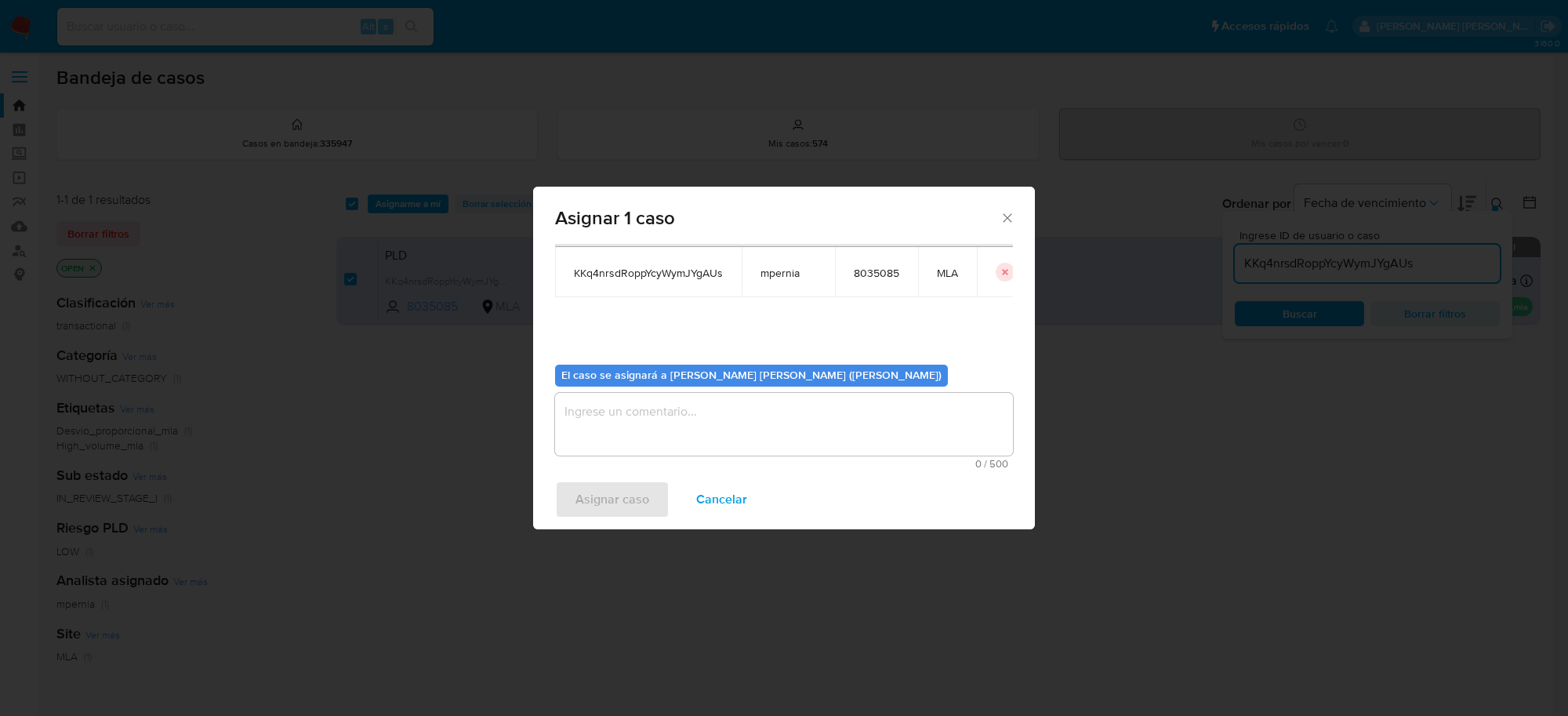
click at [888, 436] on textarea "assign-modal" at bounding box center [784, 423] width 458 height 62
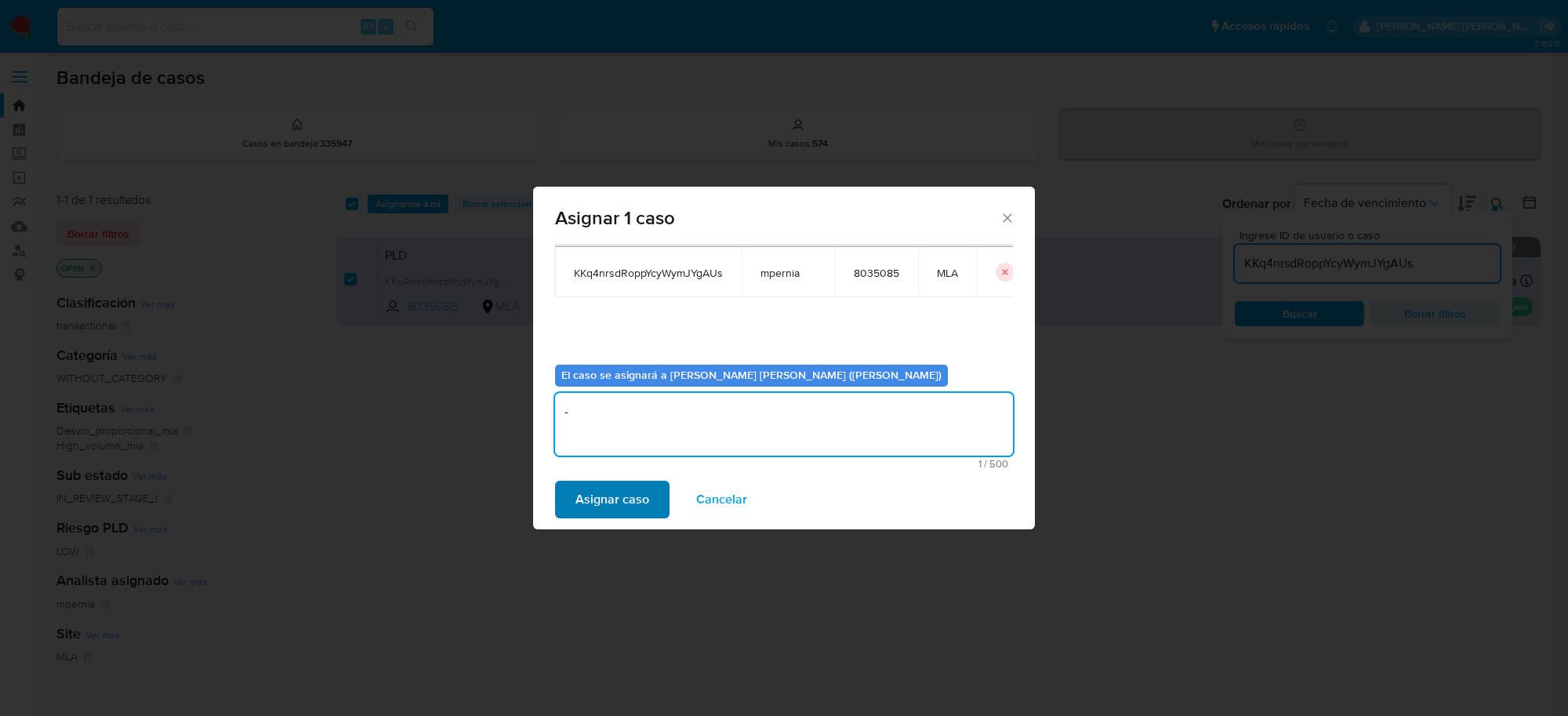
type textarea "-"
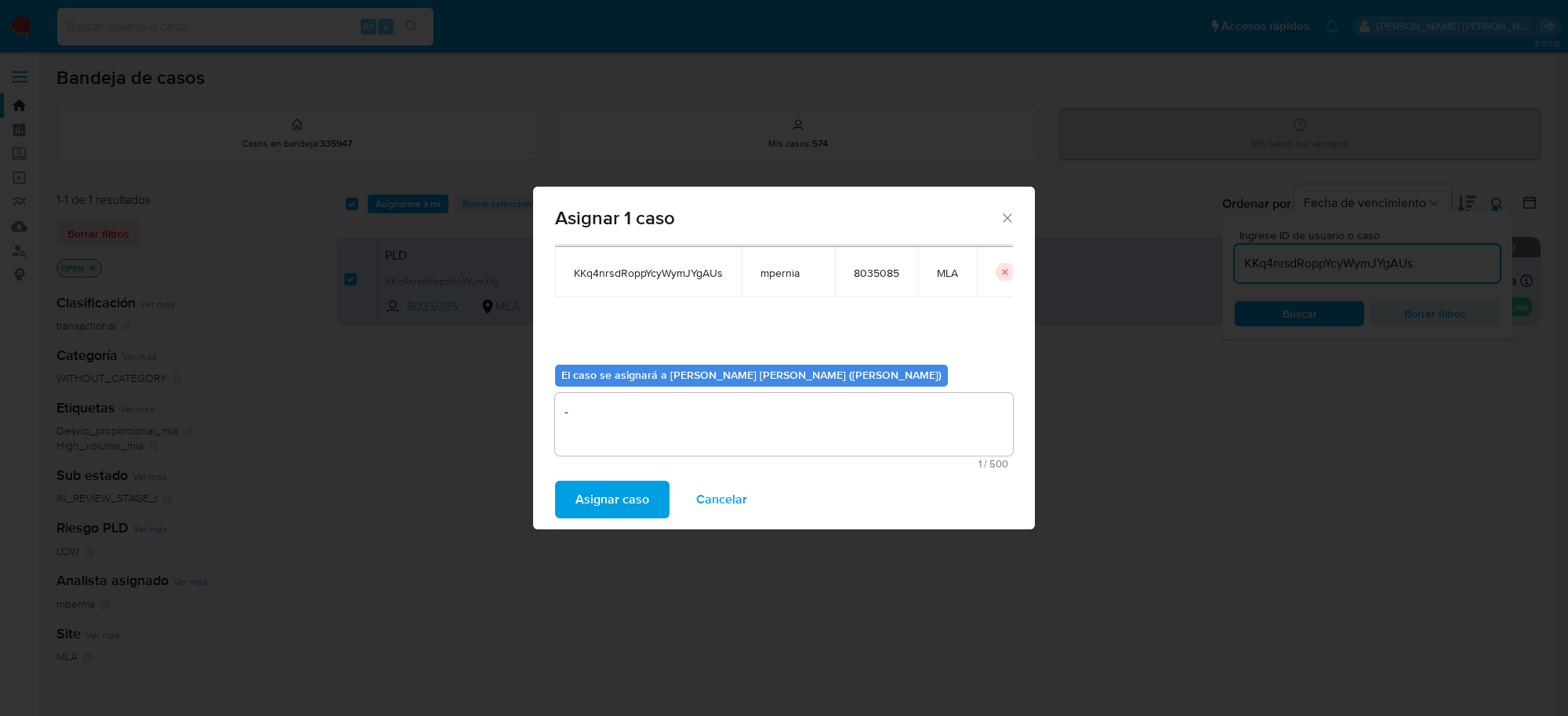
click at [600, 504] on span "Asignar caso" at bounding box center [612, 500] width 74 height 35
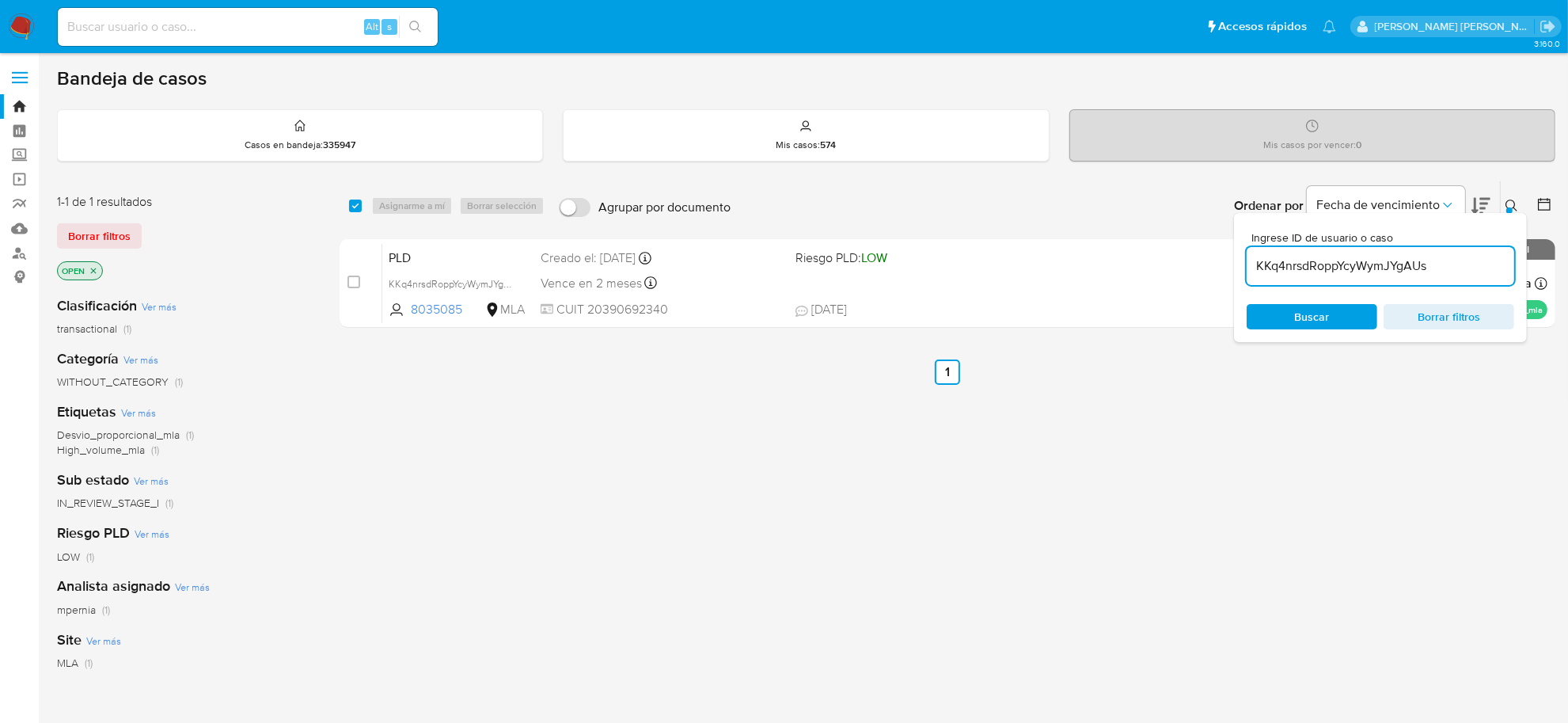
click at [1295, 253] on div "KKq4nrsdRoppYcyWymJYgAUs" at bounding box center [1380, 266] width 267 height 38
click at [1295, 263] on input "KKq4nrsdRoppYcyWymJYgAUs" at bounding box center [1380, 266] width 267 height 20
paste input "HVWj9qHR6oiaElzxxkRbRIGd"
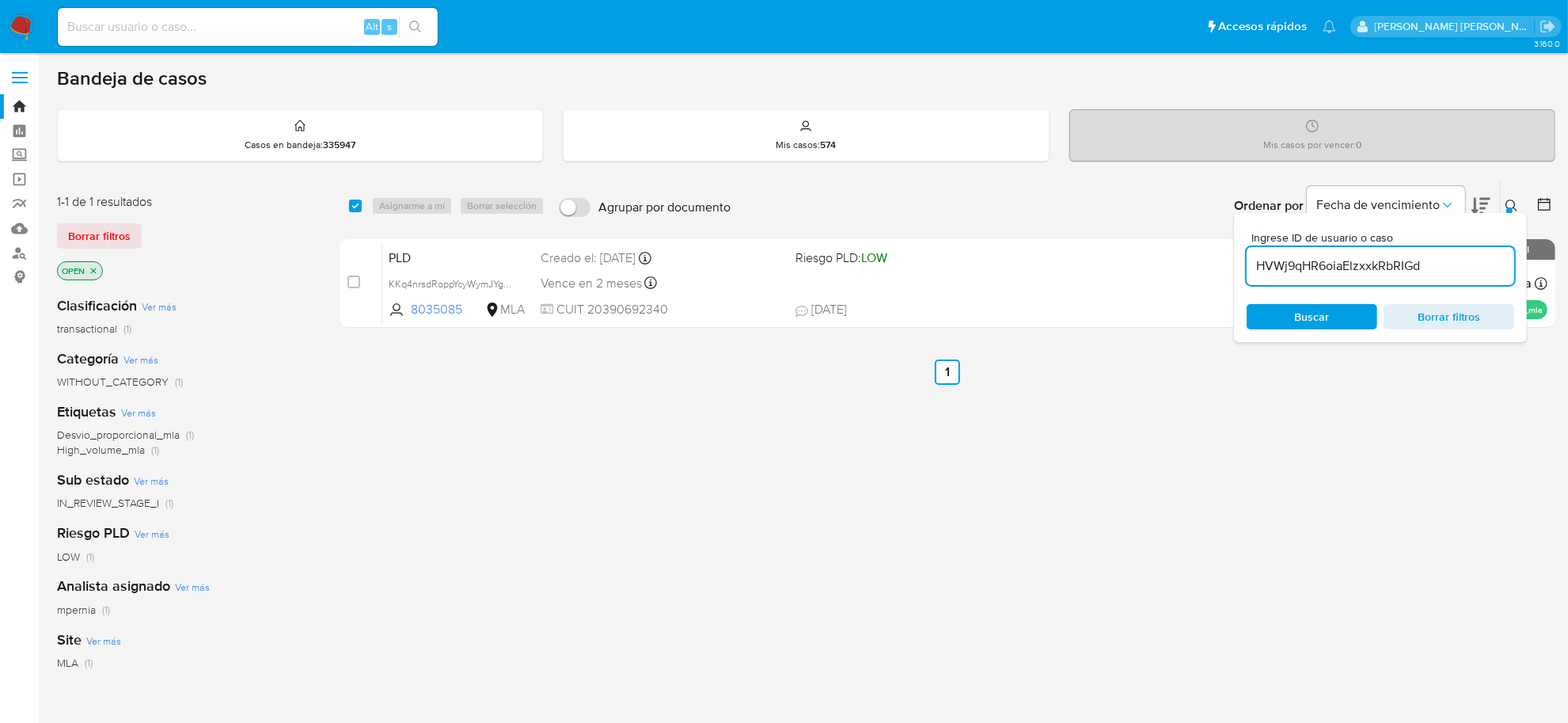
type input "HVWj9qHR6oiaElzxxkRbRIGd"
click at [353, 210] on input "checkbox" at bounding box center [354, 205] width 13 height 13
checkbox input "true"
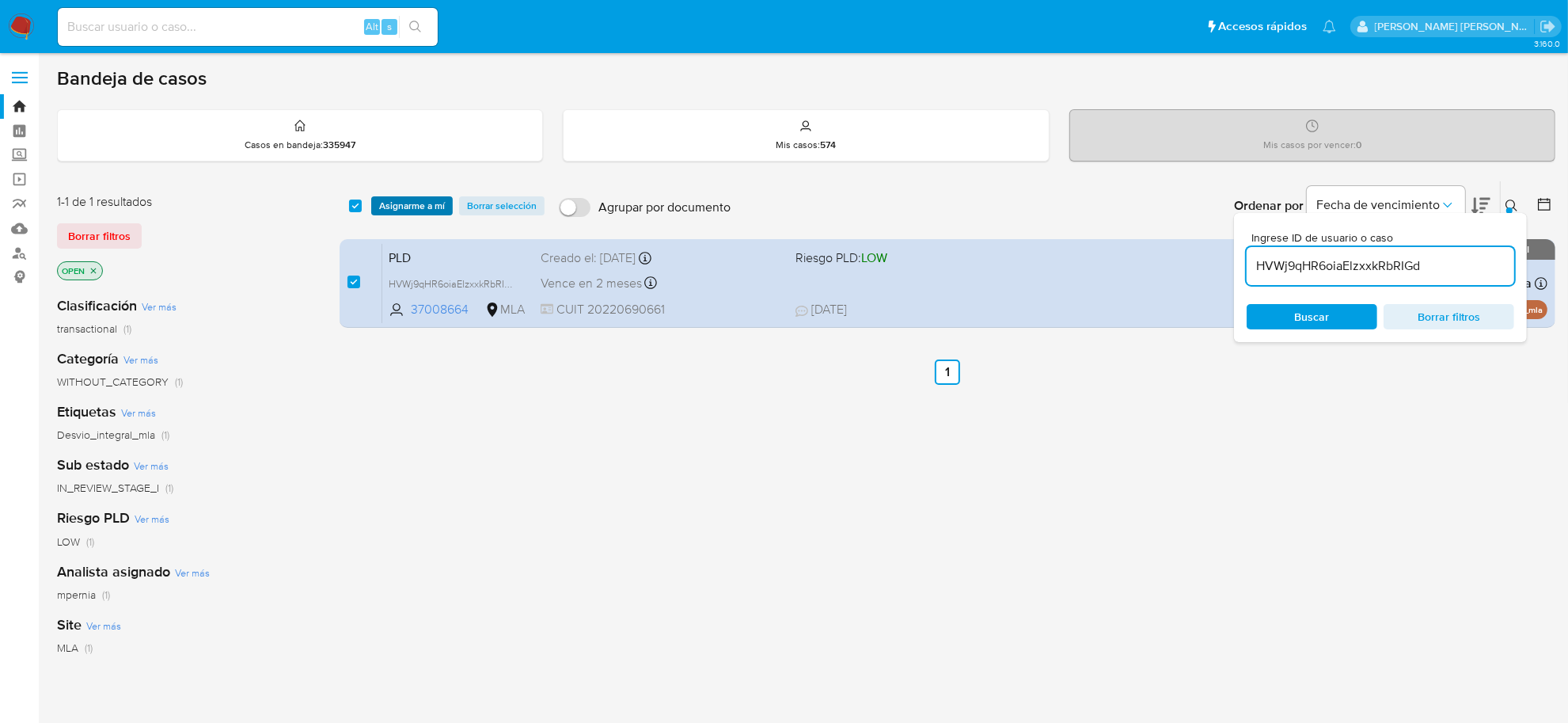
click at [427, 210] on span "Asignarme a mí" at bounding box center [412, 205] width 66 height 16
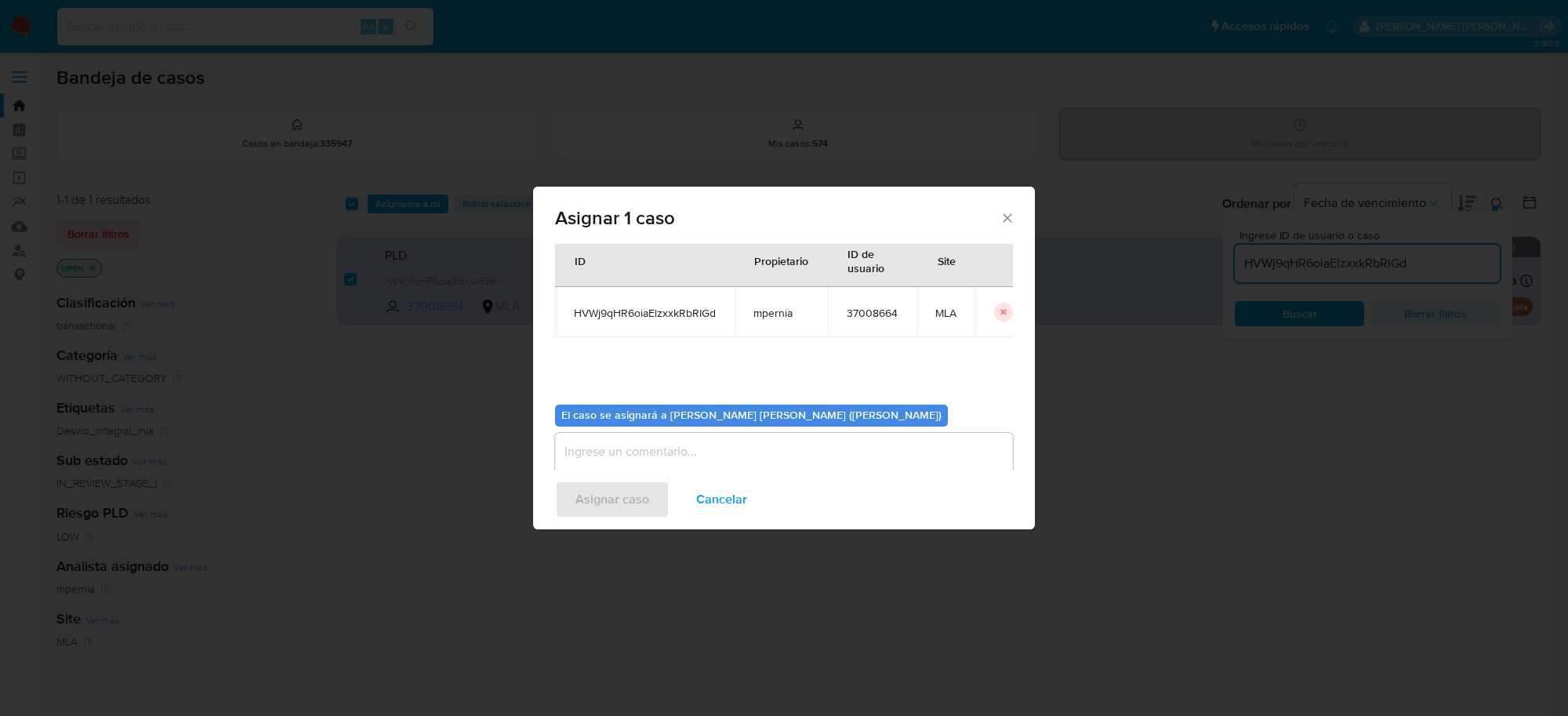
scroll to position [80, 0]
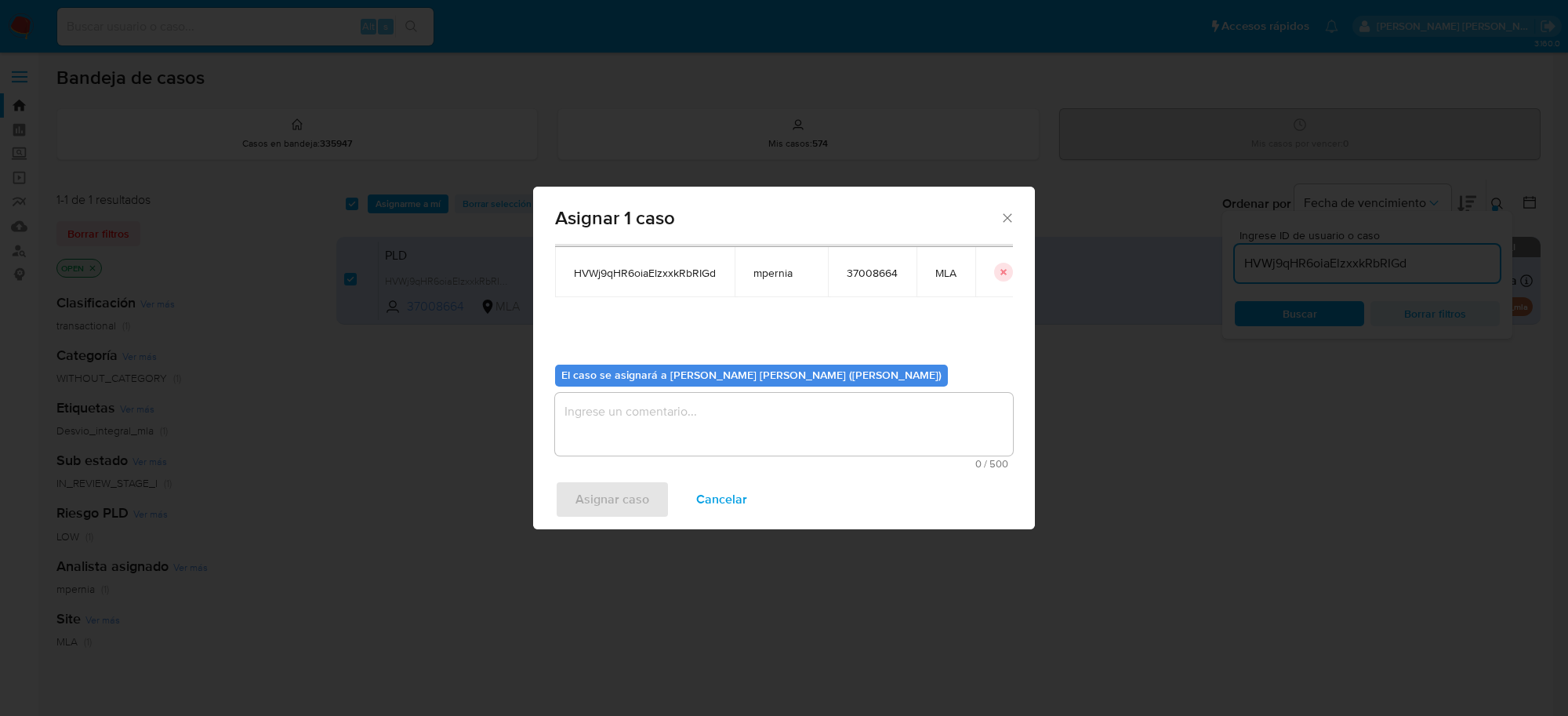
click at [765, 412] on textarea "assign-modal" at bounding box center [784, 423] width 458 height 62
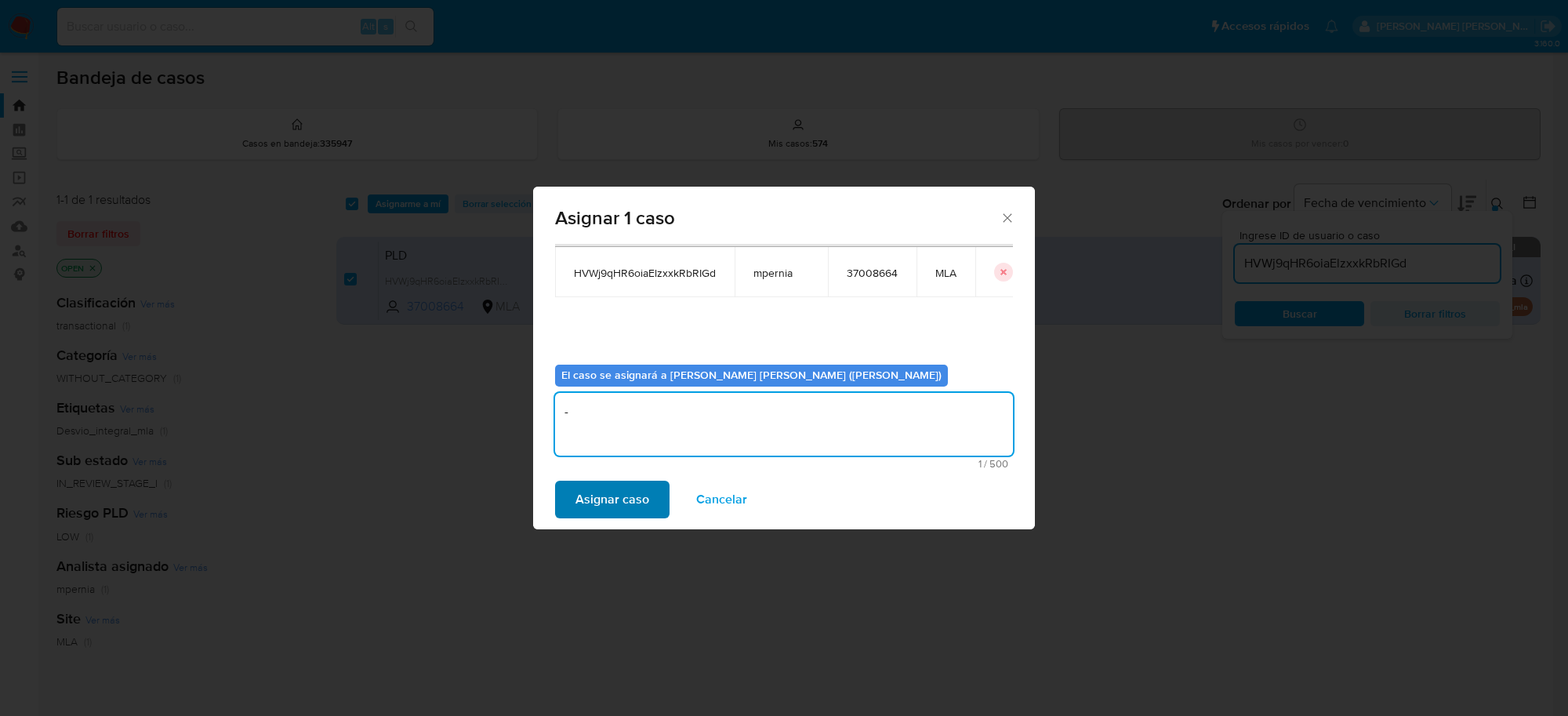
type textarea "-"
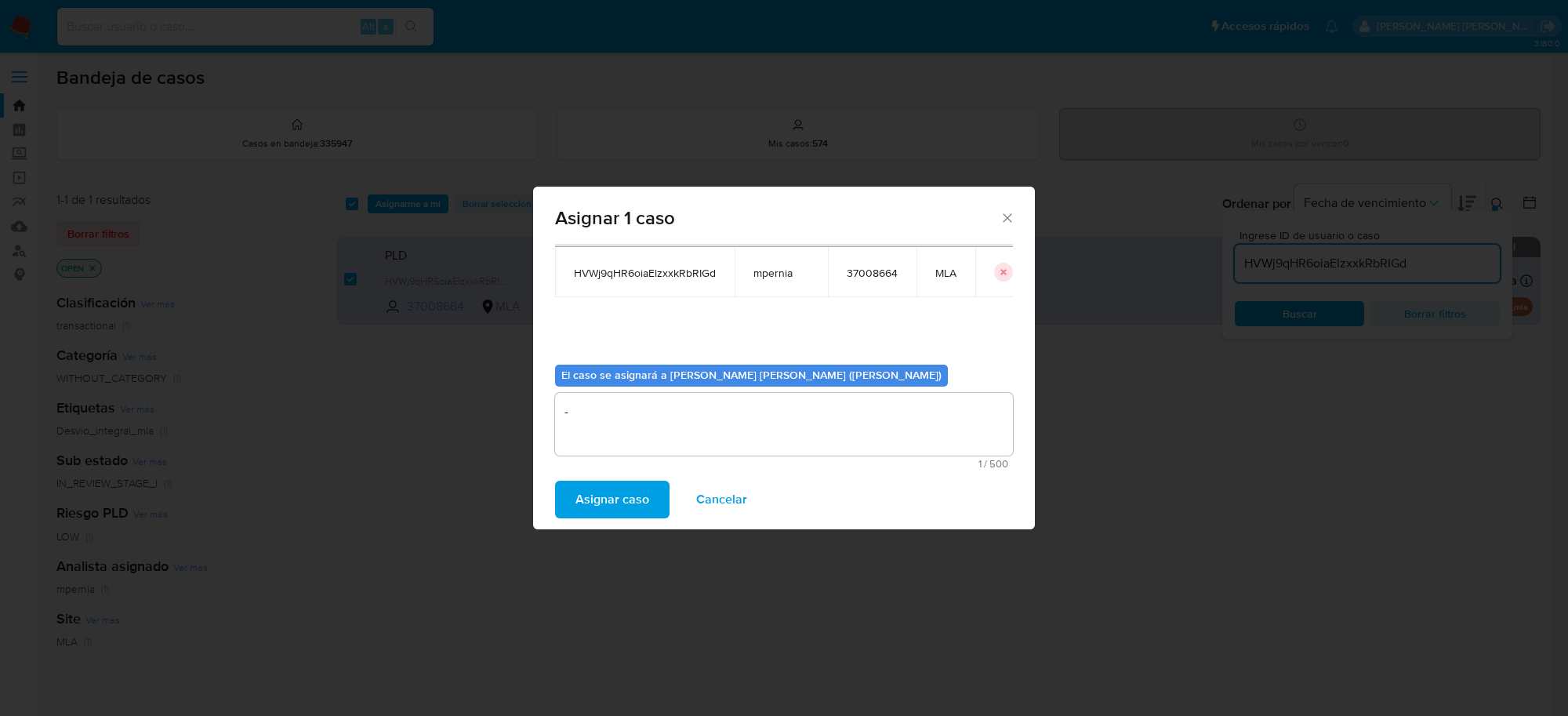
click at [630, 500] on span "Asignar caso" at bounding box center [612, 500] width 74 height 35
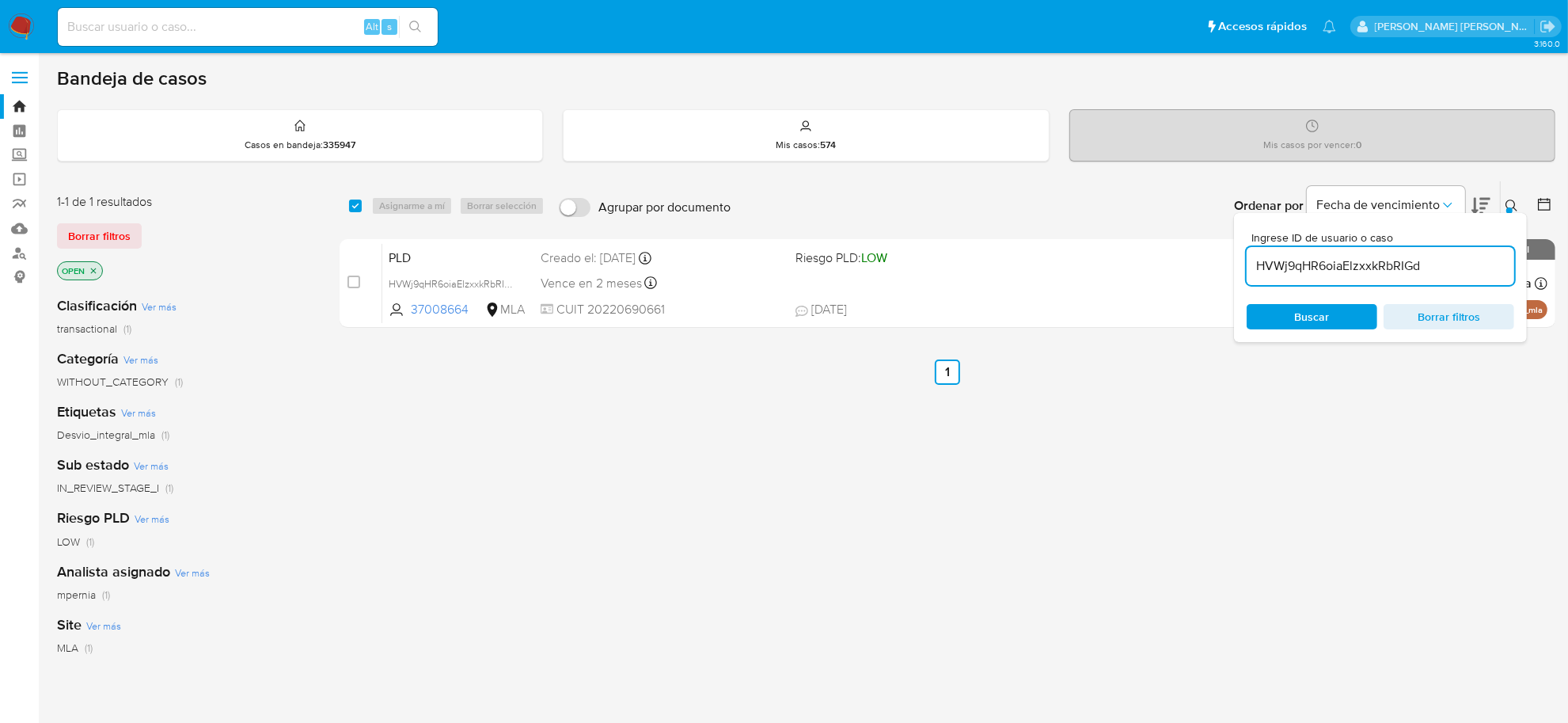
click at [1315, 266] on input "HVWj9qHR6oiaElzxxkRbRIGd" at bounding box center [1380, 266] width 267 height 20
paste input "tQP708KjpAQCfk802HFu7zEt"
type input "tQP708KjpAQCfk802HFu7zEt"
click at [353, 202] on input "checkbox" at bounding box center [354, 205] width 13 height 13
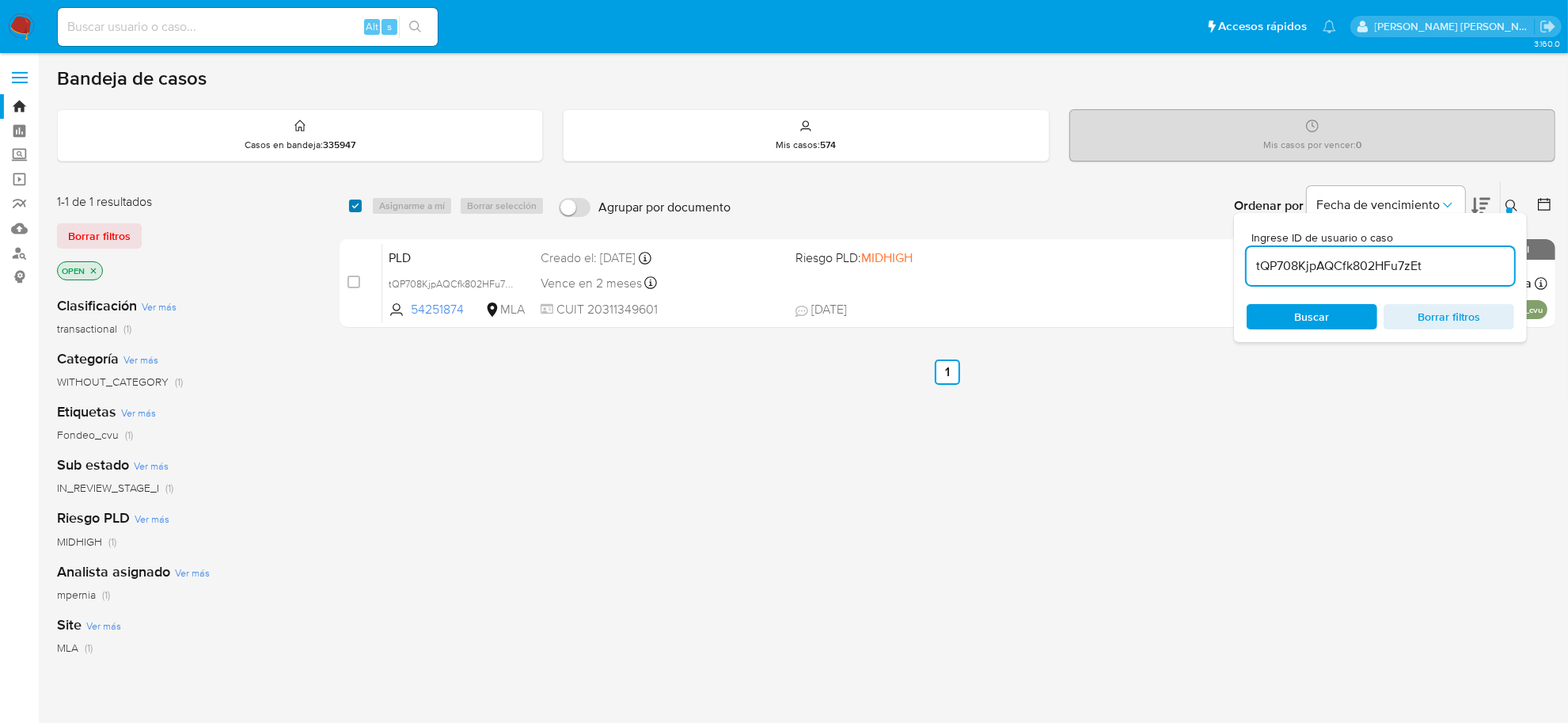
checkbox input "true"
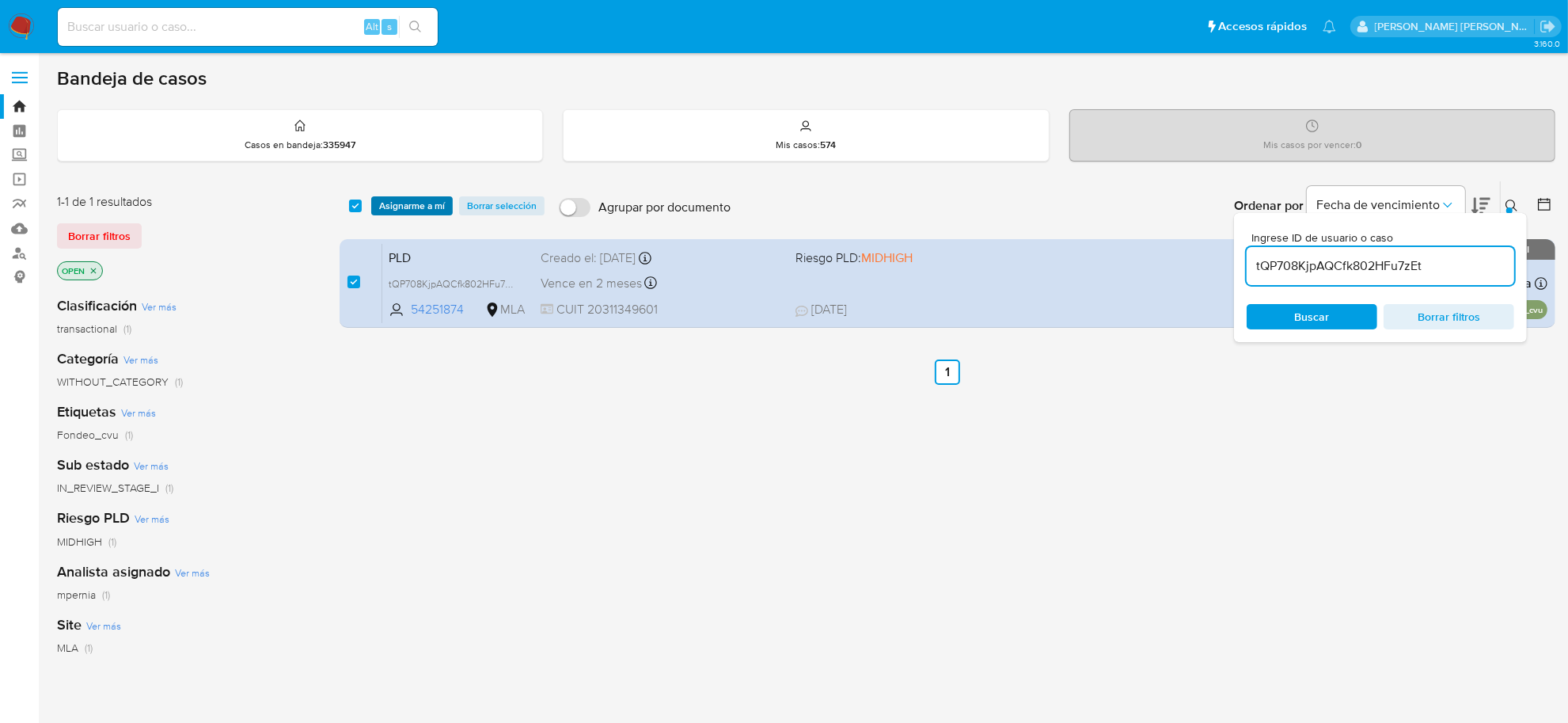
click at [389, 200] on span "Asignarme a mí" at bounding box center [412, 205] width 66 height 16
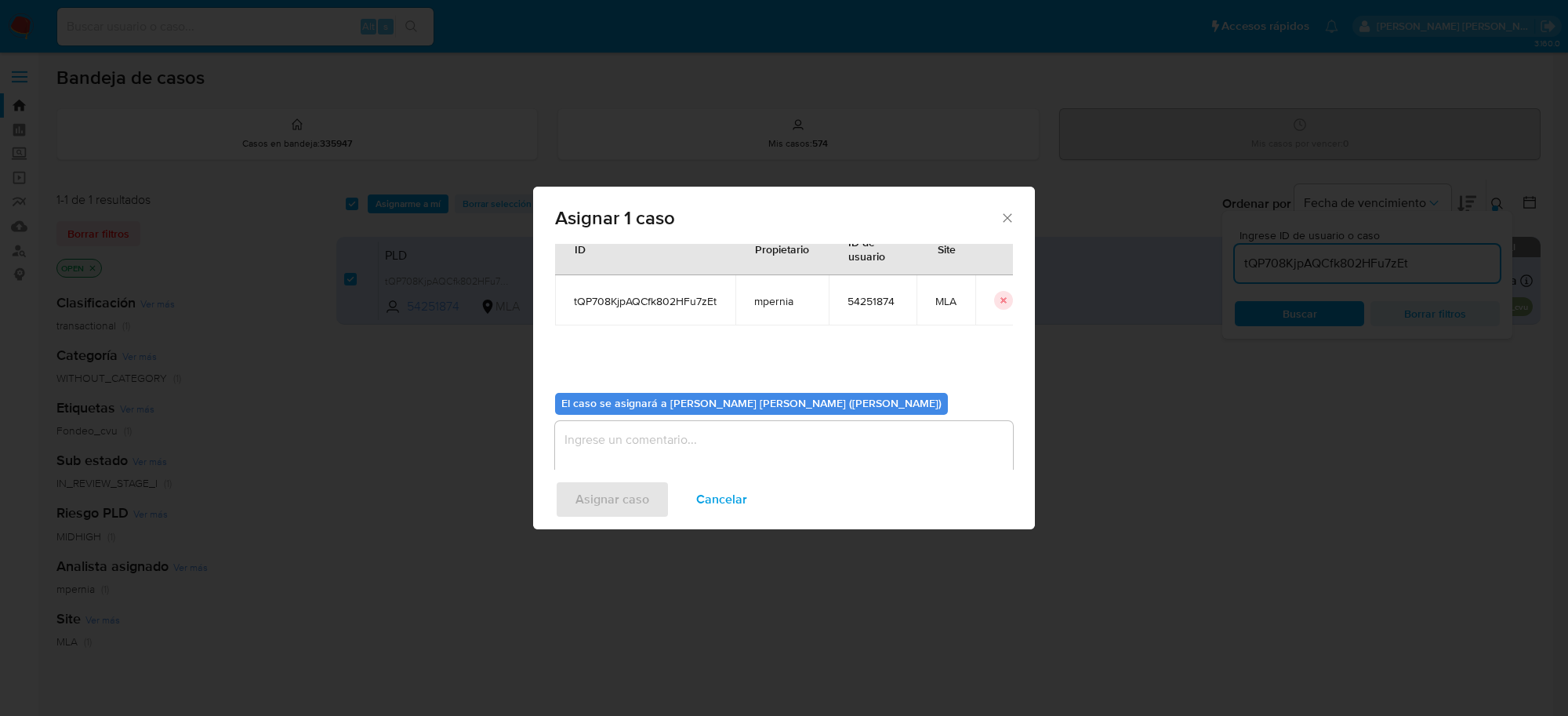
scroll to position [80, 0]
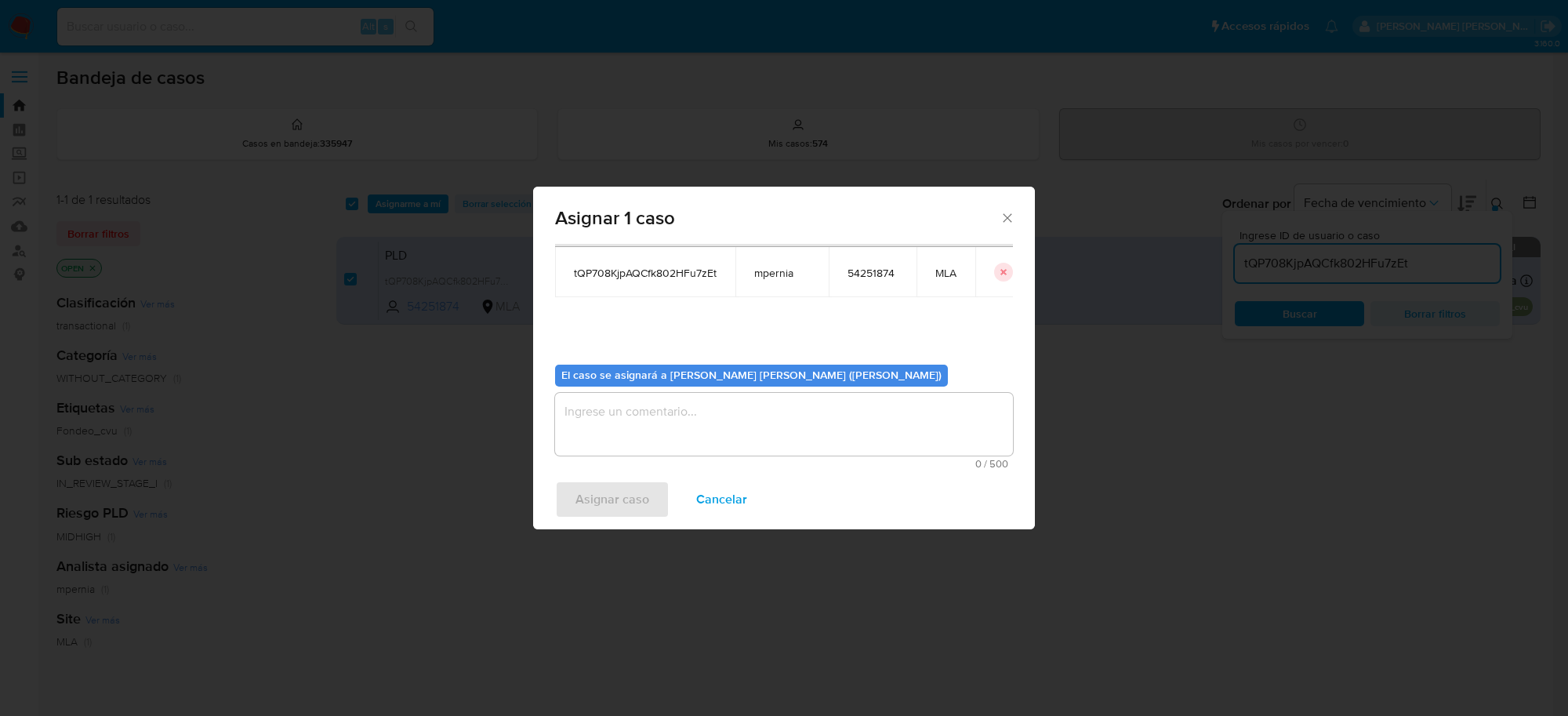
drag, startPoint x: 844, startPoint y: 451, endPoint x: 843, endPoint y: 438, distance: 13.0
click at [843, 440] on textarea "assign-modal" at bounding box center [784, 423] width 458 height 62
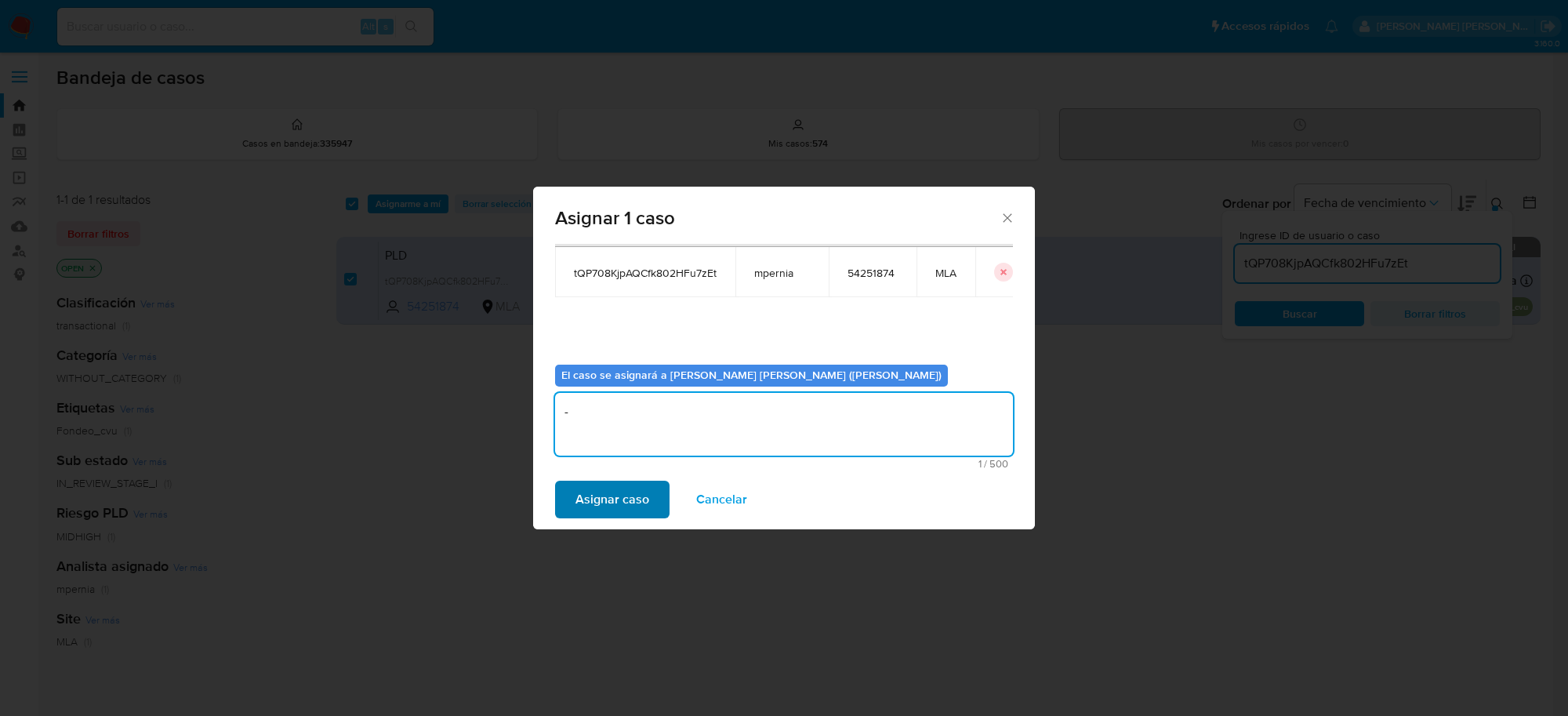
type textarea "-"
click at [632, 495] on span "Asignar caso" at bounding box center [612, 500] width 74 height 35
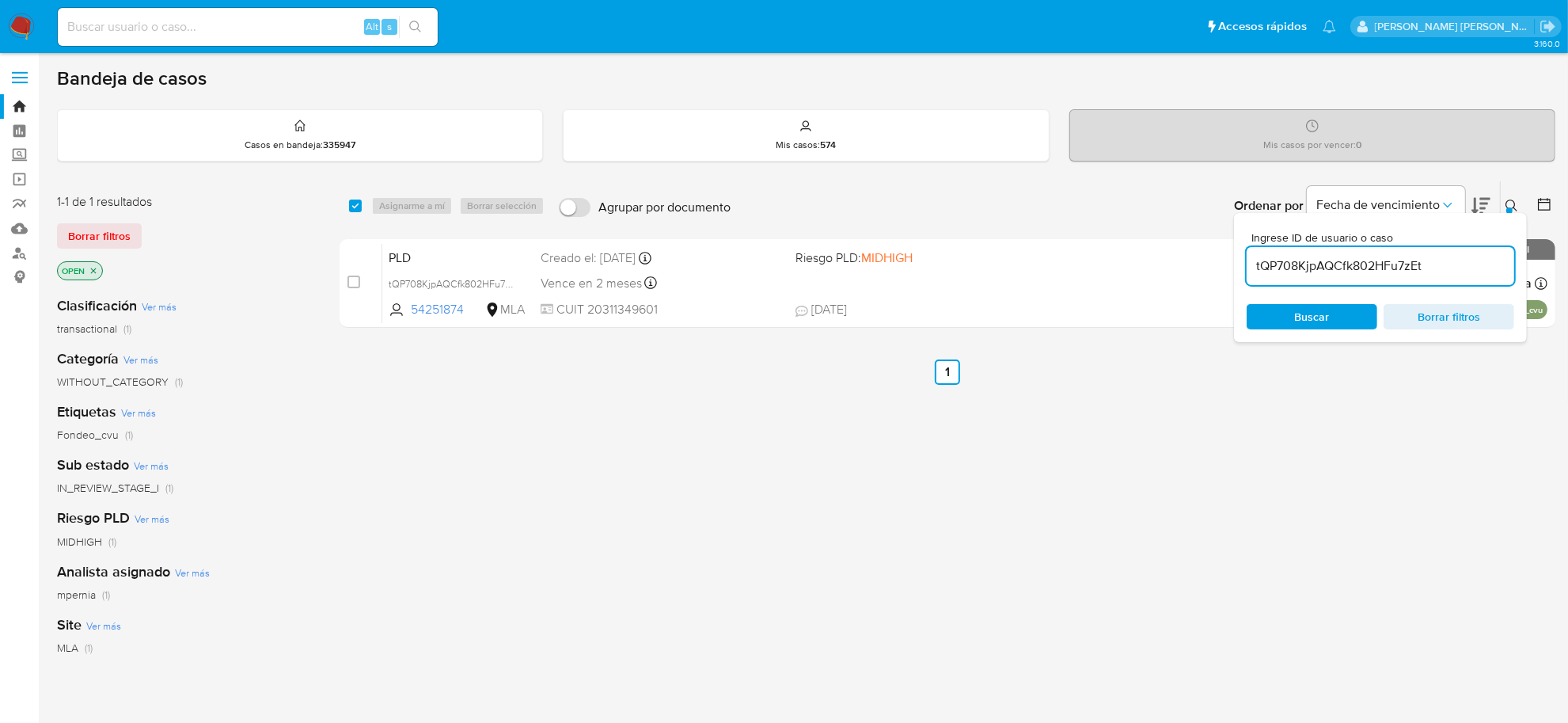
click at [1322, 262] on input "tQP708KjpAQCfk802HFu7zEt" at bounding box center [1380, 266] width 267 height 20
paste input "nVlYnflL2MdxYwJgD3ooMXFf"
type input "nVlYnflL2MdxYwJgD3ooMXFf"
click at [1338, 270] on input "nVlYnflL2MdxYwJgD3ooMXFf" at bounding box center [1380, 266] width 267 height 20
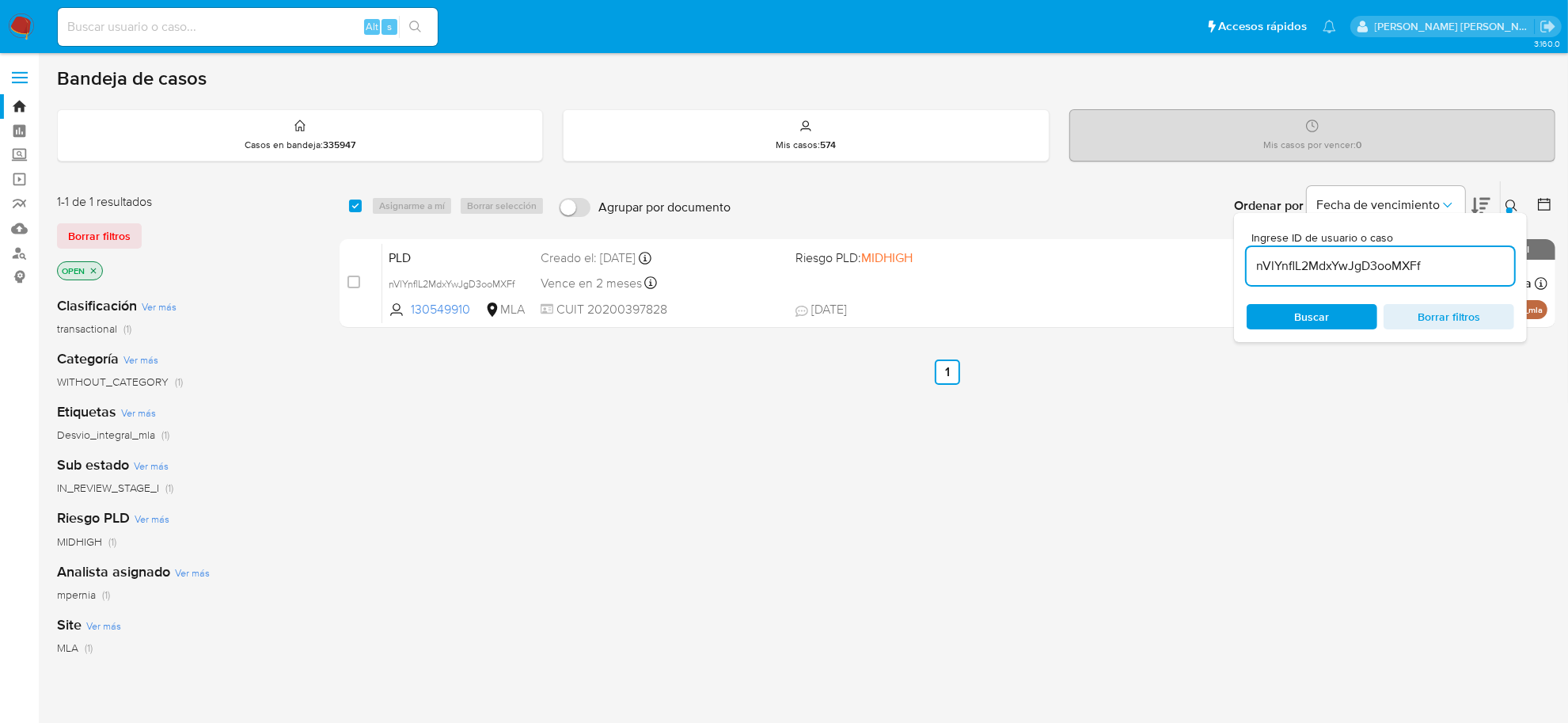
click at [1338, 270] on input "nVlYnflL2MdxYwJgD3ooMXFf" at bounding box center [1380, 266] width 267 height 20
click at [356, 210] on input "checkbox" at bounding box center [354, 205] width 13 height 13
checkbox input "true"
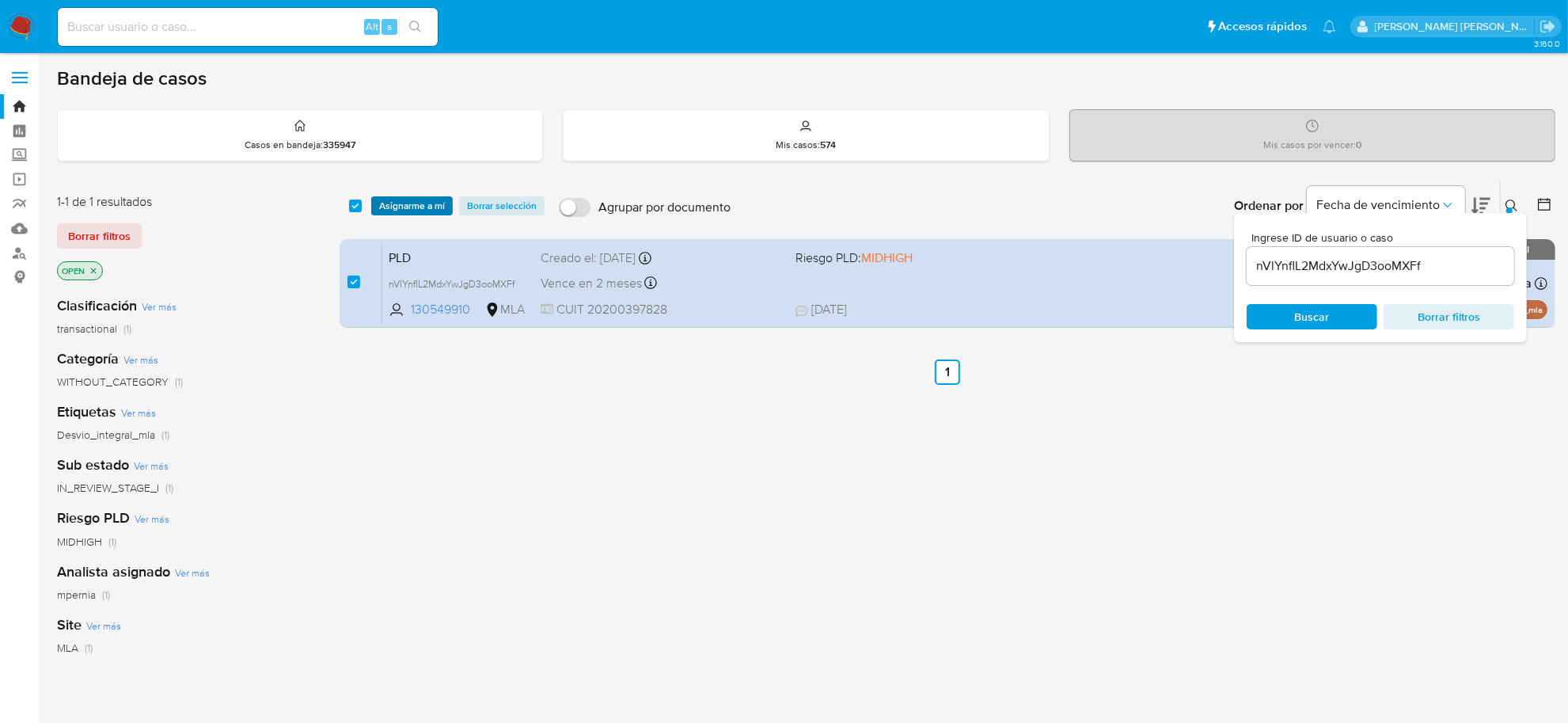
click at [381, 211] on span "Asignarme a mí" at bounding box center [412, 205] width 66 height 16
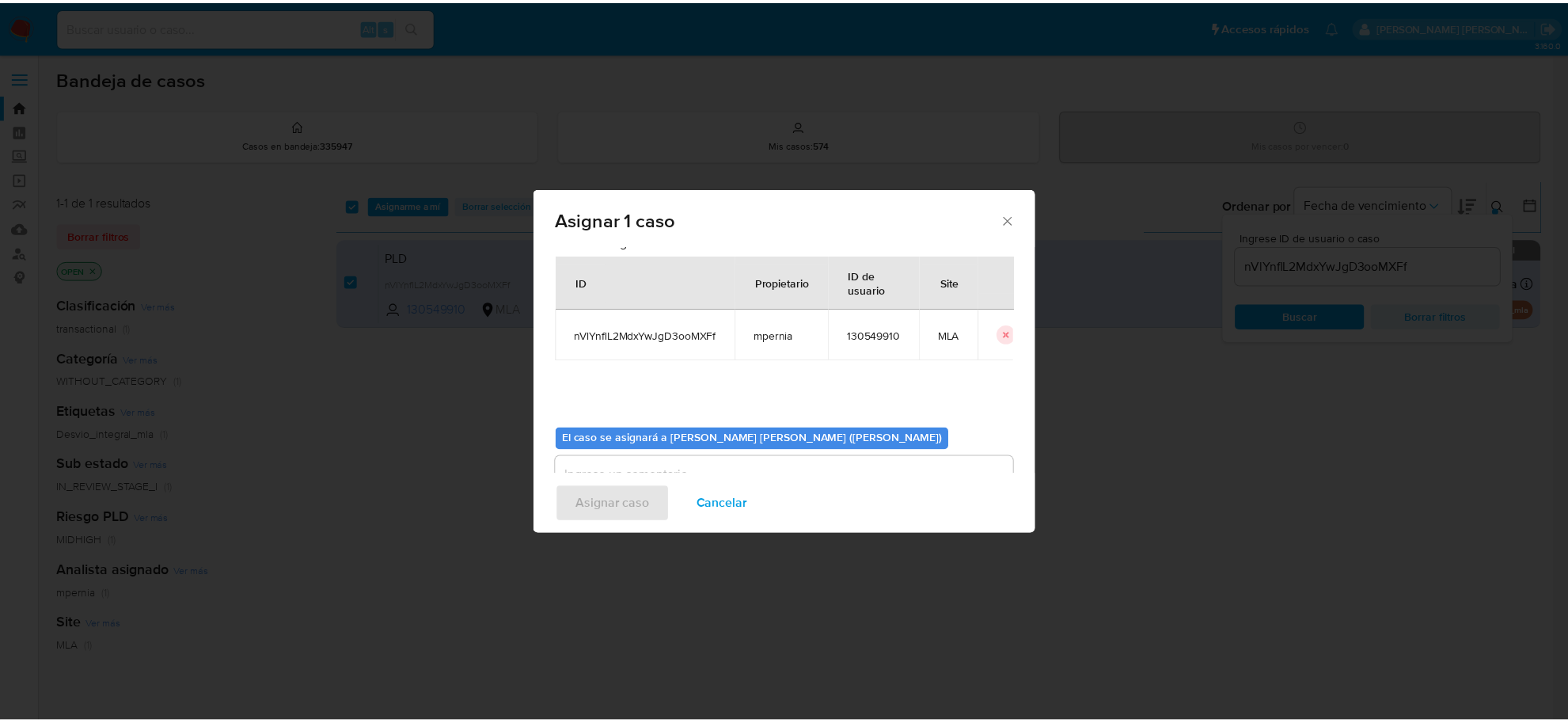
scroll to position [80, 0]
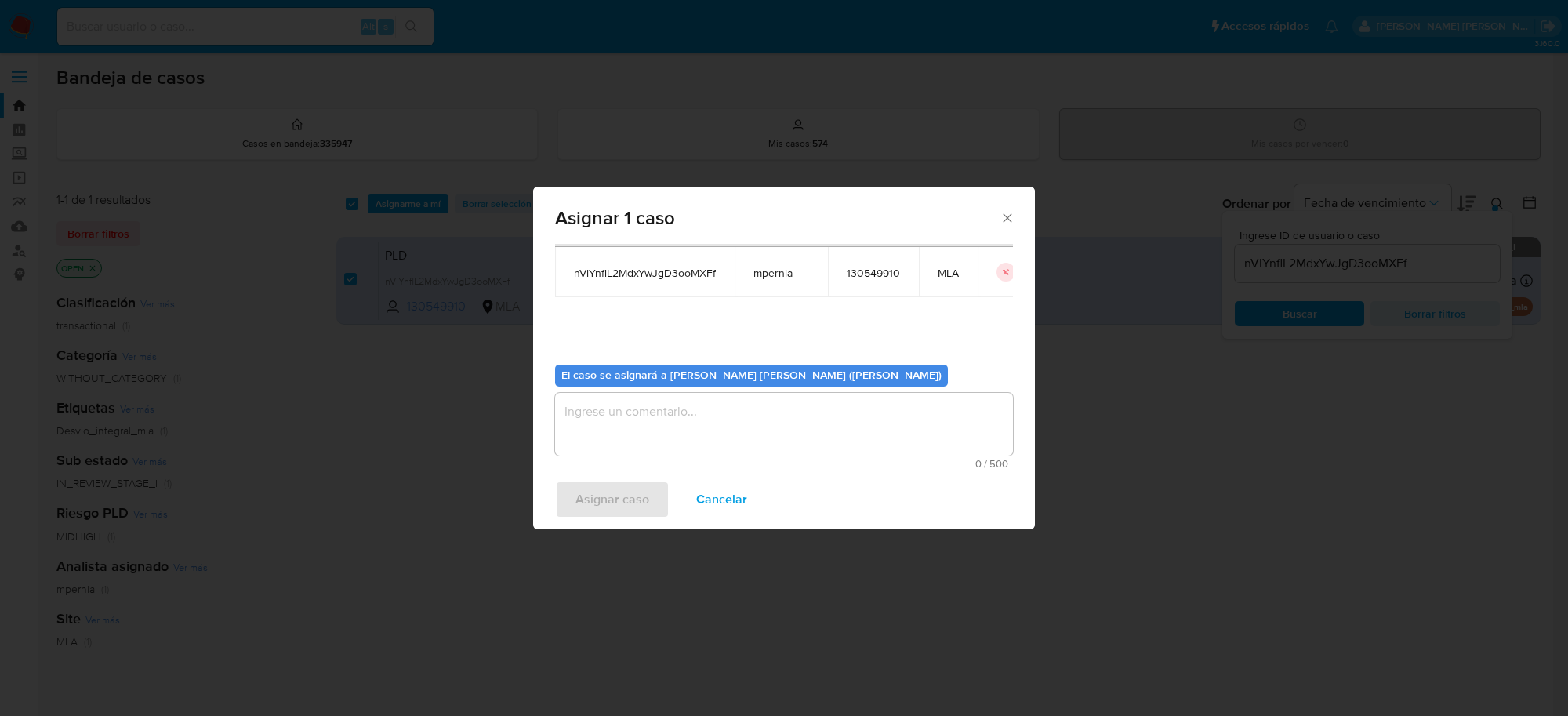
click at [711, 413] on textarea "assign-modal" at bounding box center [784, 423] width 458 height 62
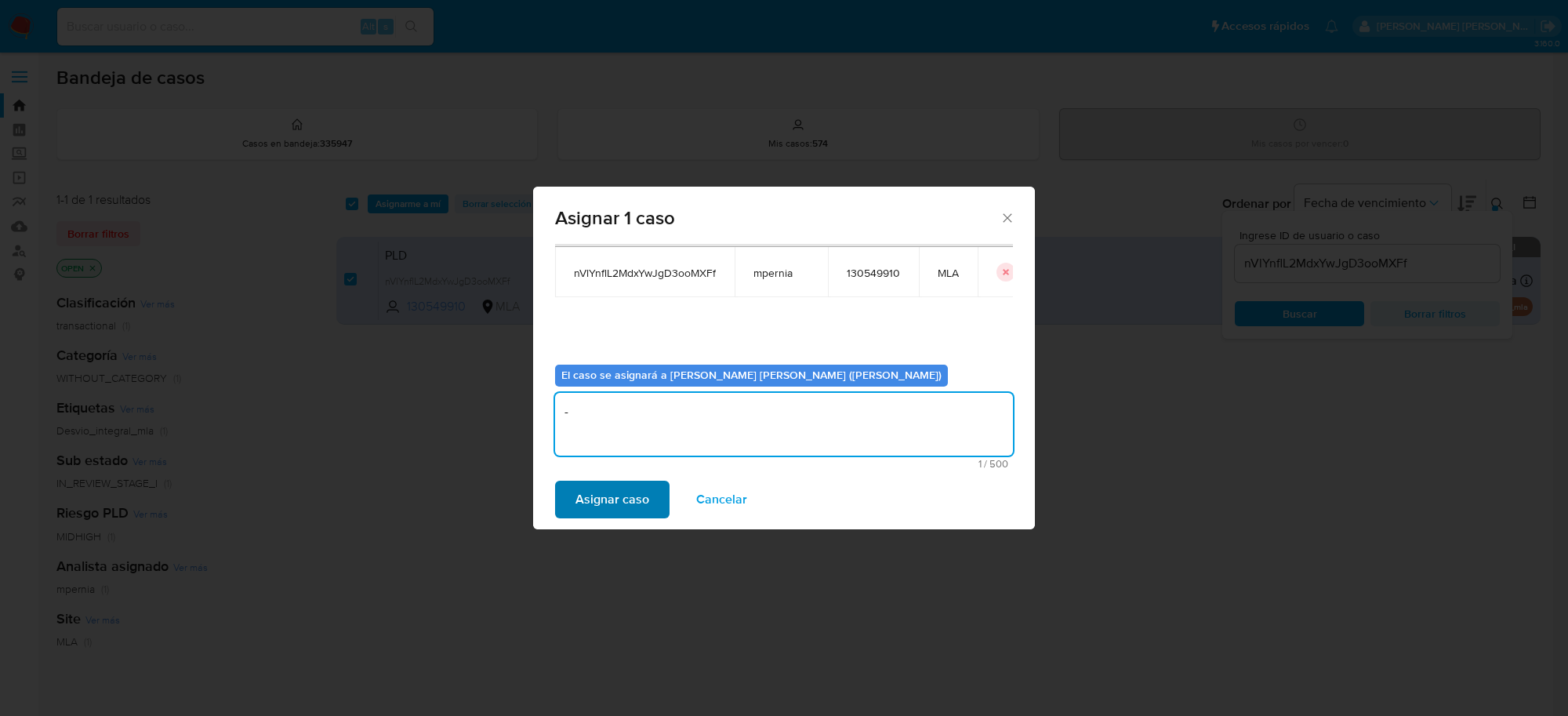
type textarea "-"
click at [632, 491] on span "Asignar caso" at bounding box center [612, 500] width 74 height 35
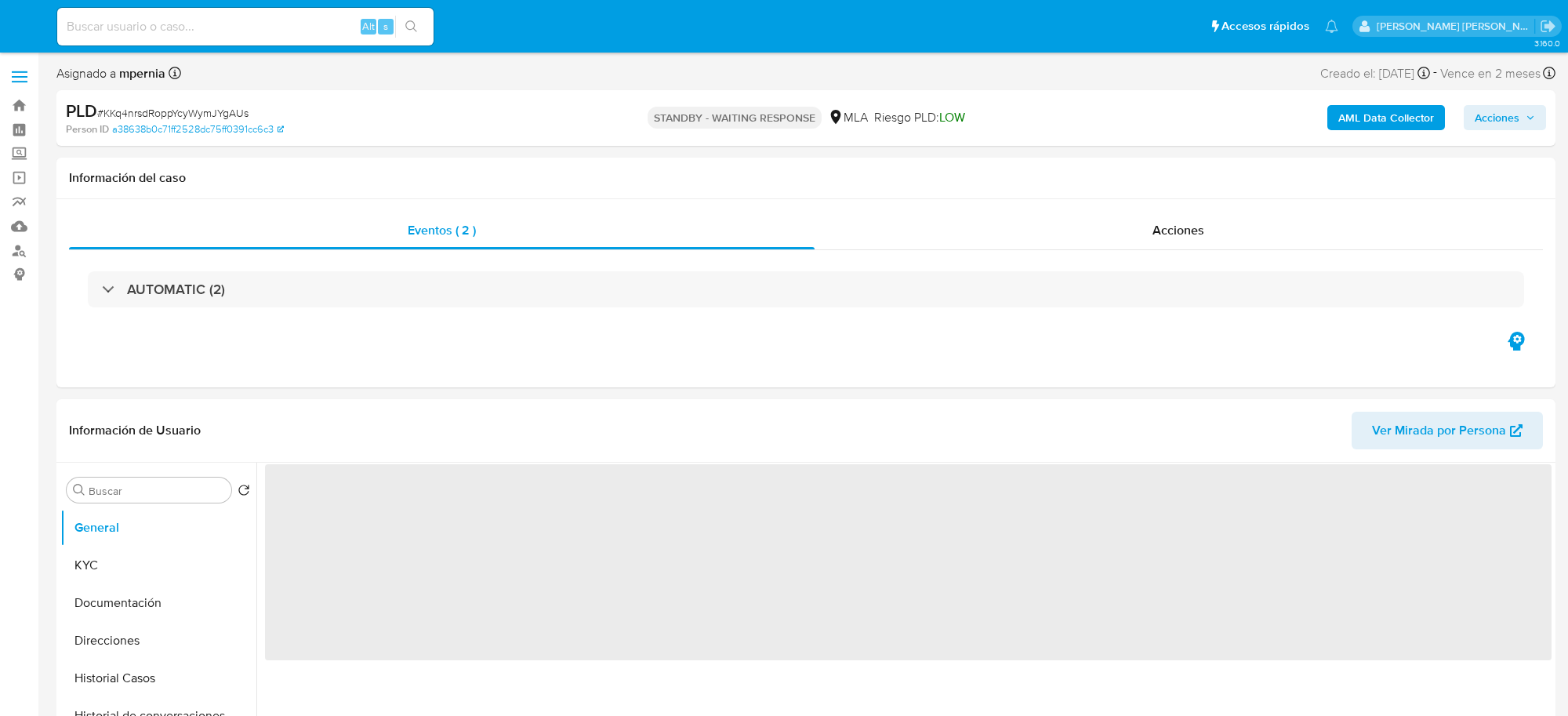
select select "10"
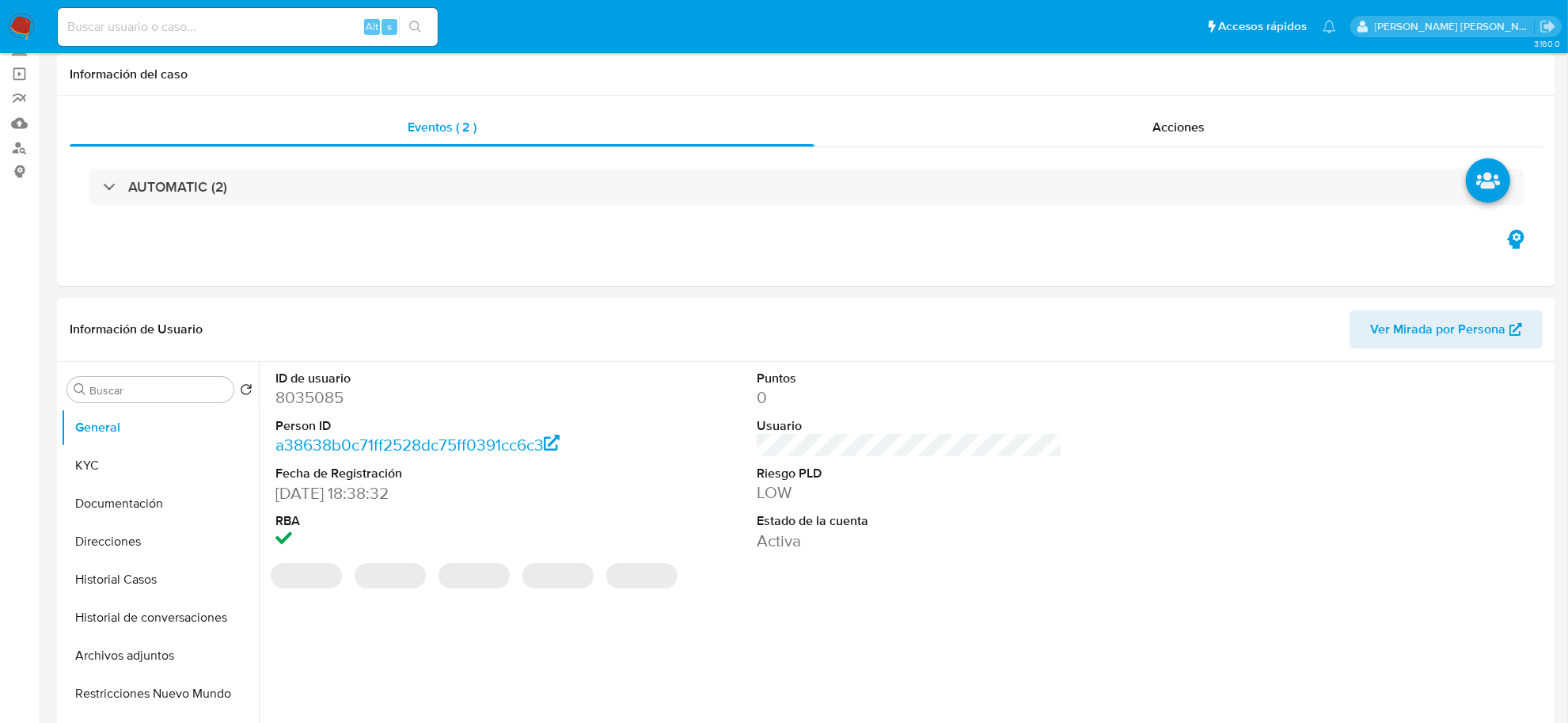
scroll to position [297, 0]
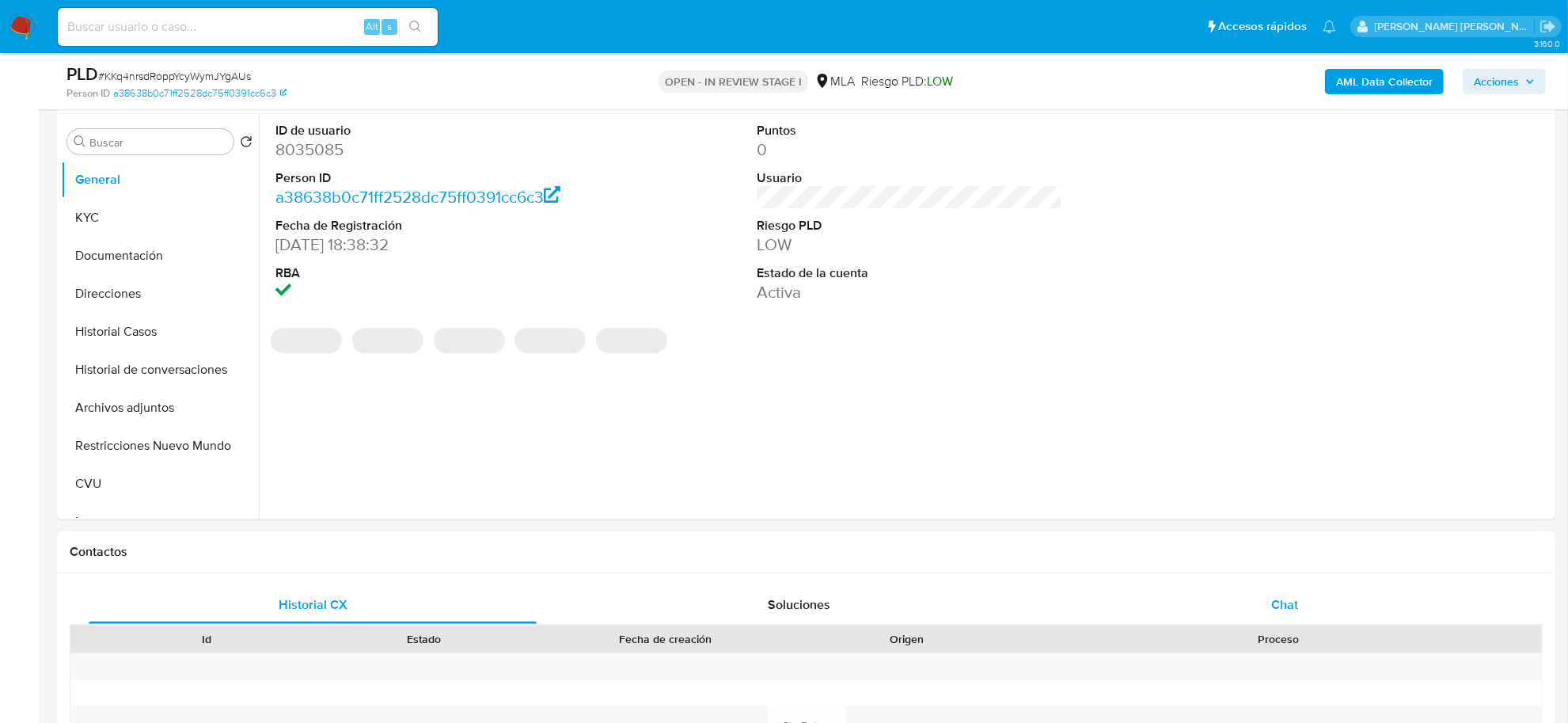
click at [1294, 592] on div "Chat" at bounding box center [1284, 605] width 448 height 38
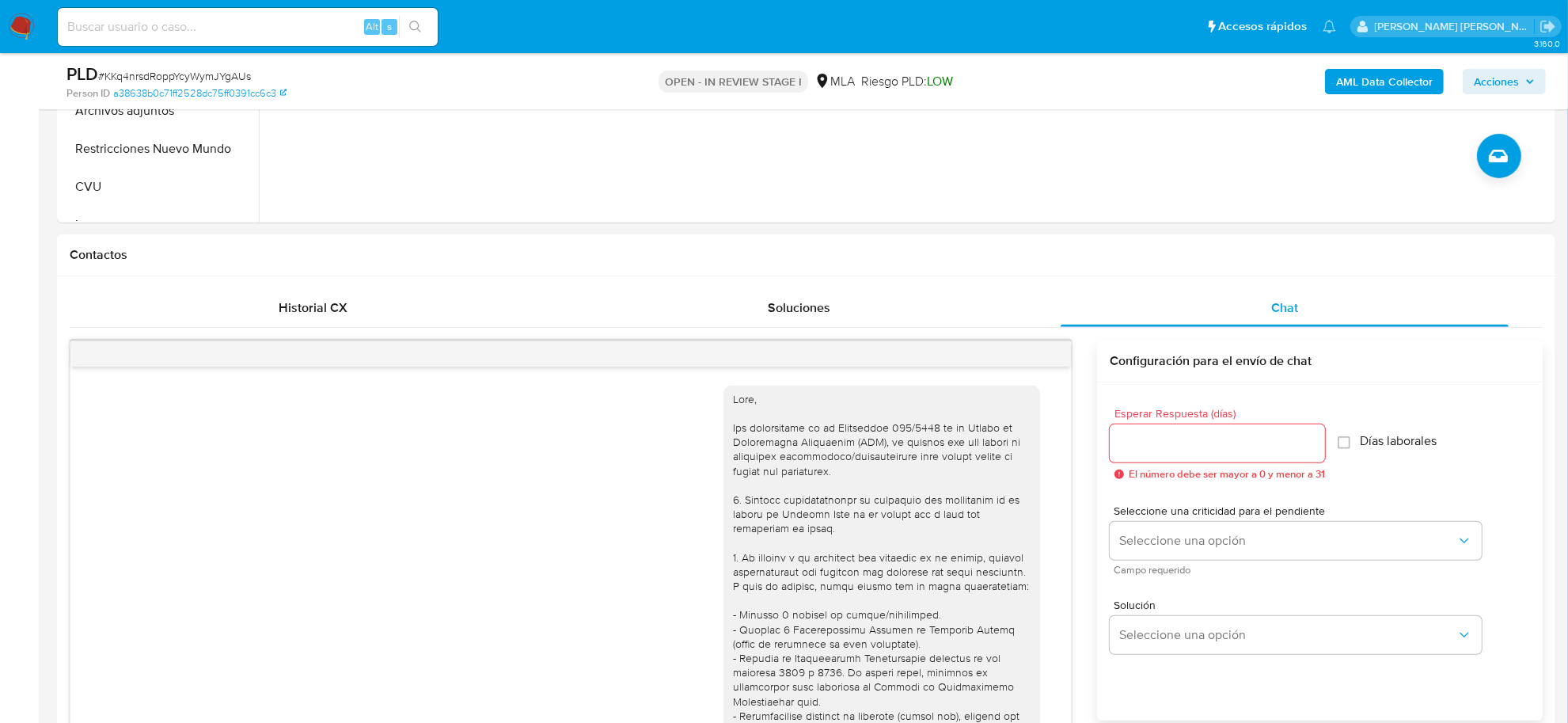
scroll to position [1893, 0]
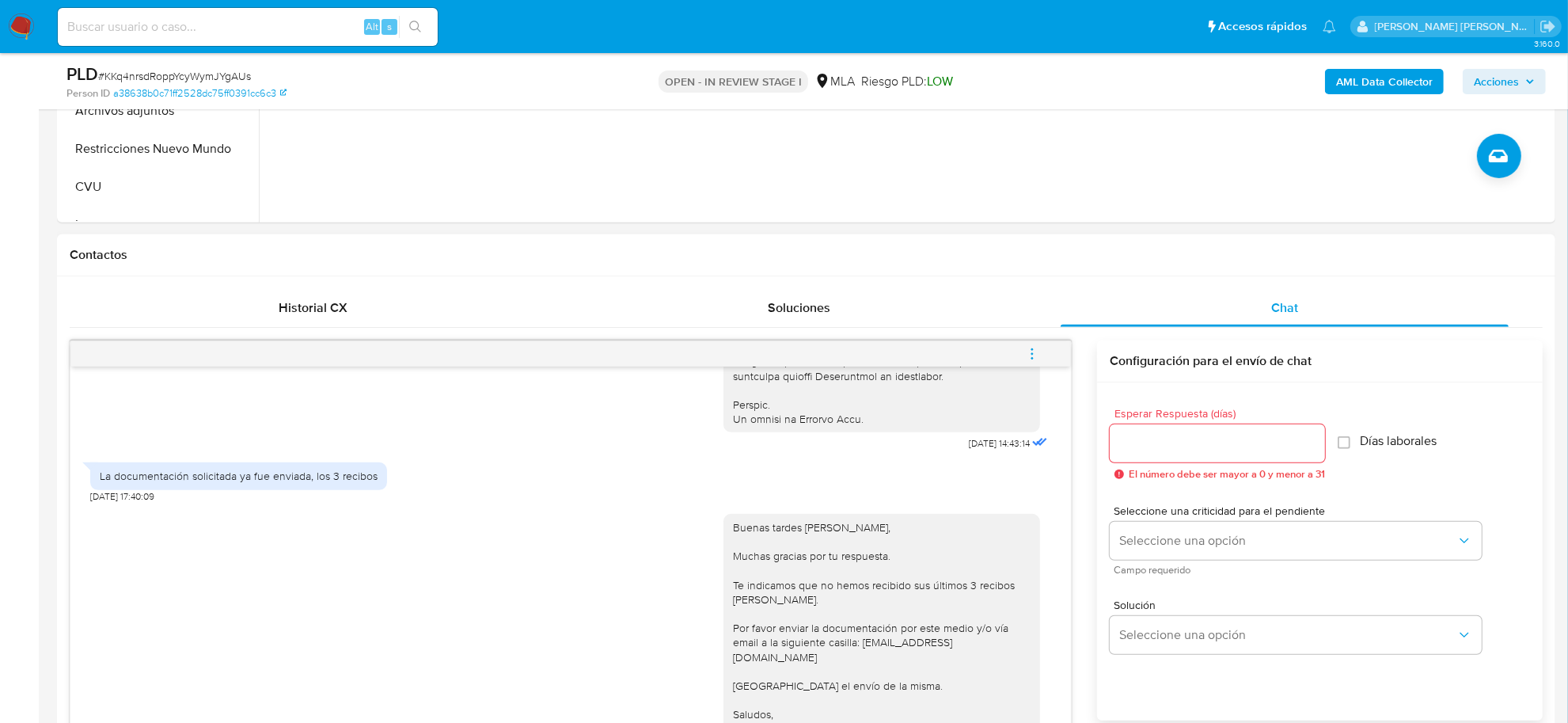
click at [1029, 358] on icon "menu-action" at bounding box center [1031, 354] width 15 height 15
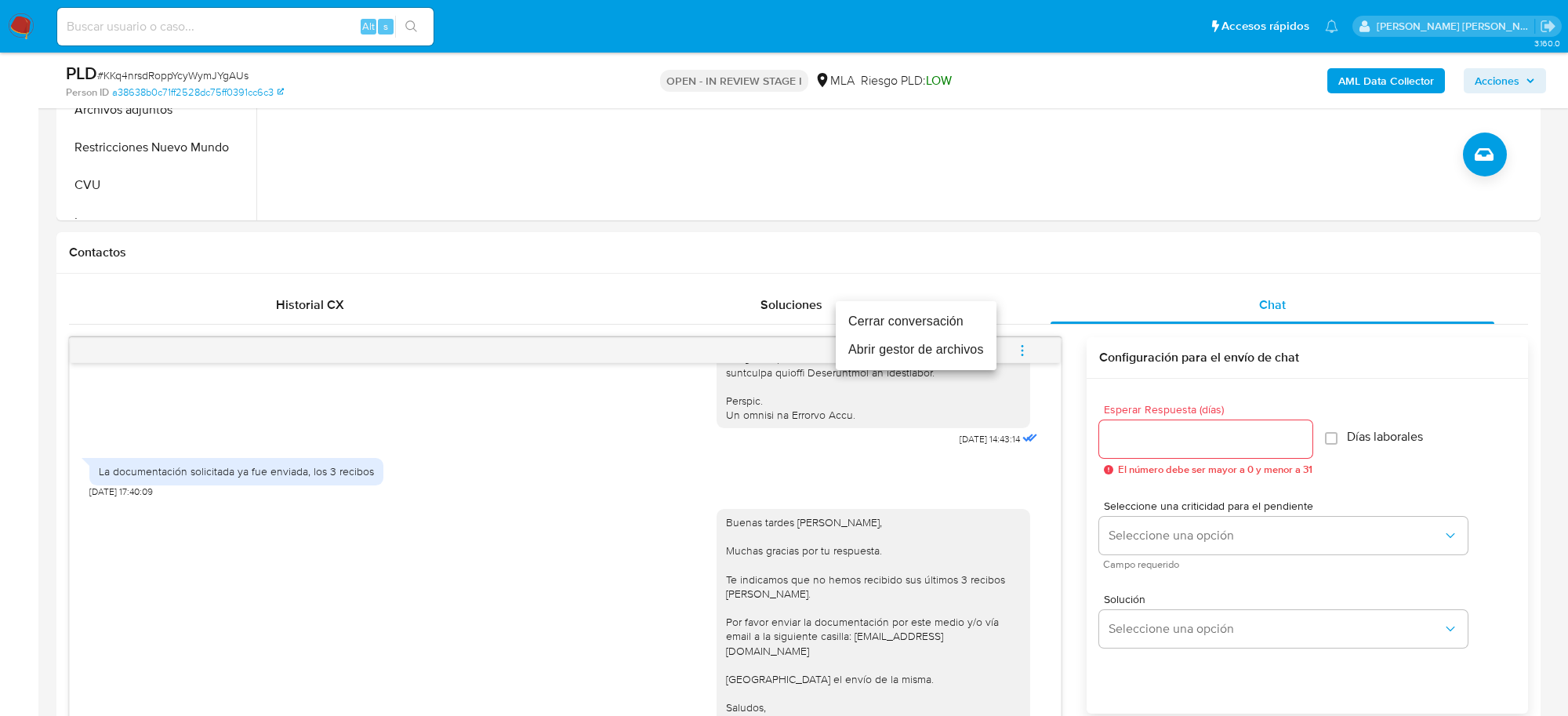
click at [926, 314] on li "Cerrar conversación" at bounding box center [916, 321] width 161 height 28
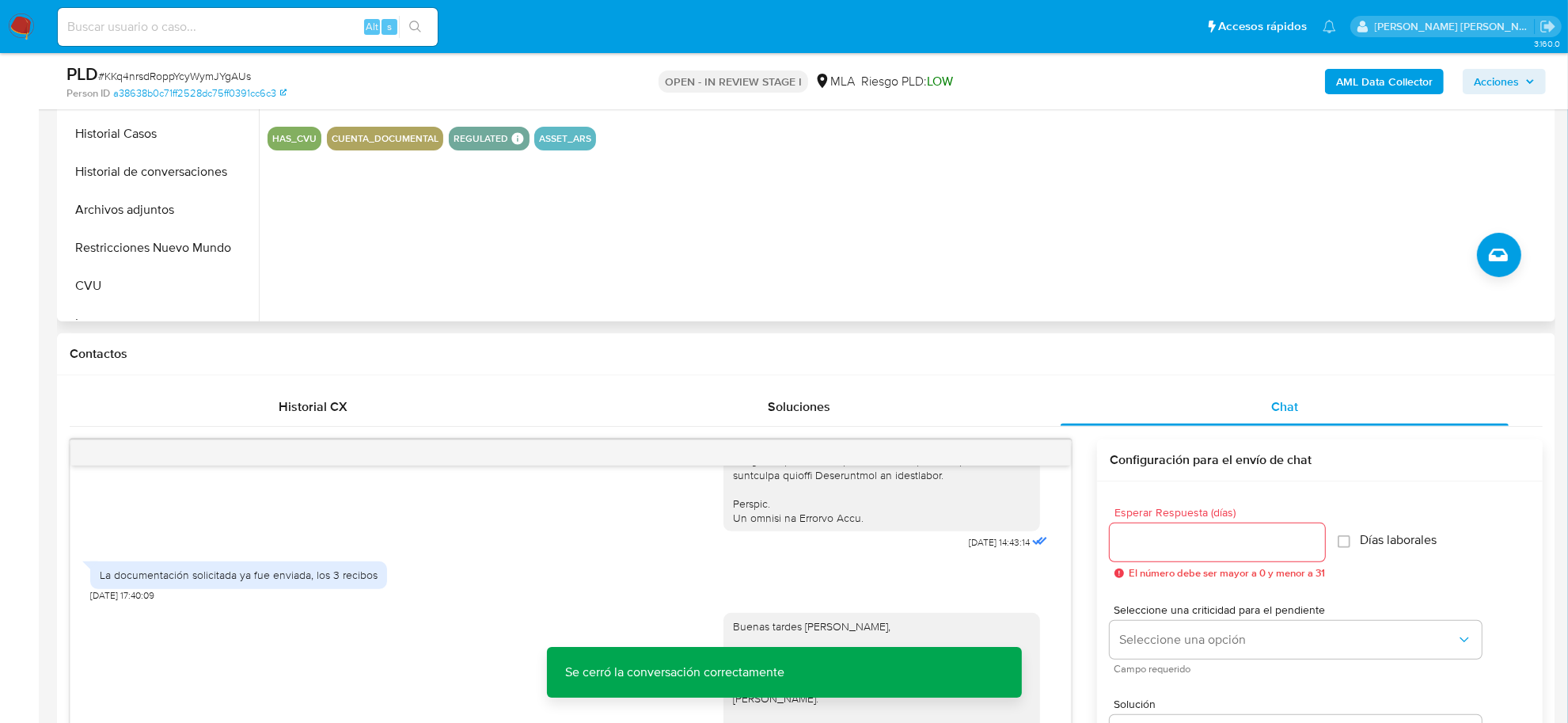
scroll to position [297, 0]
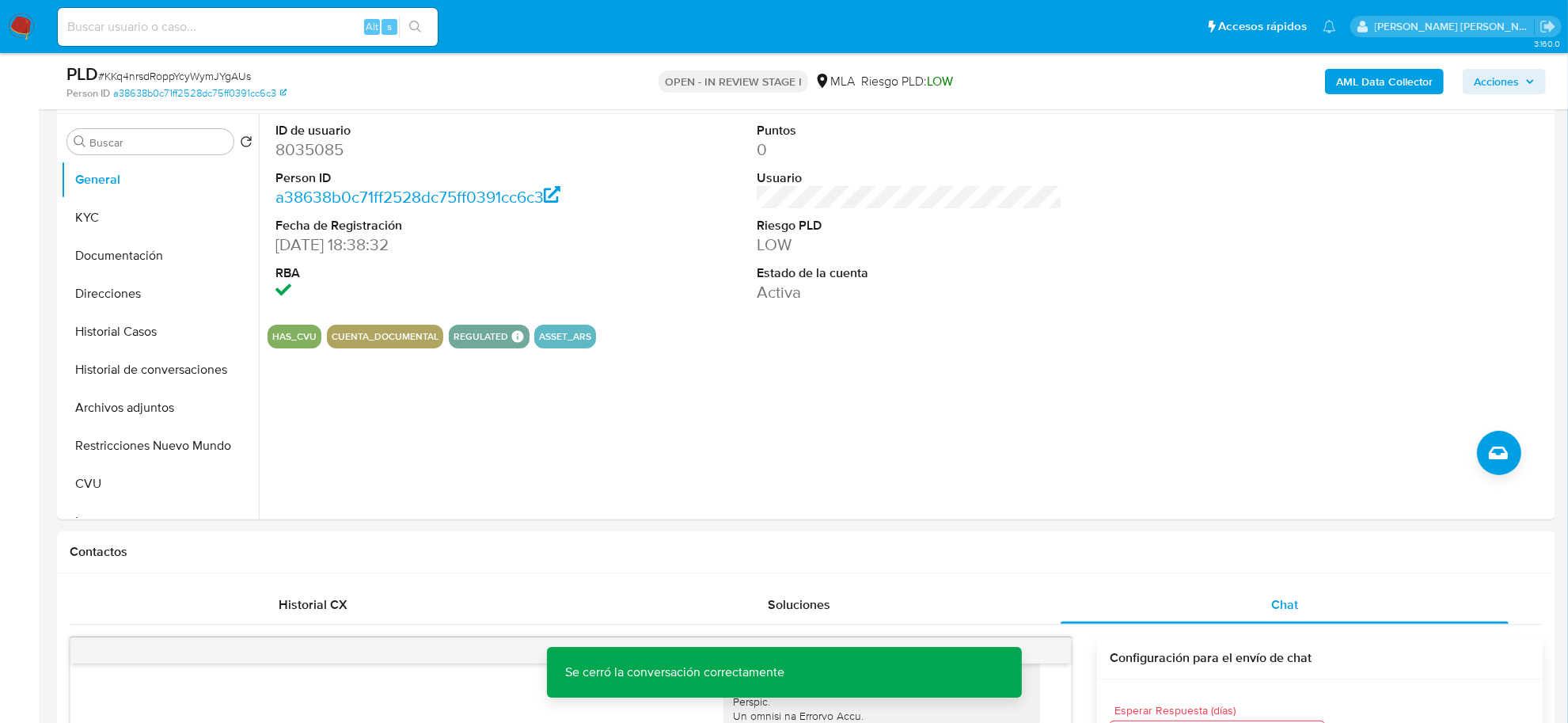
click at [1497, 79] on span "Acciones" at bounding box center [1496, 81] width 46 height 25
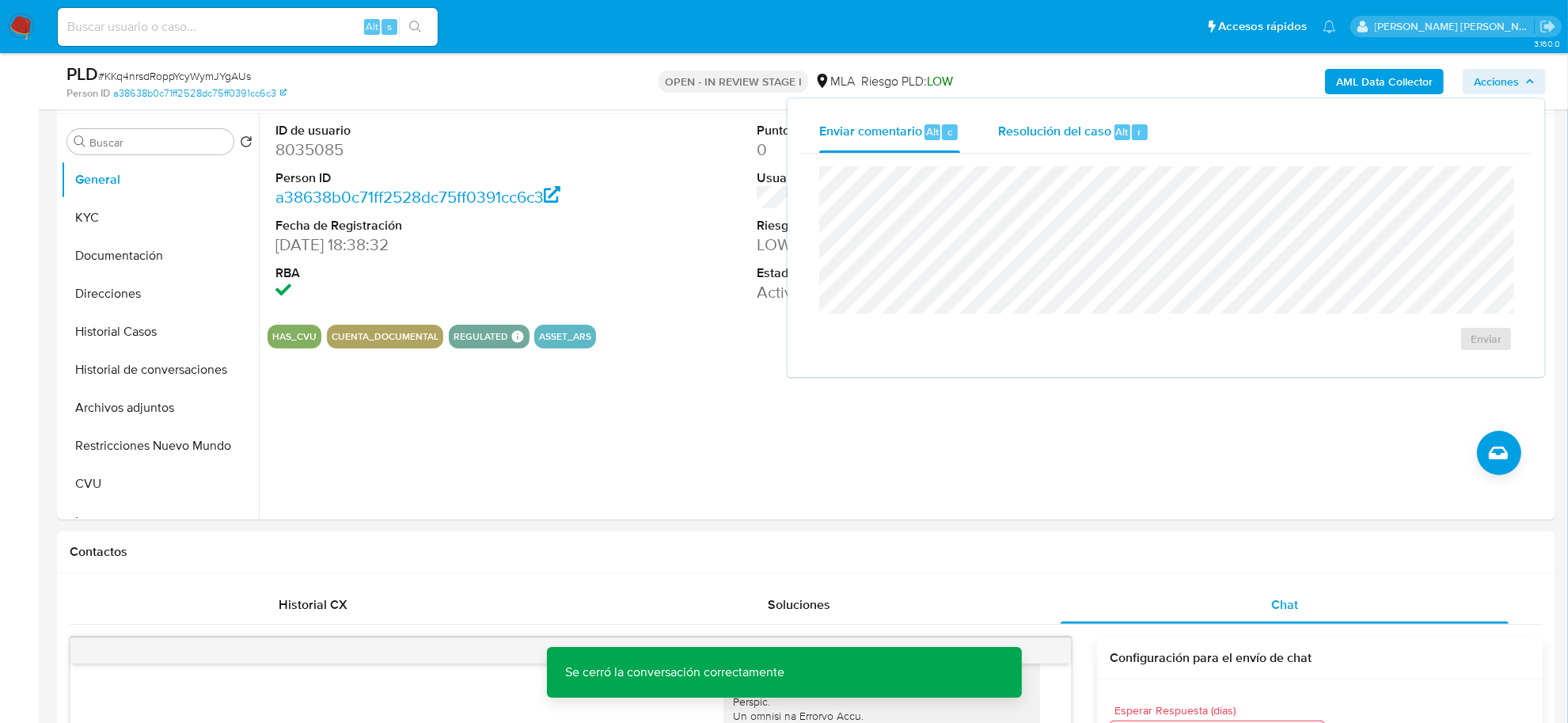
click at [1098, 128] on span "Resolución del caso" at bounding box center [1054, 131] width 113 height 18
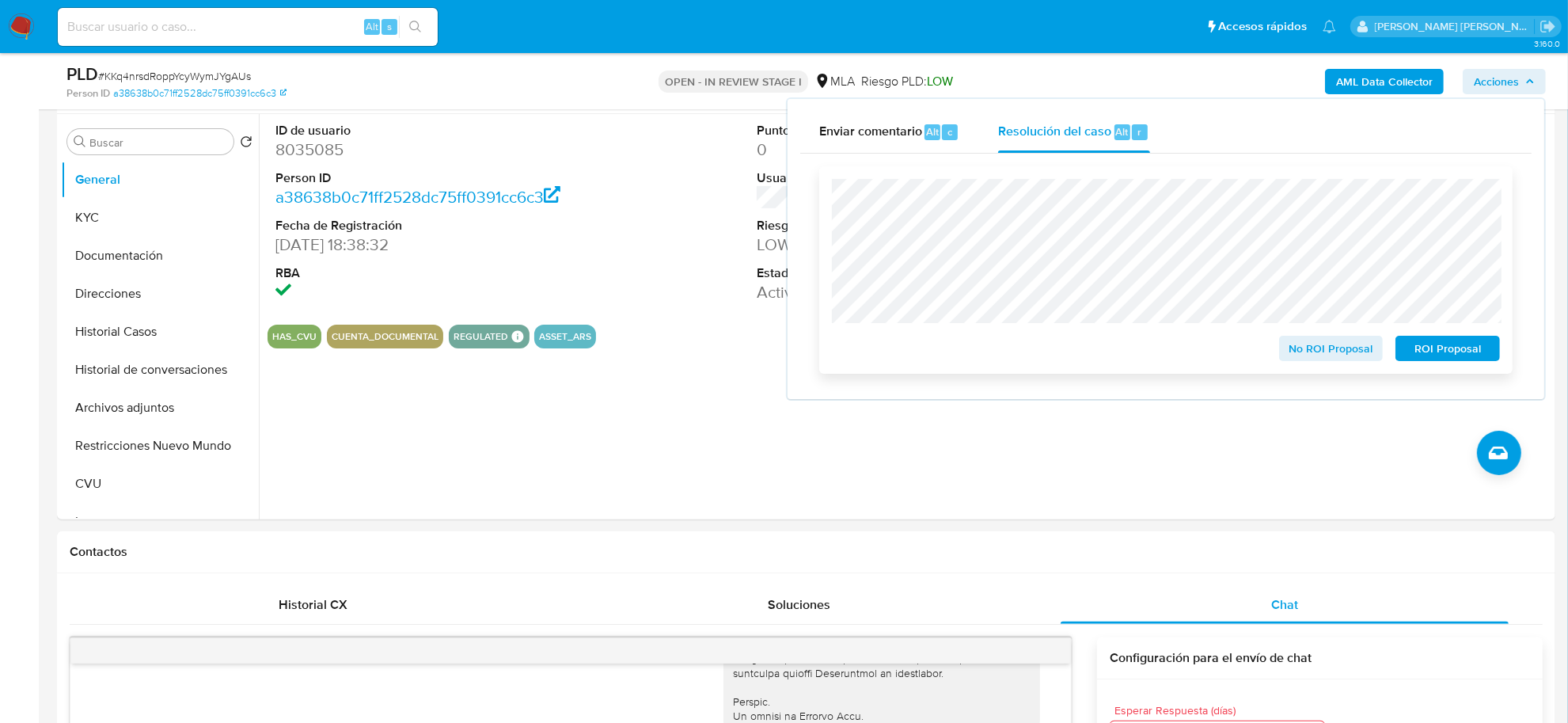
click at [1328, 349] on span "No ROI Proposal" at bounding box center [1331, 348] width 82 height 22
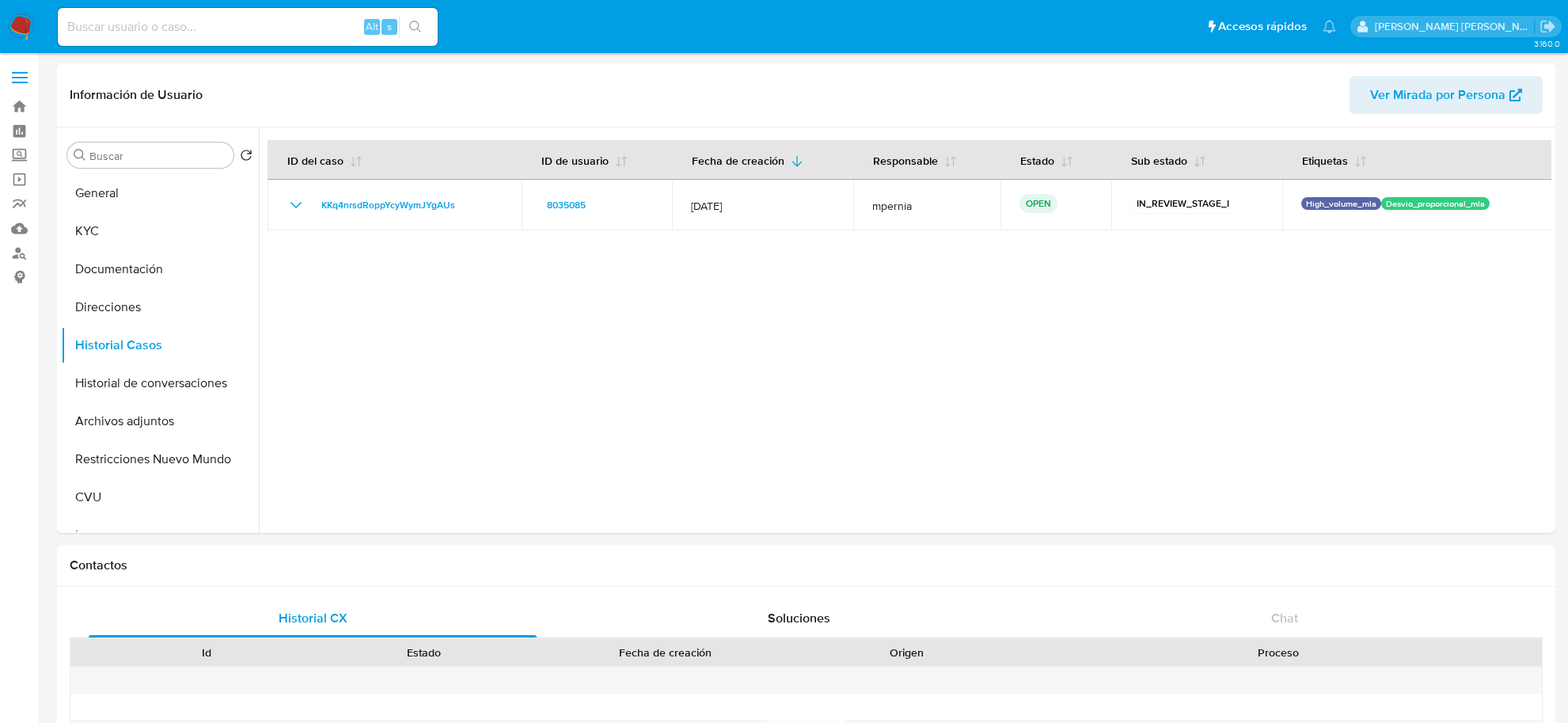
select select "10"
click at [99, 343] on button "Historial Casos" at bounding box center [153, 345] width 185 height 38
click at [89, 305] on button "Direcciones" at bounding box center [153, 306] width 185 height 38
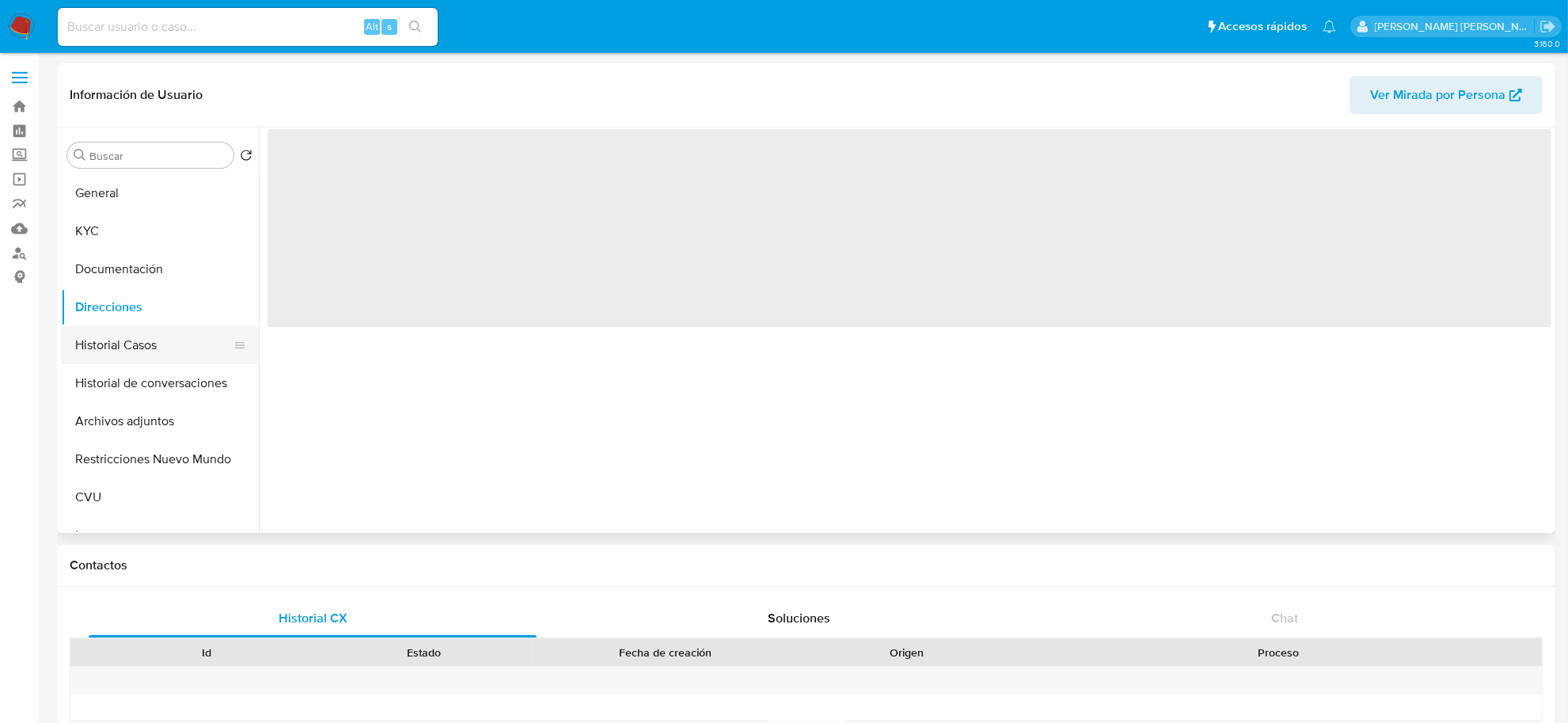
click at [97, 346] on button "Historial Casos" at bounding box center [153, 345] width 185 height 38
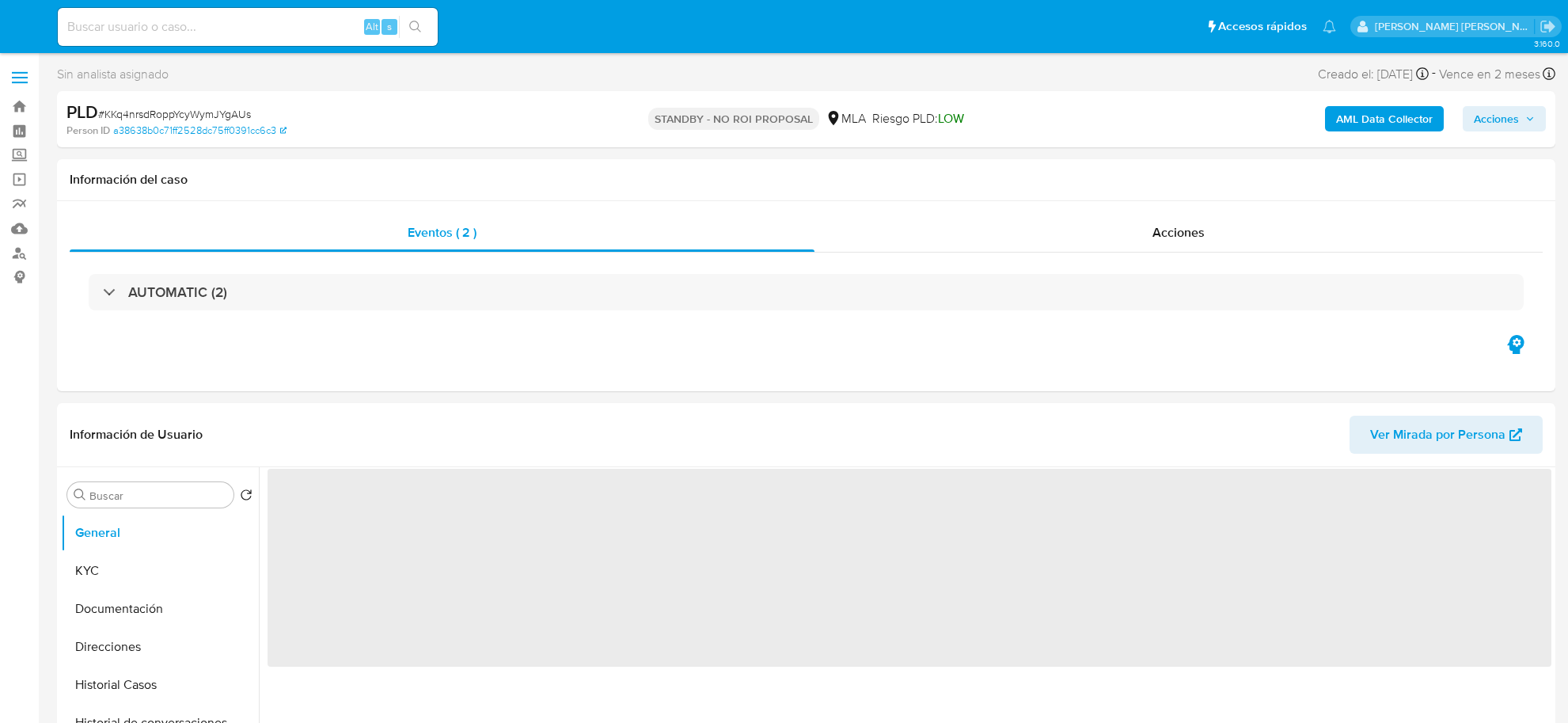
select select "10"
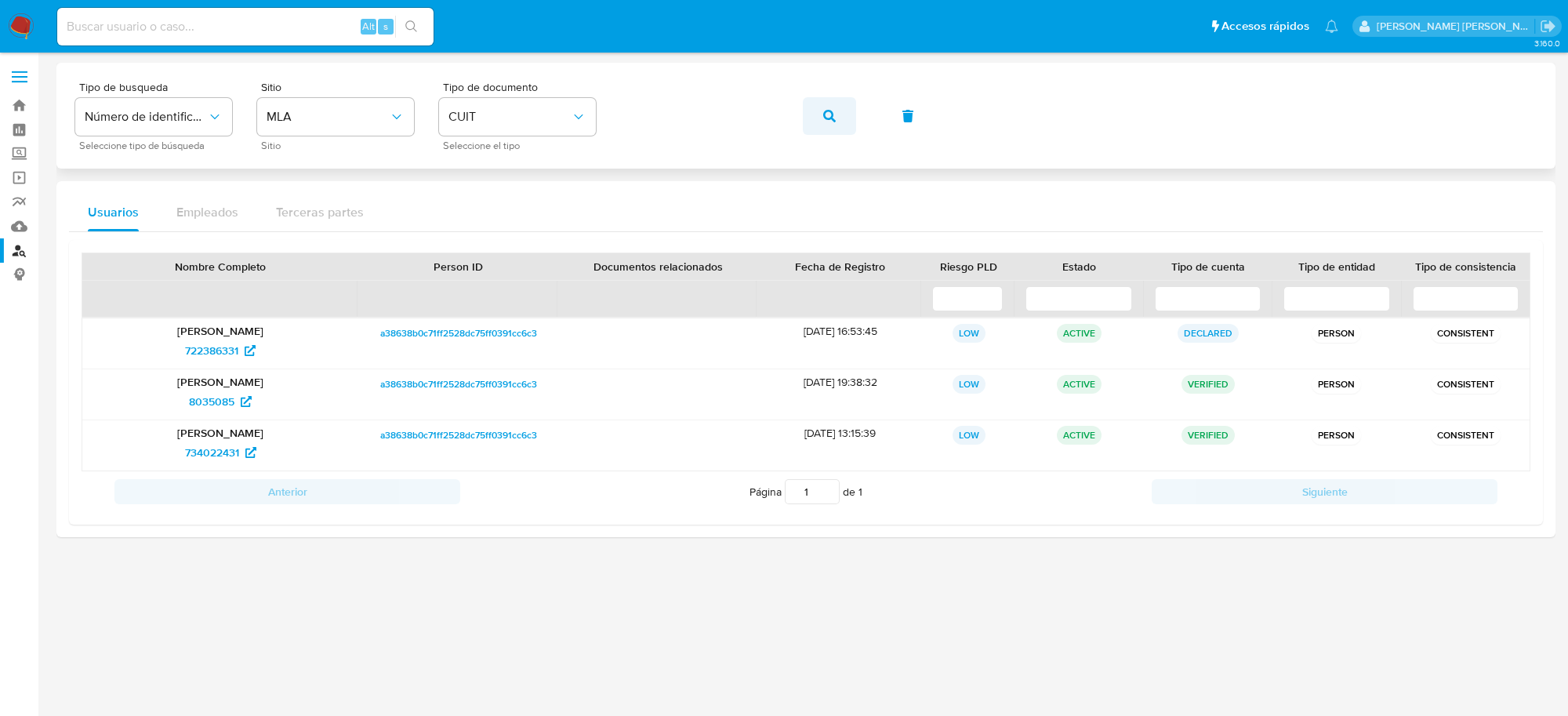
click at [818, 120] on button "button" at bounding box center [830, 115] width 54 height 37
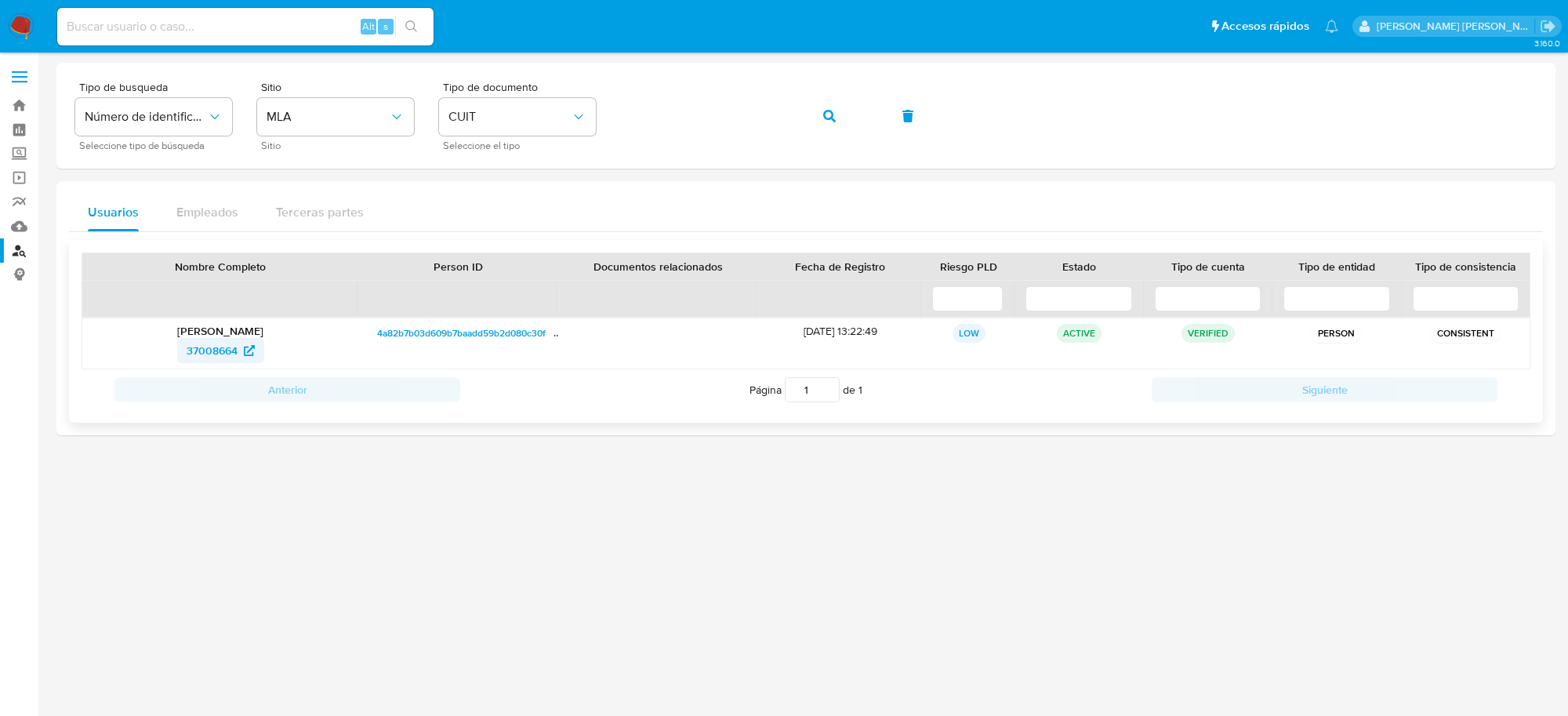
click at [212, 349] on span "37008664" at bounding box center [211, 350] width 51 height 25
click at [830, 124] on span "button" at bounding box center [829, 116] width 12 height 35
click at [200, 355] on span "54251874" at bounding box center [211, 350] width 47 height 25
click at [842, 106] on button "button" at bounding box center [830, 115] width 54 height 37
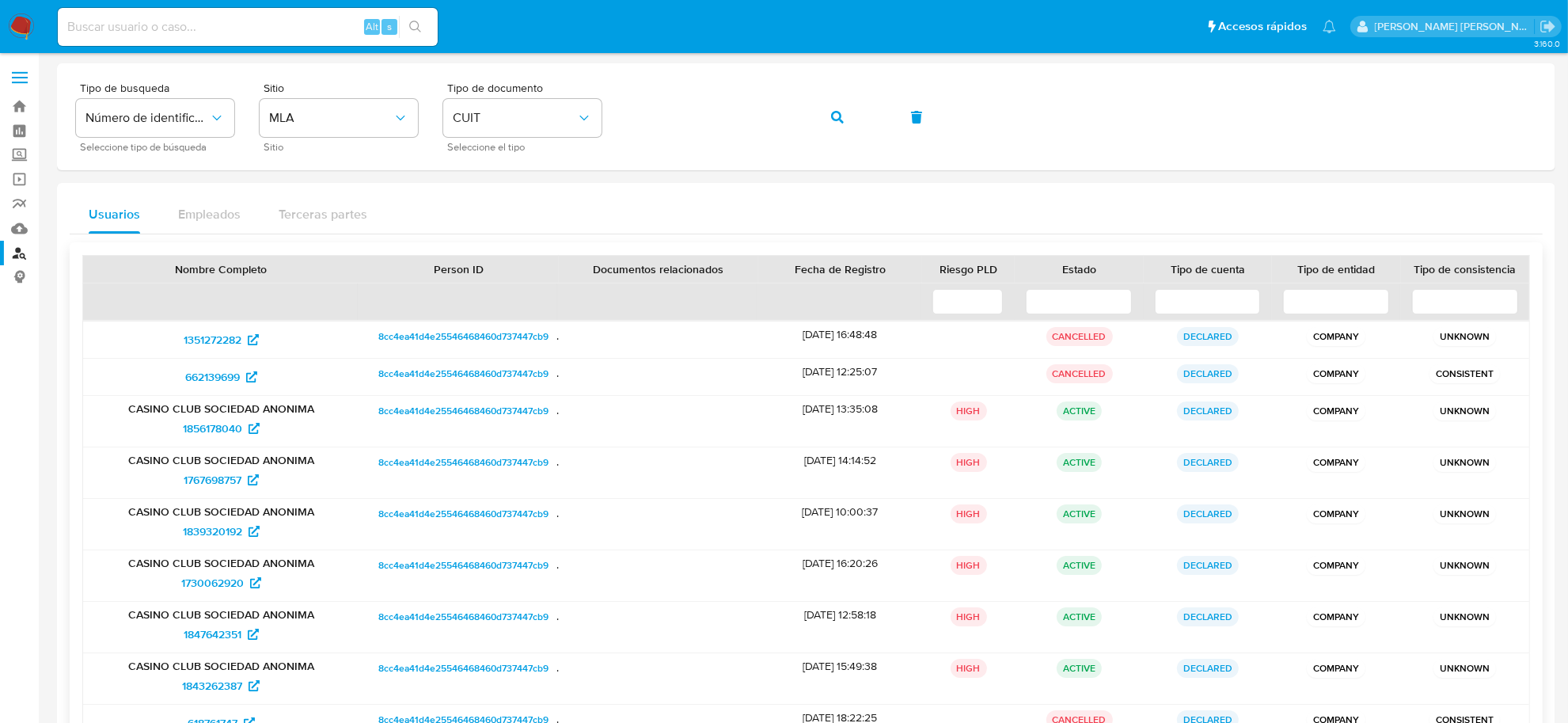
drag, startPoint x: 120, startPoint y: 405, endPoint x: 315, endPoint y: 412, distance: 195.1
click at [315, 412] on p "CASINO CLUB SOCIEDAD ANONIMA" at bounding box center [221, 408] width 254 height 15
click at [829, 115] on button "button" at bounding box center [838, 116] width 54 height 38
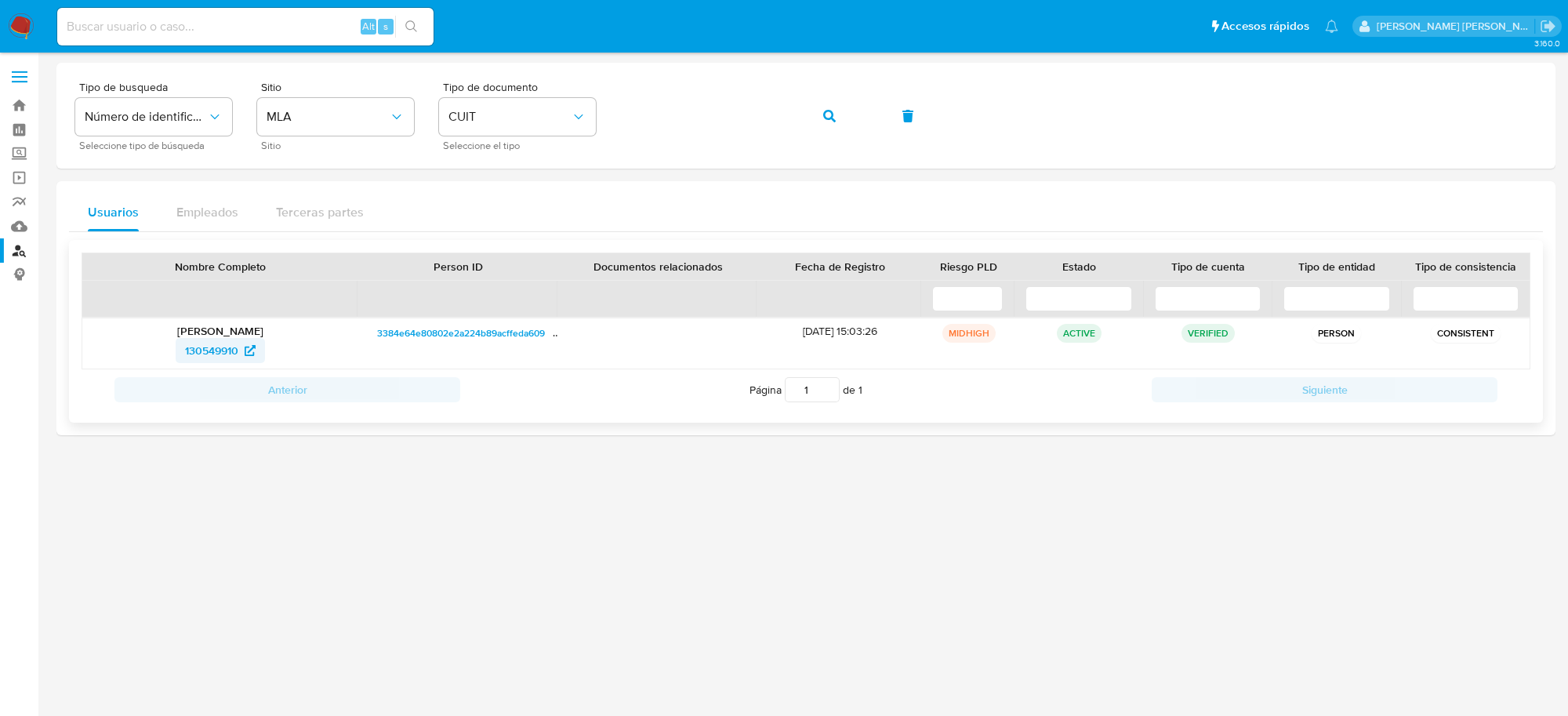
click at [202, 353] on span "130549910" at bounding box center [212, 350] width 54 height 25
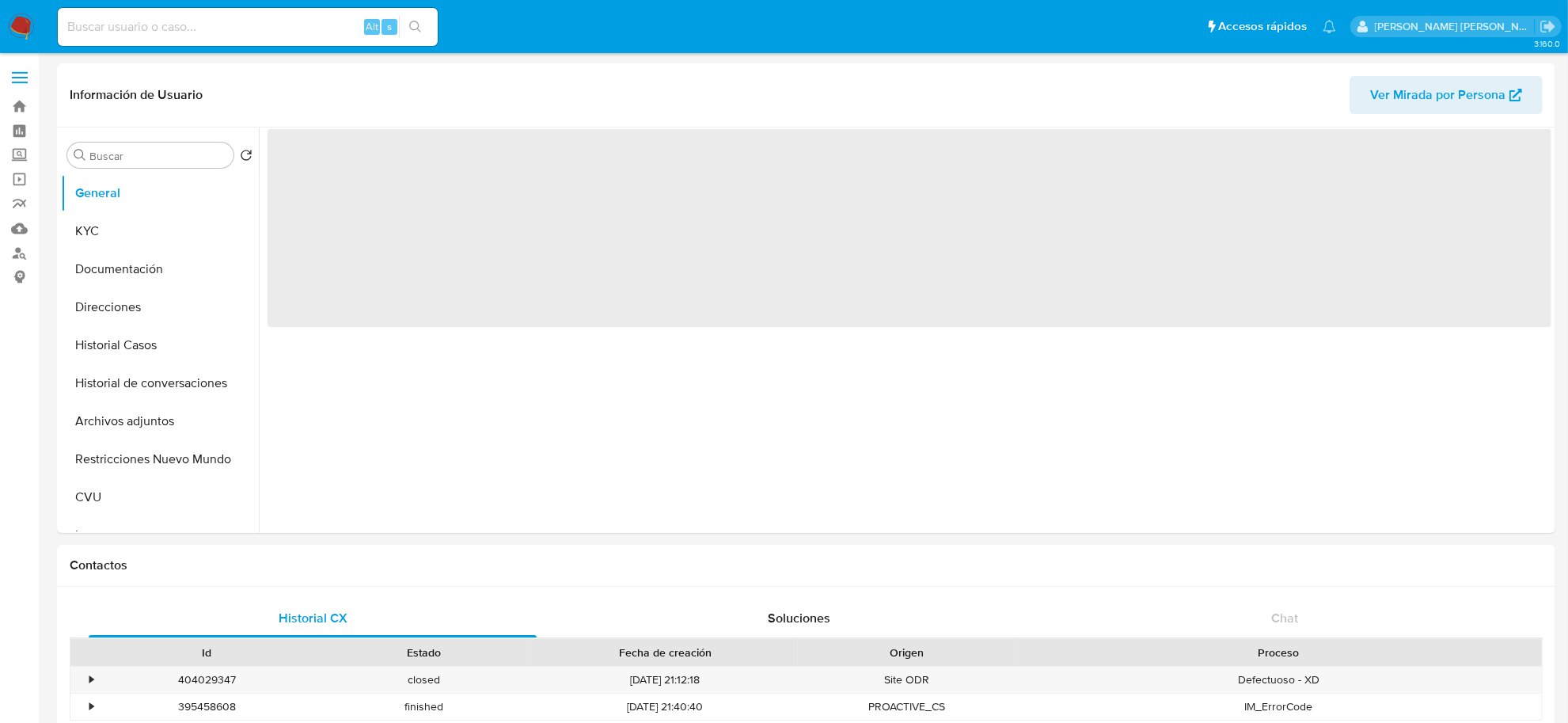
select select "10"
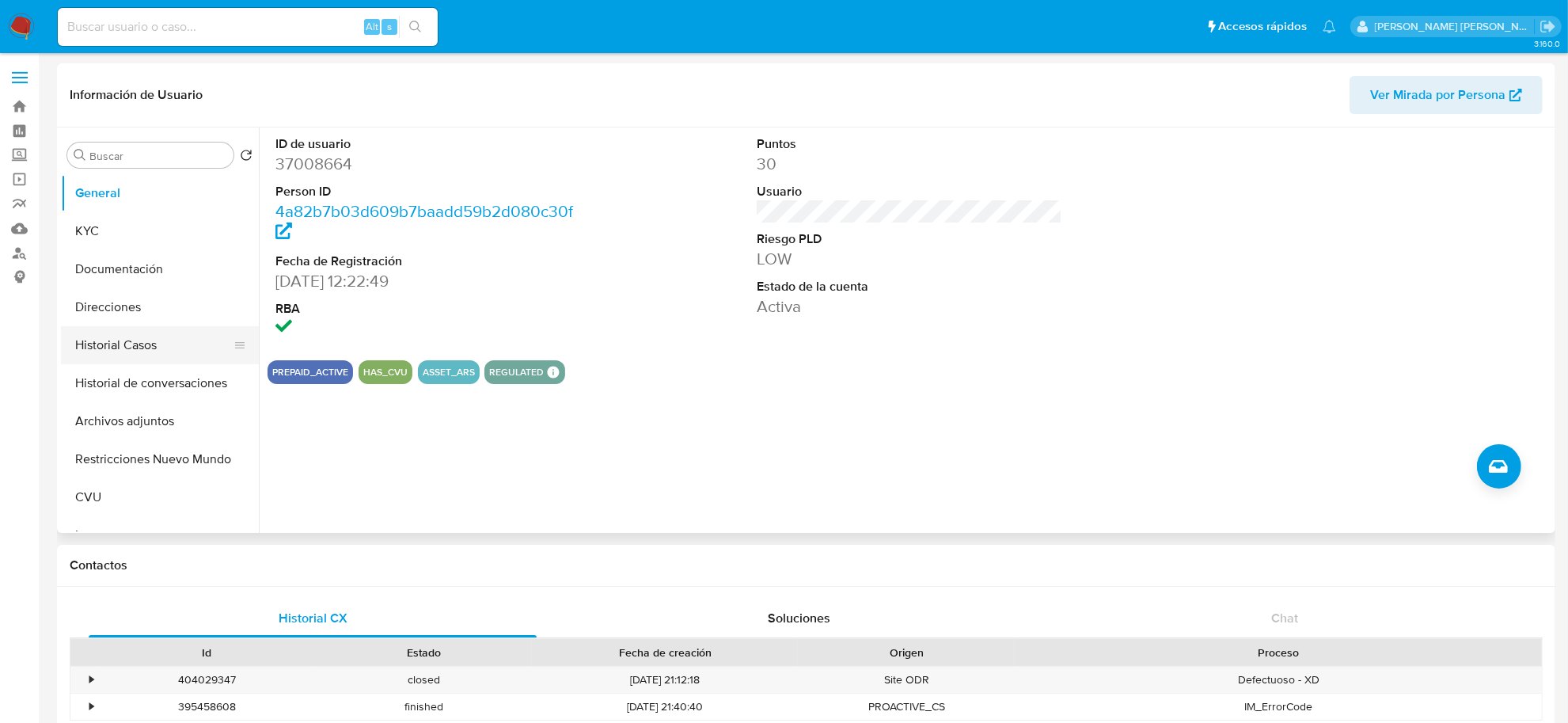
click at [131, 341] on button "Historial Casos" at bounding box center [153, 345] width 185 height 38
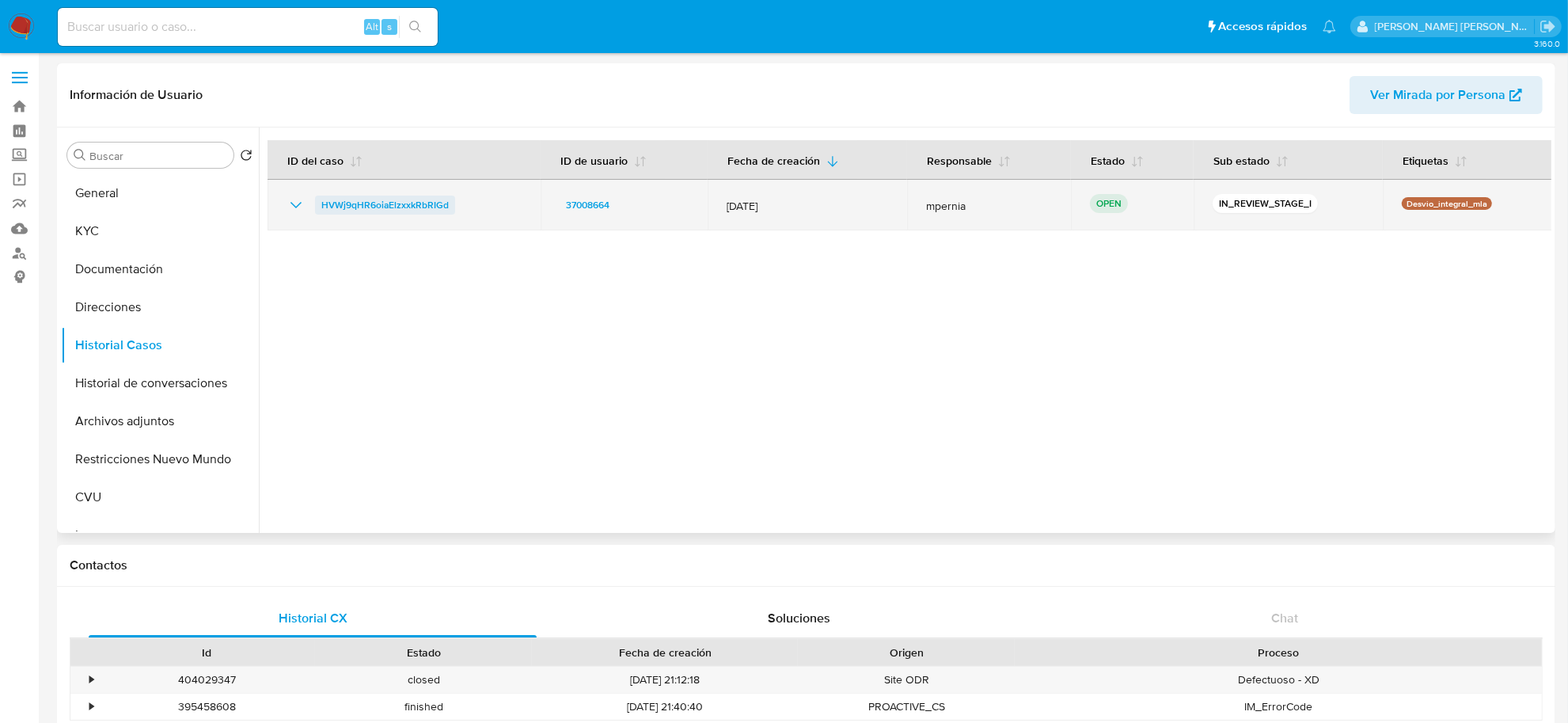
click at [422, 204] on span "HVWj9qHR6oiaElzxxkRbRIGd" at bounding box center [385, 205] width 128 height 19
drag, startPoint x: 457, startPoint y: 203, endPoint x: 318, endPoint y: 194, distance: 139.3
click at [318, 194] on td "HVWj9qHR6oiaElzxxkRbRIGd" at bounding box center [404, 204] width 273 height 50
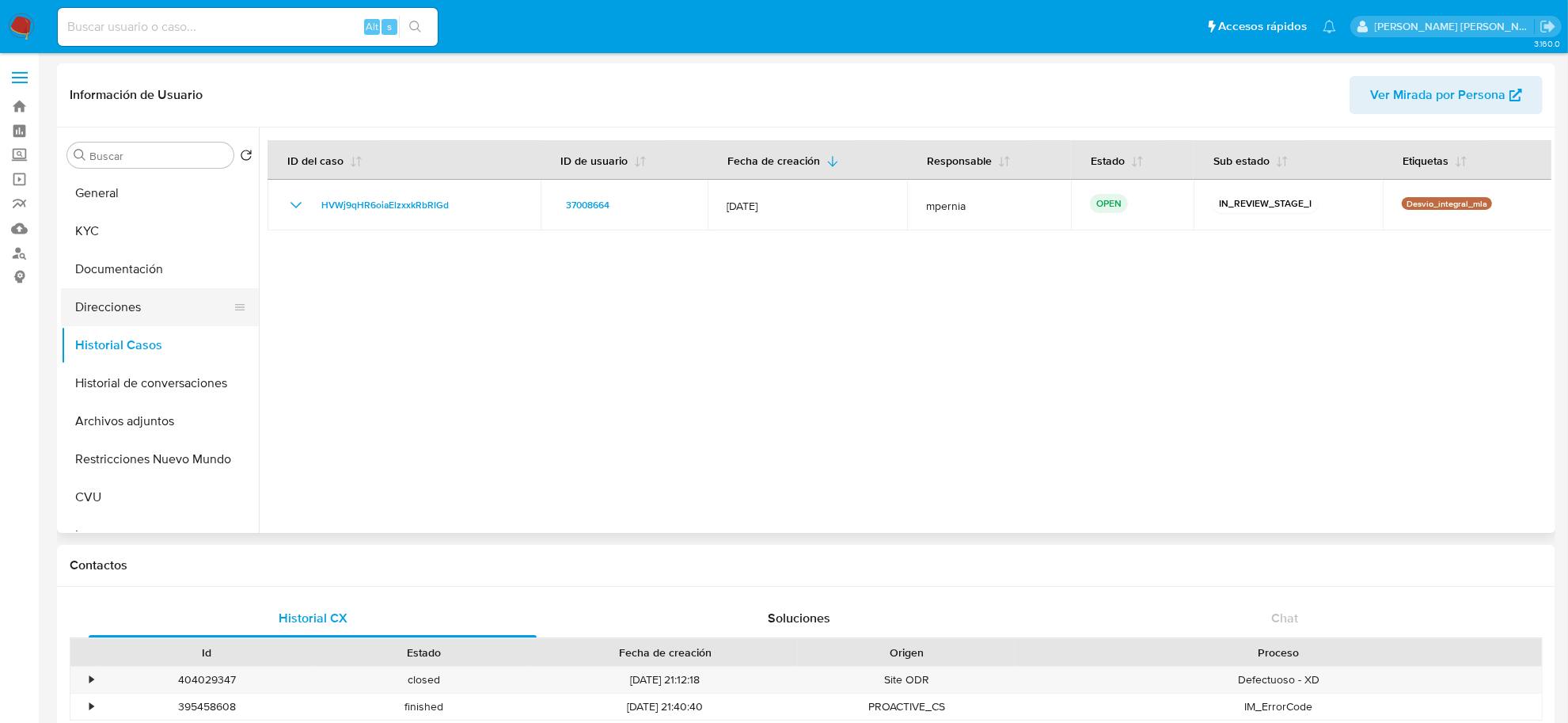
click at [168, 291] on button "Direcciones" at bounding box center [153, 306] width 185 height 38
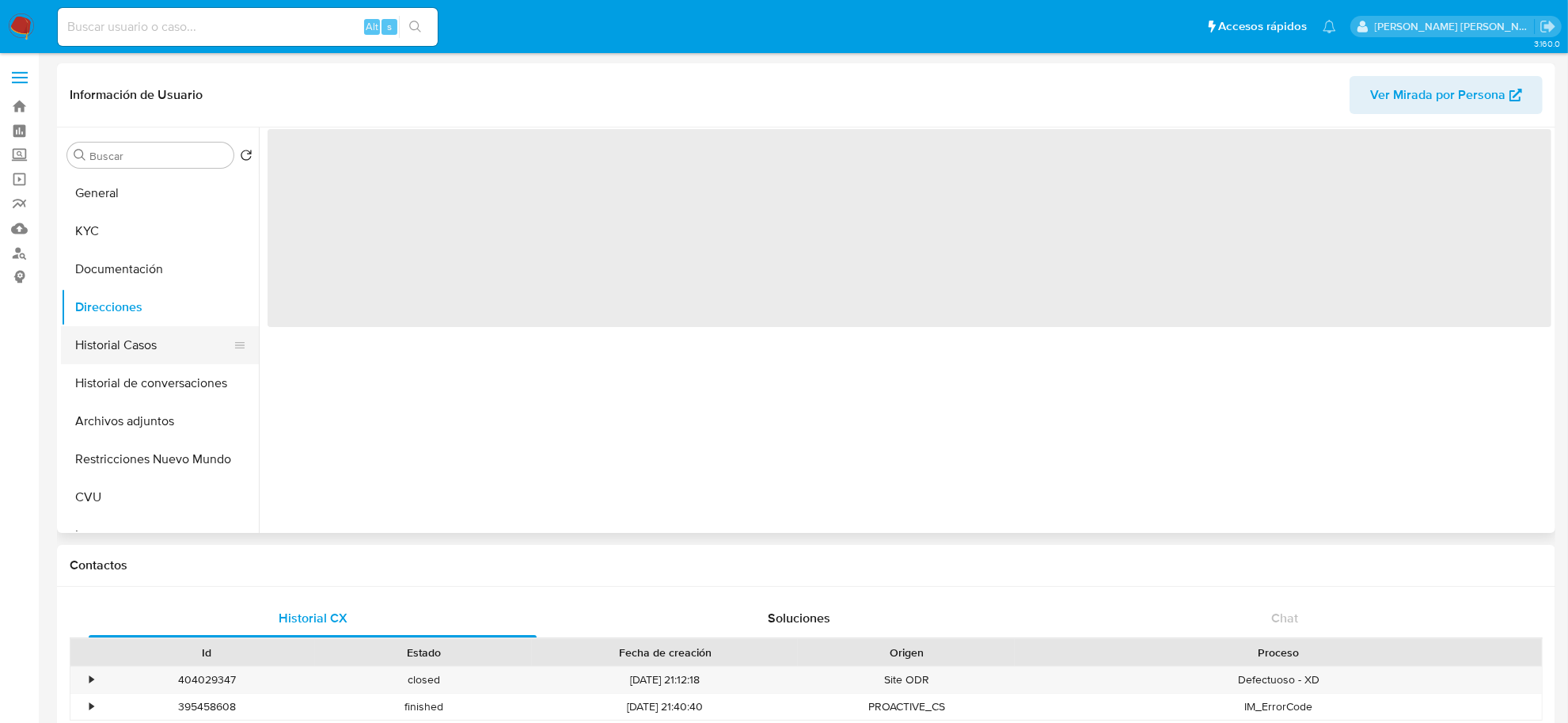
click at [163, 341] on button "Historial Casos" at bounding box center [153, 345] width 185 height 38
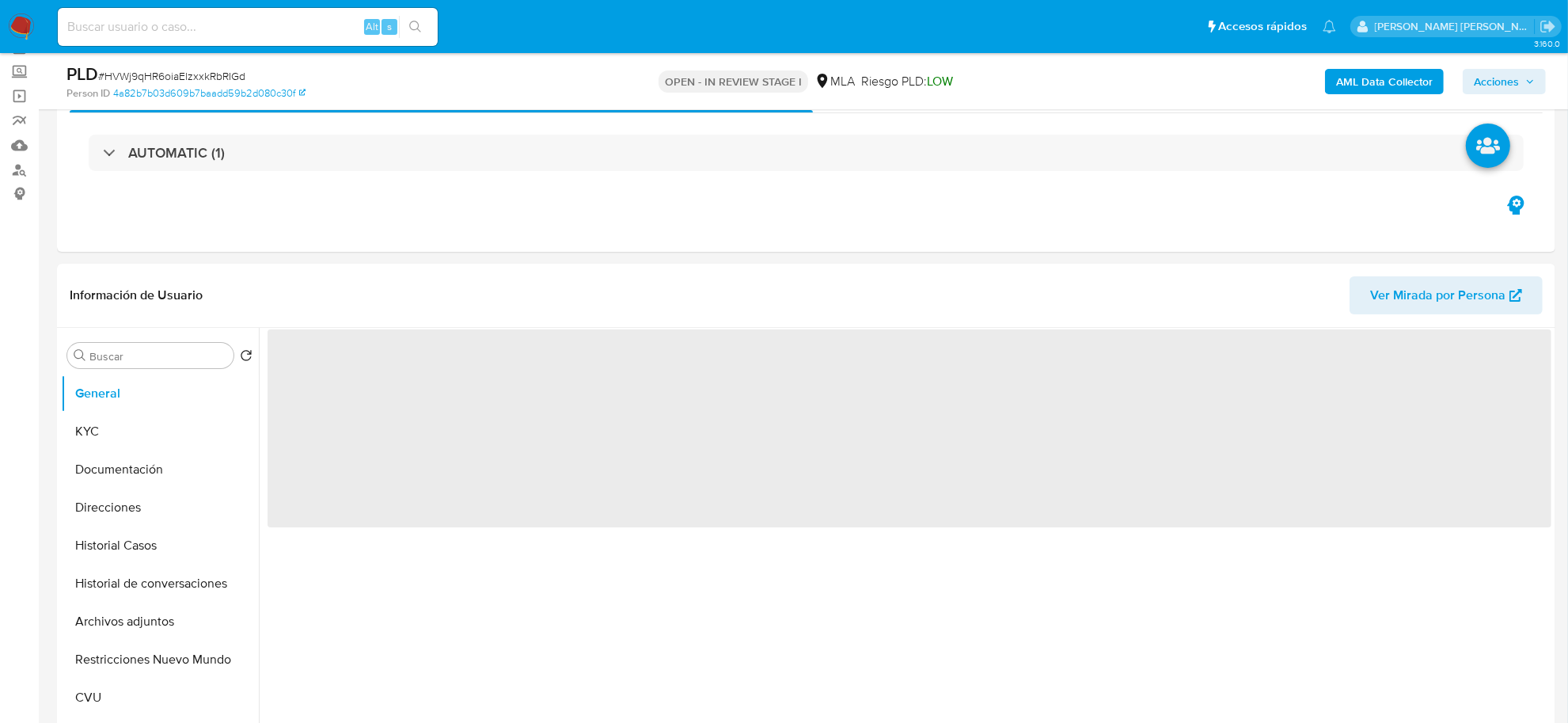
scroll to position [297, 0]
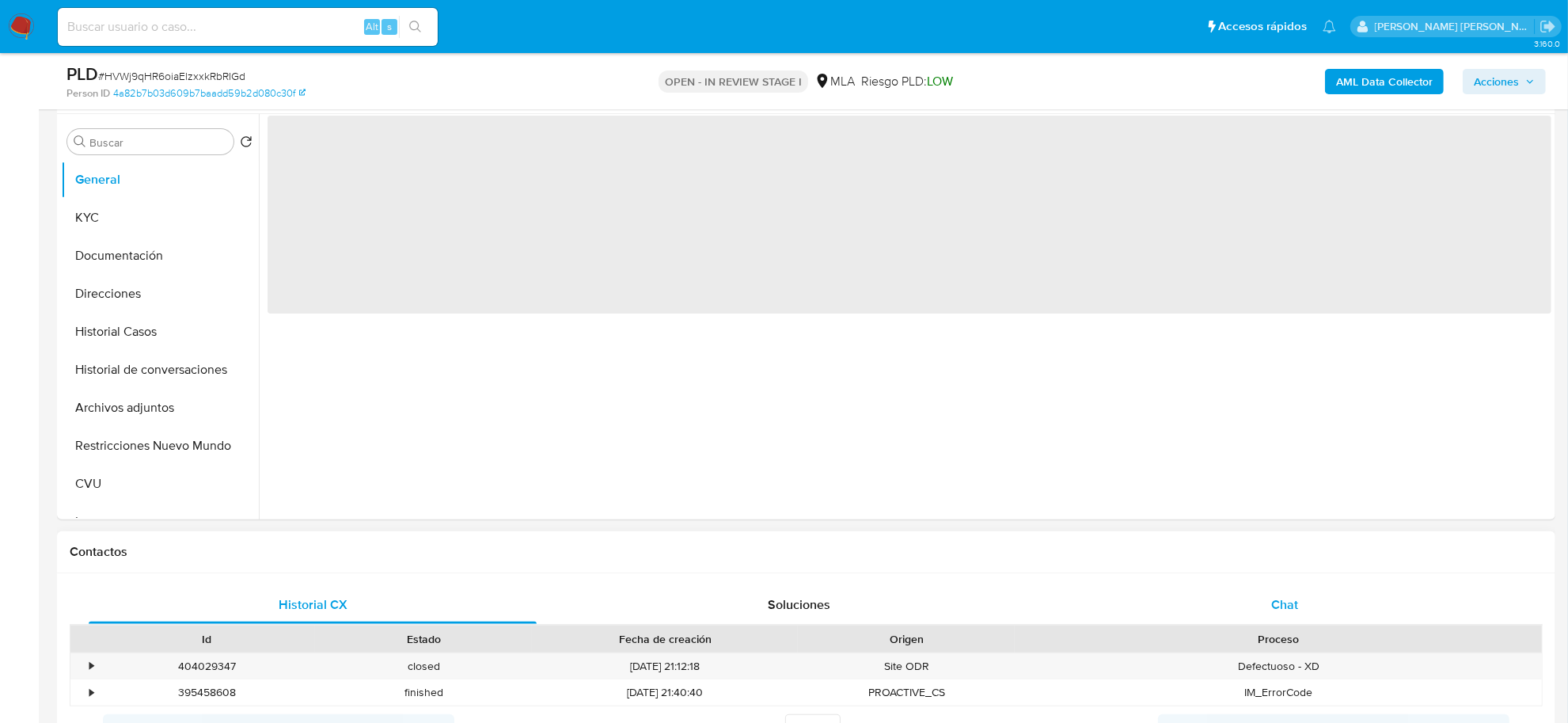
select select "10"
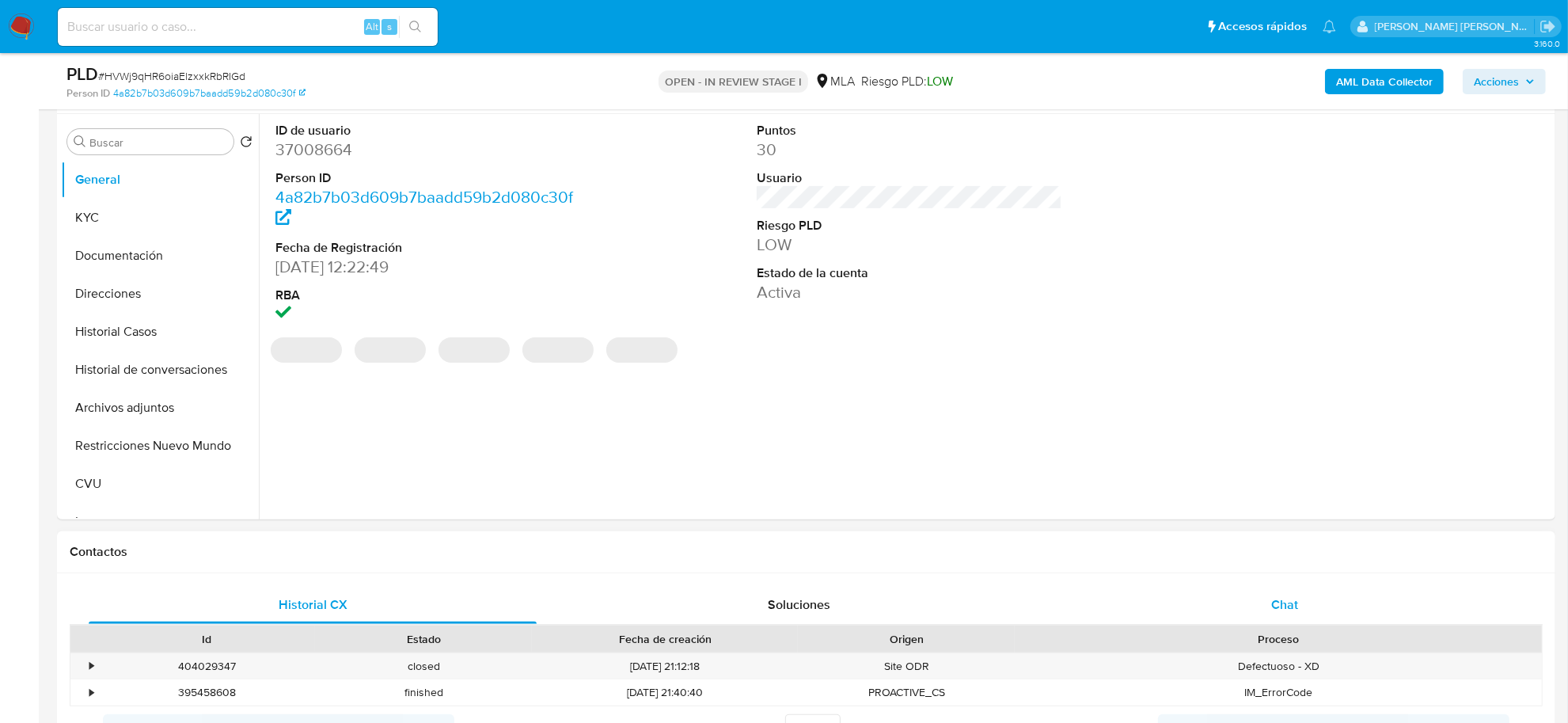
click at [1280, 604] on span "Chat" at bounding box center [1284, 605] width 27 height 18
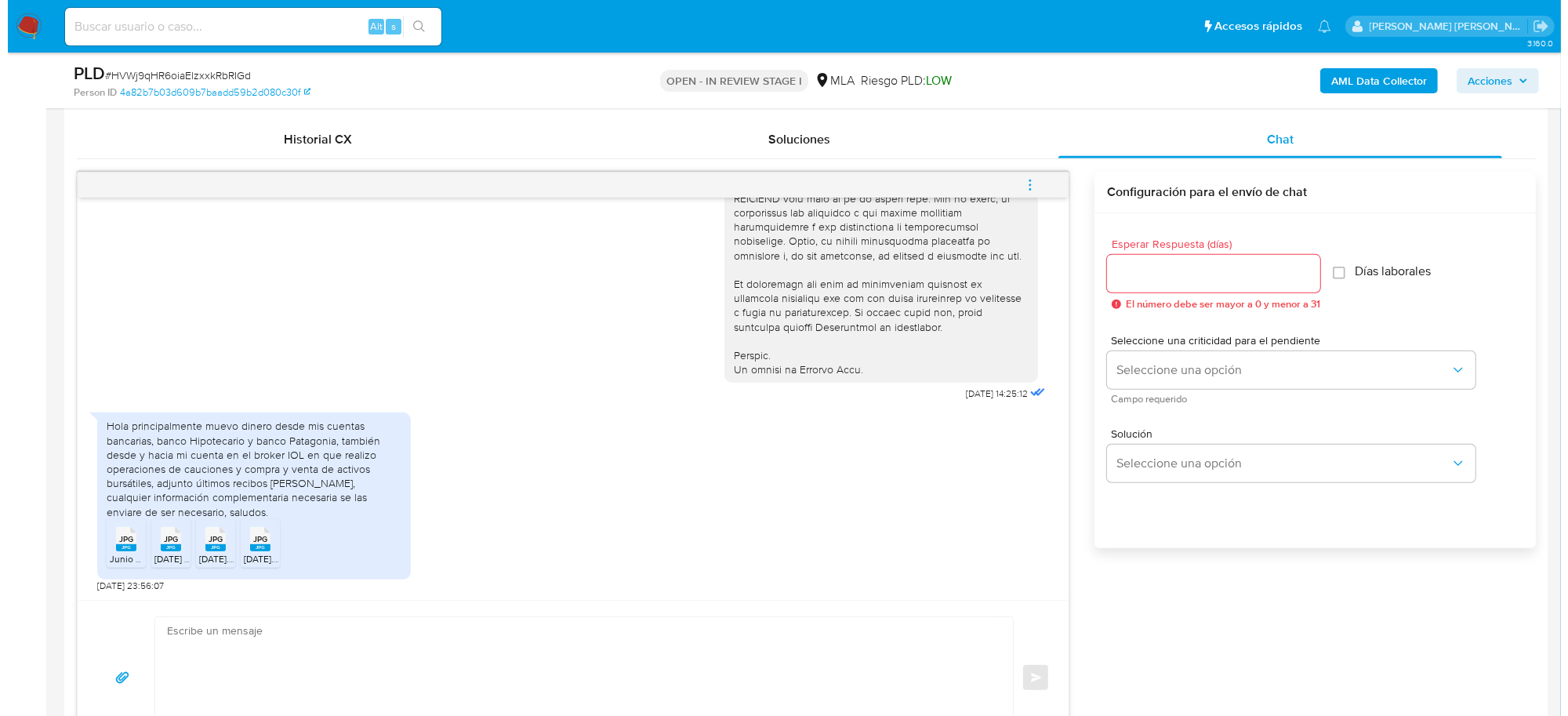
scroll to position [784, 0]
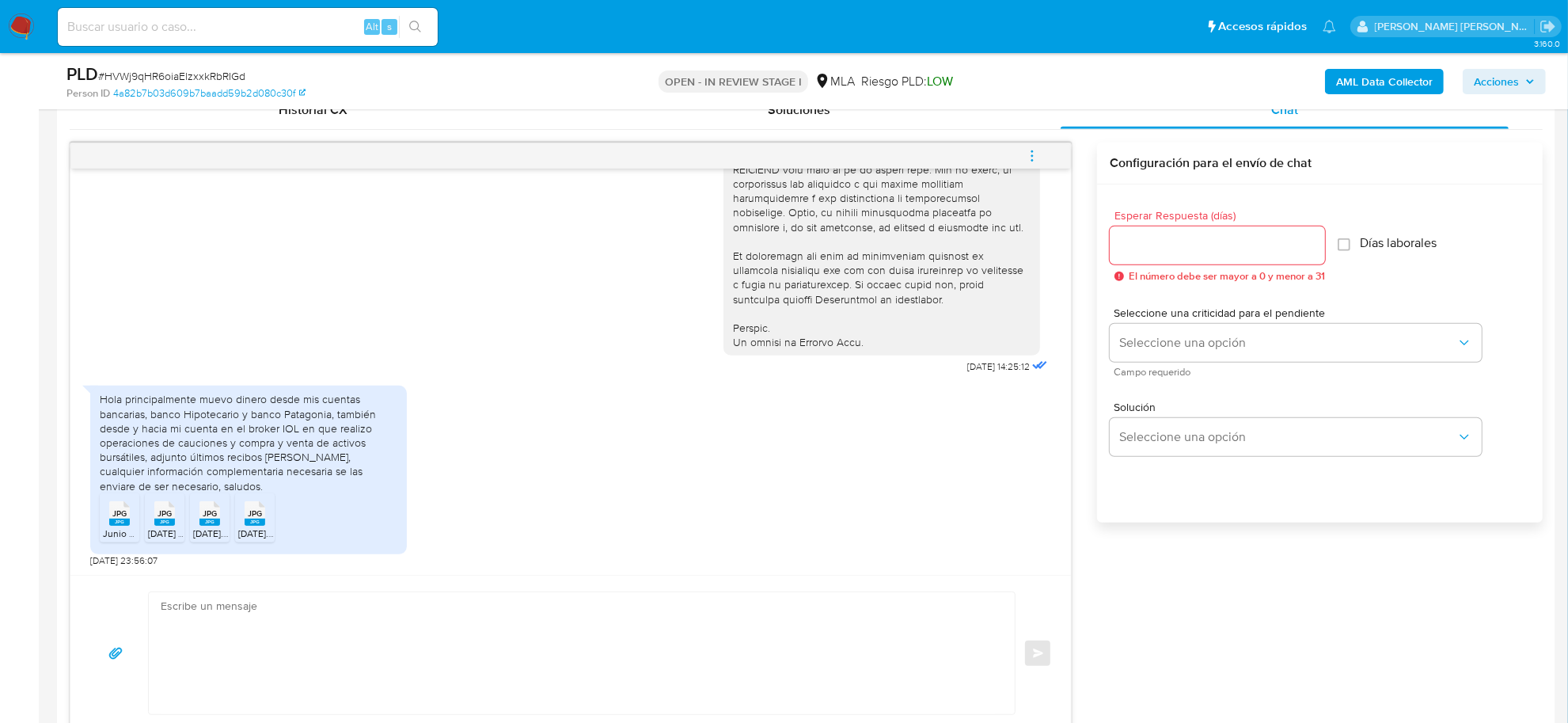
click at [117, 531] on span "Junio SAC 2025.jpg" at bounding box center [144, 533] width 84 height 14
click at [160, 533] on span "Junio 2025 (2).jpg" at bounding box center [176, 533] width 56 height 14
click at [210, 523] on rect at bounding box center [209, 521] width 20 height 7
click at [254, 520] on rect at bounding box center [255, 521] width 20 height 7
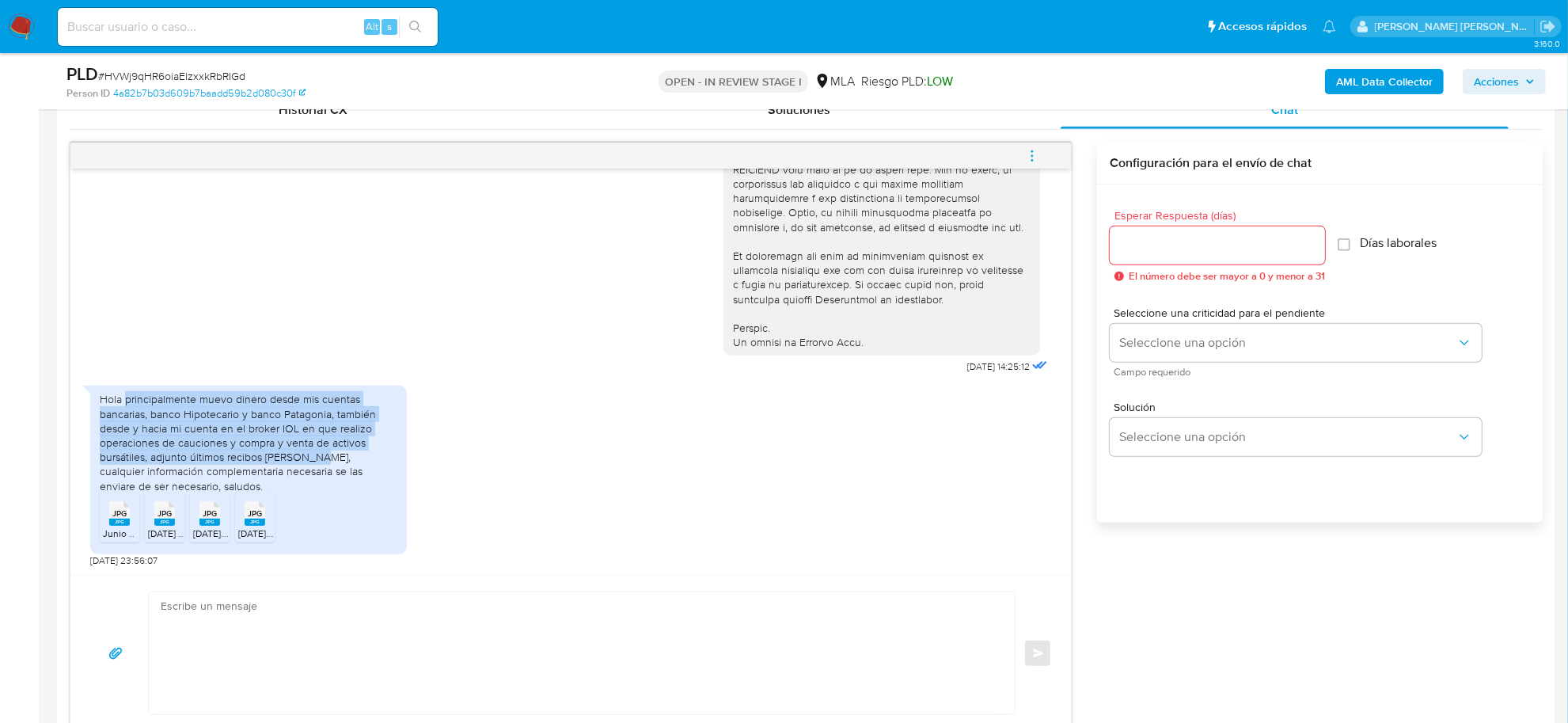
drag, startPoint x: 124, startPoint y: 401, endPoint x: 314, endPoint y: 456, distance: 197.8
click at [314, 456] on div "Hola principalmente muevo dinero desde mis cuentas bancarias, banco Hipotecario…" at bounding box center [248, 442] width 297 height 101
copy div "principalmente muevo dinero desde mis cuentas bancarias, banco Hipotecario y ba…"
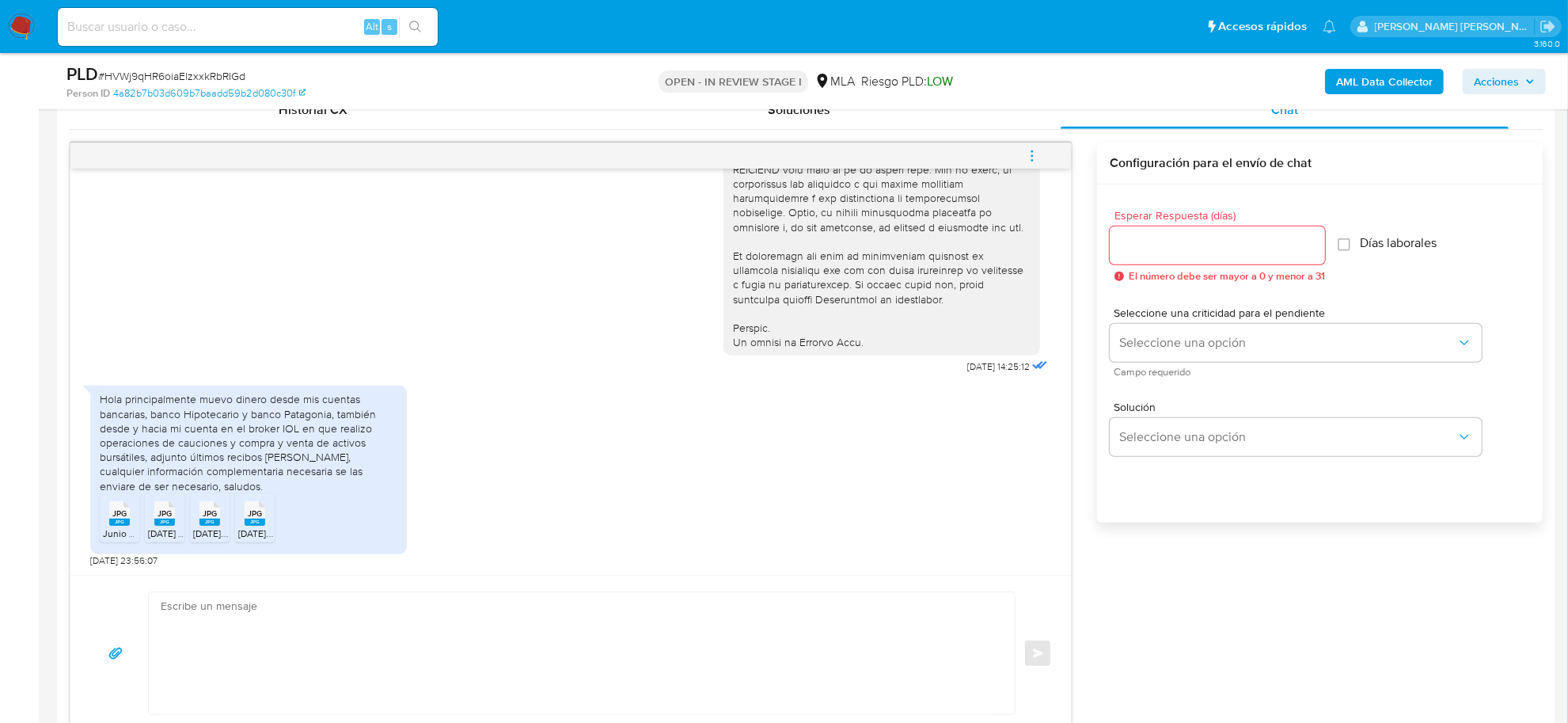
click at [123, 509] on span "JPG" at bounding box center [119, 514] width 15 height 11
click at [155, 525] on rect at bounding box center [164, 521] width 20 height 7
click at [216, 525] on rect at bounding box center [209, 521] width 20 height 7
click at [262, 530] on span "Agosto 2025.jpg" at bounding box center [260, 533] width 44 height 14
click at [1399, 80] on b "AML Data Collector" at bounding box center [1384, 81] width 97 height 25
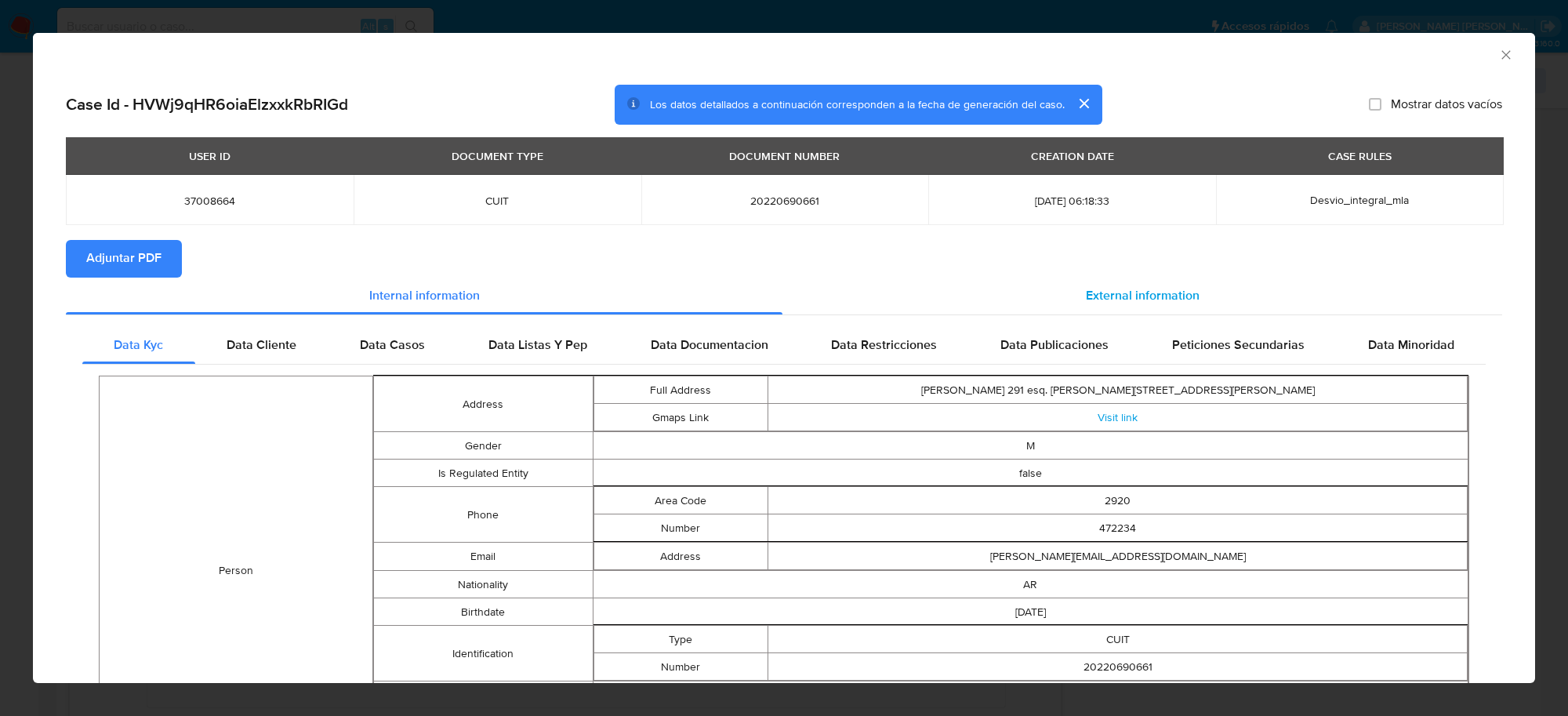
click at [1145, 289] on span "External information" at bounding box center [1143, 295] width 113 height 18
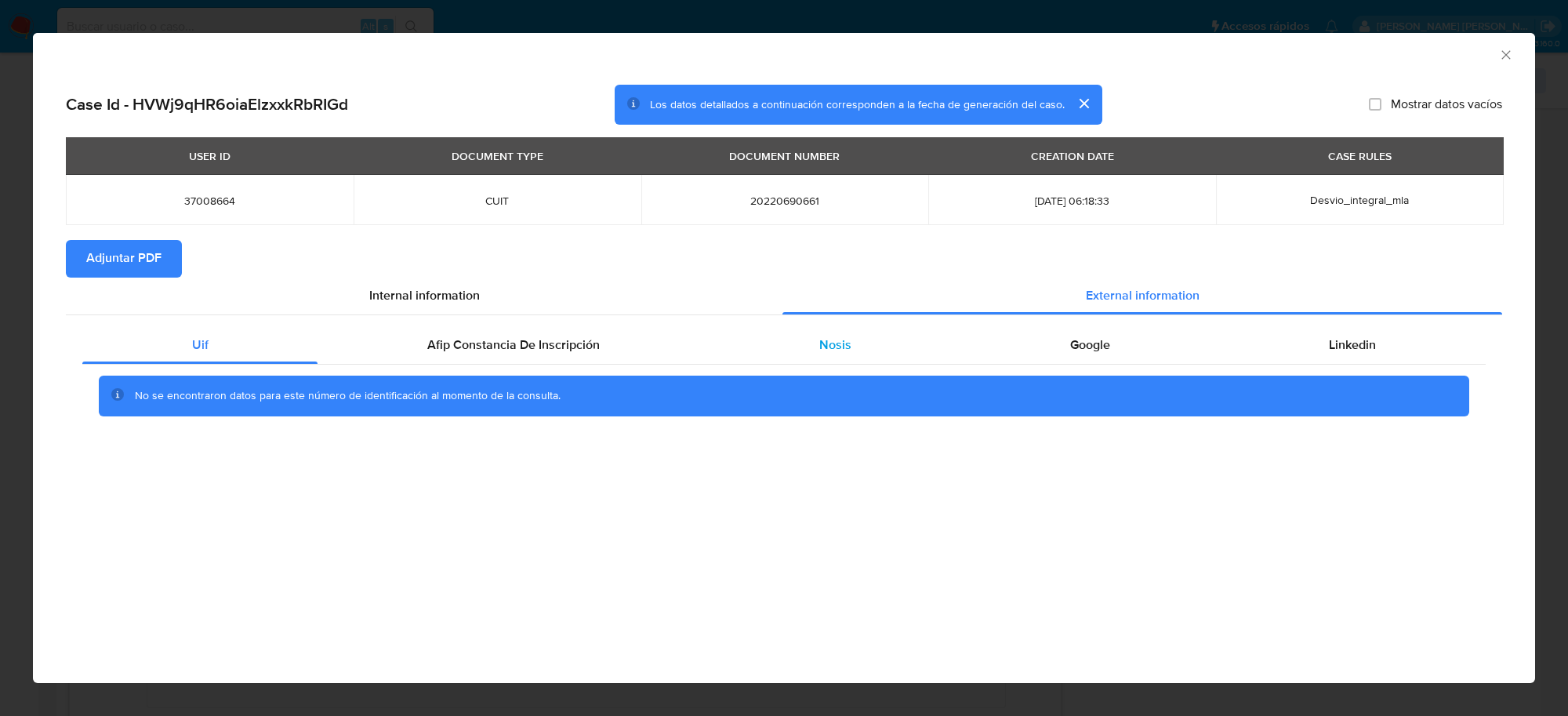
click at [873, 329] on div "Nosis" at bounding box center [835, 345] width 250 height 37
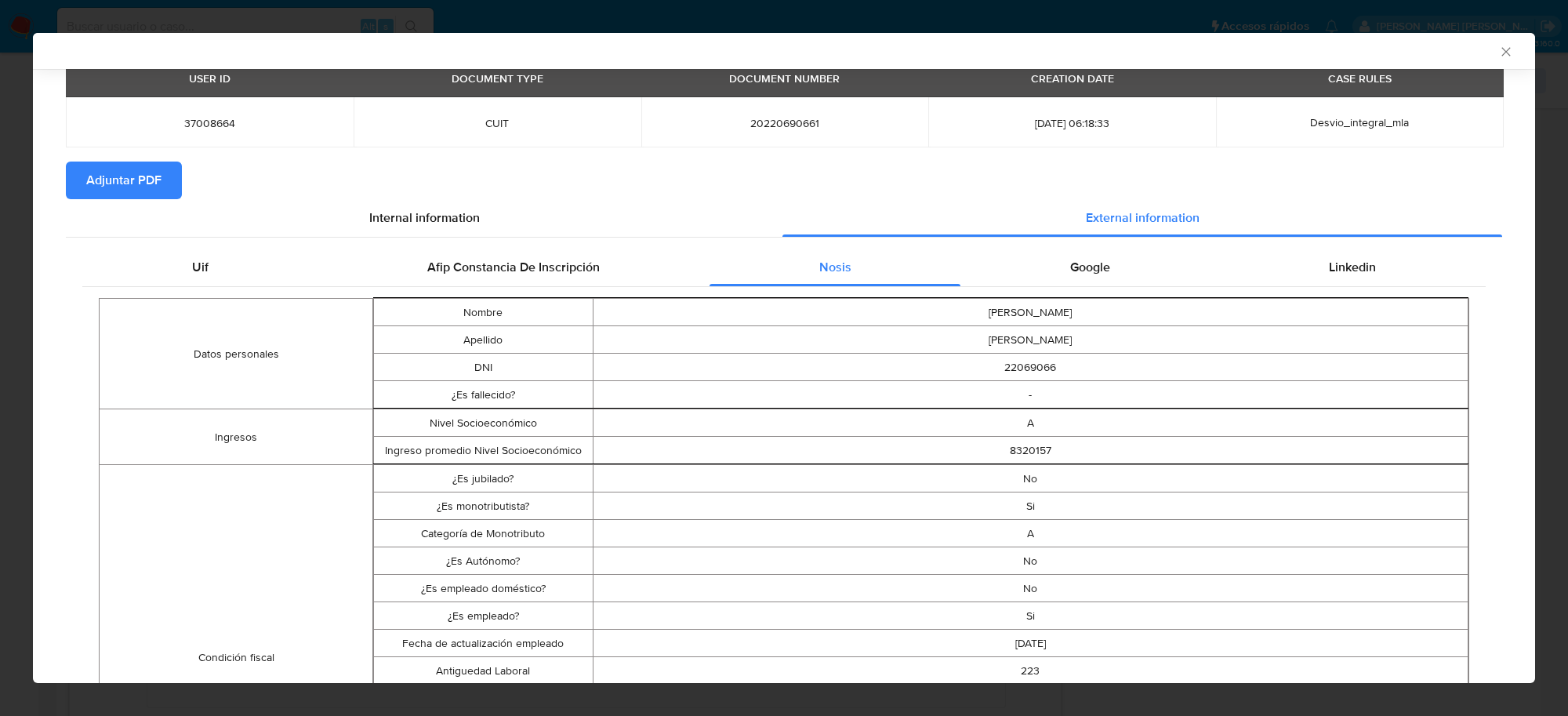
scroll to position [389, 0]
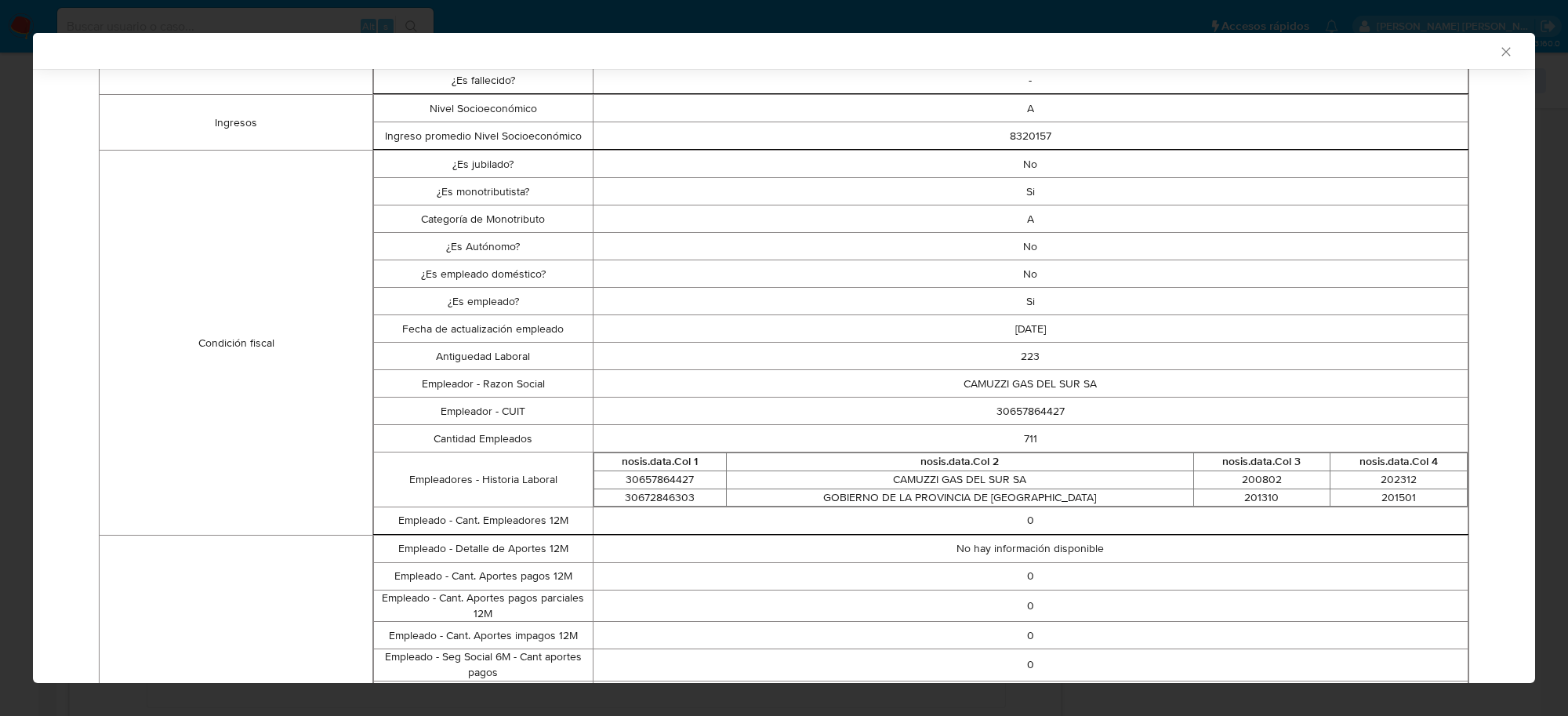
click at [677, 481] on td "30657864427" at bounding box center [660, 480] width 133 height 18
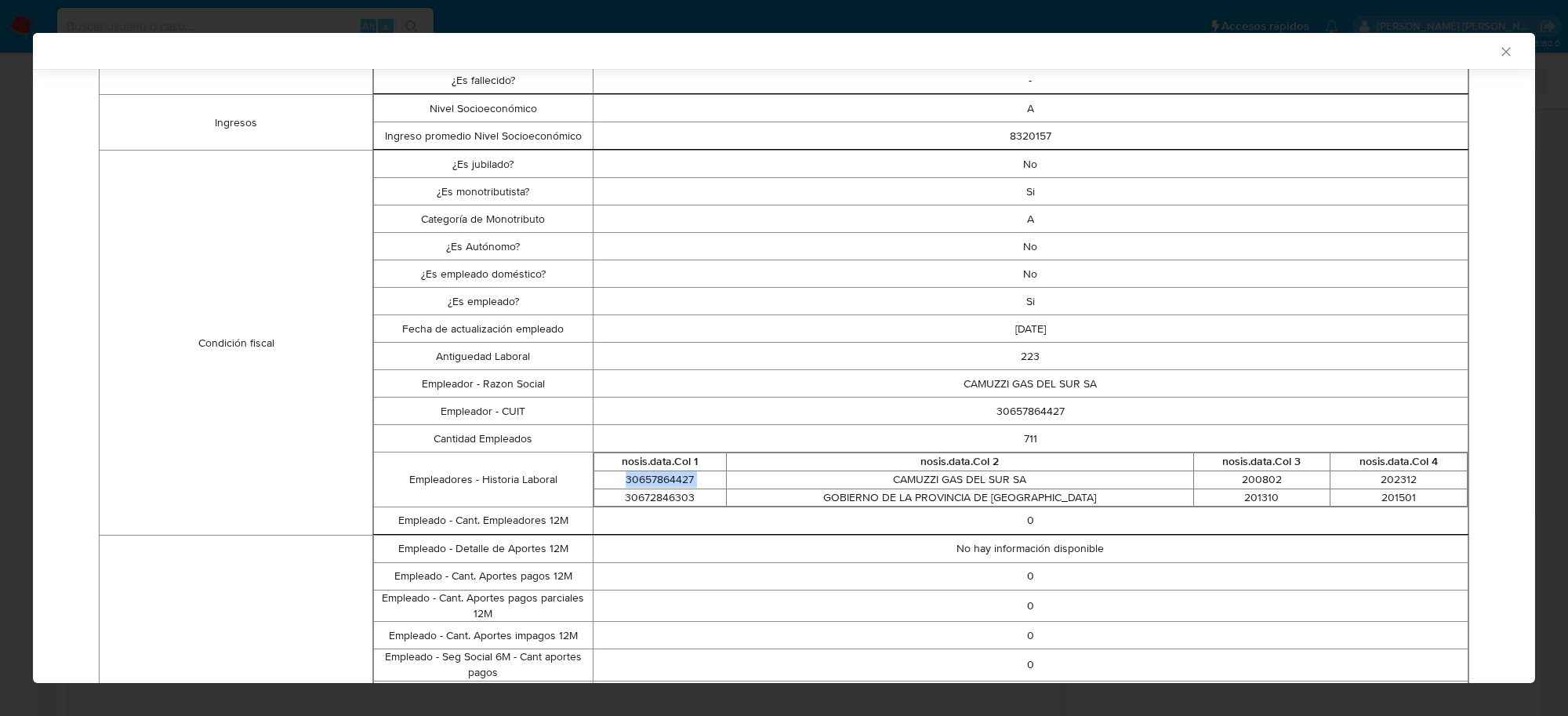
click at [677, 481] on td "30657864427" at bounding box center [660, 480] width 133 height 18
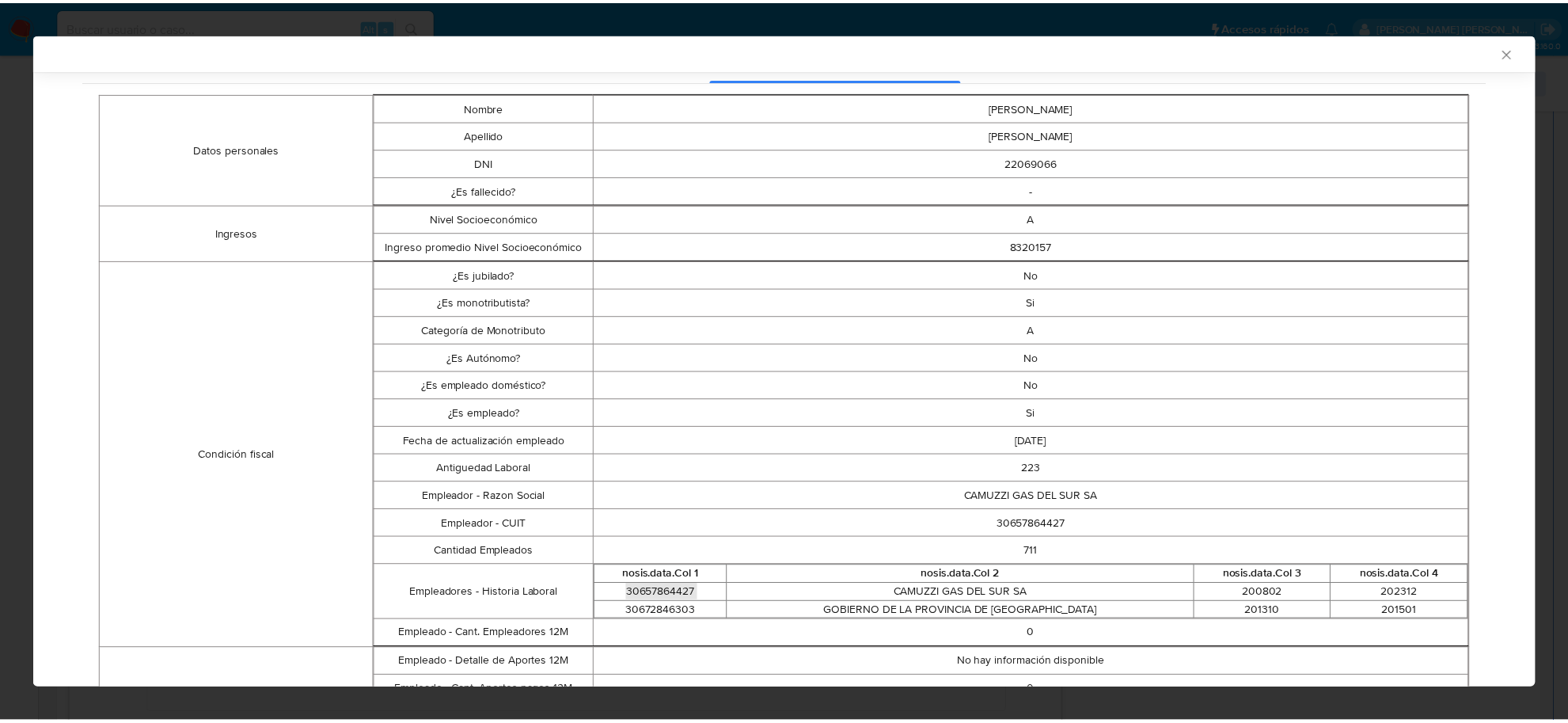
scroll to position [0, 0]
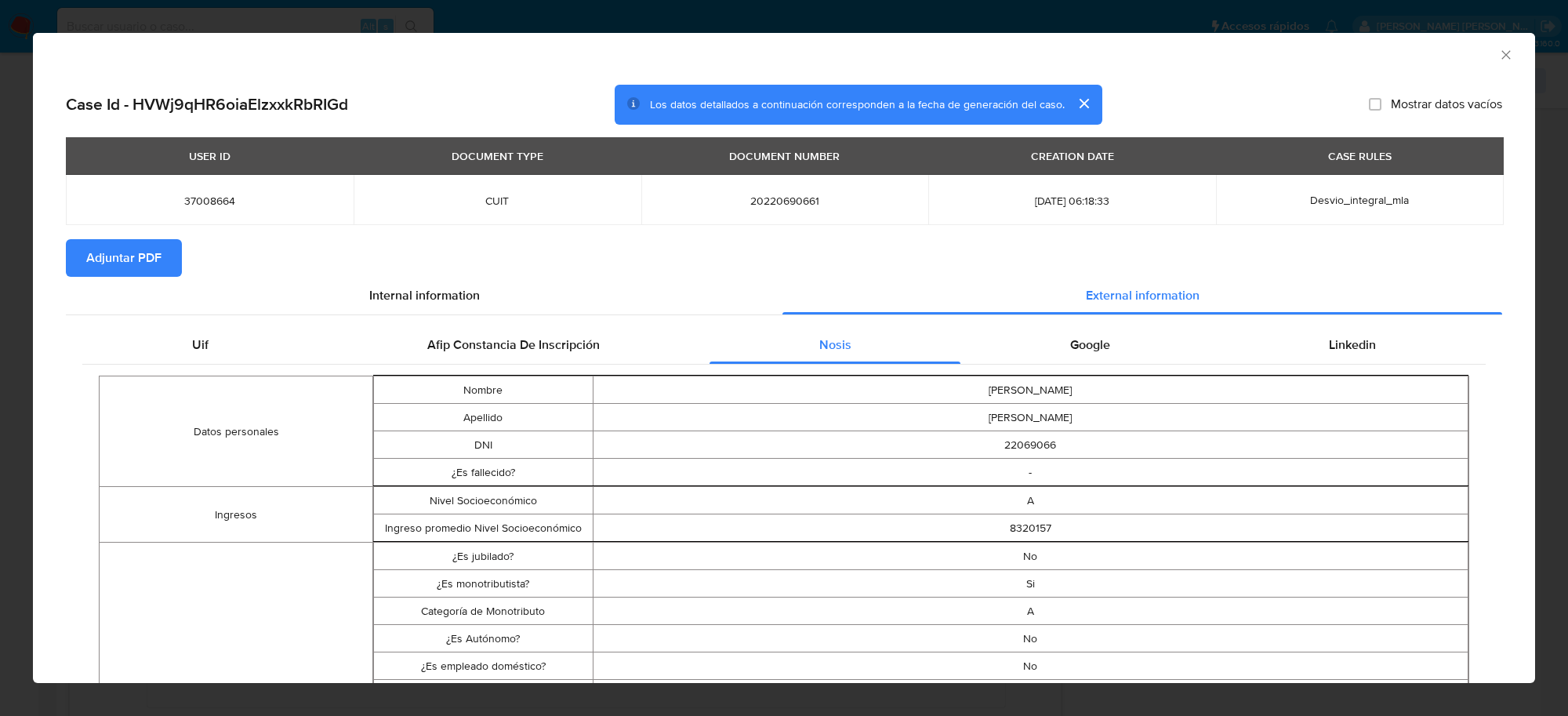
click at [105, 259] on span "Adjuntar PDF" at bounding box center [124, 258] width 75 height 35
click at [1499, 58] on icon "Cerrar ventana" at bounding box center [1507, 55] width 15 height 15
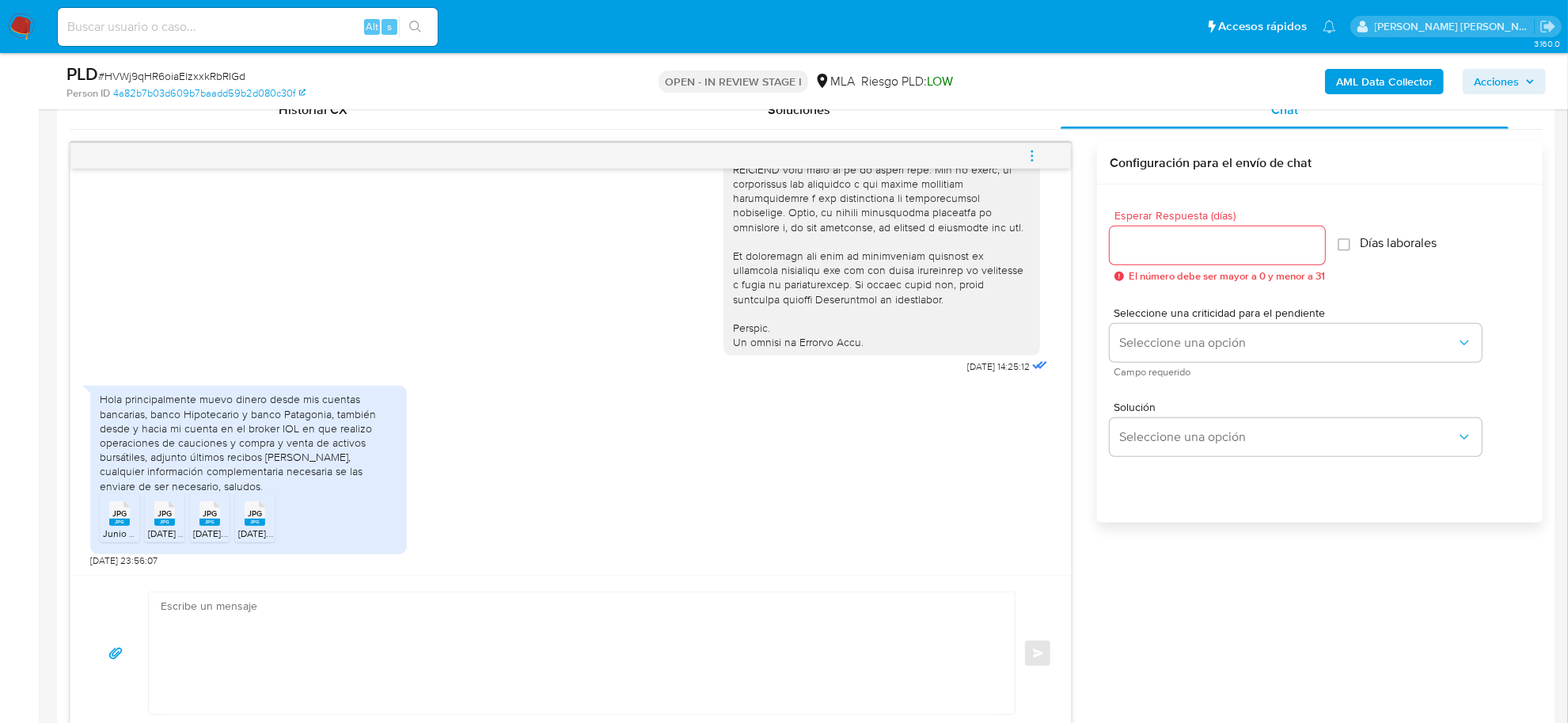
click at [107, 519] on div "JPG JPG" at bounding box center [119, 512] width 33 height 31
click at [172, 514] on icon at bounding box center [164, 513] width 20 height 24
click at [216, 517] on span "JPG" at bounding box center [209, 514] width 15 height 11
click at [260, 520] on rect at bounding box center [255, 521] width 20 height 7
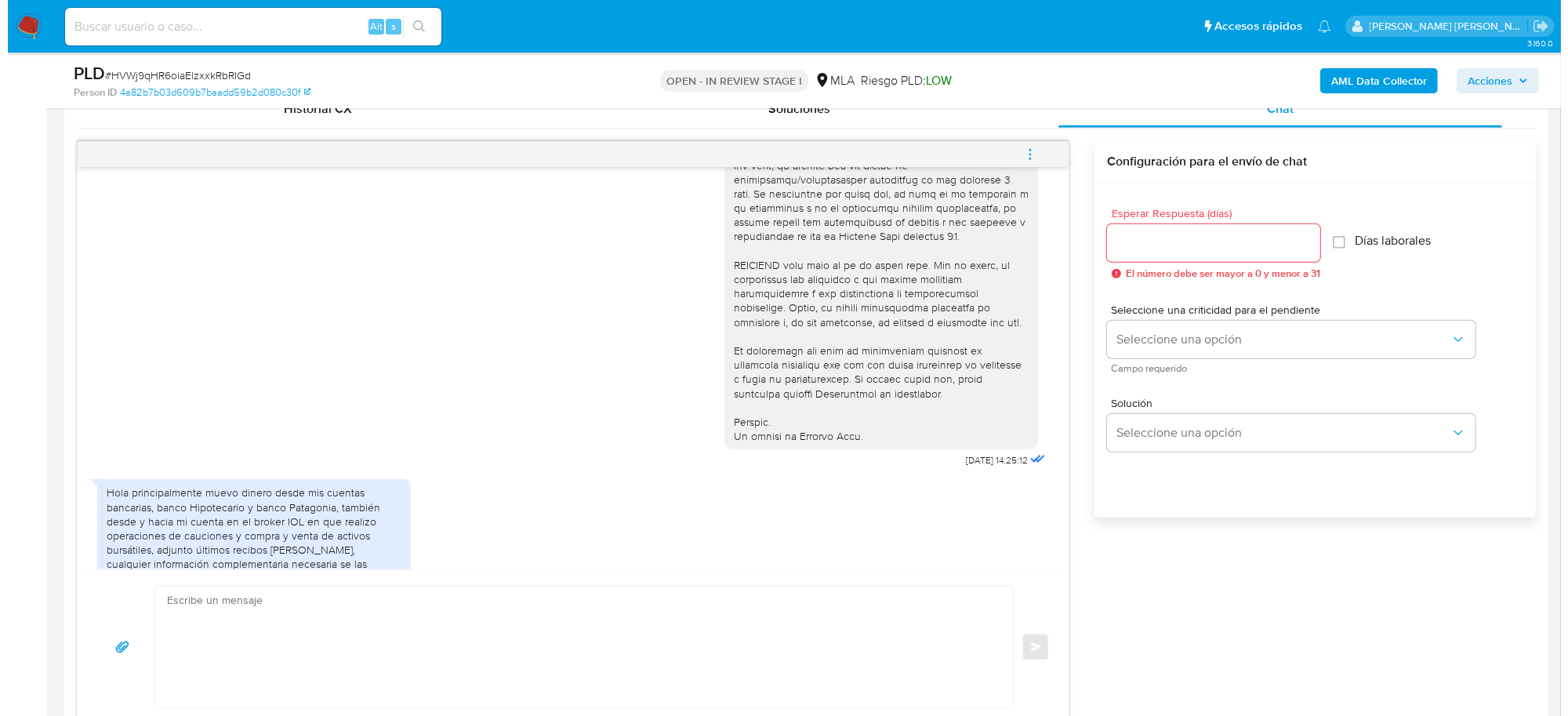
scroll to position [394, 0]
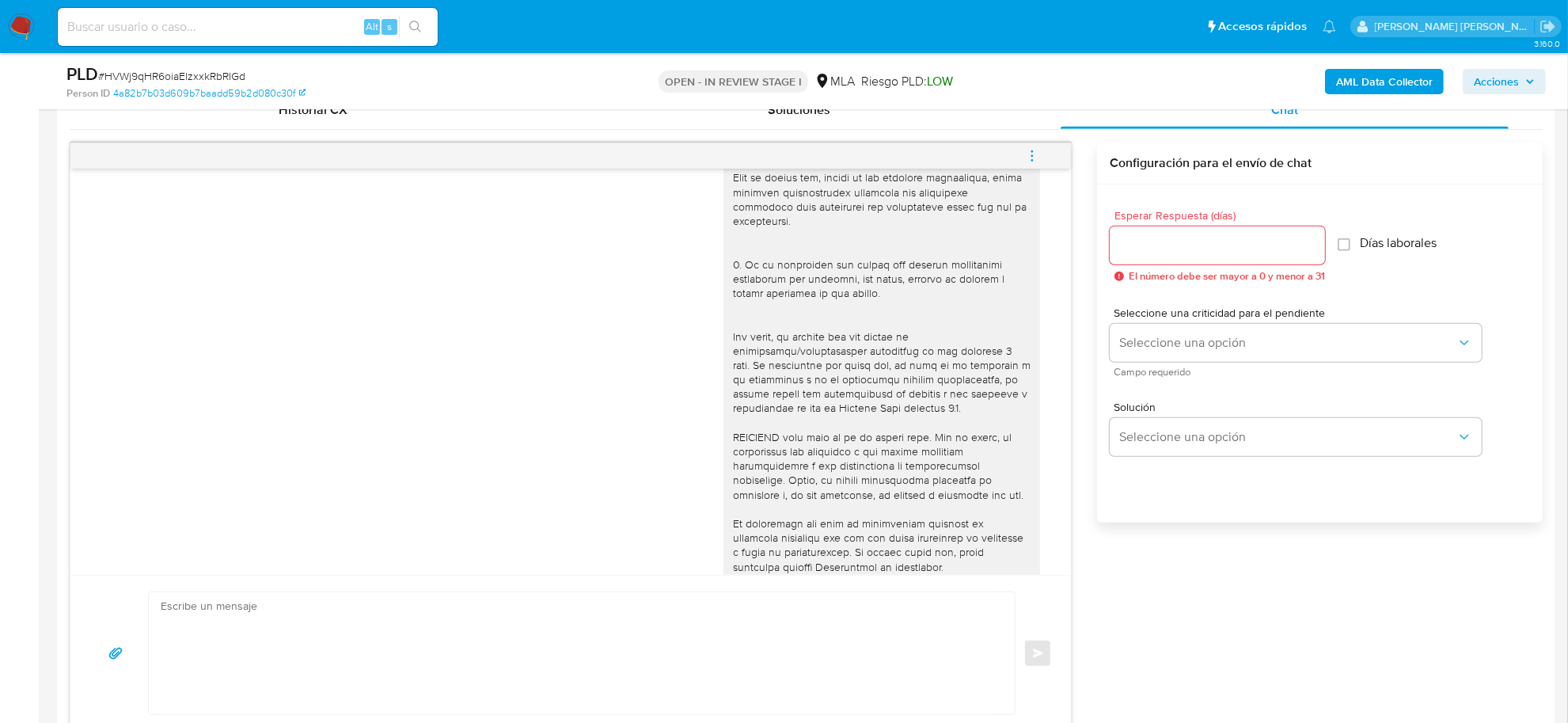
click at [1039, 155] on button "menu-action" at bounding box center [1032, 155] width 52 height 38
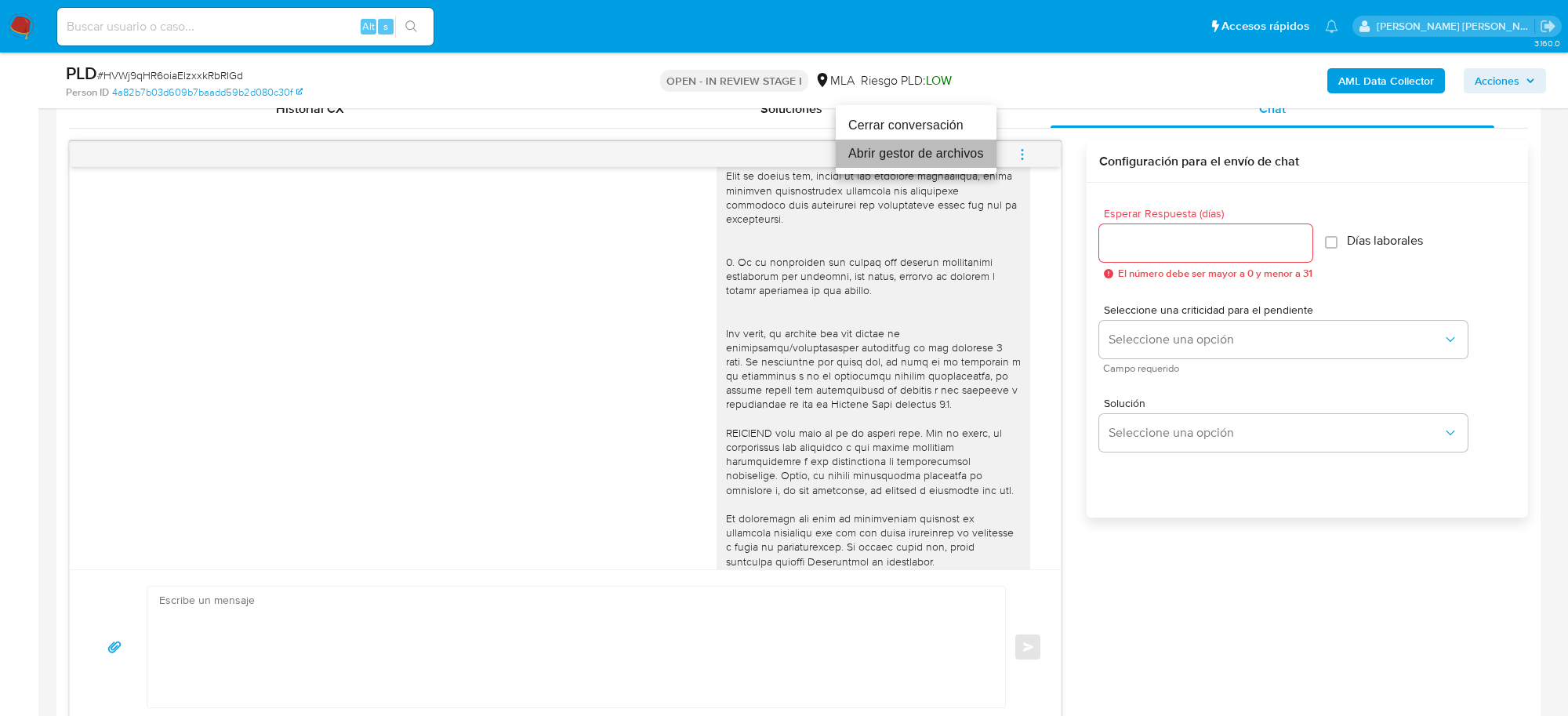
click at [908, 147] on li "Abrir gestor de archivos" at bounding box center [916, 153] width 161 height 28
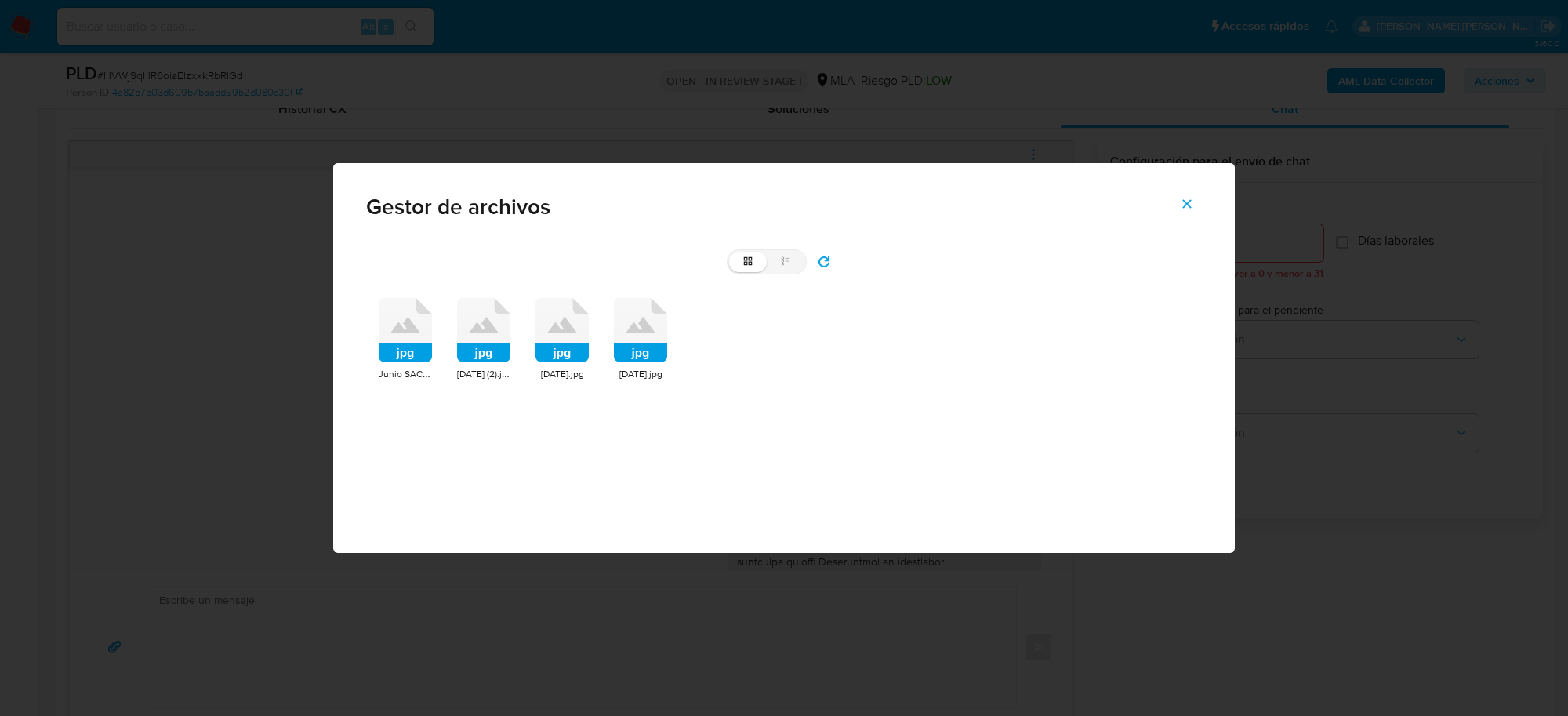
drag, startPoint x: 398, startPoint y: 365, endPoint x: 421, endPoint y: 370, distance: 23.5
click at [398, 365] on div "jpg" at bounding box center [406, 332] width 54 height 68
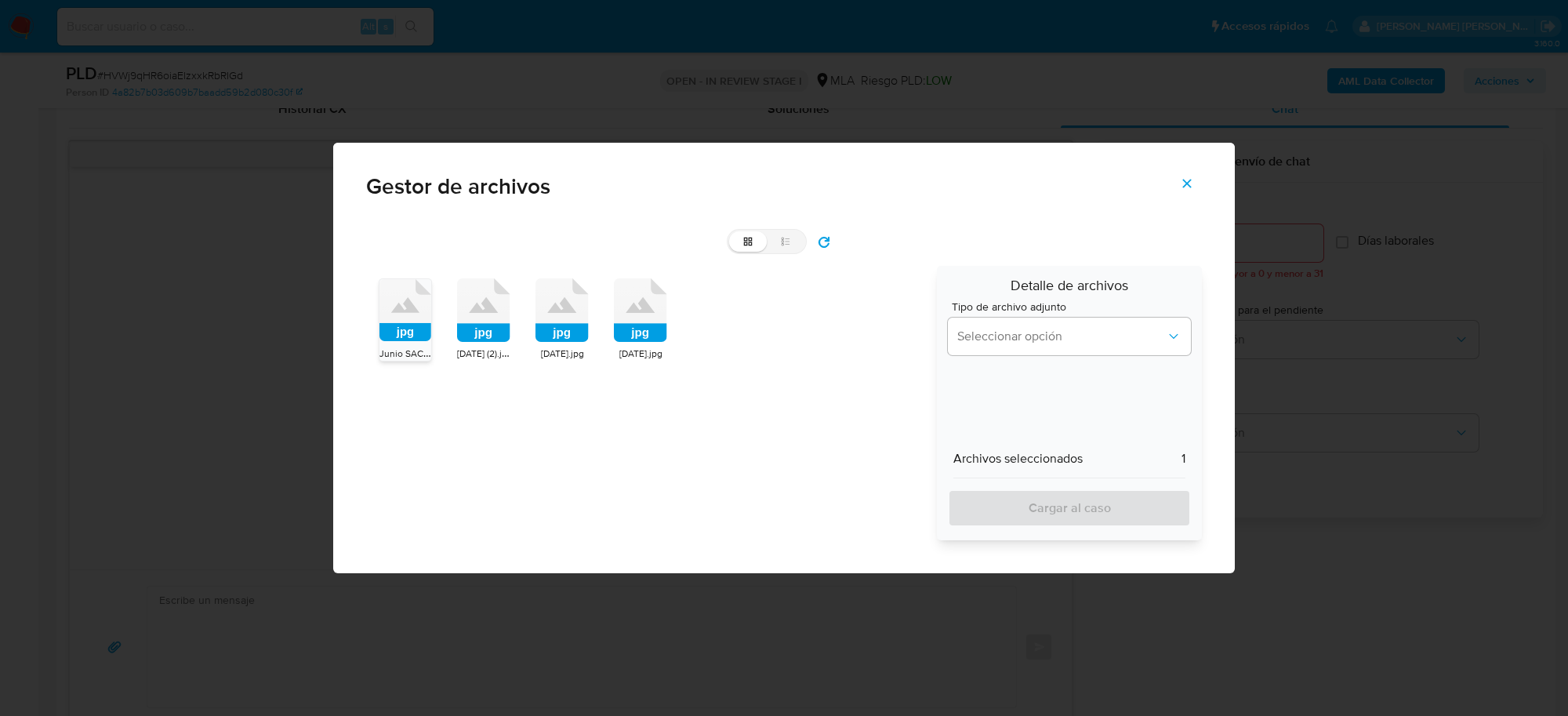
click at [487, 338] on rect at bounding box center [484, 333] width 54 height 19
click at [564, 335] on rect at bounding box center [562, 333] width 54 height 19
click at [624, 329] on rect at bounding box center [641, 333] width 54 height 19
click at [977, 343] on span "Seleccionar opción" at bounding box center [1061, 336] width 208 height 15
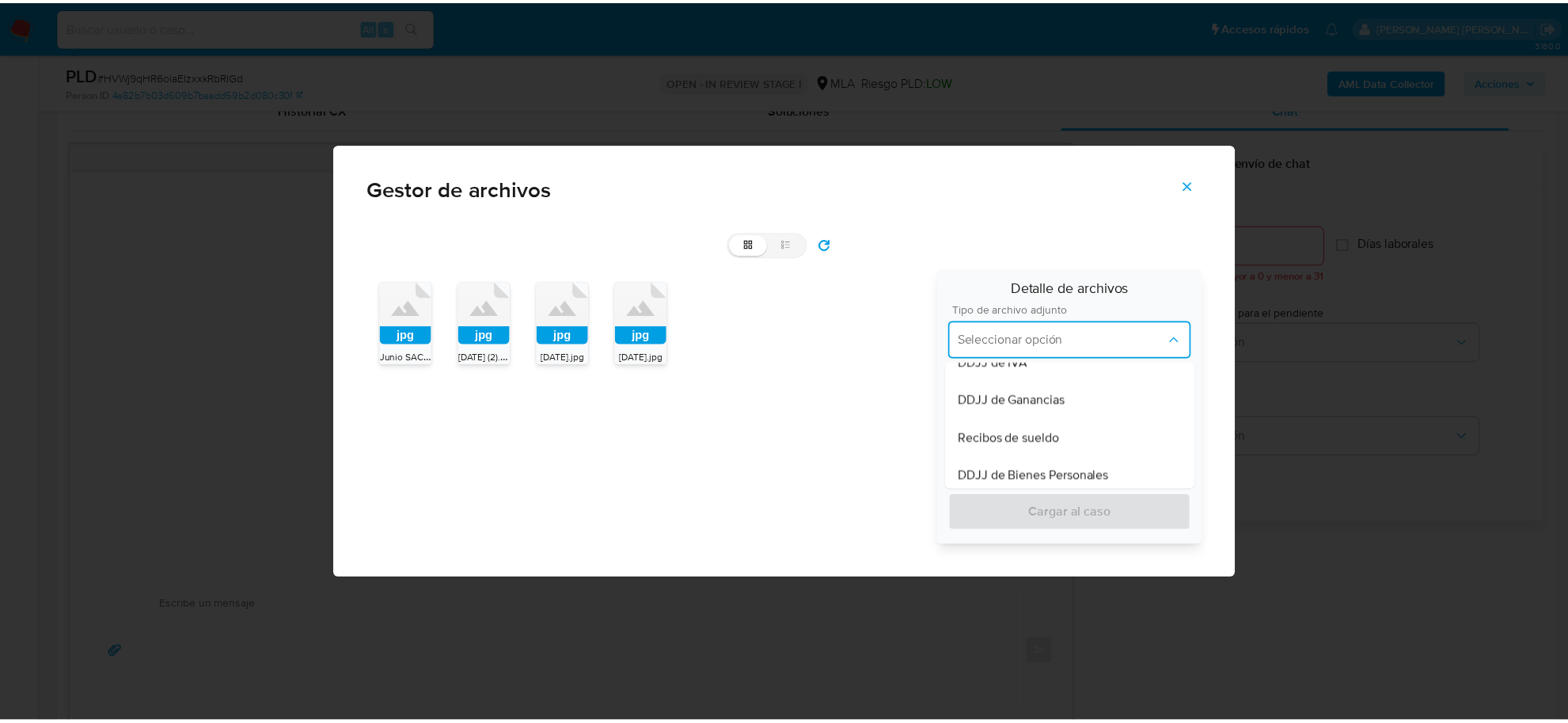
scroll to position [396, 0]
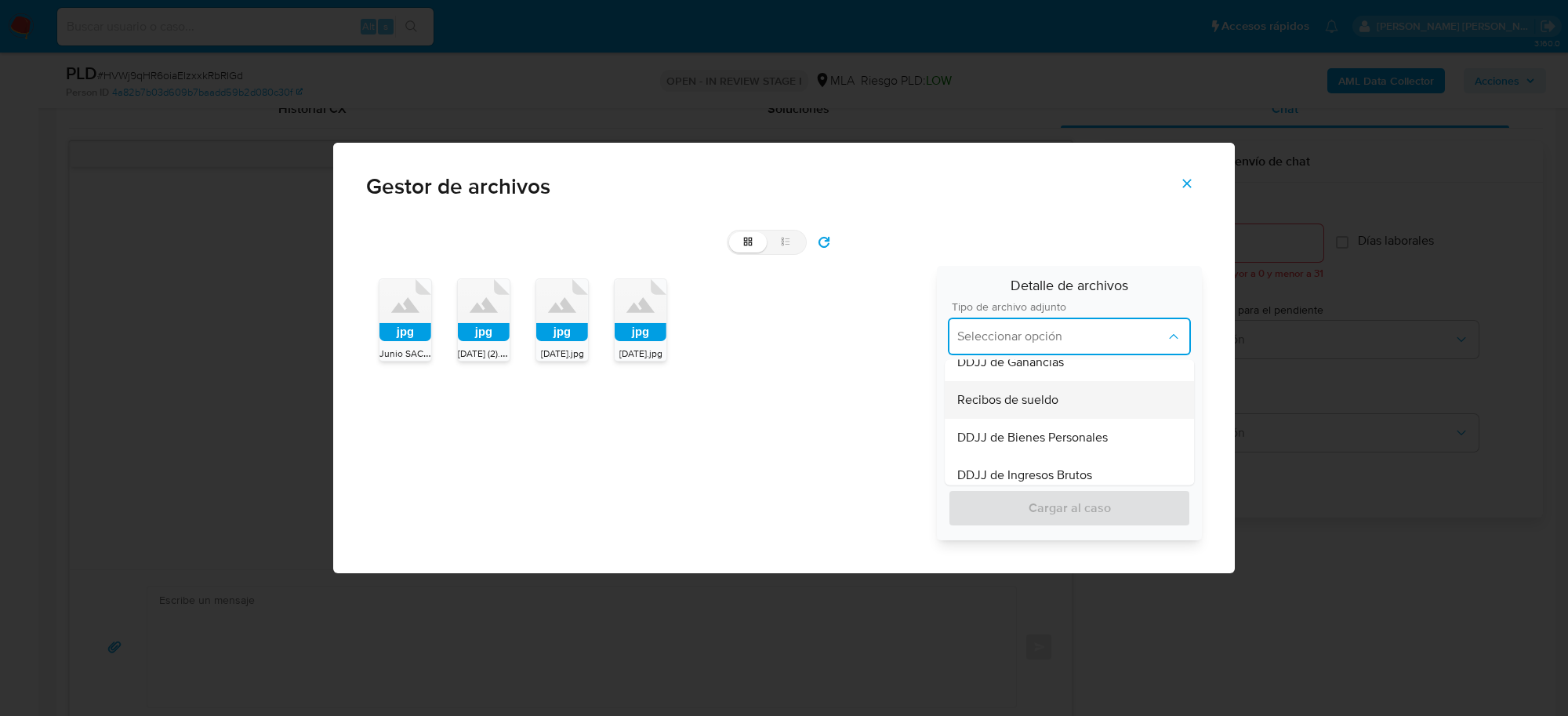
click at [1017, 410] on div "Recibos de sueldo" at bounding box center [1070, 399] width 225 height 37
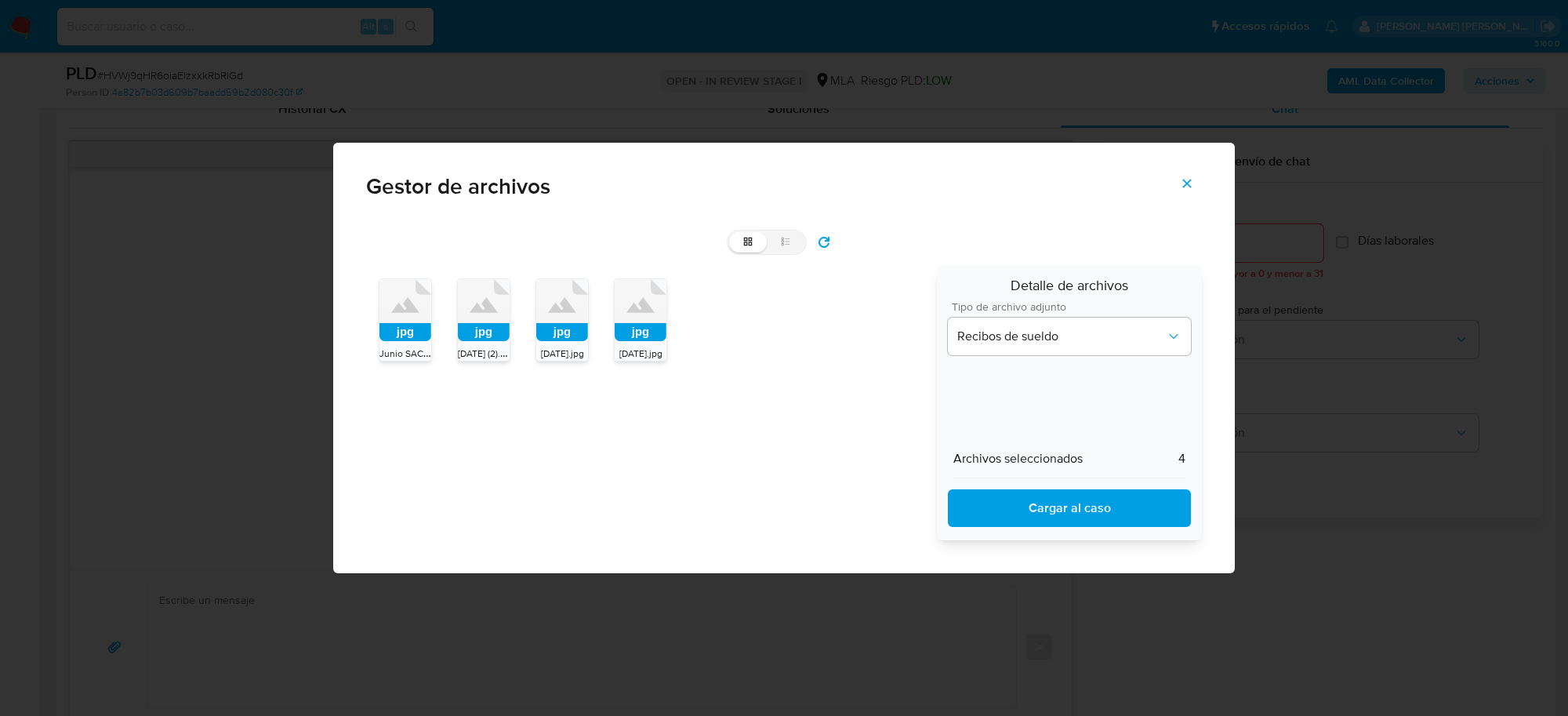
click at [1045, 508] on span "Cargar al caso" at bounding box center [1069, 509] width 202 height 35
click at [1194, 180] on icon "Cerrar" at bounding box center [1187, 183] width 14 height 14
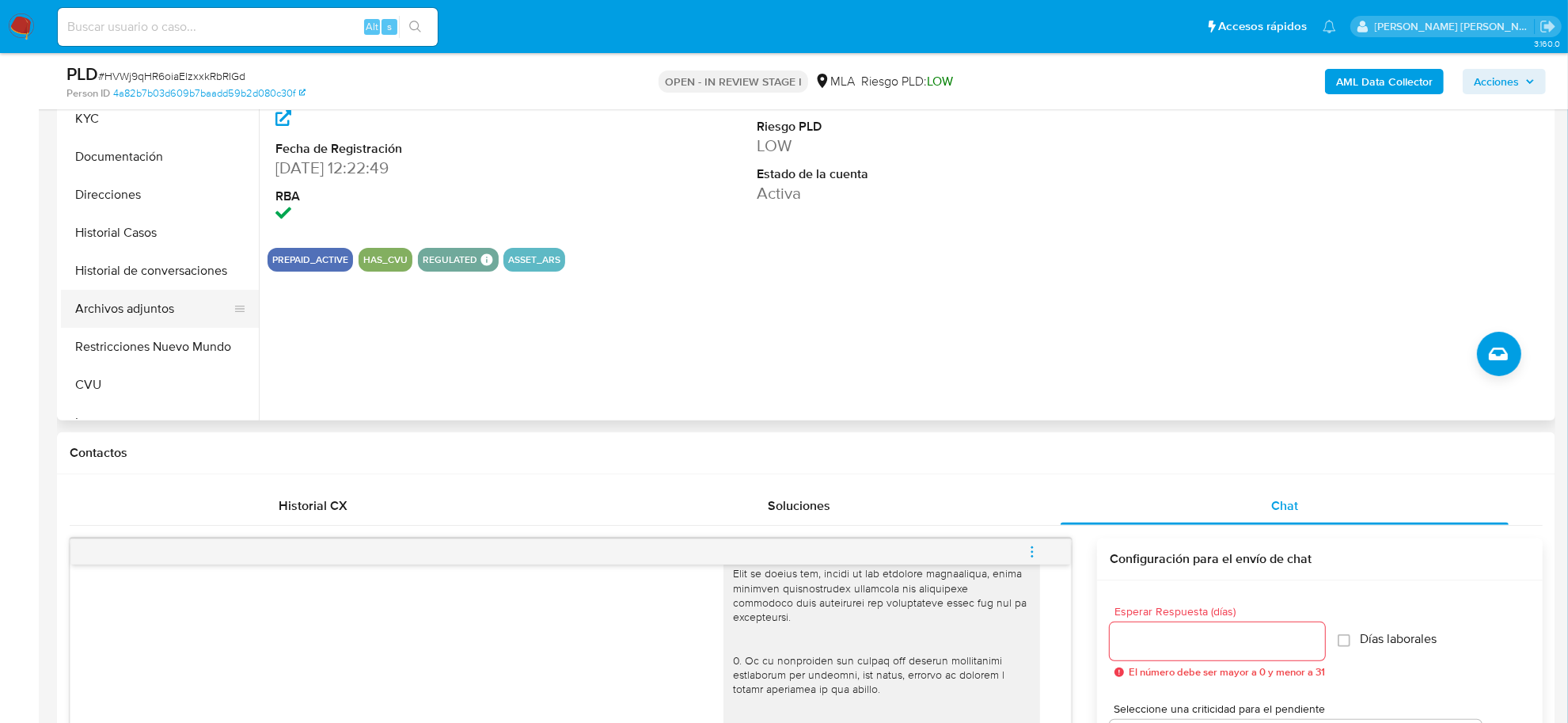
click at [128, 309] on button "Archivos adjuntos" at bounding box center [153, 308] width 185 height 38
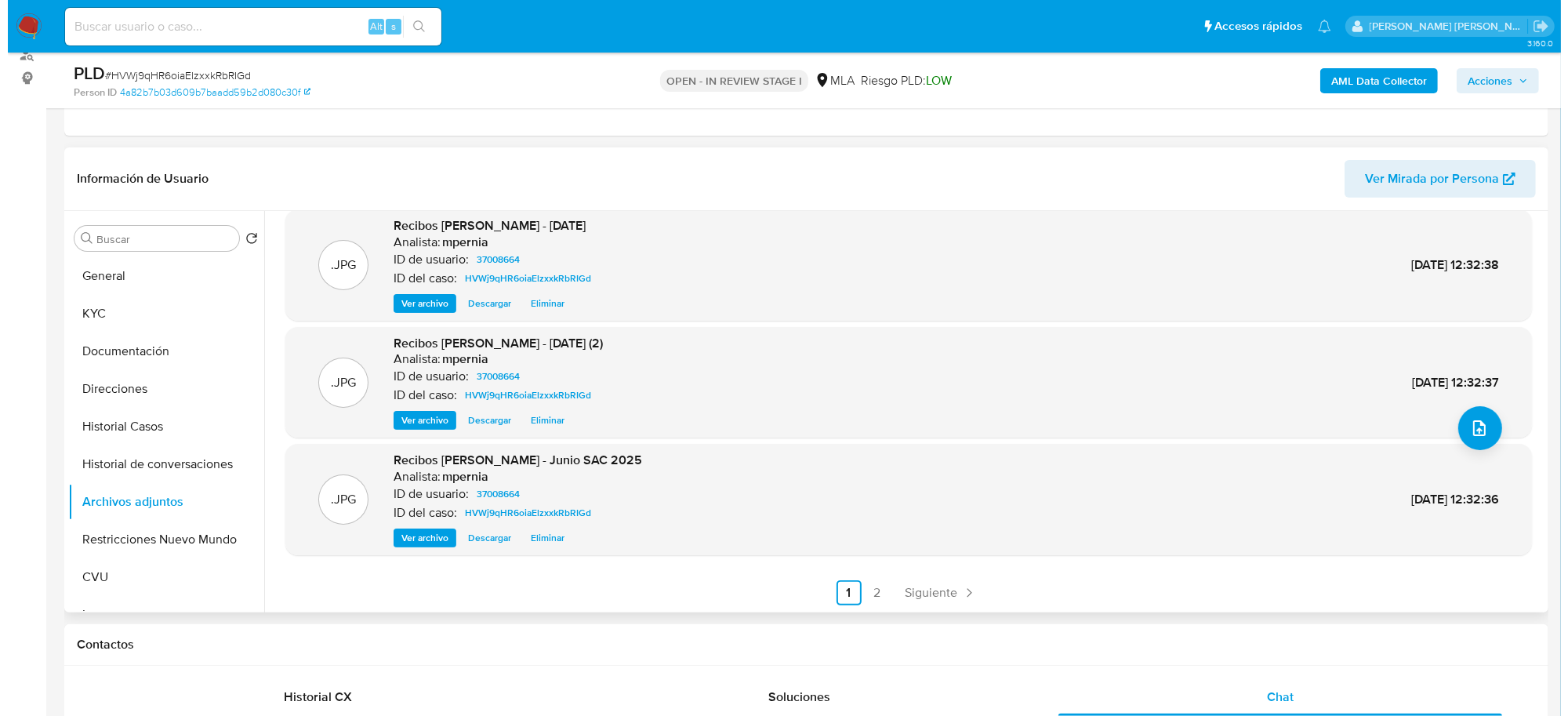
scroll to position [0, 0]
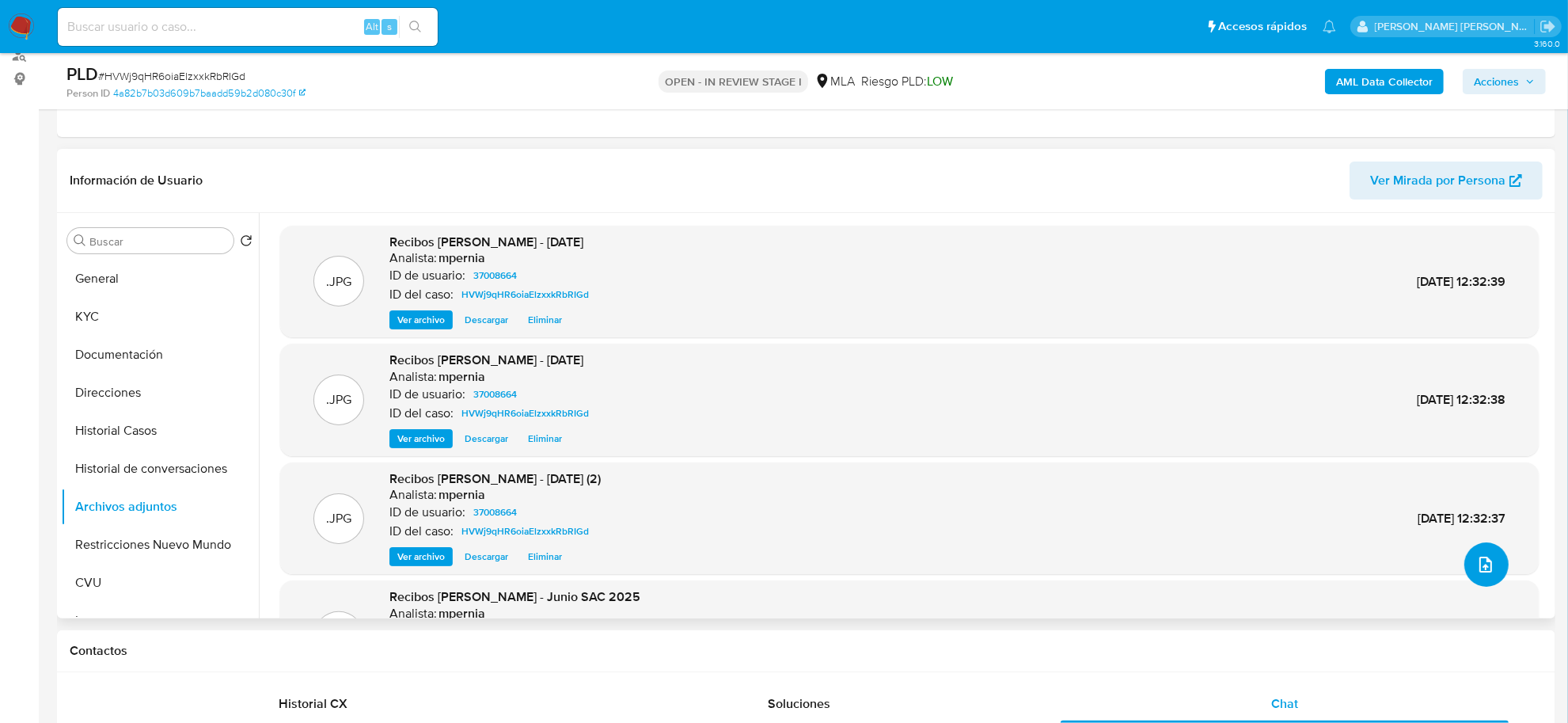
click at [1494, 569] on button "upload-file" at bounding box center [1487, 565] width 45 height 45
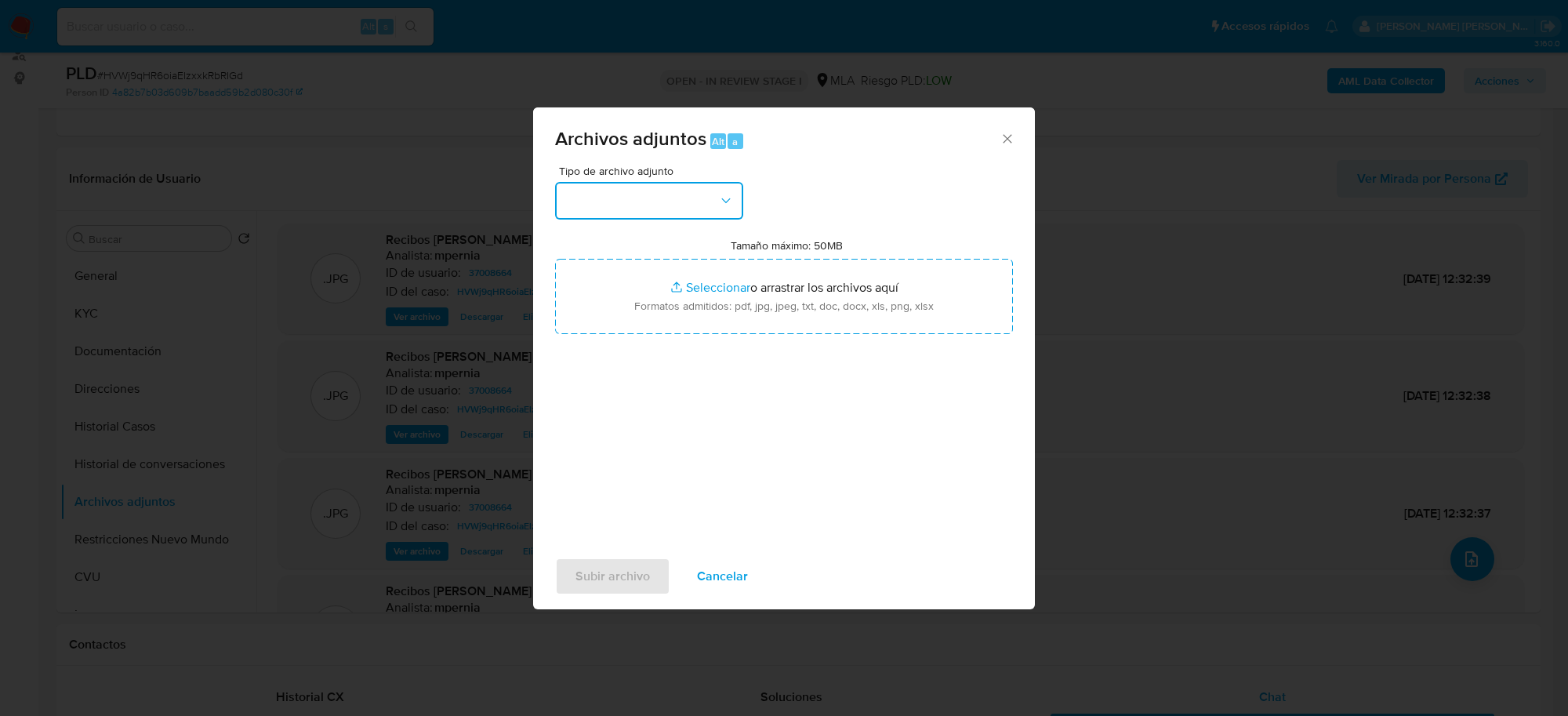
click at [705, 217] on button "button" at bounding box center [650, 201] width 188 height 37
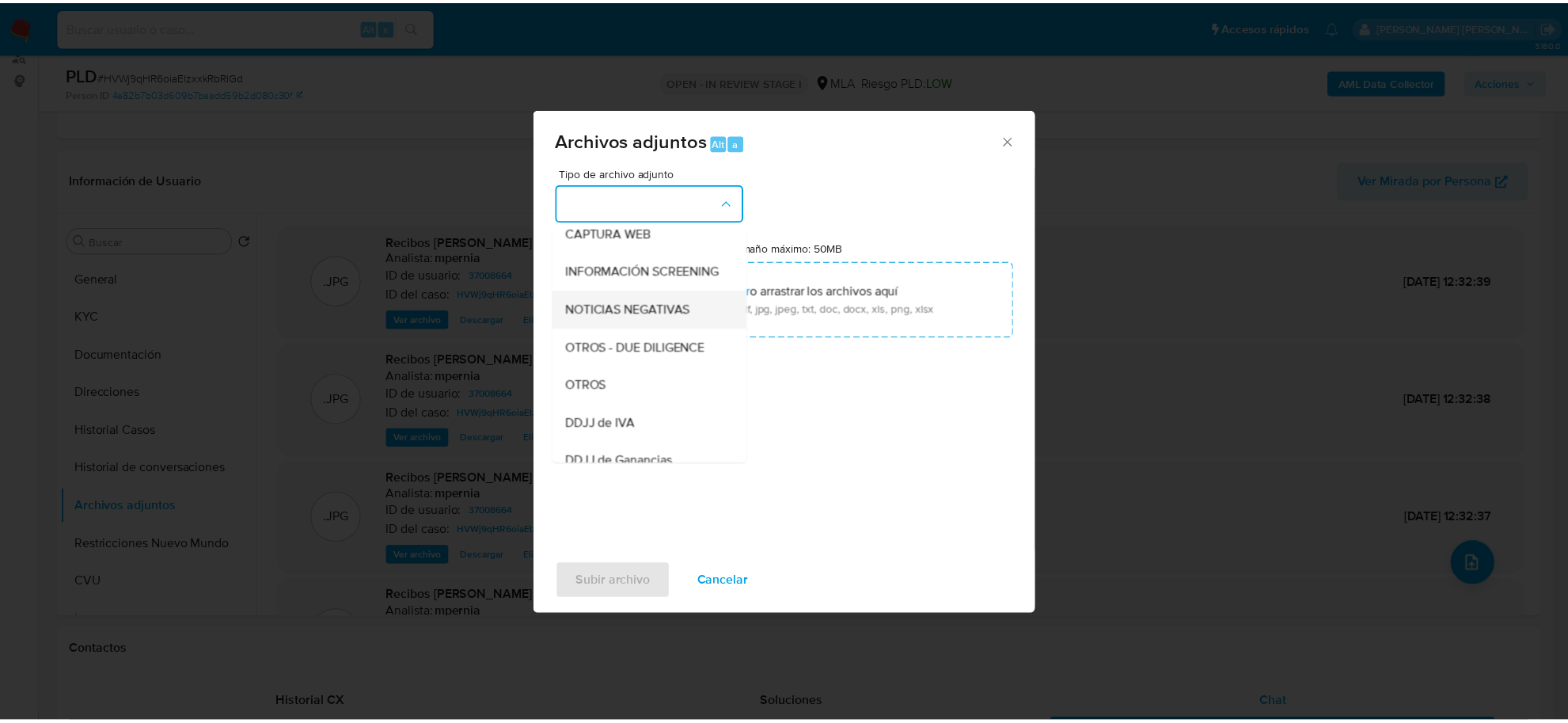
scroll to position [198, 0]
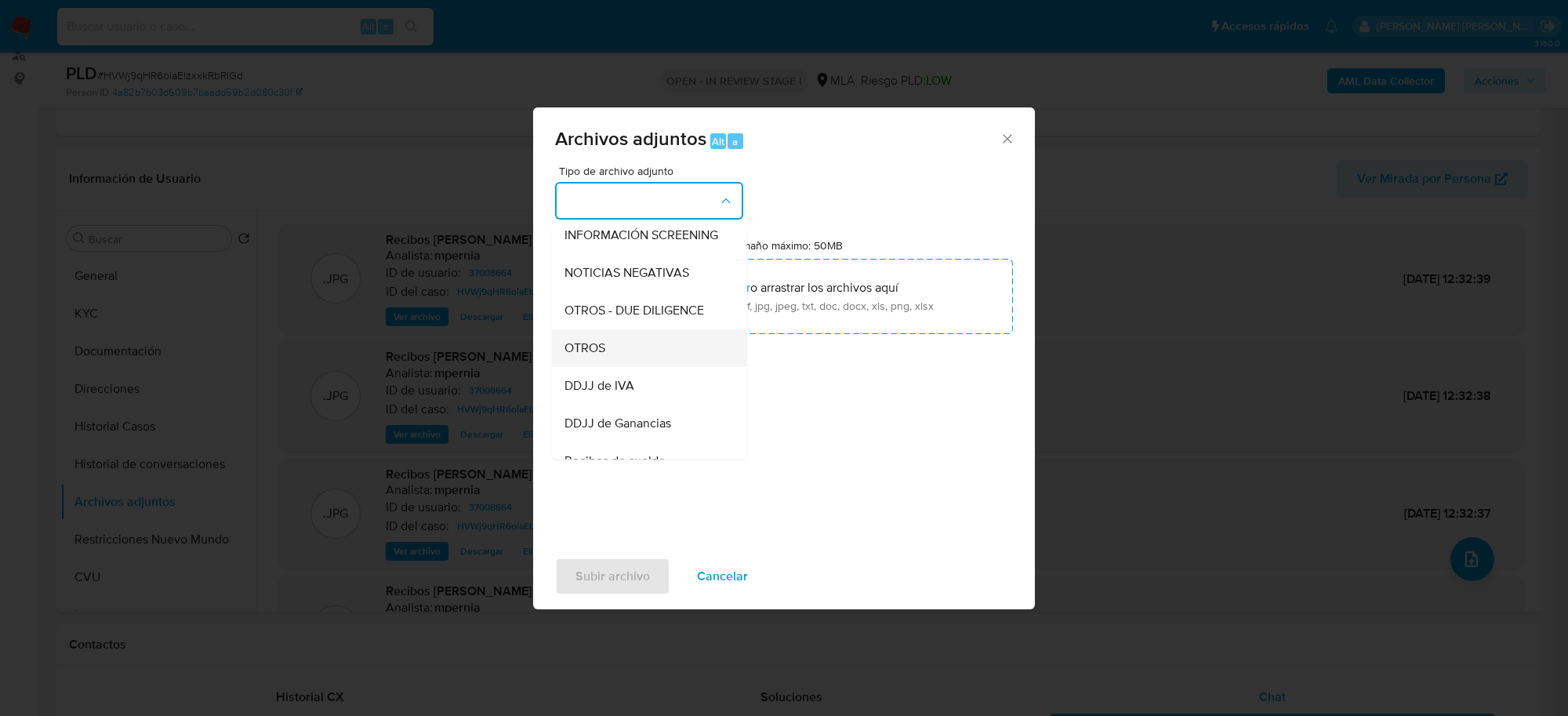
click at [609, 367] on div "OTROS" at bounding box center [644, 347] width 160 height 37
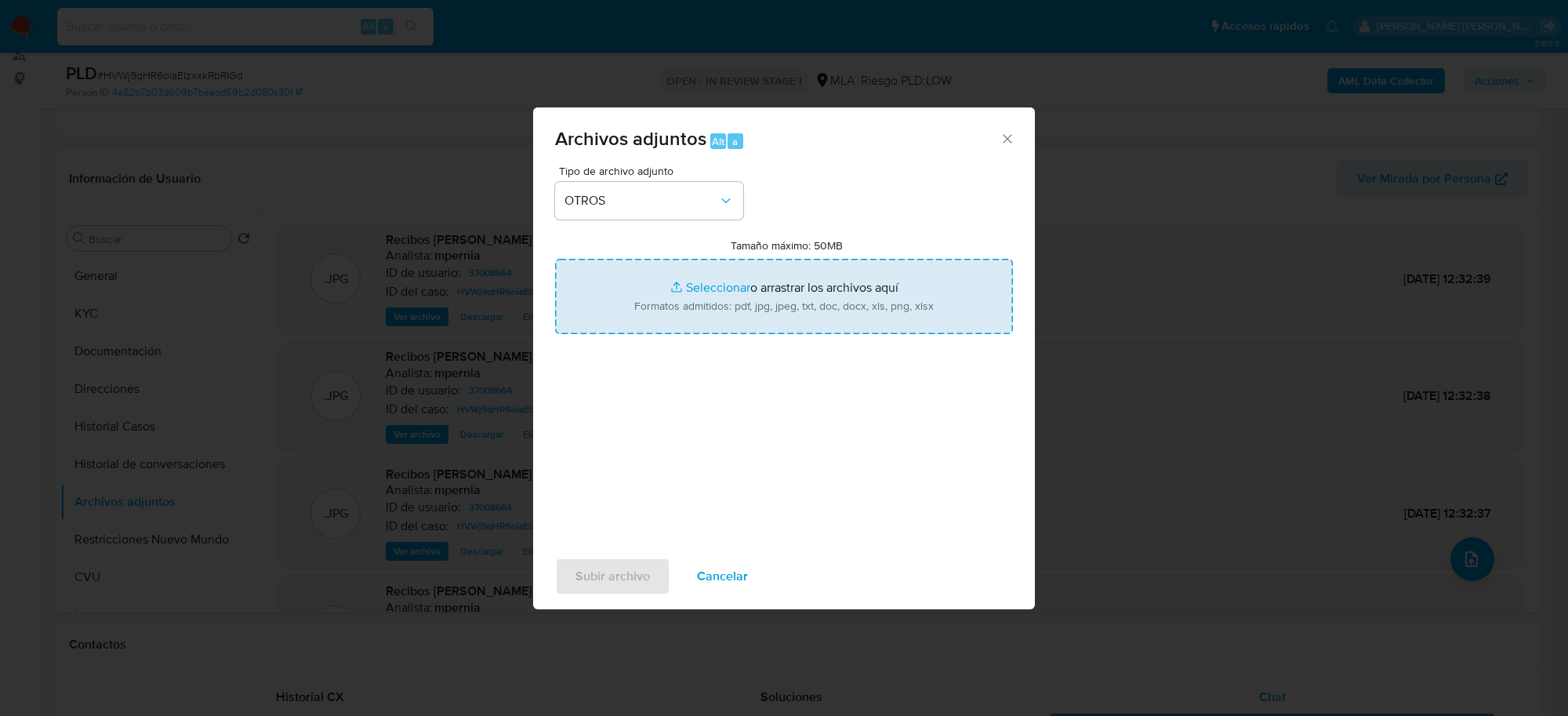
type input "C:\fakepath\Movimientos-Aladdin-37008664.xlsx"
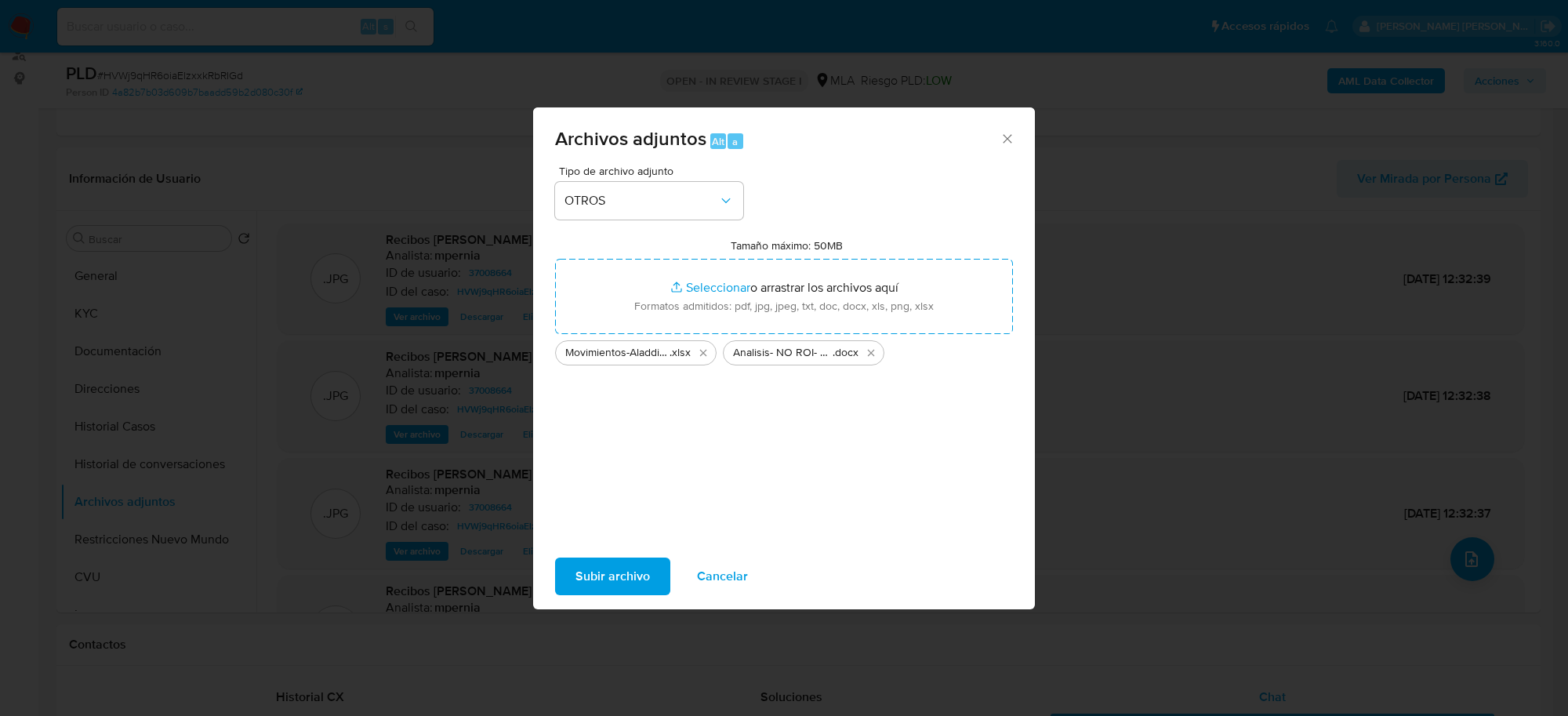
click at [614, 582] on span "Subir archivo" at bounding box center [613, 577] width 75 height 35
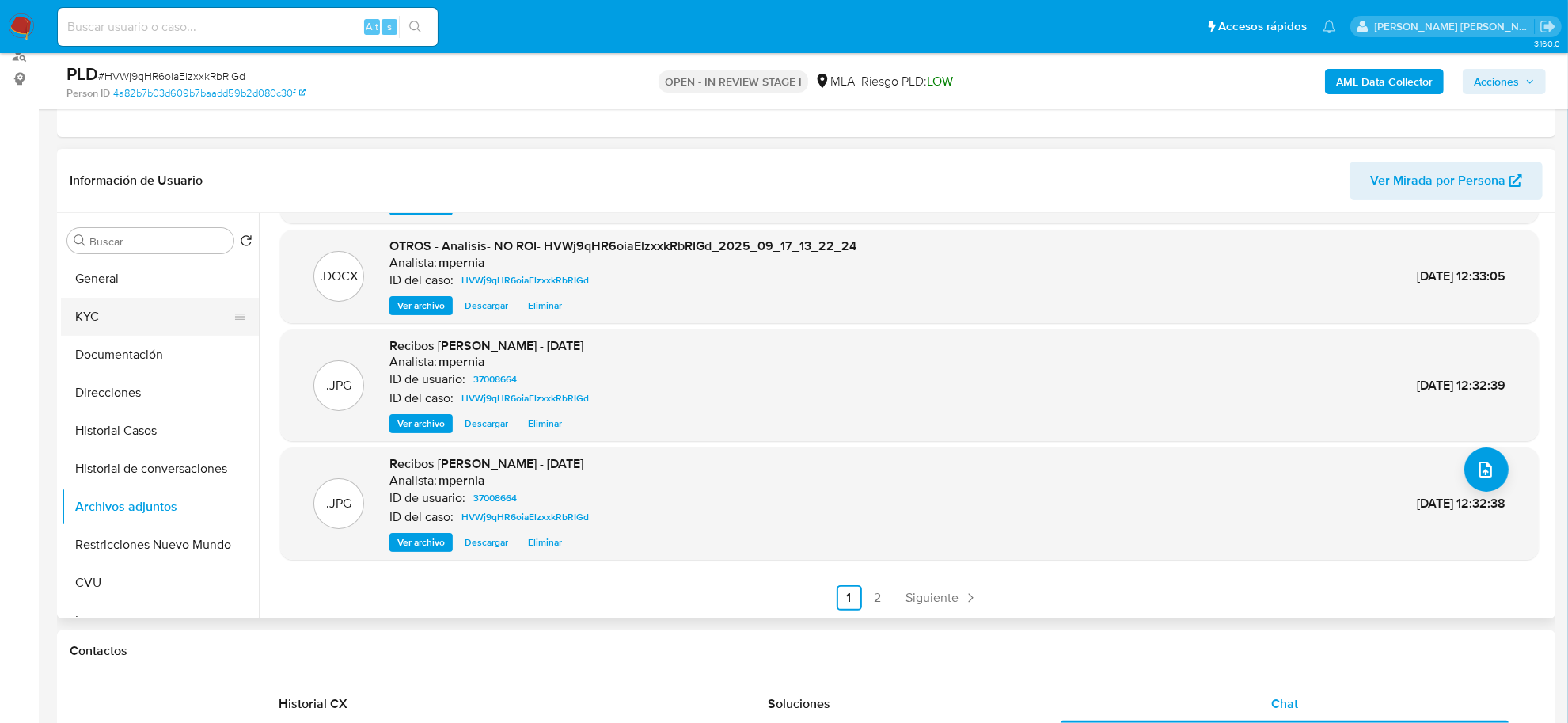
click at [102, 318] on button "KYC" at bounding box center [153, 316] width 185 height 38
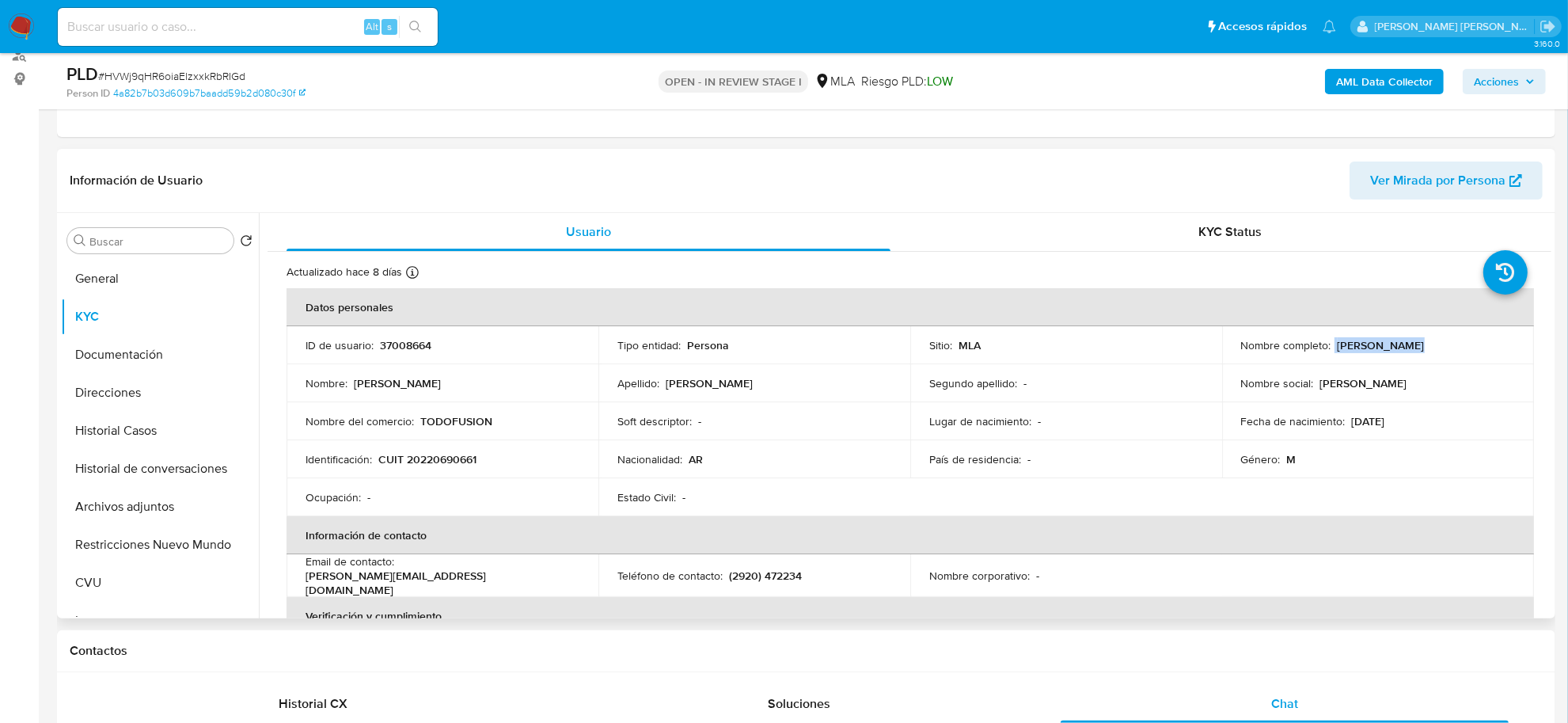
drag, startPoint x: 1328, startPoint y: 344, endPoint x: 1401, endPoint y: 345, distance: 73.0
click at [1401, 345] on div "Nombre completo : Jorge Antonio Millan" at bounding box center [1377, 345] width 274 height 15
copy div "Jorge Antonio"
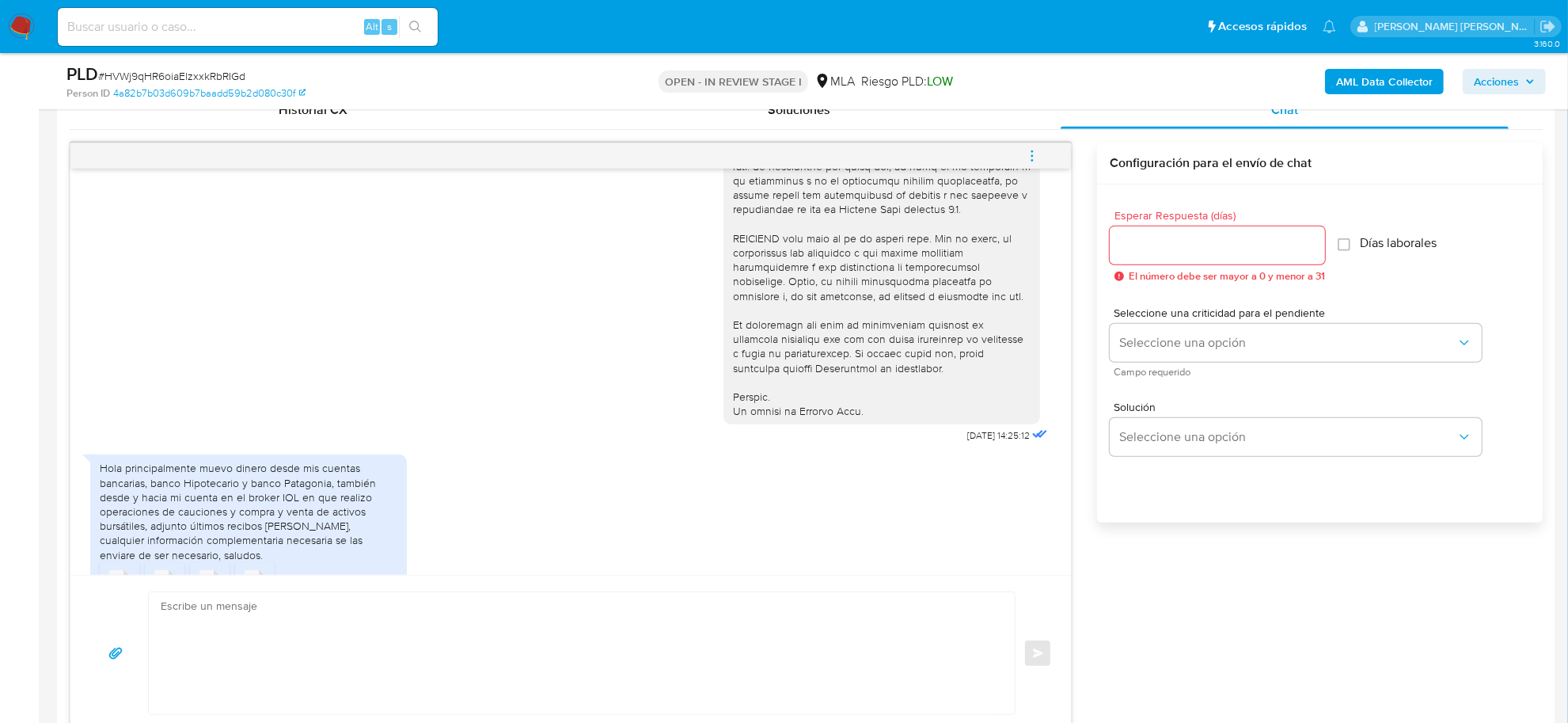
scroll to position [695, 0]
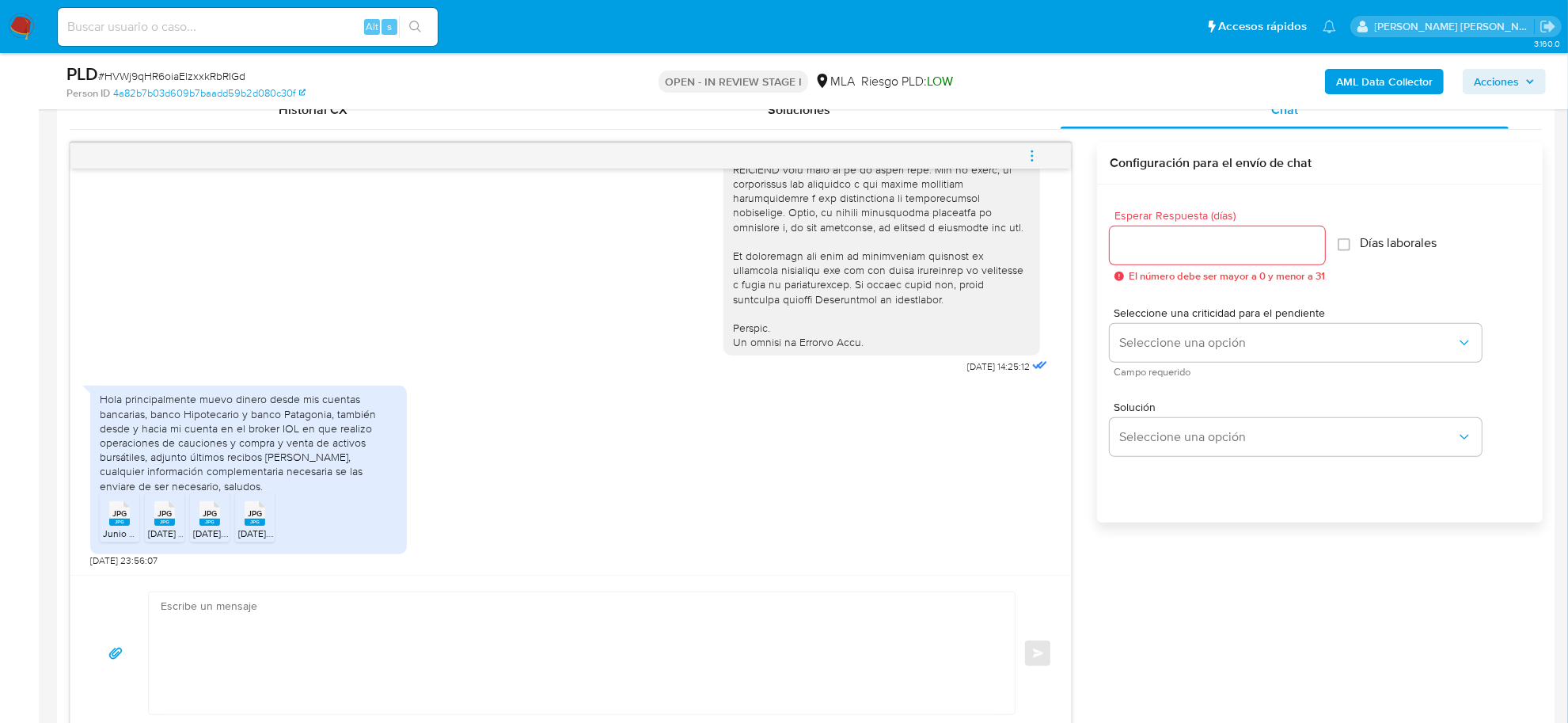
click at [347, 596] on div "Enviar" at bounding box center [570, 652] width 1000 height 156
click at [345, 606] on textarea at bounding box center [577, 653] width 834 height 122
click at [345, 604] on textarea at bounding box center [577, 653] width 834 height 122
click at [321, 636] on textarea at bounding box center [577, 653] width 834 height 122
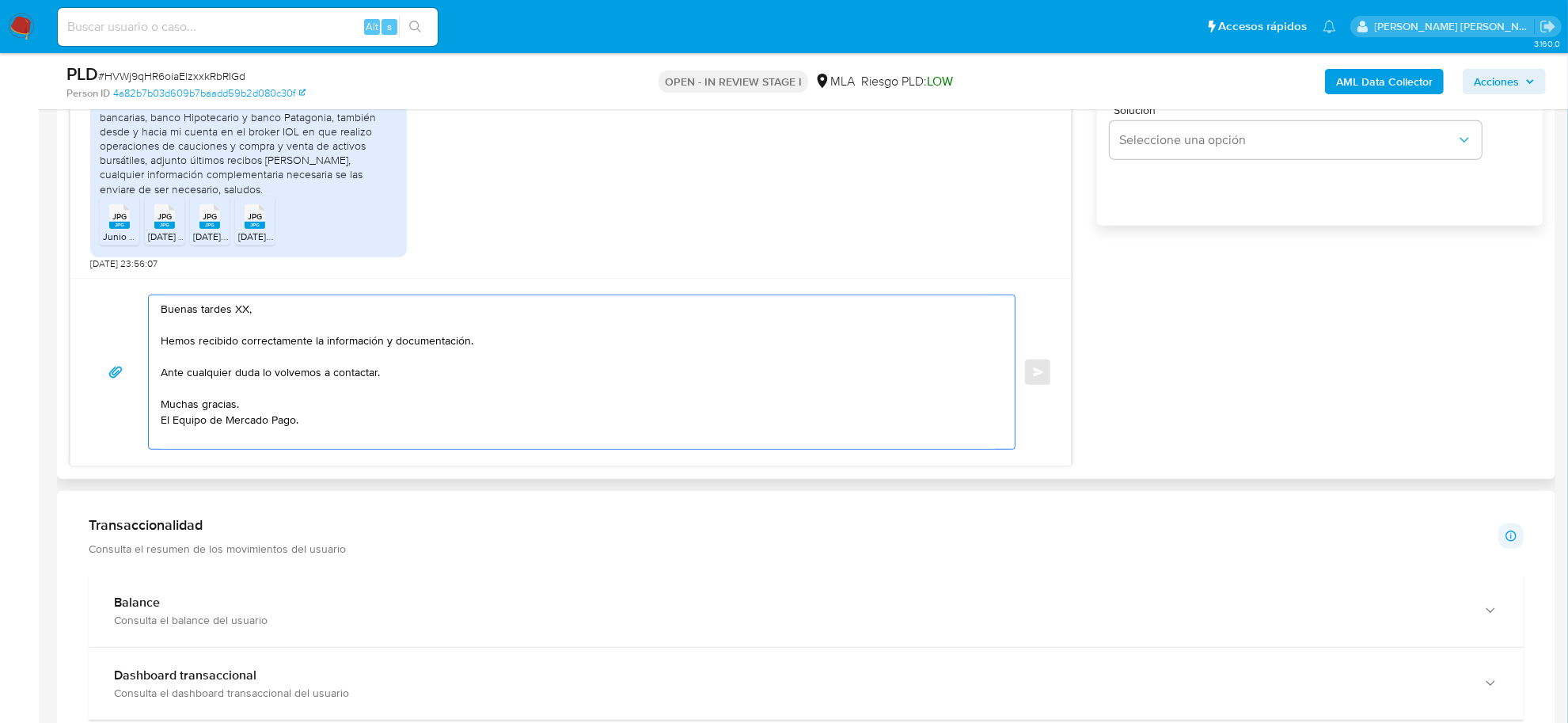
click at [240, 309] on textarea "Buenas tardes XX, Hemos recibido correctamente la información y documentación. …" at bounding box center [577, 372] width 834 height 154
paste textarea "Jorge Antonio"
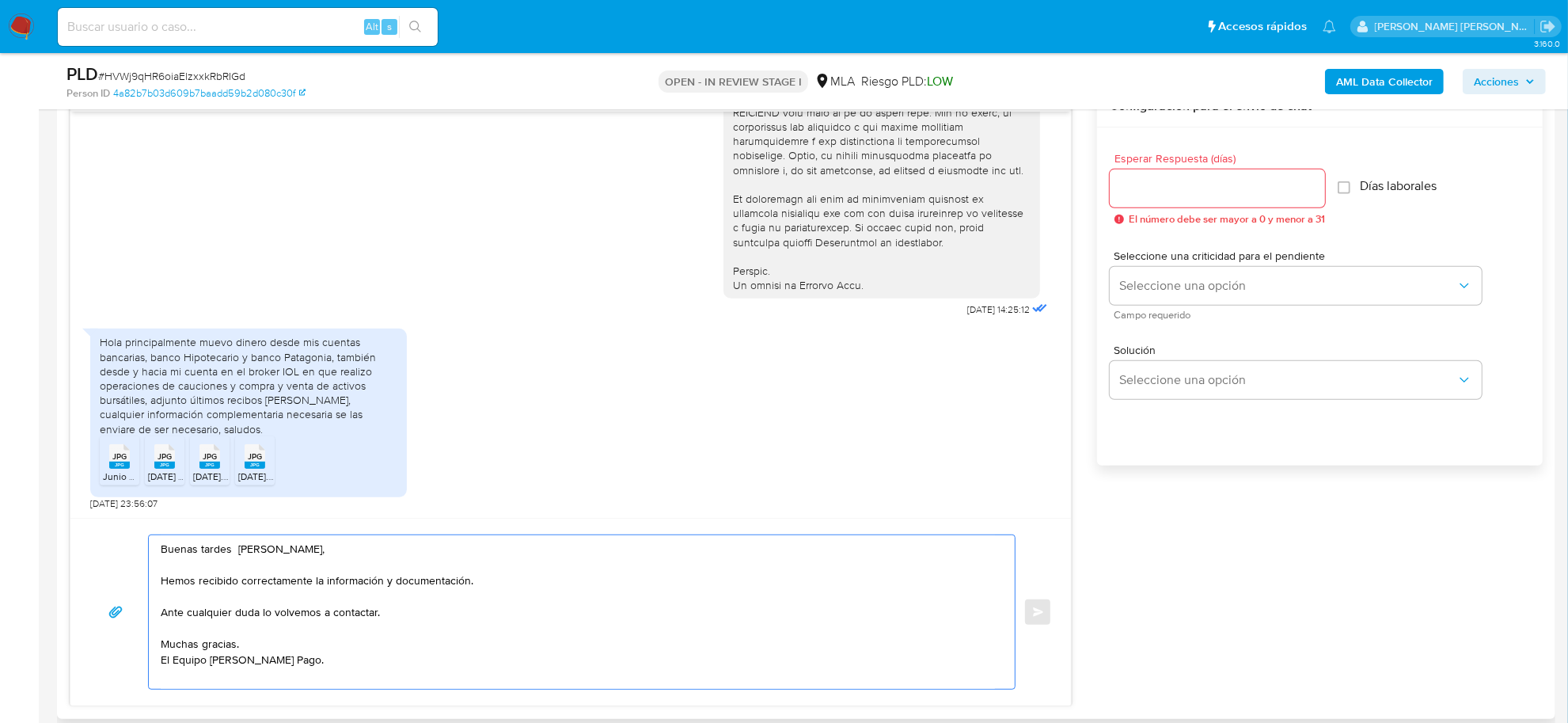
scroll to position [693, 0]
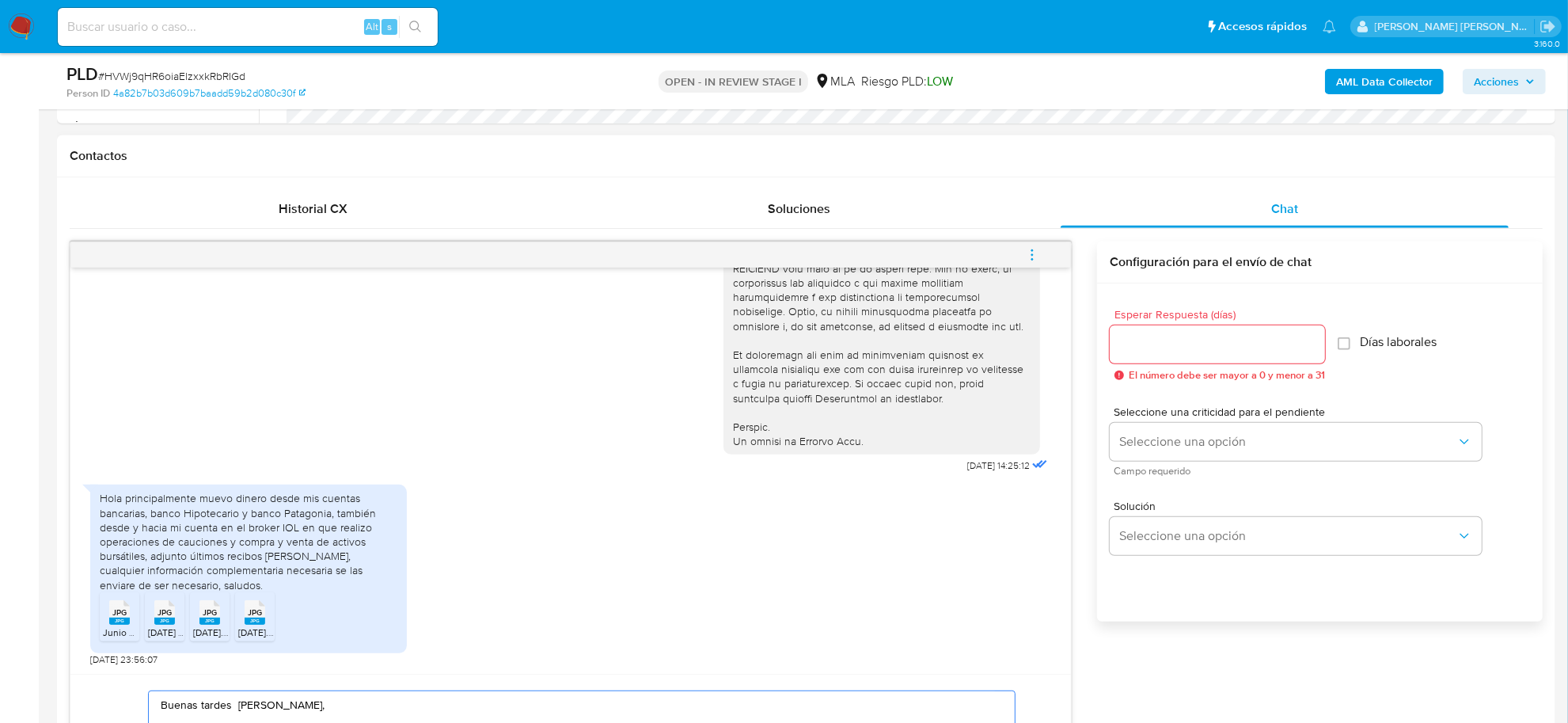
type textarea "Buenas tardes Jorge Antonio, Hemos recibido correctamente la información y docu…"
click at [1148, 331] on div at bounding box center [1217, 344] width 215 height 38
click at [1150, 350] on input "Esperar Respuesta (días)" at bounding box center [1217, 344] width 215 height 20
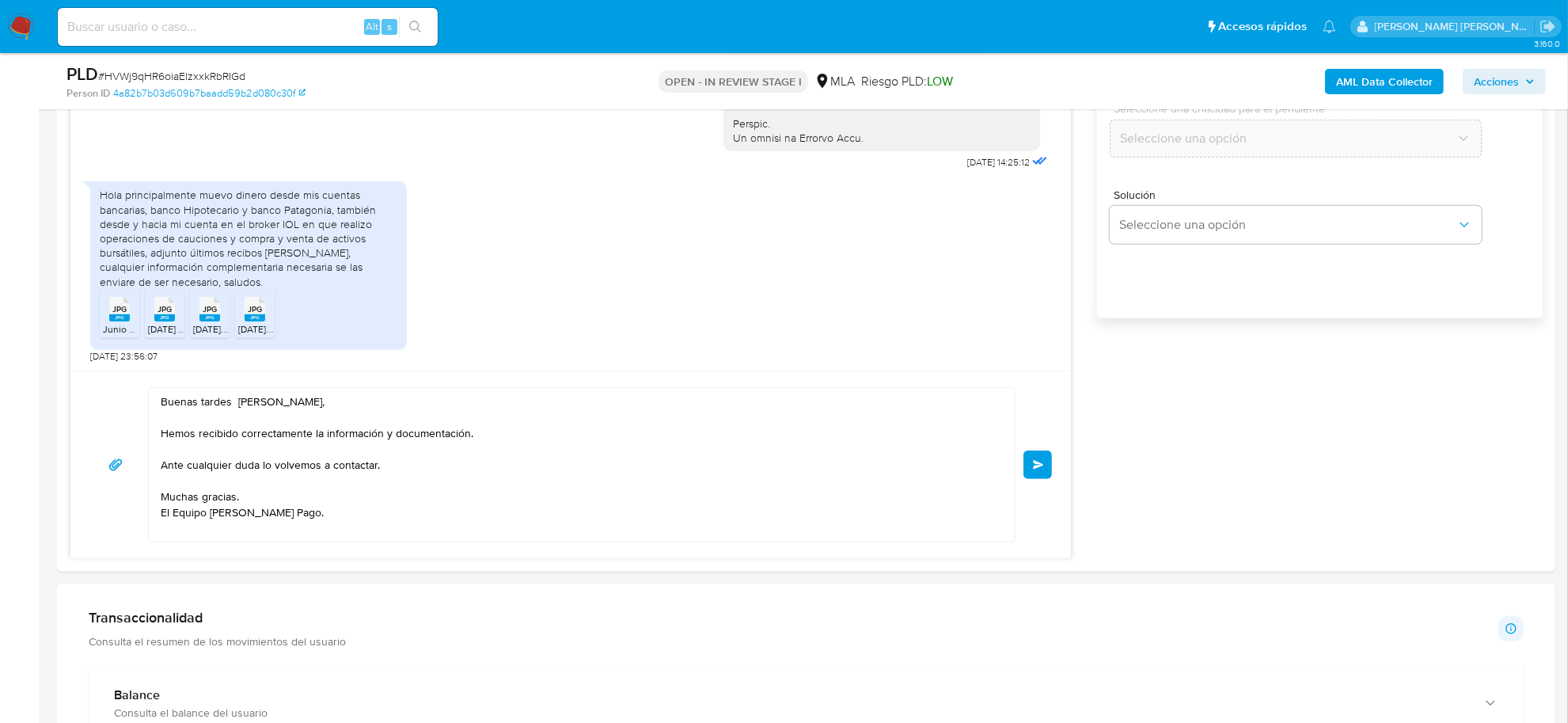
scroll to position [1089, 0]
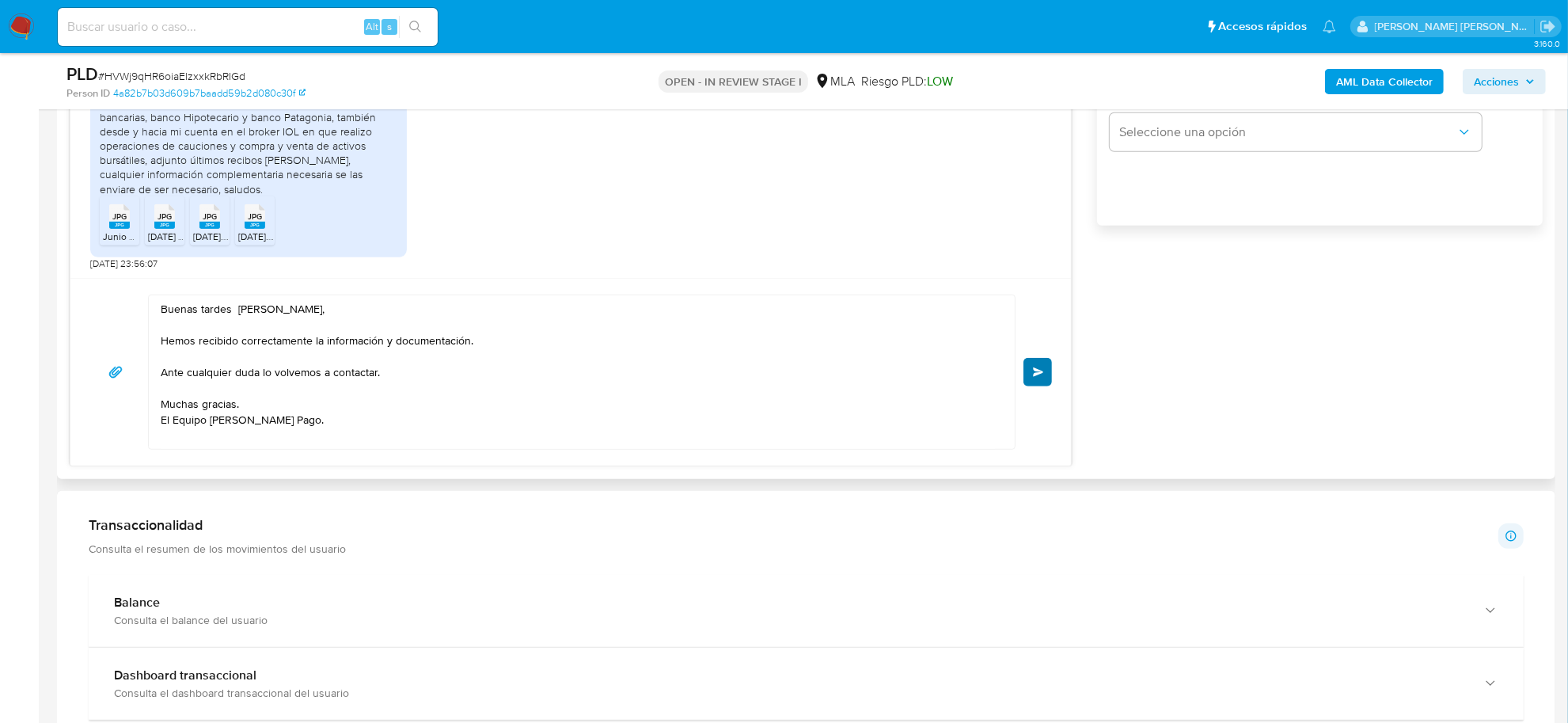
type input "0"
click at [1041, 377] on span "Enviar" at bounding box center [1037, 372] width 11 height 10
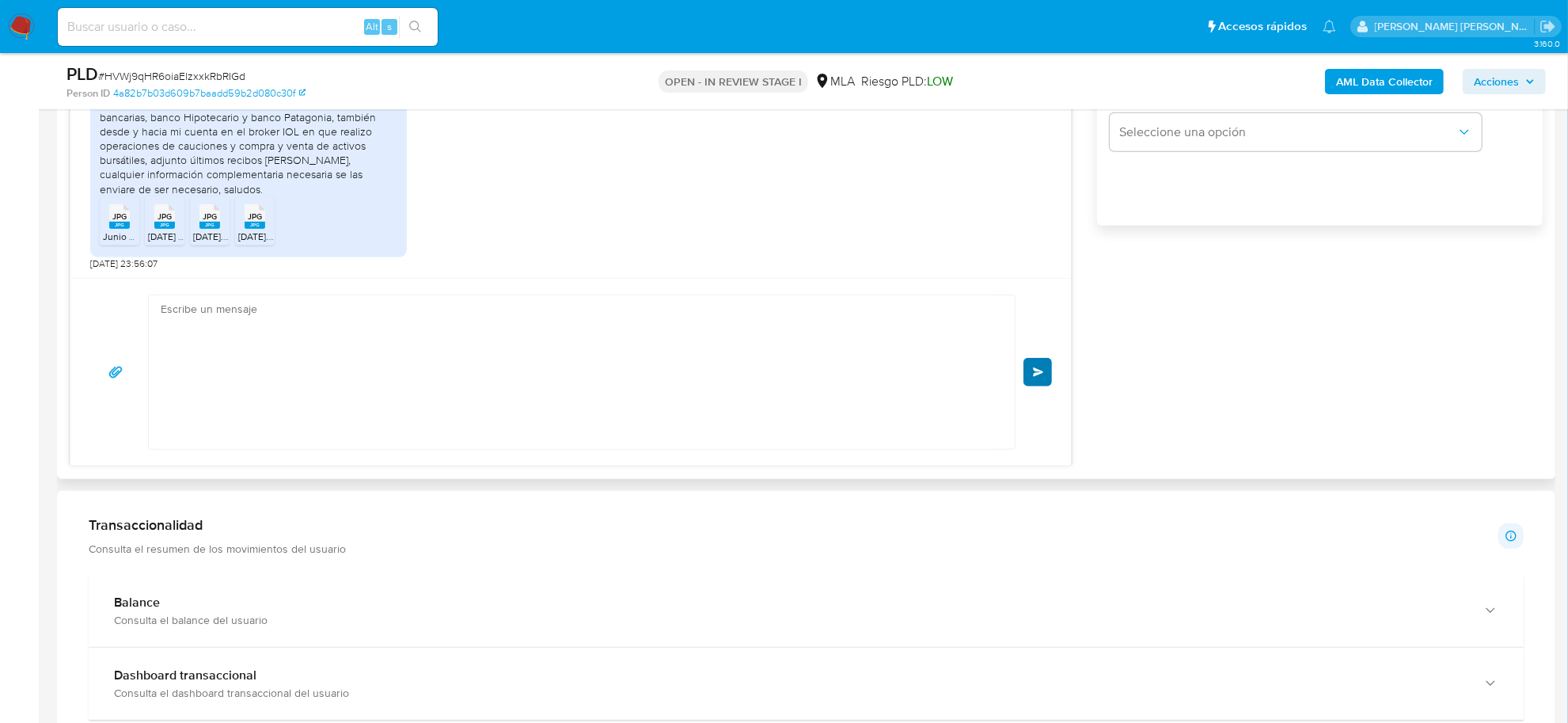
scroll to position [871, 0]
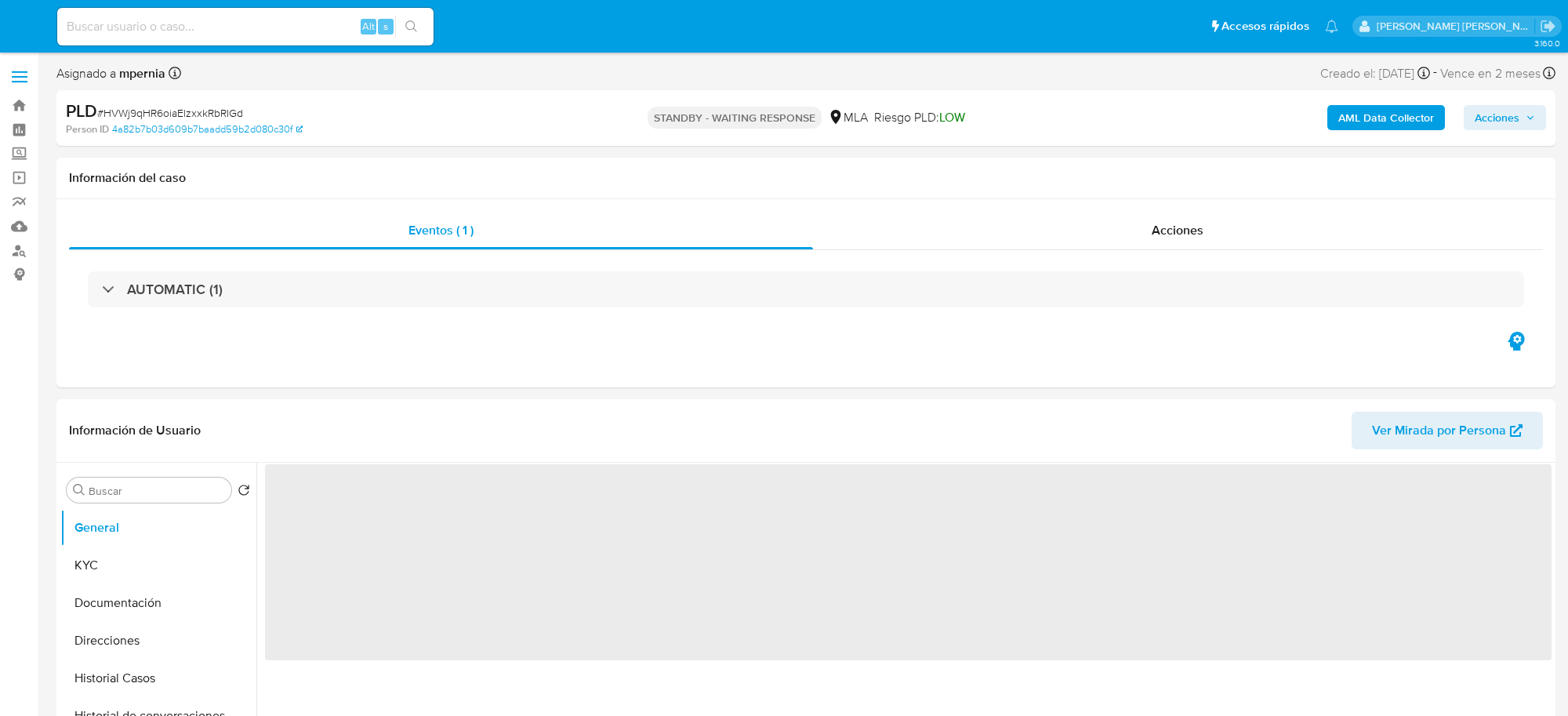
select select "10"
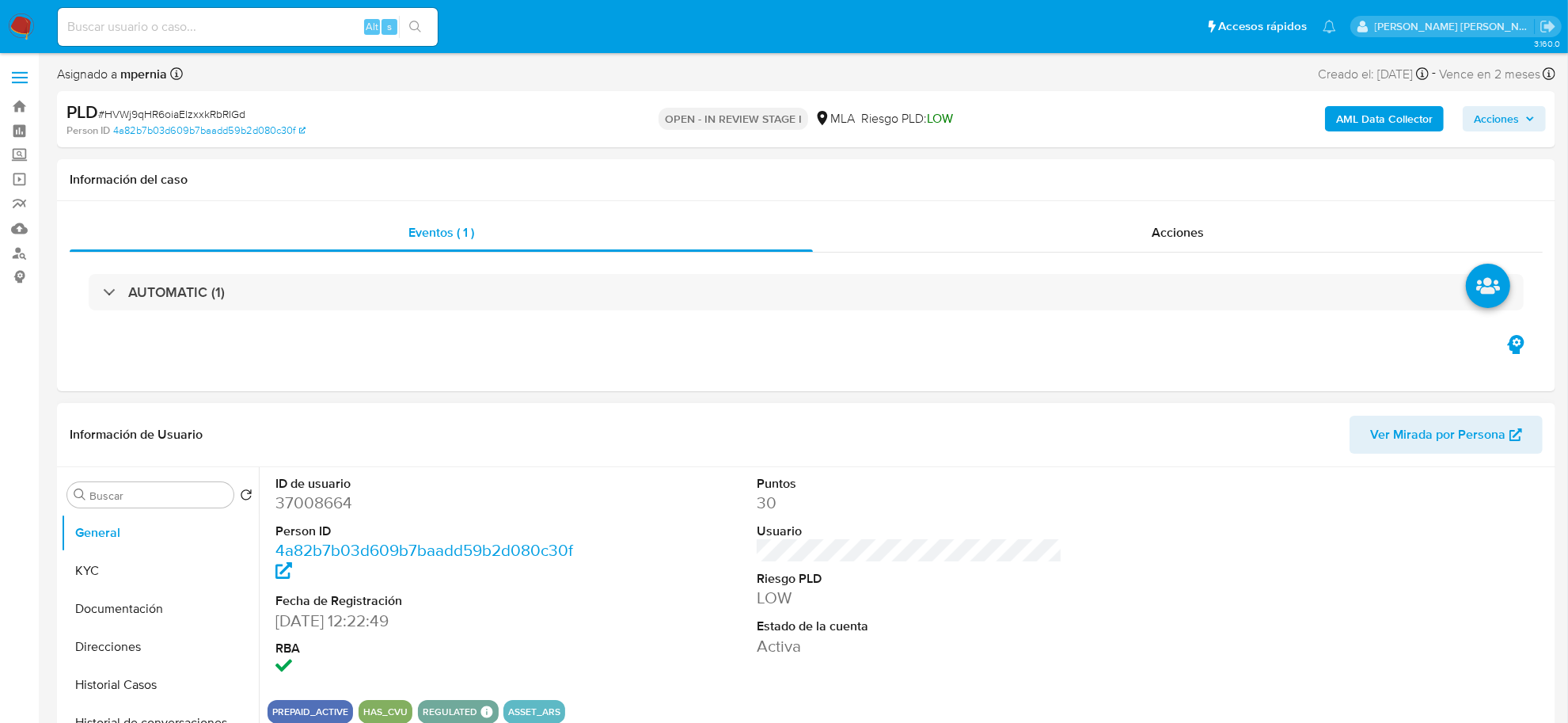
scroll to position [297, 0]
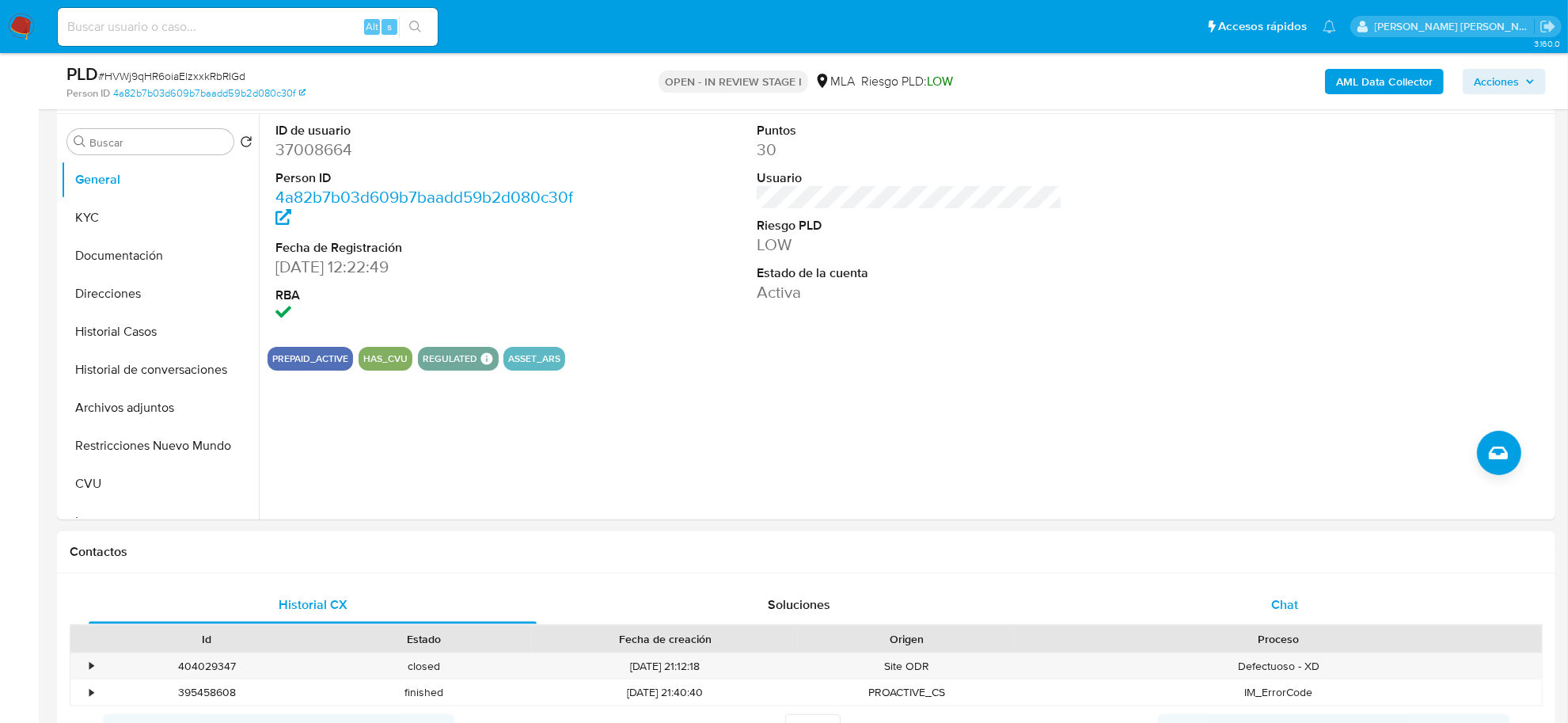
click at [1272, 596] on span "Chat" at bounding box center [1284, 605] width 27 height 18
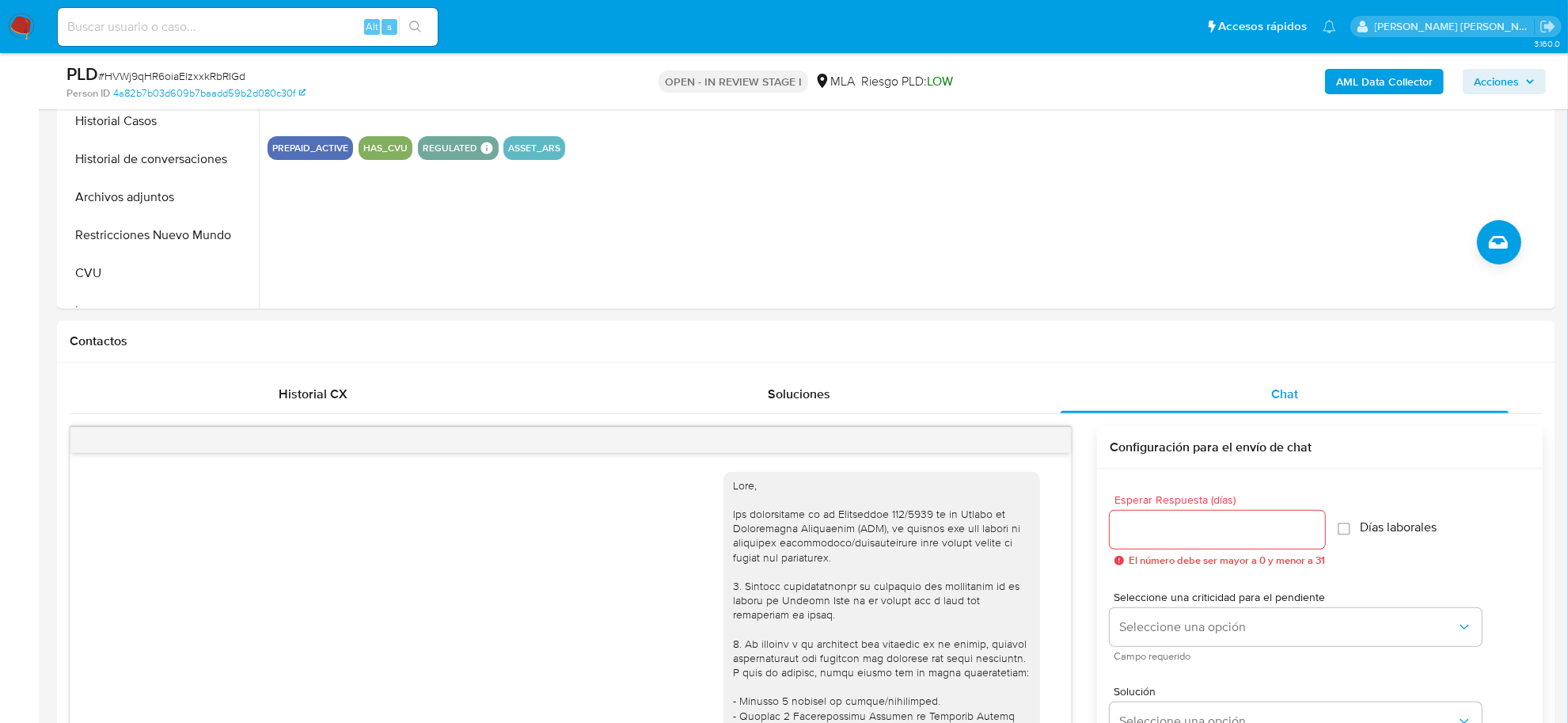
scroll to position [871, 0]
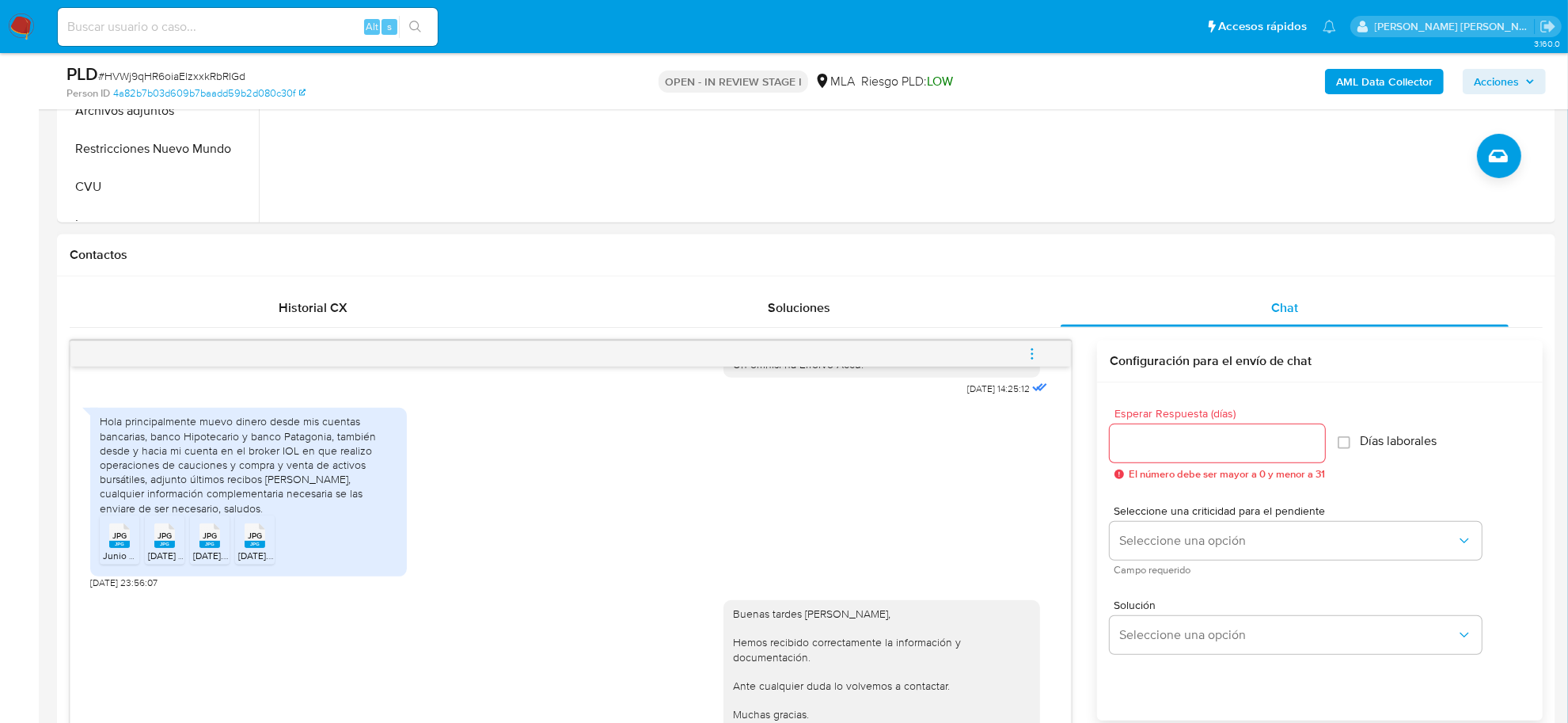
click at [1033, 349] on icon "menu-action" at bounding box center [1031, 354] width 15 height 15
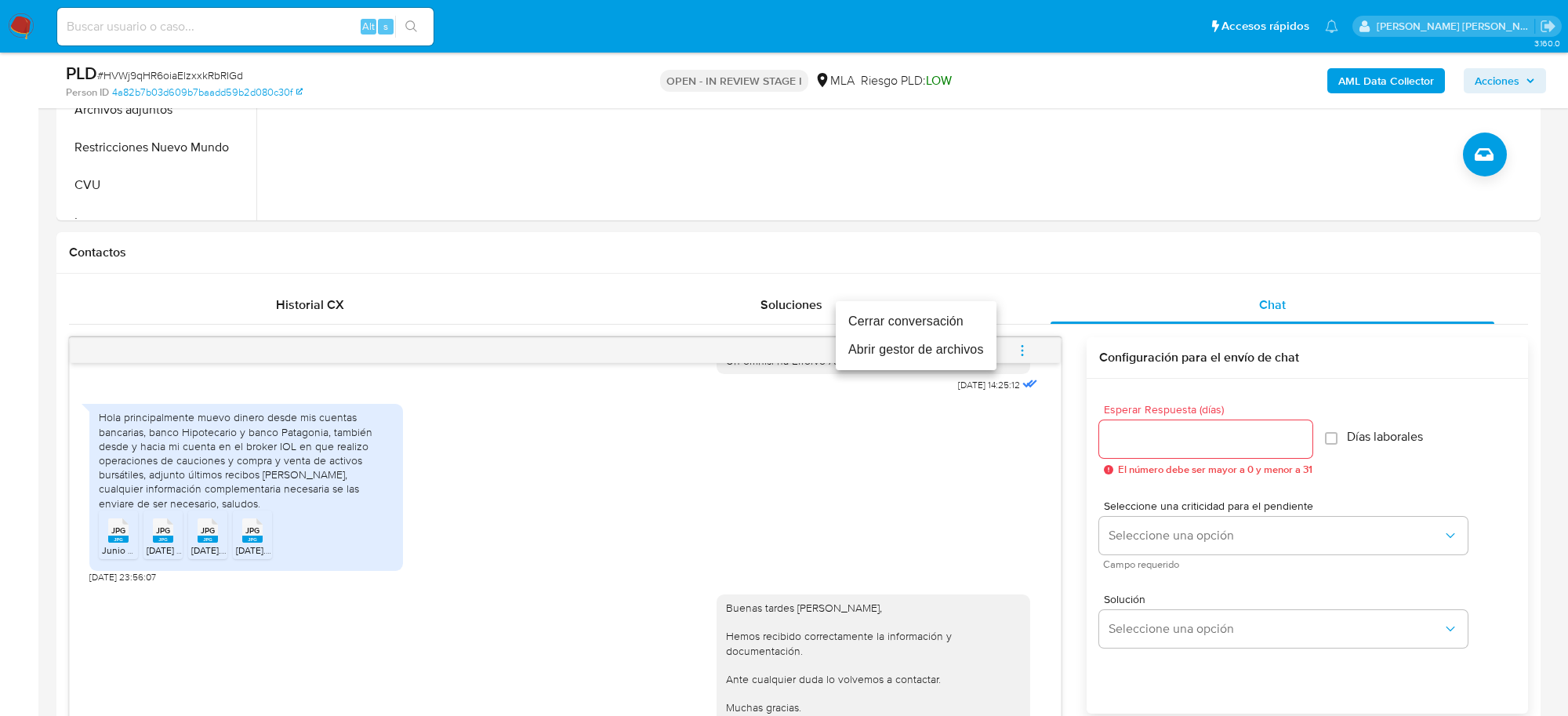
click at [967, 312] on li "Cerrar conversación" at bounding box center [916, 321] width 161 height 28
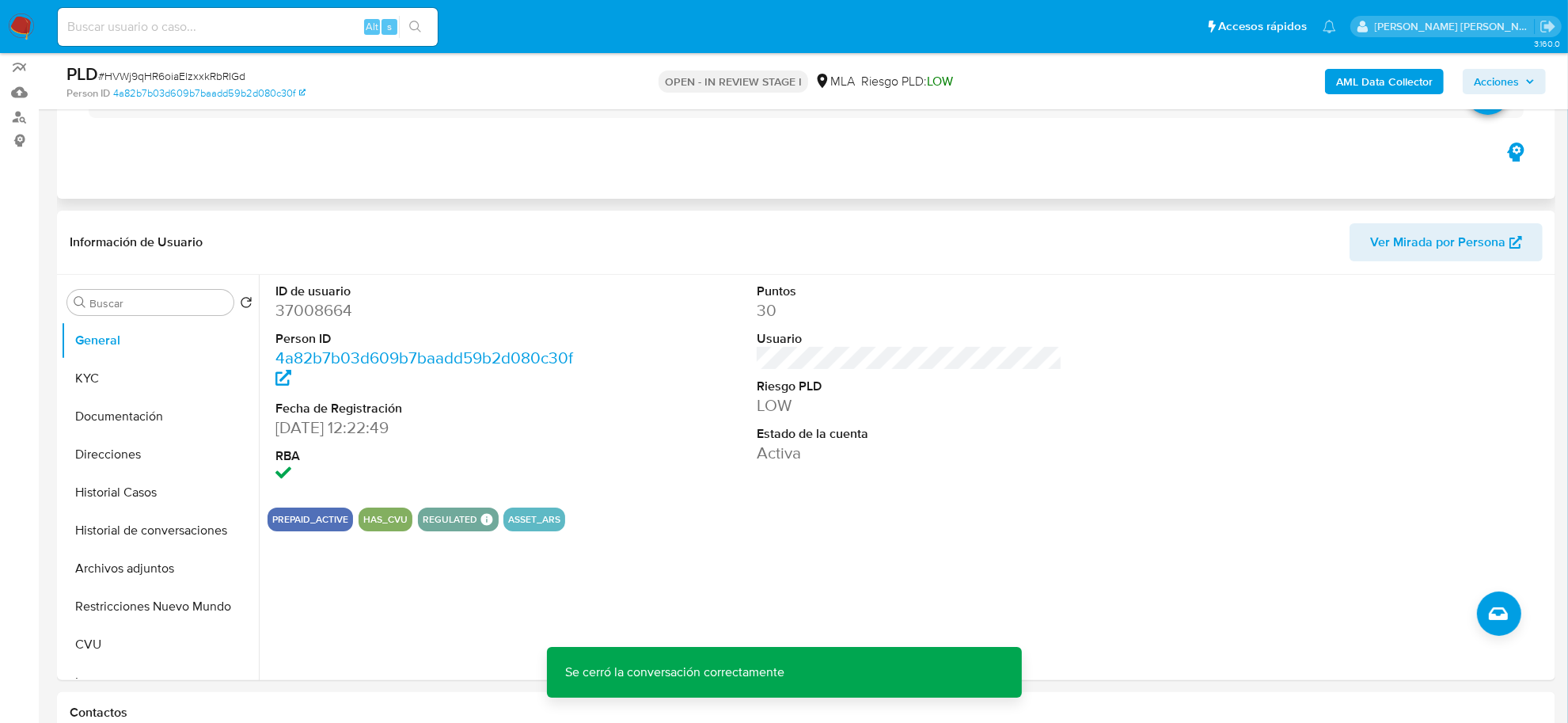
scroll to position [99, 0]
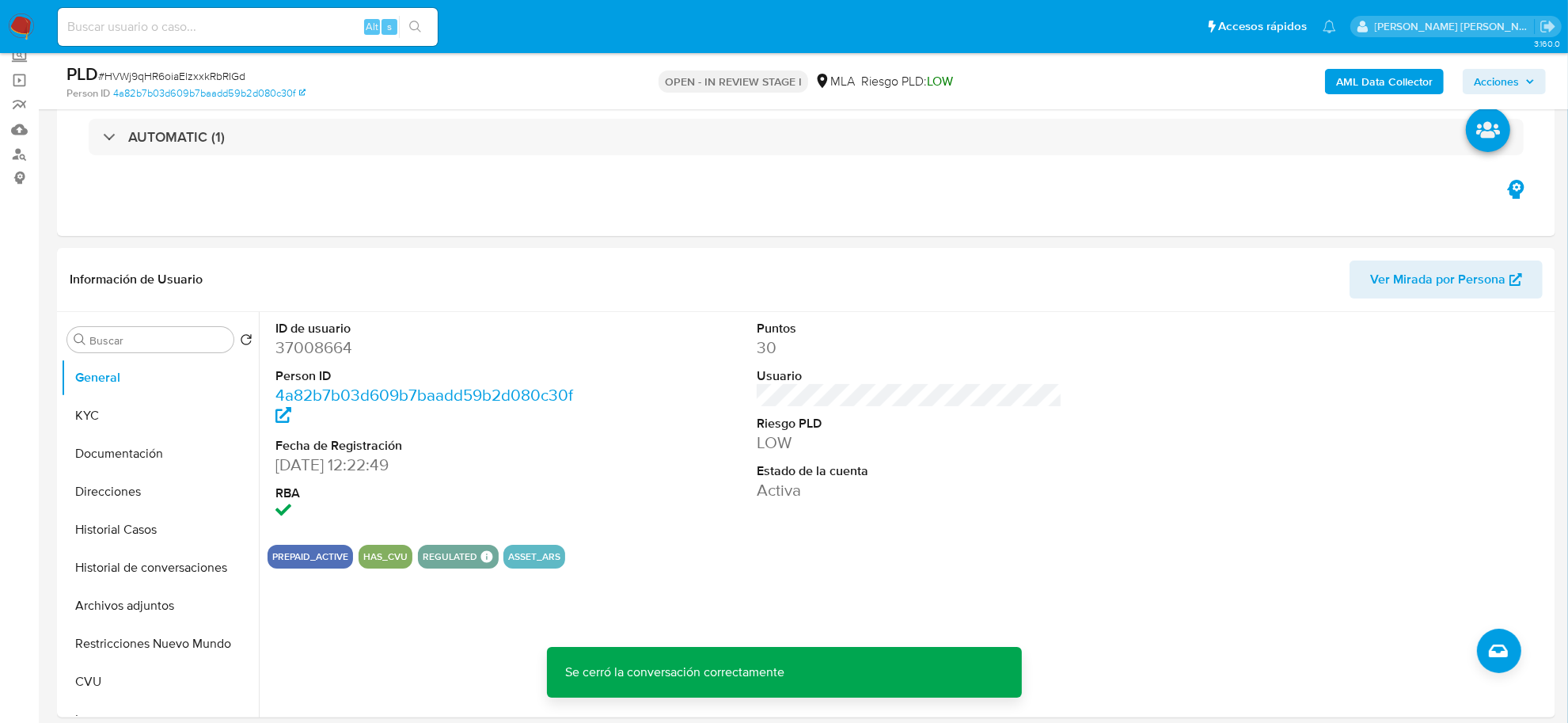
click at [1496, 78] on span "Acciones" at bounding box center [1496, 81] width 46 height 25
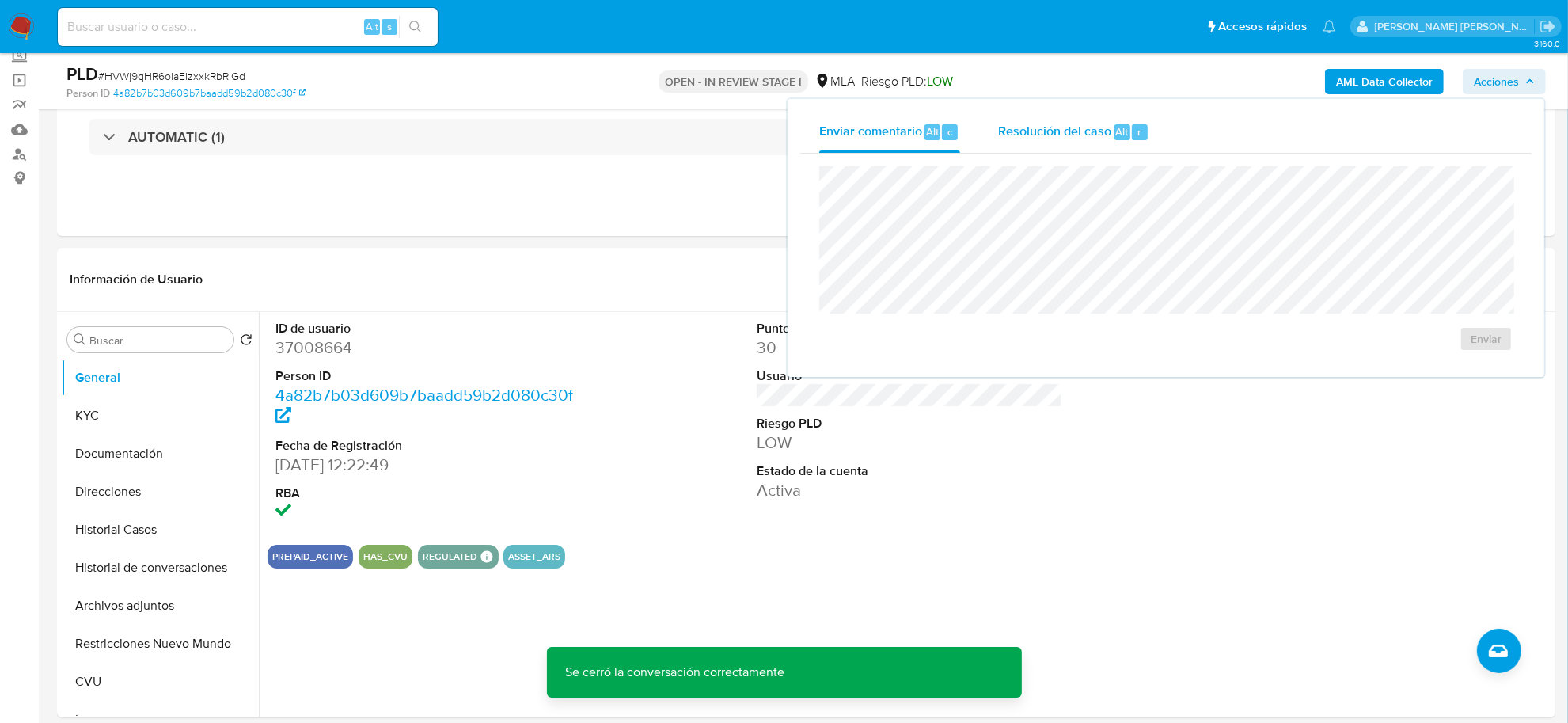
click at [1085, 128] on span "Resolución del caso" at bounding box center [1054, 131] width 113 height 18
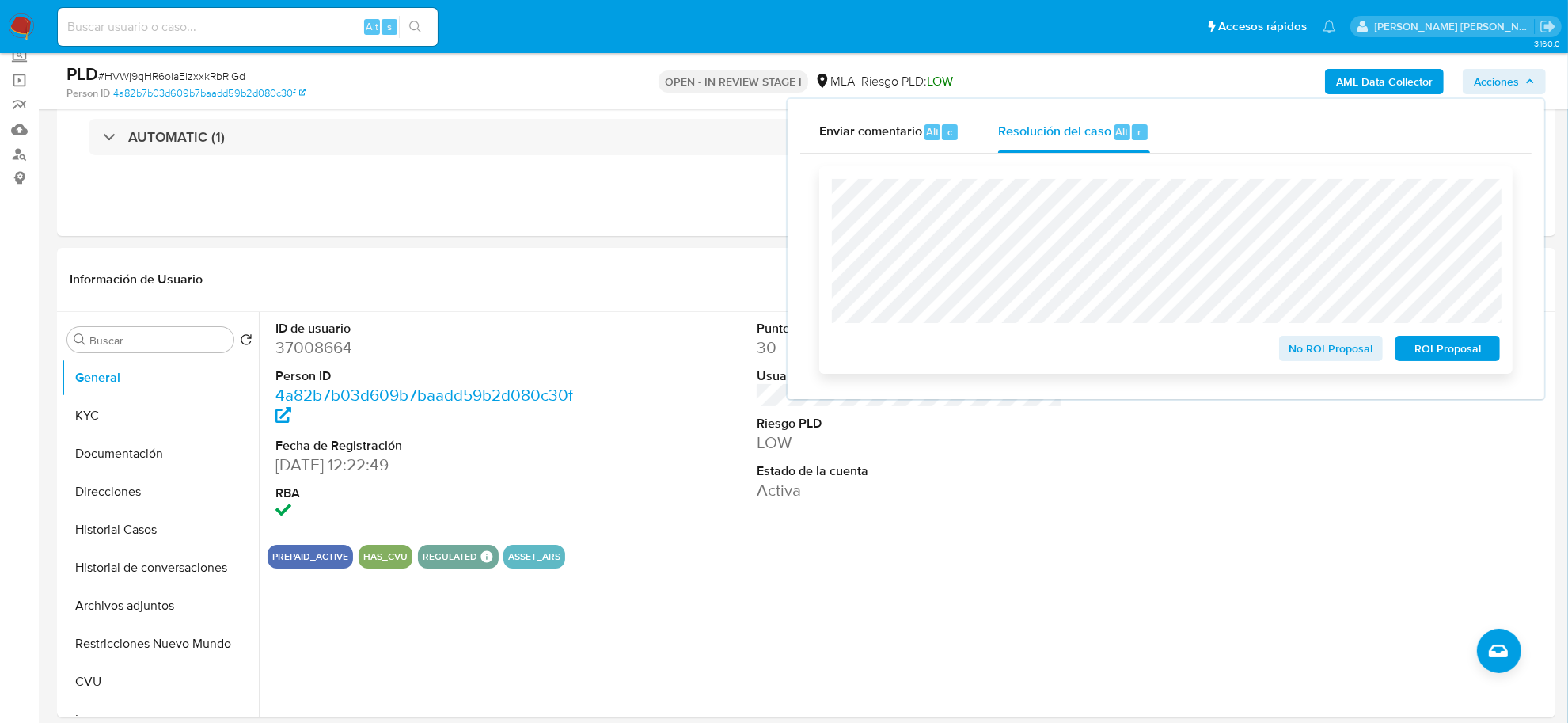
click at [1316, 347] on span "No ROI Proposal" at bounding box center [1331, 348] width 82 height 22
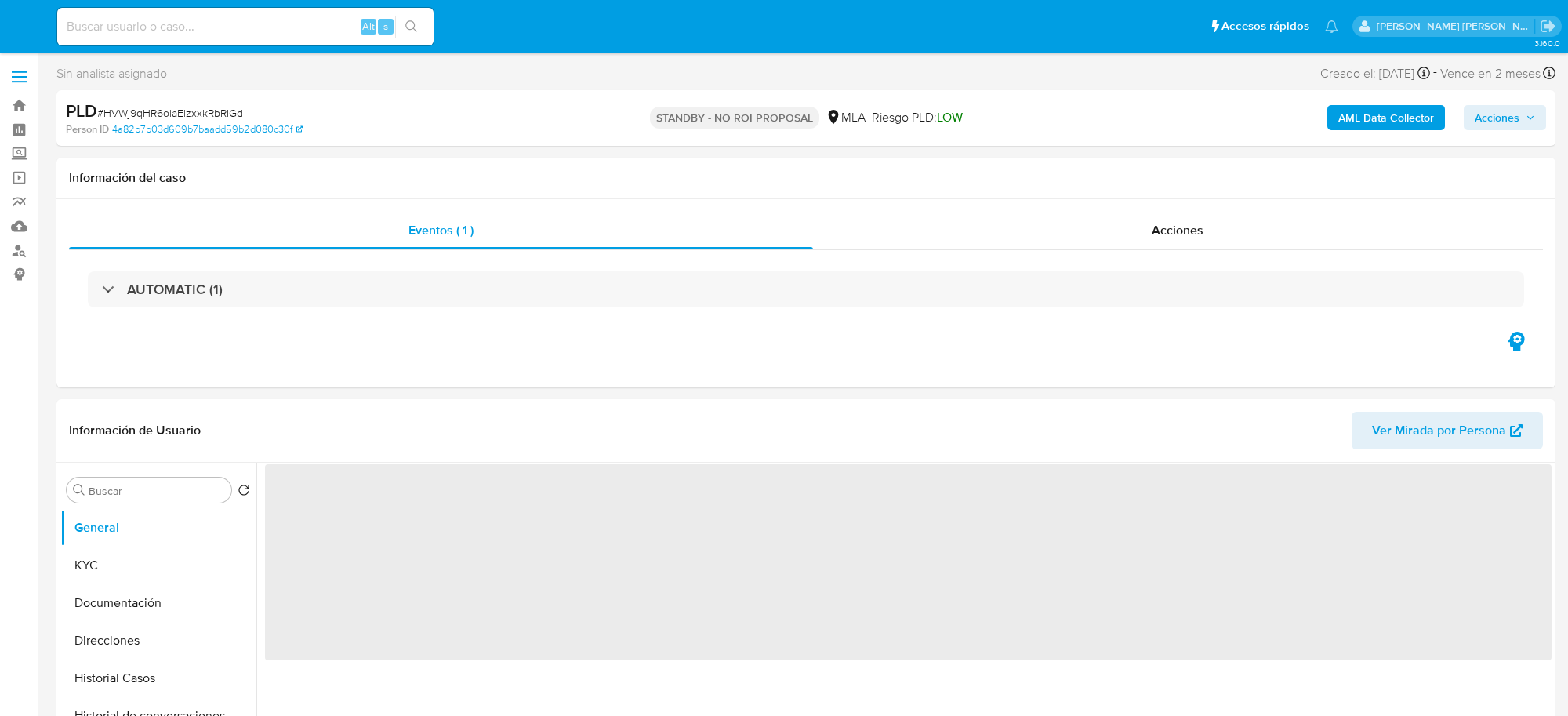
select select "10"
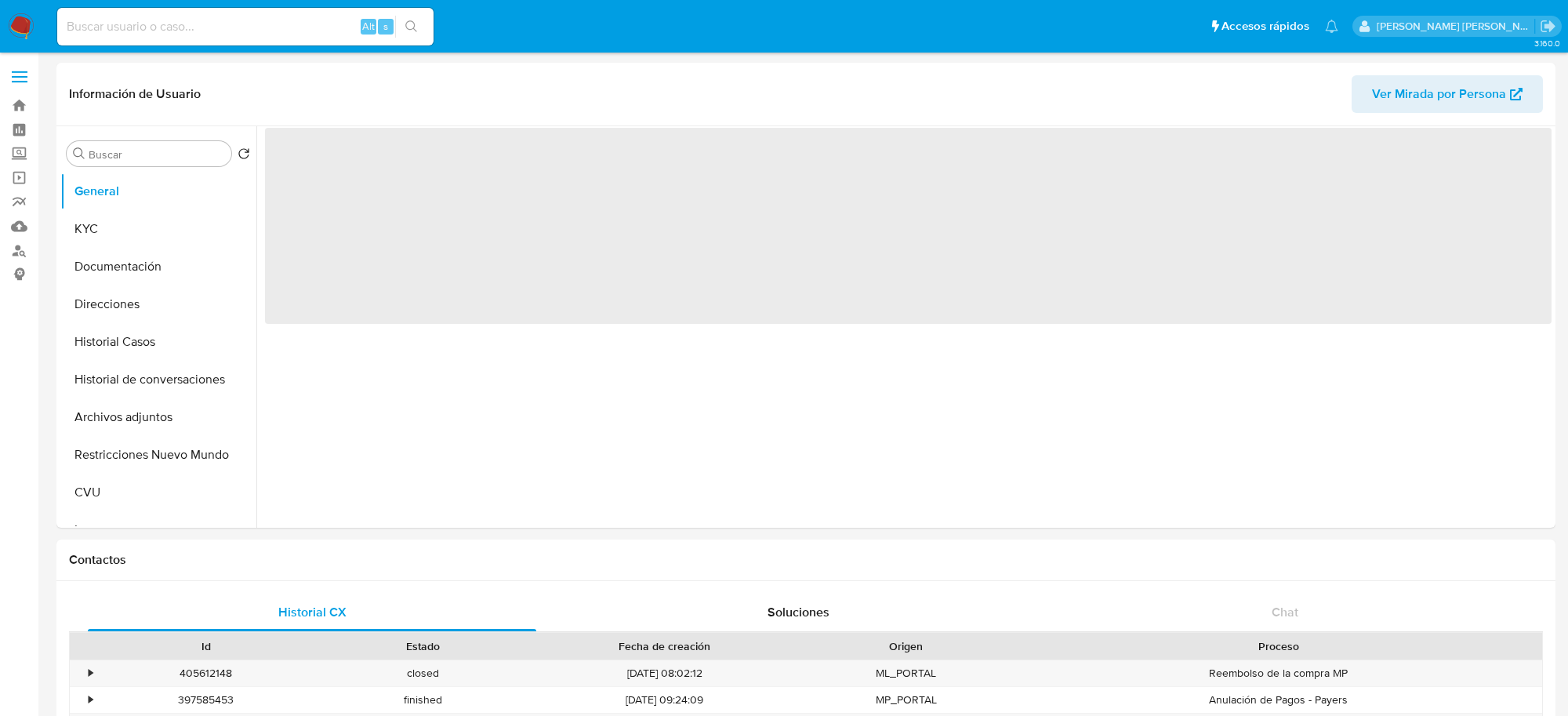
select select "10"
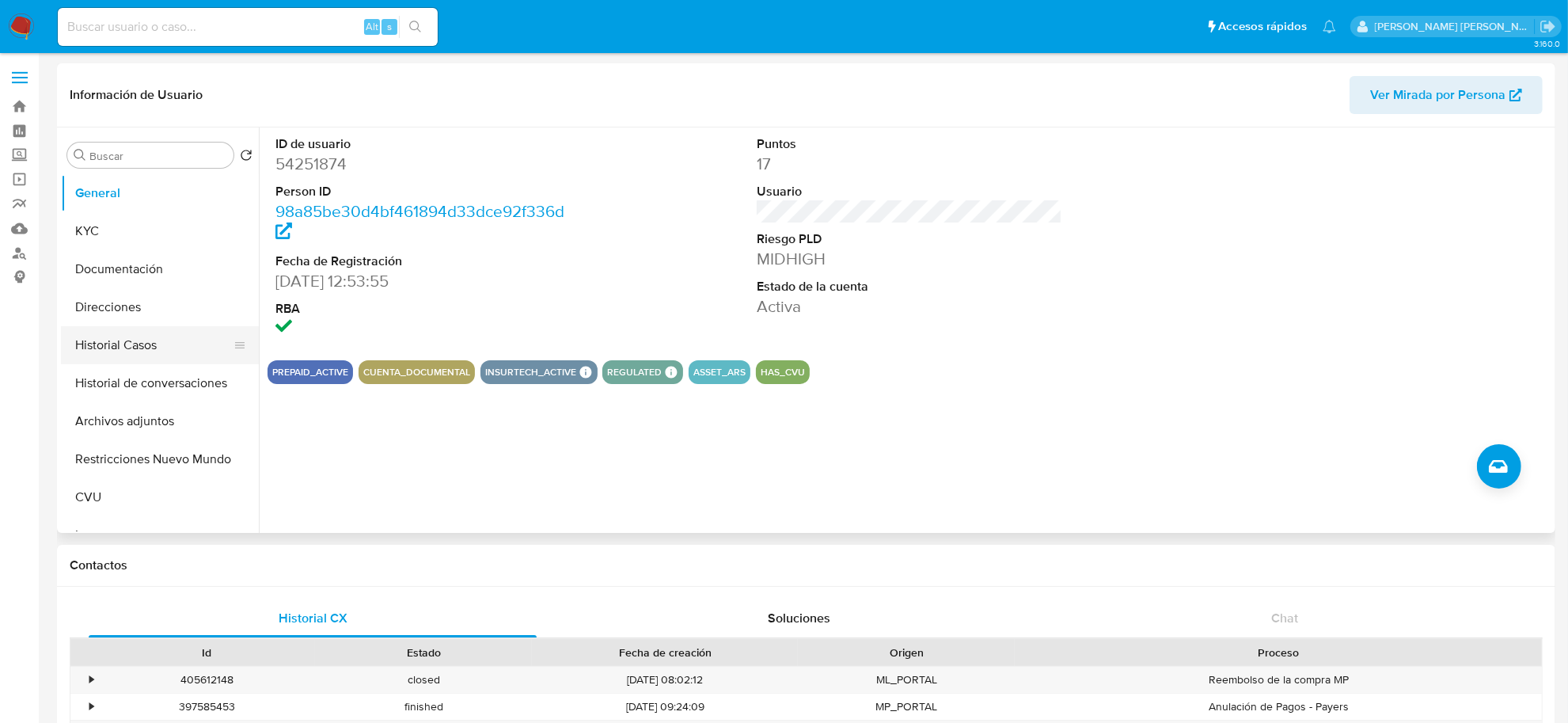
click at [113, 344] on button "Historial Casos" at bounding box center [153, 345] width 185 height 38
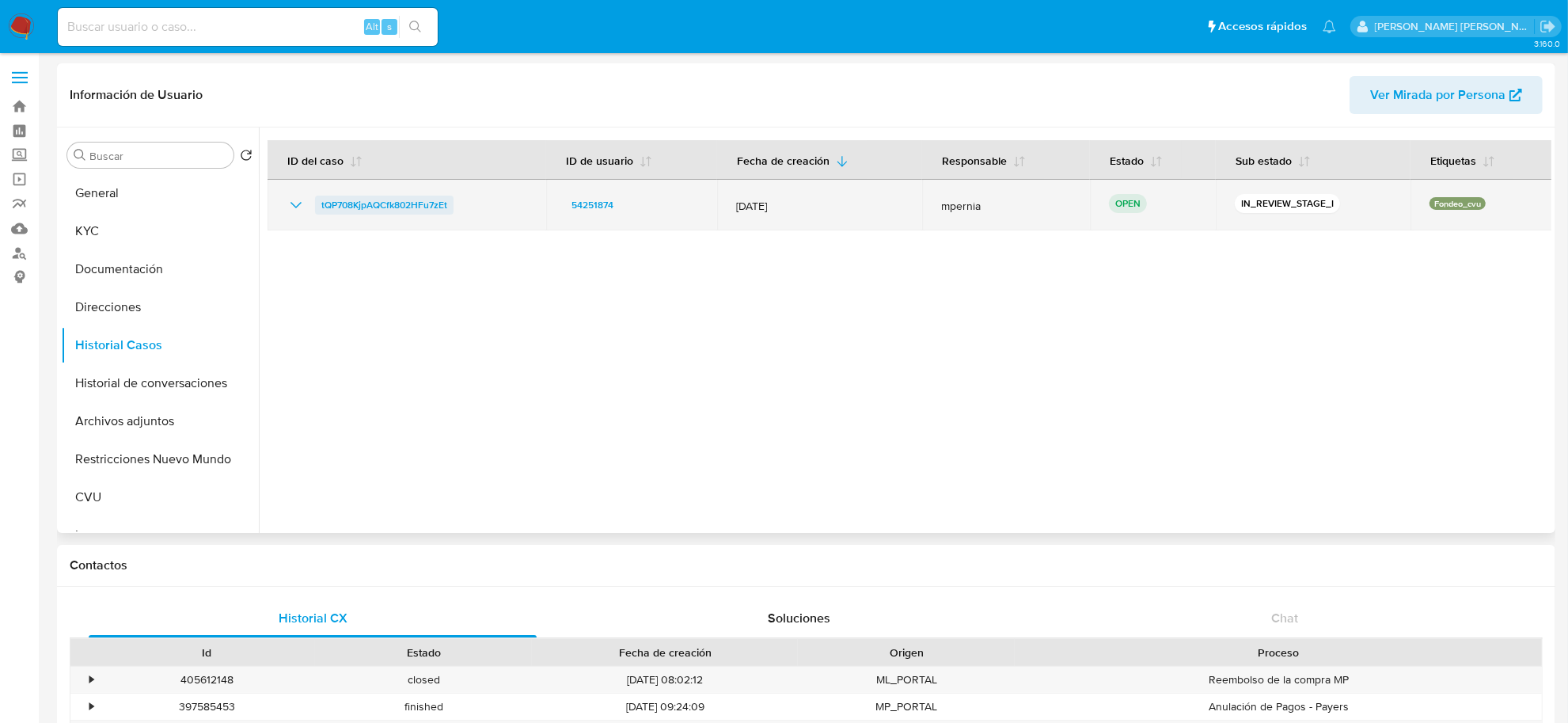
click at [414, 204] on span "tQP708KjpAQCfk802HFu7zEt" at bounding box center [384, 205] width 126 height 19
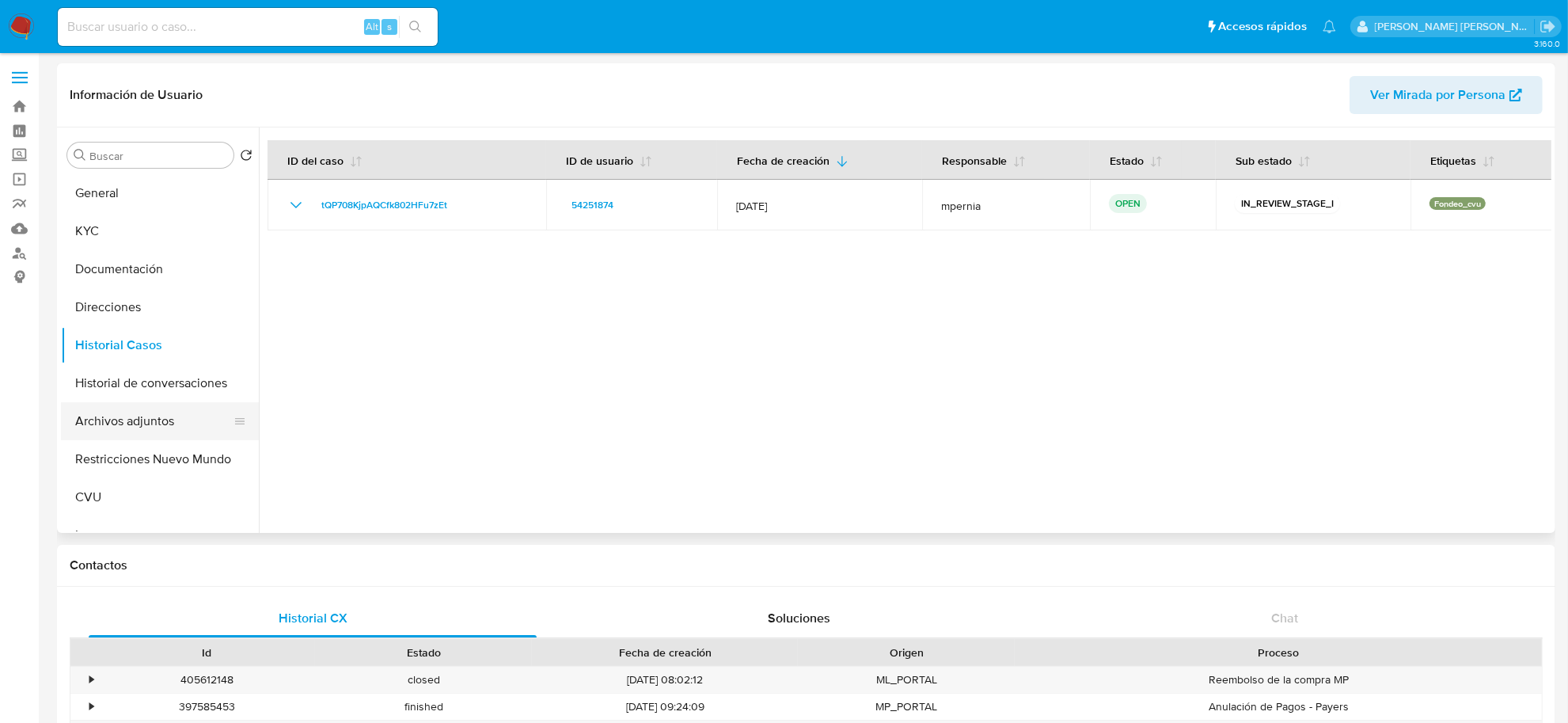
click at [137, 420] on button "Archivos adjuntos" at bounding box center [153, 421] width 185 height 38
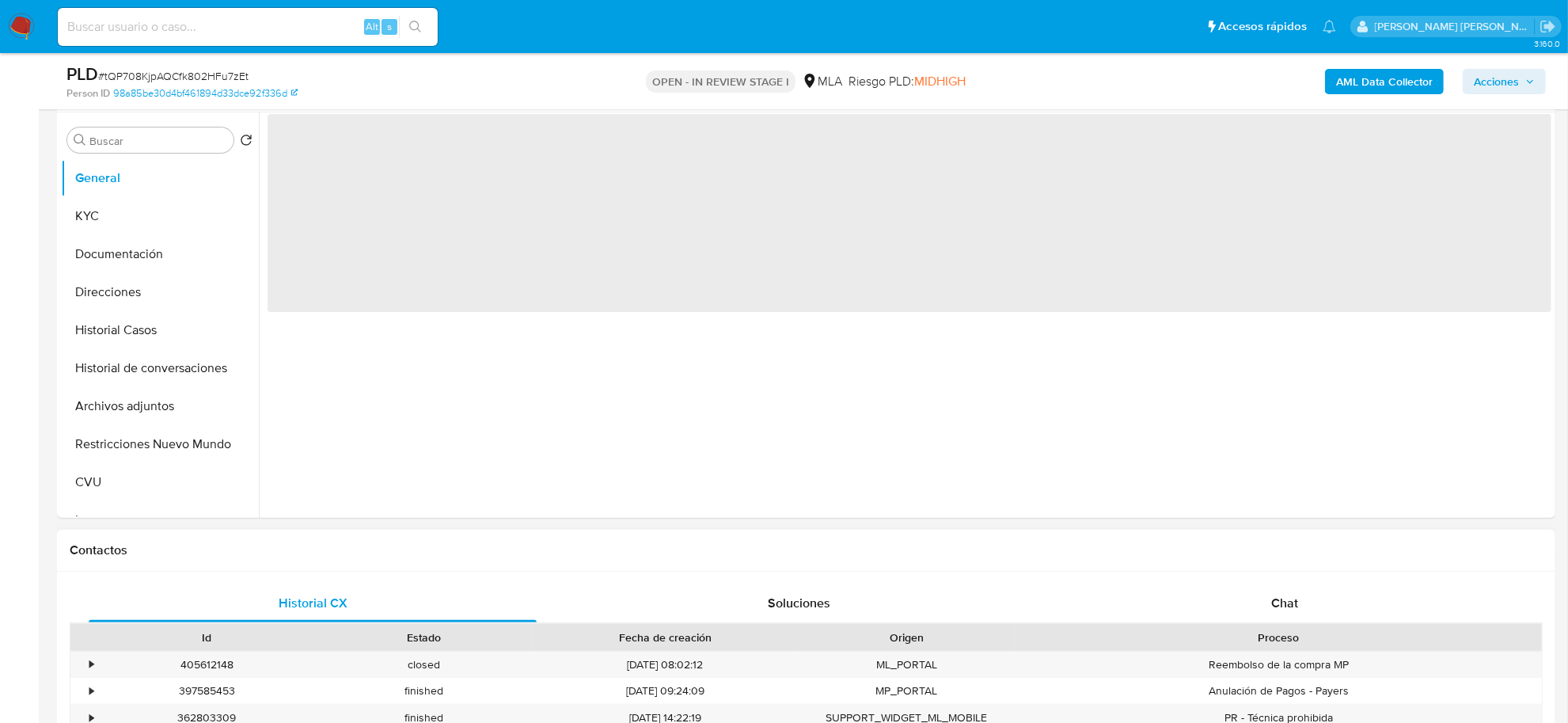
scroll to position [396, 0]
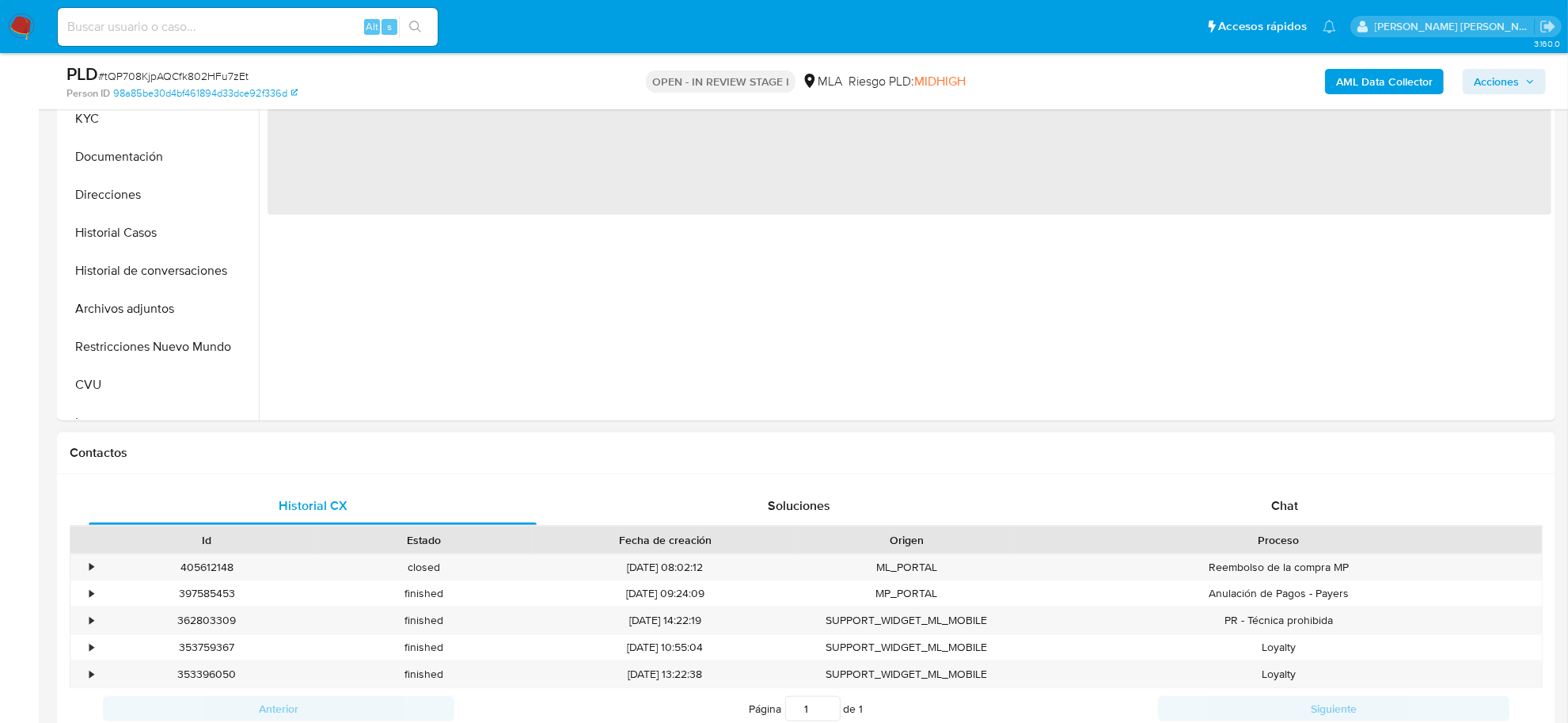
select select "10"
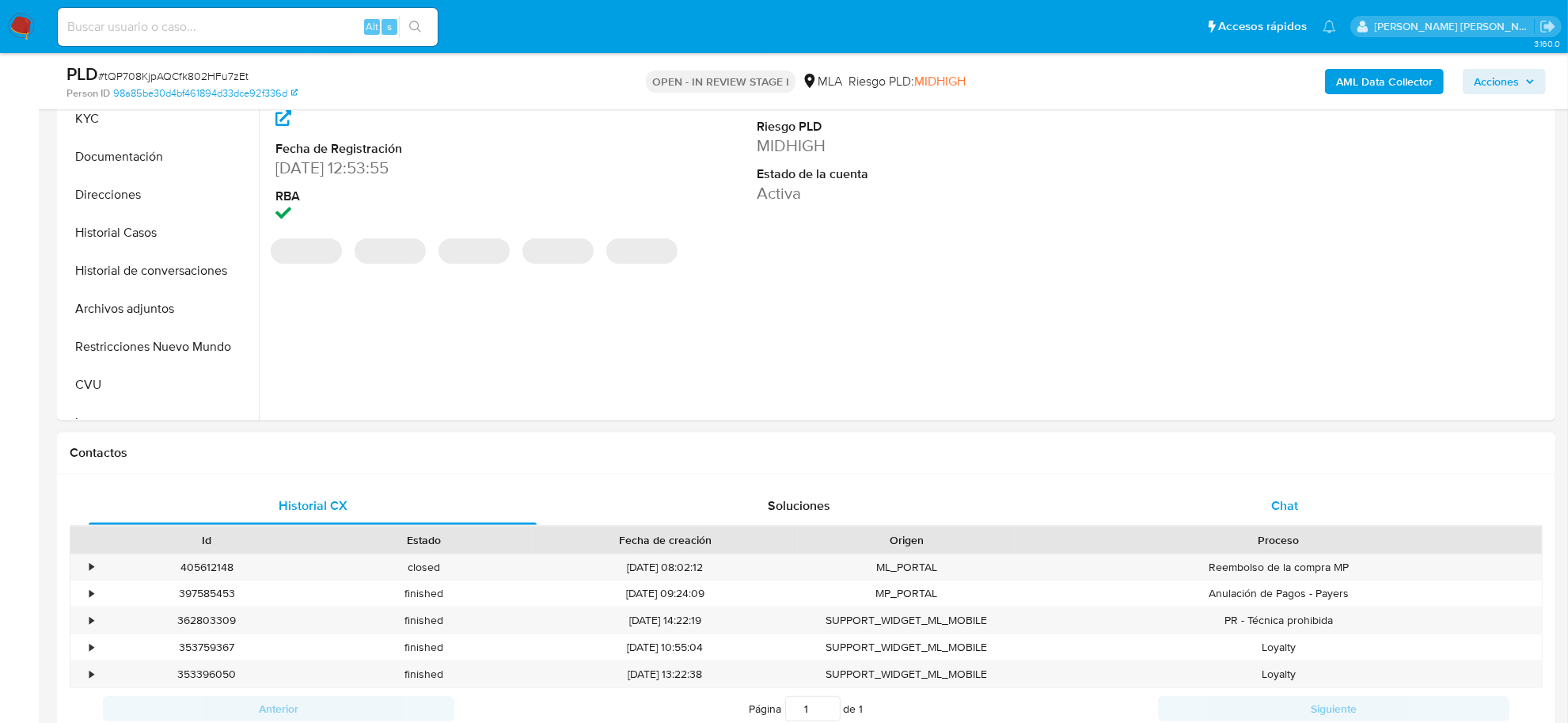
click at [1286, 513] on span "Chat" at bounding box center [1284, 505] width 27 height 18
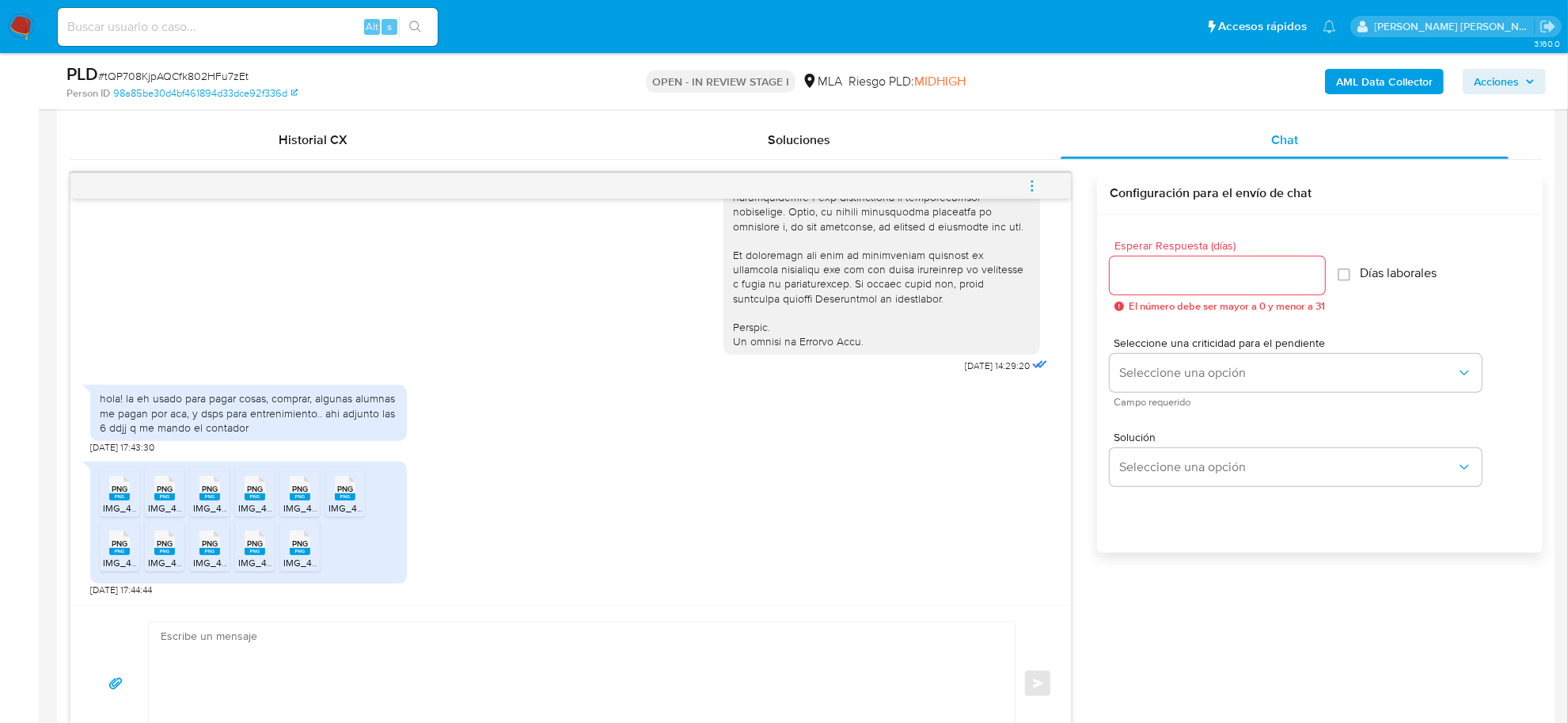
scroll to position [792, 0]
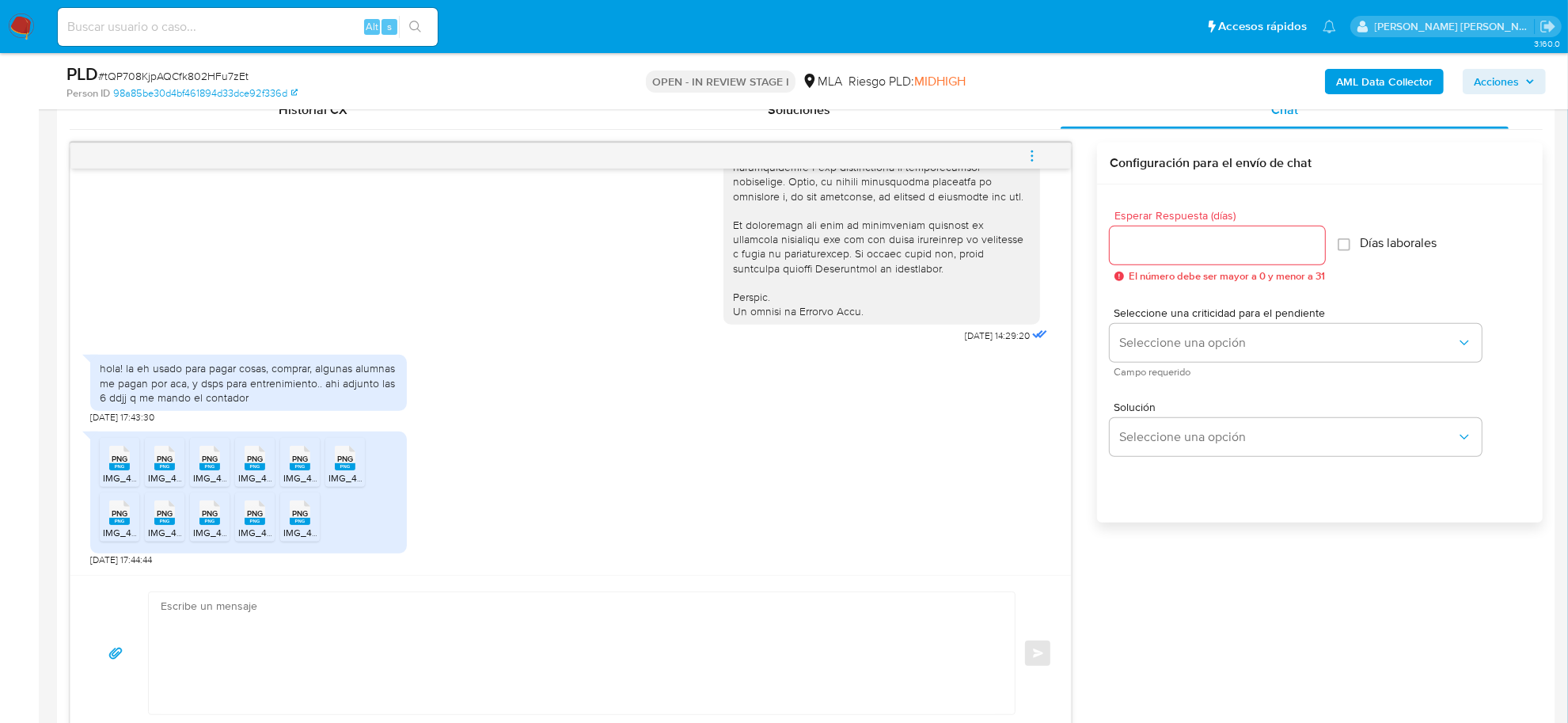
click at [112, 469] on rect at bounding box center [119, 466] width 20 height 7
click at [165, 473] on li "PNG PNG IMG_4012.png" at bounding box center [165, 462] width 40 height 49
click at [210, 465] on div "PNG PNG" at bounding box center [209, 456] width 33 height 31
click at [251, 468] on rect at bounding box center [255, 466] width 20 height 7
click at [311, 465] on div "PNG PNG" at bounding box center [300, 456] width 33 height 31
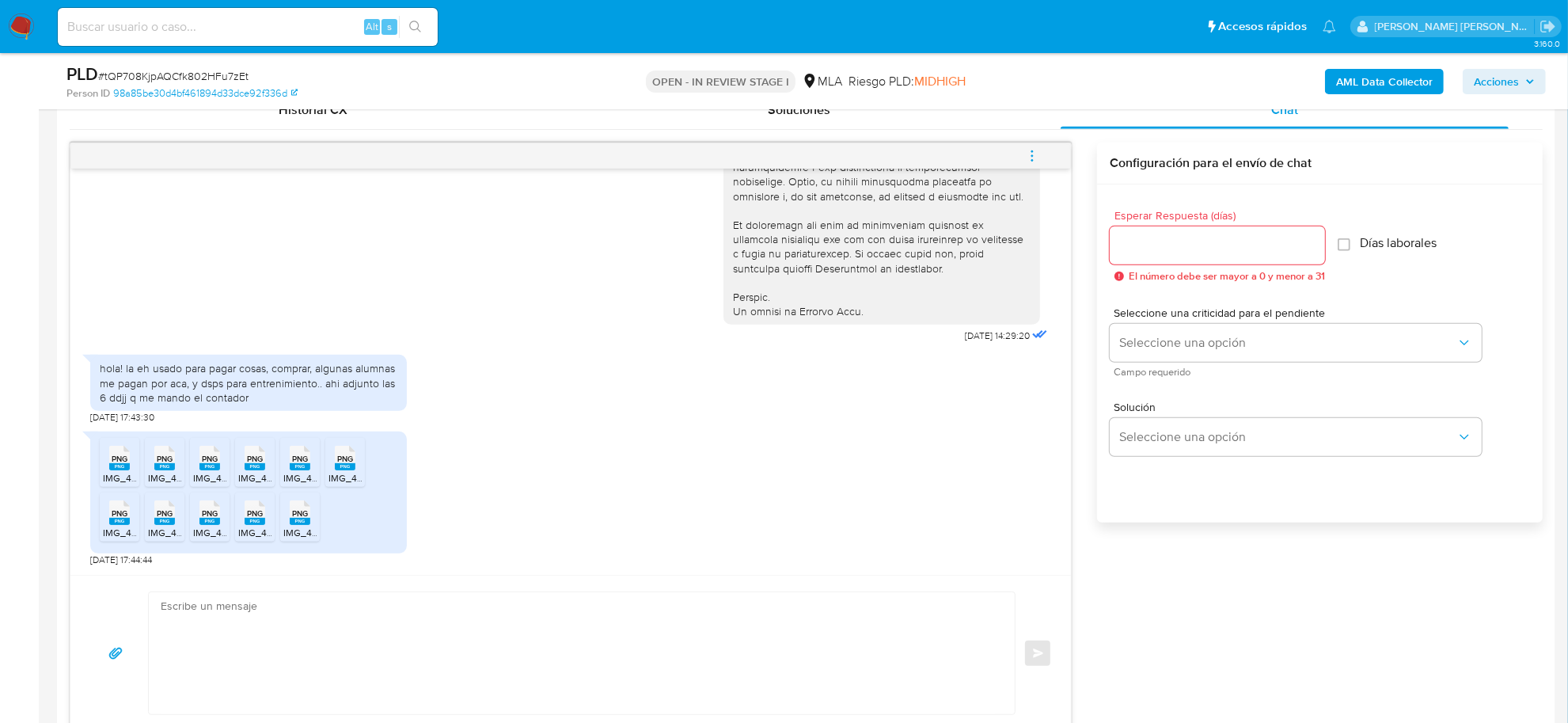
click at [341, 463] on span "PNG" at bounding box center [345, 458] width 15 height 11
click at [116, 518] on span "PNG" at bounding box center [119, 514] width 15 height 11
click at [169, 521] on rect at bounding box center [164, 520] width 20 height 7
click at [203, 525] on rect at bounding box center [209, 520] width 20 height 7
click at [240, 529] on span "IMG_4013.png" at bounding box center [269, 533] width 62 height 14
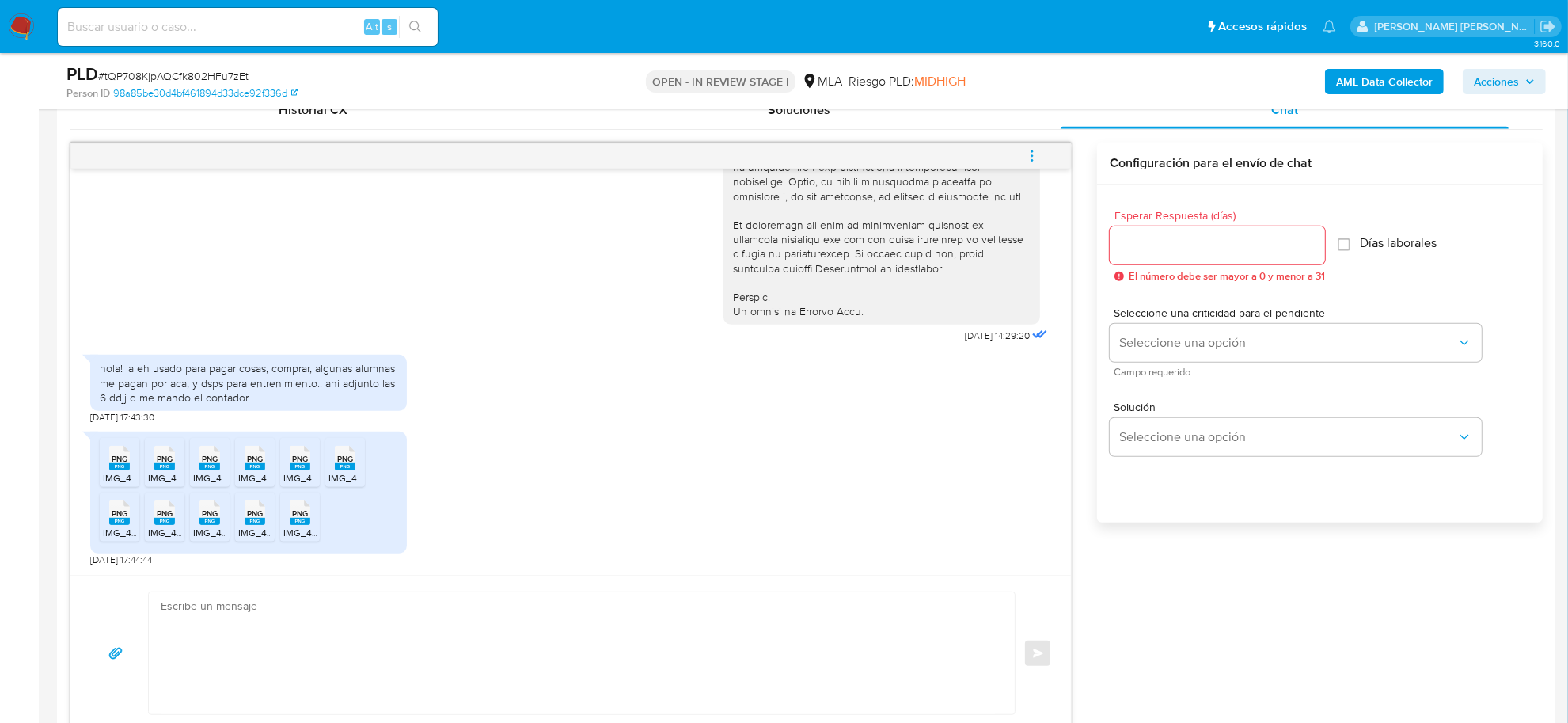
click at [309, 517] on icon at bounding box center [299, 512] width 20 height 24
drag, startPoint x: 127, startPoint y: 369, endPoint x: 266, endPoint y: 402, distance: 142.9
click at [266, 402] on div "hola! la eh usado para pagar cosas, comprar, algunas alumnas me pagan por aca, …" at bounding box center [248, 383] width 297 height 44
copy div "la eh usado para pagar cosas, comprar, algunas alumnas me pagan por aca, y dsps…"
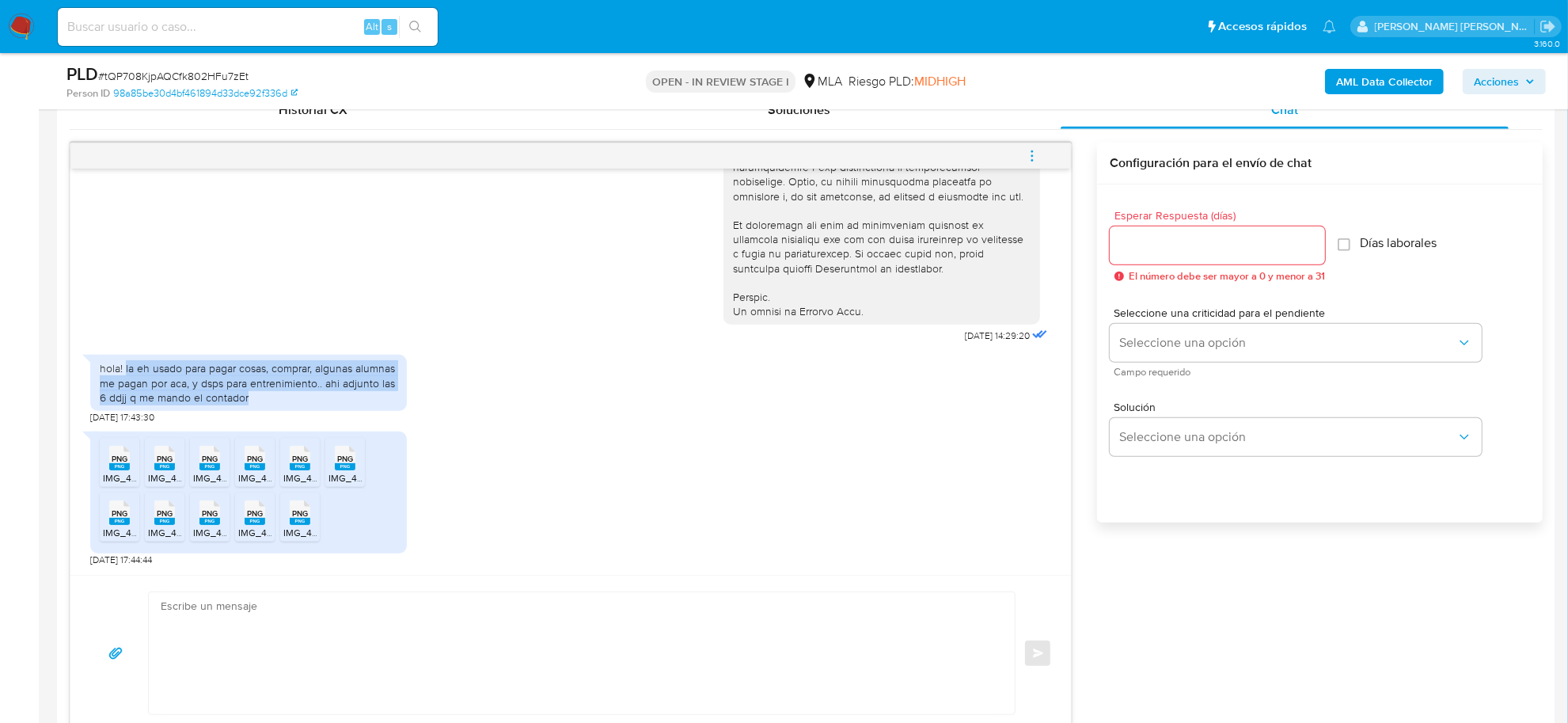
click at [1375, 77] on b "AML Data Collector" at bounding box center [1384, 81] width 97 height 25
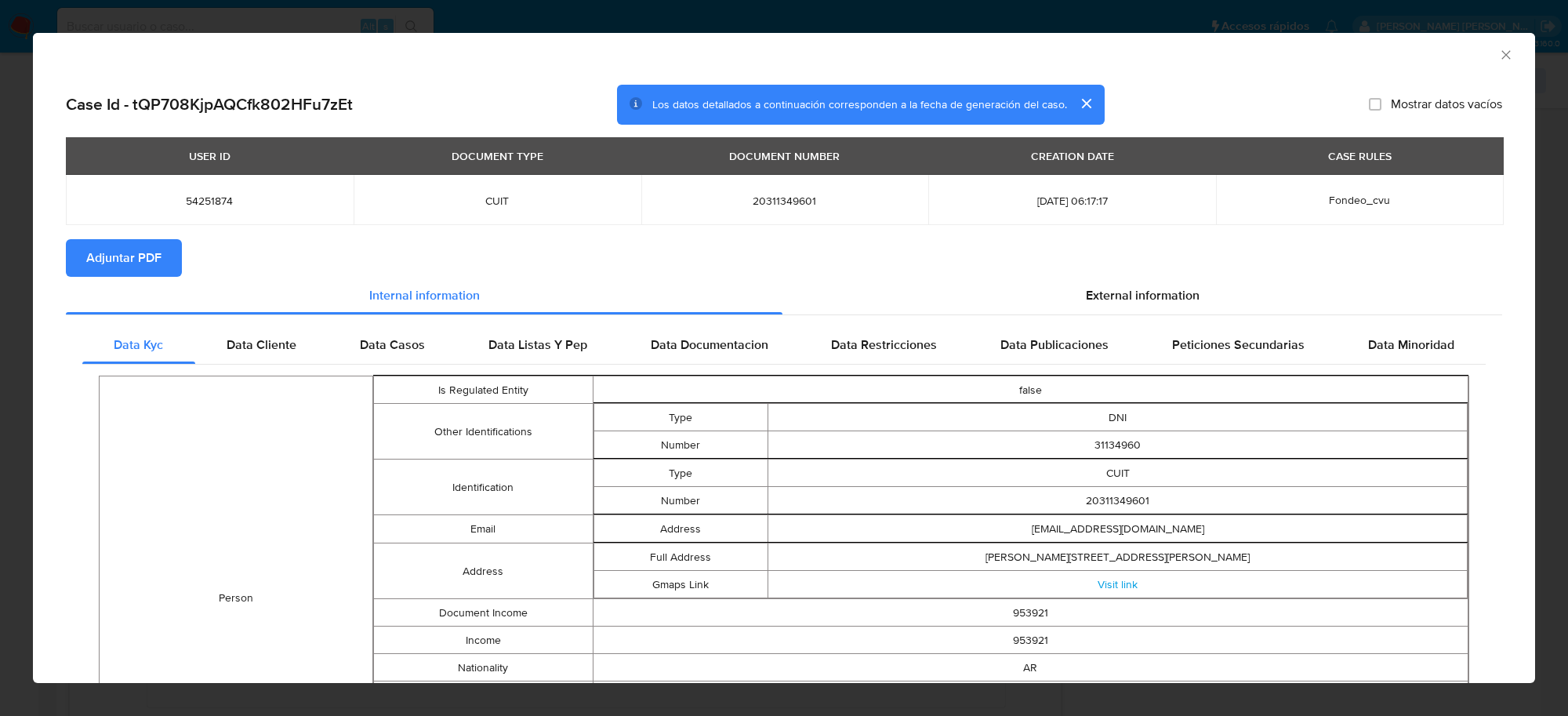
click at [127, 256] on span "Adjuntar PDF" at bounding box center [124, 258] width 75 height 35
click at [1499, 55] on icon "Cerrar ventana" at bounding box center [1507, 55] width 15 height 15
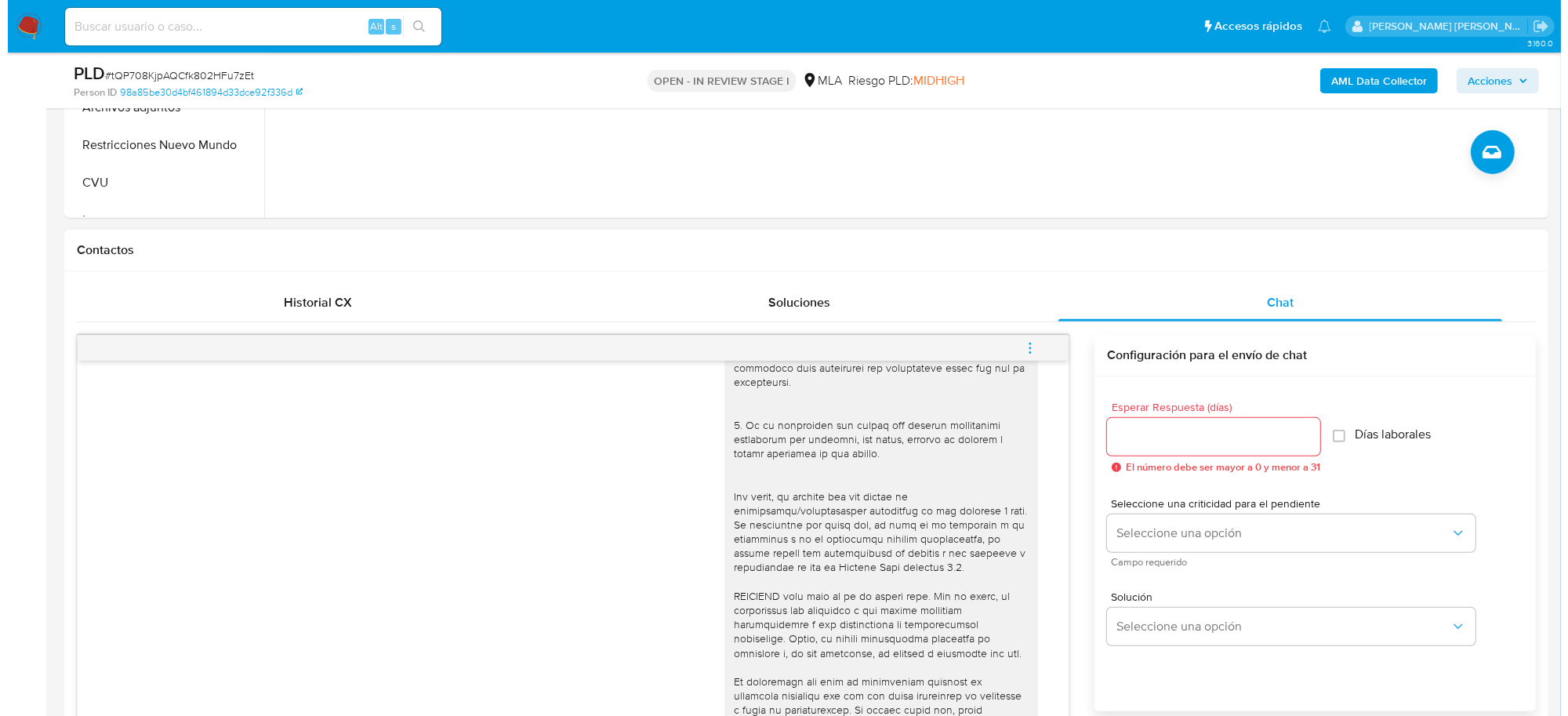
scroll to position [588, 0]
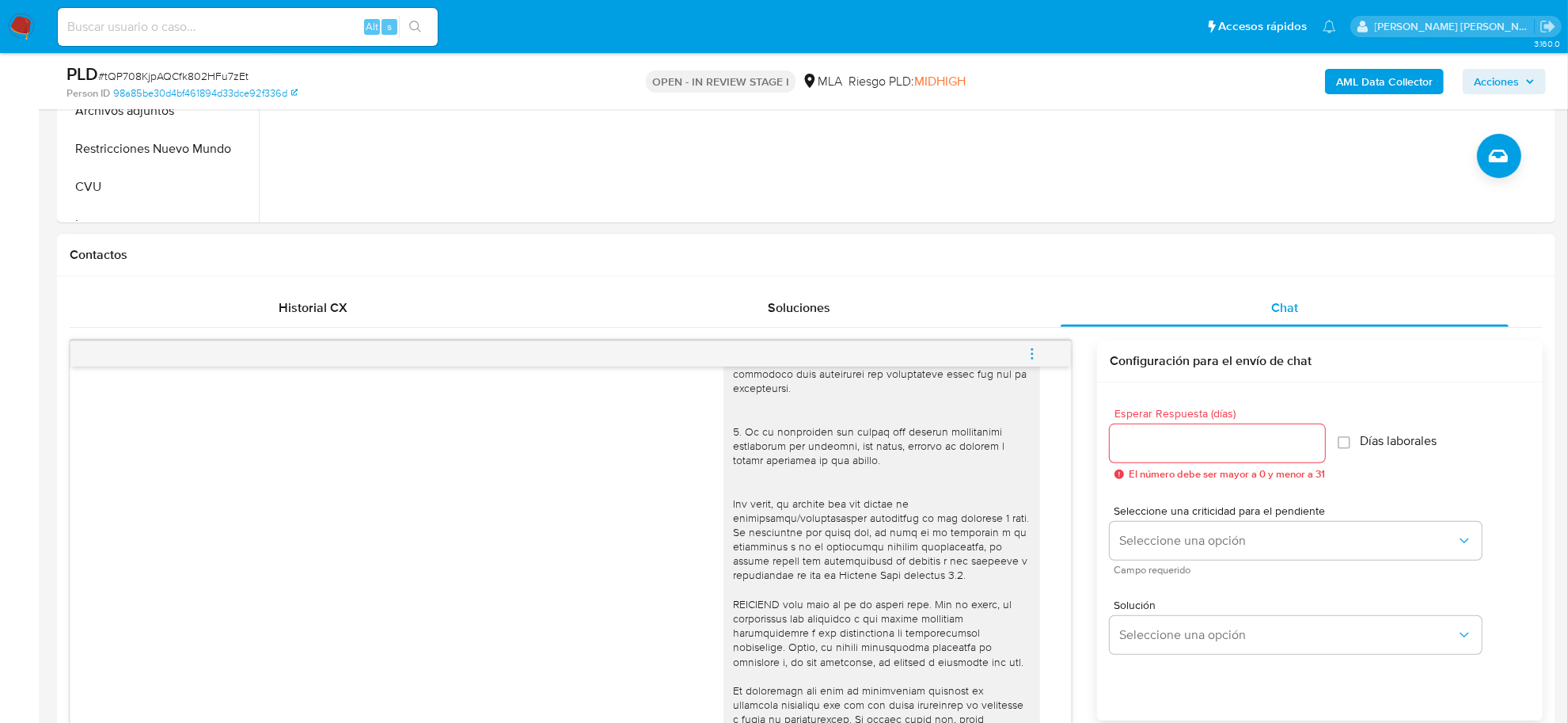
click at [1028, 353] on icon "menu-action" at bounding box center [1031, 354] width 15 height 15
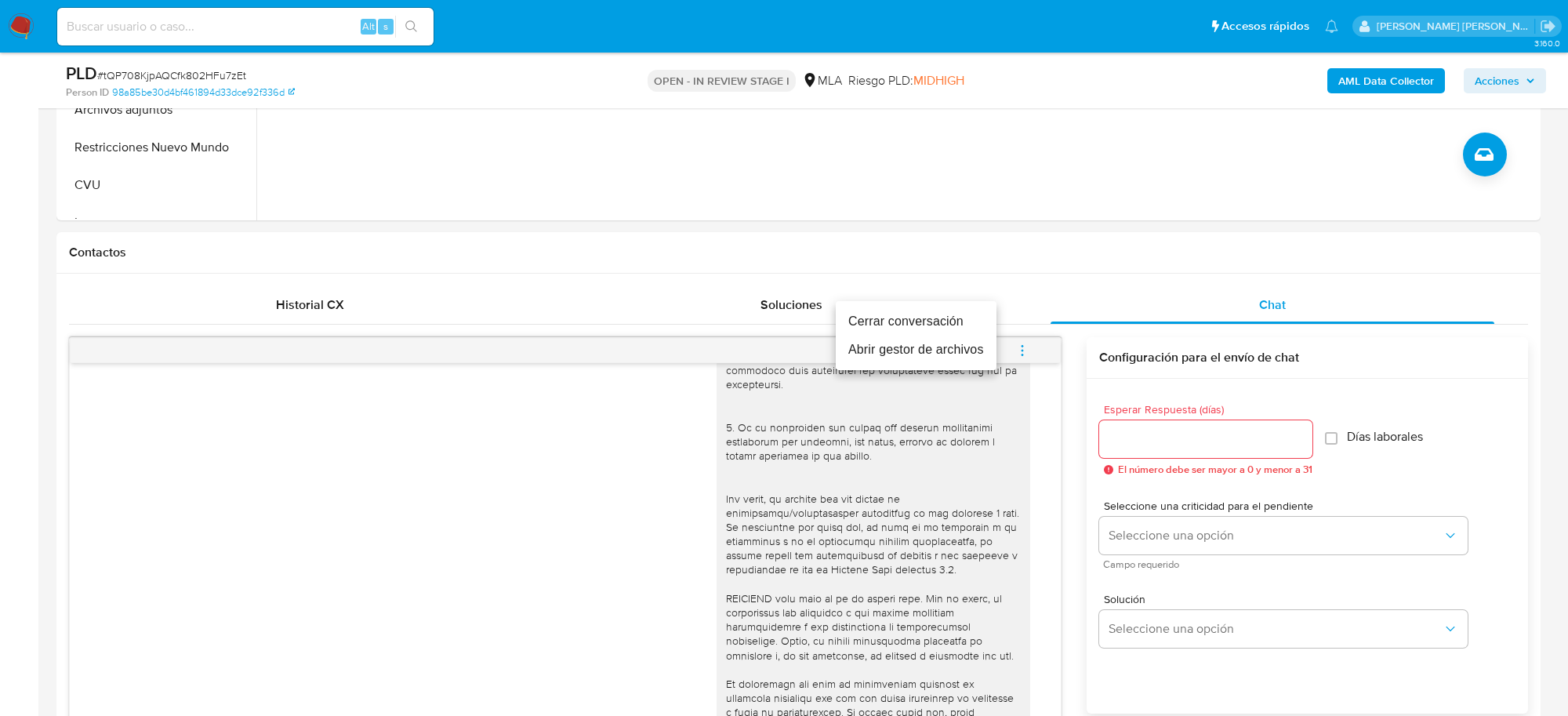
click at [932, 354] on li "Abrir gestor de archivos" at bounding box center [916, 349] width 161 height 28
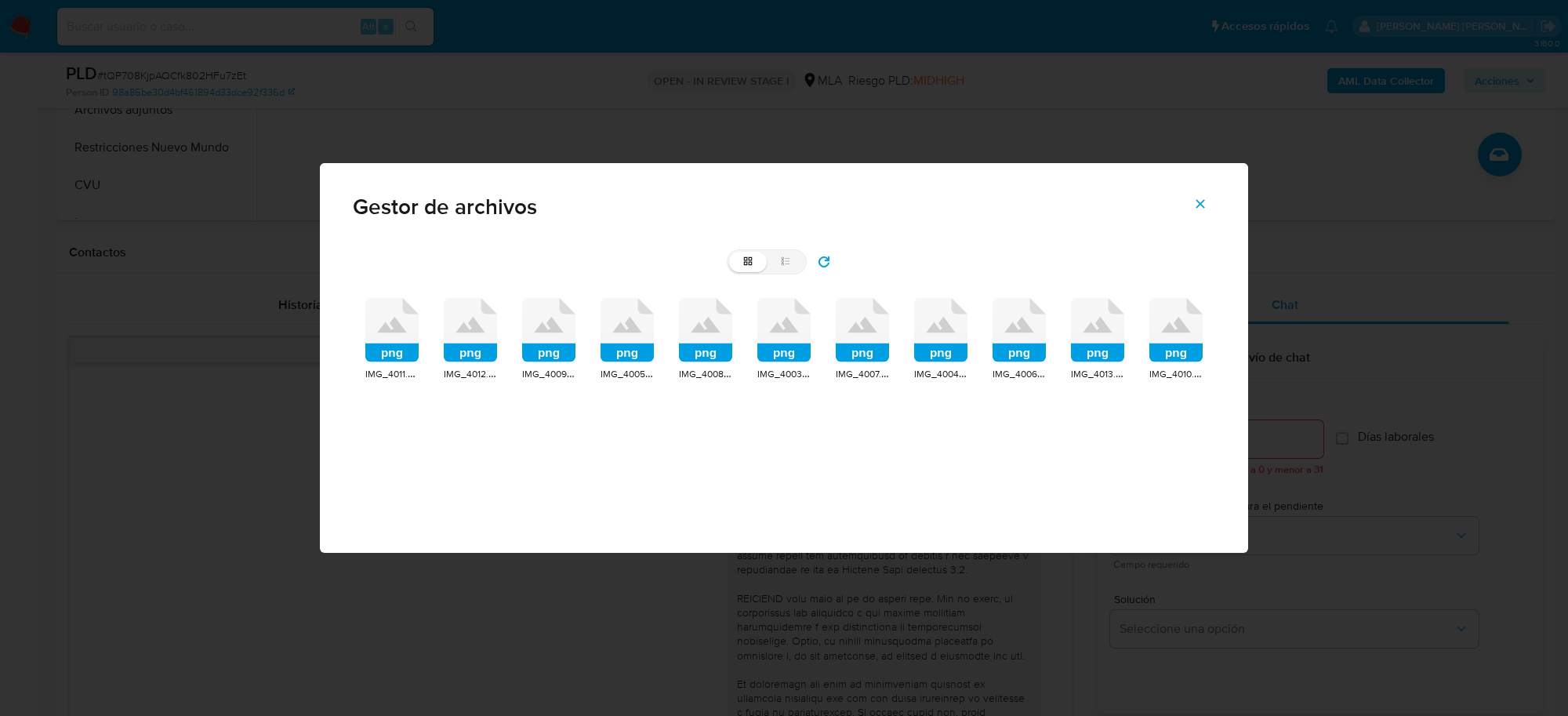
click at [385, 343] on icon at bounding box center [392, 330] width 54 height 64
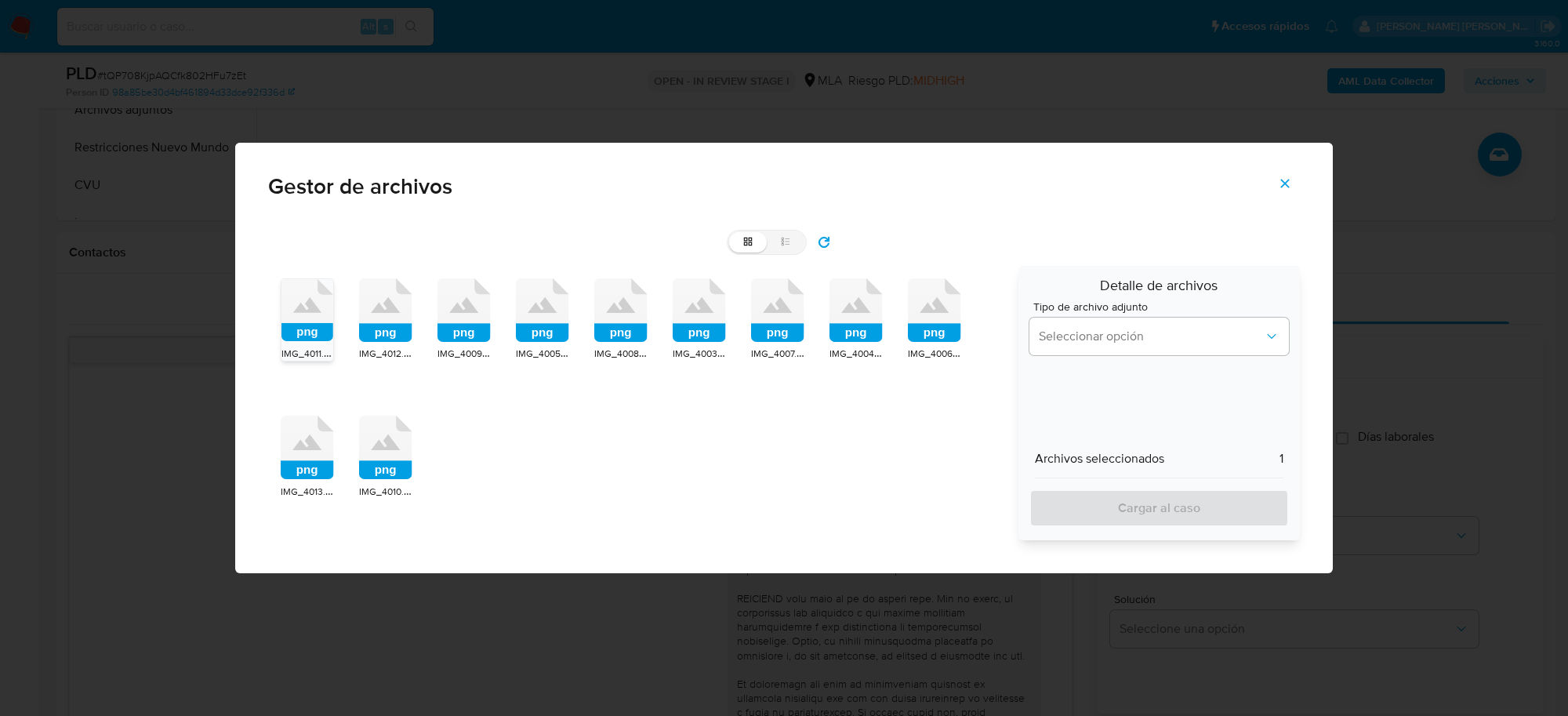
click at [402, 331] on rect at bounding box center [386, 333] width 54 height 19
click at [480, 328] on rect at bounding box center [464, 333] width 54 height 19
click at [535, 326] on rect at bounding box center [543, 333] width 54 height 19
click at [637, 336] on rect at bounding box center [621, 333] width 54 height 19
click at [684, 332] on rect at bounding box center [700, 333] width 54 height 19
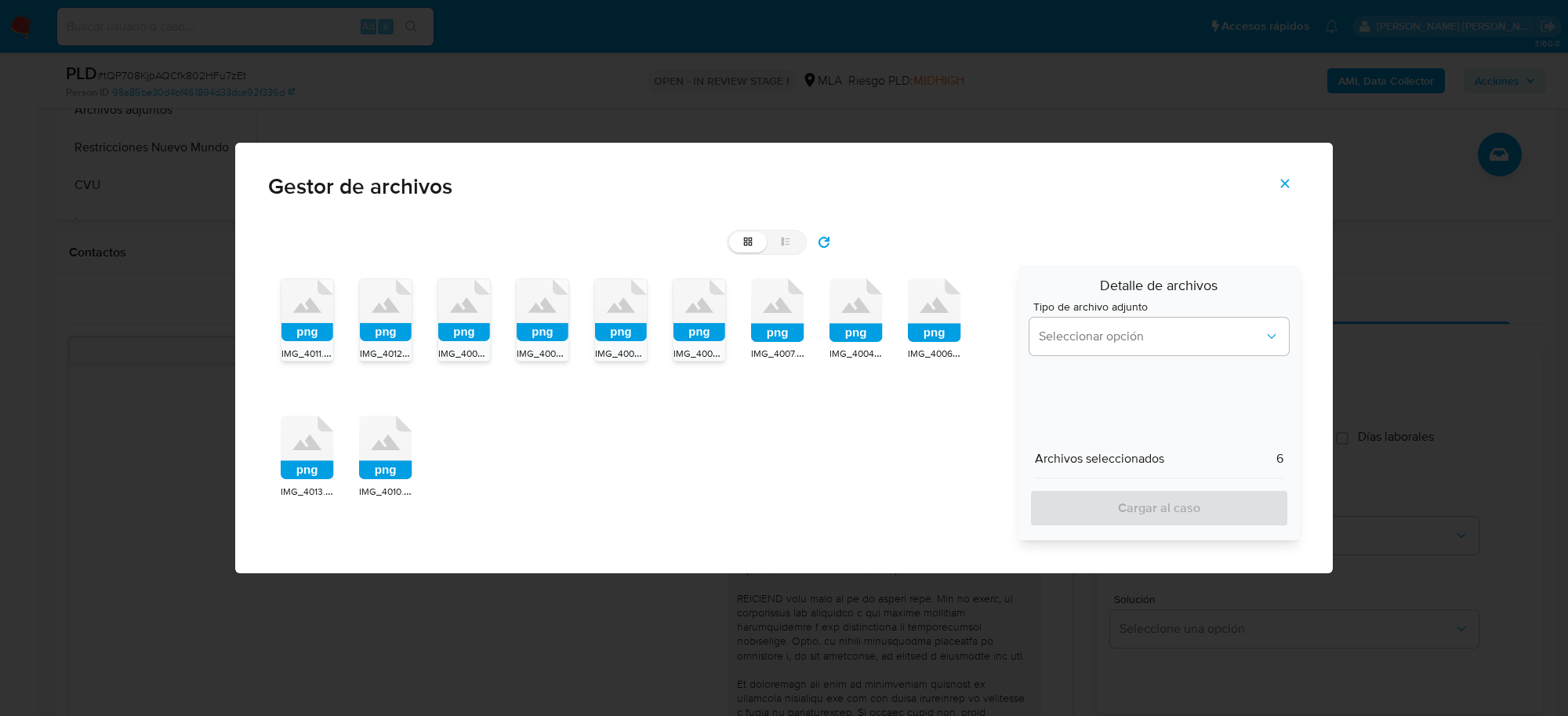
click at [770, 327] on rect at bounding box center [778, 333] width 54 height 19
click at [856, 330] on rect at bounding box center [857, 333] width 54 height 19
click at [908, 323] on icon "png" at bounding box center [935, 310] width 54 height 64
click at [304, 471] on rect at bounding box center [308, 470] width 54 height 19
click at [419, 453] on div "png IMG_4011.png png IMG_4012.png png IMG_4009.png png IMG_4005.png png IMG_400…" at bounding box center [637, 403] width 740 height 274
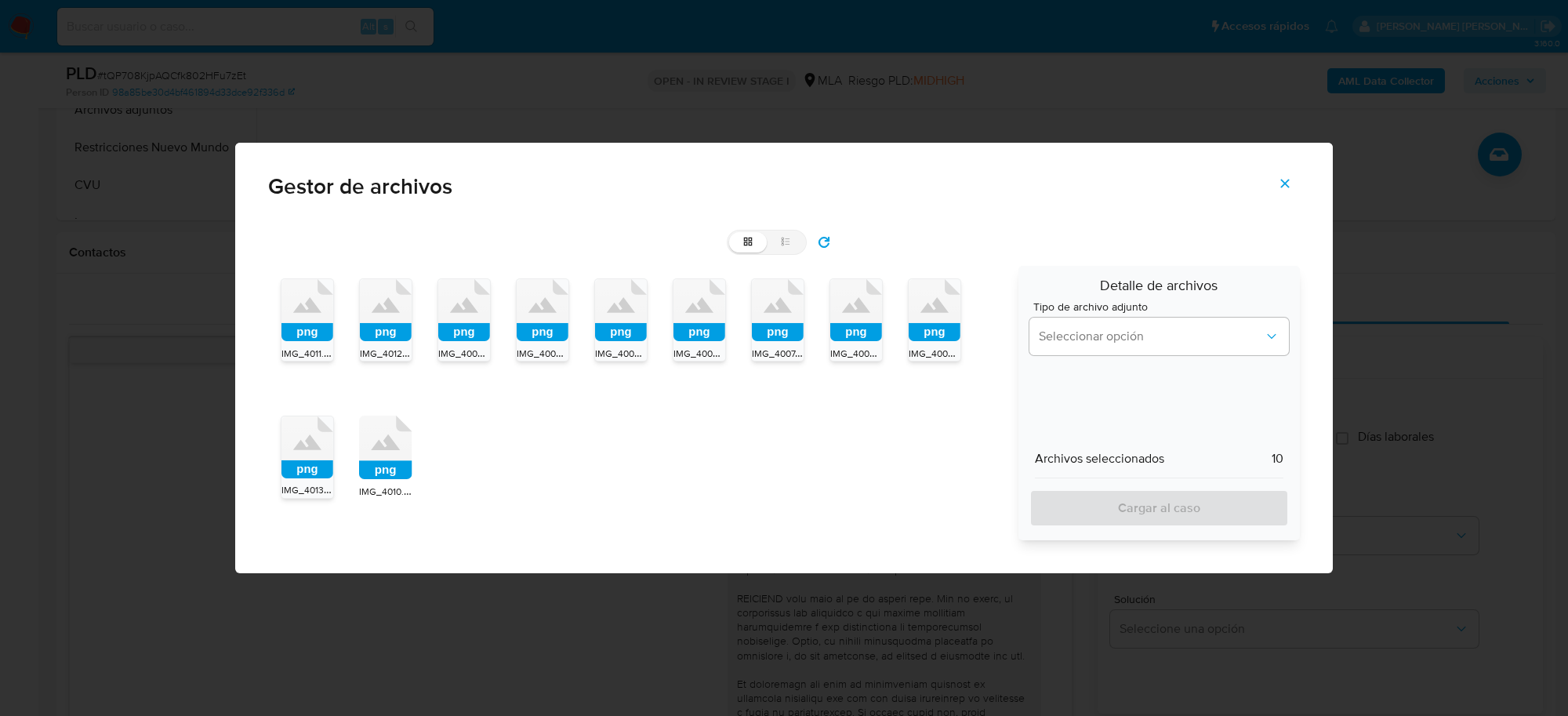
click at [410, 461] on icon at bounding box center [386, 447] width 54 height 64
click at [1165, 337] on span "Seleccionar opción" at bounding box center [1152, 336] width 226 height 15
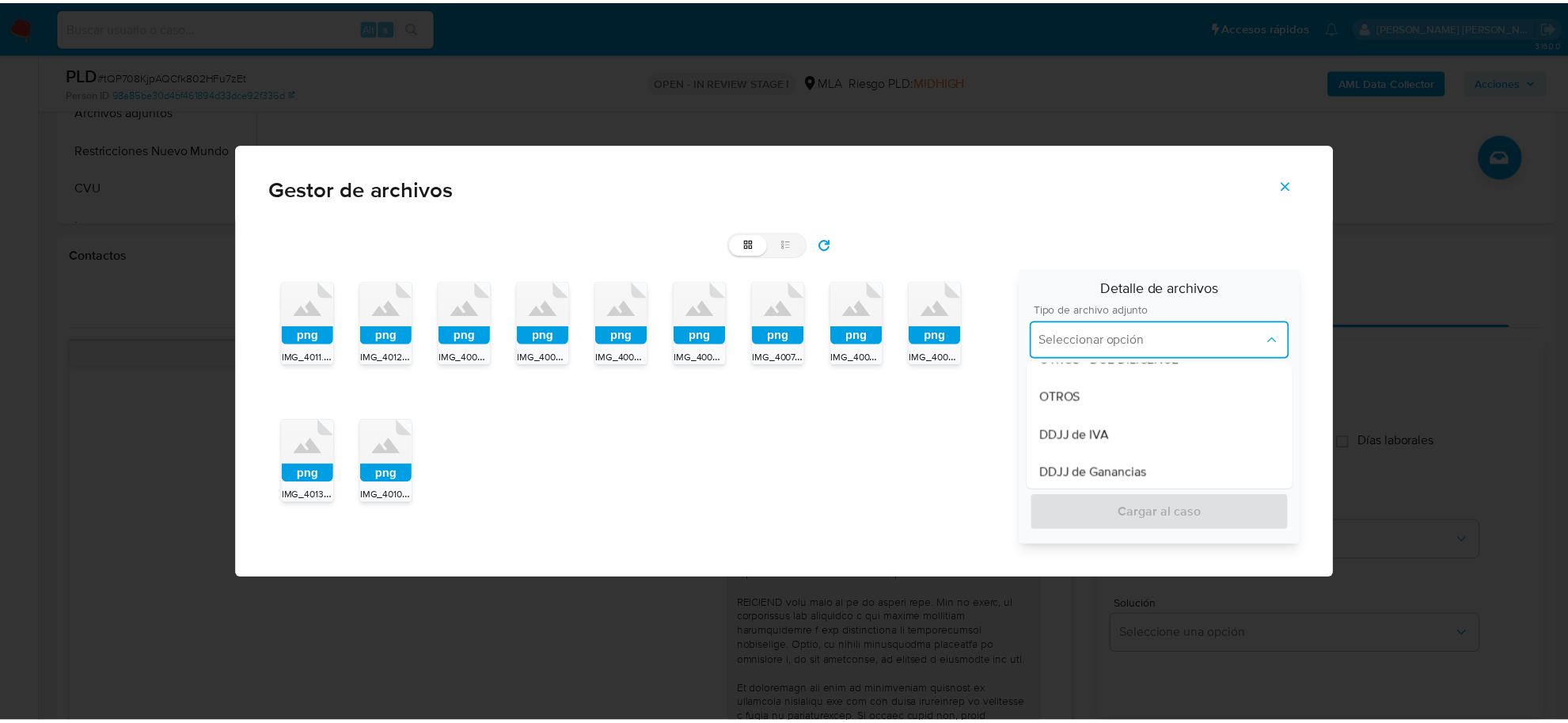
scroll to position [396, 0]
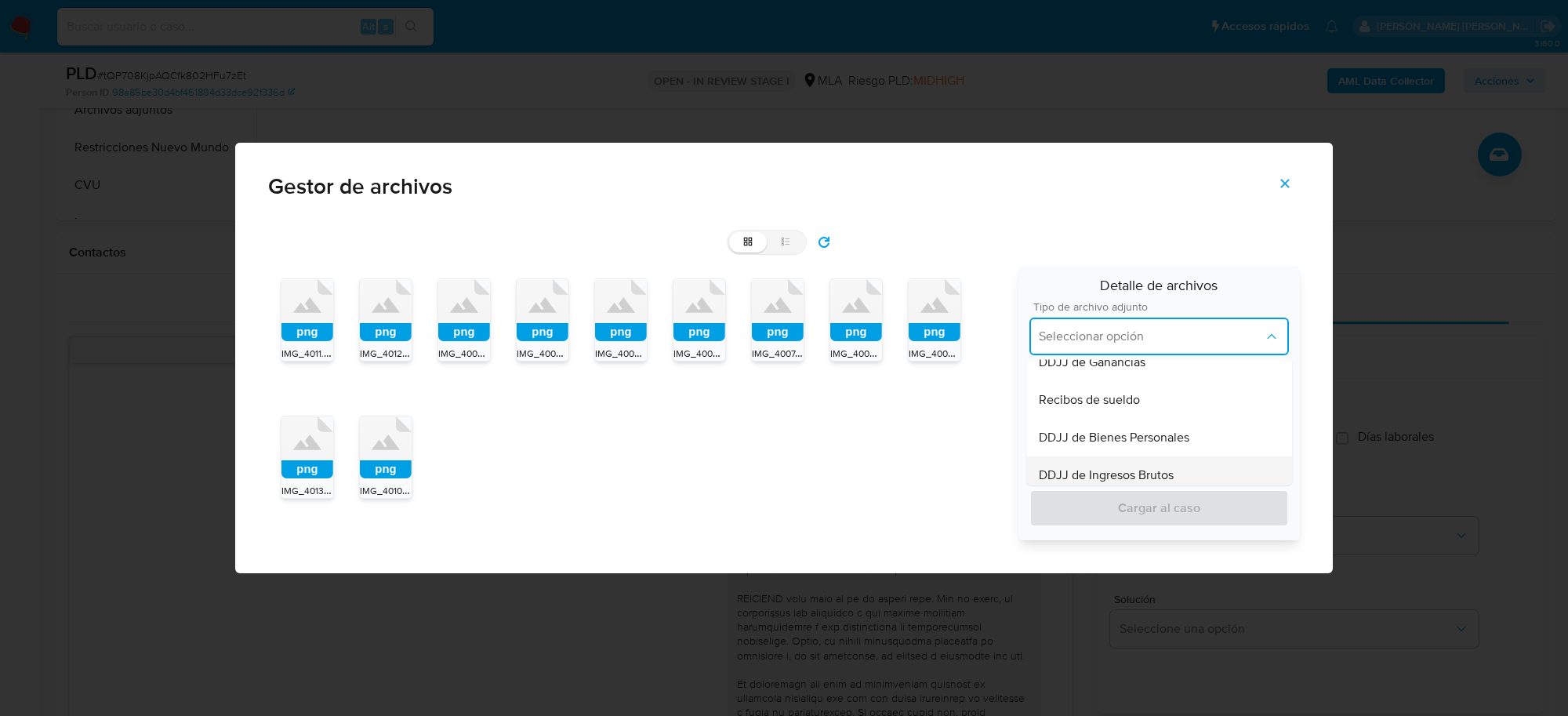
click at [1111, 467] on span "DDJJ de Ingresos Brutos" at bounding box center [1106, 475] width 135 height 15
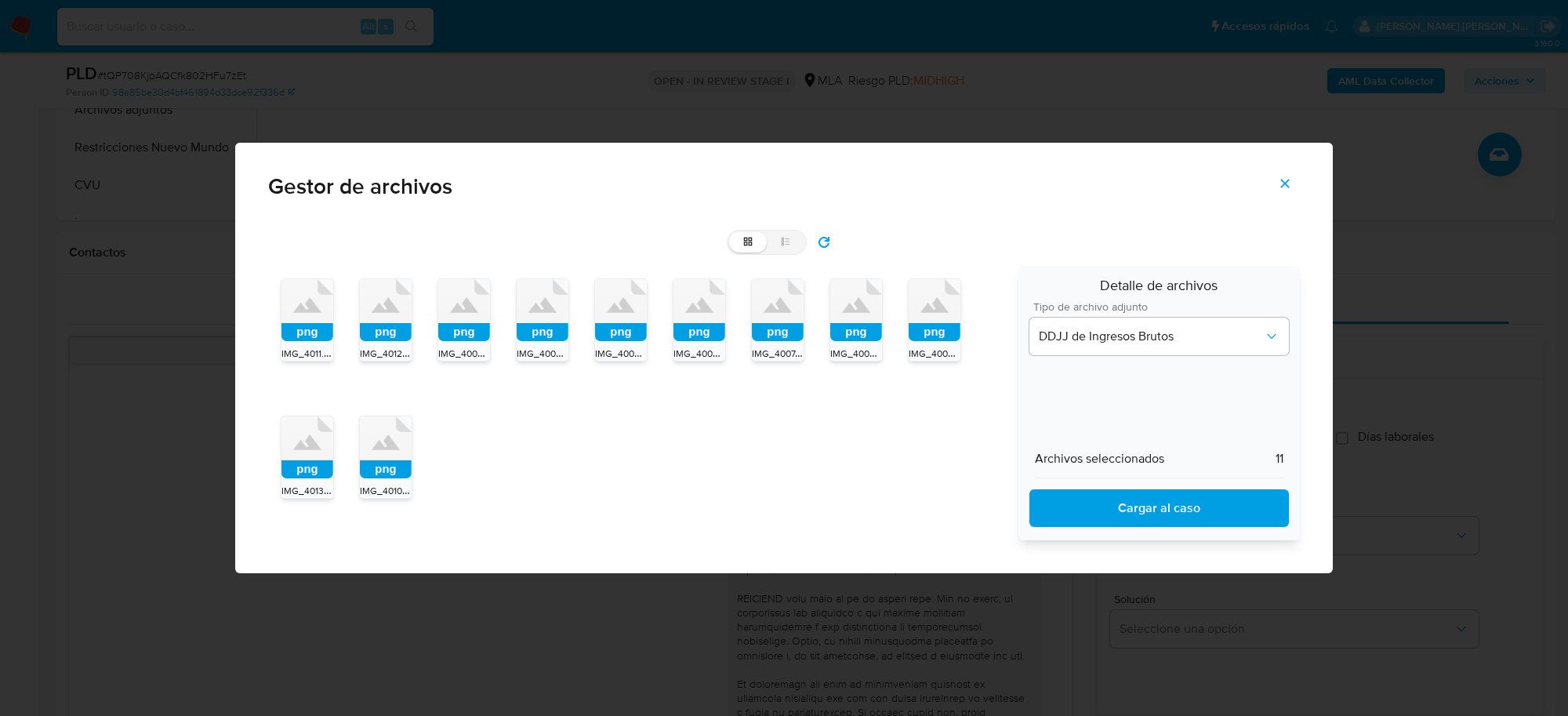
click at [1107, 495] on span "Cargar al caso" at bounding box center [1159, 509] width 219 height 35
click at [1286, 180] on icon "Cerrar" at bounding box center [1285, 183] width 14 height 14
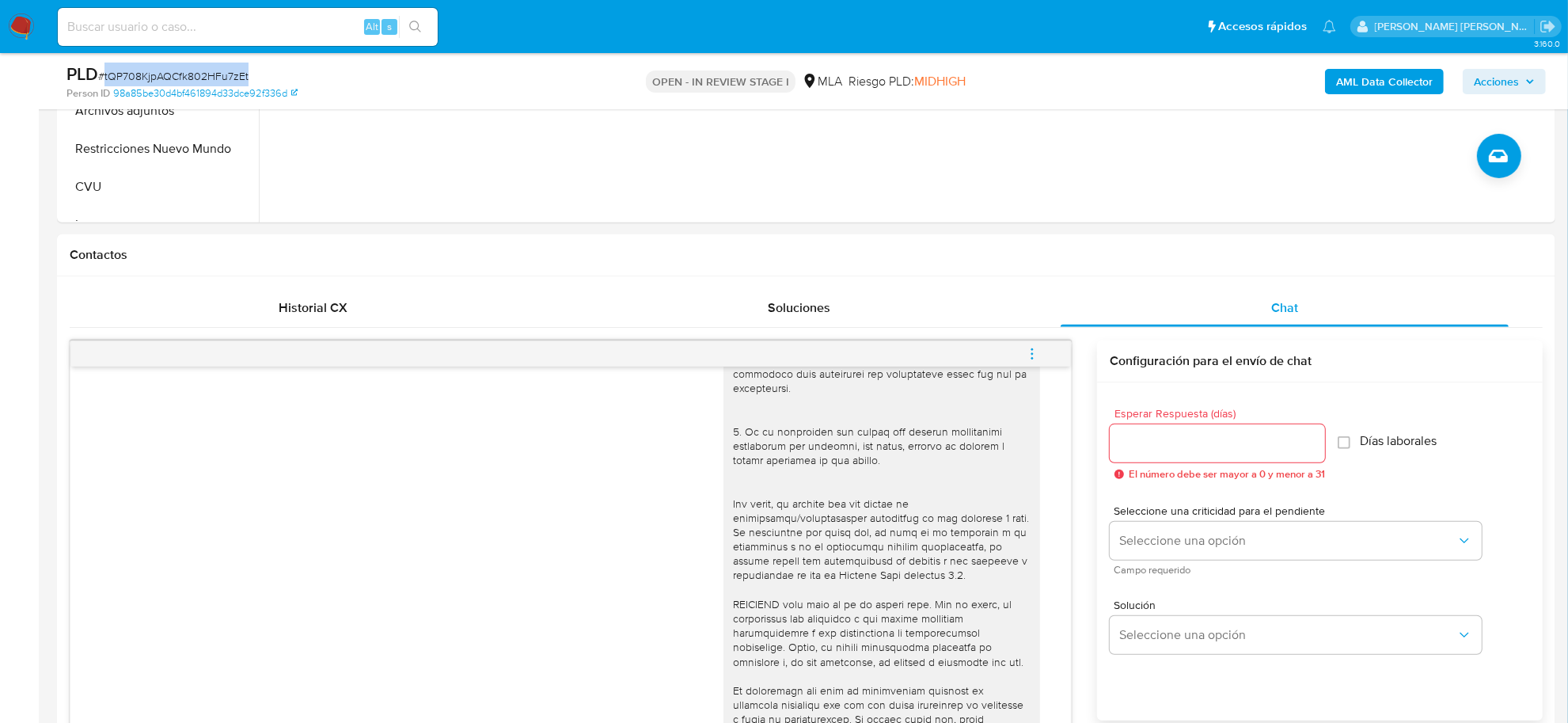
drag, startPoint x: 263, startPoint y: 73, endPoint x: 102, endPoint y: 70, distance: 161.0
click at [102, 70] on div "PLD # tQP708KjpAQCfk802HFu7zEt" at bounding box center [310, 75] width 487 height 24
copy span "tQP708KjpAQCfk802HFu7zEt"
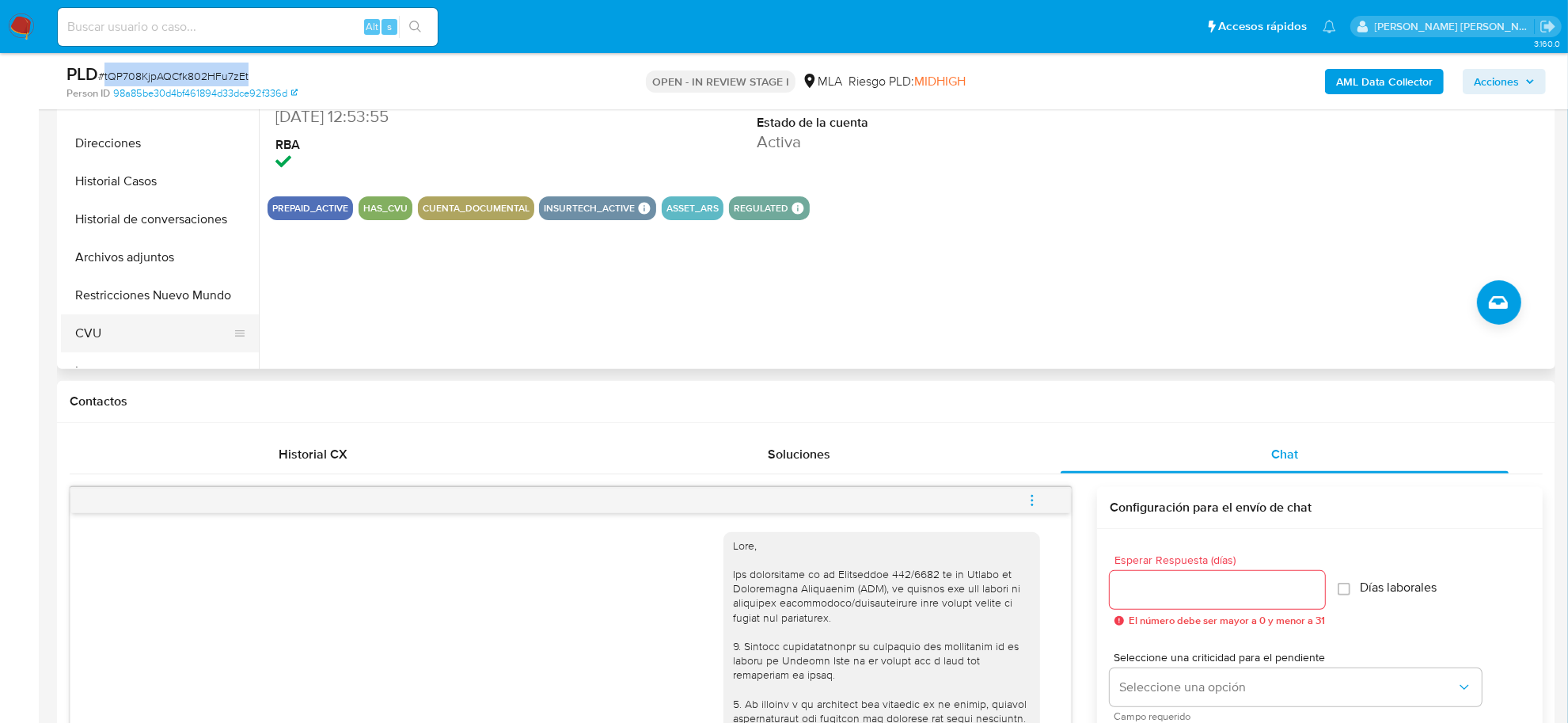
scroll to position [198, 0]
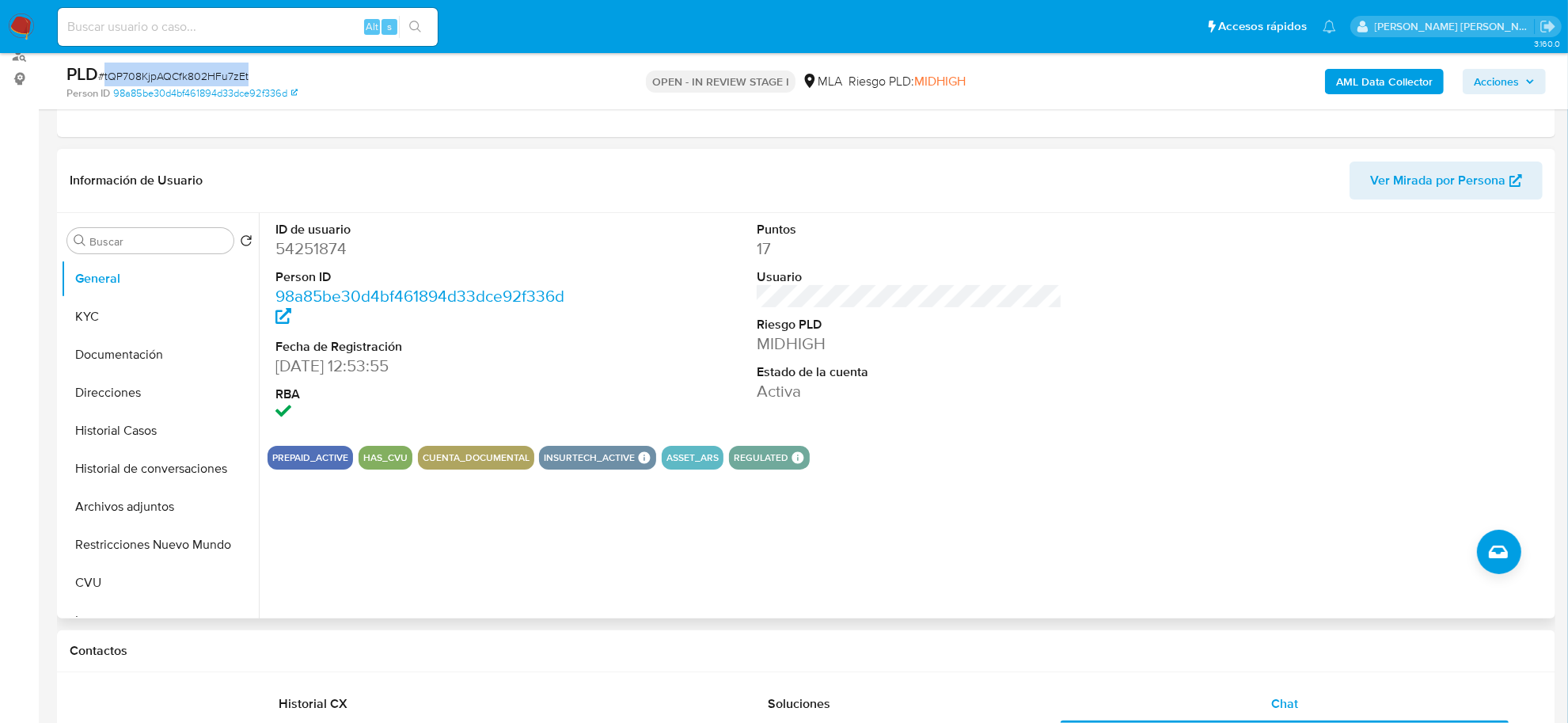
drag, startPoint x: 113, startPoint y: 310, endPoint x: 58, endPoint y: 330, distance: 58.5
click at [112, 310] on button "KYC" at bounding box center [160, 316] width 198 height 38
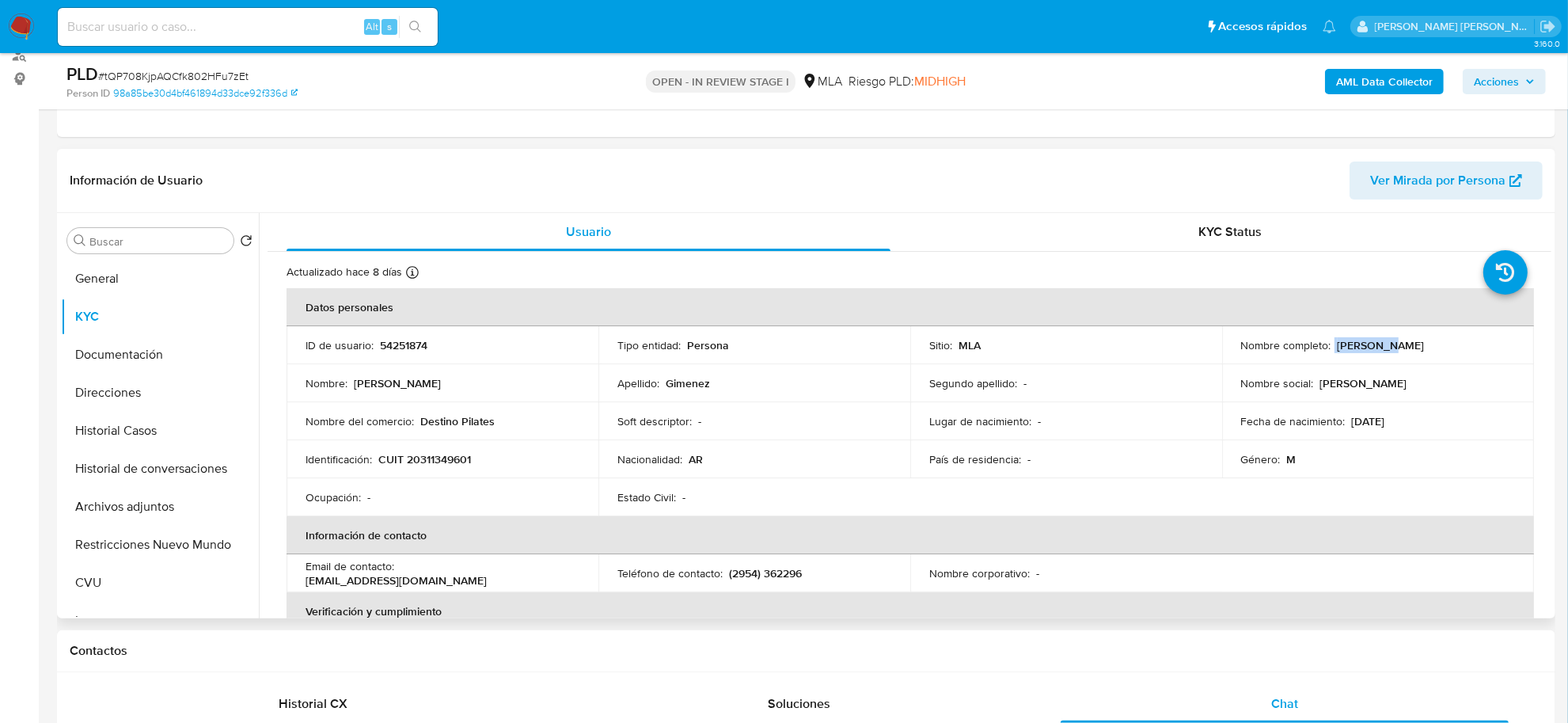
drag, startPoint x: 1330, startPoint y: 344, endPoint x: 1382, endPoint y: 341, distance: 52.1
click at [1382, 341] on div "Nombre completo : [PERSON_NAME]" at bounding box center [1377, 345] width 274 height 15
copy div "[PERSON_NAME]"
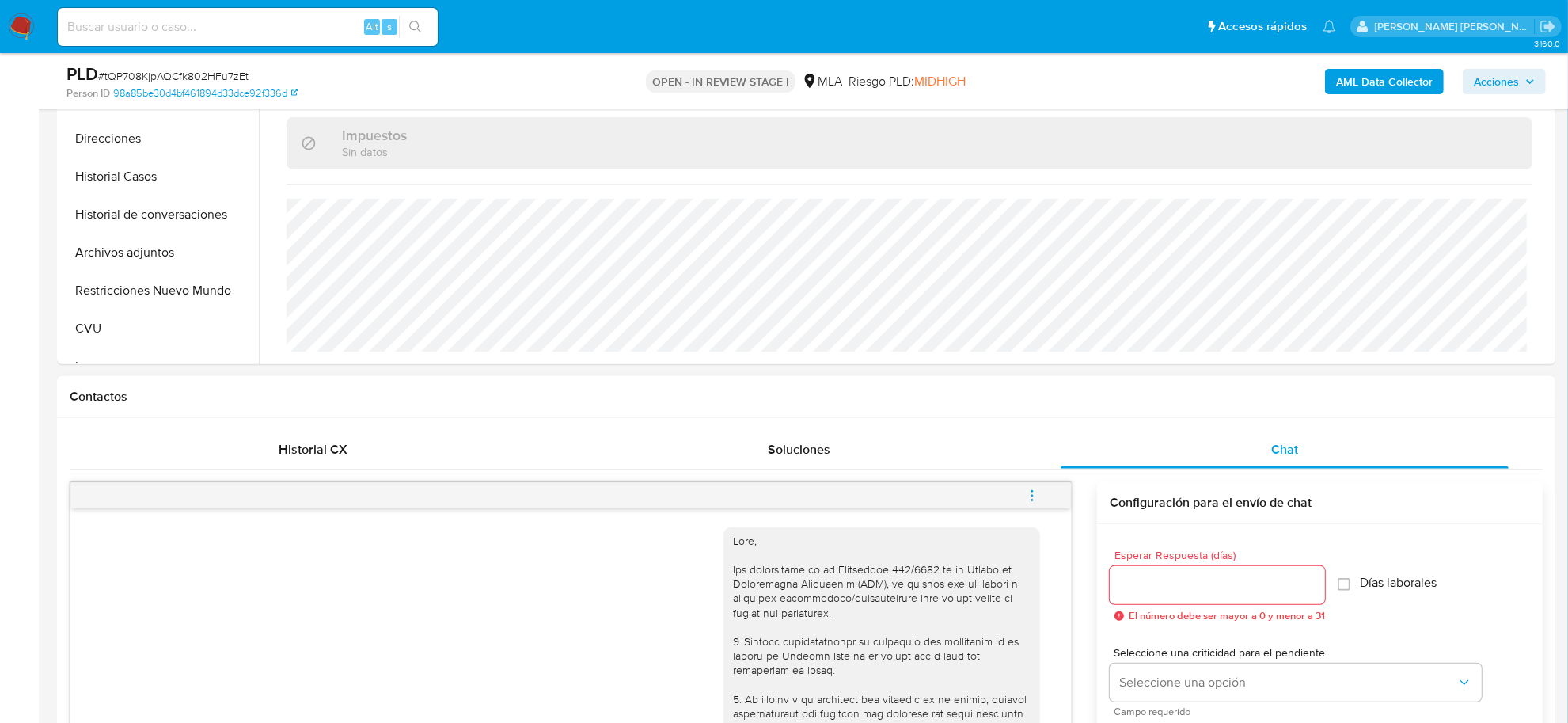
scroll to position [693, 0]
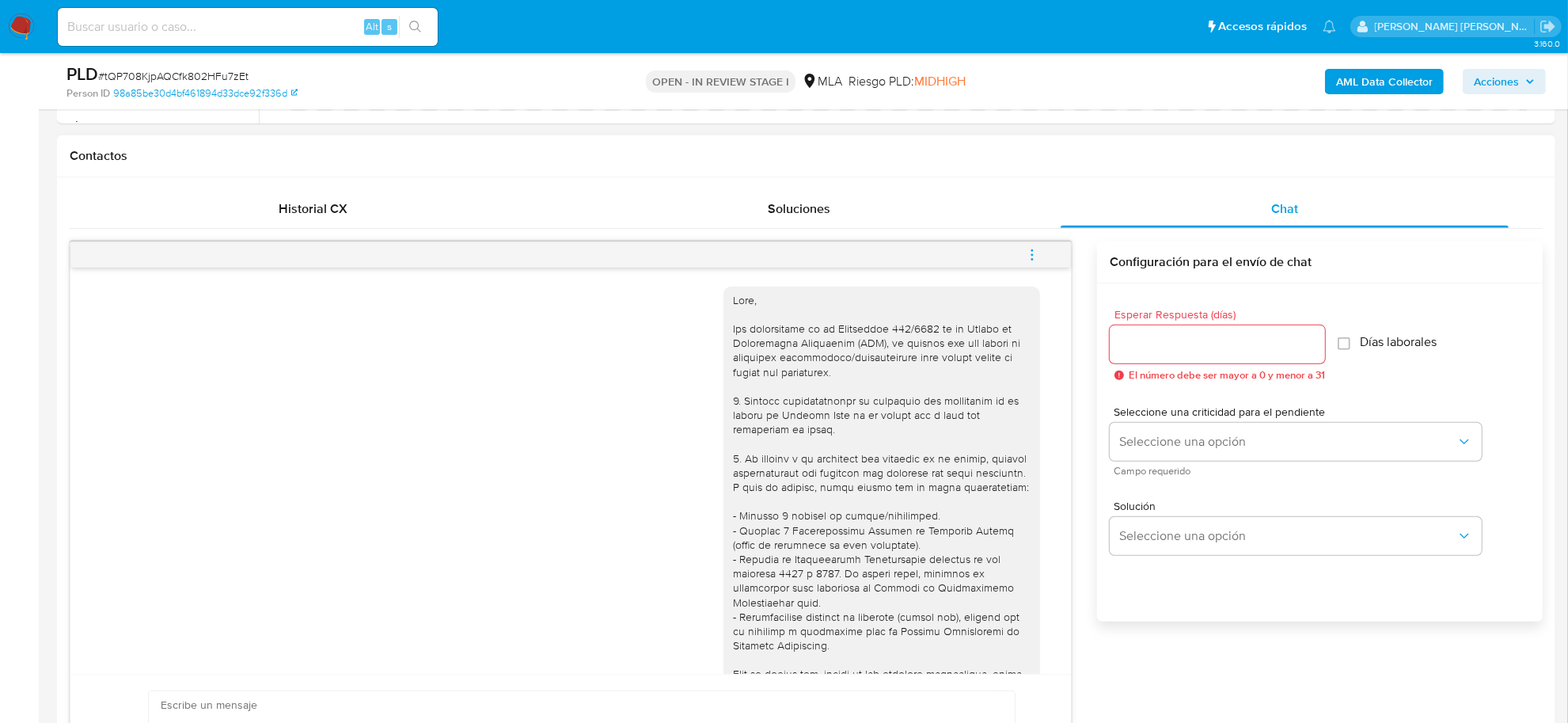
click at [1041, 255] on button "menu-action" at bounding box center [1032, 255] width 52 height 38
click at [1083, 401] on div at bounding box center [791, 362] width 1583 height 723
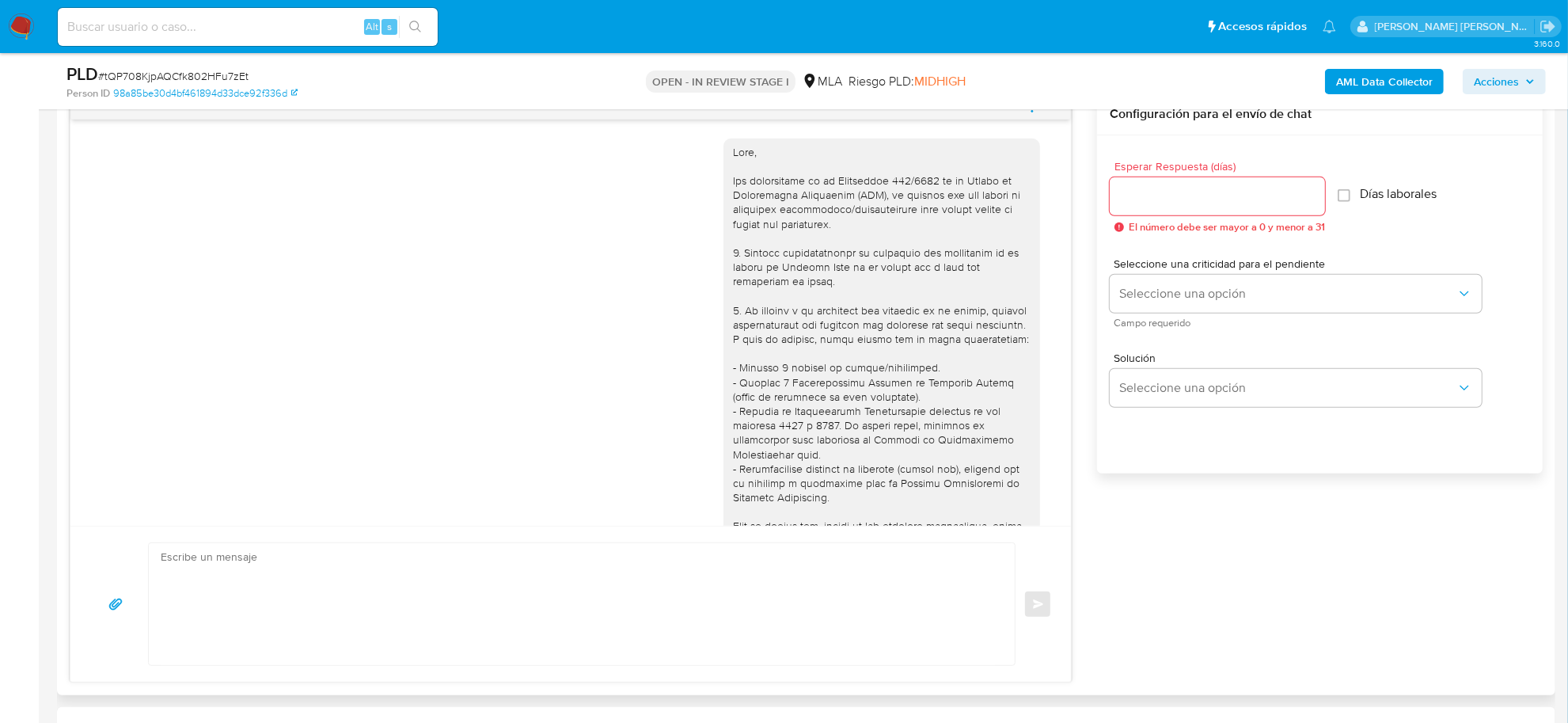
scroll to position [990, 0]
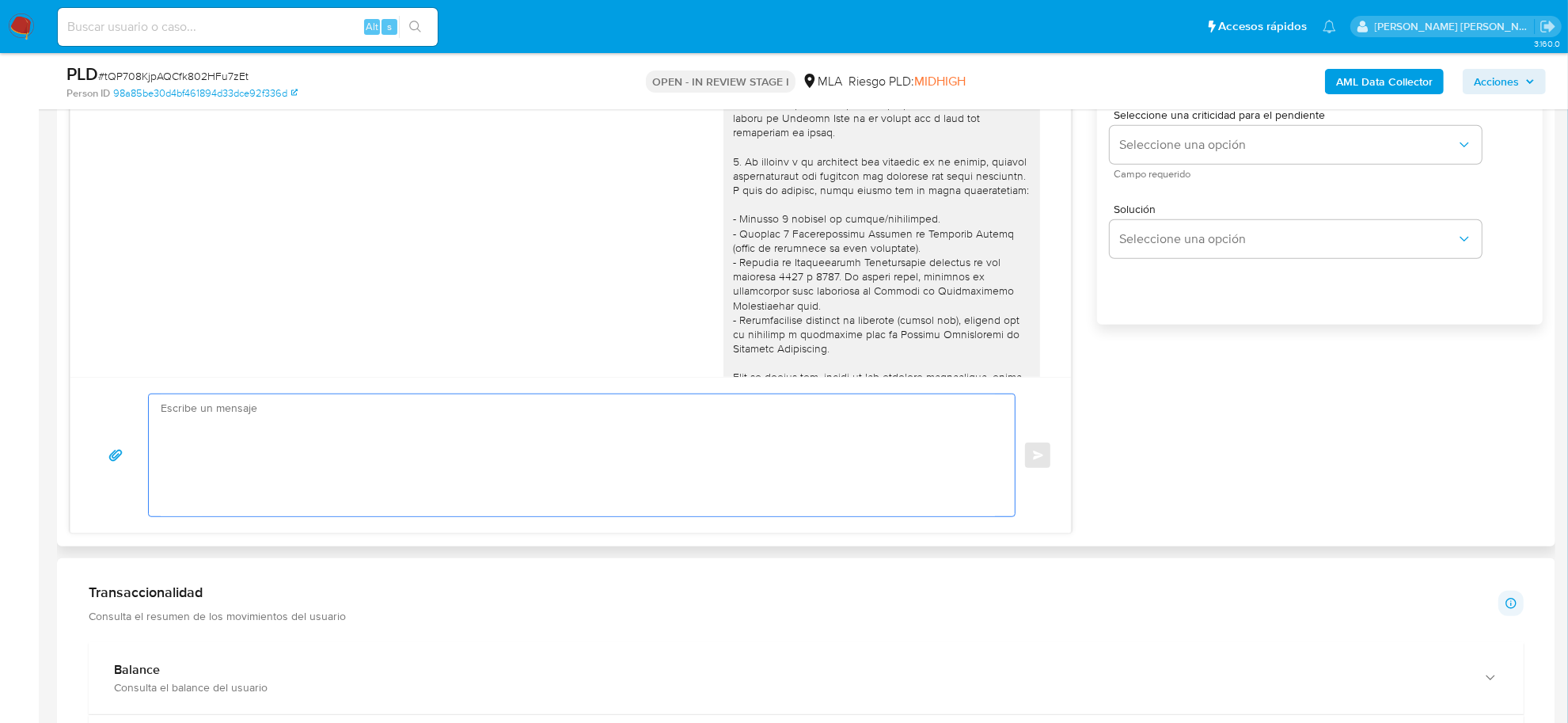
click at [552, 476] on textarea at bounding box center [577, 456] width 834 height 122
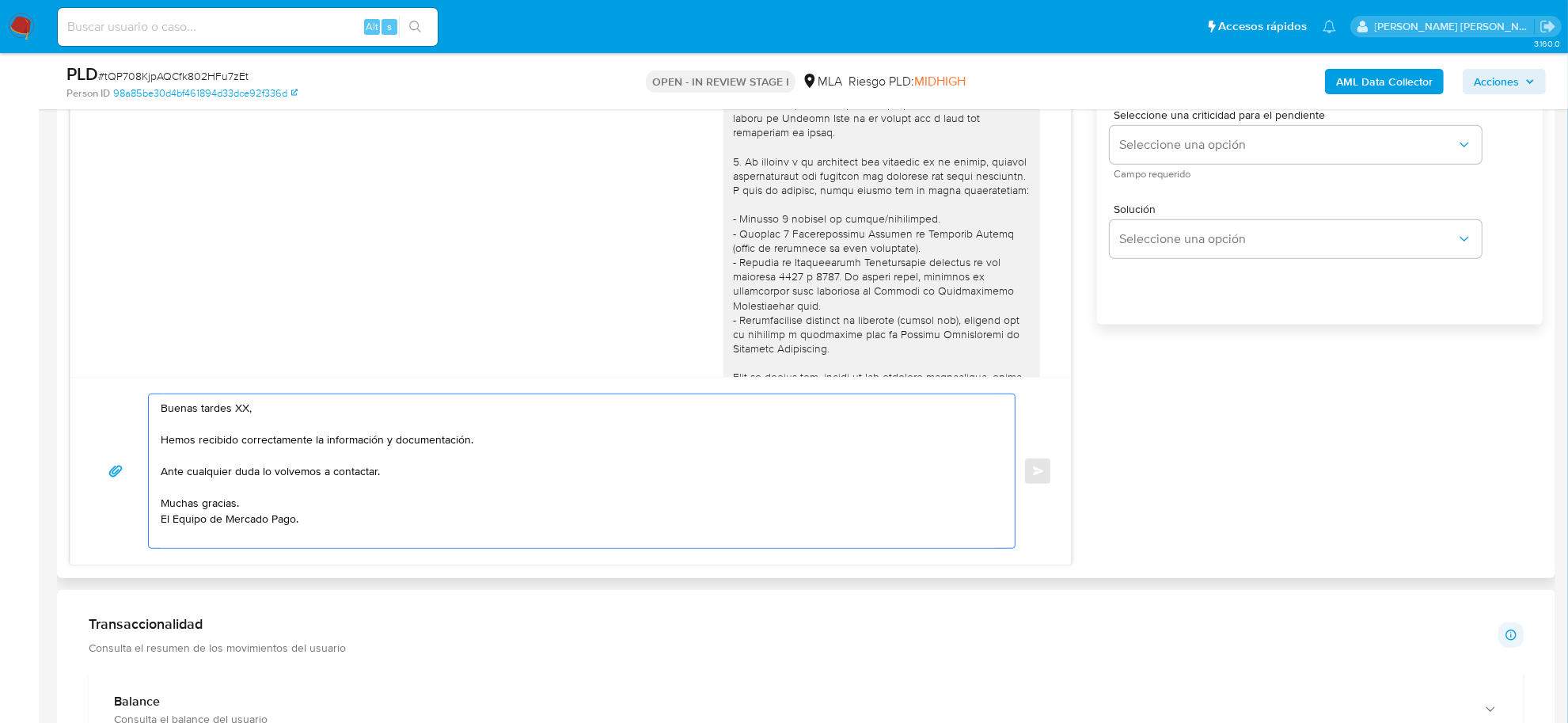
click at [246, 404] on textarea "Buenas tardes XX, Hemos recibido correctamente la información y documentación. …" at bounding box center [577, 471] width 834 height 154
click at [243, 409] on textarea "Buenas tardes XX, Hemos recibido correctamente la información y documentación. …" at bounding box center [577, 471] width 834 height 154
paste textarea "[PERSON_NAME]"
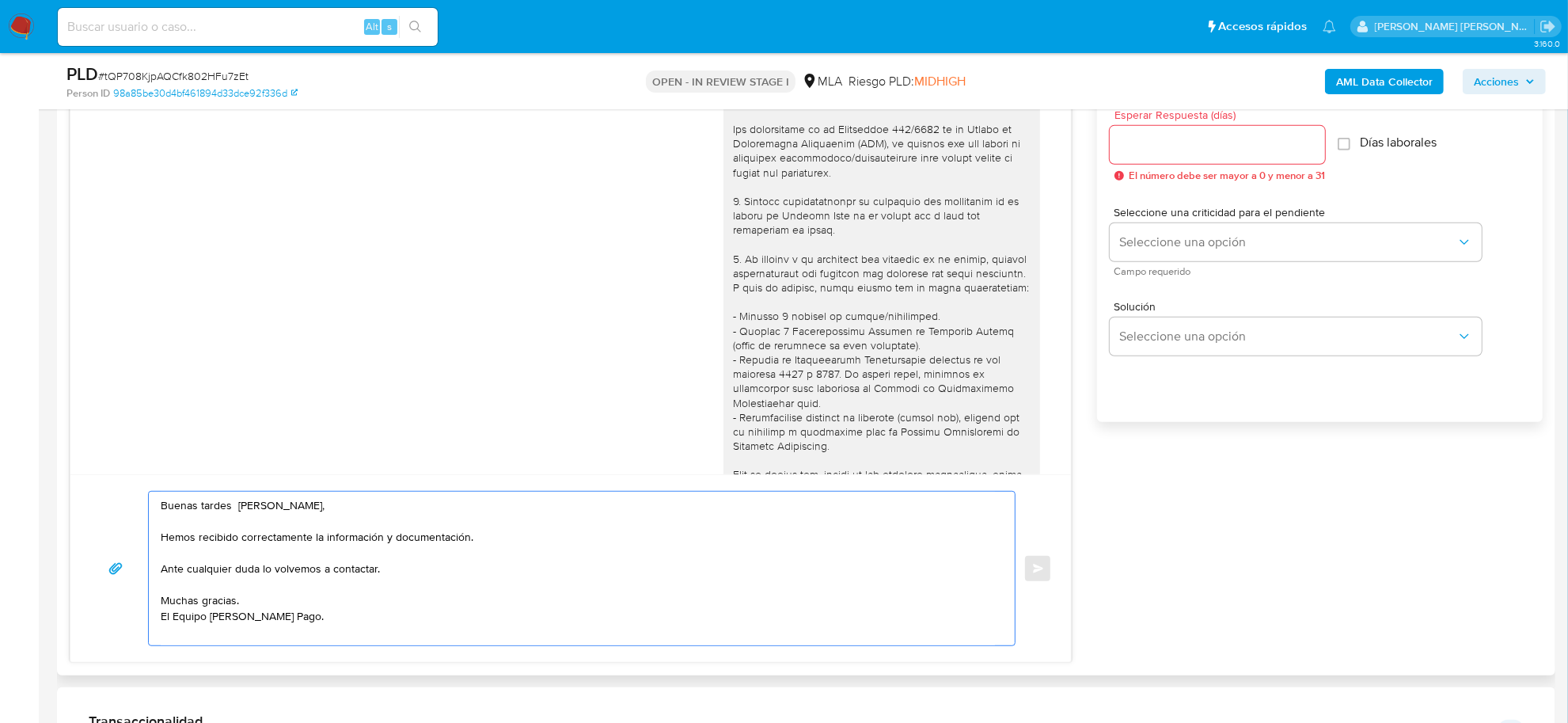
scroll to position [693, 0]
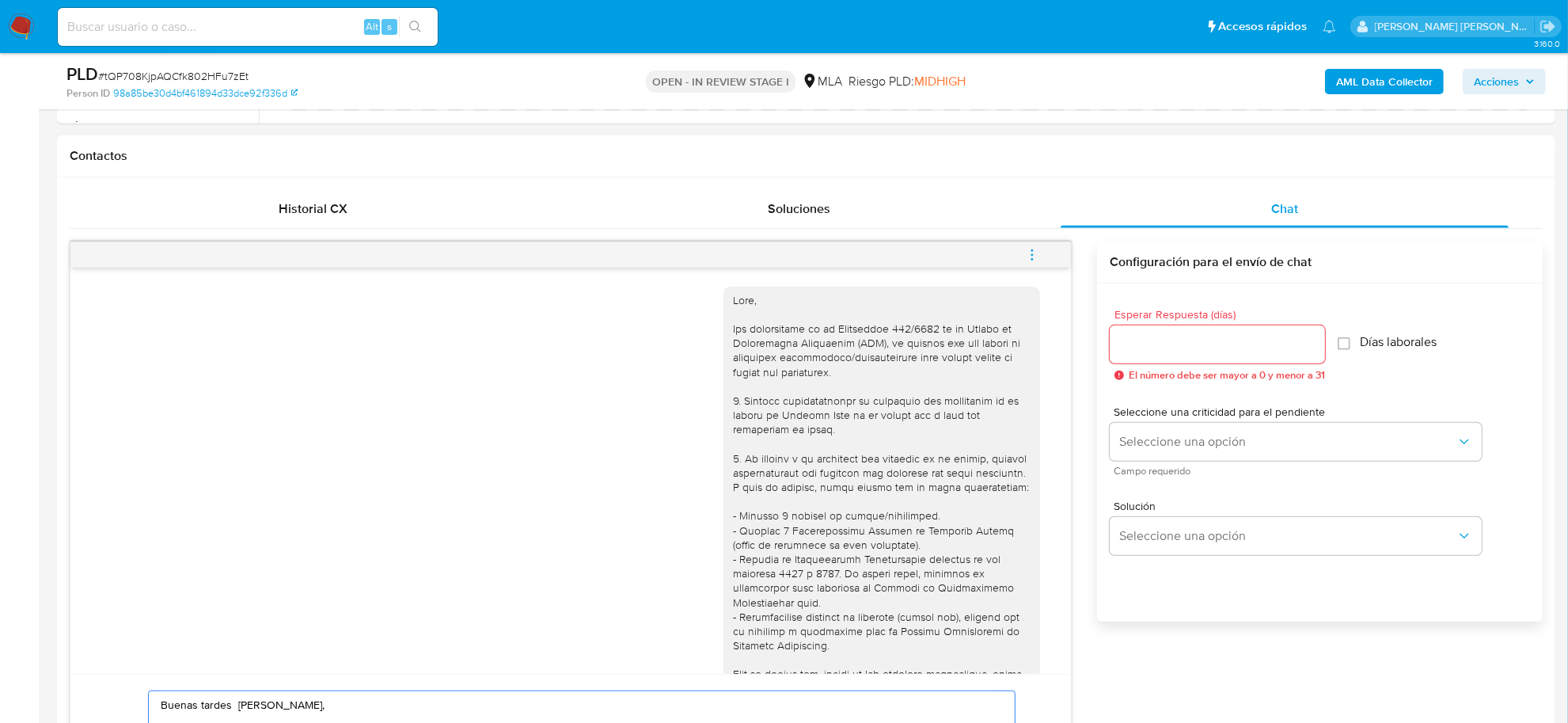
type textarea "Buenas tardes [PERSON_NAME], Hemos recibido correctamente la información y docu…"
click at [1126, 362] on div at bounding box center [1217, 344] width 215 height 38
click at [1125, 350] on input "Esperar Respuesta (días)" at bounding box center [1217, 344] width 215 height 20
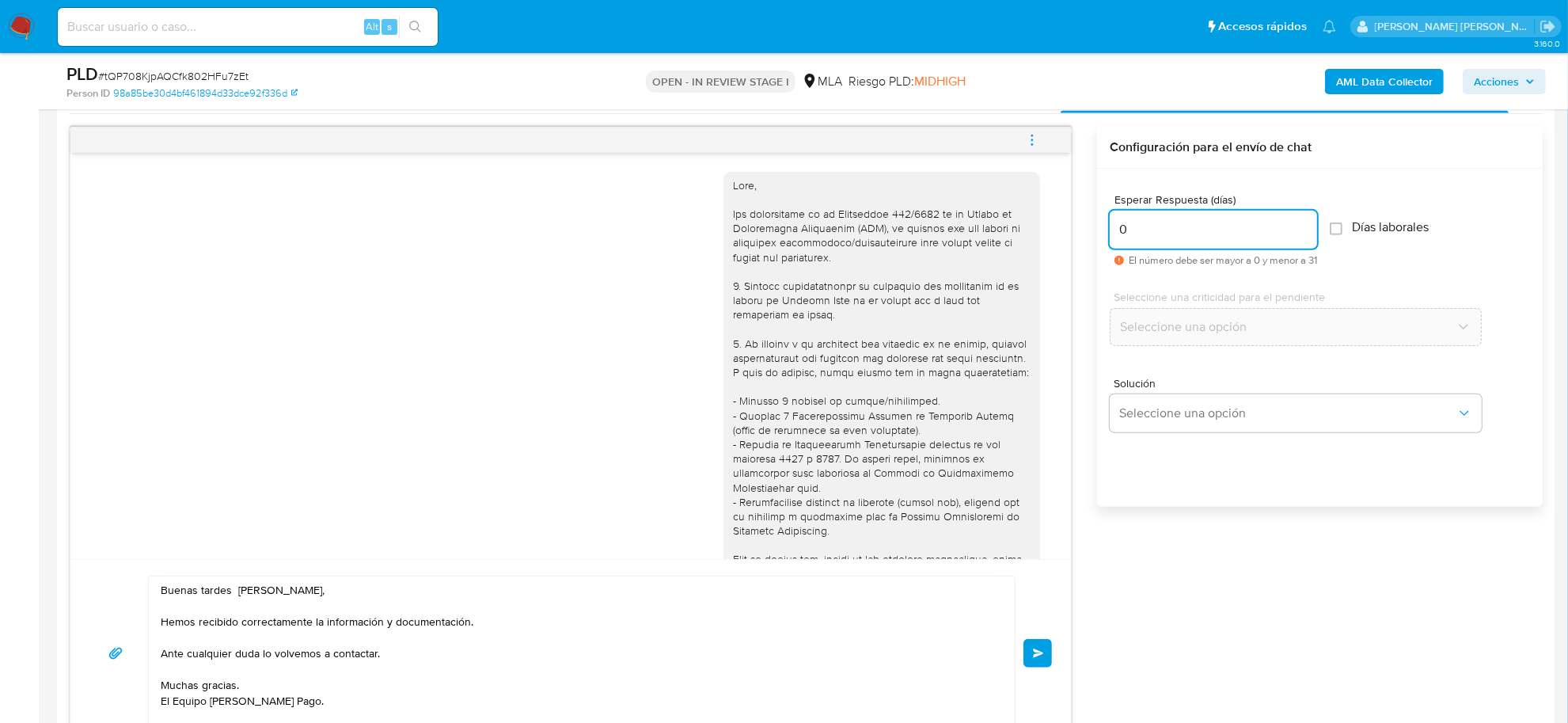
scroll to position [990, 0]
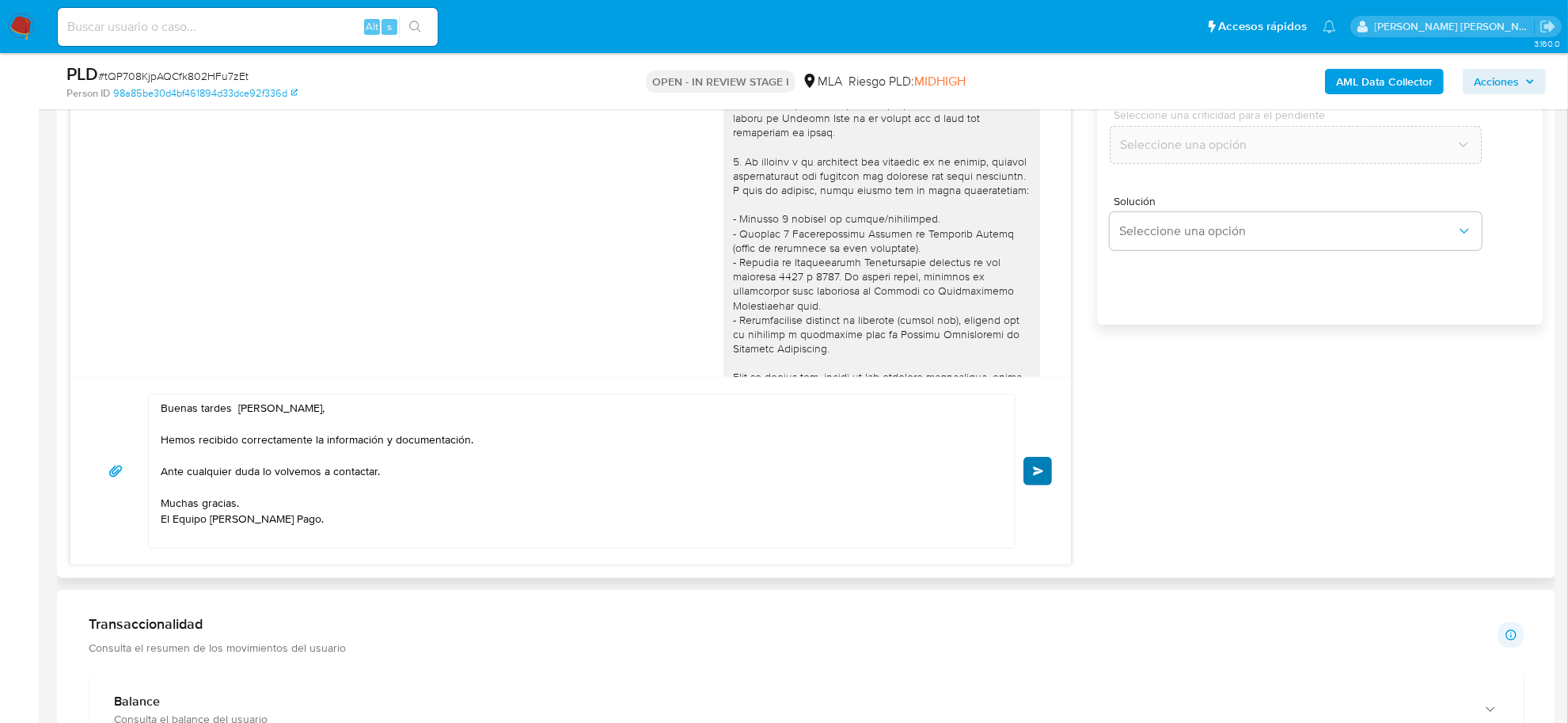
type input "0"
click at [1042, 471] on span "Enviar" at bounding box center [1037, 471] width 11 height 10
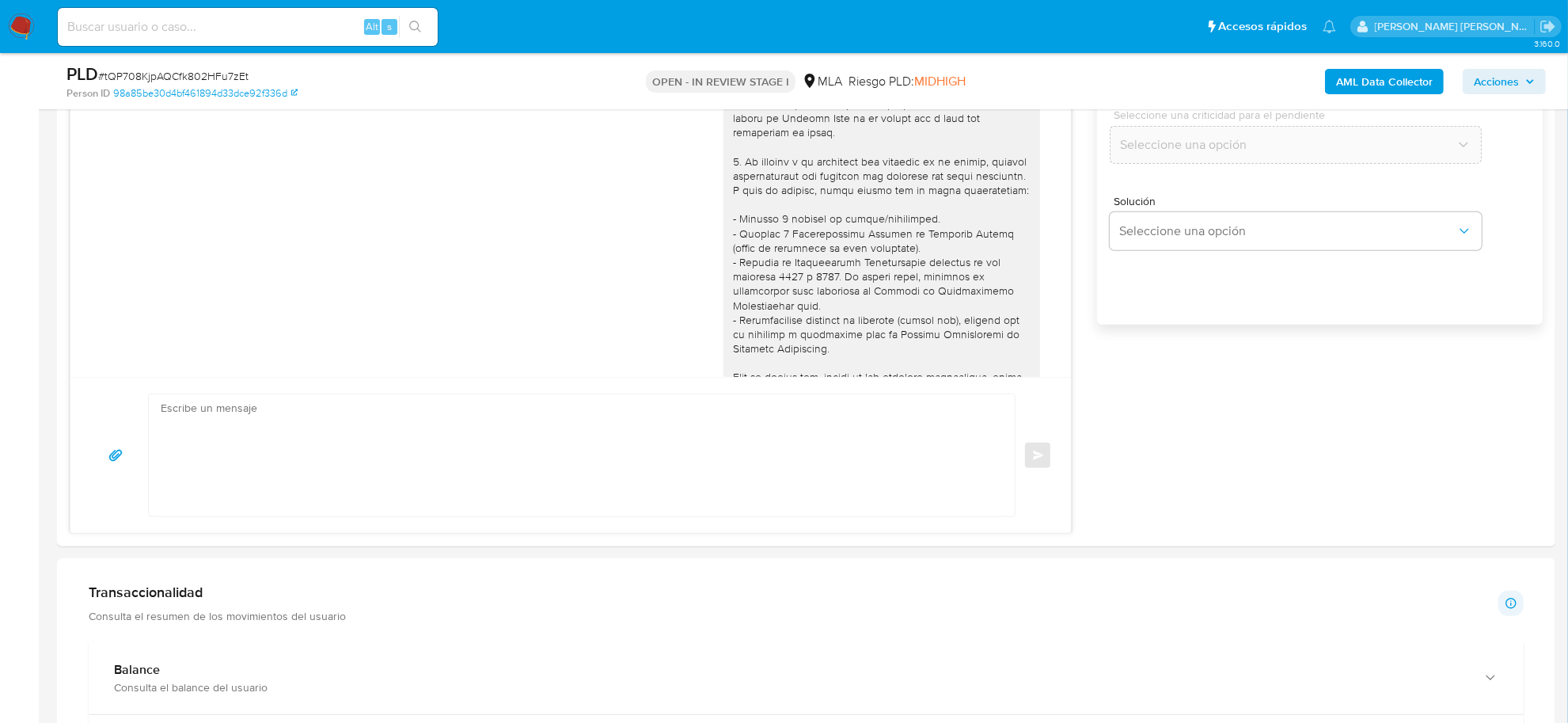
scroll to position [901, 0]
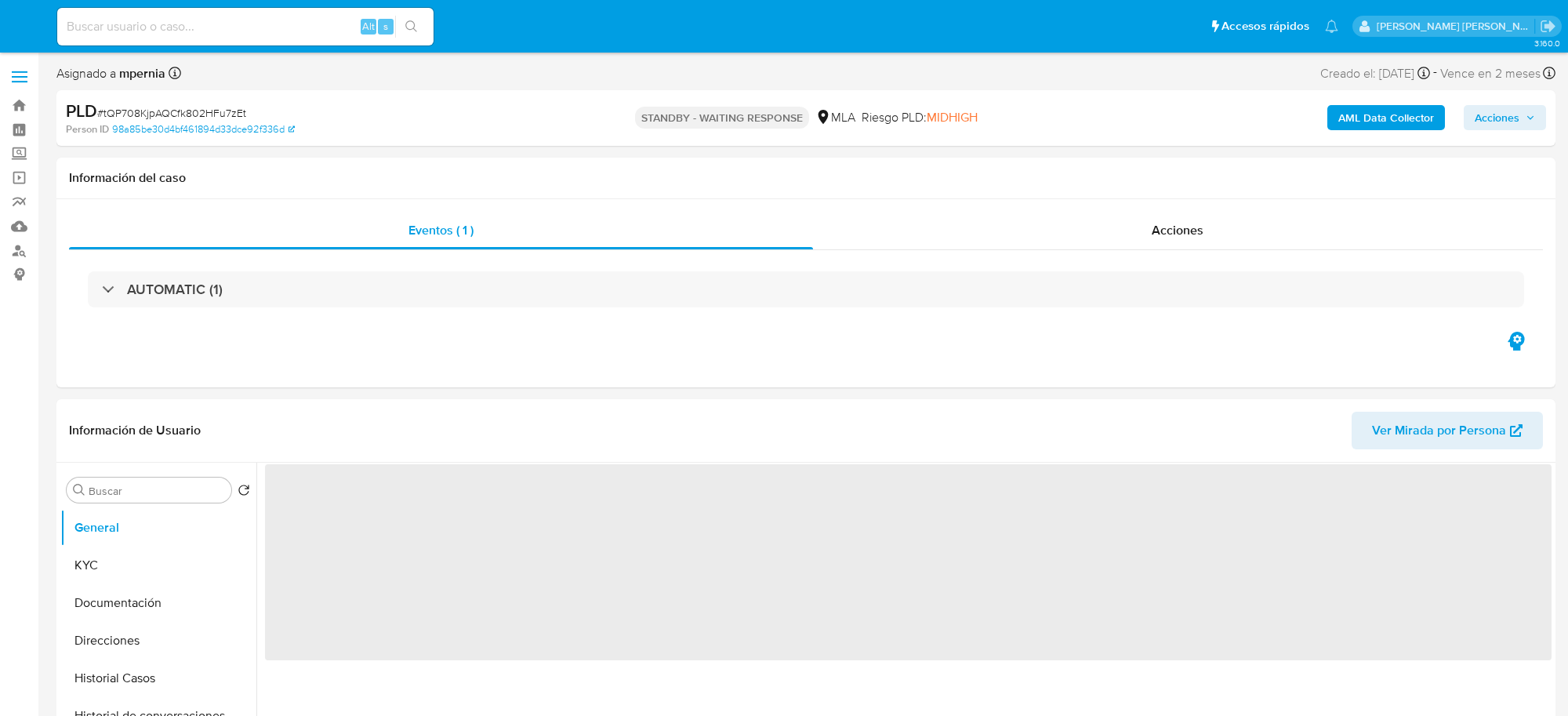
select select "10"
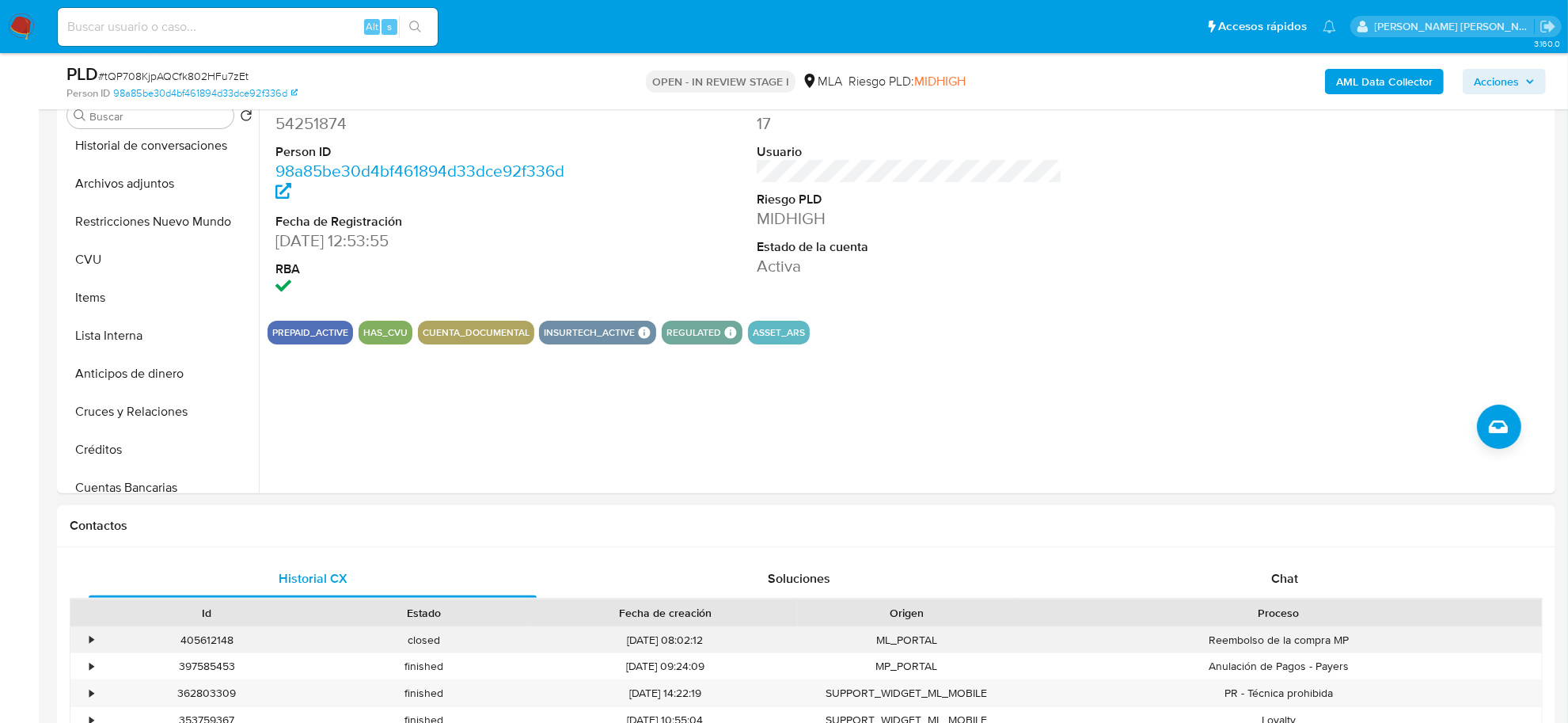
scroll to position [396, 0]
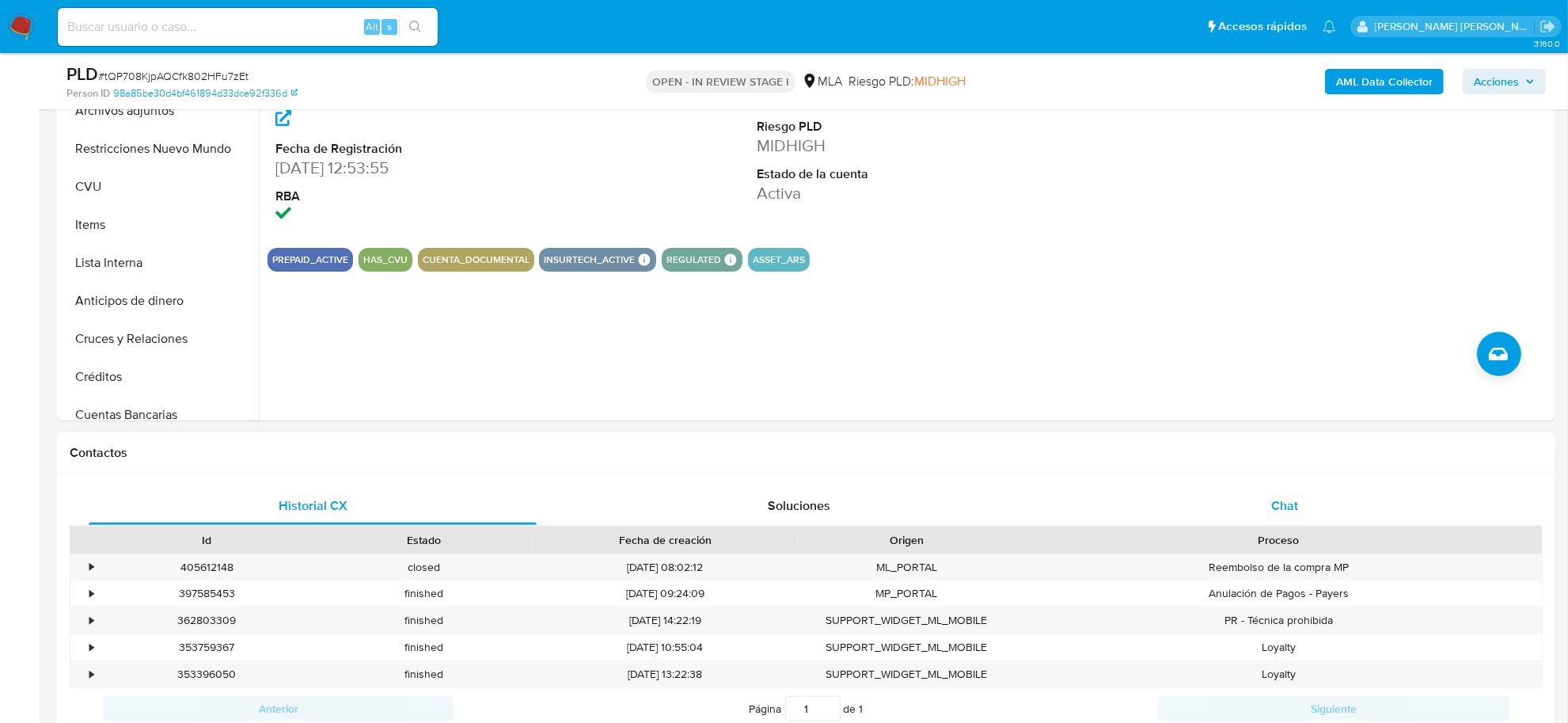
click at [1290, 505] on span "Chat" at bounding box center [1284, 505] width 27 height 18
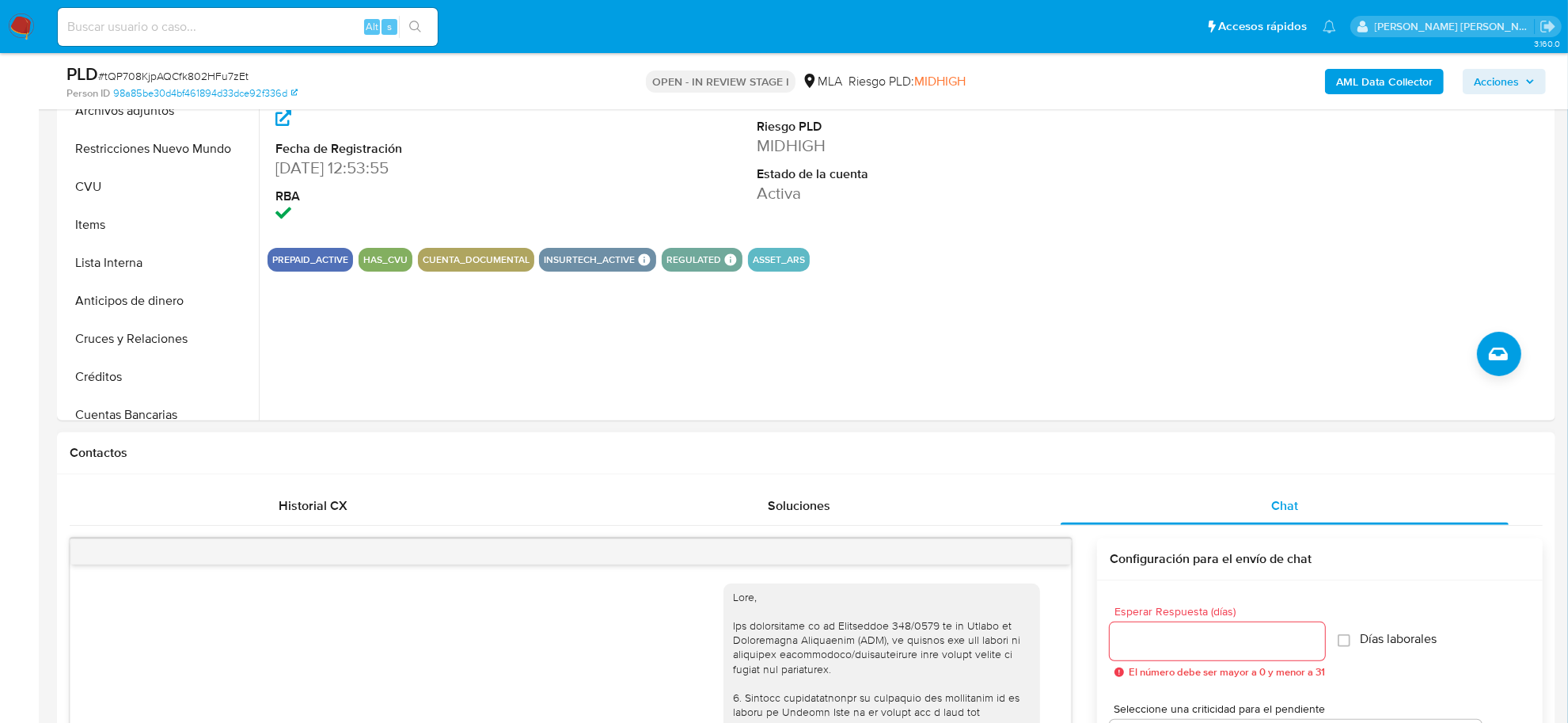
scroll to position [901, 0]
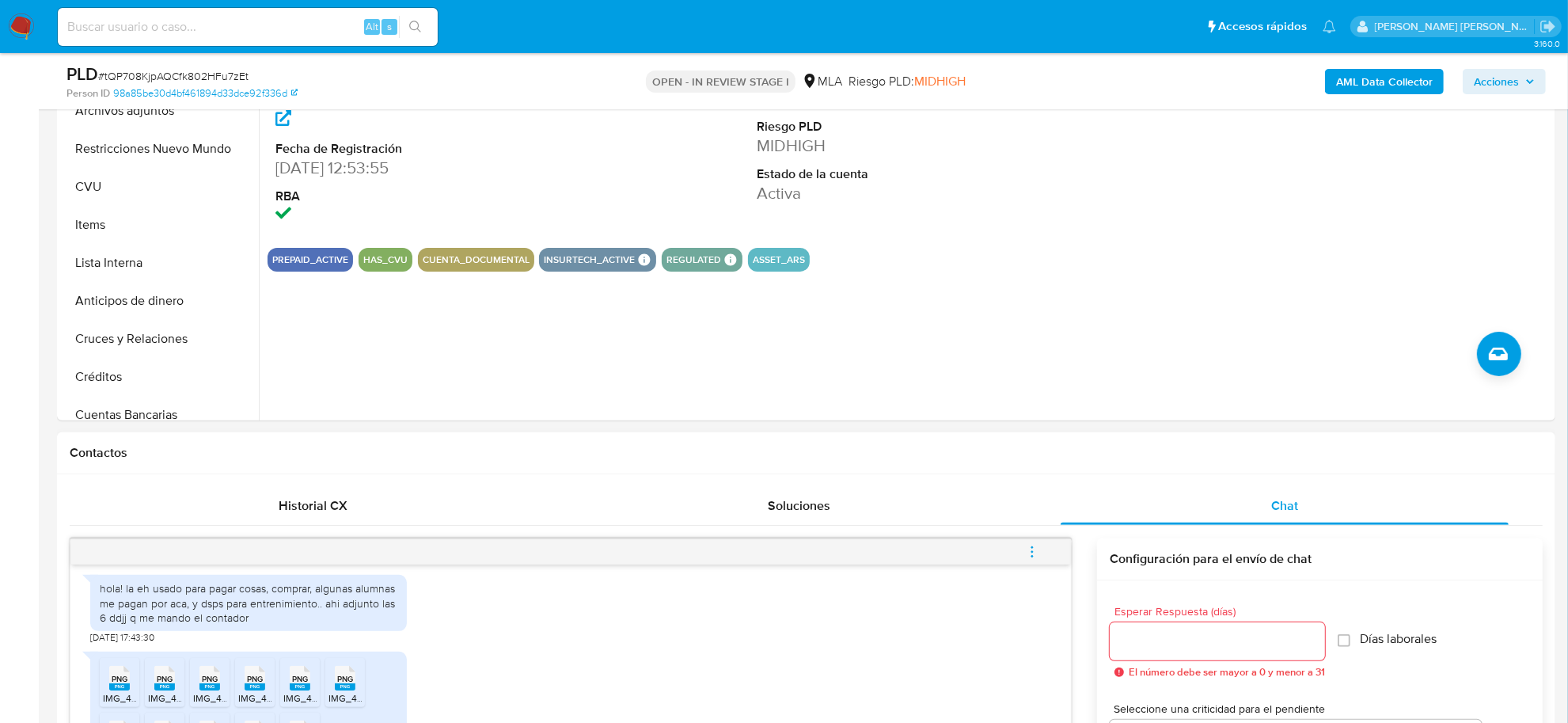
click at [1030, 550] on icon "menu-action" at bounding box center [1031, 551] width 15 height 15
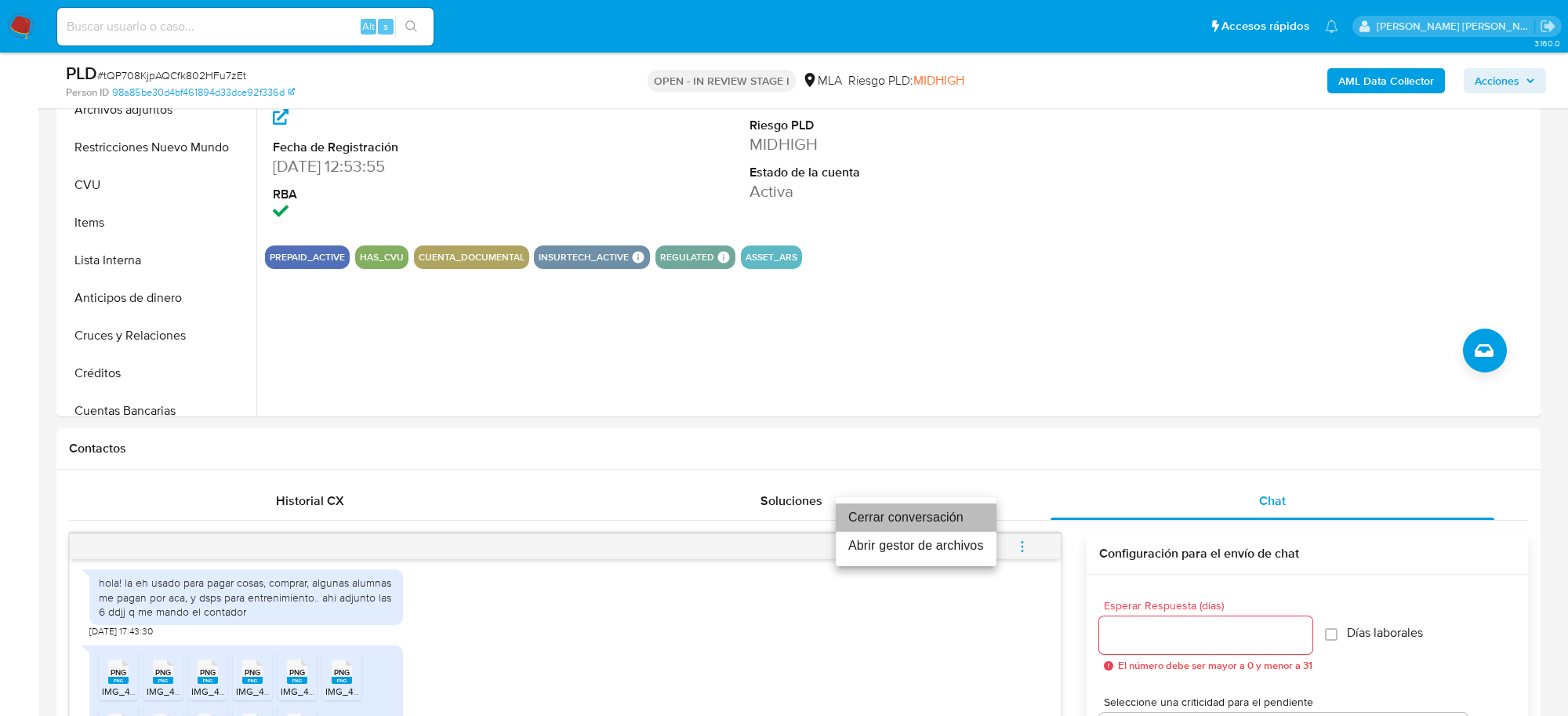
click at [964, 511] on li "Cerrar conversación" at bounding box center [916, 517] width 161 height 28
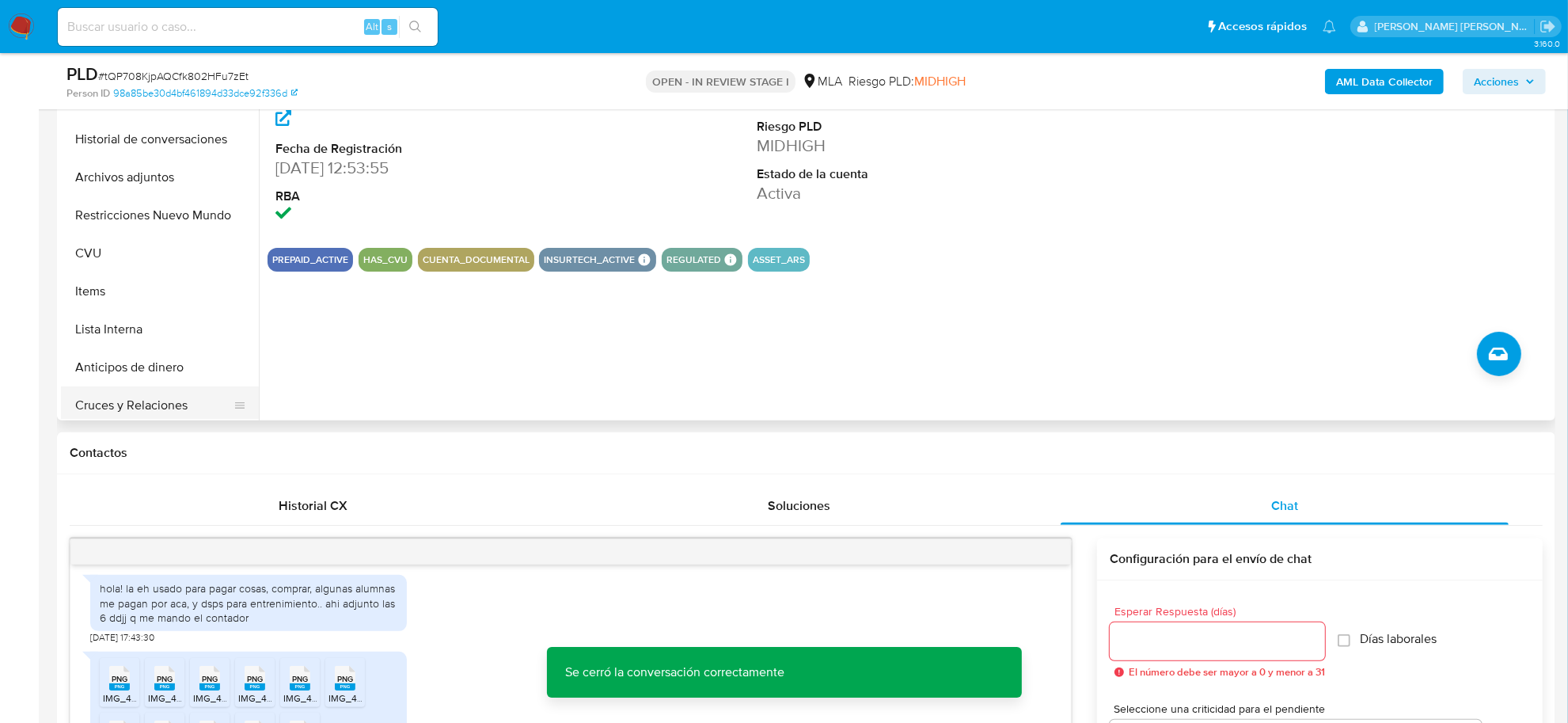
scroll to position [99, 0]
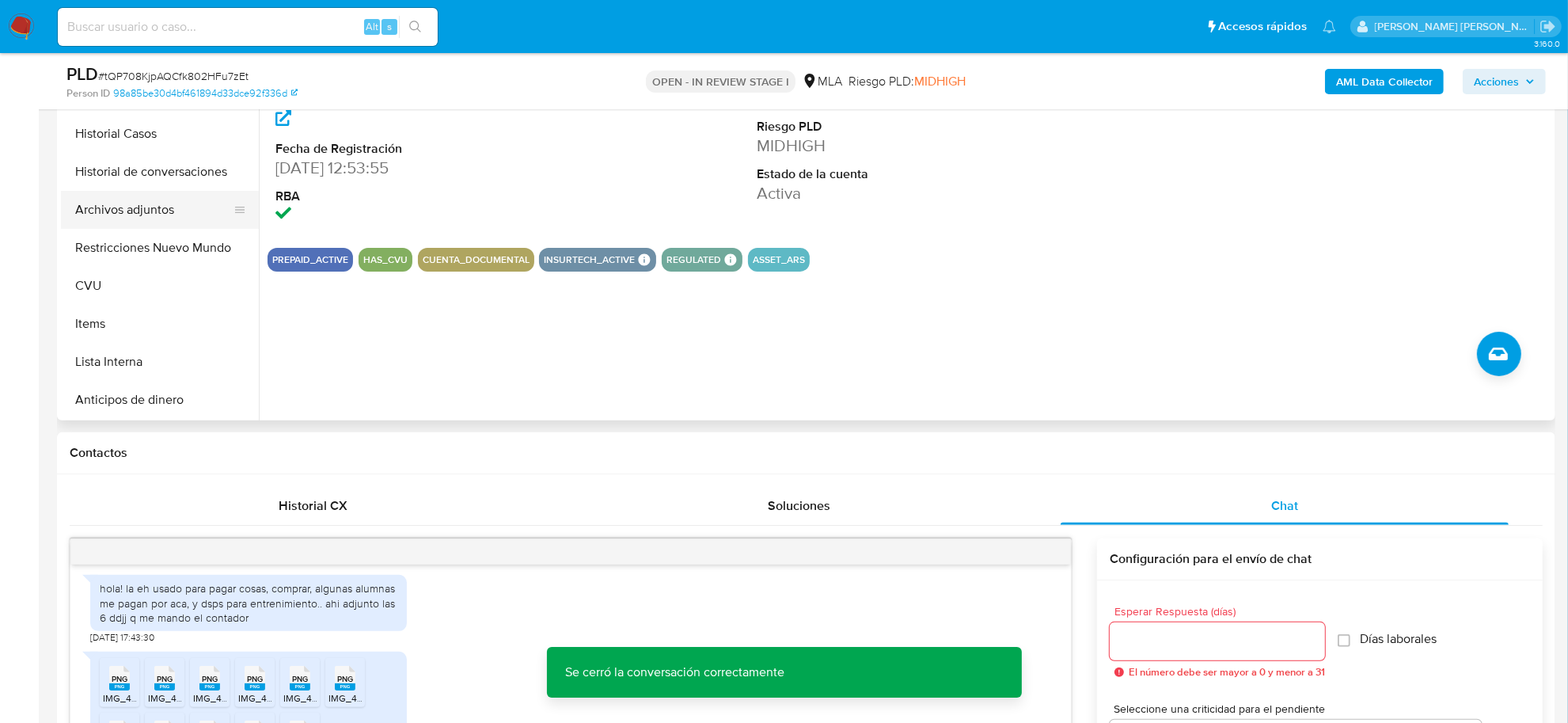
click at [121, 216] on button "Archivos adjuntos" at bounding box center [153, 209] width 185 height 38
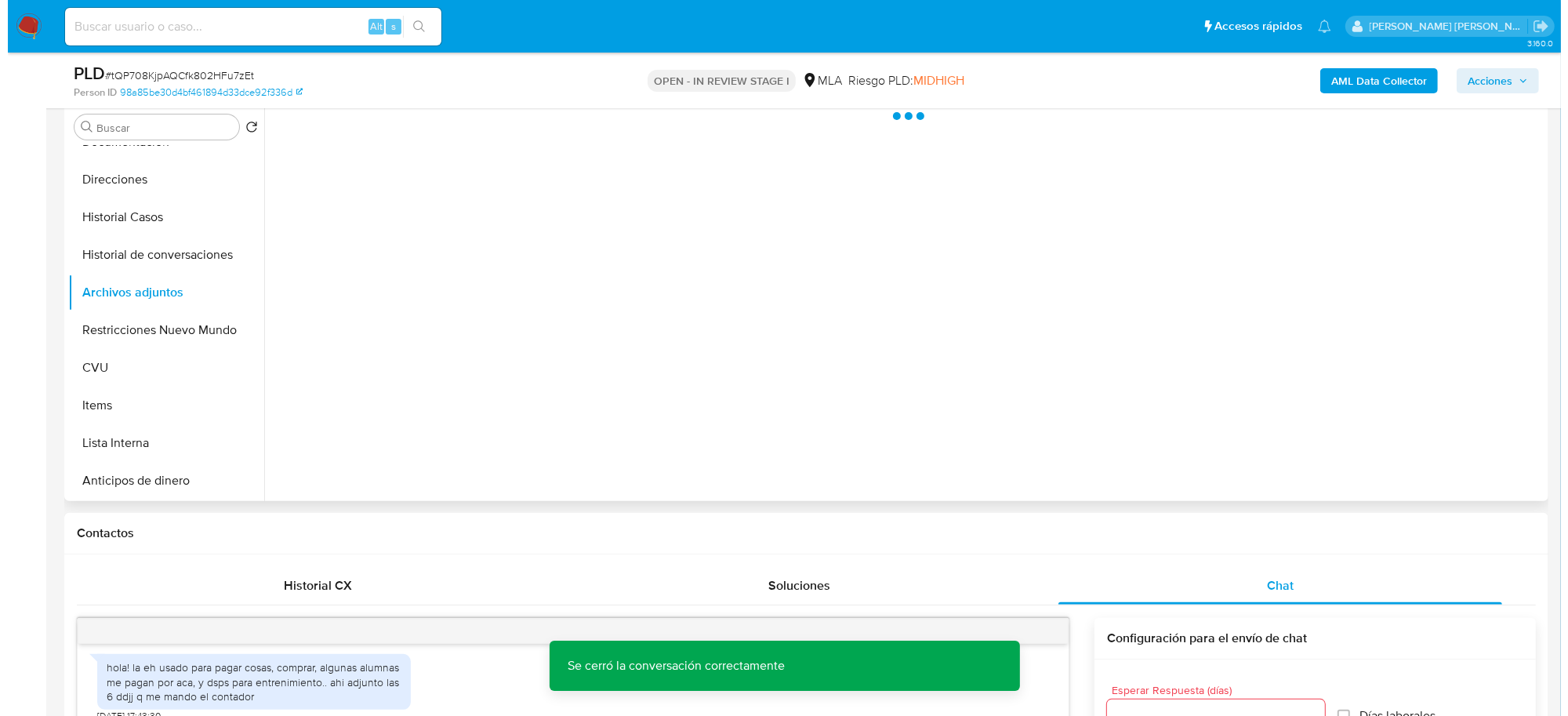
scroll to position [196, 0]
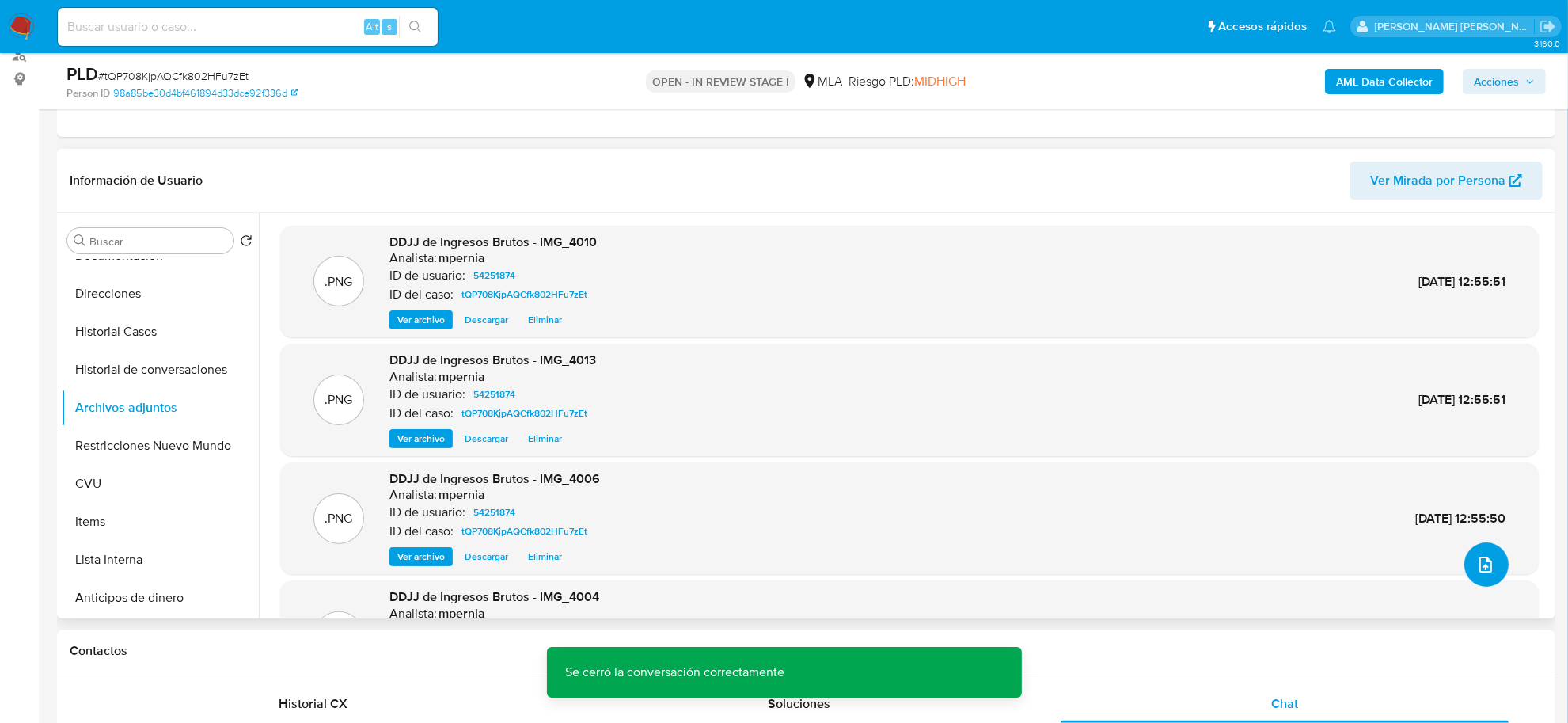
click at [1492, 577] on button "upload-file" at bounding box center [1487, 565] width 45 height 45
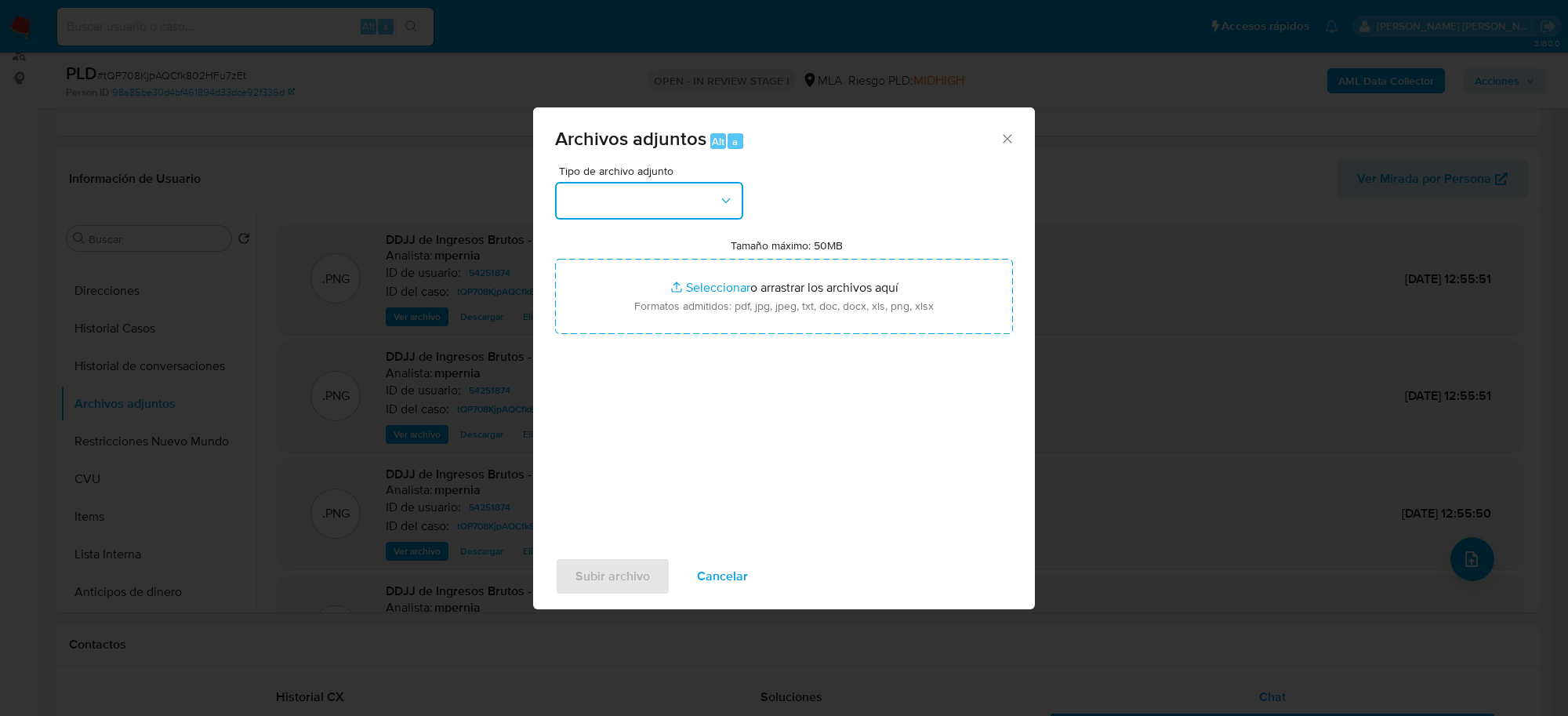
click at [649, 216] on button "button" at bounding box center [650, 201] width 188 height 37
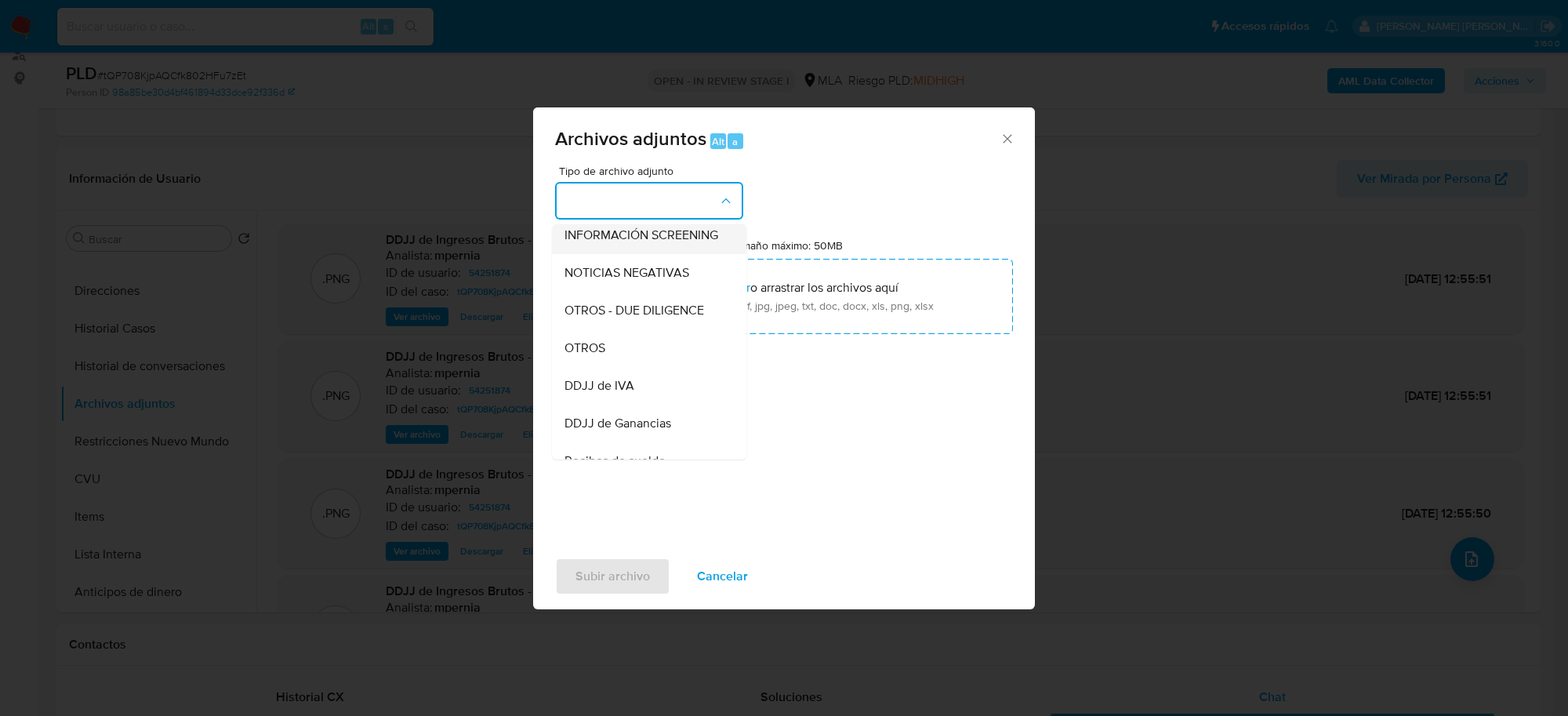
click at [633, 361] on div "OTROS" at bounding box center [644, 347] width 160 height 37
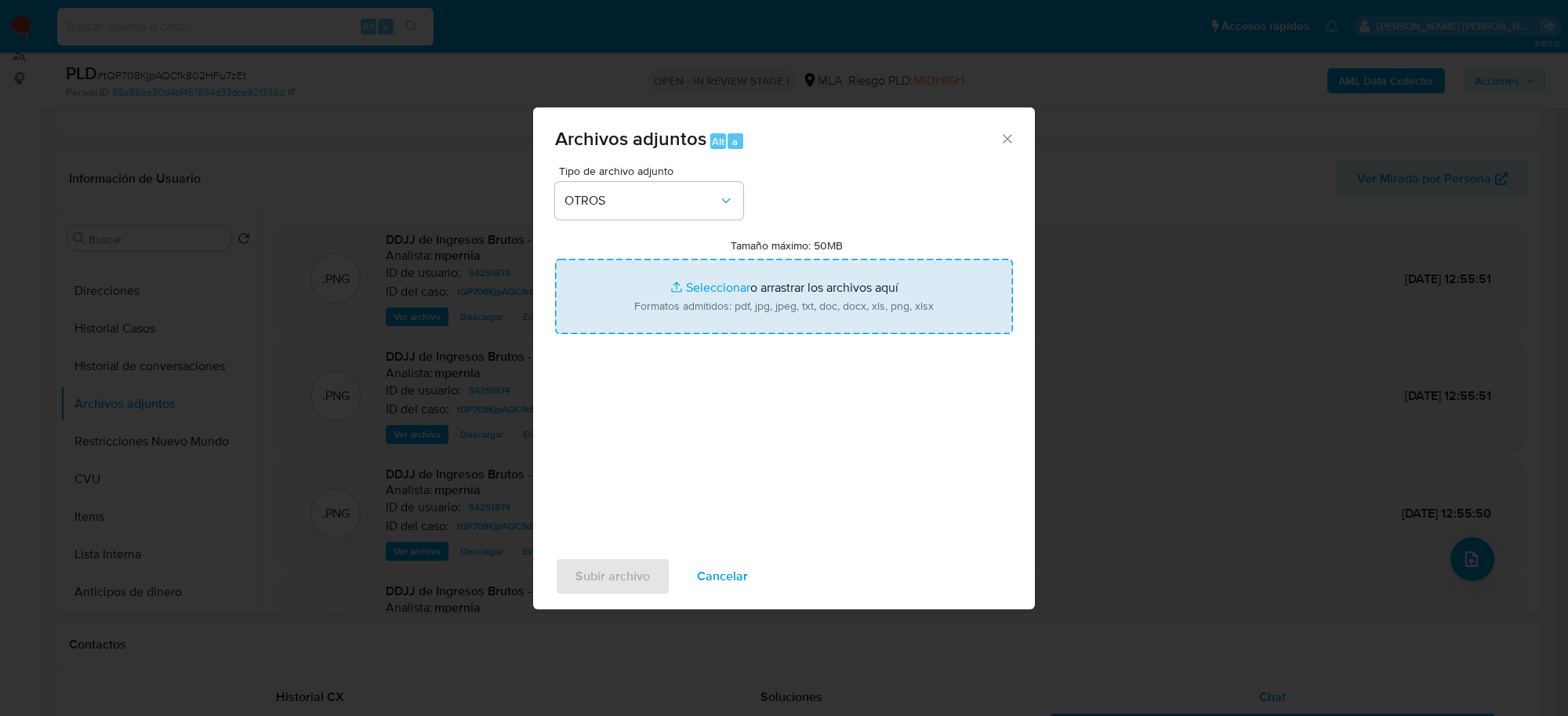
type input "C:\fakepath\Movimientos-Aladdin-54251874.xlsx"
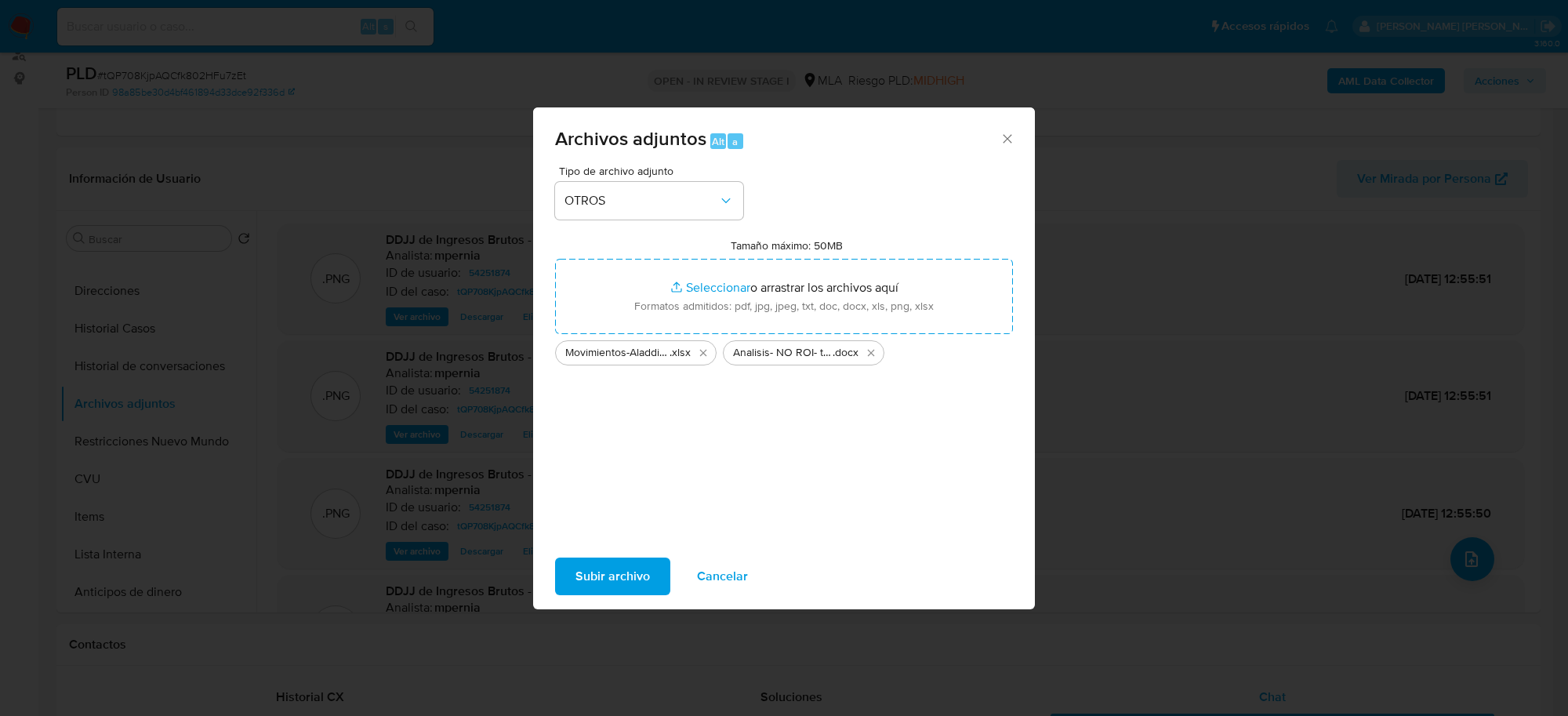
click at [644, 560] on span "Subir archivo" at bounding box center [613, 577] width 75 height 35
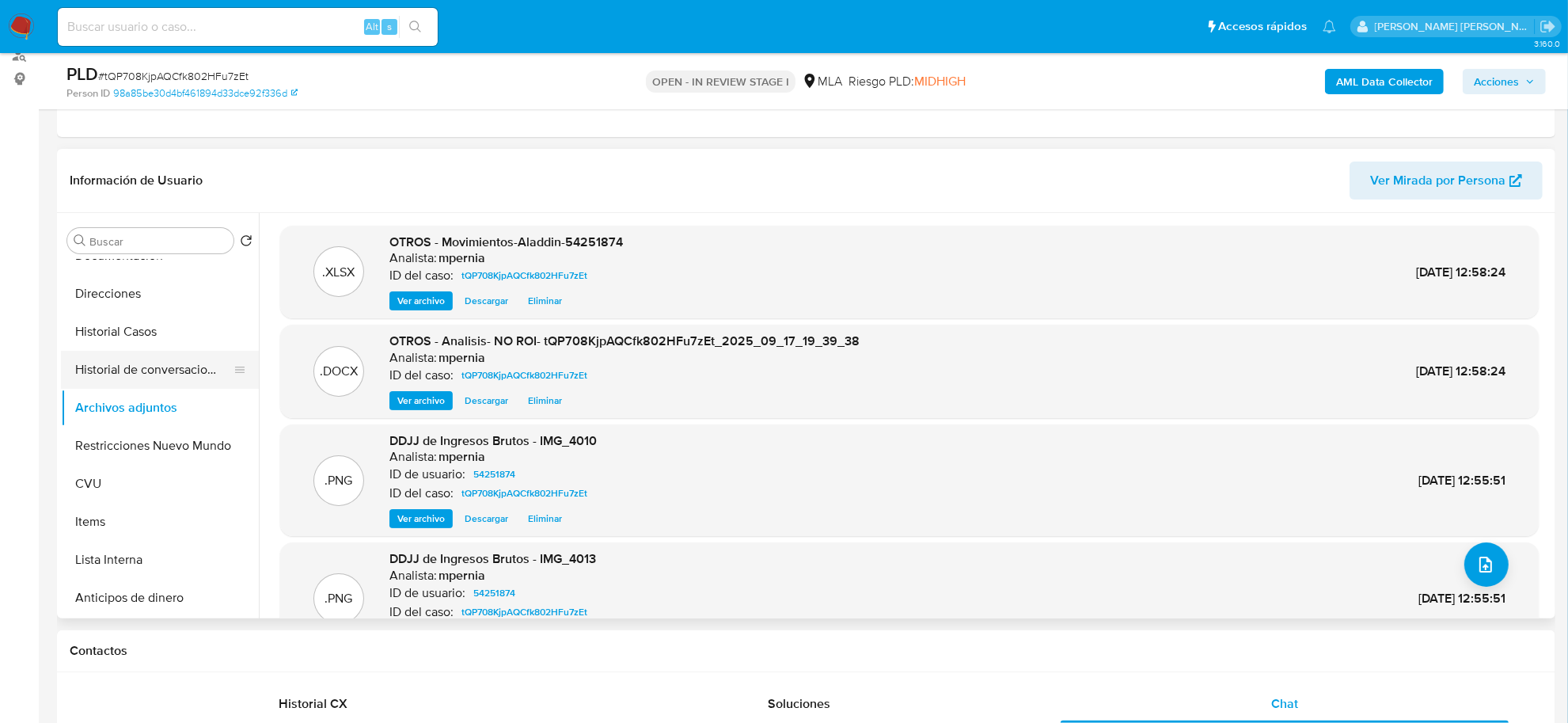
click at [158, 373] on button "Historial de conversaciones" at bounding box center [153, 369] width 185 height 38
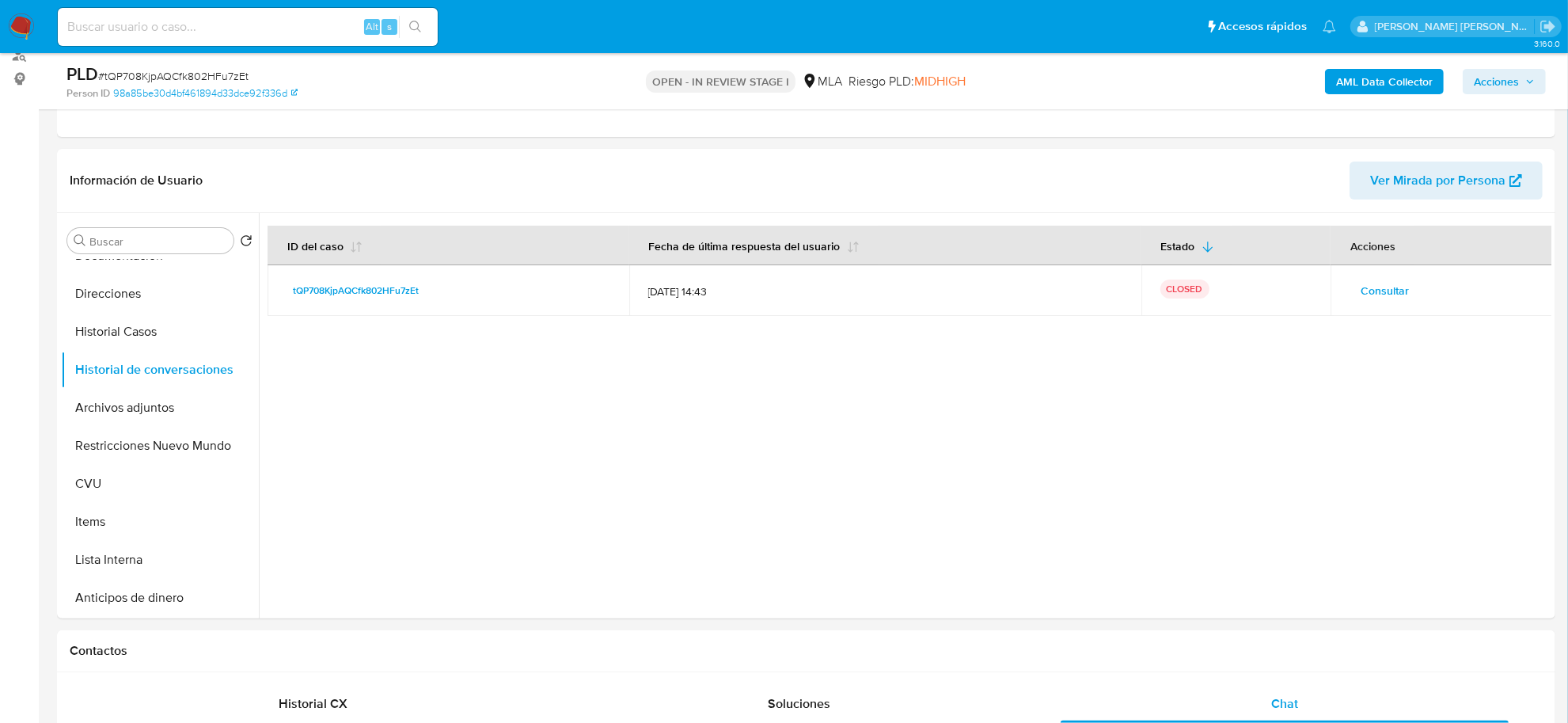
click at [1498, 88] on span "Acciones" at bounding box center [1496, 81] width 46 height 25
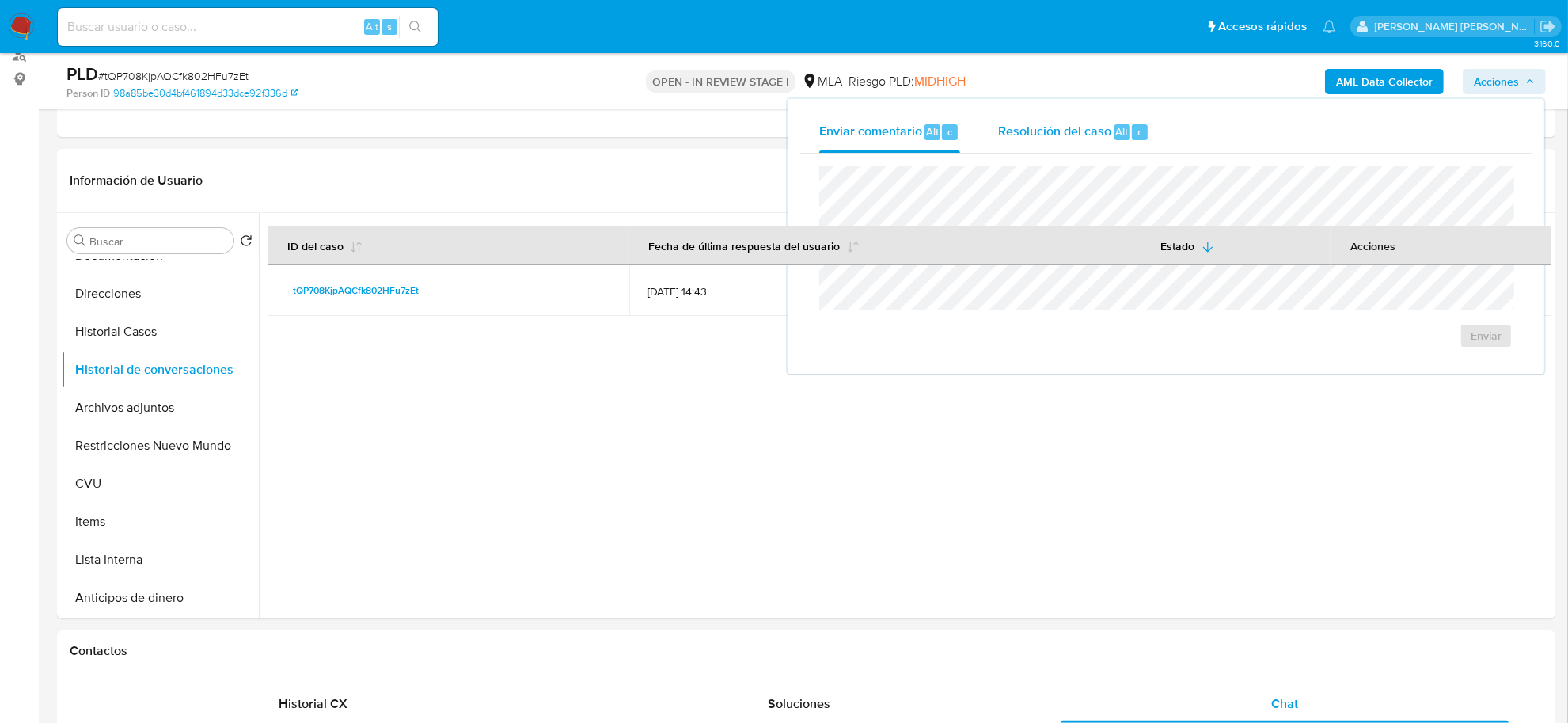
click at [1085, 137] on span "Resolución del caso" at bounding box center [1054, 131] width 113 height 18
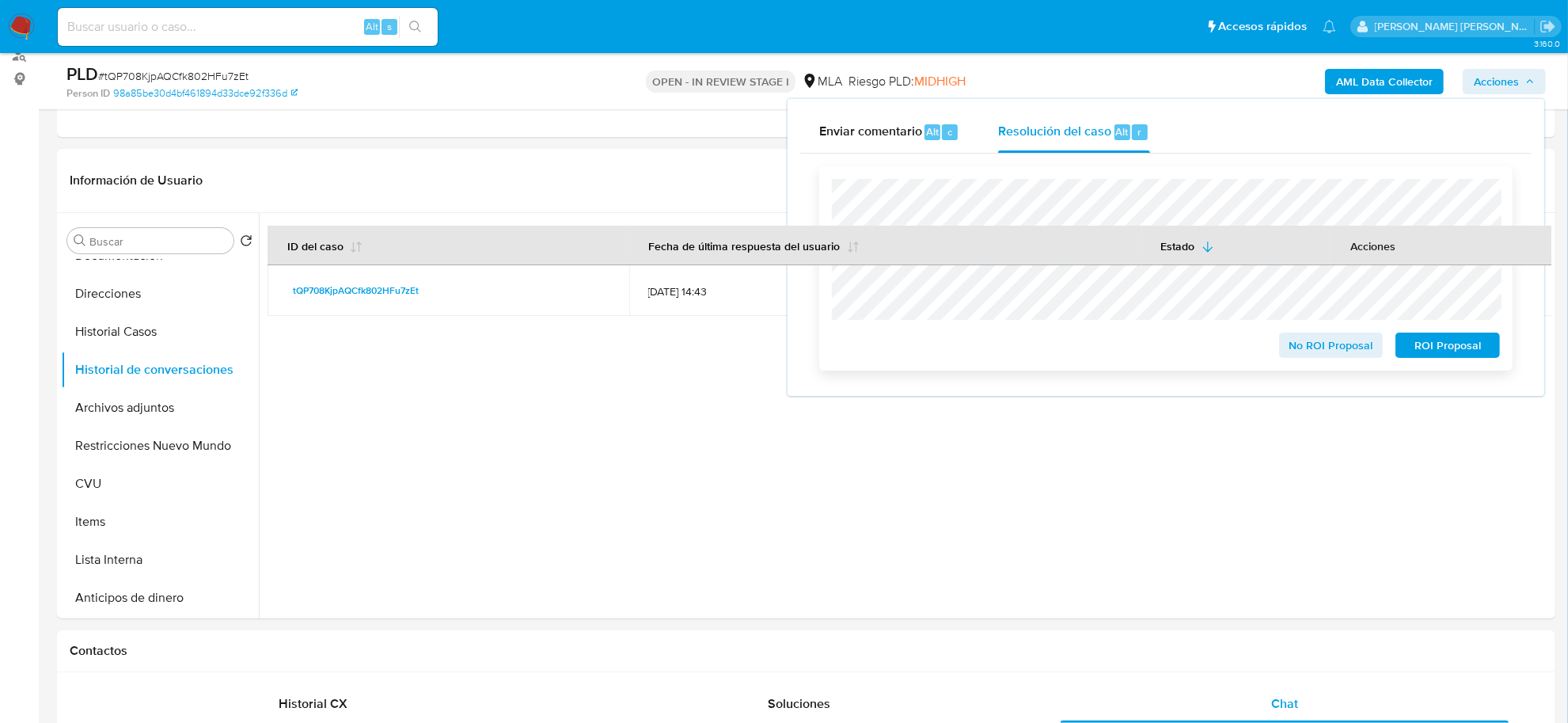
click at [1332, 349] on span "No ROI Proposal" at bounding box center [1331, 345] width 82 height 22
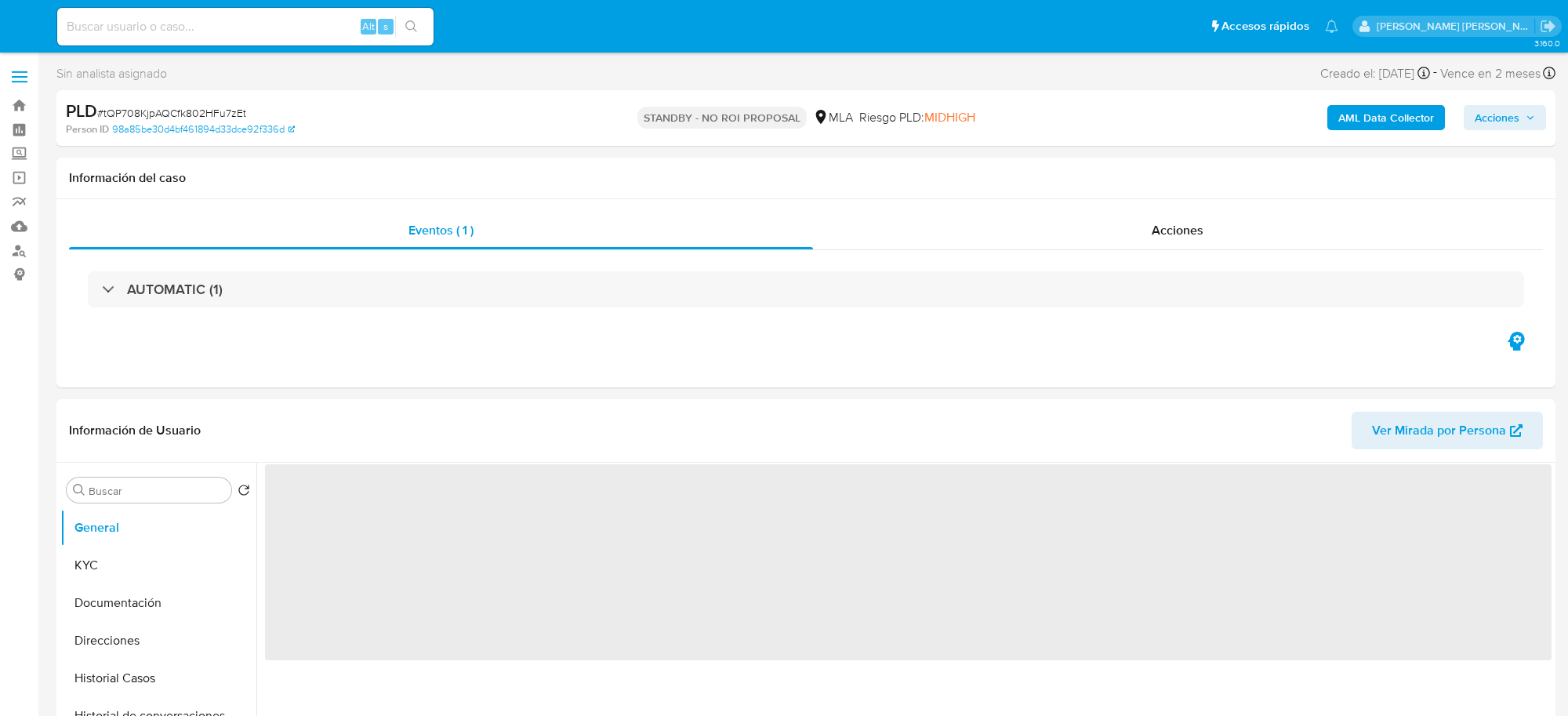
select select "10"
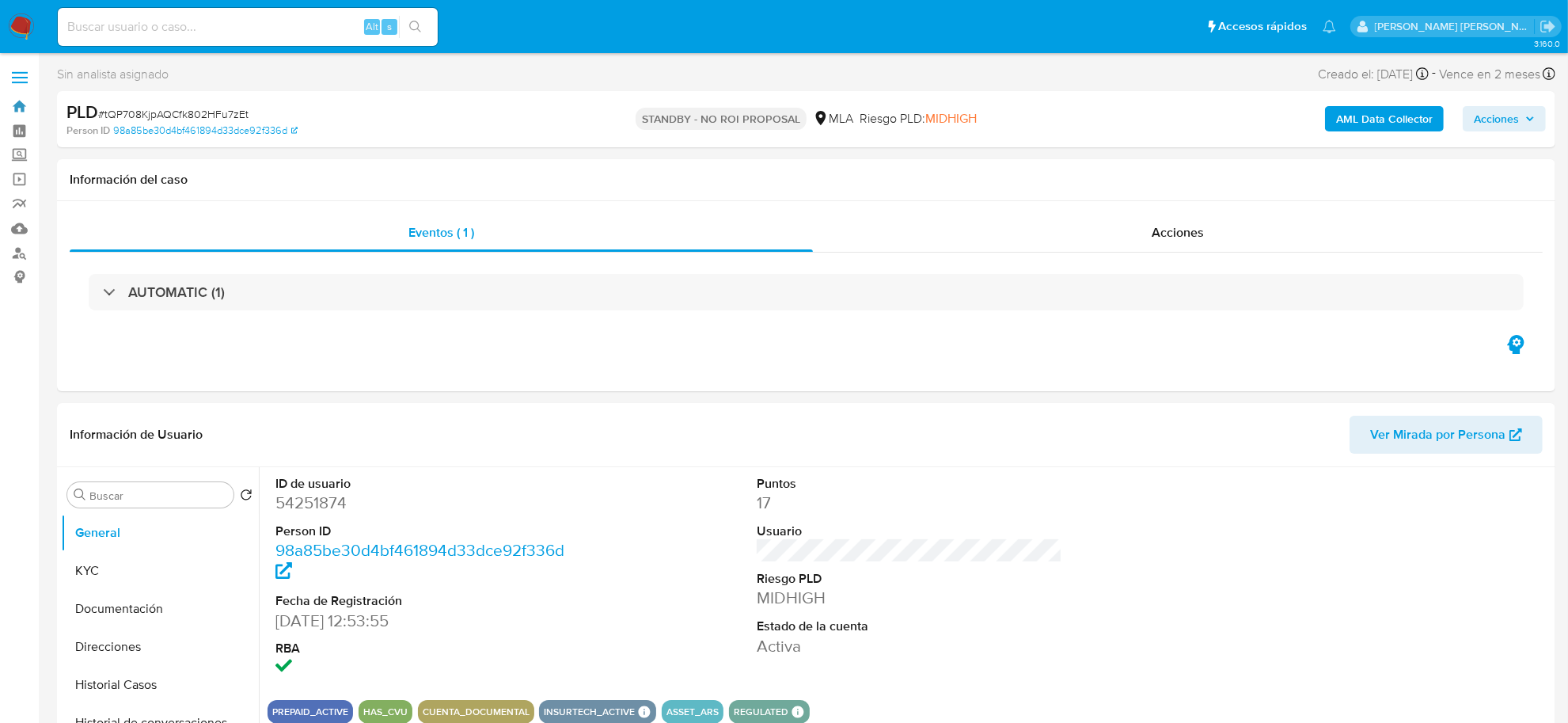
drag, startPoint x: 25, startPoint y: 105, endPoint x: 38, endPoint y: 92, distance: 18.4
click at [25, 105] on link "Bandeja" at bounding box center [94, 106] width 188 height 24
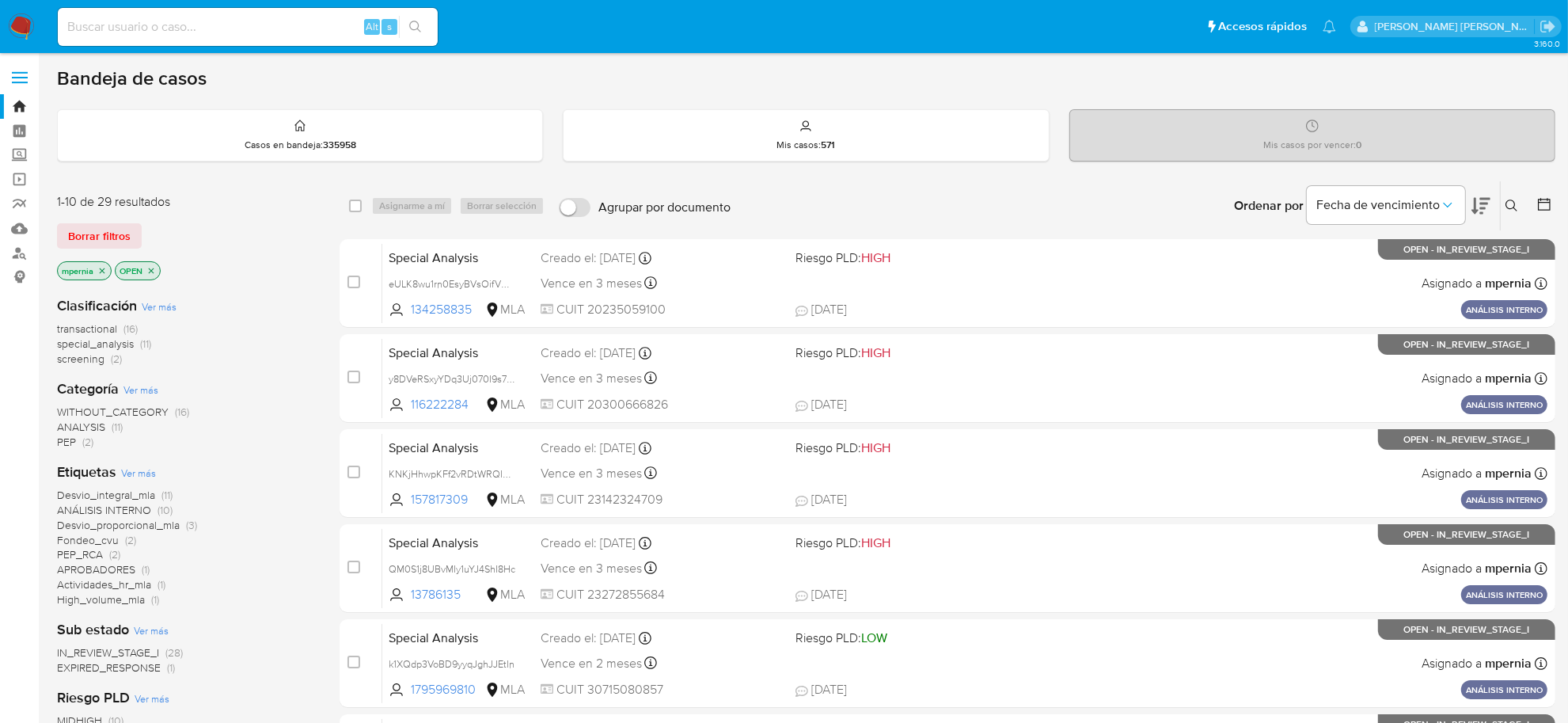
click at [109, 327] on span "transactional" at bounding box center [87, 329] width 60 height 16
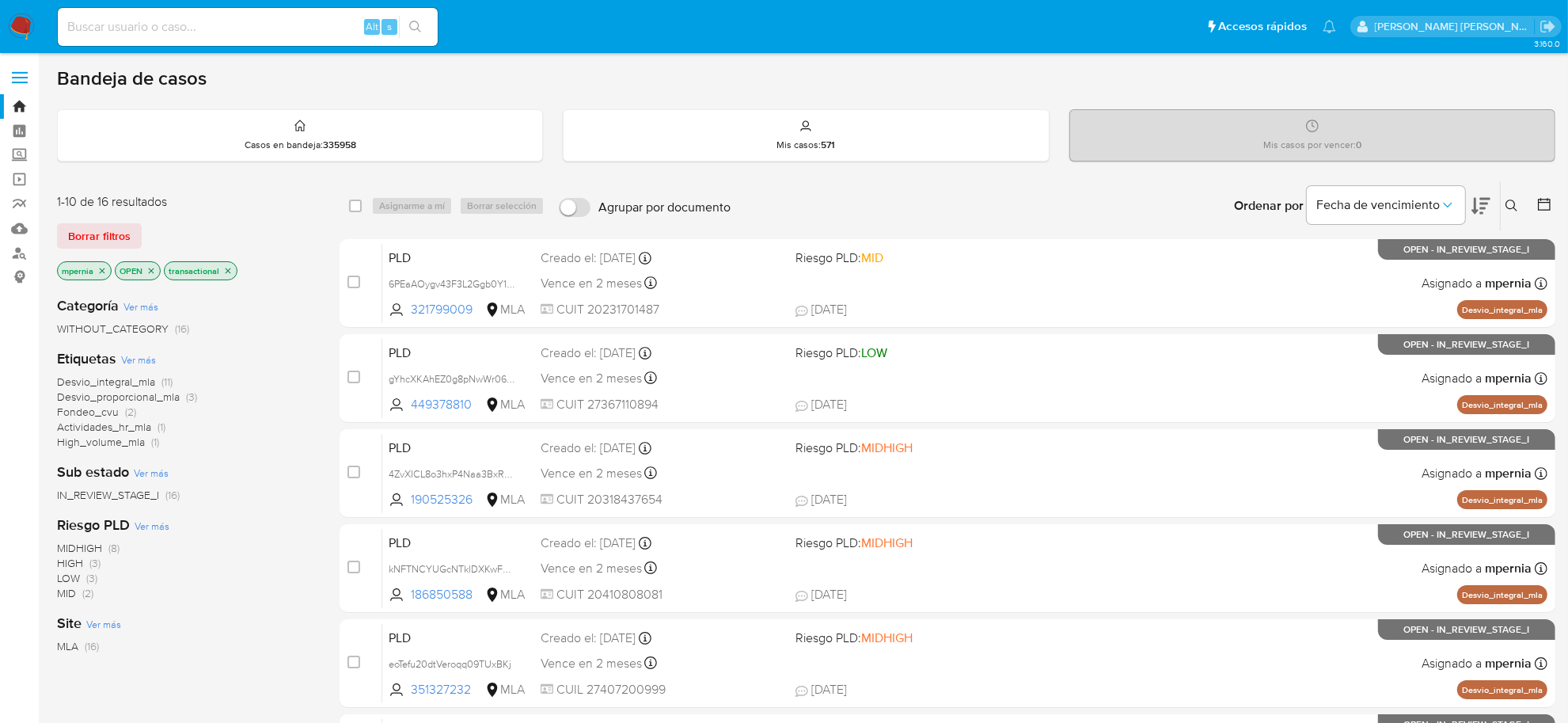
click at [101, 270] on icon "close-filter" at bounding box center [103, 271] width 10 height 10
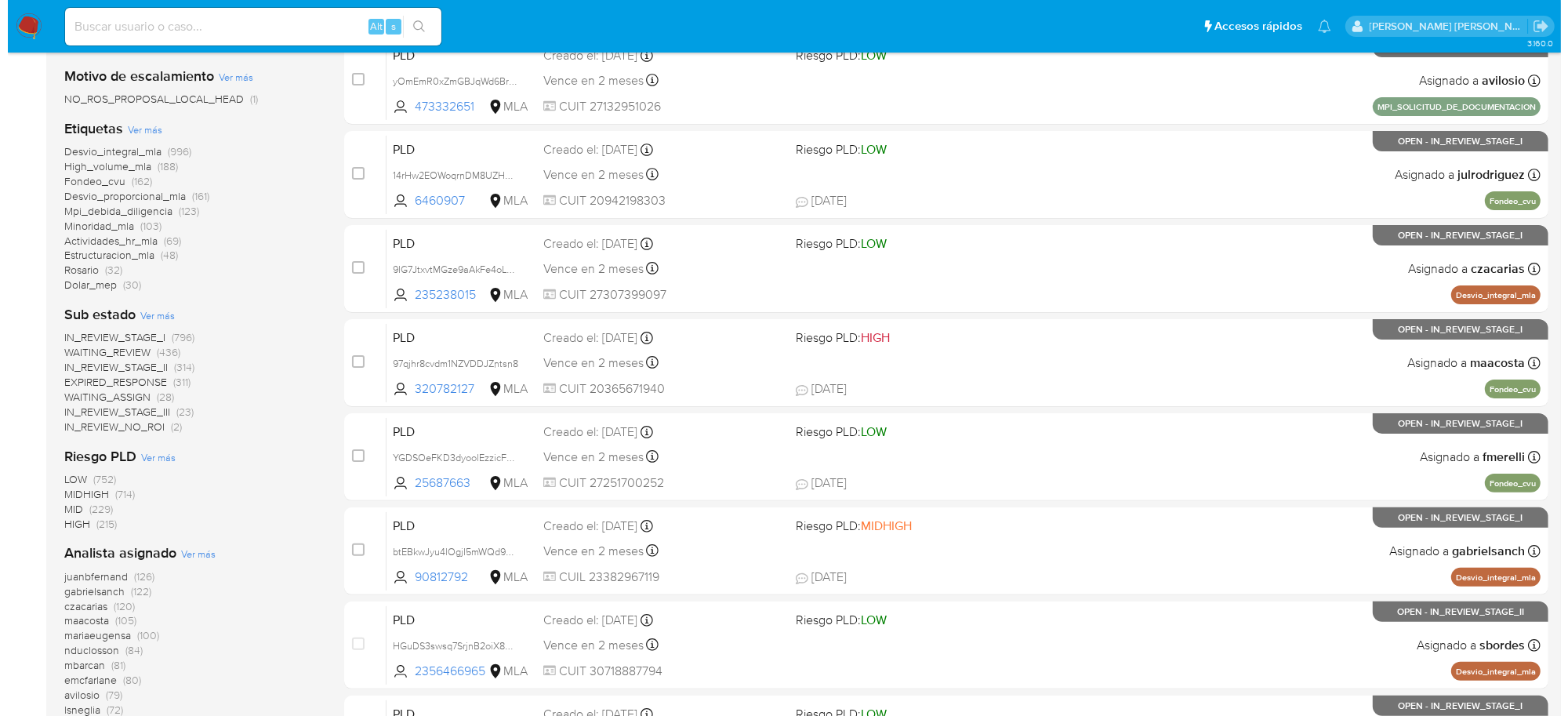
scroll to position [490, 0]
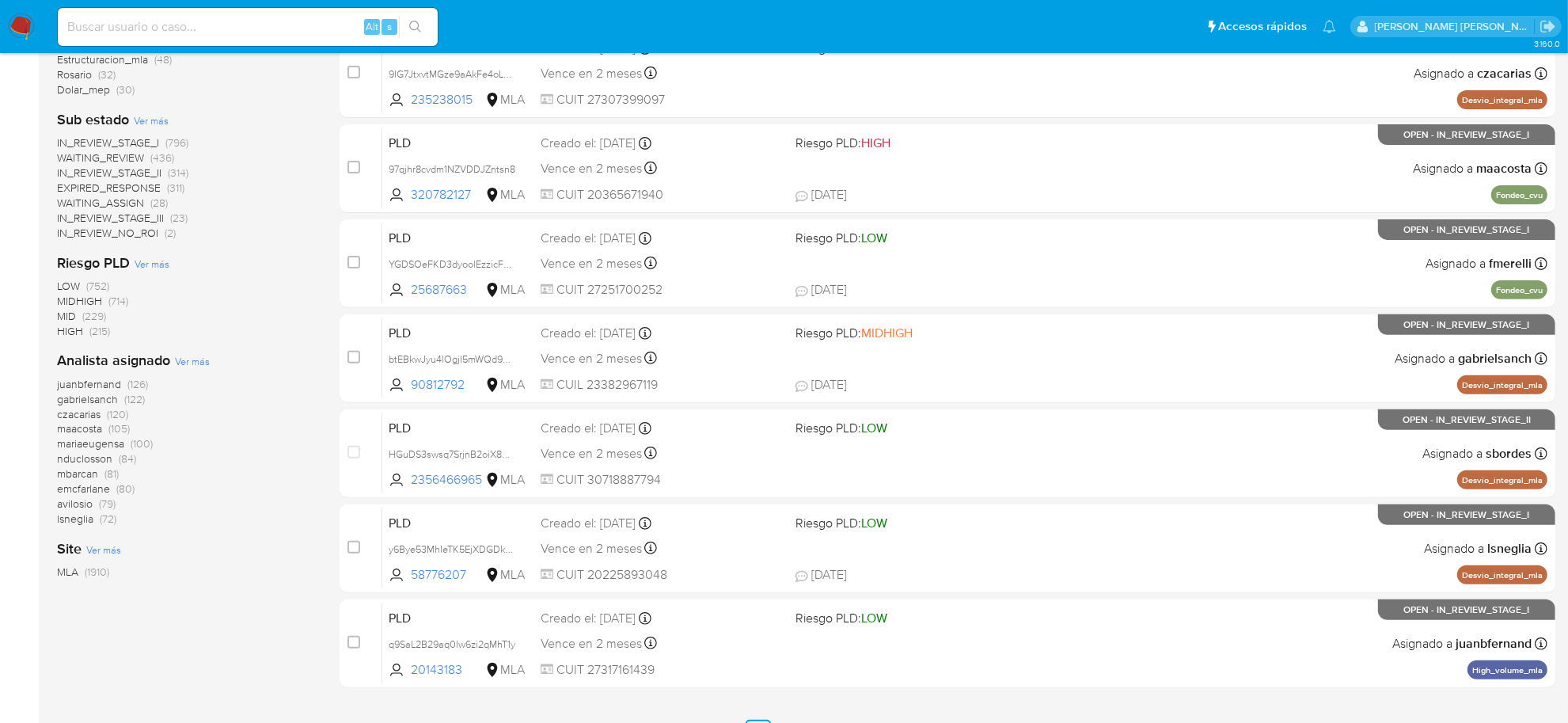
click at [194, 357] on span "Ver más" at bounding box center [193, 361] width 35 height 15
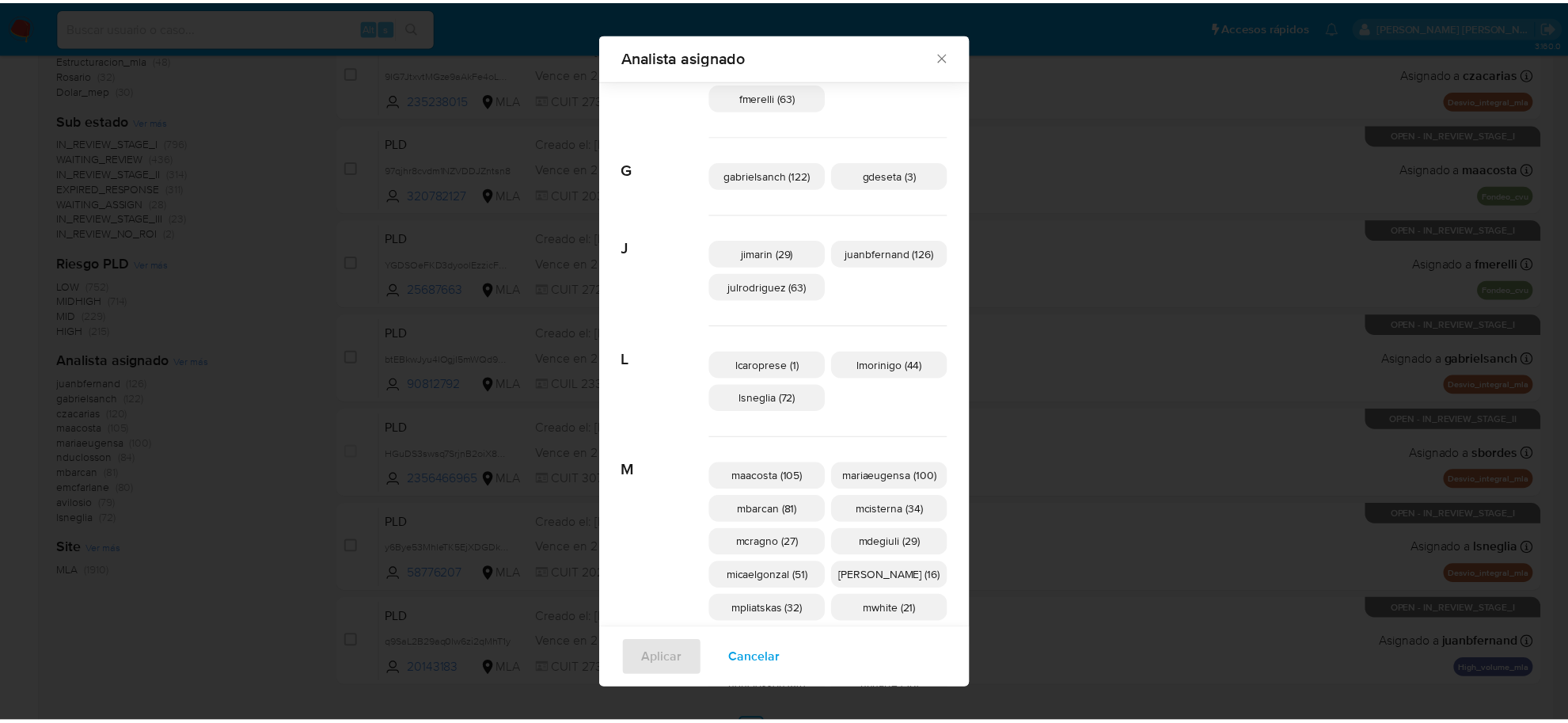
scroll to position [483, 0]
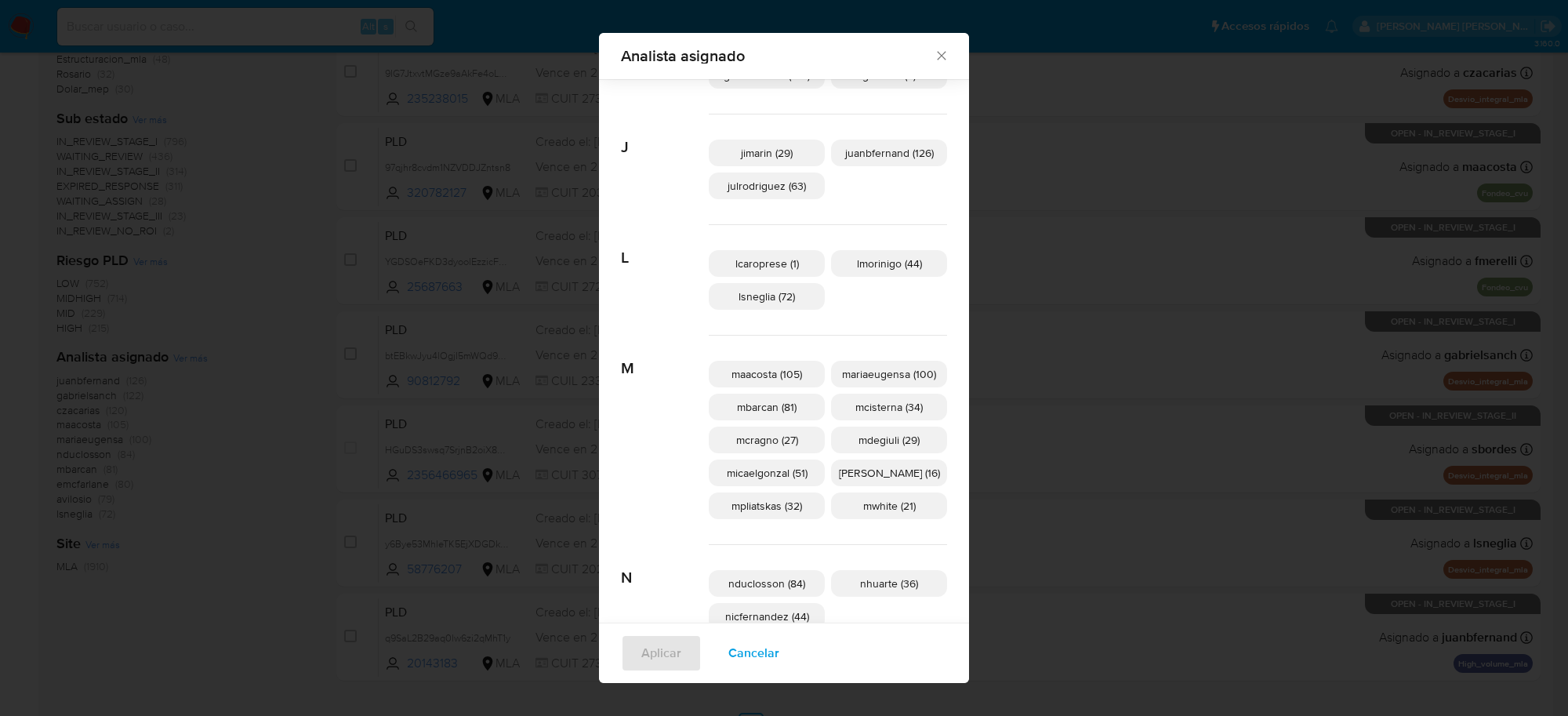
click at [934, 61] on icon "Cerrar" at bounding box center [941, 56] width 15 height 15
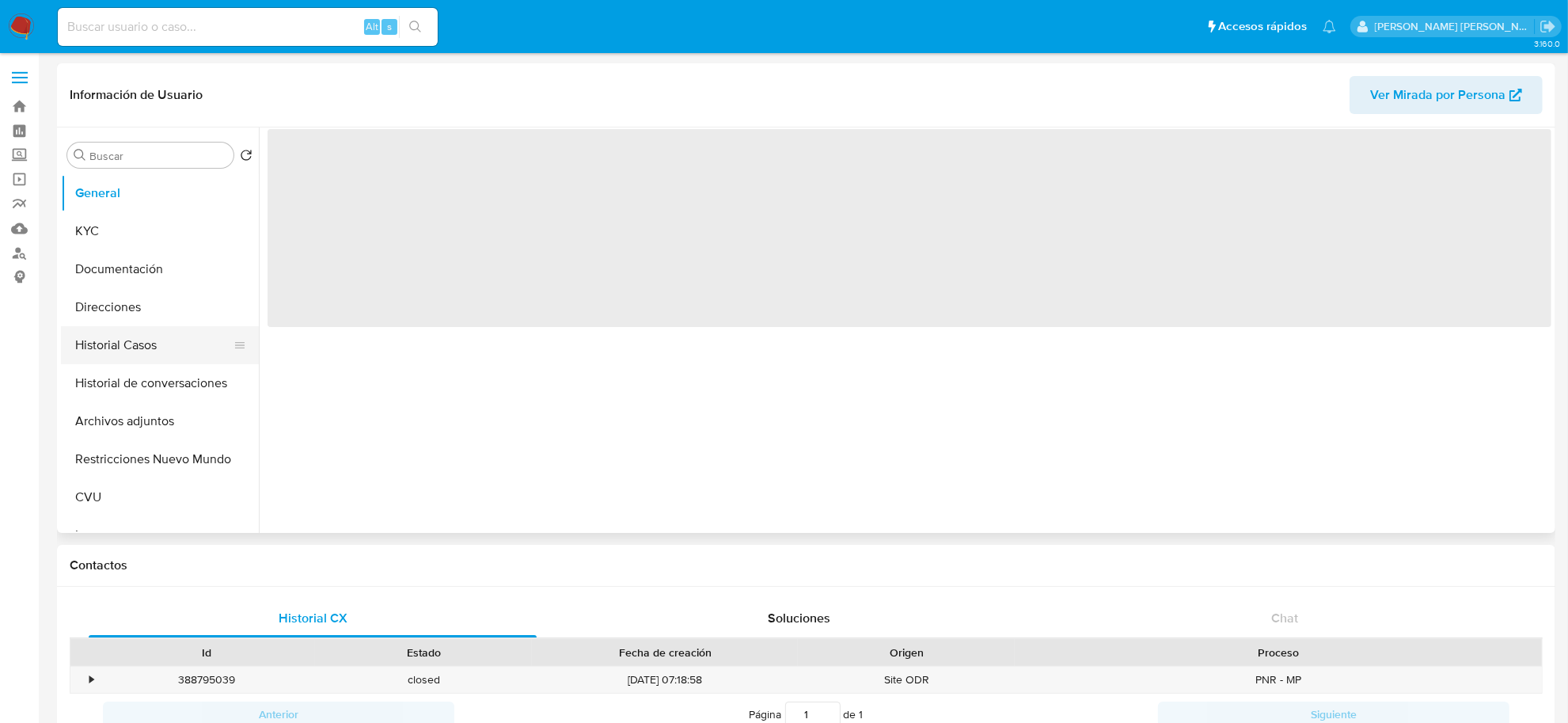
click at [184, 353] on button "Historial Casos" at bounding box center [153, 345] width 185 height 38
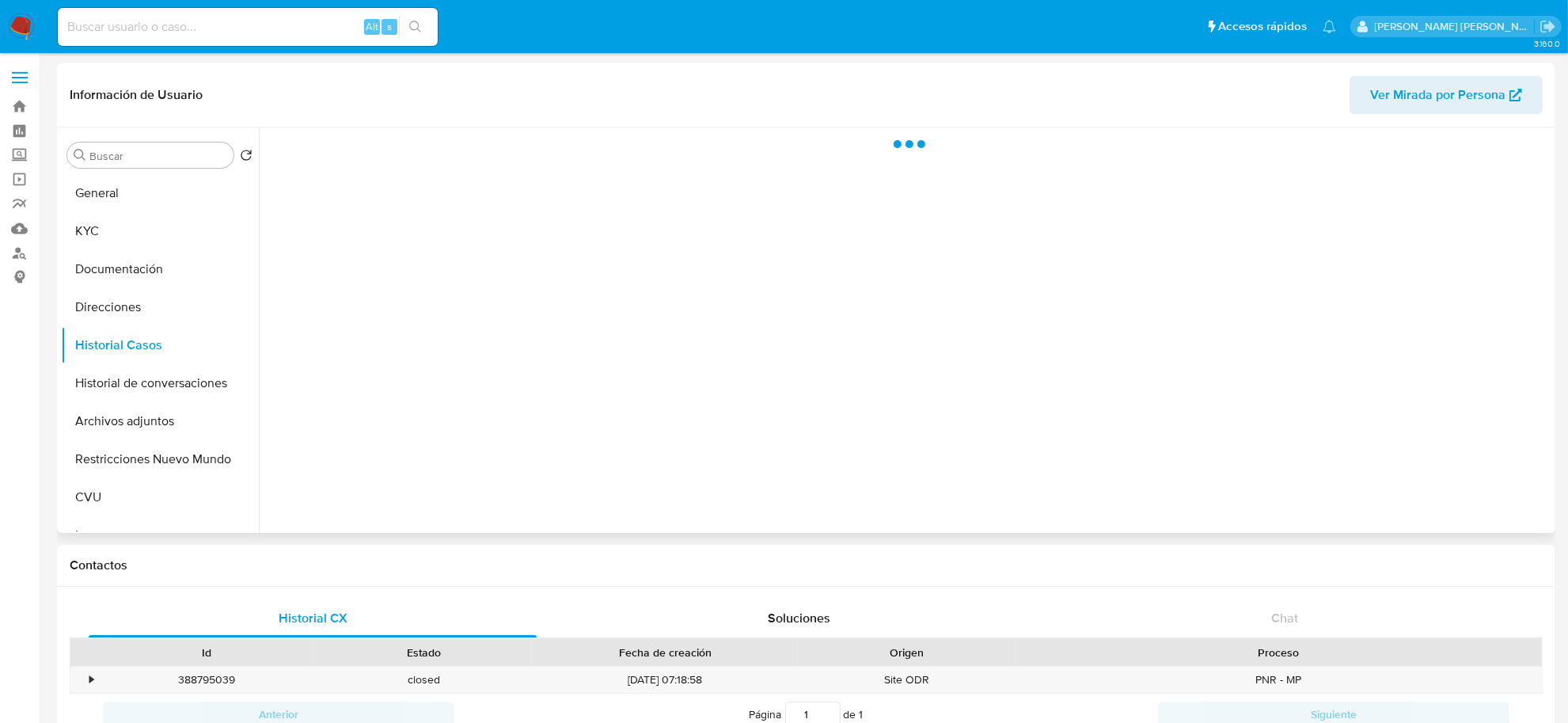
select select "10"
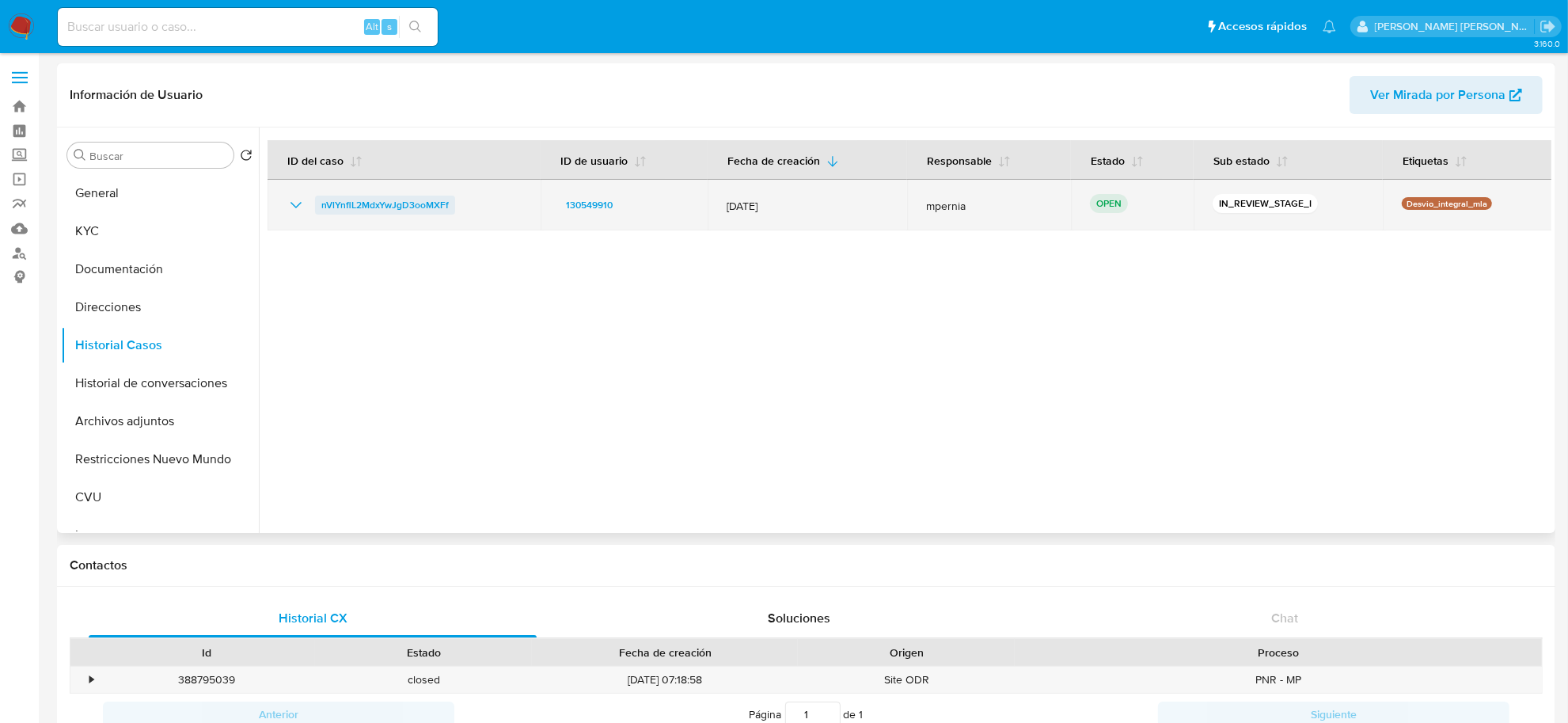
click at [370, 204] on span "nVlYnflL2MdxYwJgD3ooMXFf" at bounding box center [385, 205] width 128 height 19
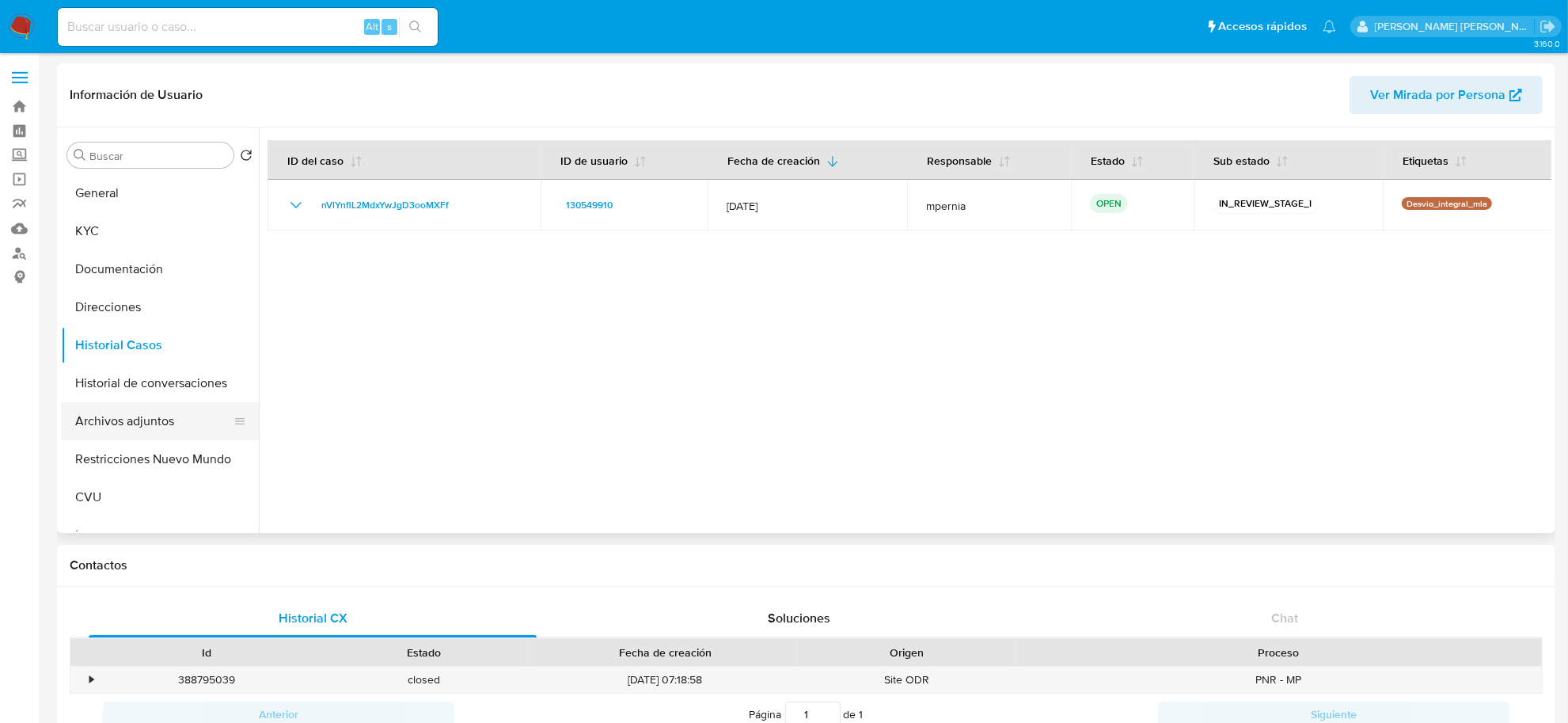
click at [152, 414] on button "Archivos adjuntos" at bounding box center [153, 421] width 185 height 38
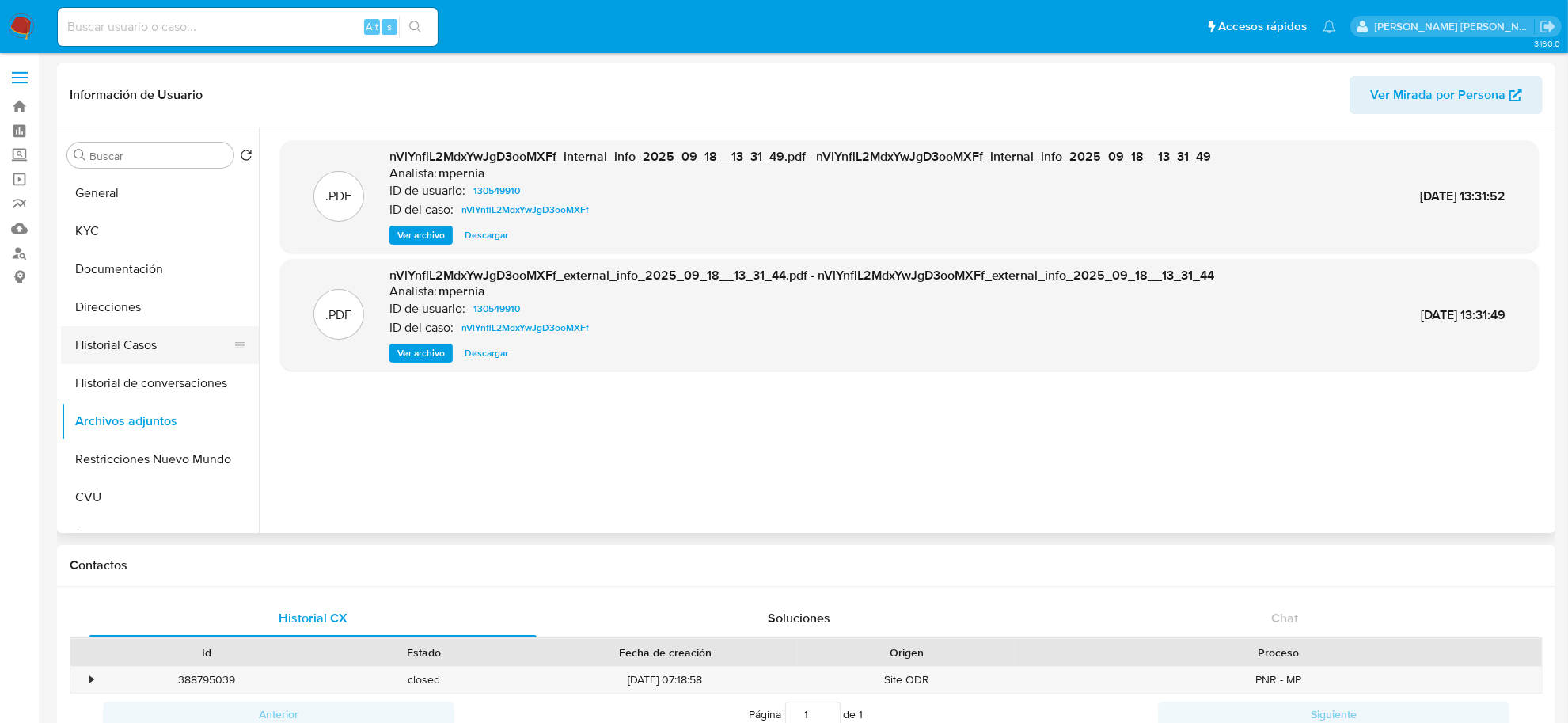
click at [113, 327] on button "Historial Casos" at bounding box center [153, 345] width 185 height 38
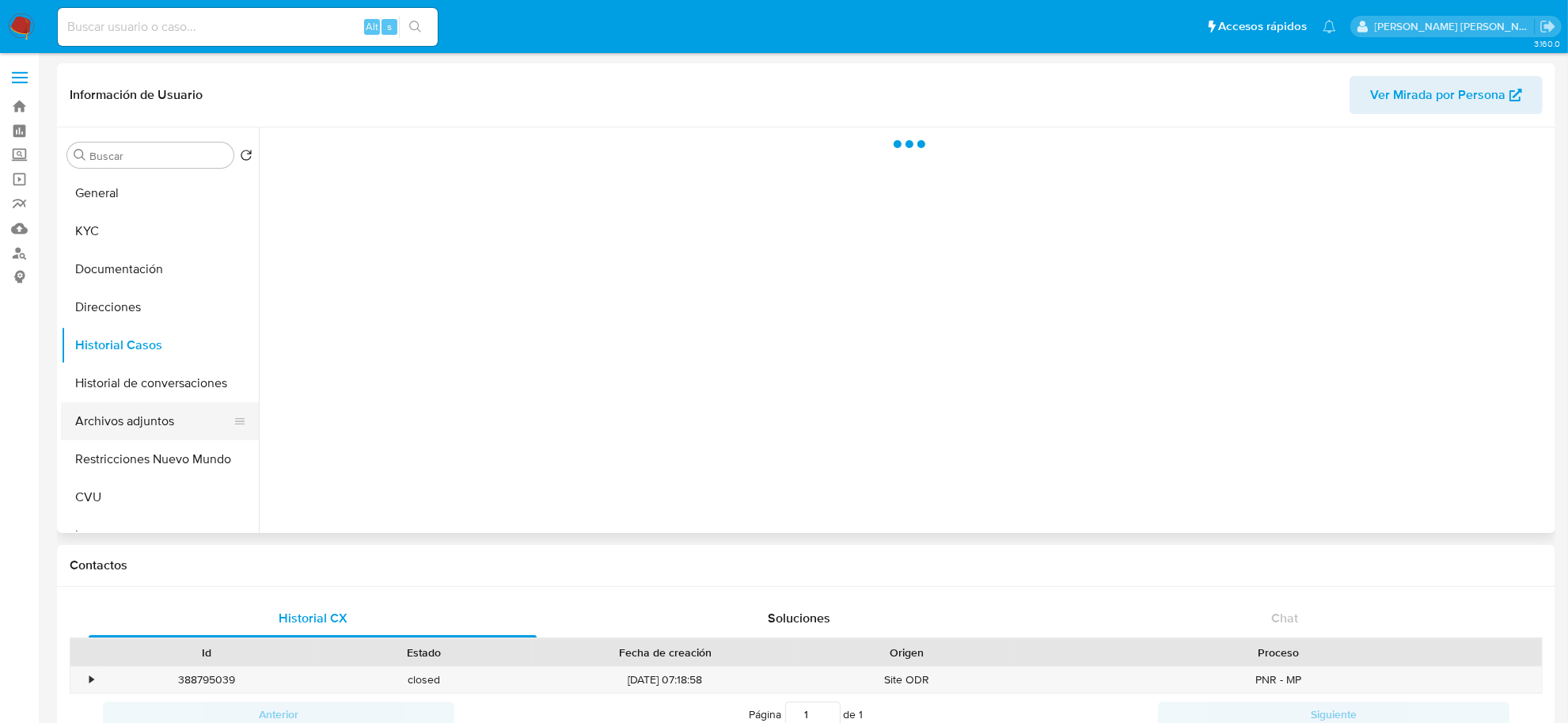
click at [140, 410] on button "Archivos adjuntos" at bounding box center [153, 421] width 185 height 38
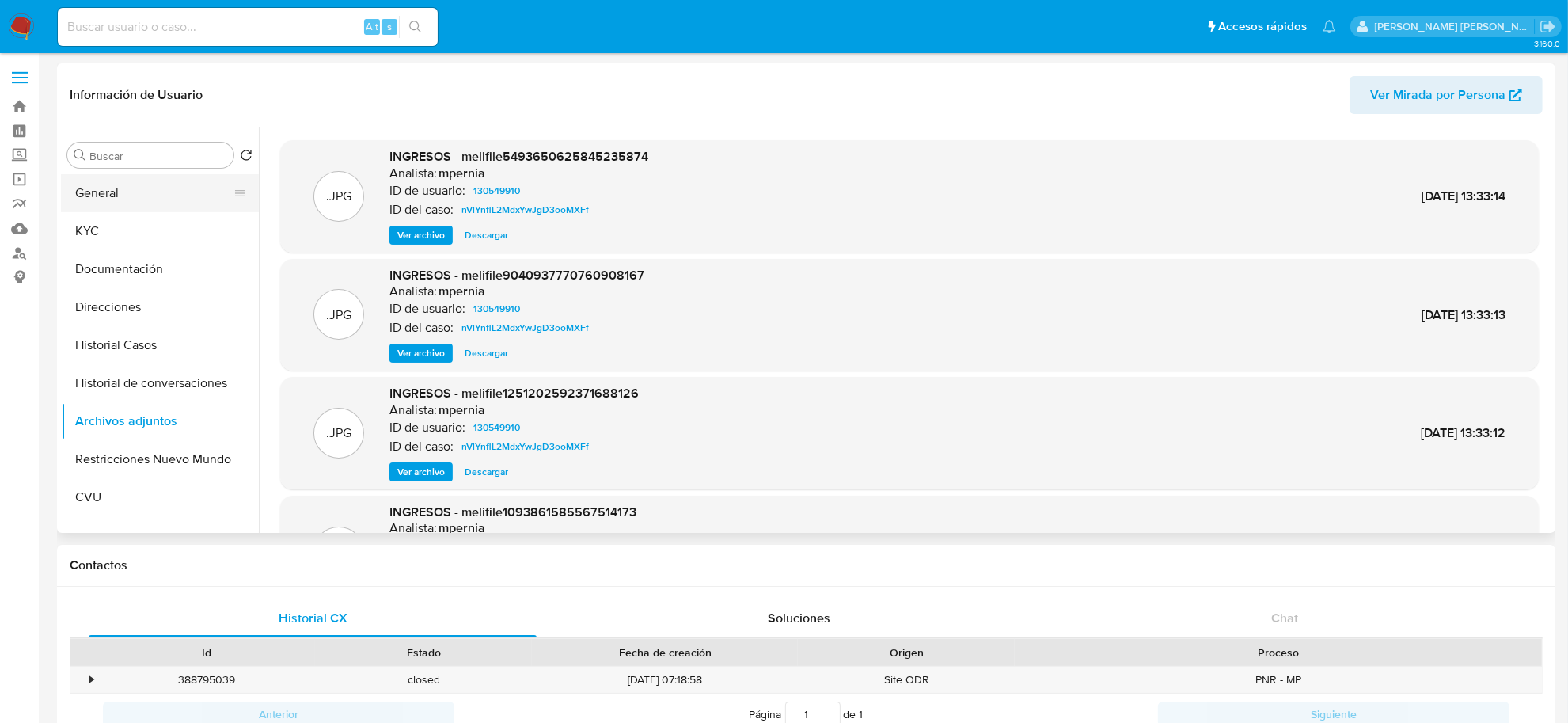
click at [139, 199] on button "General" at bounding box center [153, 193] width 185 height 38
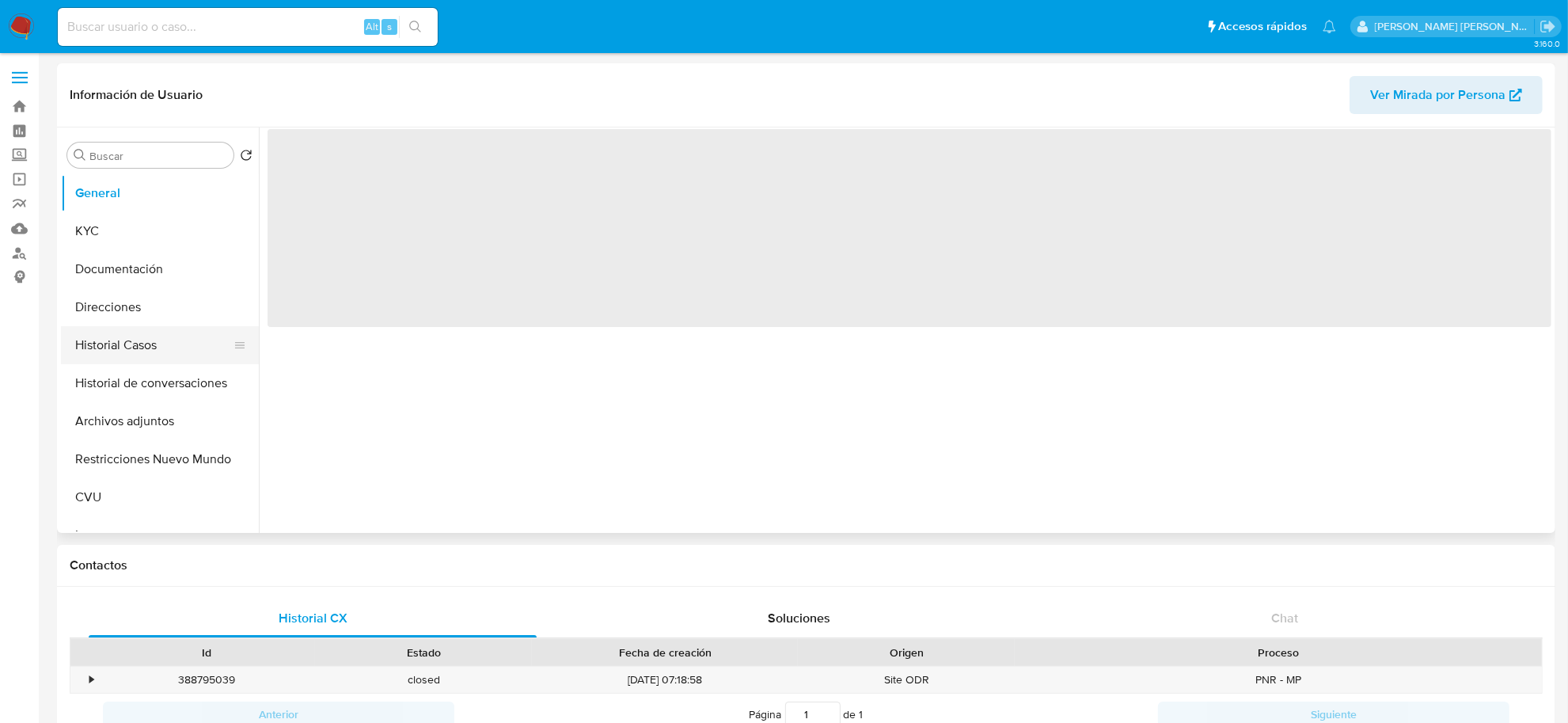
click at [139, 339] on button "Historial Casos" at bounding box center [153, 345] width 185 height 38
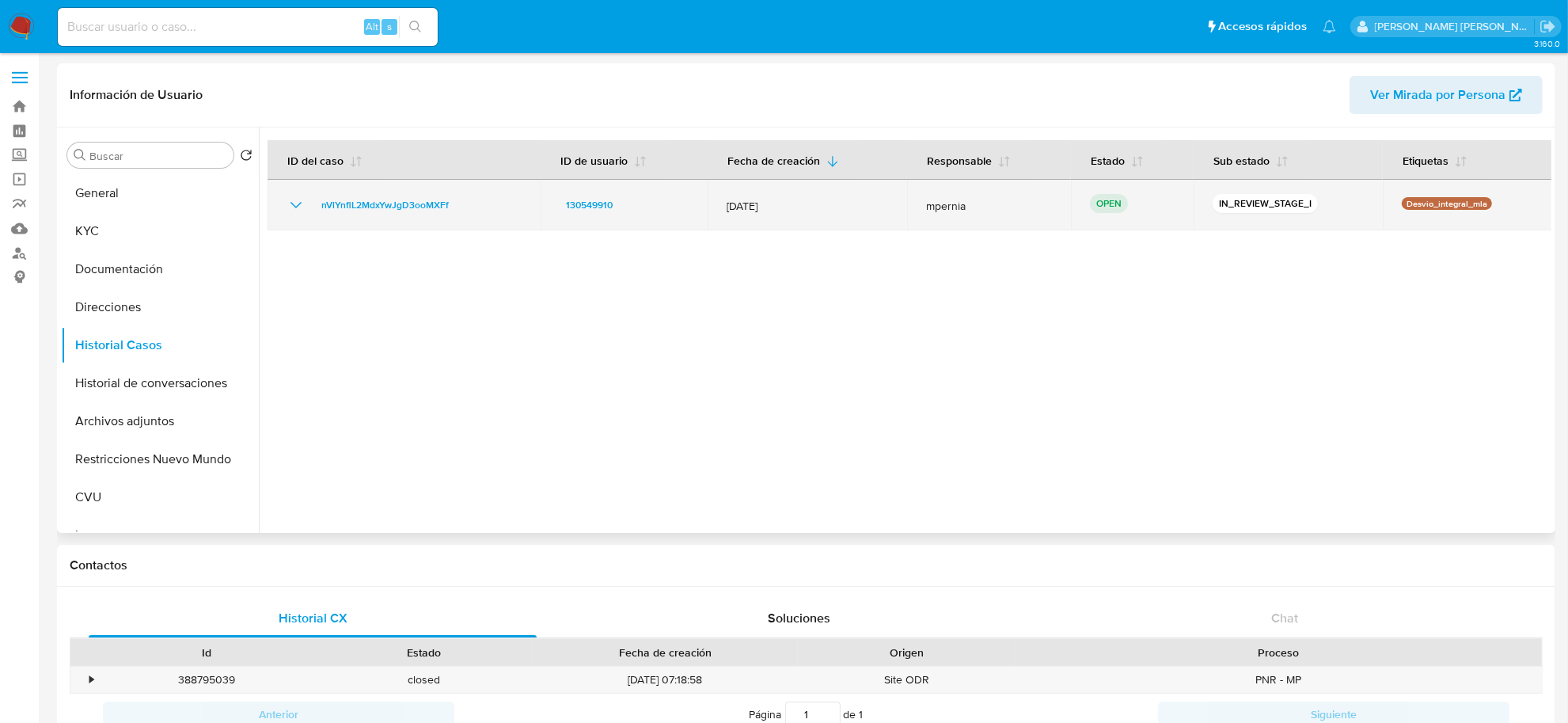
drag, startPoint x: 460, startPoint y: 202, endPoint x: 310, endPoint y: 211, distance: 150.3
click at [310, 211] on div "nVlYnflL2MdxYwJgD3ooMXFf" at bounding box center [404, 205] width 235 height 19
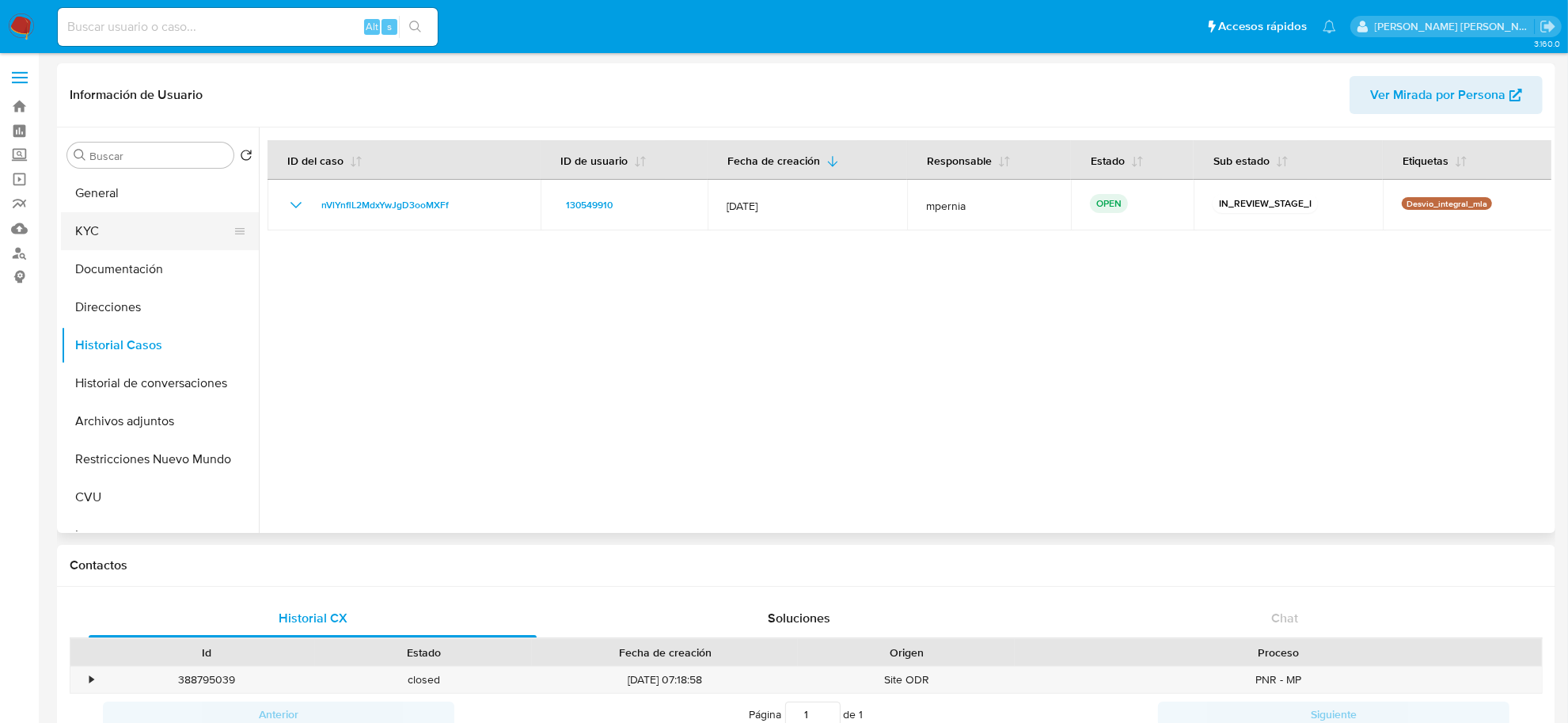
drag, startPoint x: 125, startPoint y: 215, endPoint x: 149, endPoint y: 232, distance: 29.4
click at [123, 215] on button "KYC" at bounding box center [153, 231] width 185 height 38
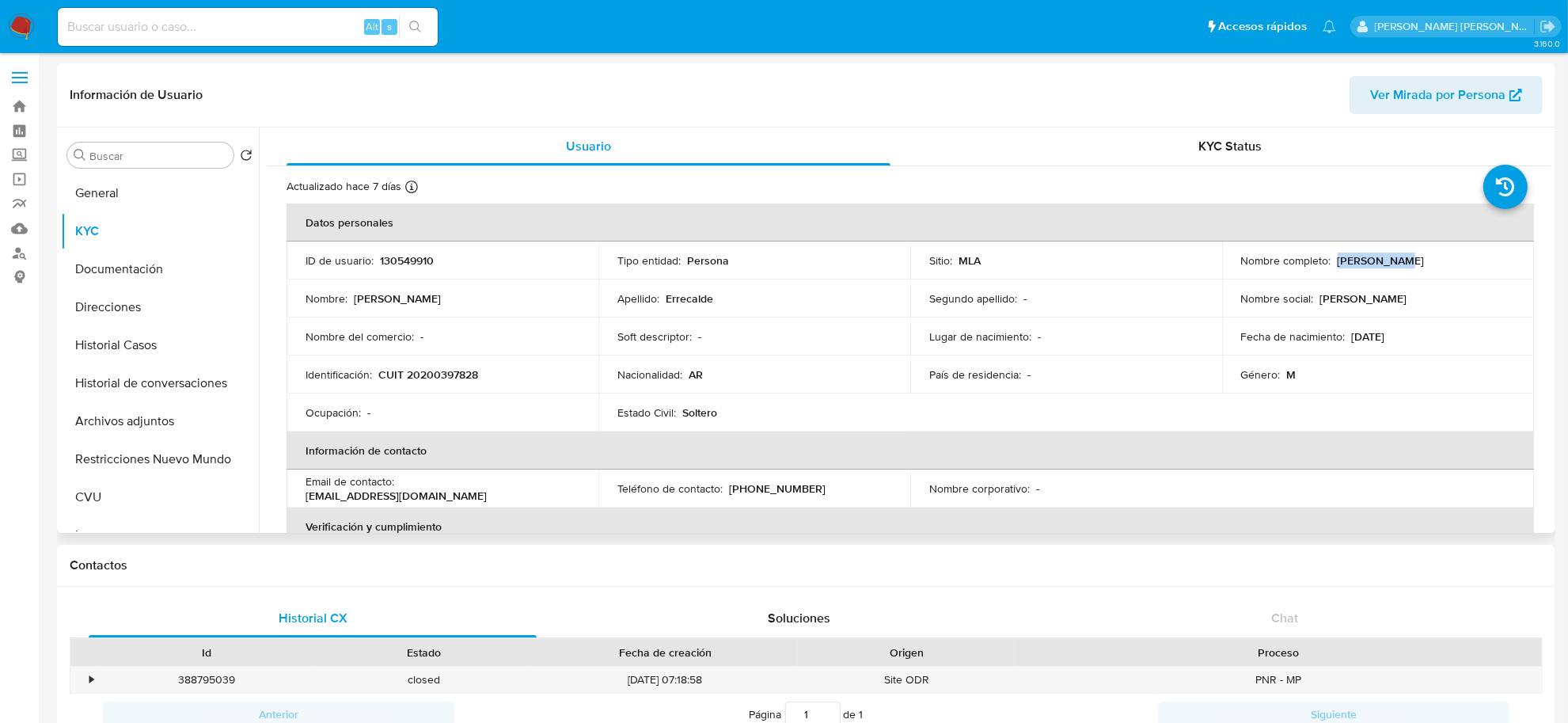
drag, startPoint x: 1332, startPoint y: 262, endPoint x: 1387, endPoint y: 262, distance: 55.0
click at [1387, 262] on p "[PERSON_NAME]" at bounding box center [1381, 260] width 87 height 15
copy p "Luis Oscar"
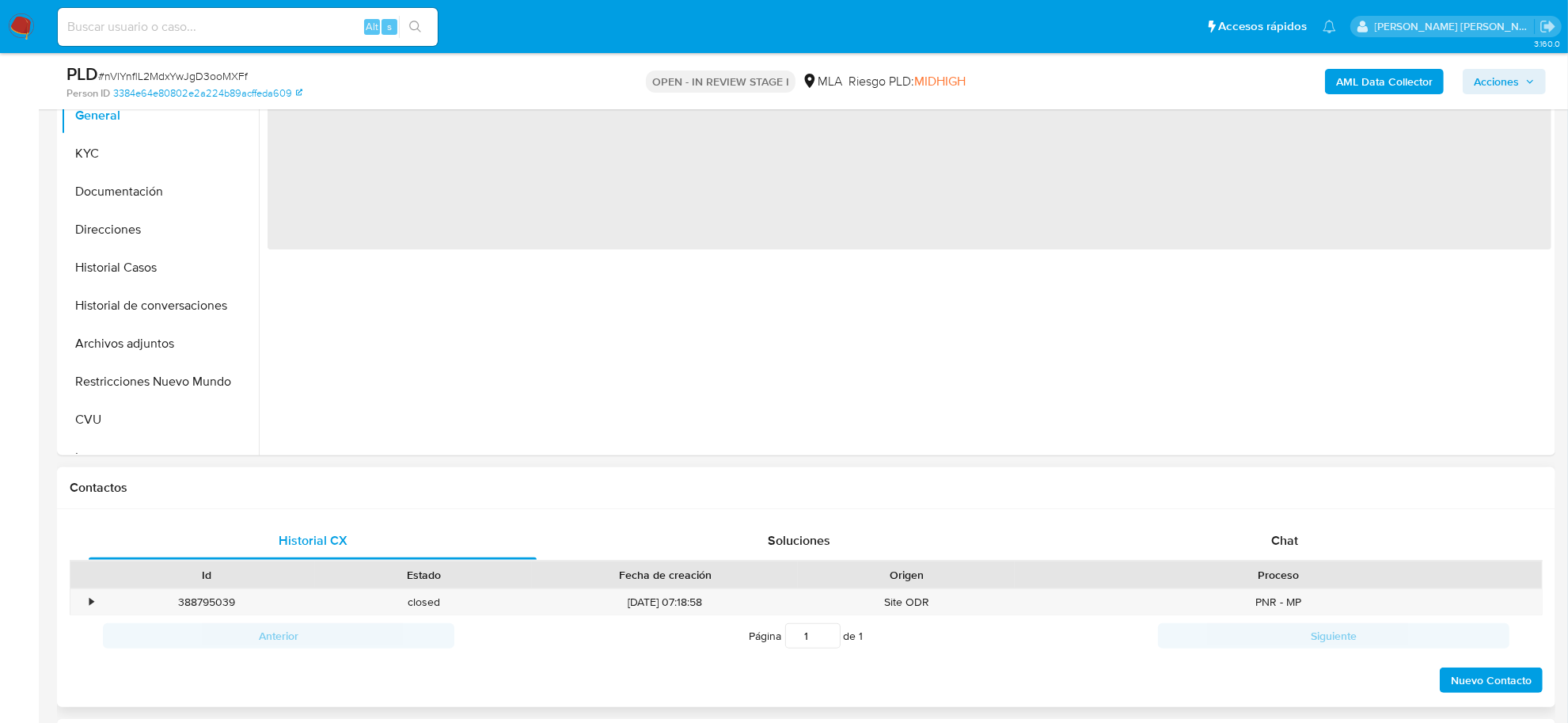
scroll to position [396, 0]
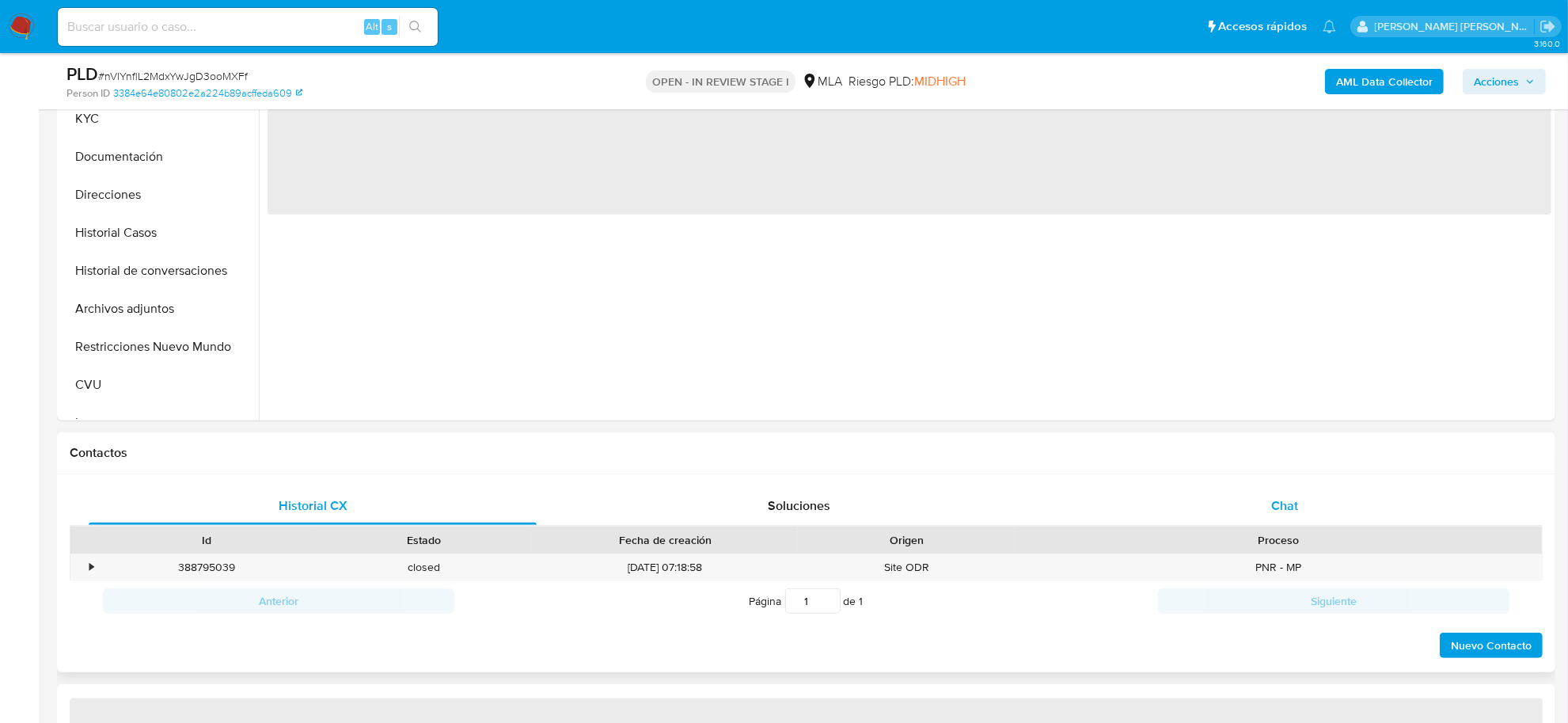
select select "10"
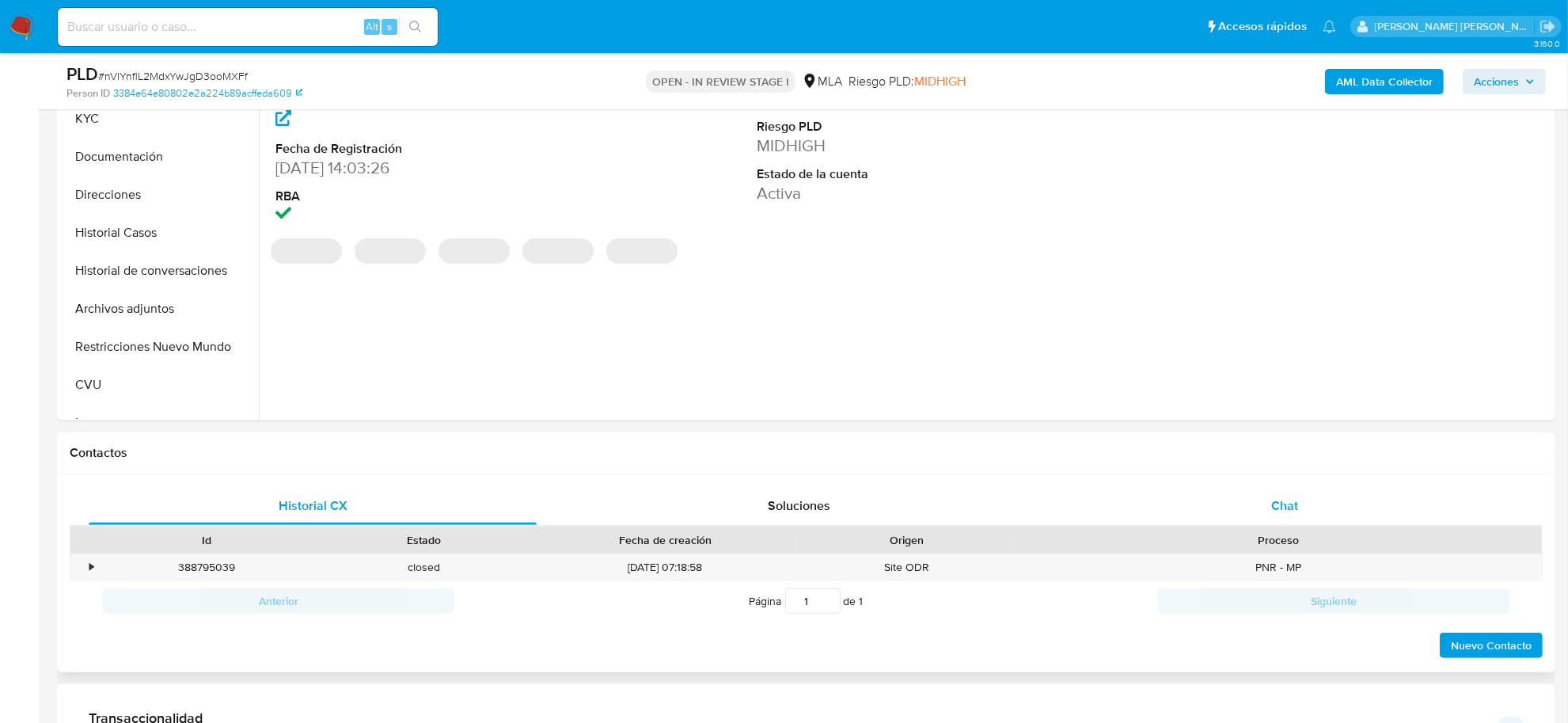
click at [1297, 520] on div "Chat" at bounding box center [1284, 506] width 448 height 38
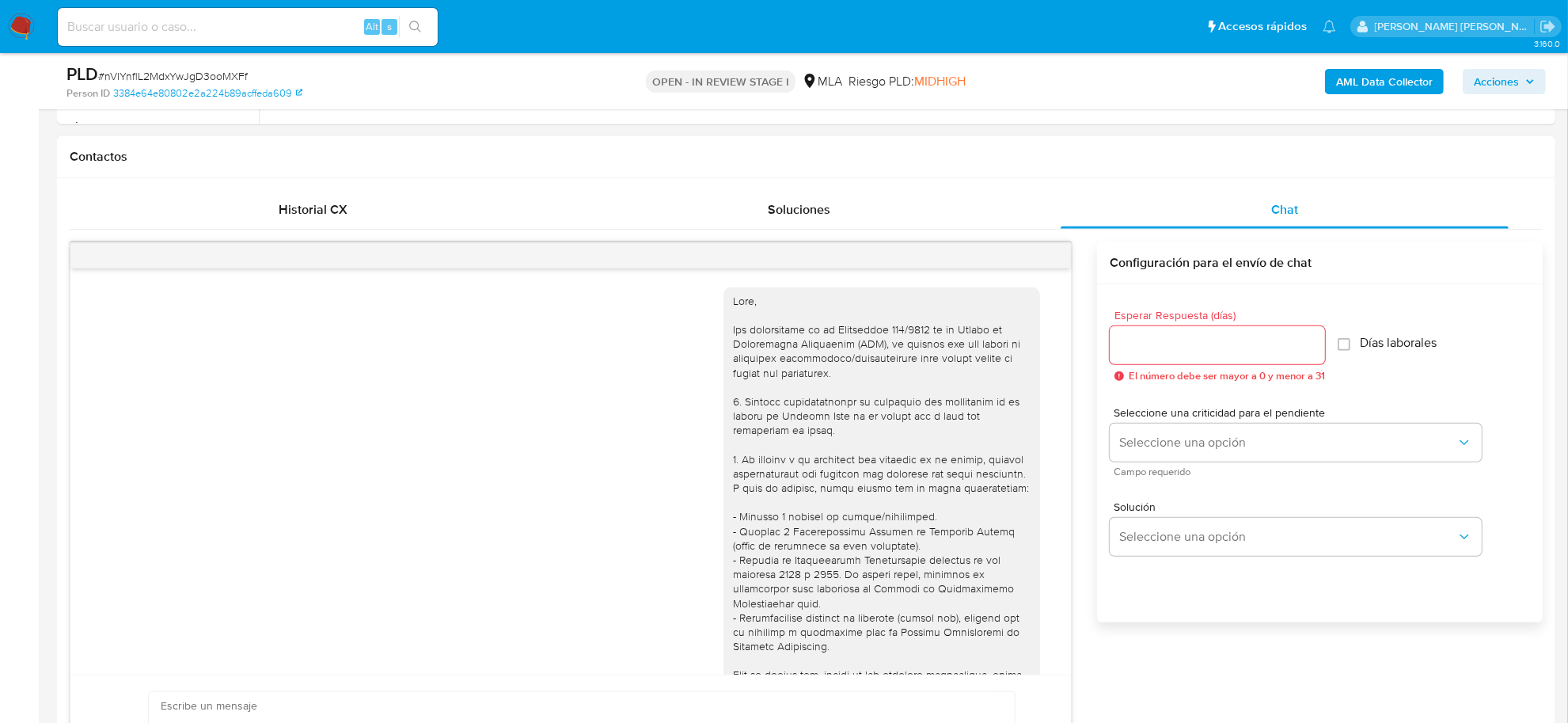
scroll to position [642, 0]
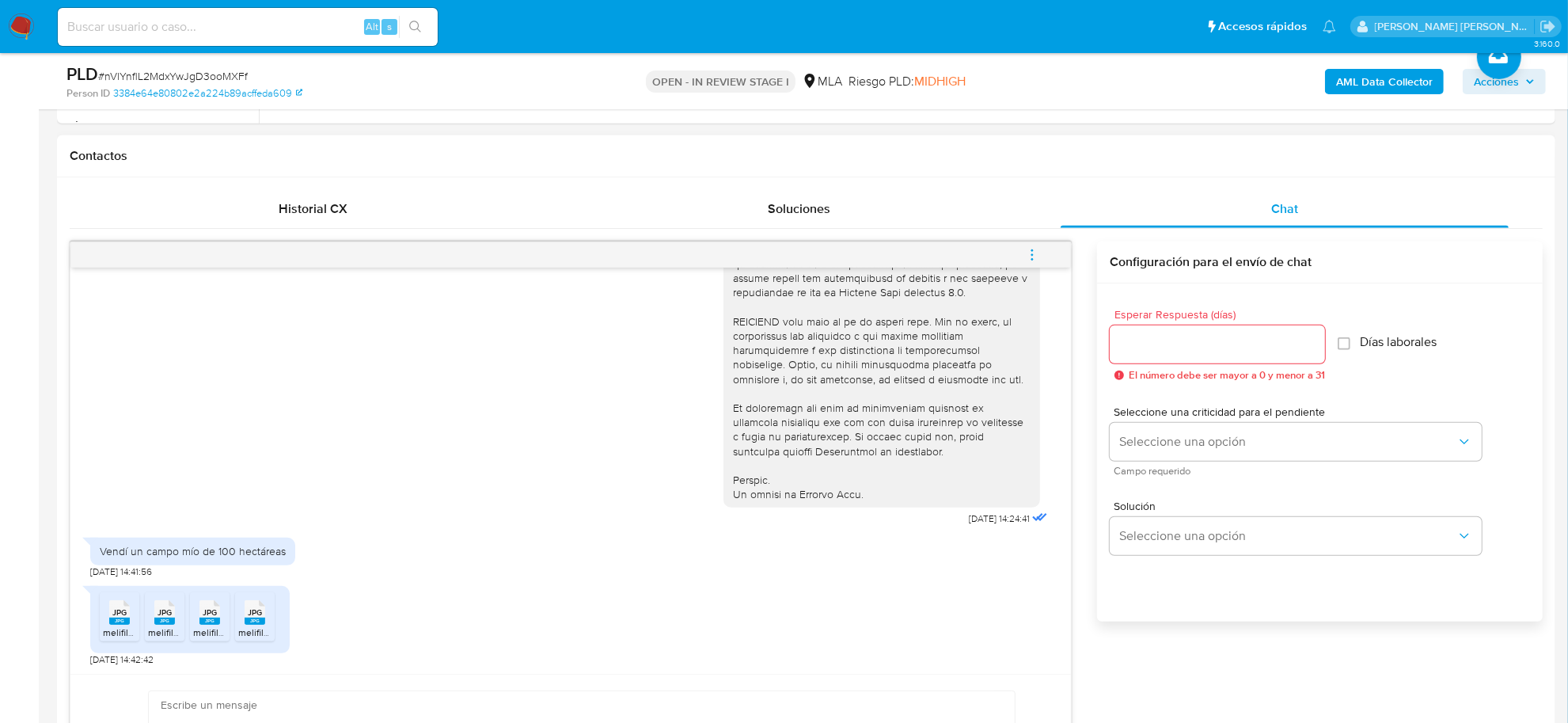
click at [111, 630] on span "melifile1093861585567514173.jpg" at bounding box center [172, 633] width 140 height 14
click at [167, 617] on span "JPG" at bounding box center [165, 613] width 15 height 11
click at [206, 623] on rect at bounding box center [209, 620] width 20 height 7
click at [260, 626] on icon "JPG" at bounding box center [255, 613] width 20 height 28
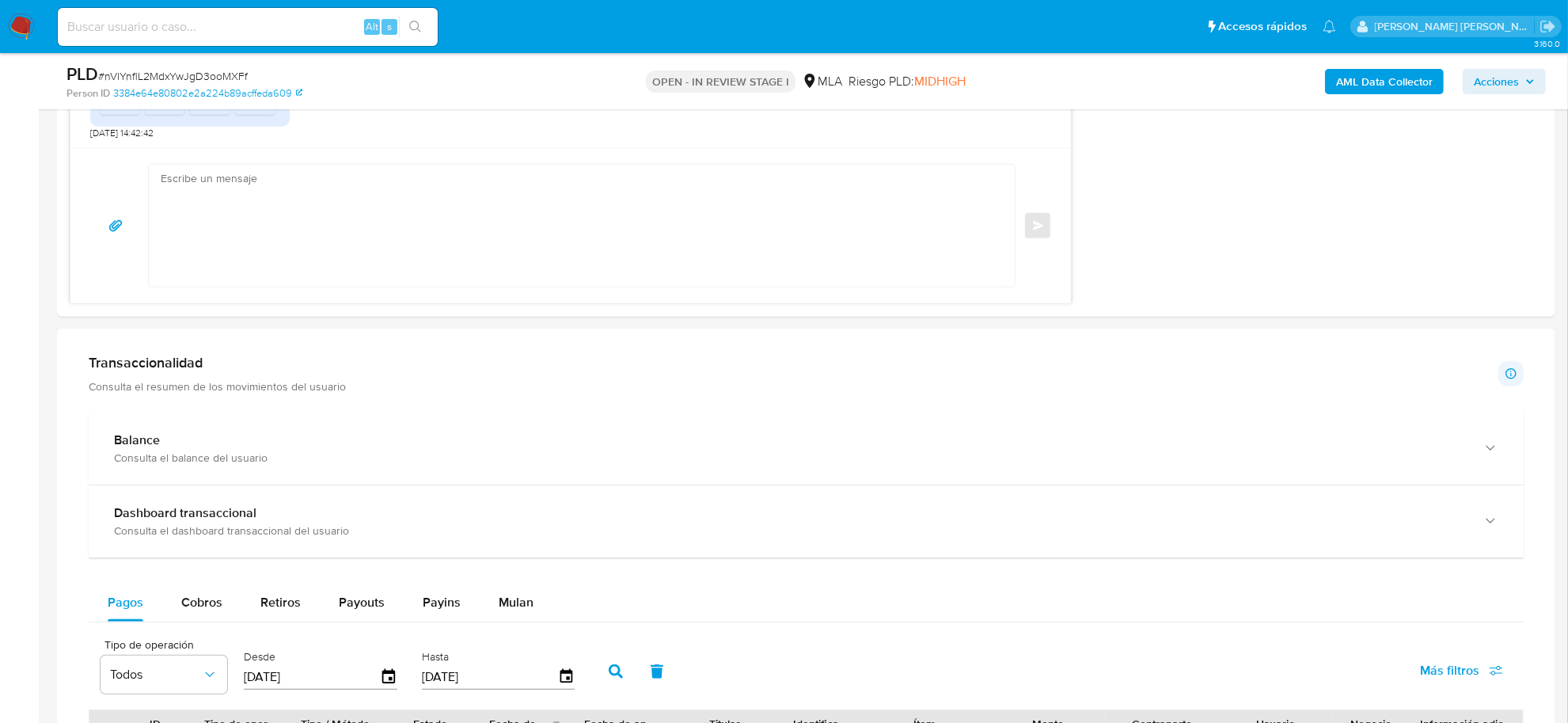
scroll to position [1386, 0]
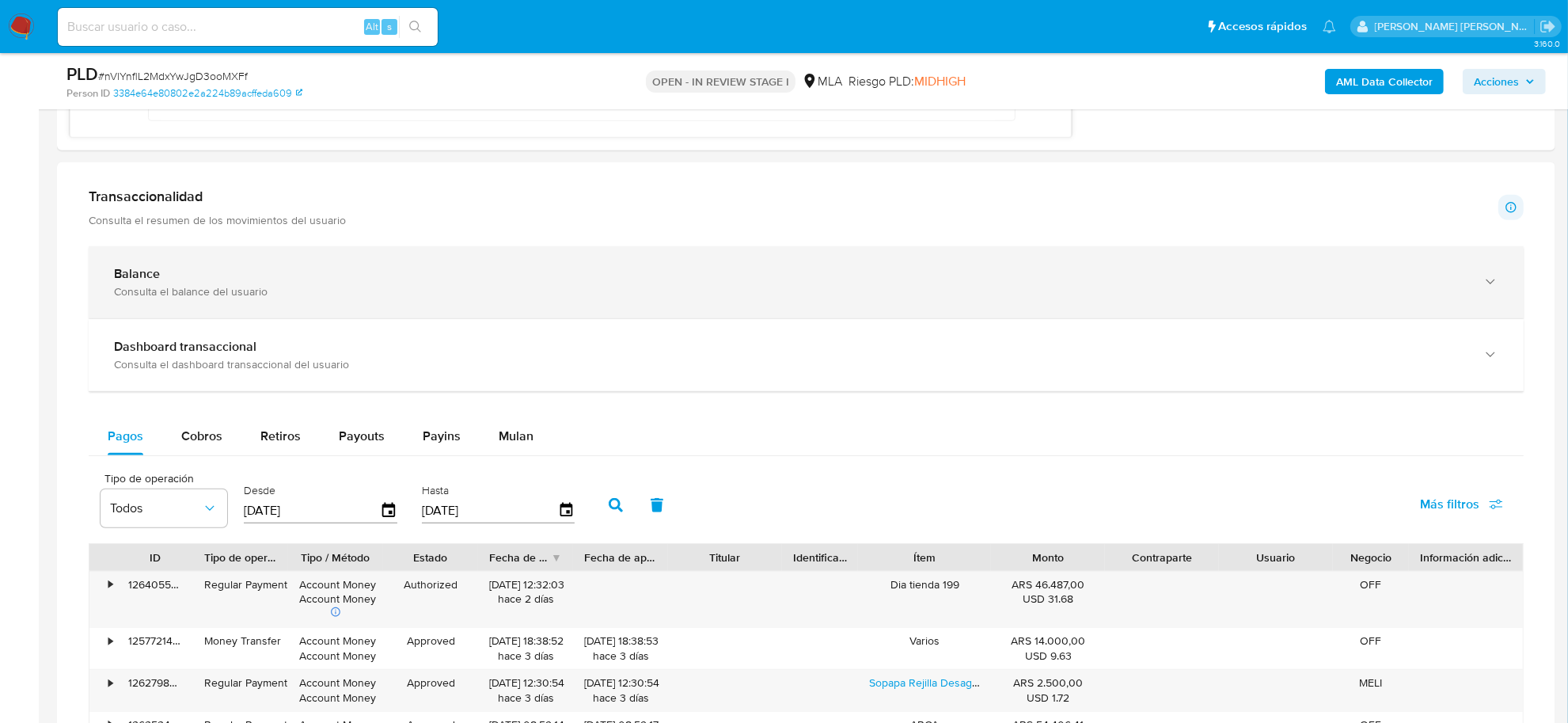
click at [156, 295] on div "Consulta el balance del usuario" at bounding box center [790, 291] width 1353 height 15
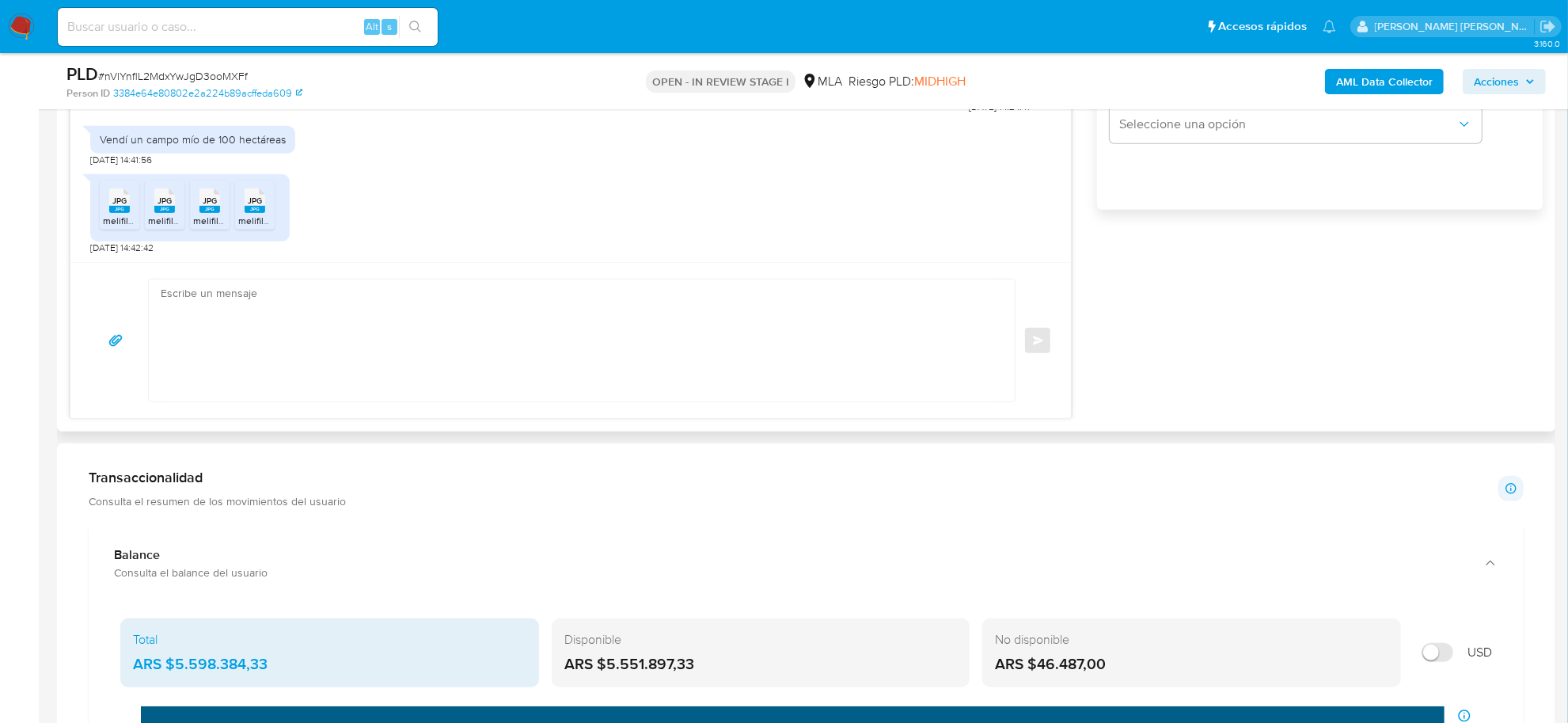
scroll to position [792, 0]
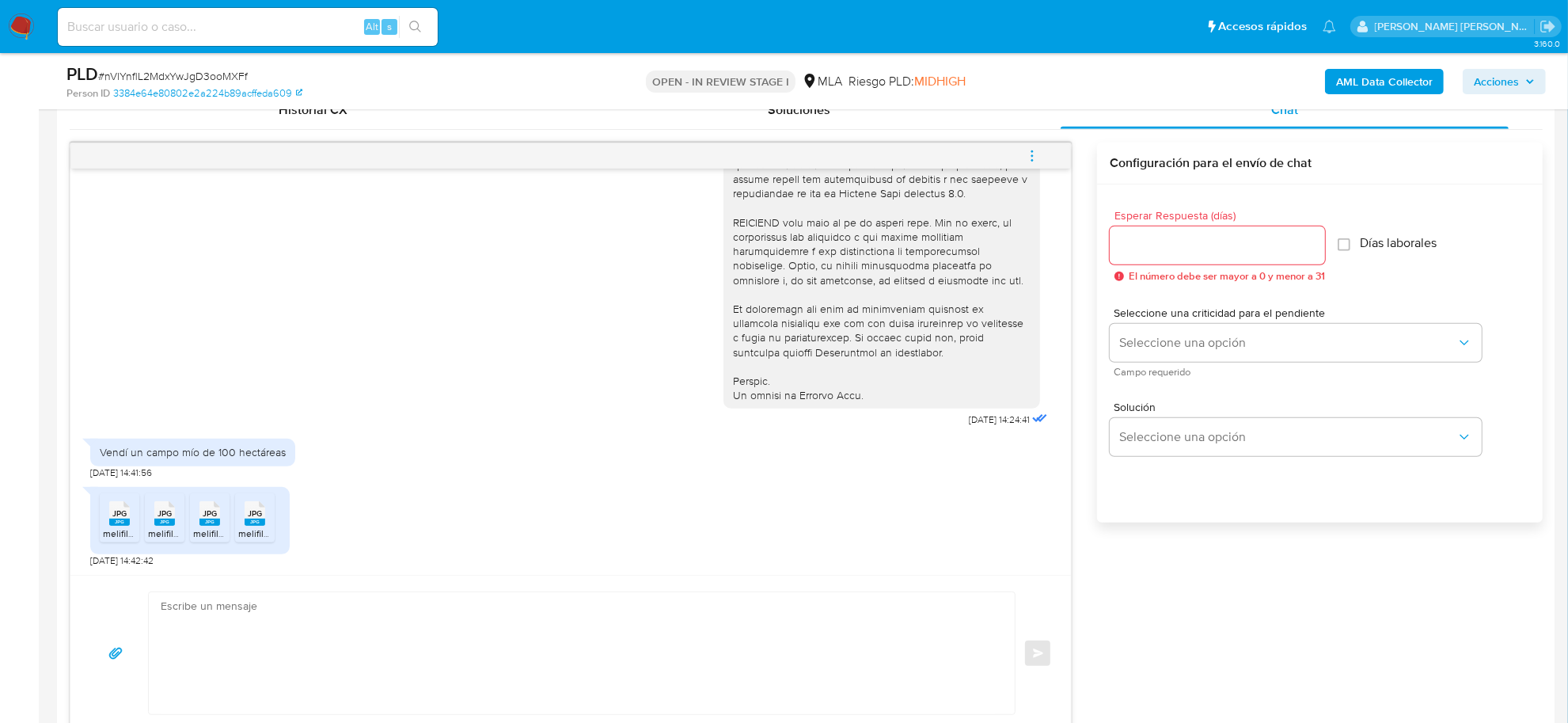
click at [220, 70] on span "# nVlYnflL2MdxYwJgD3ooMXFf" at bounding box center [172, 76] width 149 height 16
copy span "nVlYnflL2MdxYwJgD3ooMXFf"
drag, startPoint x: 99, startPoint y: 453, endPoint x: 299, endPoint y: 459, distance: 200.1
click at [299, 459] on div "Vendí un campo mío de 100 hectáreas [DATE] 14:41:56" at bounding box center [570, 455] width 961 height 47
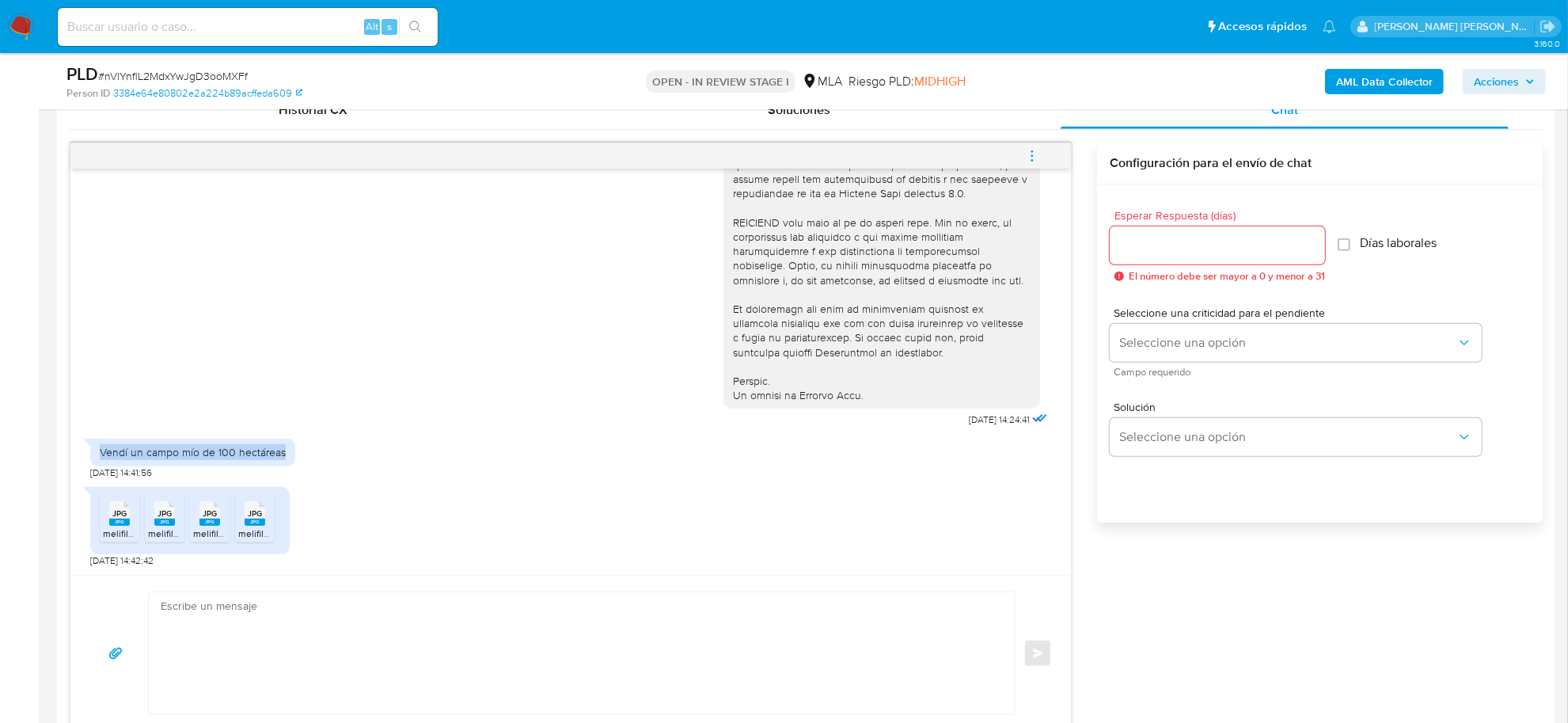
copy div "Vendí un campo mío de 100 hectáreas"
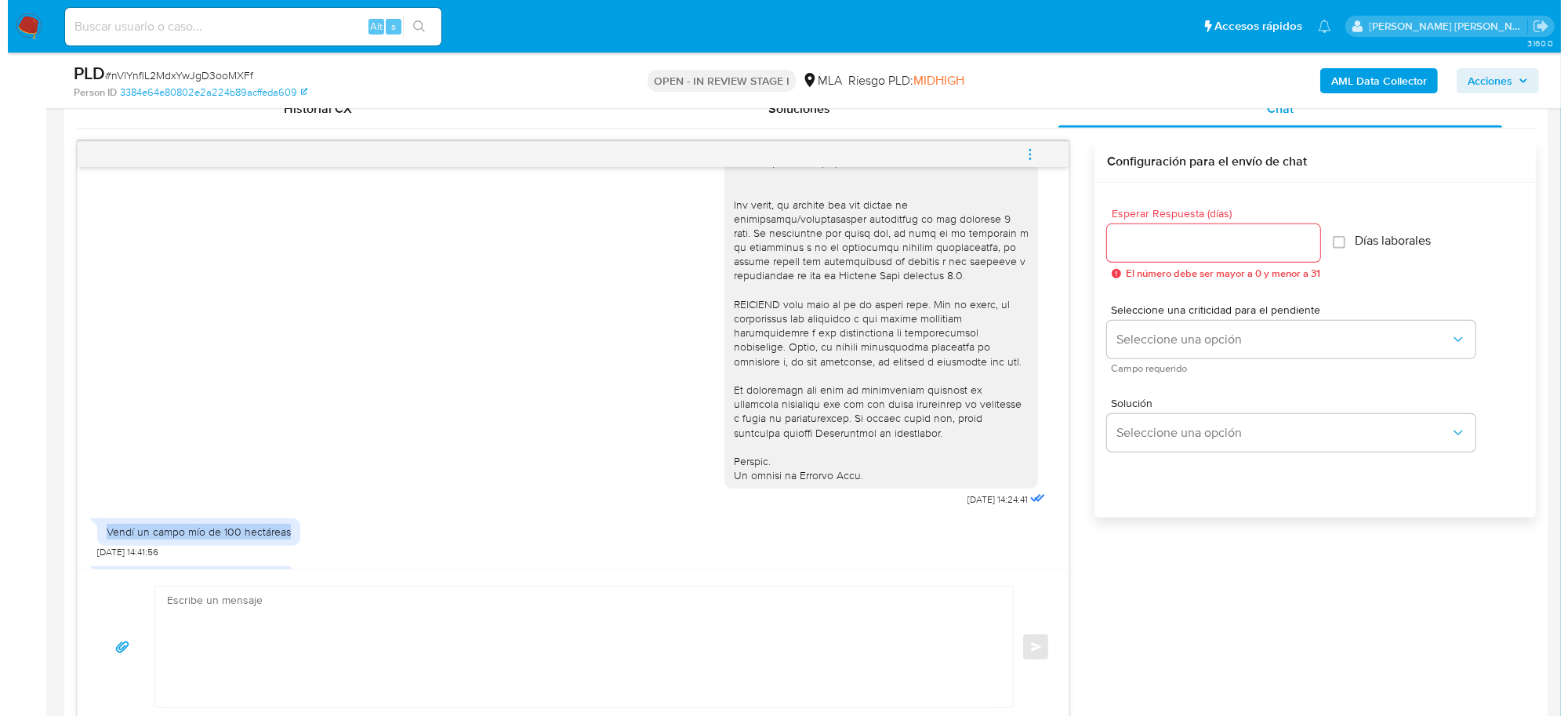
scroll to position [341, 0]
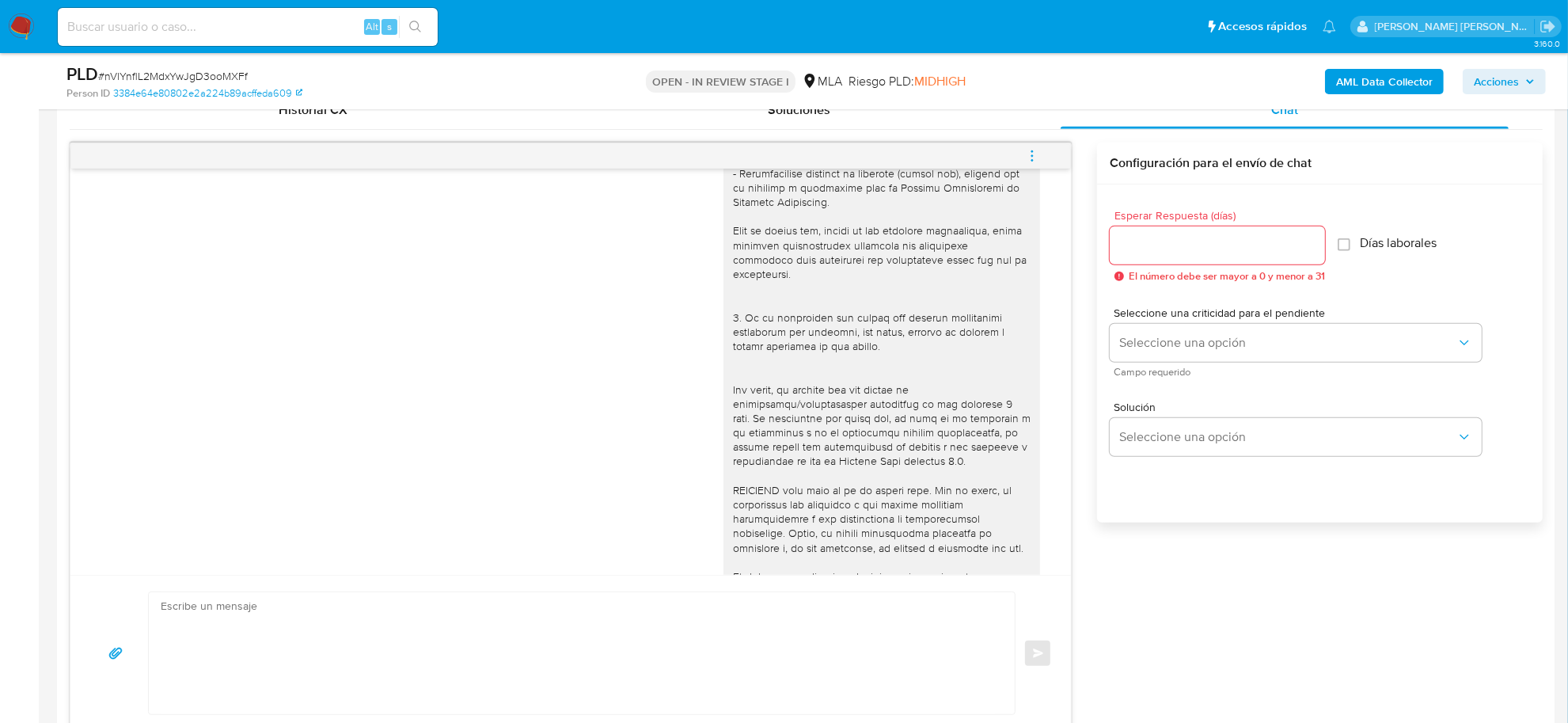
click at [1367, 80] on b "AML Data Collector" at bounding box center [1384, 81] width 97 height 25
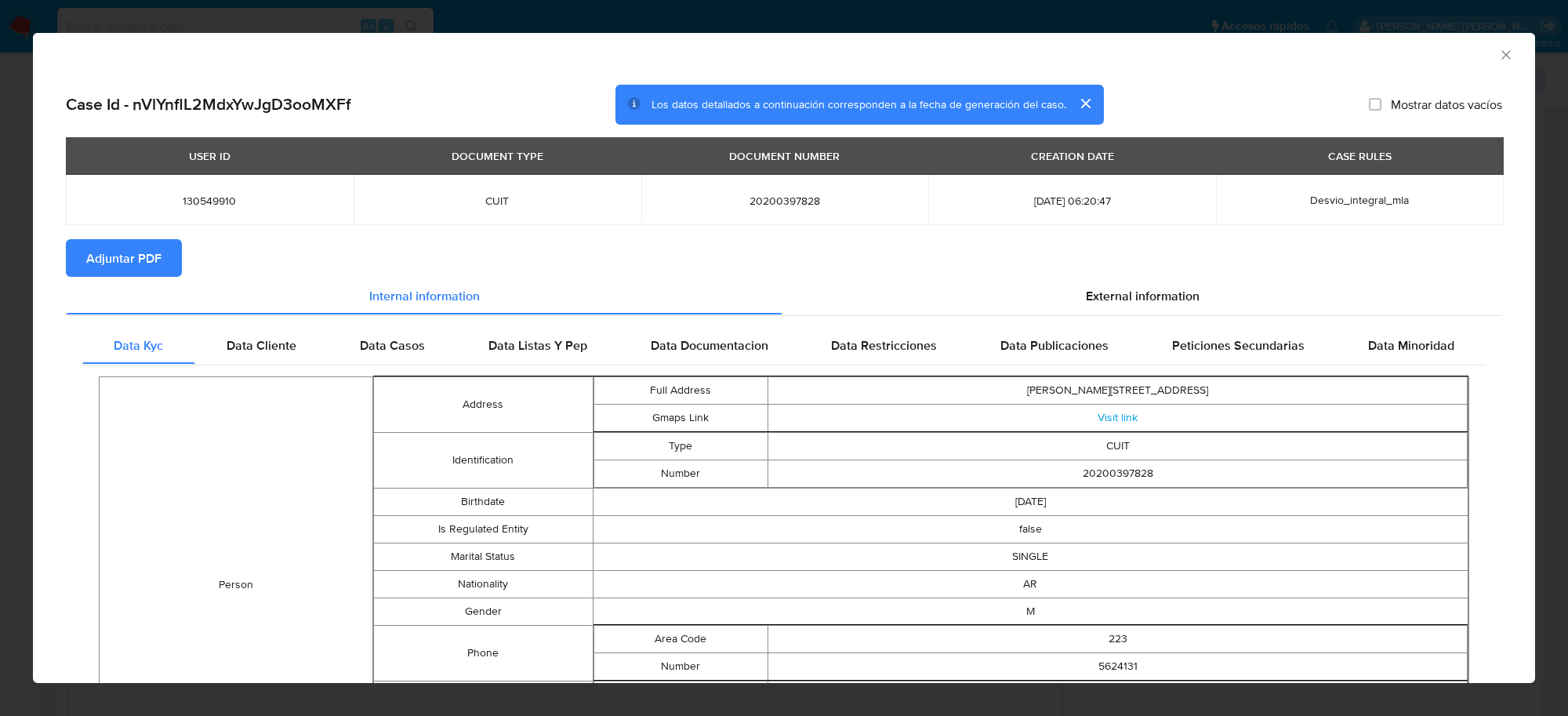
click at [131, 251] on span "Adjuntar PDF" at bounding box center [124, 258] width 75 height 35
click at [1499, 55] on icon "Cerrar ventana" at bounding box center [1507, 55] width 15 height 15
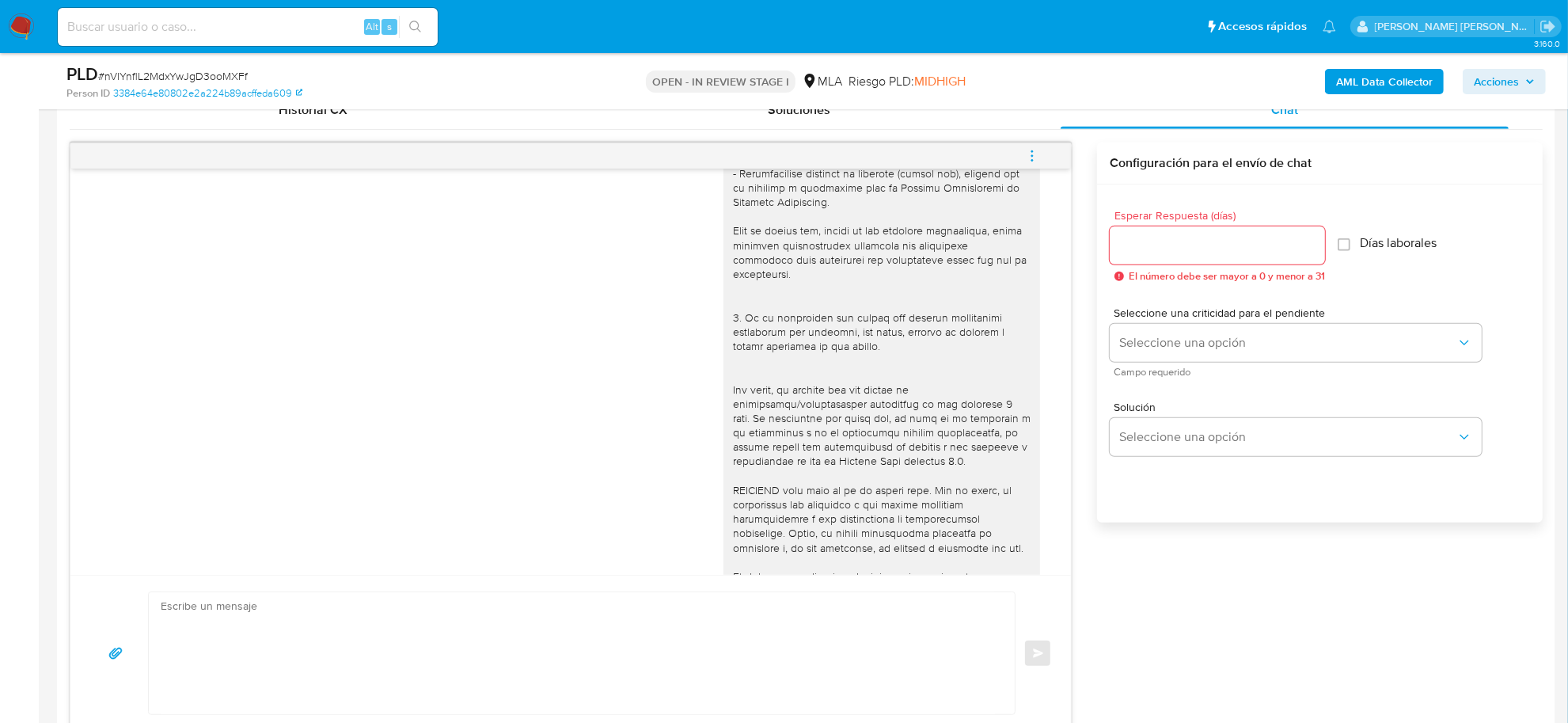
click at [1037, 154] on icon "menu-action" at bounding box center [1031, 156] width 15 height 15
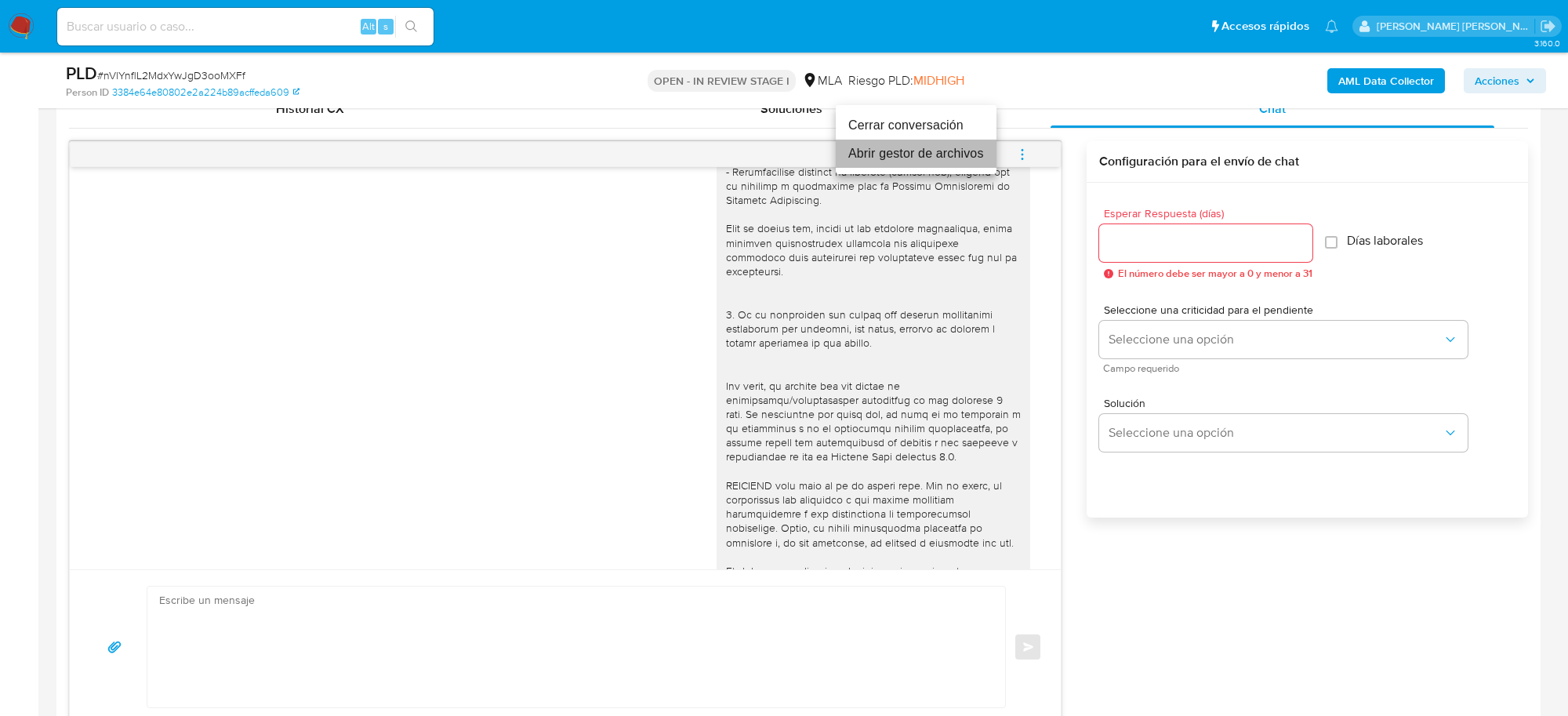
click at [891, 155] on li "Abrir gestor de archivos" at bounding box center [916, 153] width 161 height 28
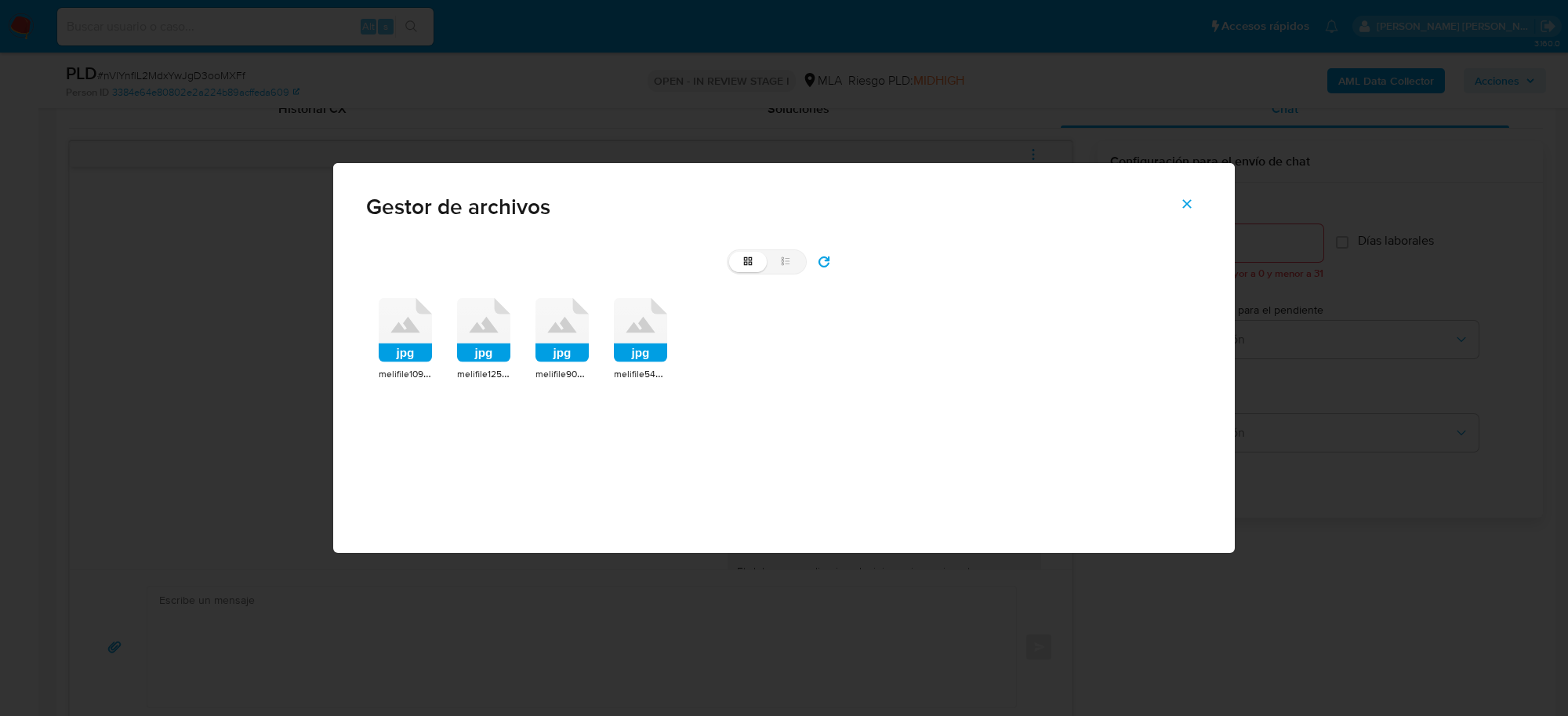
drag, startPoint x: 414, startPoint y: 330, endPoint x: 468, endPoint y: 339, distance: 54.7
click at [414, 331] on icon at bounding box center [406, 324] width 29 height 15
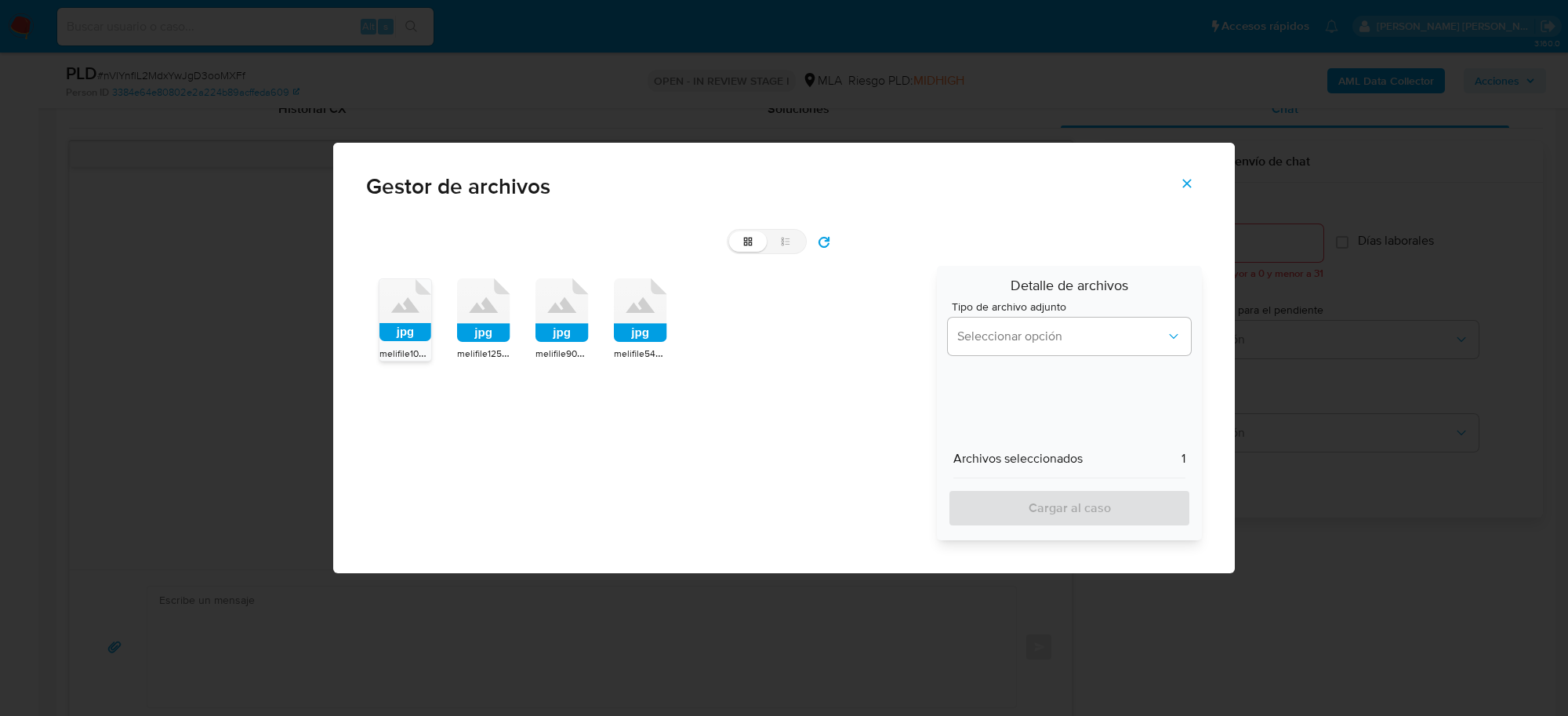
click at [472, 338] on rect at bounding box center [484, 333] width 54 height 19
click at [569, 332] on rect at bounding box center [562, 333] width 54 height 19
click at [636, 320] on icon at bounding box center [641, 310] width 54 height 64
click at [1067, 325] on button "Seleccionar opción" at bounding box center [1069, 336] width 243 height 37
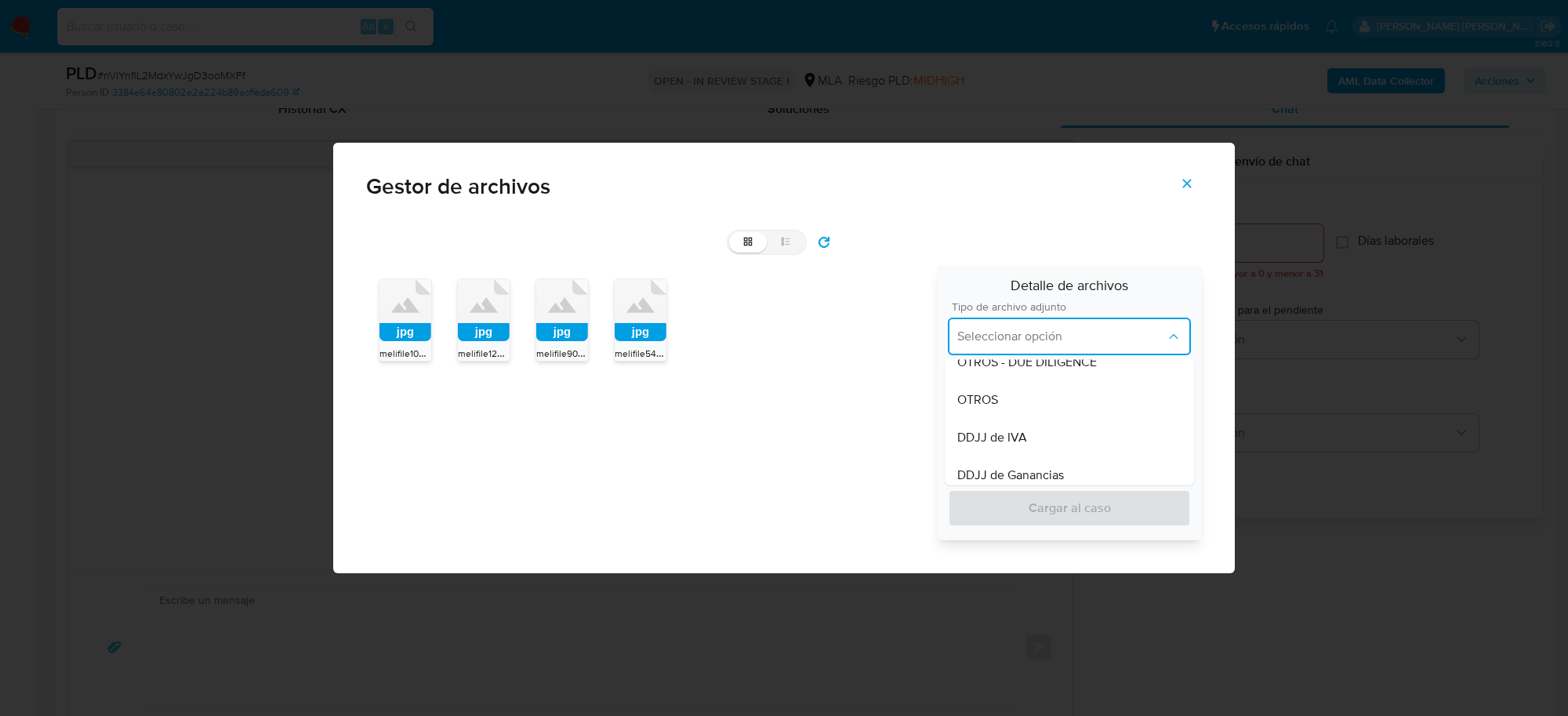
scroll to position [264, 0]
click at [1039, 408] on div "OTROS" at bounding box center [1070, 415] width 225 height 37
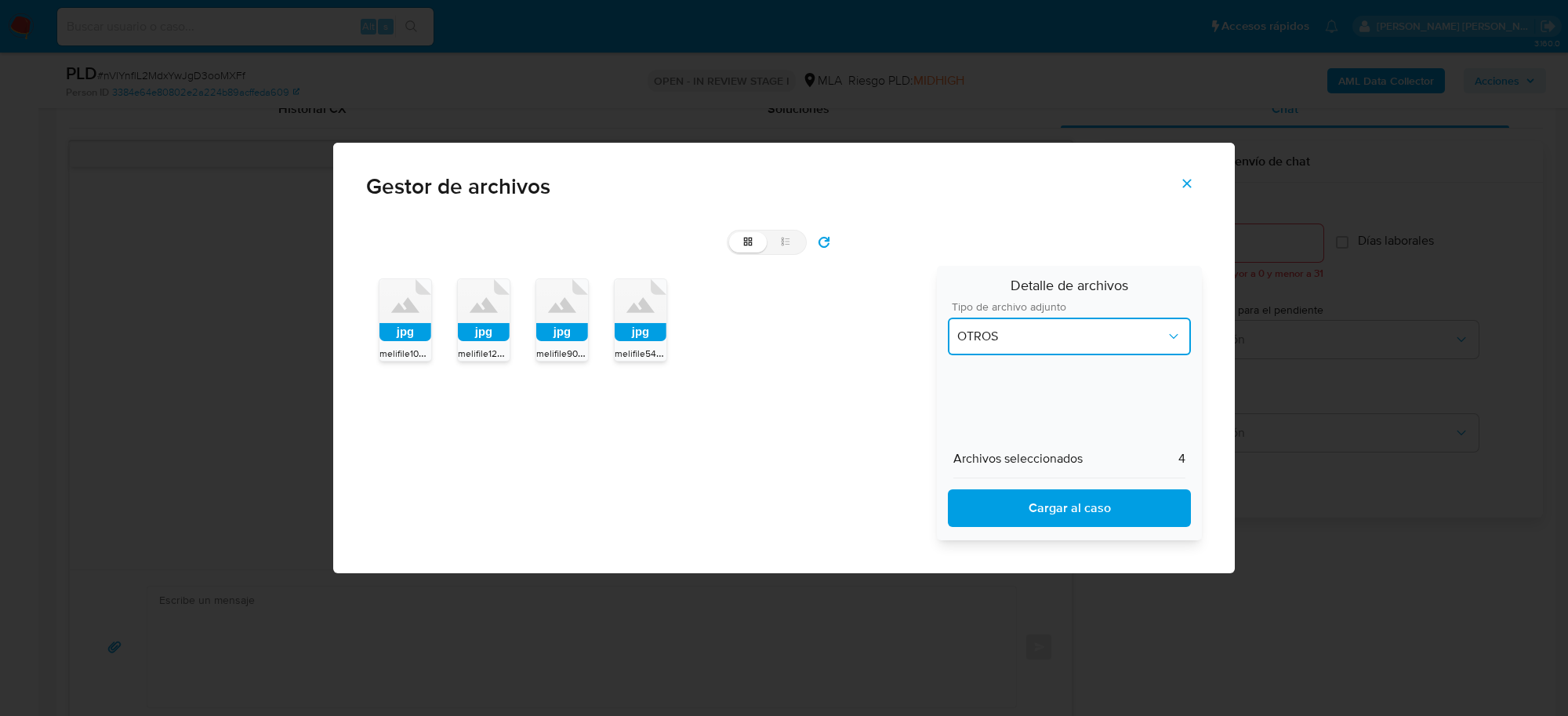
click at [1010, 342] on span "OTROS" at bounding box center [1061, 336] width 208 height 15
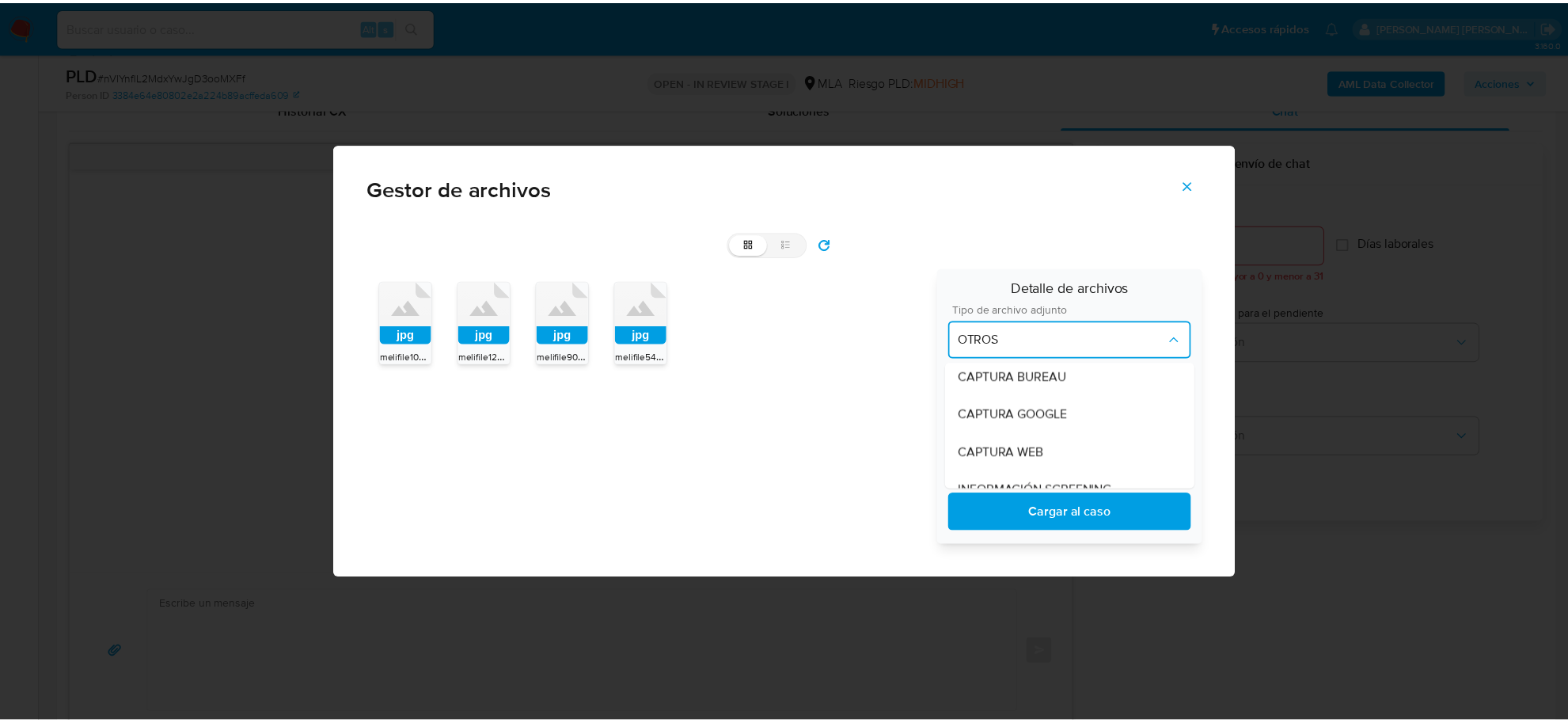
scroll to position [0, 0]
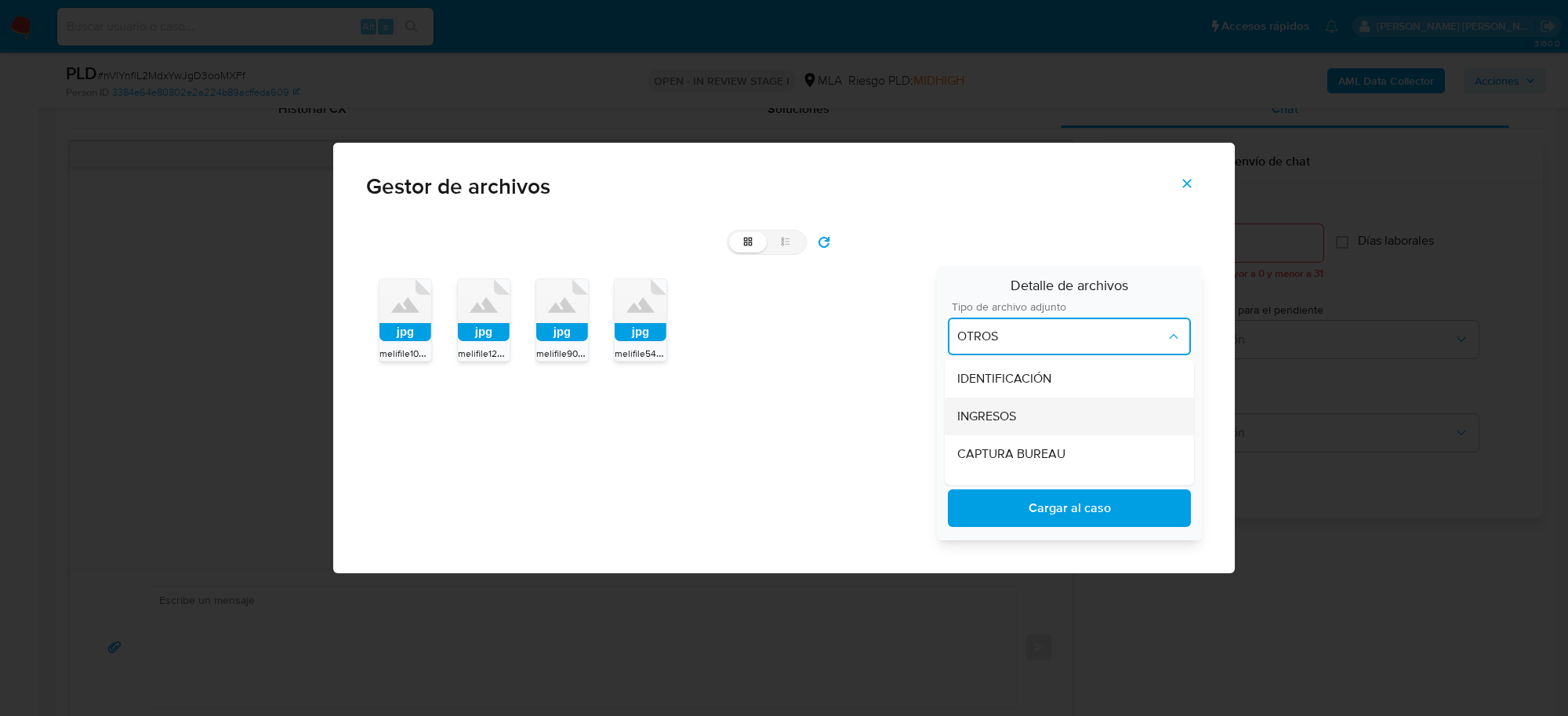
click at [1004, 413] on span "INGRESOS" at bounding box center [986, 416] width 59 height 15
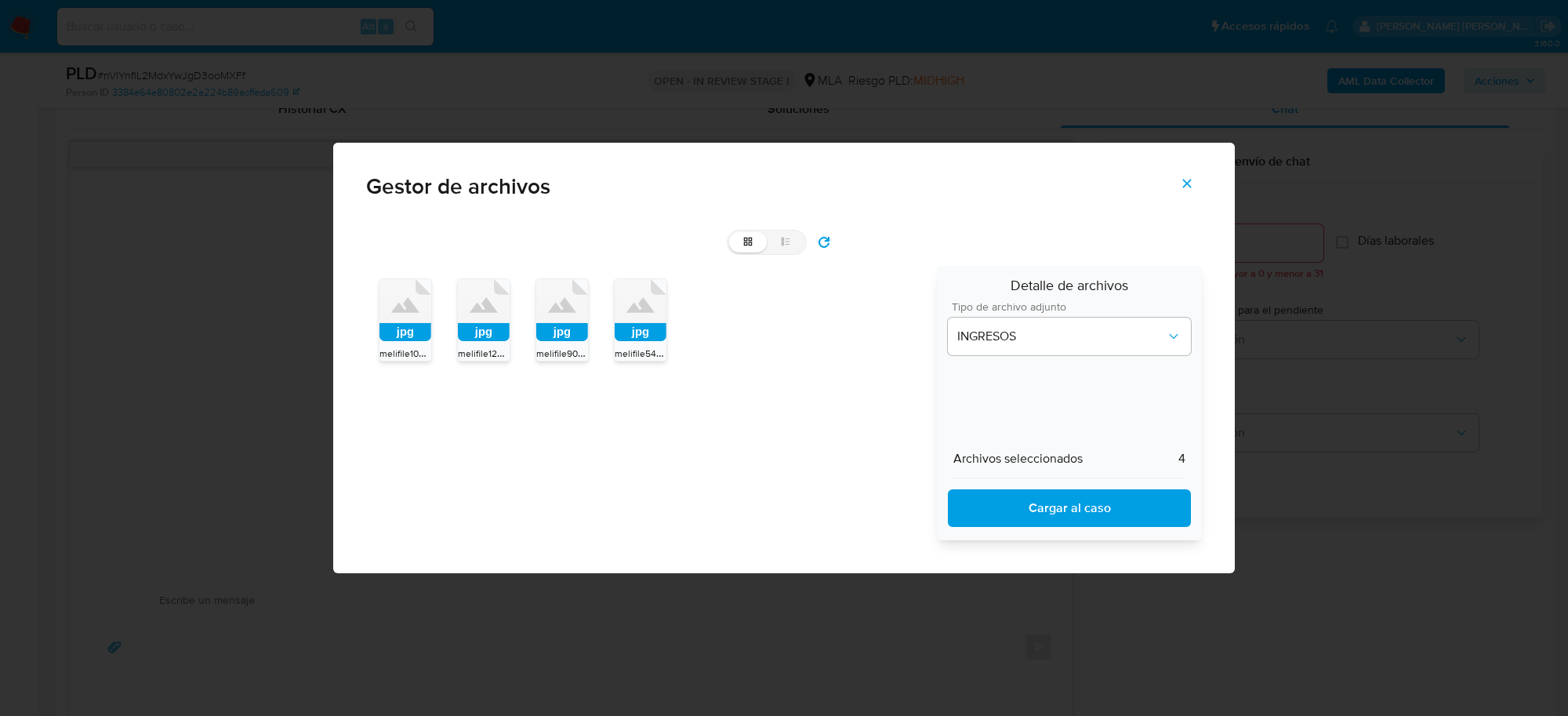
click at [1017, 503] on span "Cargar al caso" at bounding box center [1069, 509] width 202 height 35
click at [1190, 181] on icon "Cerrar" at bounding box center [1187, 183] width 9 height 9
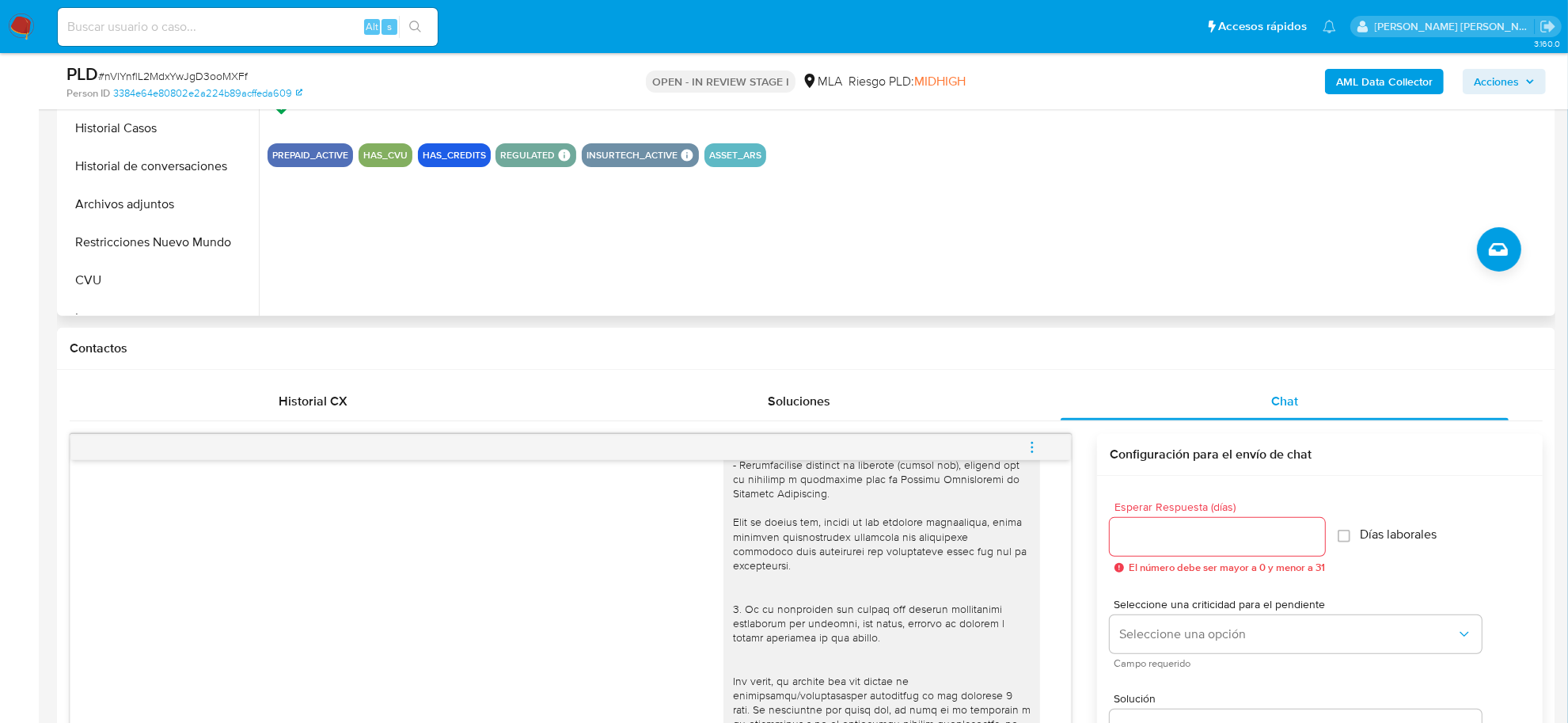
scroll to position [495, 0]
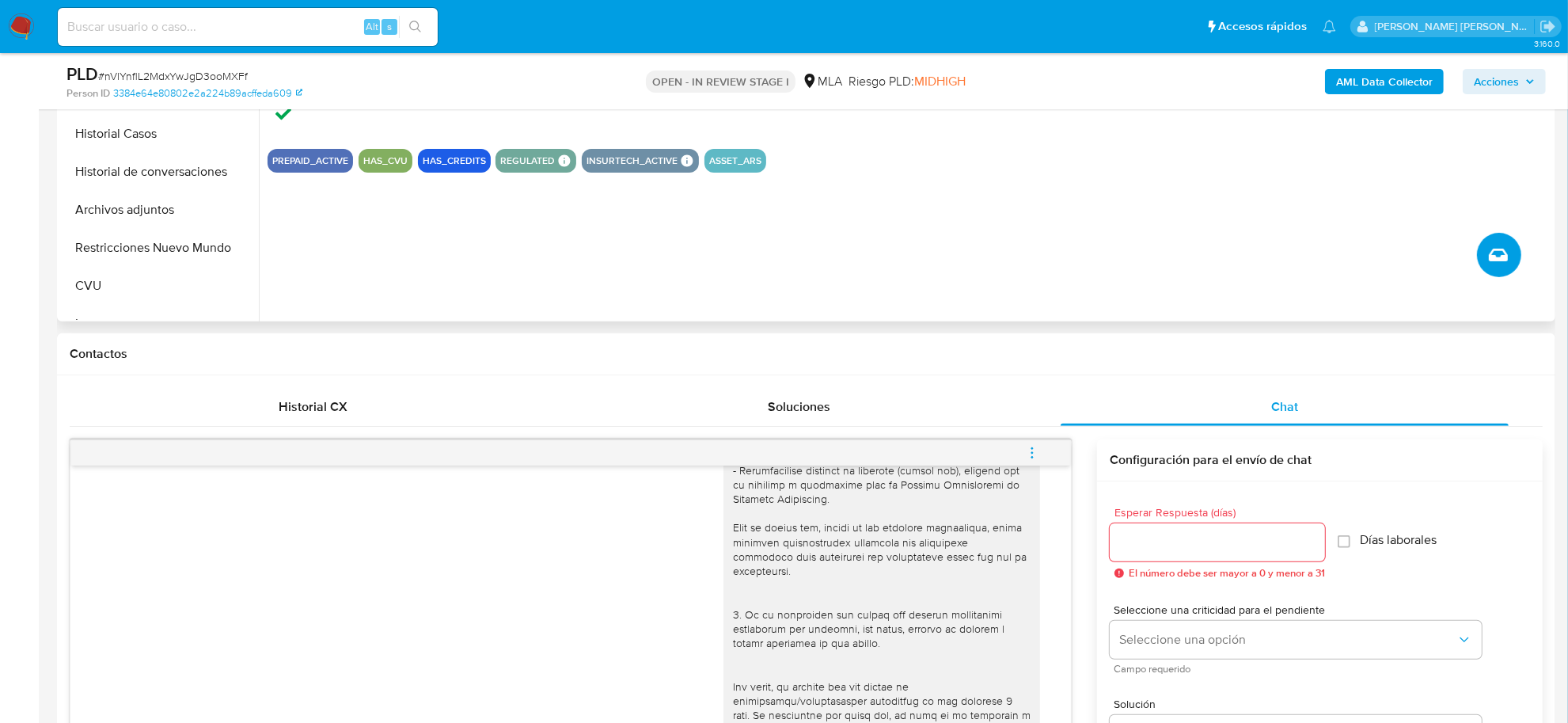
click at [1481, 258] on button "Crear caso manual" at bounding box center [1499, 255] width 45 height 45
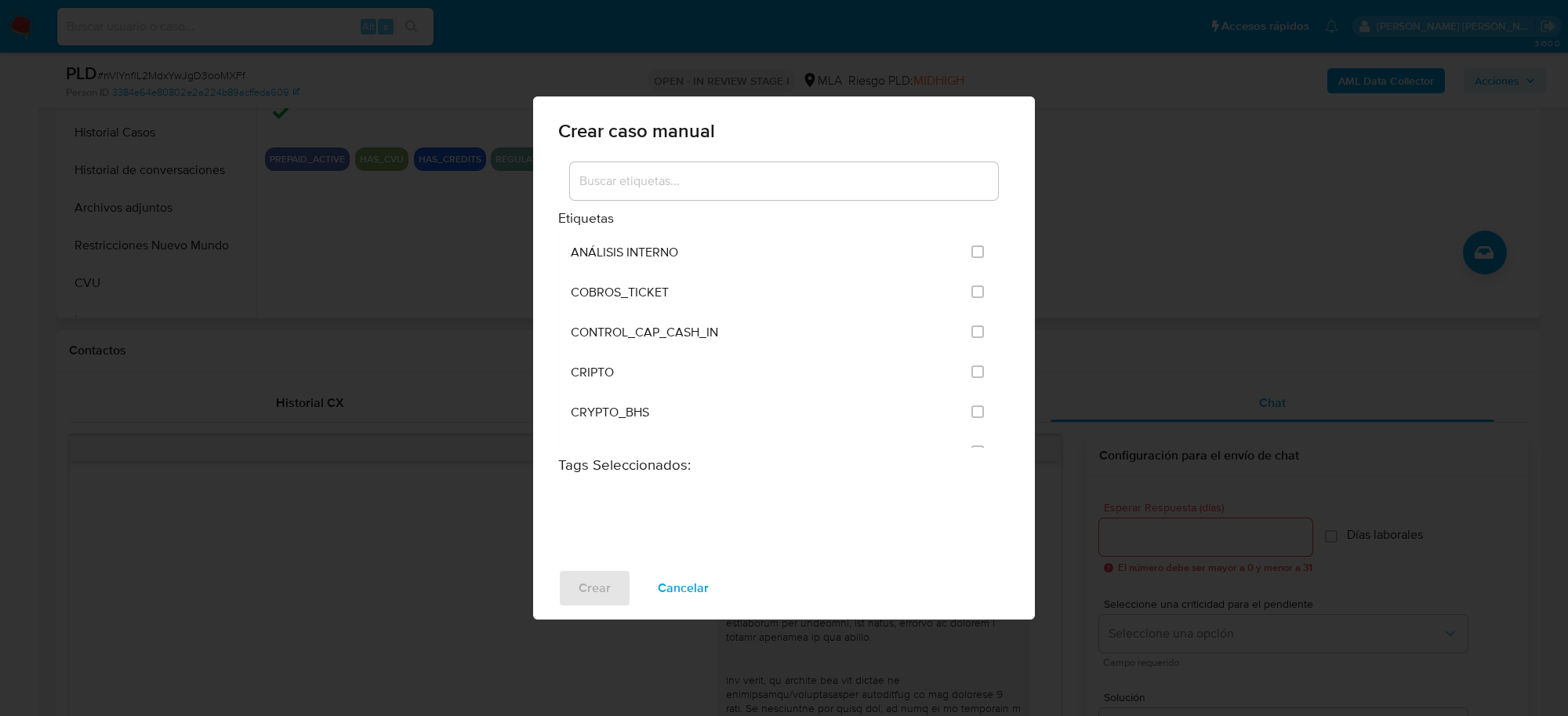
click at [1306, 440] on div "Crear caso manual Etiquetas ANÁLISIS INTERNO COBROS_TICKET CONTROL_CAP_CASH_IN …" at bounding box center [784, 358] width 1568 height 716
click at [1224, 278] on div "Crear caso manual Etiquetas ANÁLISIS INTERNO COBROS_TICKET CONTROL_CAP_CASH_IN …" at bounding box center [784, 358] width 1568 height 716
click at [660, 579] on span "Cancelar" at bounding box center [683, 588] width 51 height 35
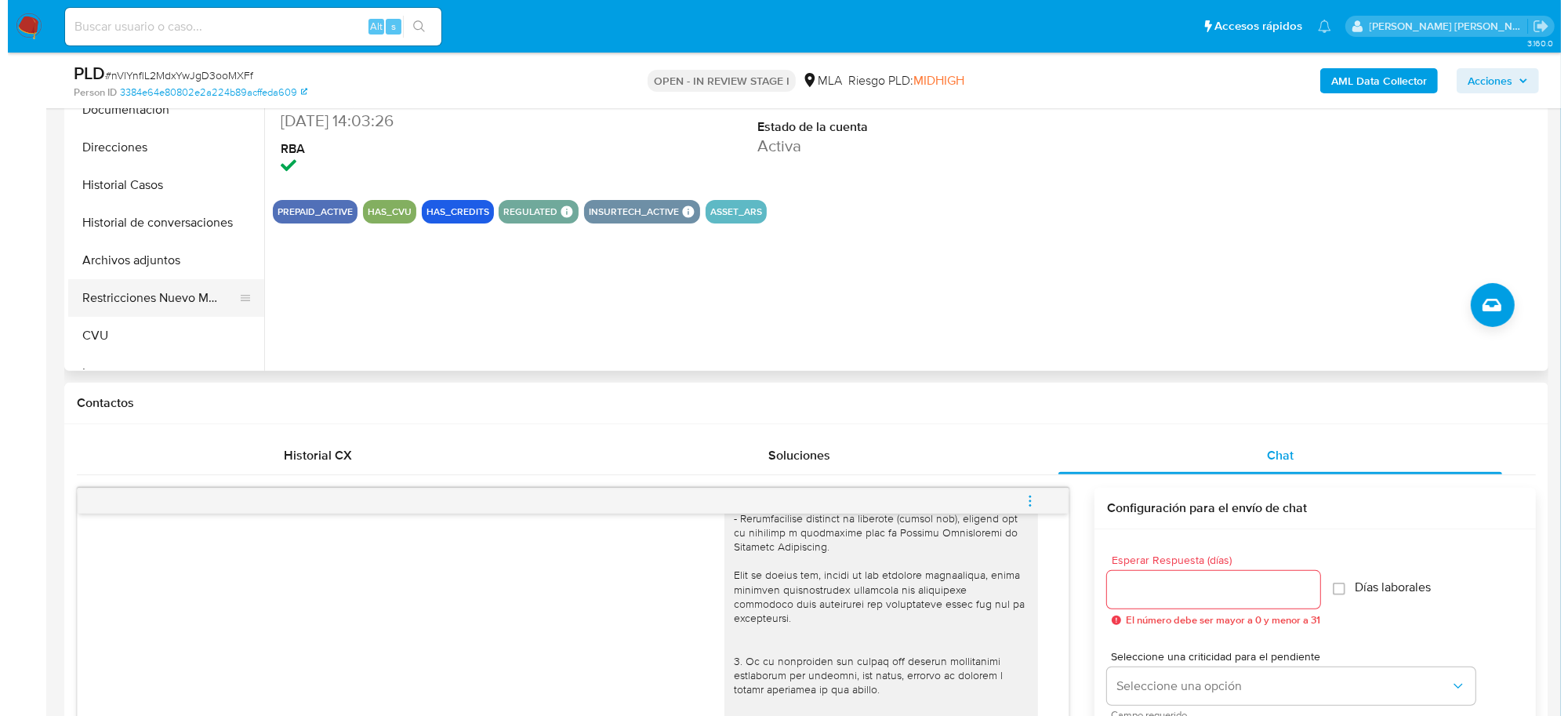
scroll to position [393, 0]
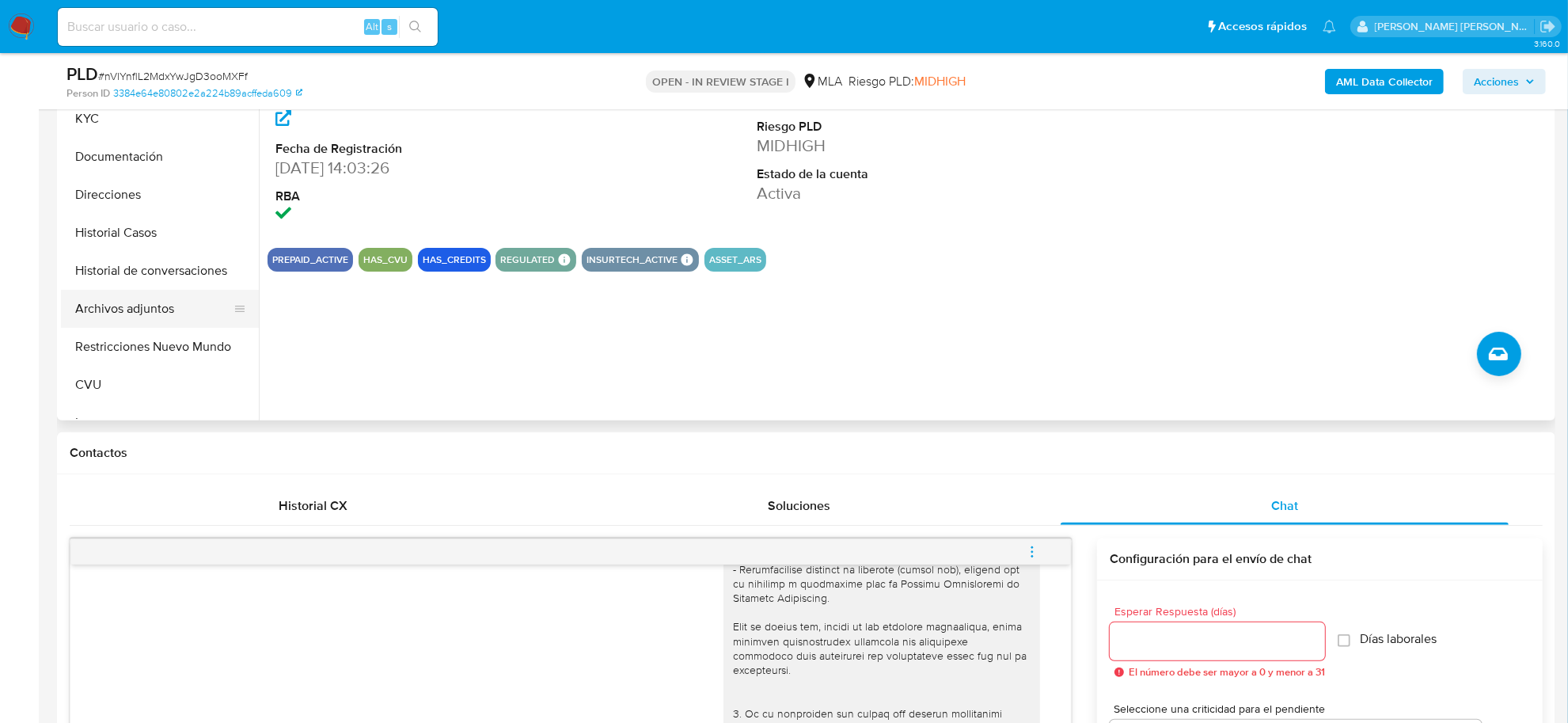
click at [151, 310] on button "Archivos adjuntos" at bounding box center [153, 308] width 185 height 38
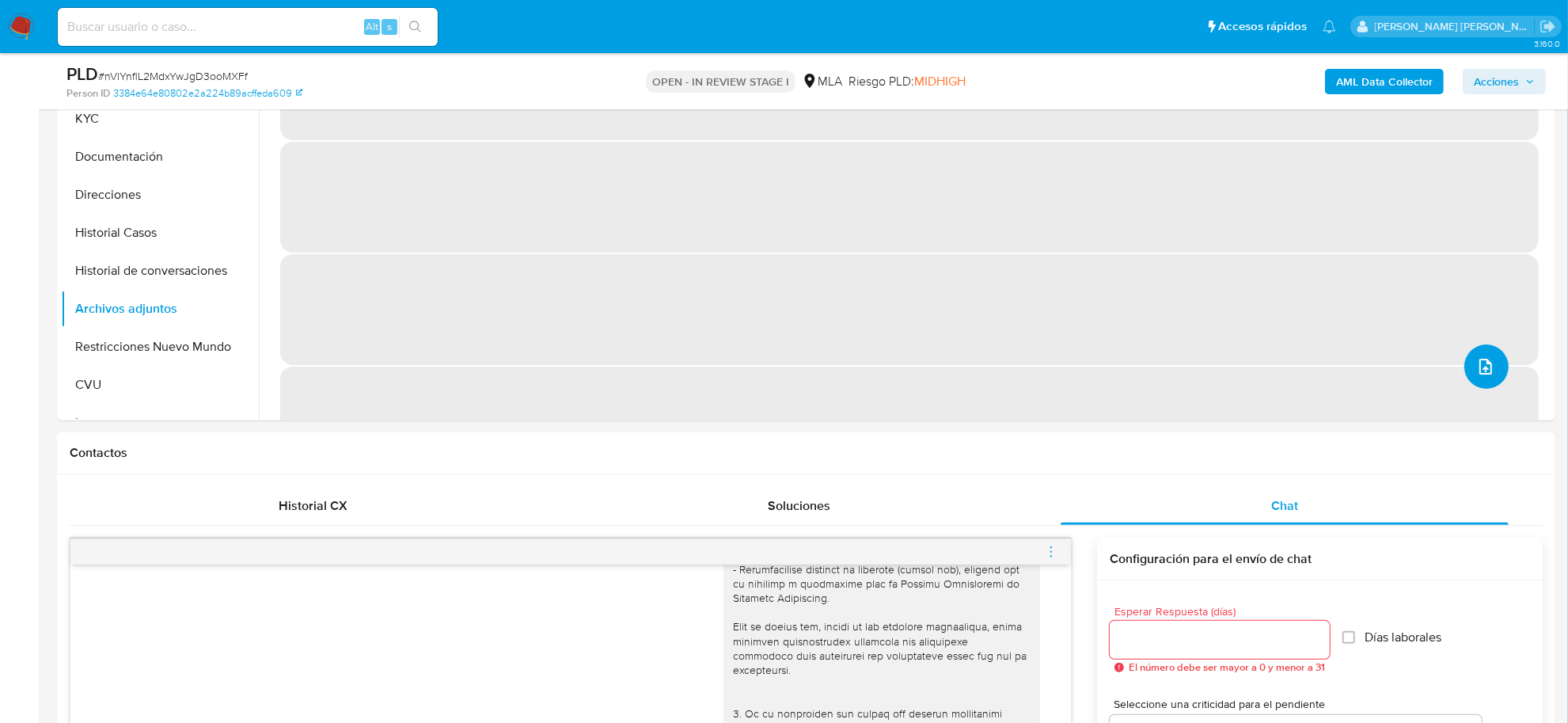
click at [1489, 381] on button "upload-file" at bounding box center [1487, 366] width 45 height 45
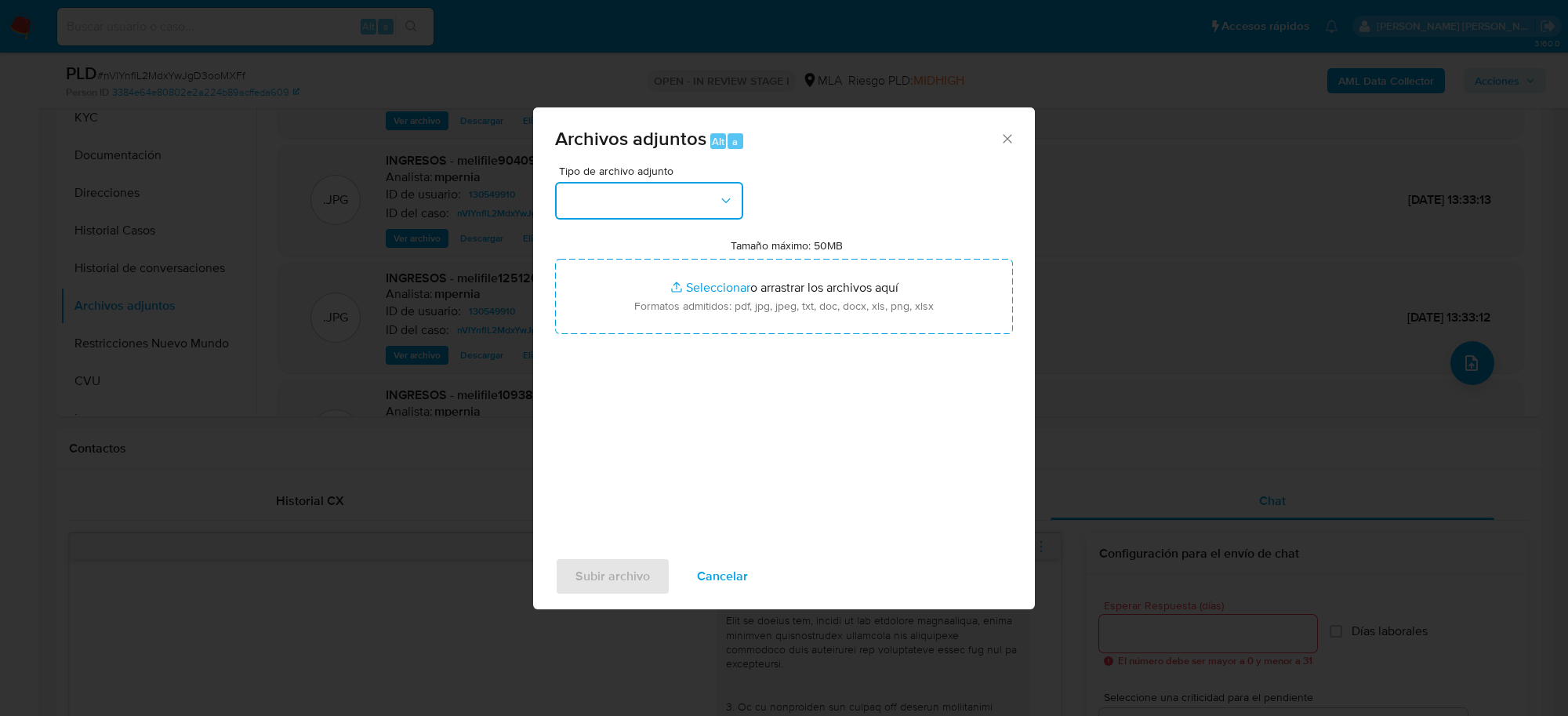
click at [632, 203] on button "button" at bounding box center [650, 201] width 188 height 37
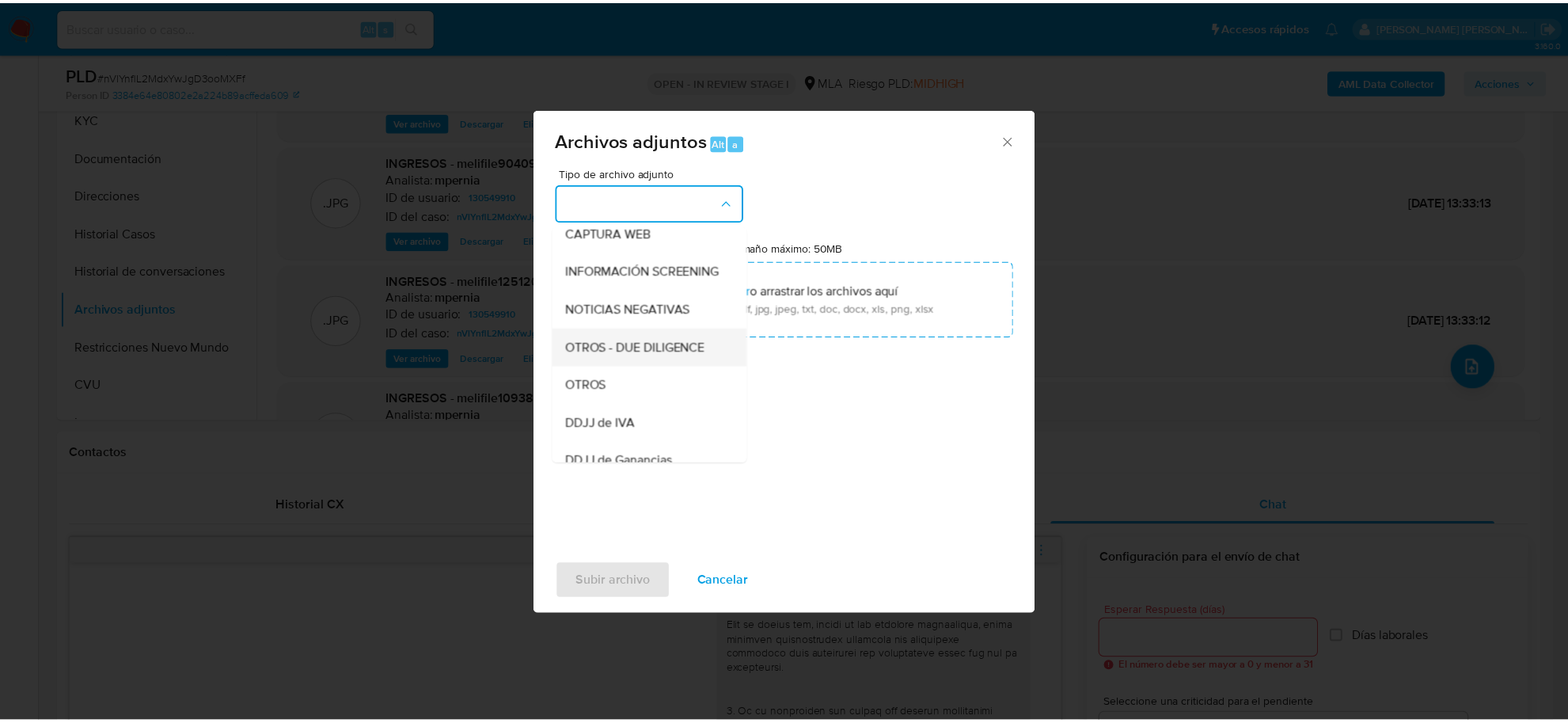
scroll to position [198, 0]
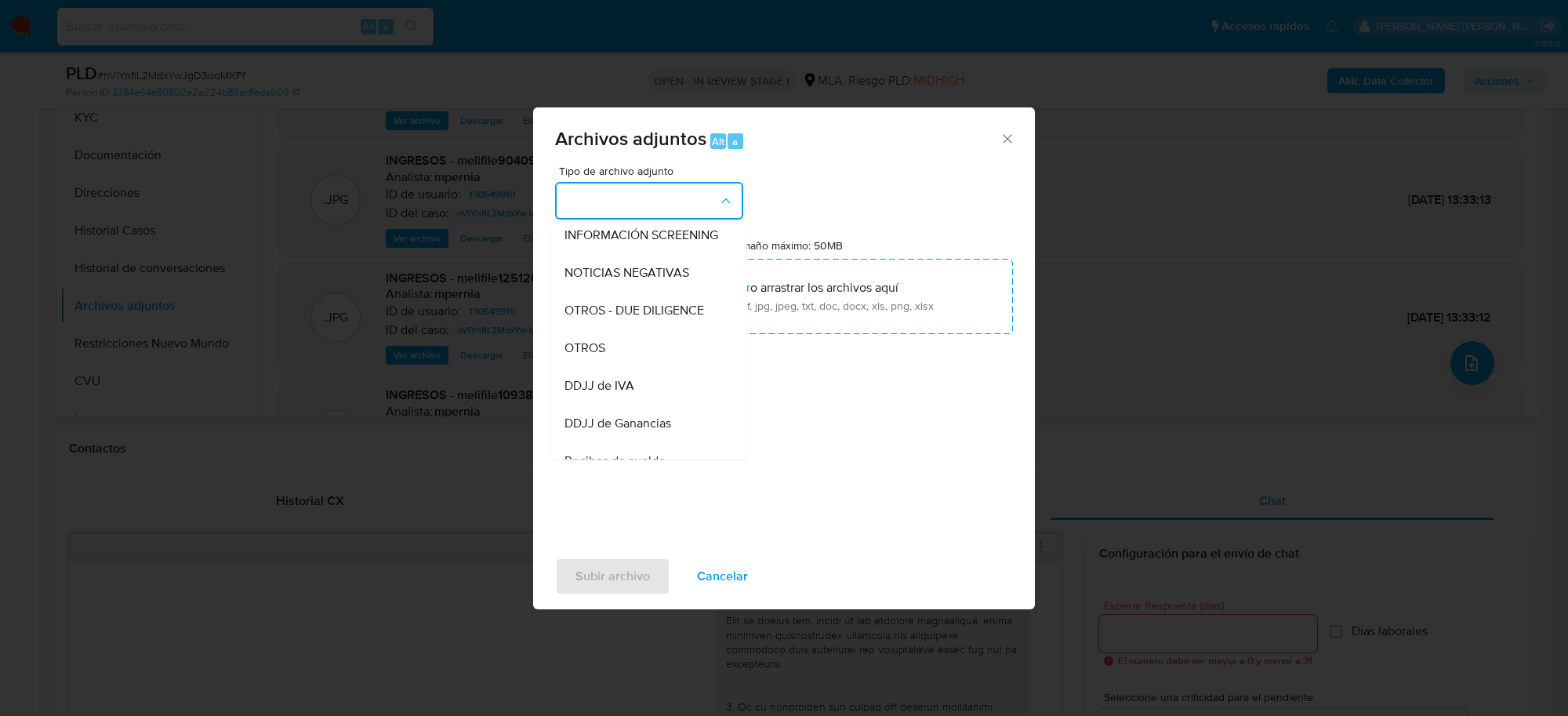
click at [601, 356] on span "OTROS" at bounding box center [584, 348] width 40 height 15
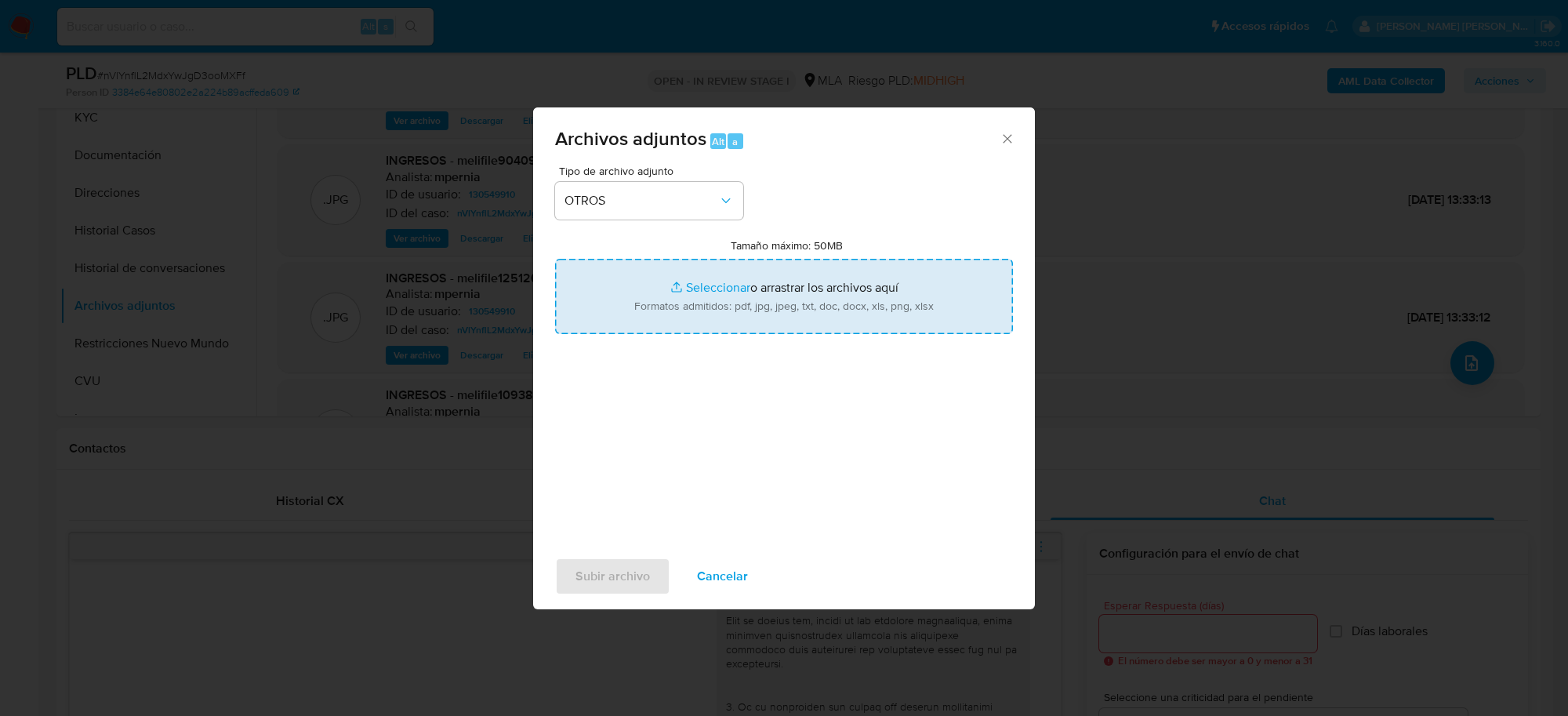
type input "C:\fakepath\Movimientos-Aladdin-130549910.xlsx"
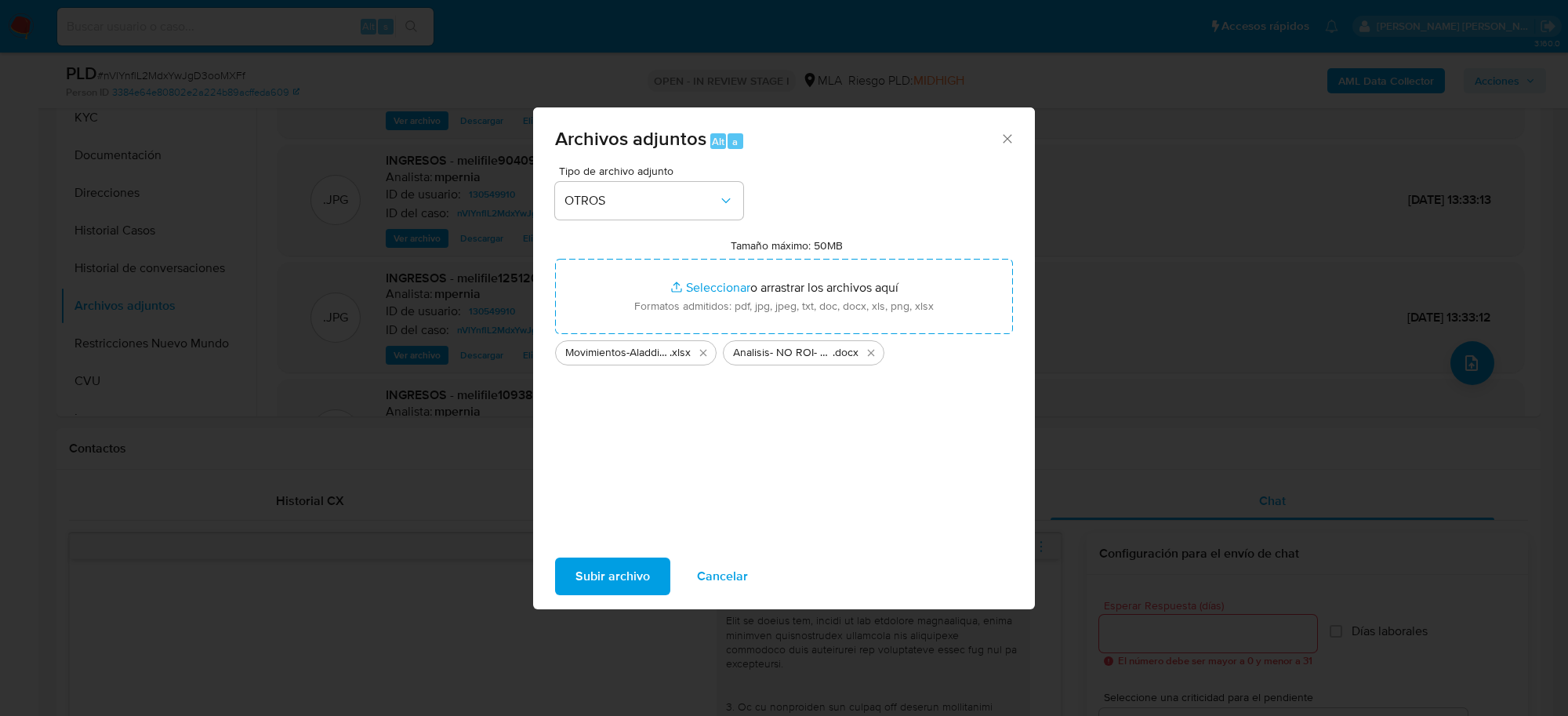
click at [598, 570] on span "Subir archivo" at bounding box center [613, 577] width 75 height 35
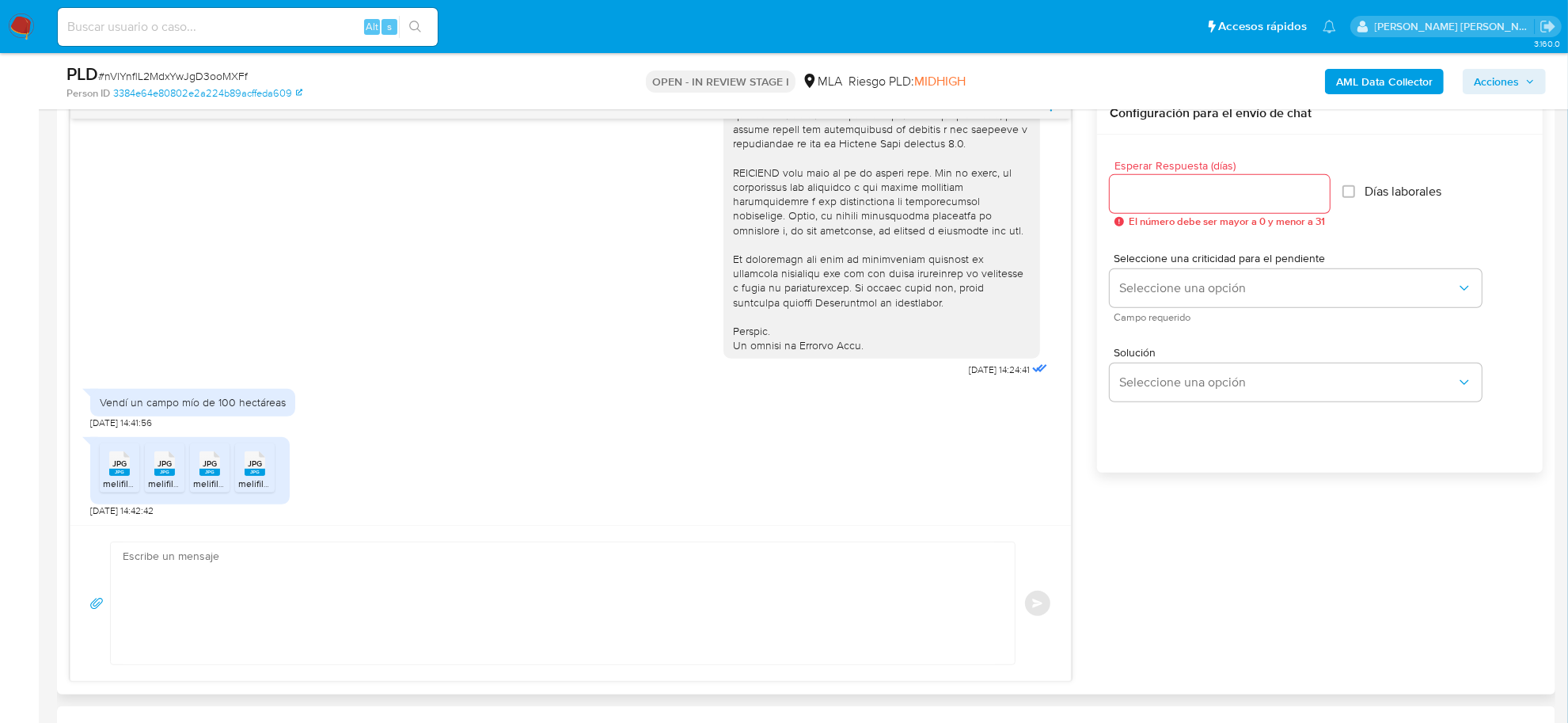
scroll to position [891, 0]
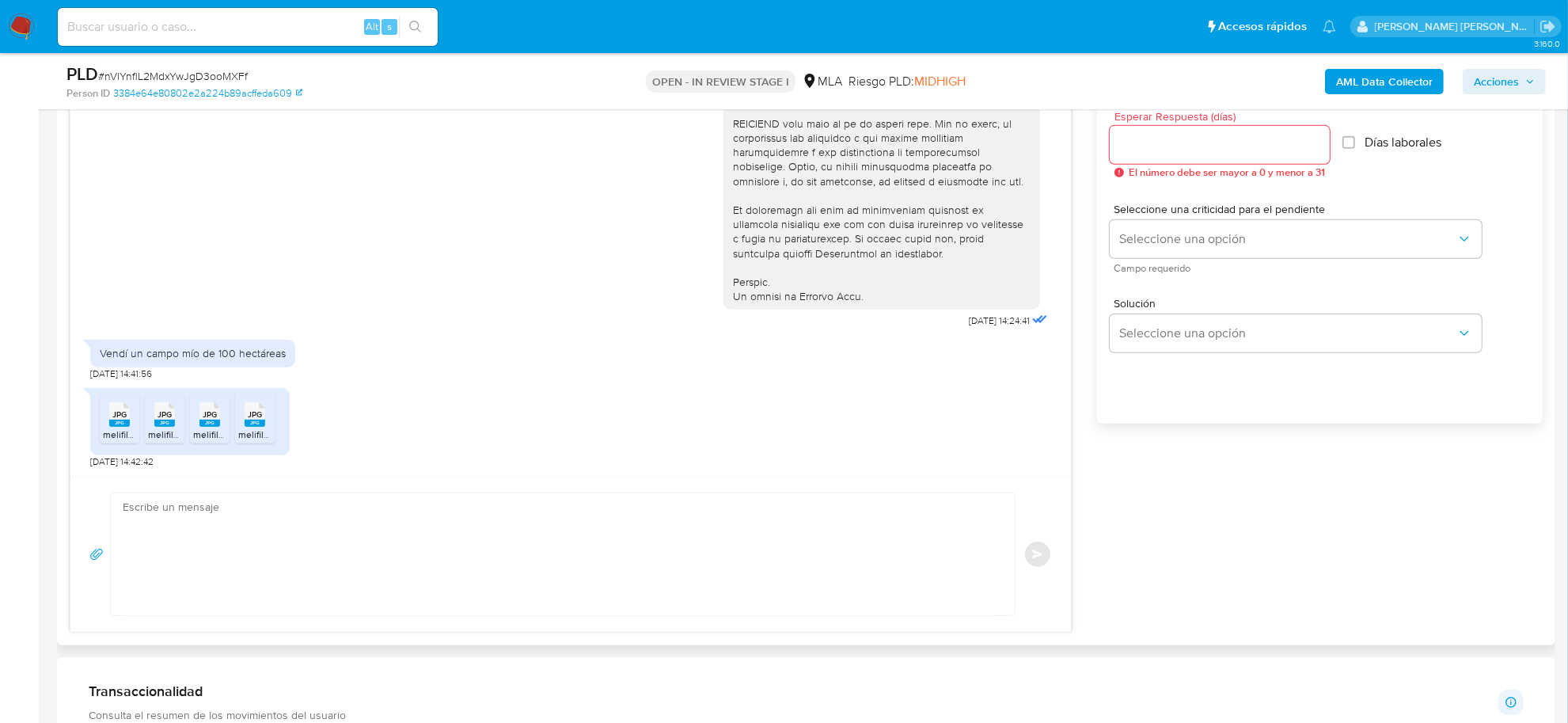
click at [551, 545] on textarea at bounding box center [559, 554] width 873 height 122
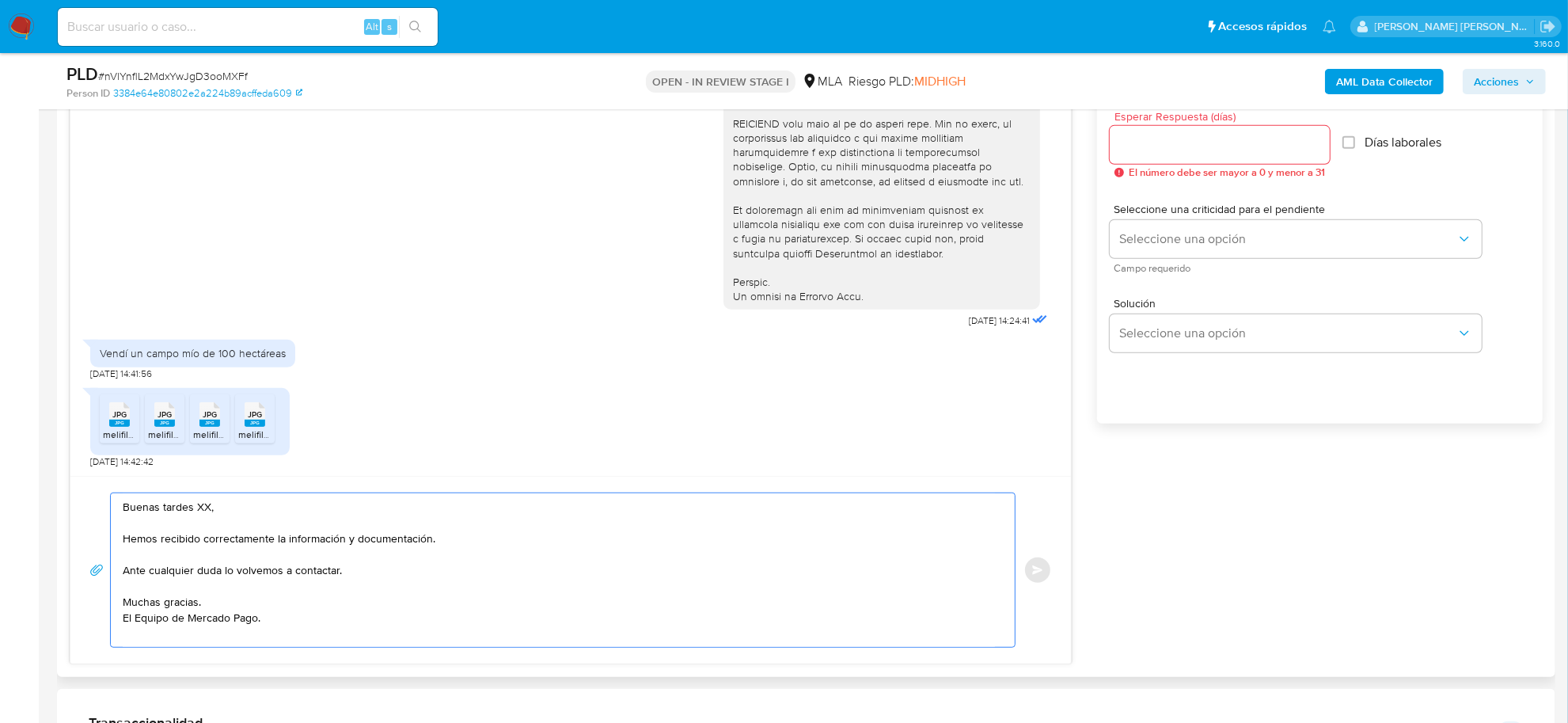
click at [201, 507] on textarea "Buenas tardes XX, Hemos recibido correctamente la información y documentación. …" at bounding box center [559, 570] width 873 height 154
paste textarea "[PERSON_NAME]"
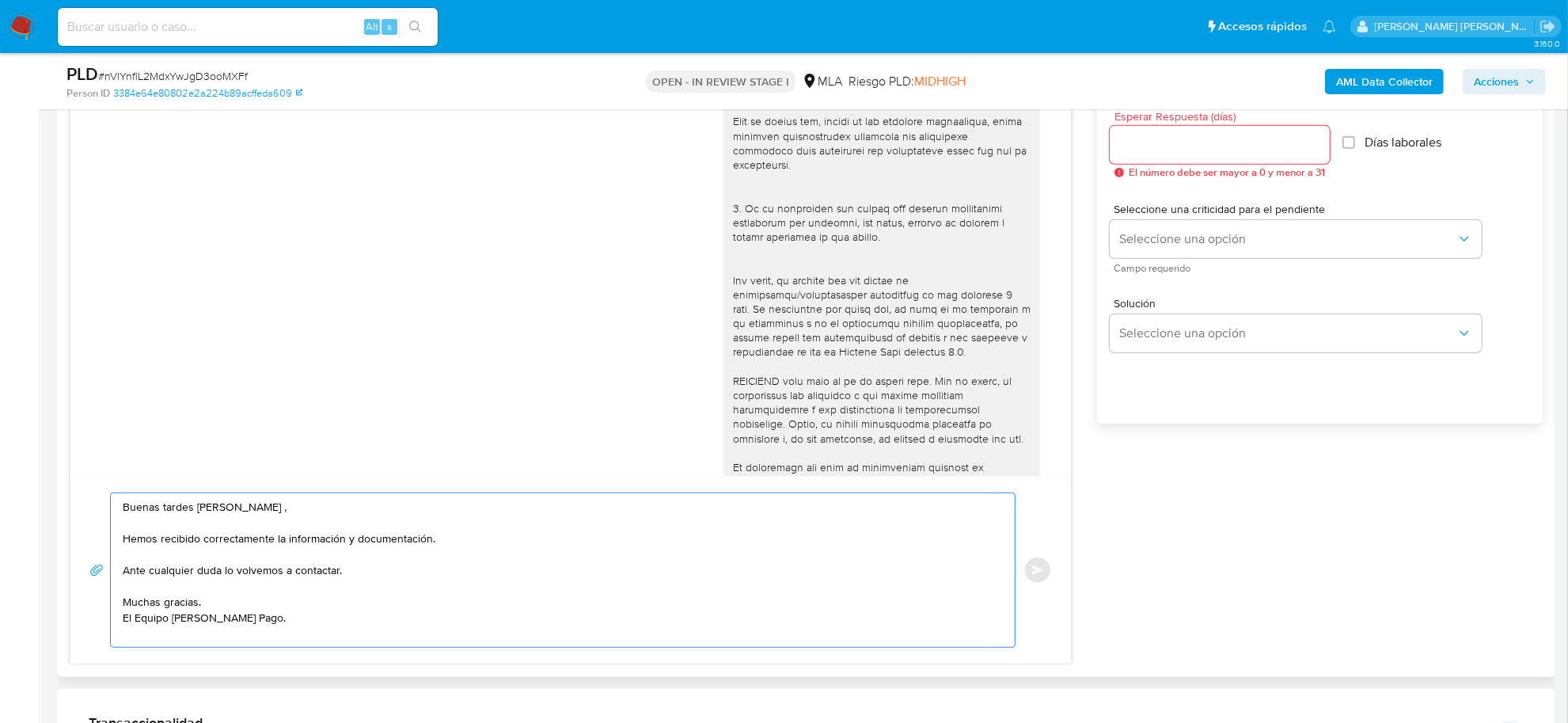
scroll to position [344, 0]
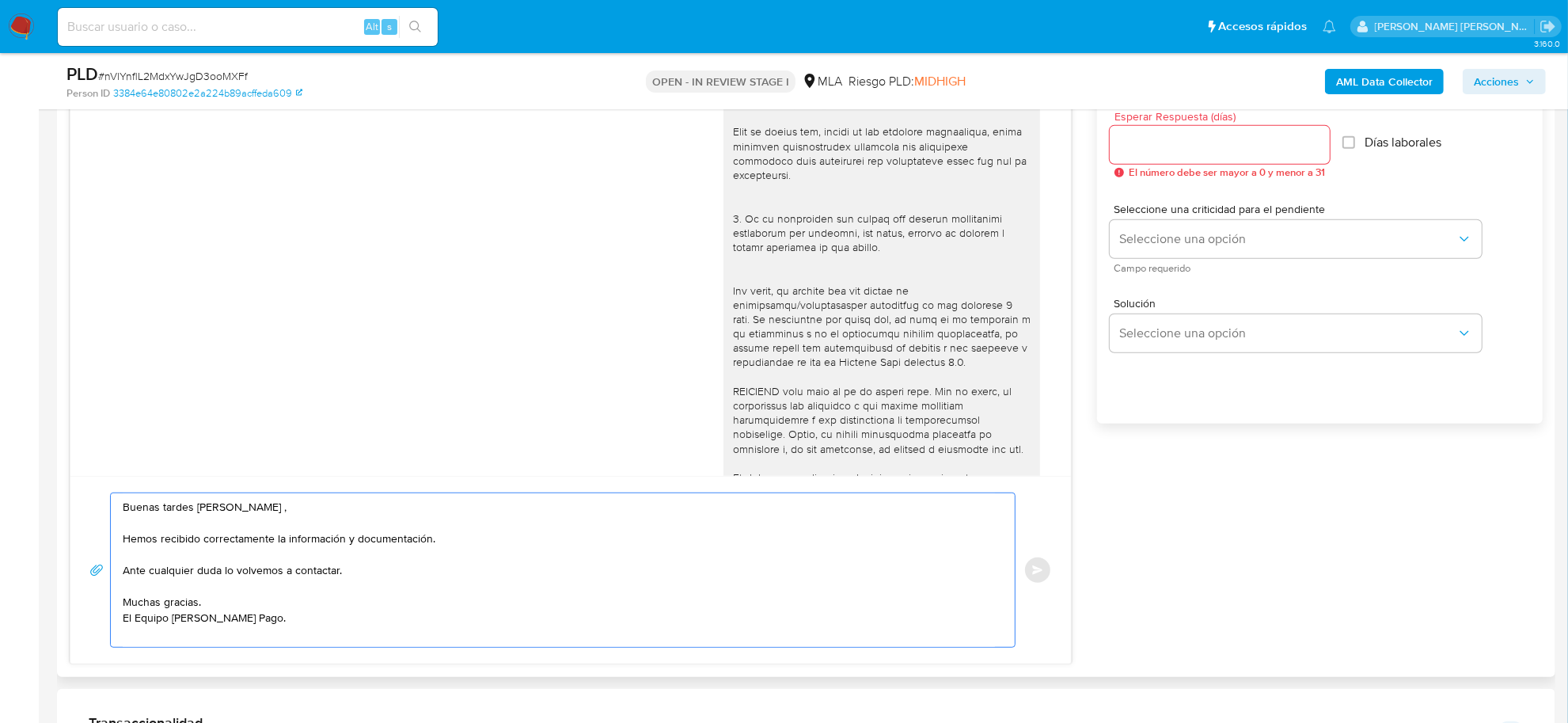
type textarea "Buenas tardes [PERSON_NAME] , Hemos recibido correctamente la información y doc…"
click at [1145, 127] on div at bounding box center [1219, 144] width 220 height 38
click at [1149, 157] on div at bounding box center [1219, 144] width 220 height 38
click at [1144, 153] on input "Esperar Respuesta (días)" at bounding box center [1219, 144] width 220 height 20
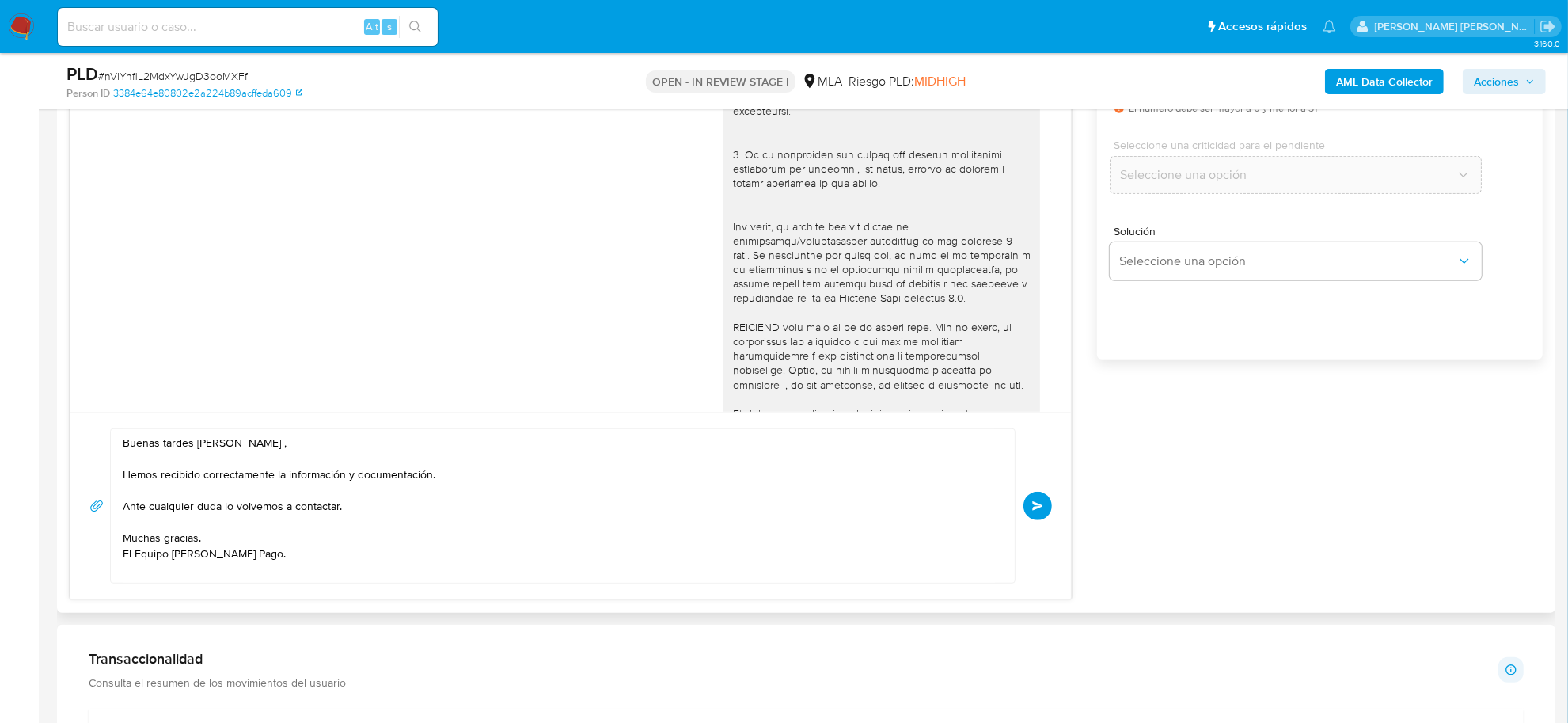
scroll to position [990, 0]
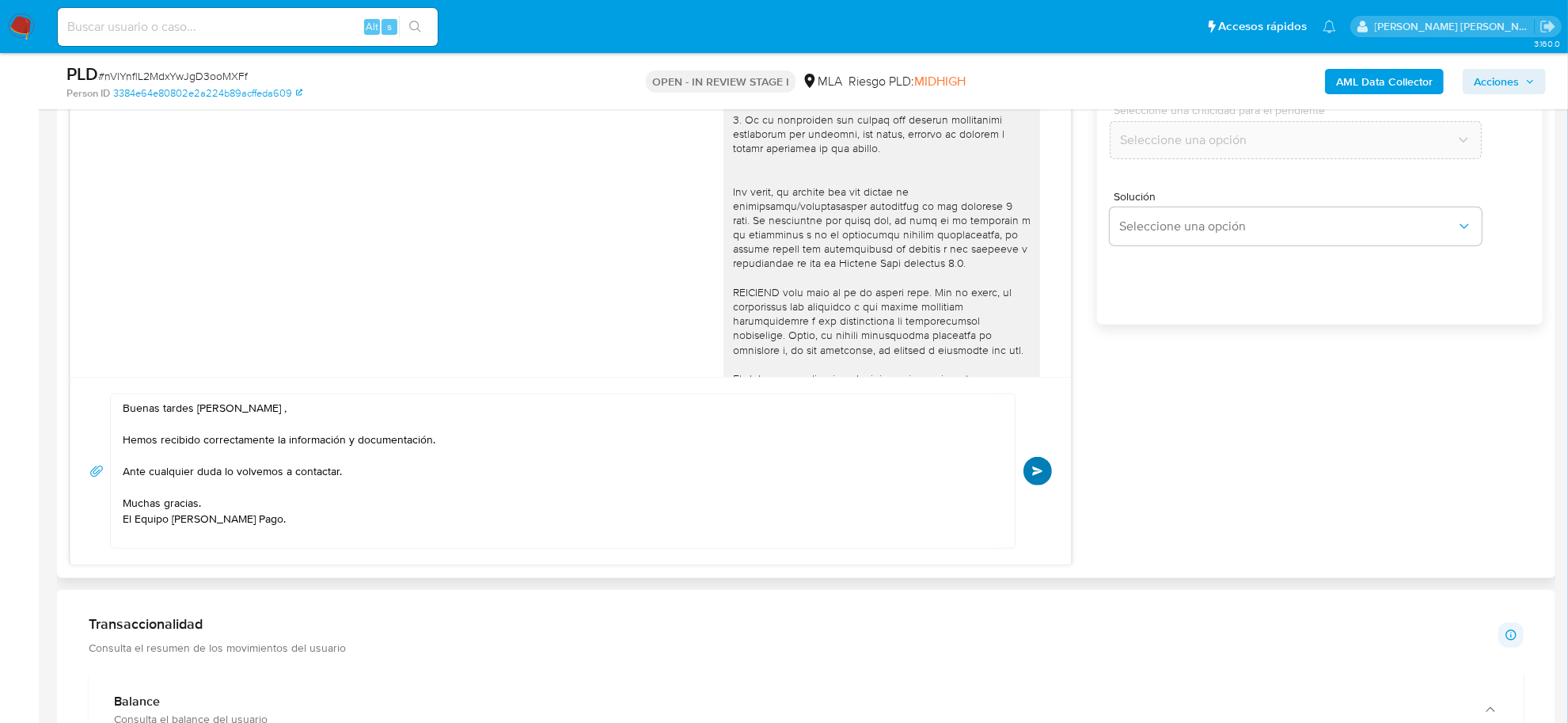
type input "0"
click at [1028, 479] on button "Enviar" at bounding box center [1037, 471] width 28 height 28
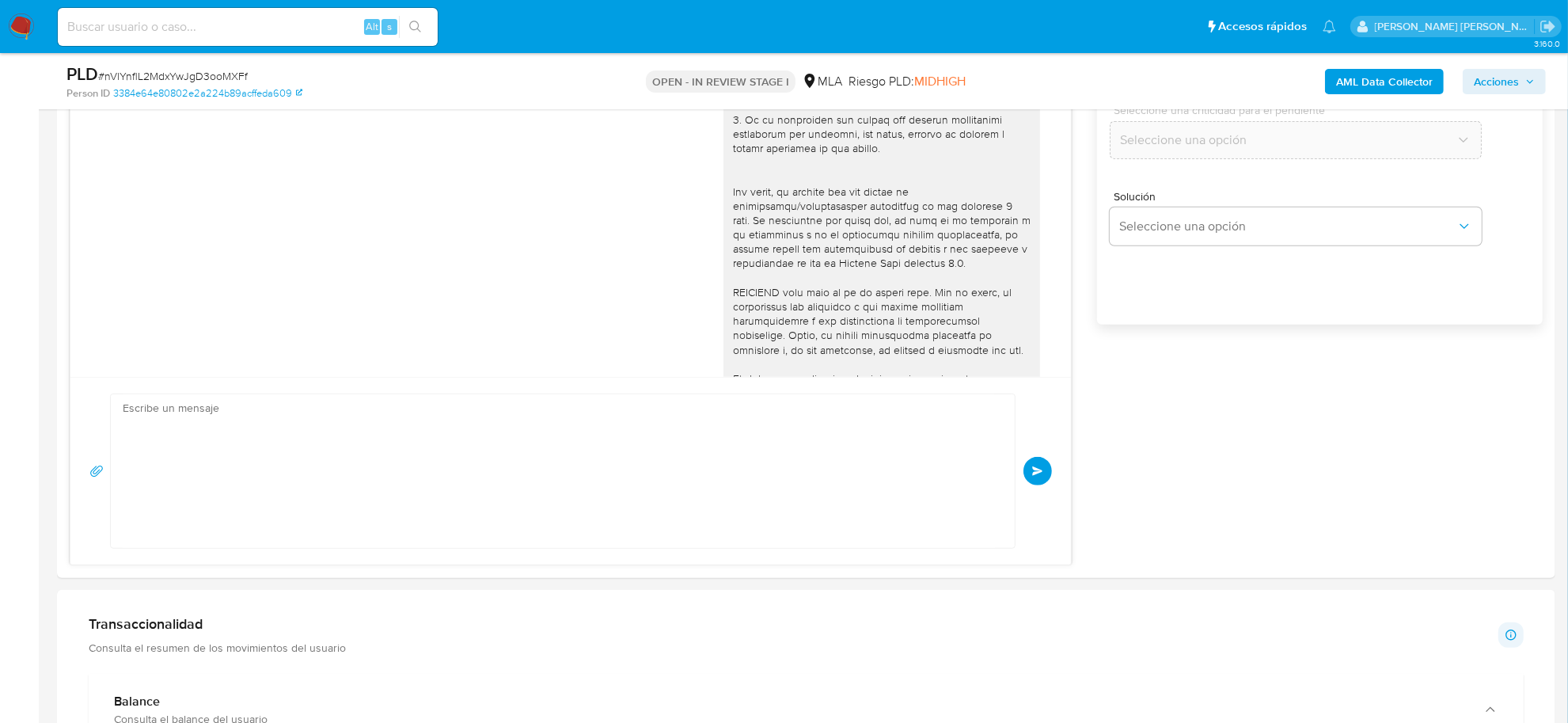
scroll to position [818, 0]
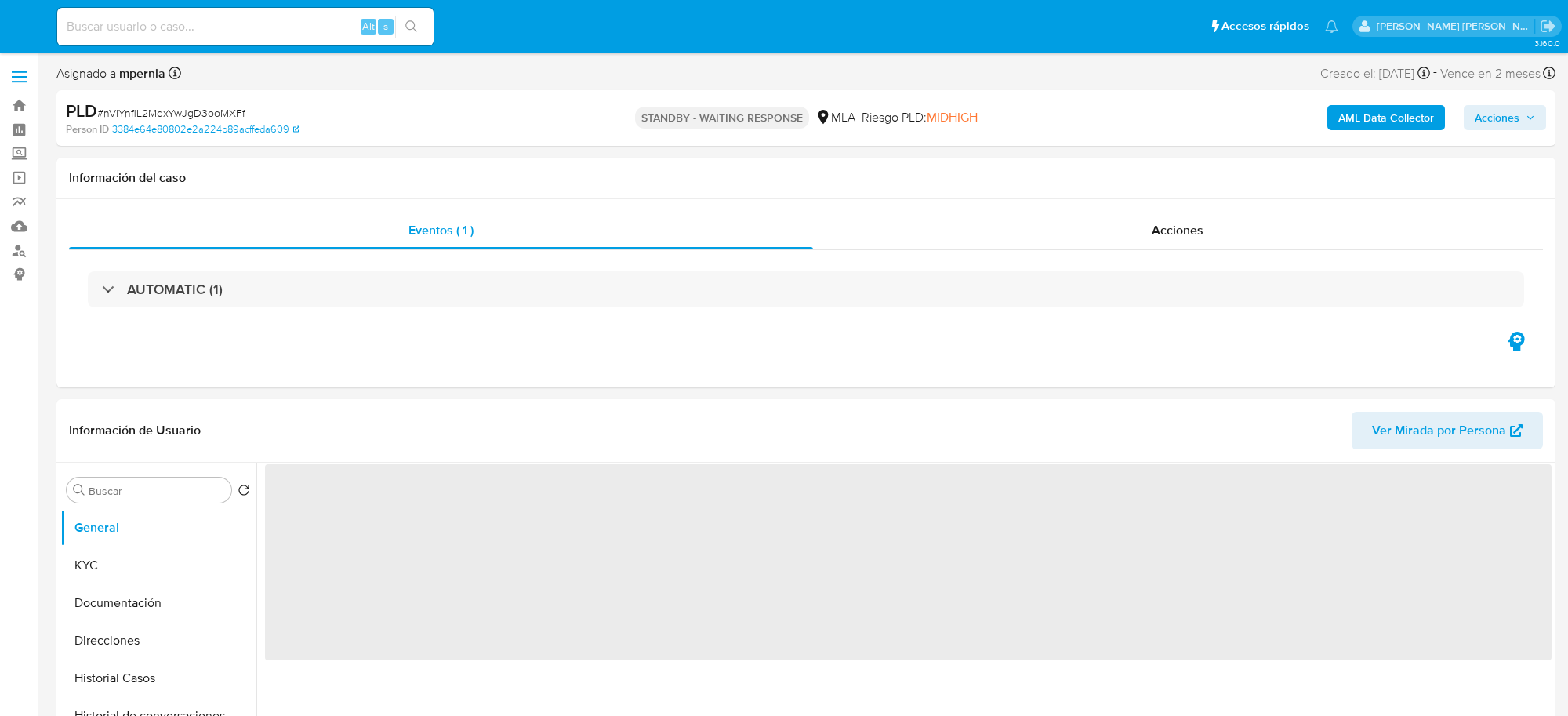
select select "10"
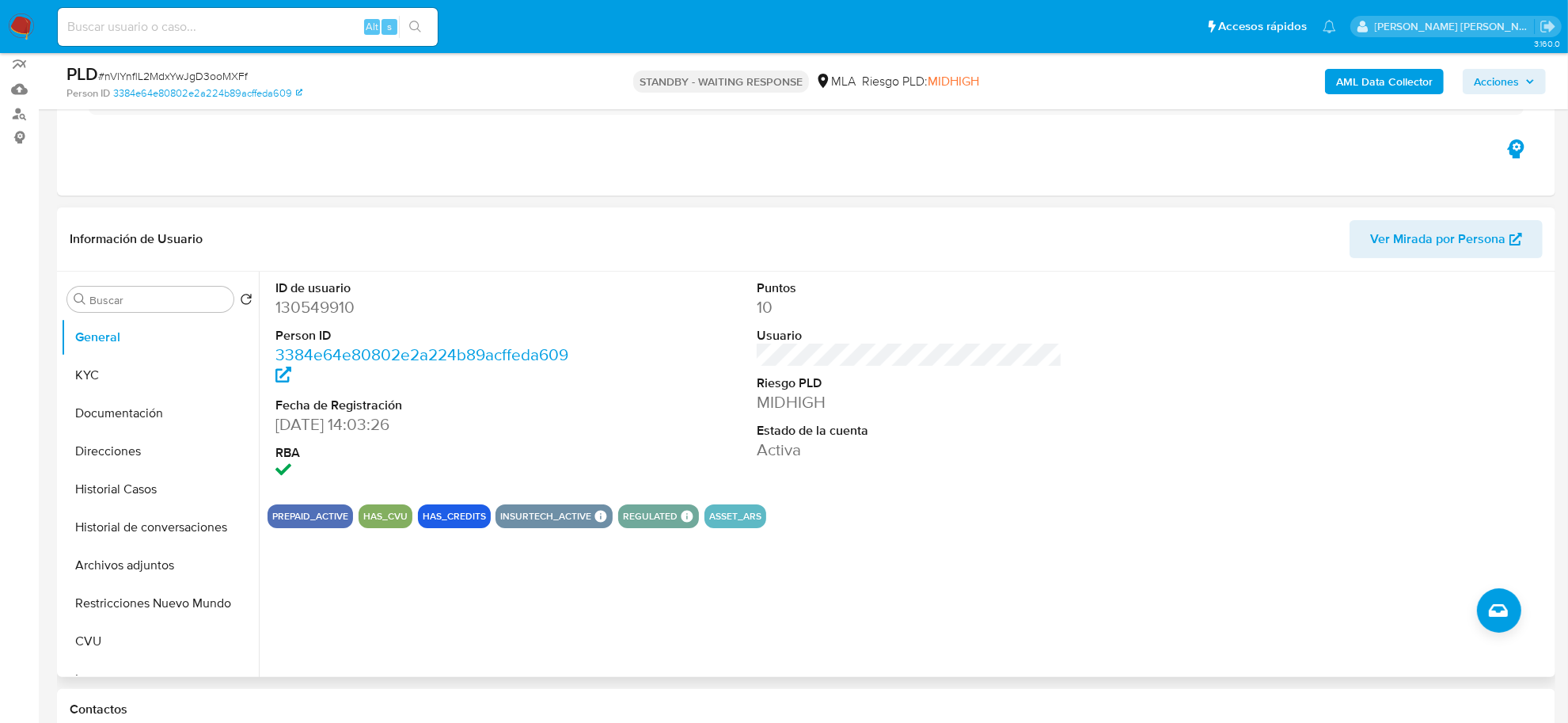
scroll to position [297, 0]
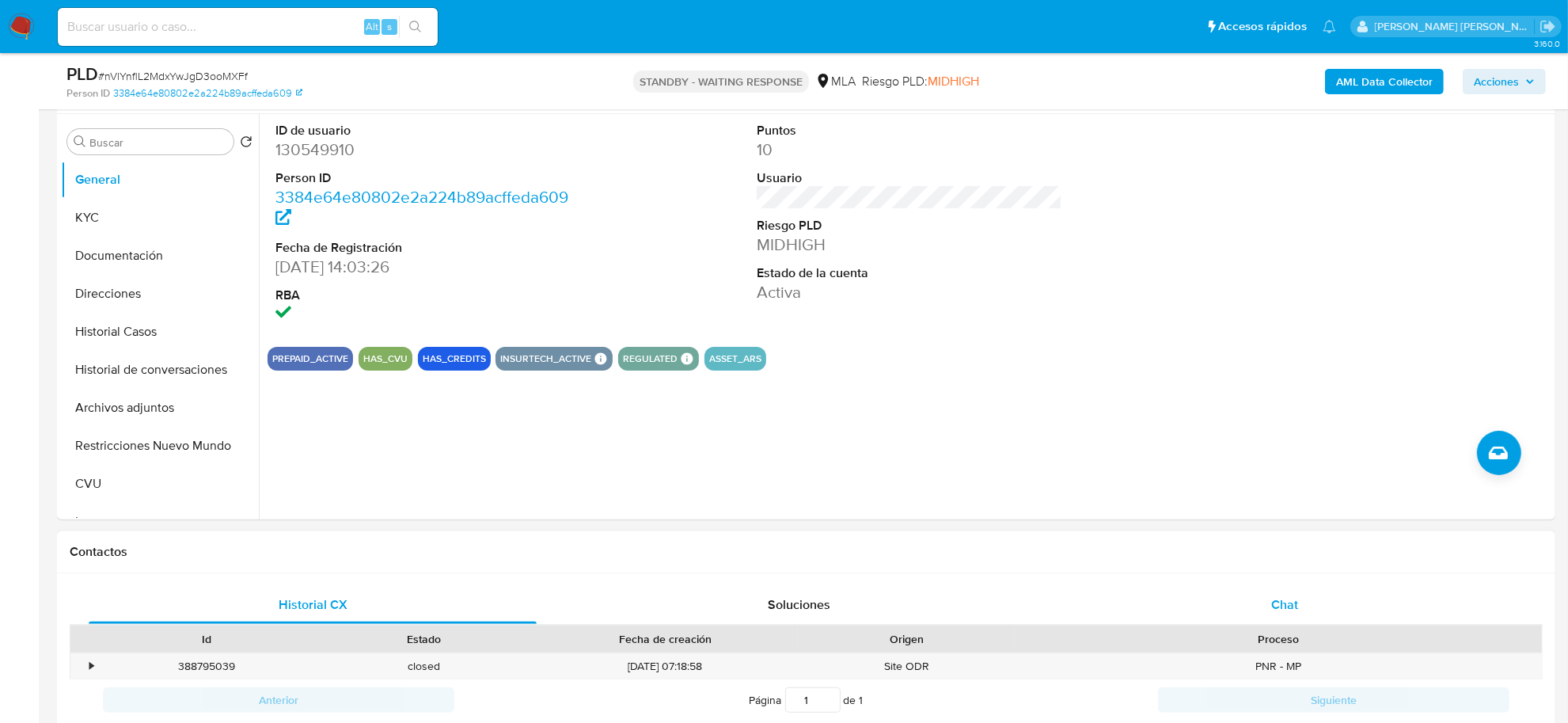
click at [1287, 598] on span "Chat" at bounding box center [1284, 605] width 27 height 18
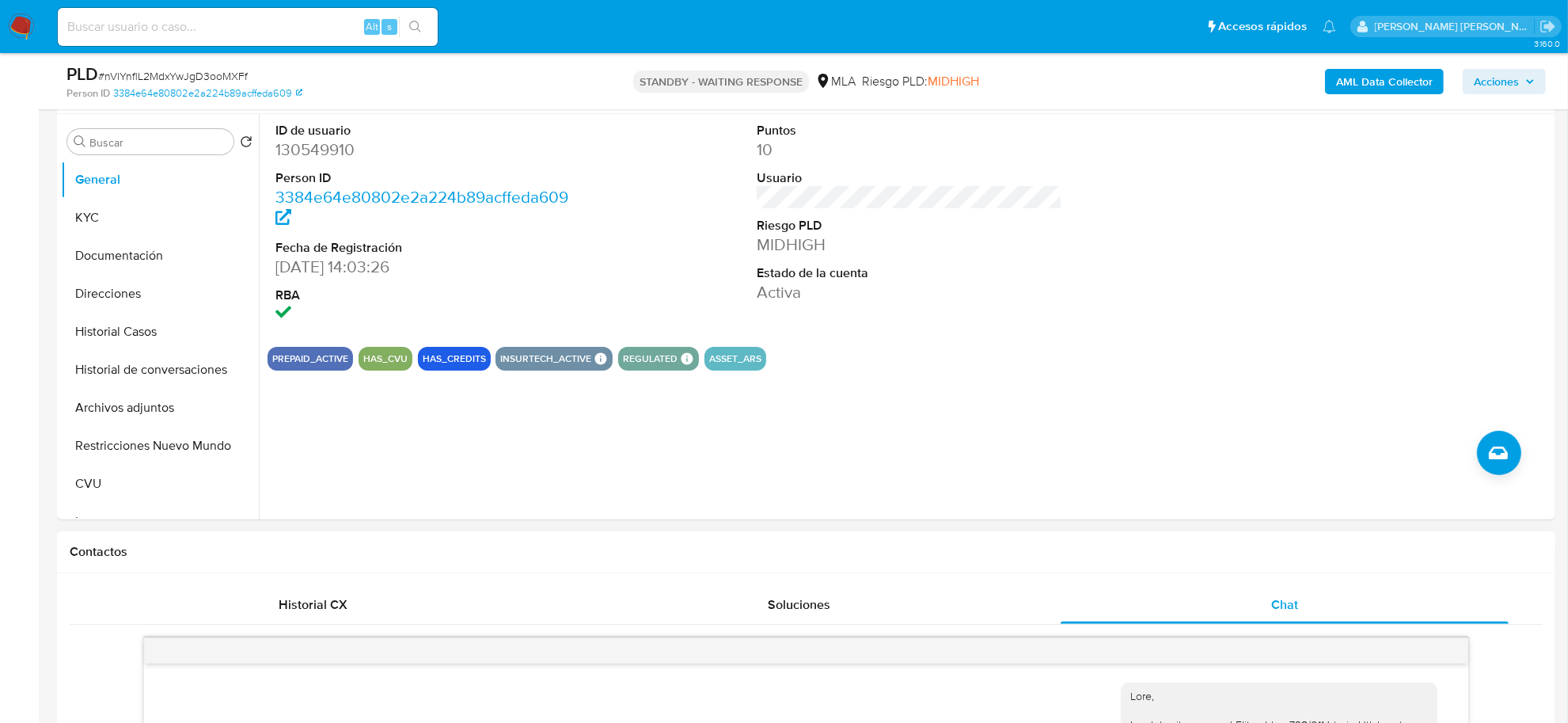
scroll to position [818, 0]
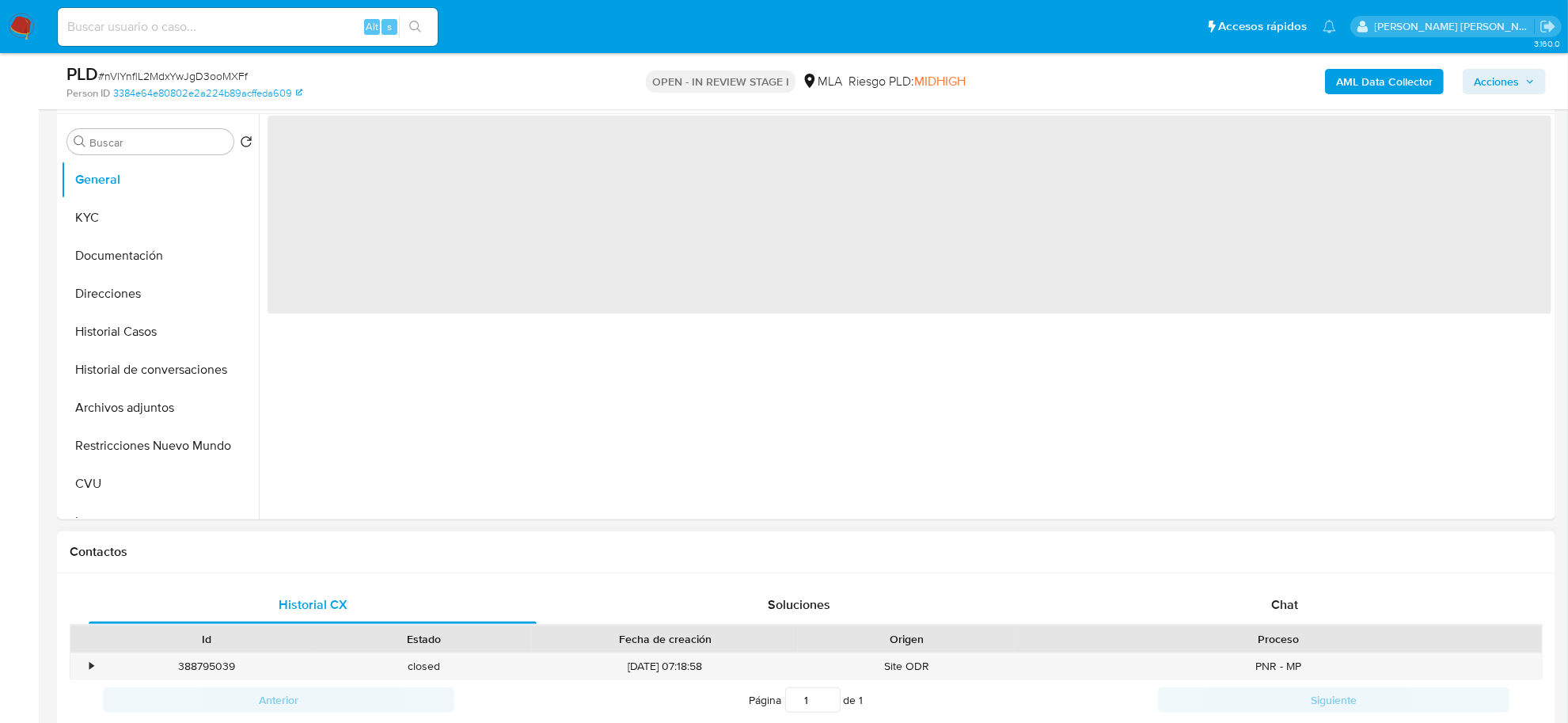
select select "10"
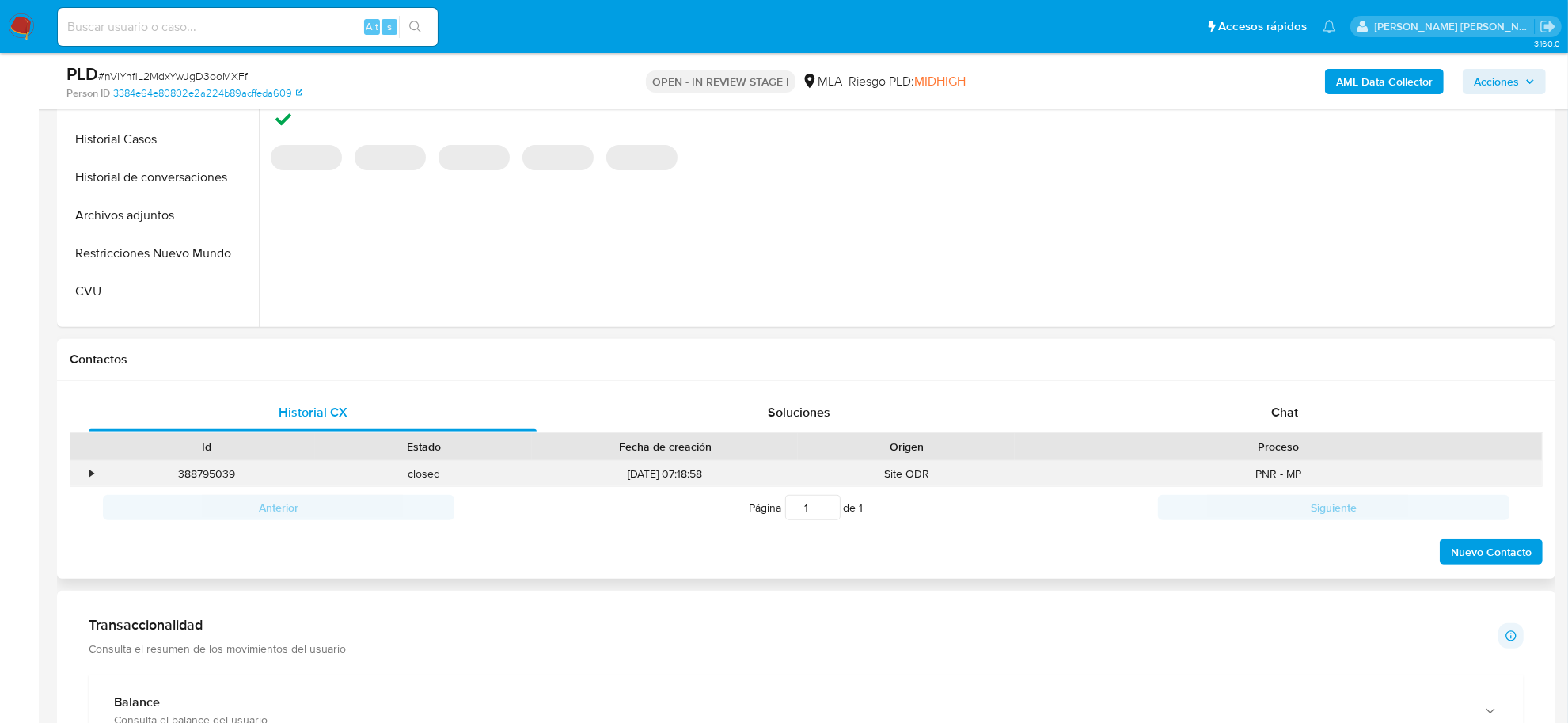
scroll to position [495, 0]
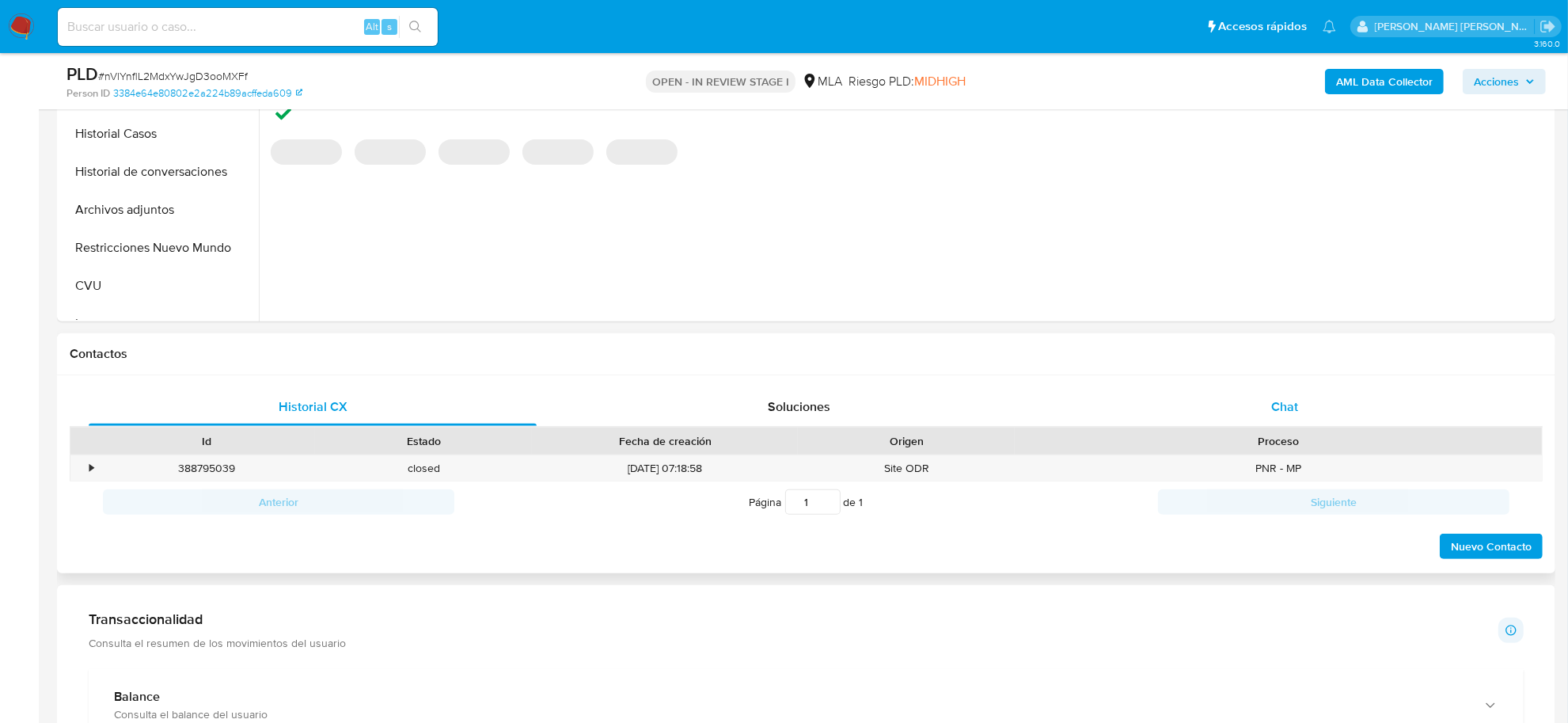
click at [1294, 398] on span "Chat" at bounding box center [1284, 406] width 27 height 18
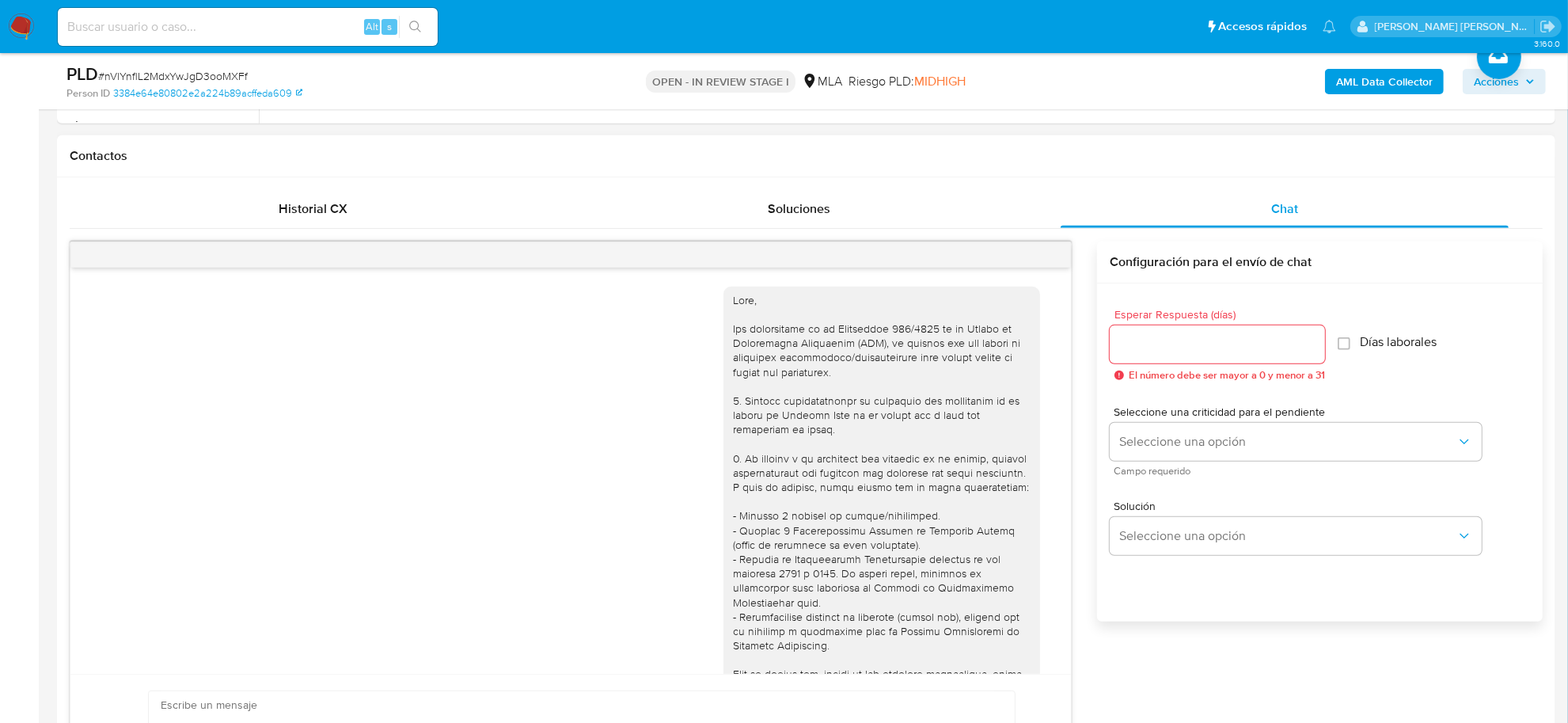
scroll to position [818, 0]
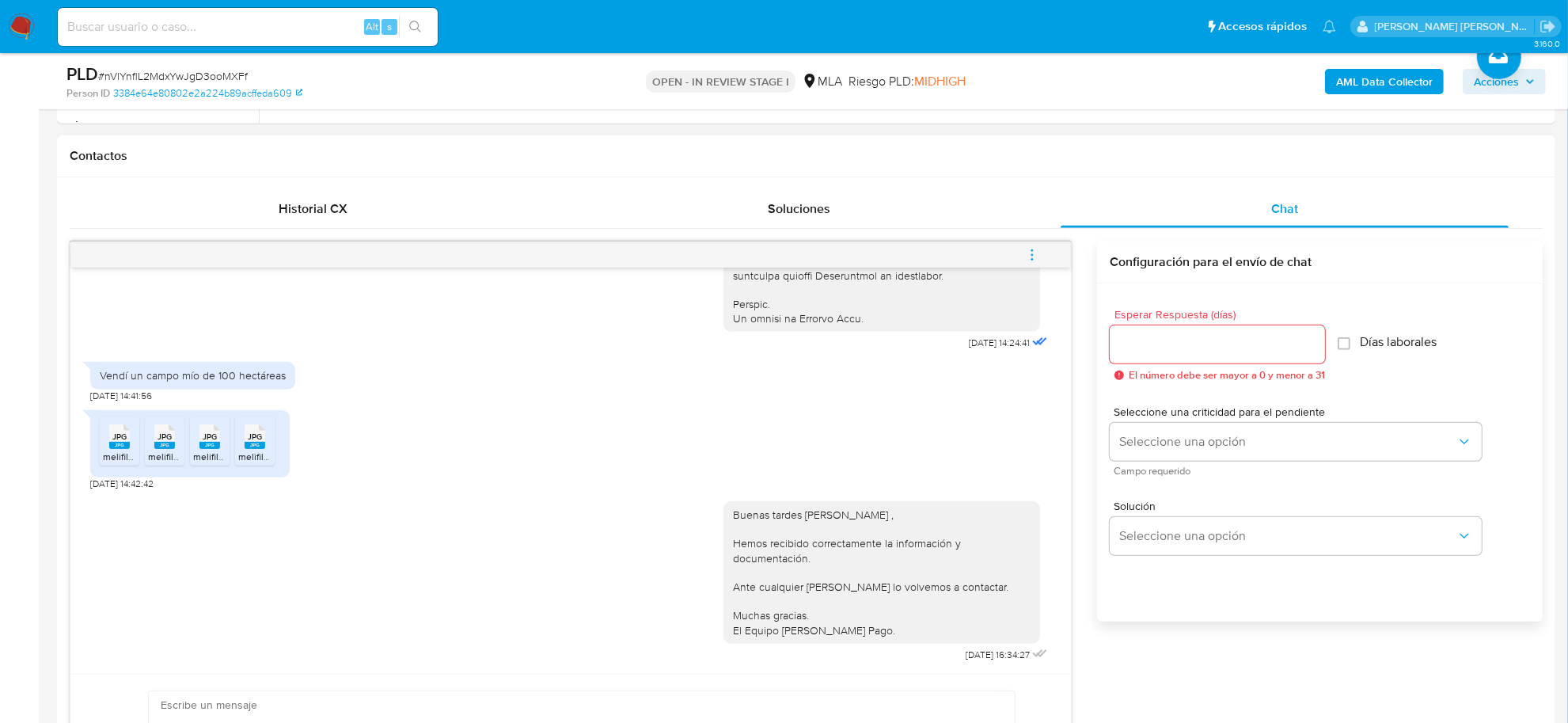
click at [1031, 251] on icon "menu-action" at bounding box center [1032, 250] width 2 height 2
click at [946, 232] on li "Cerrar conversación" at bounding box center [925, 225] width 163 height 28
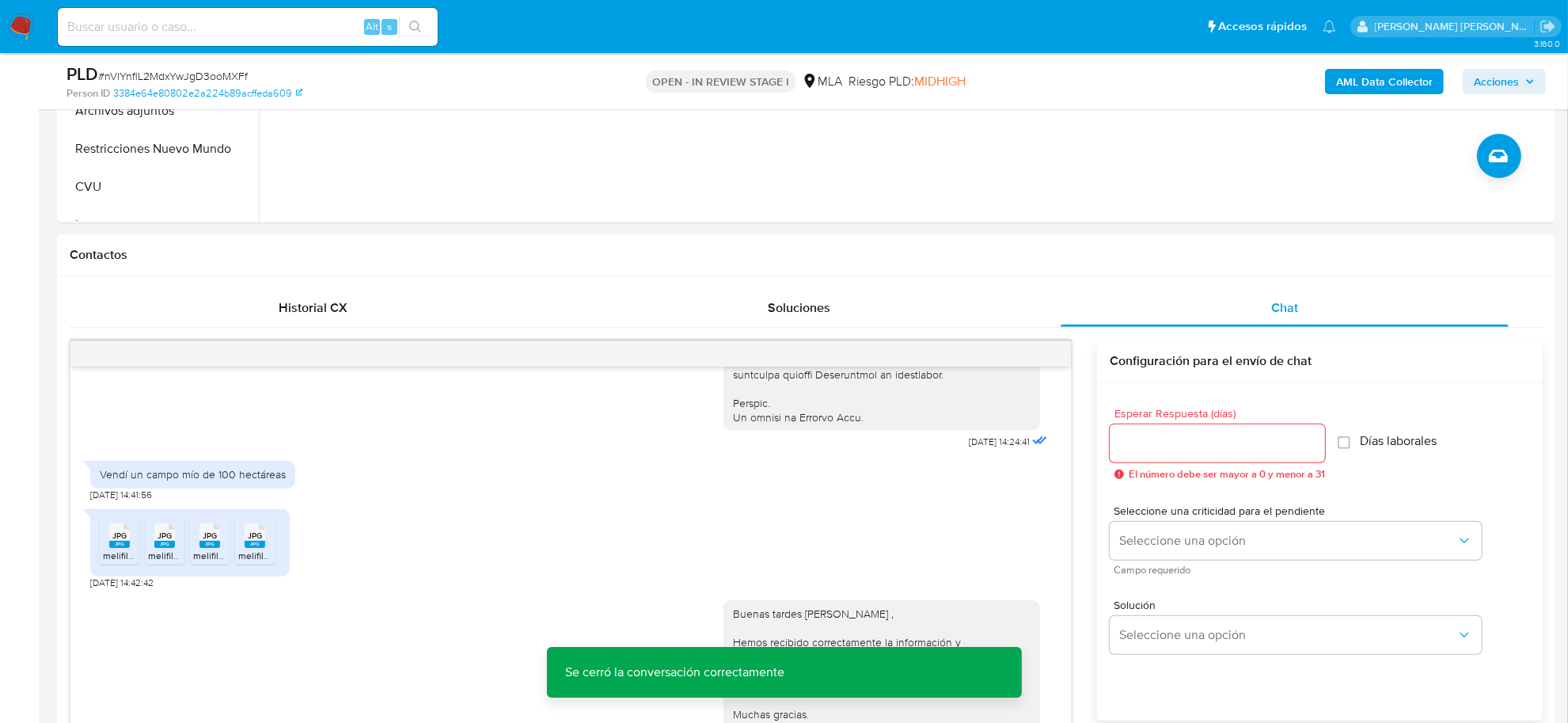
scroll to position [198, 0]
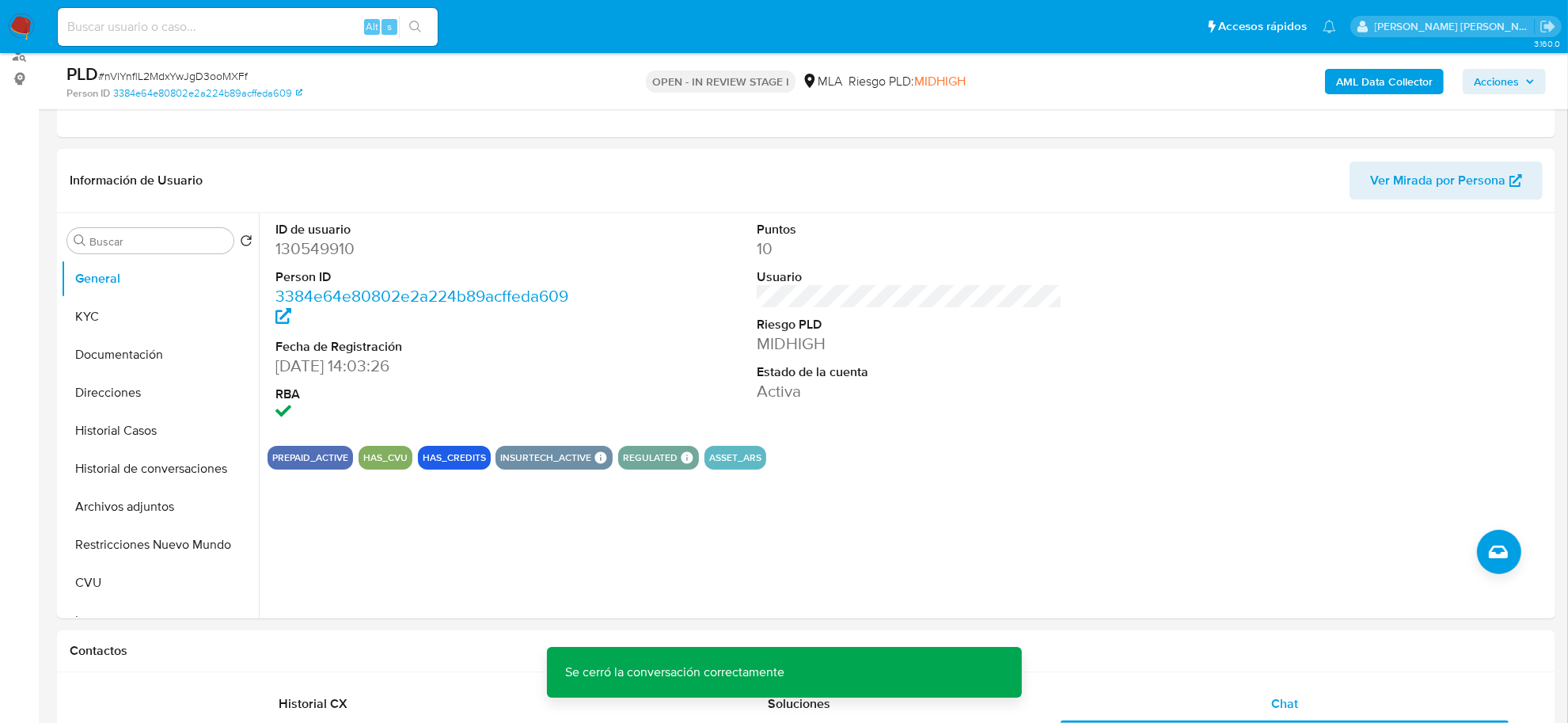
click at [1510, 77] on span "Acciones" at bounding box center [1496, 81] width 46 height 25
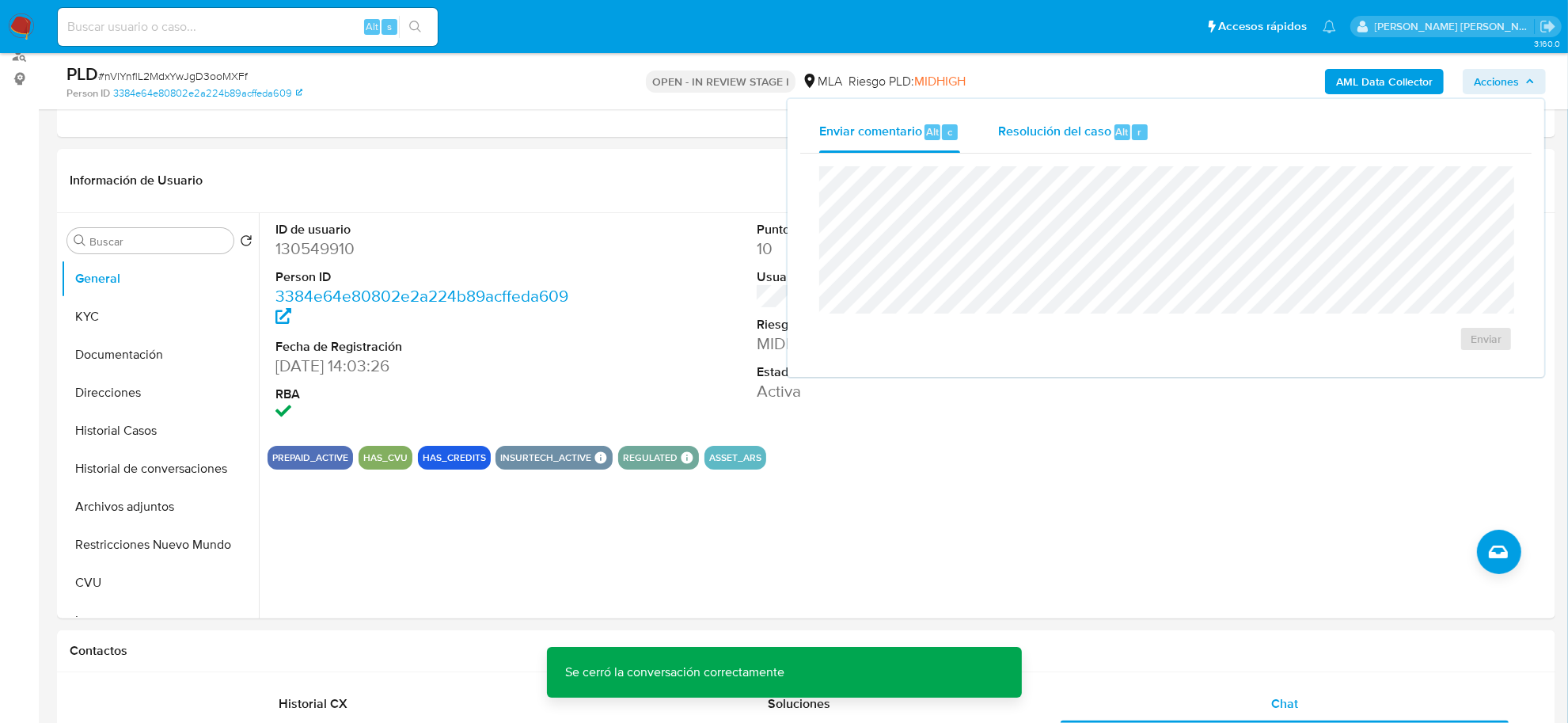
click at [1064, 137] on span "Resolución del caso" at bounding box center [1054, 131] width 113 height 18
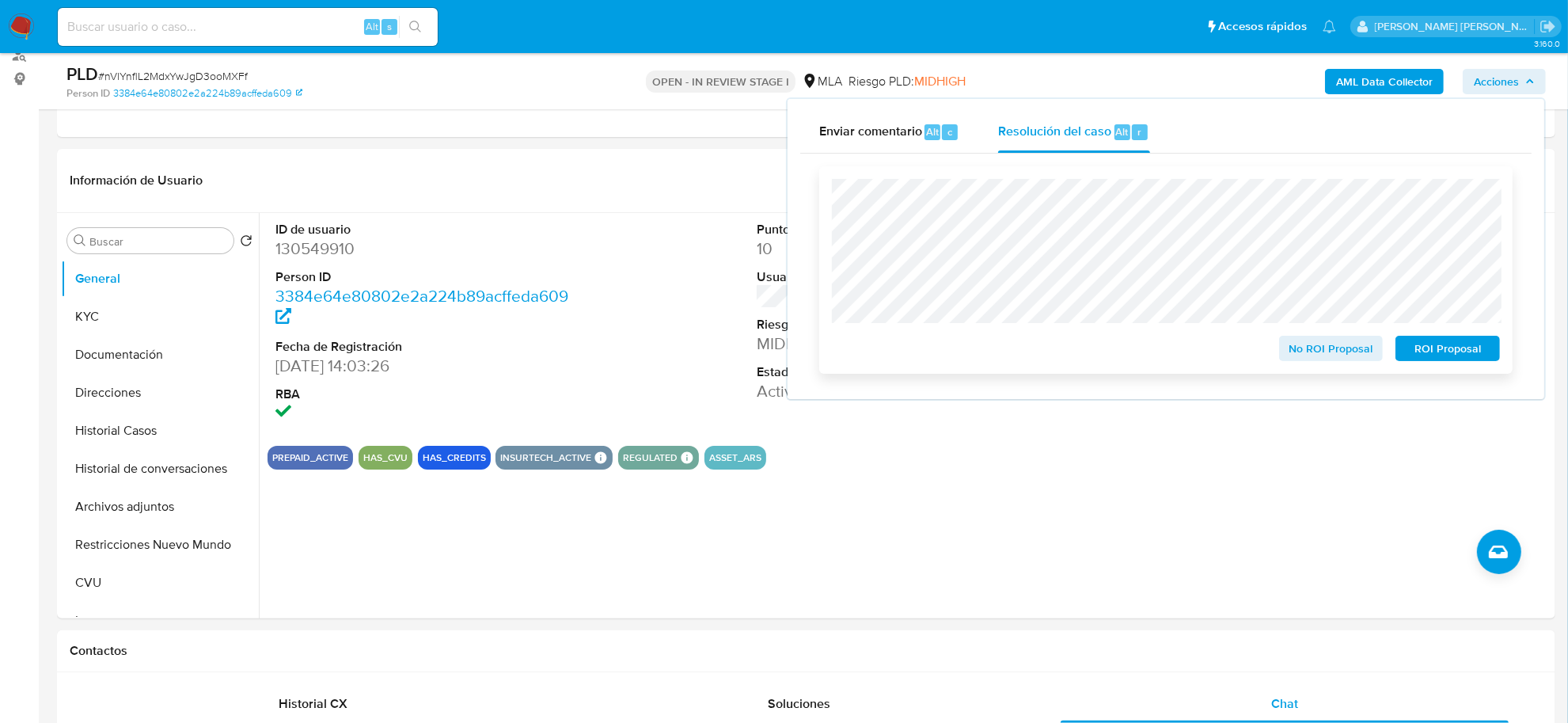
click at [1337, 357] on span "No ROI Proposal" at bounding box center [1331, 348] width 82 height 22
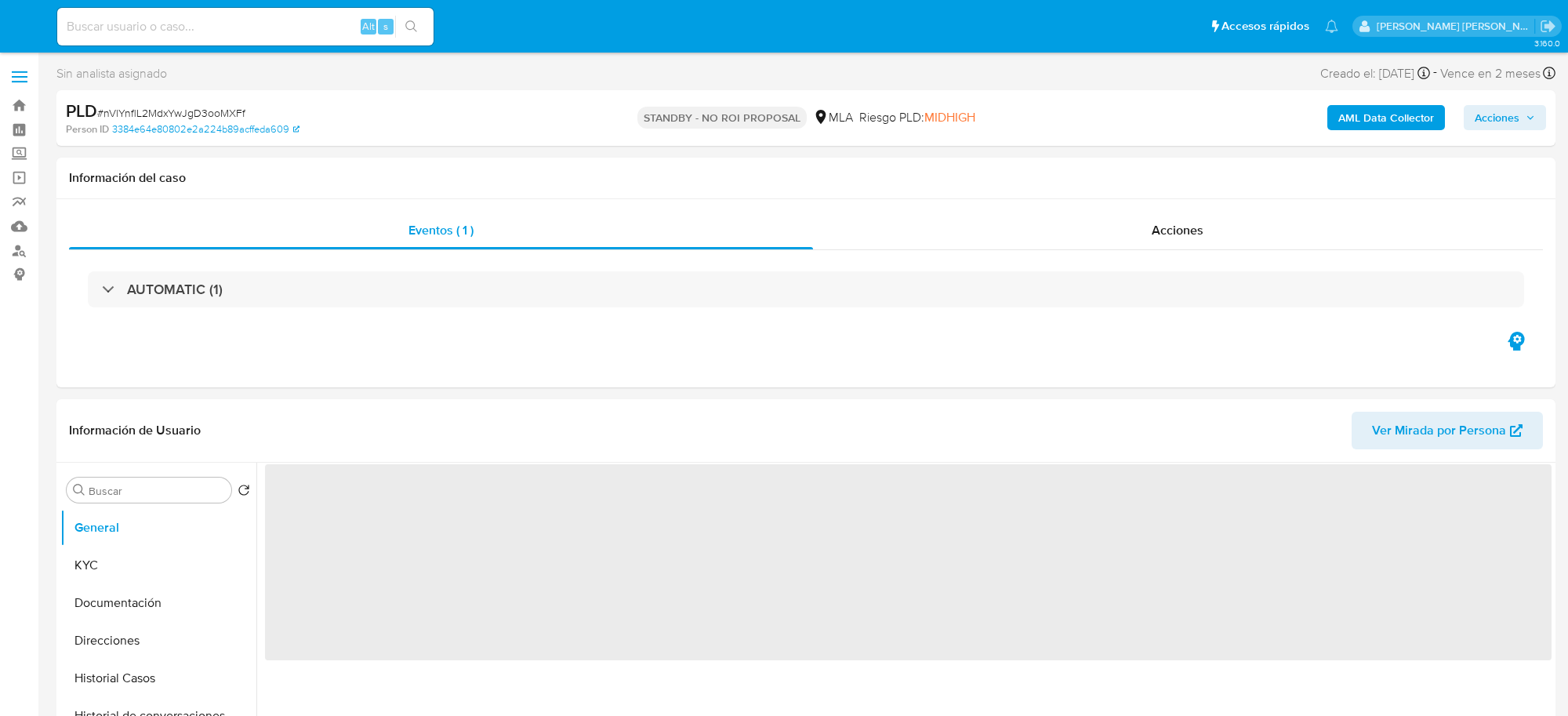
select select "10"
